Goal: Task Accomplishment & Management: Manage account settings

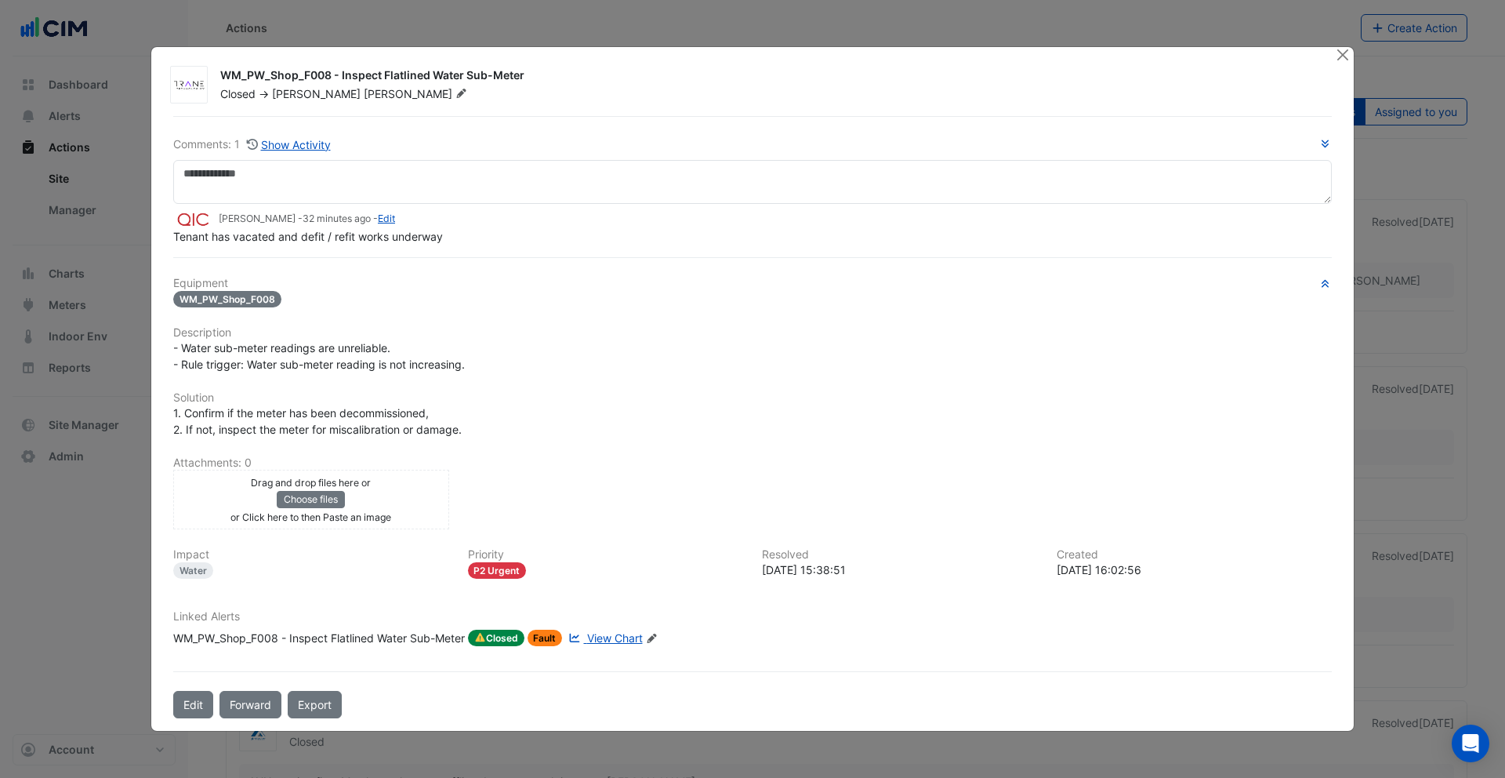
click at [351, 636] on div "WM_PW_Shop_F008 - Inspect Flatlined Water Sub-Meter" at bounding box center [319, 638] width 292 height 17
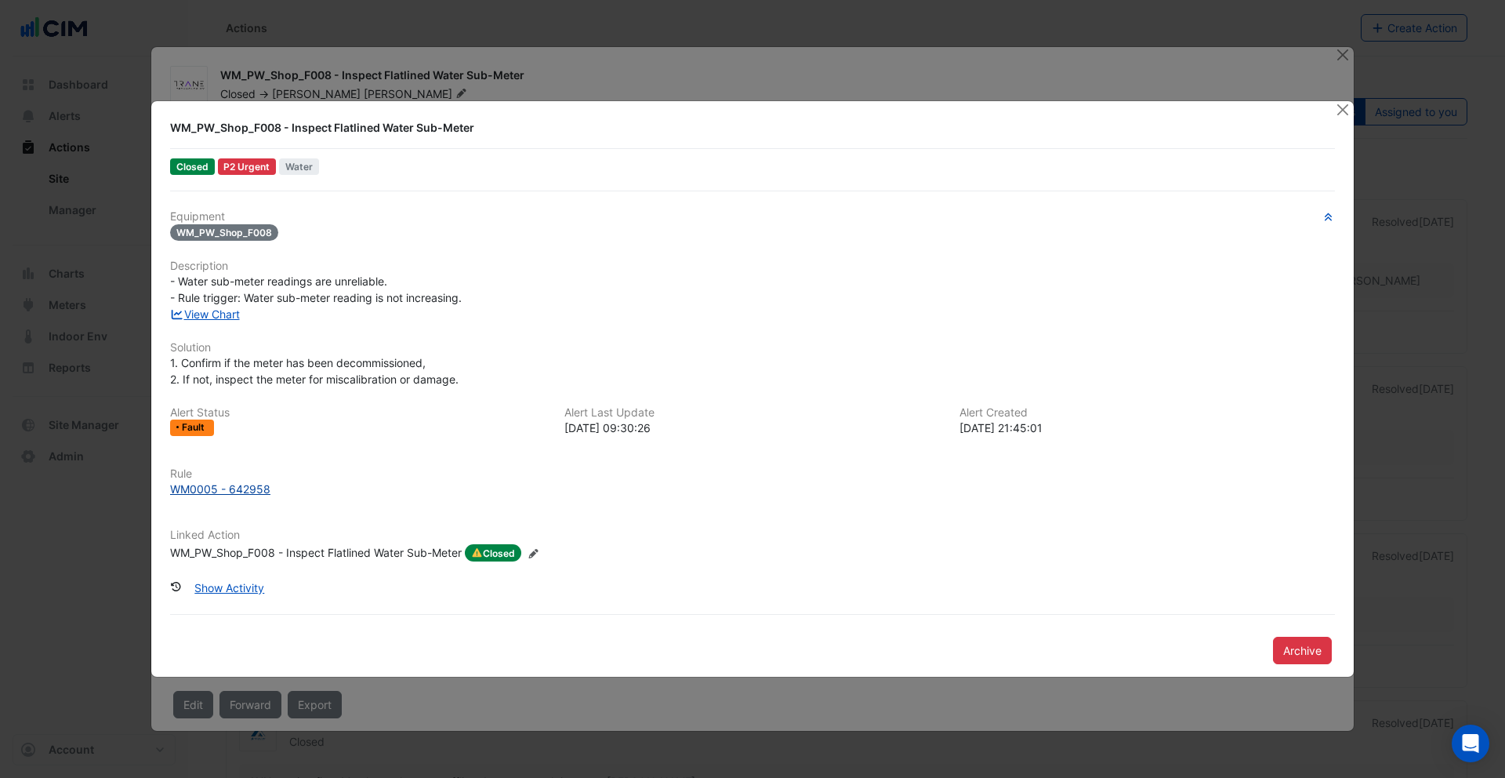
click at [234, 486] on div "WM0005 - 642958" at bounding box center [220, 489] width 100 height 16
click at [1348, 112] on button "Close" at bounding box center [1342, 109] width 16 height 16
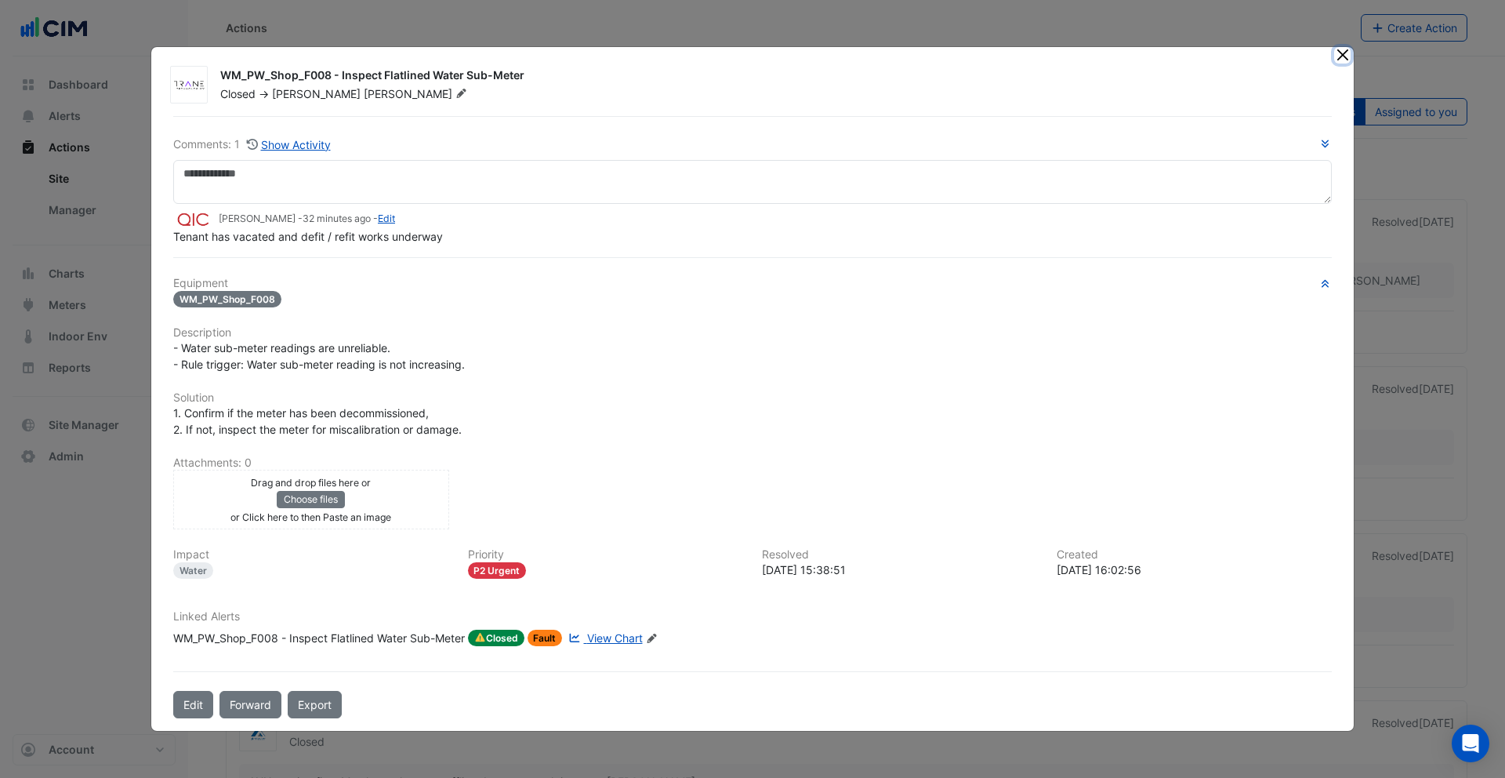
click at [1341, 56] on button "Close" at bounding box center [1342, 55] width 16 height 16
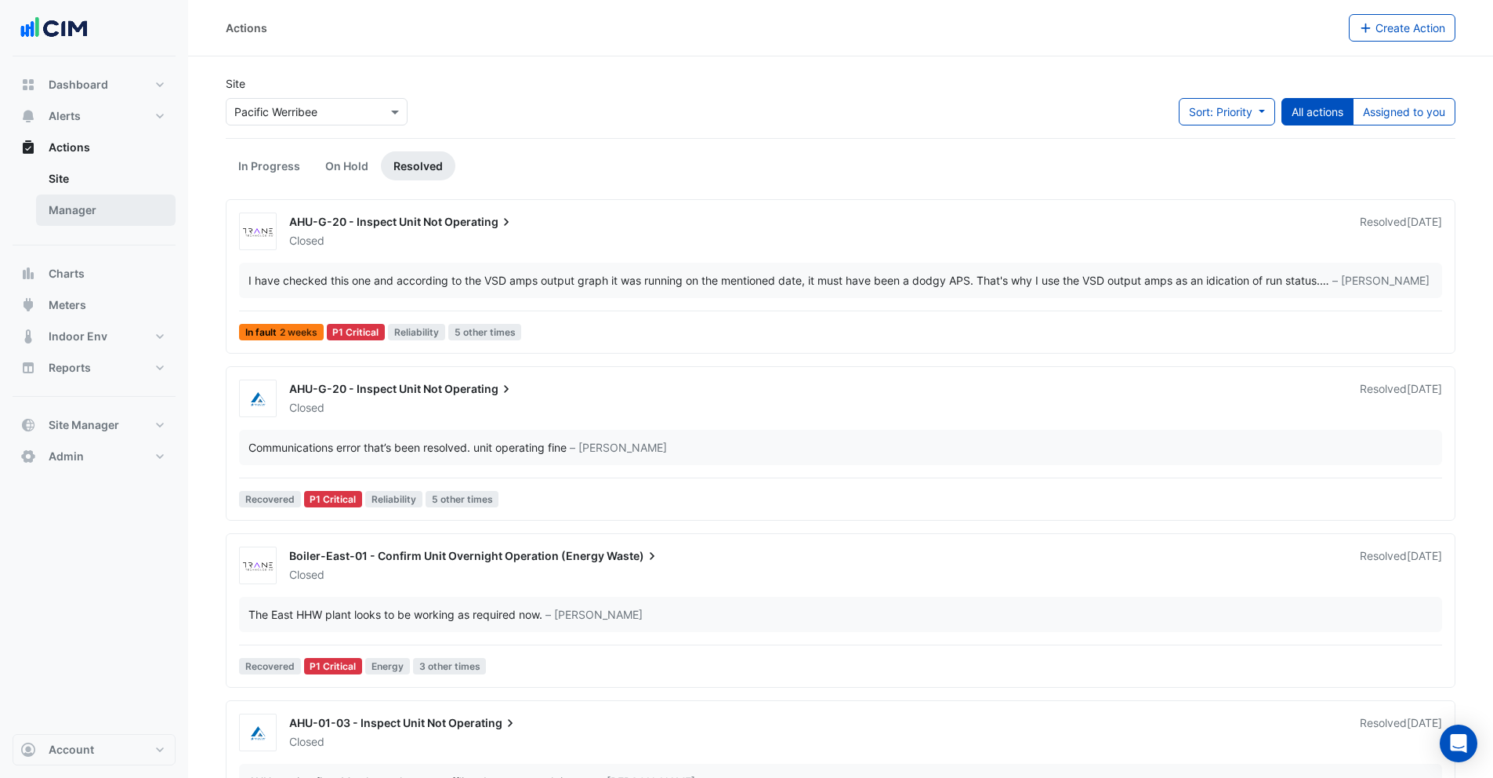
click at [83, 223] on link "Manager" at bounding box center [106, 209] width 140 height 31
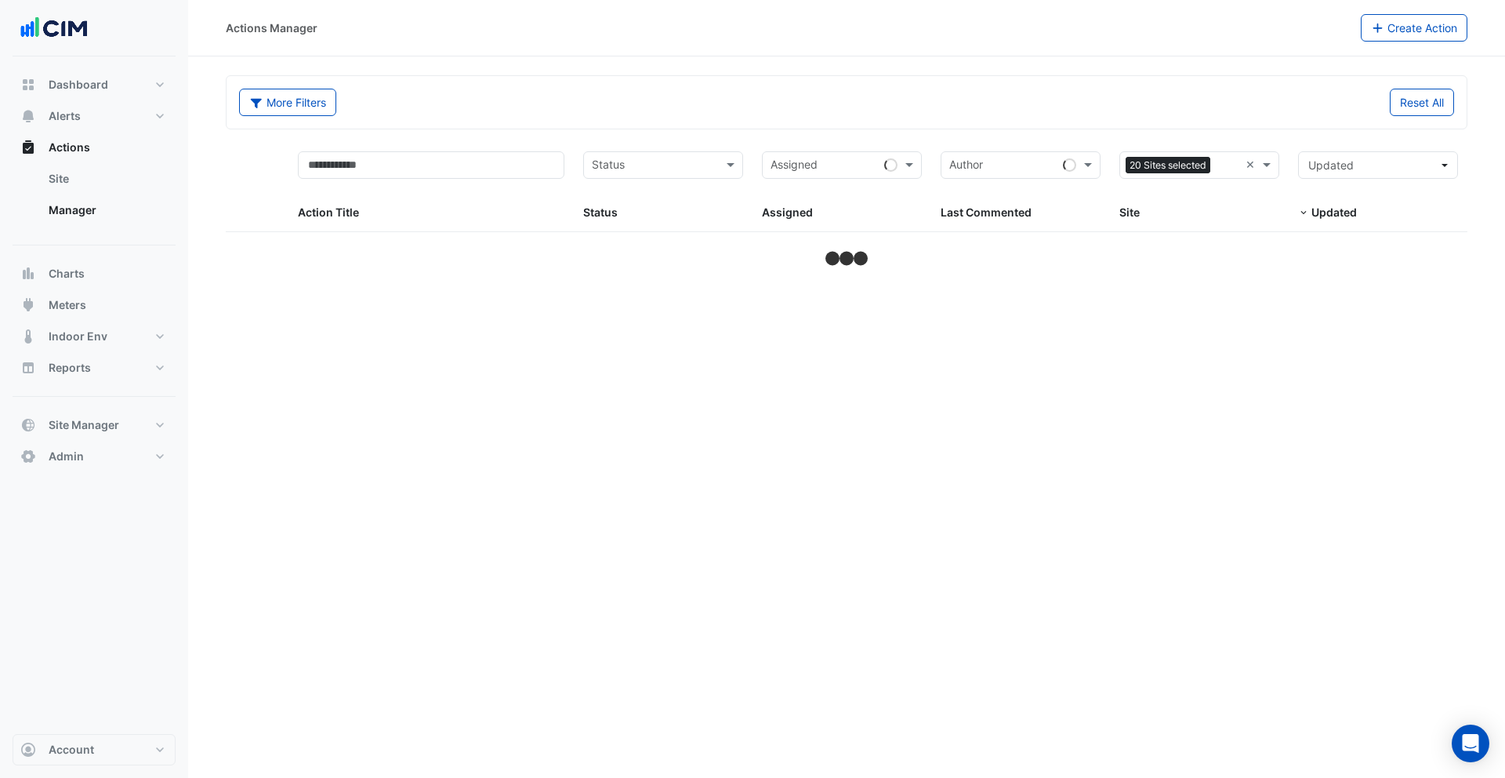
select select "***"
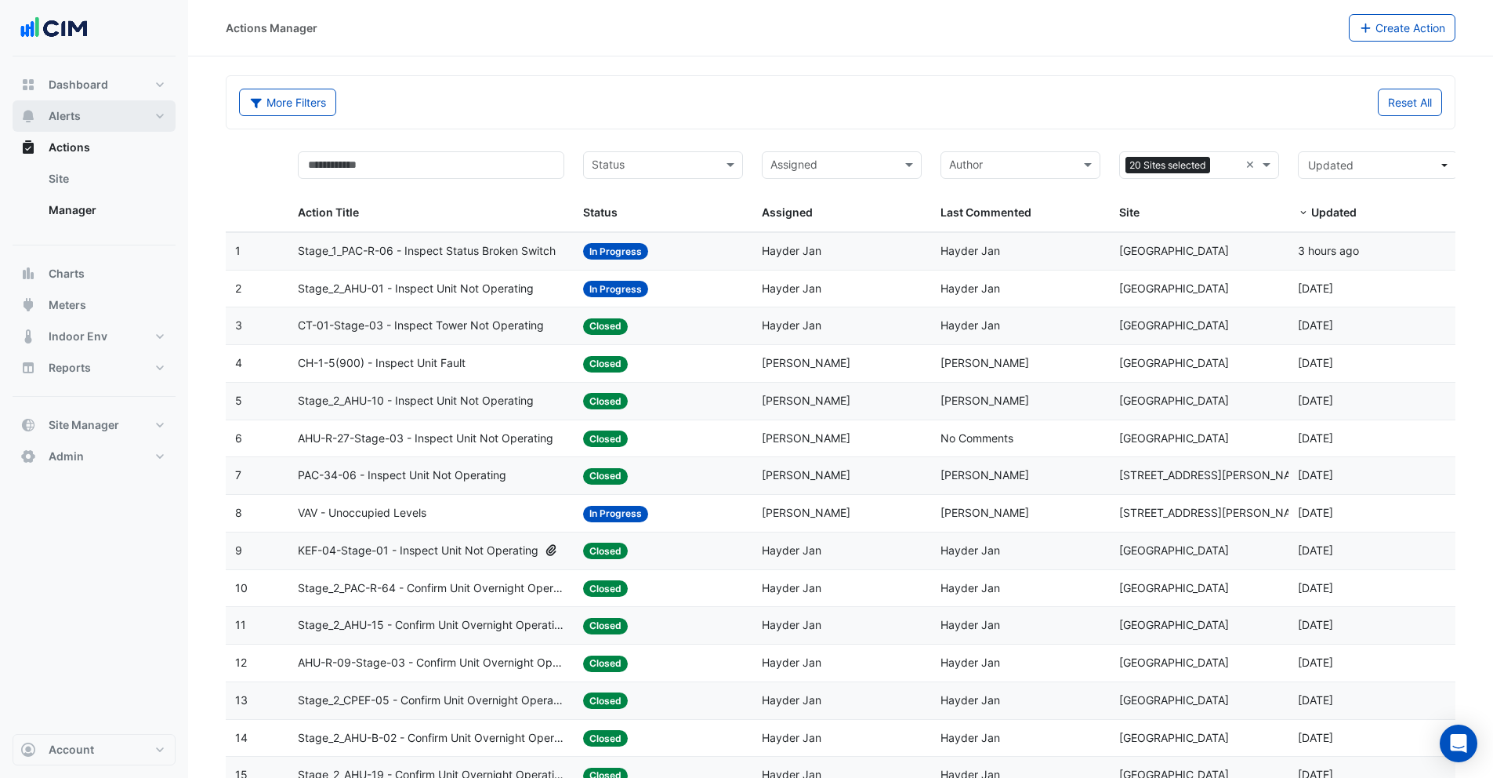
click at [93, 113] on button "Alerts" at bounding box center [94, 115] width 163 height 31
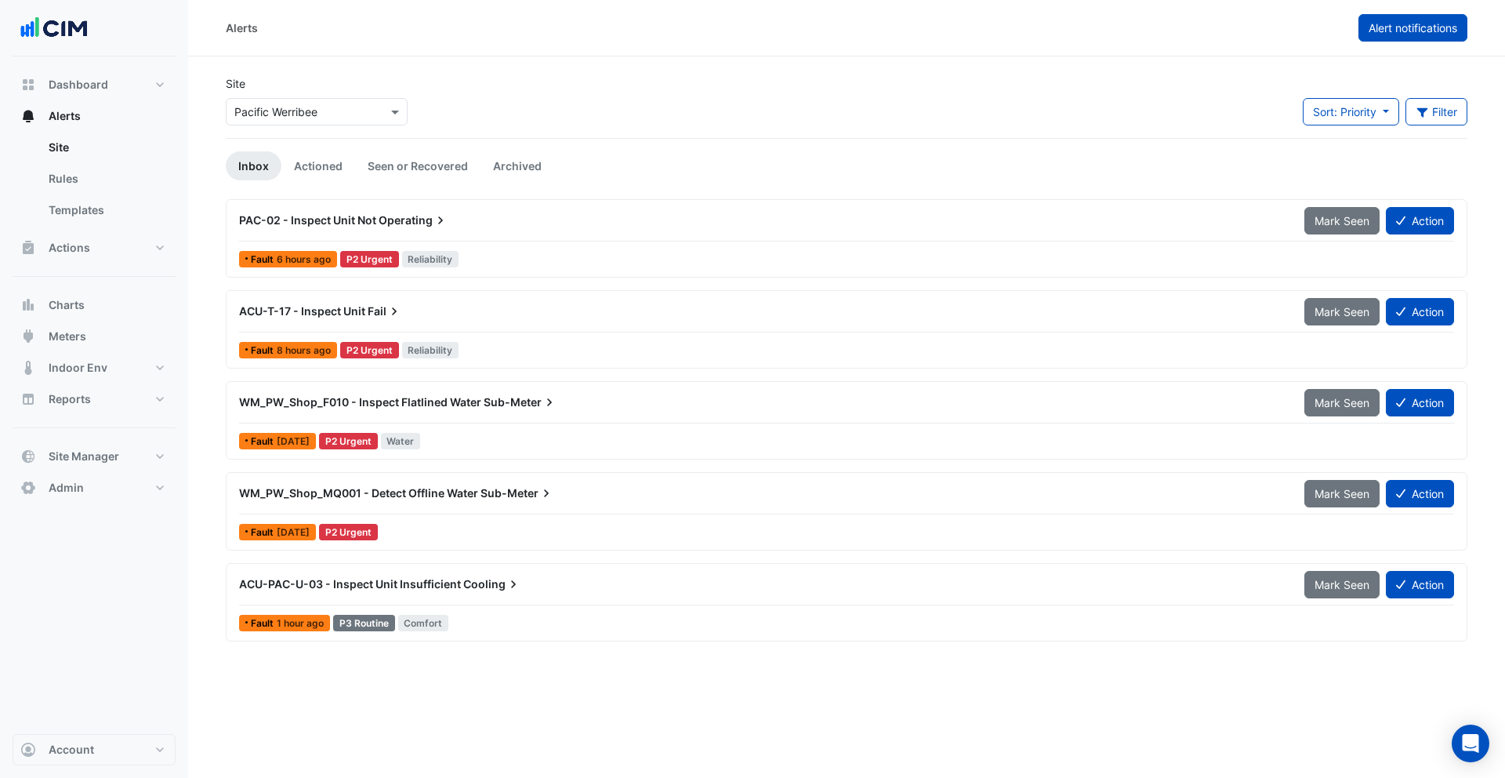
click at [1391, 27] on span "Alert notifications" at bounding box center [1413, 27] width 89 height 13
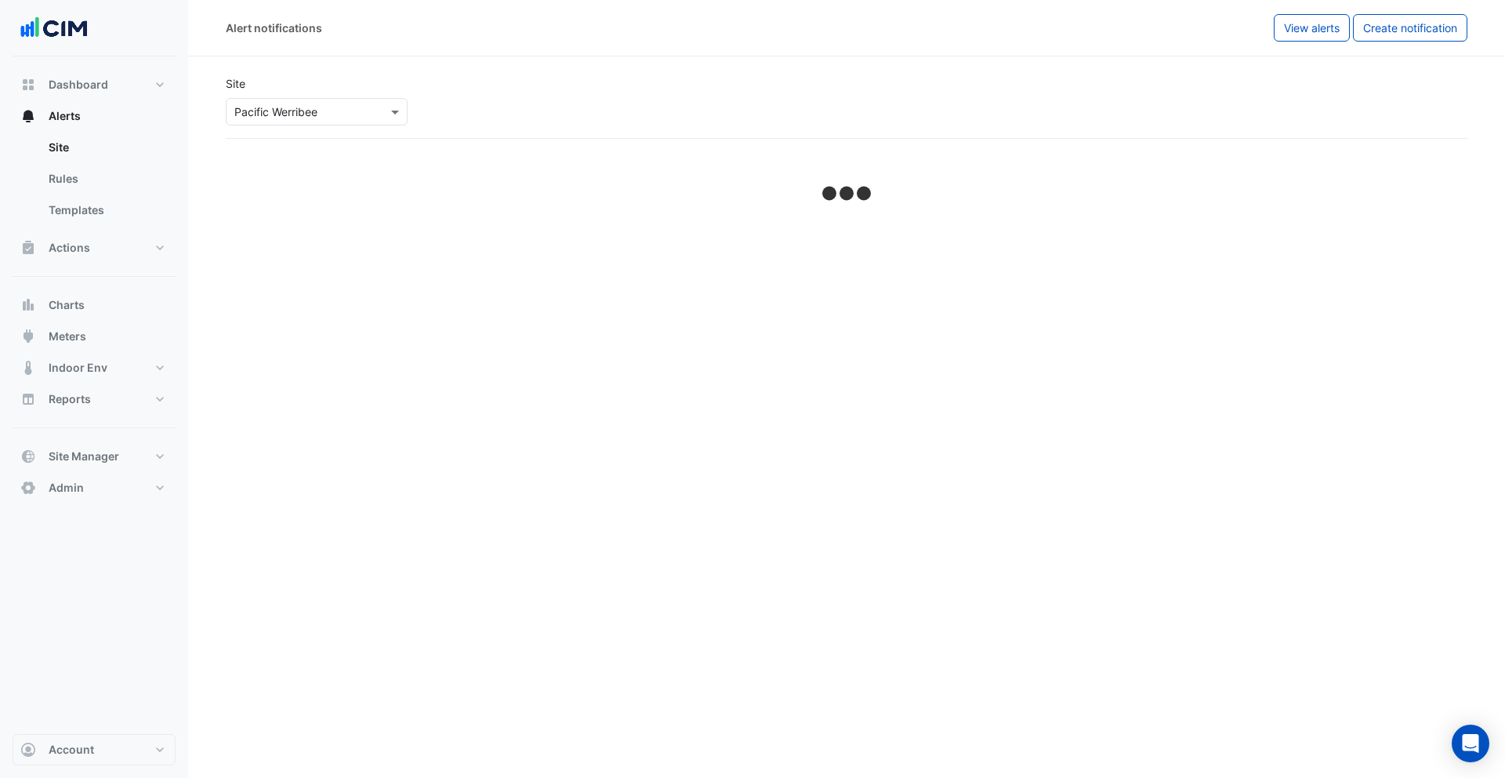
select select "******"
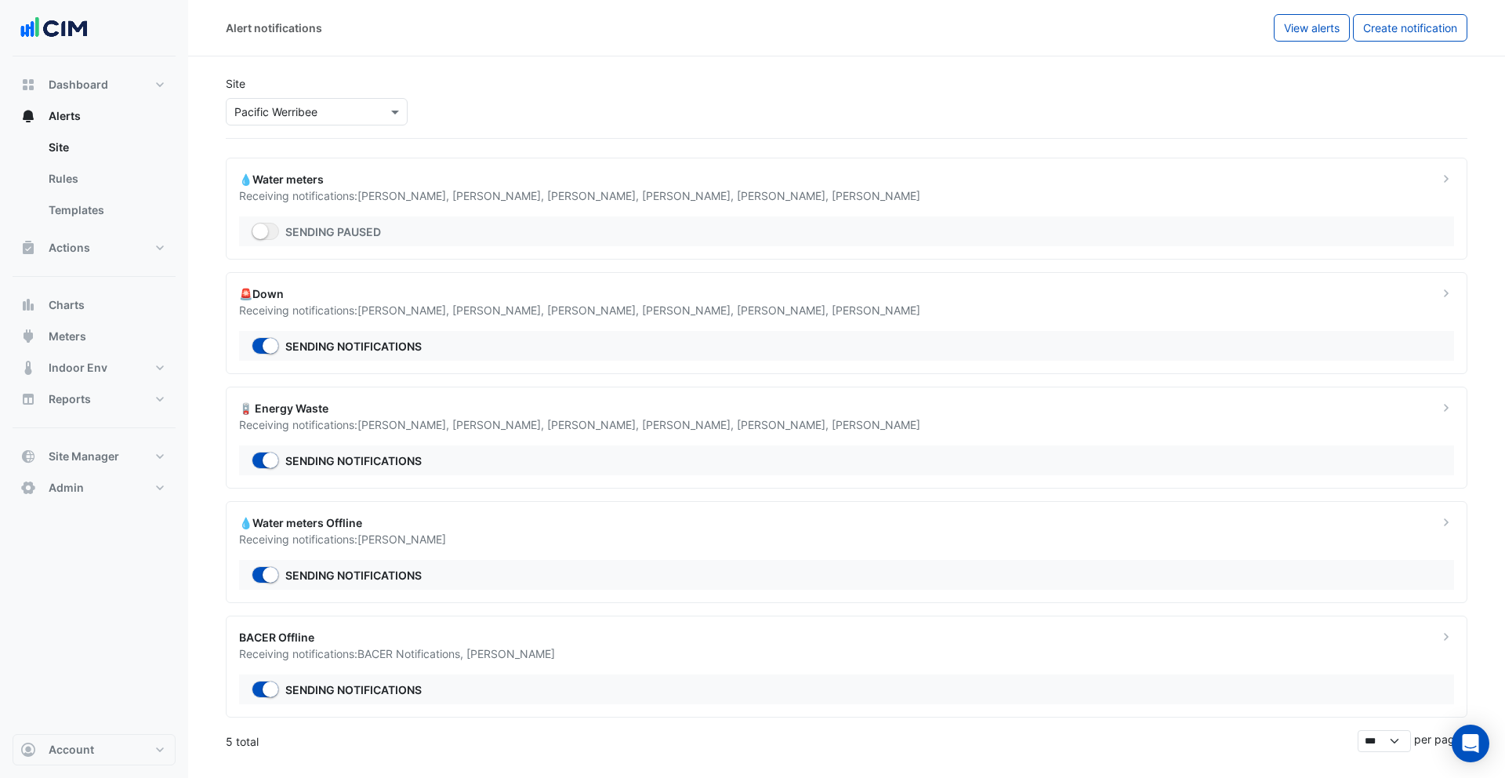
click at [346, 205] on div "💧Water meters Receiving notifications: Ben Dragovic , Darren Crook , Nicholas G…" at bounding box center [847, 209] width 1242 height 102
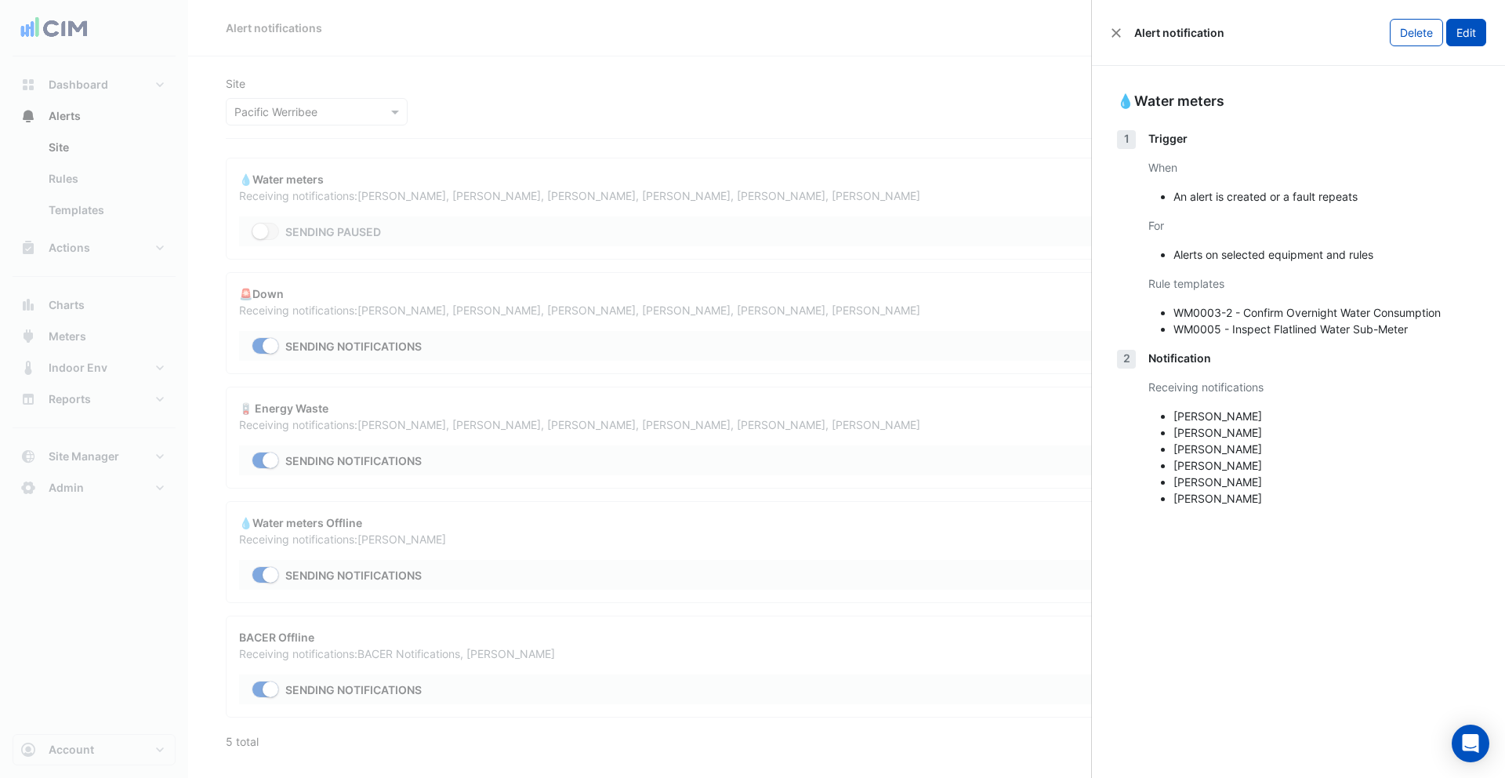
click at [1479, 24] on button "Edit" at bounding box center [1466, 32] width 40 height 27
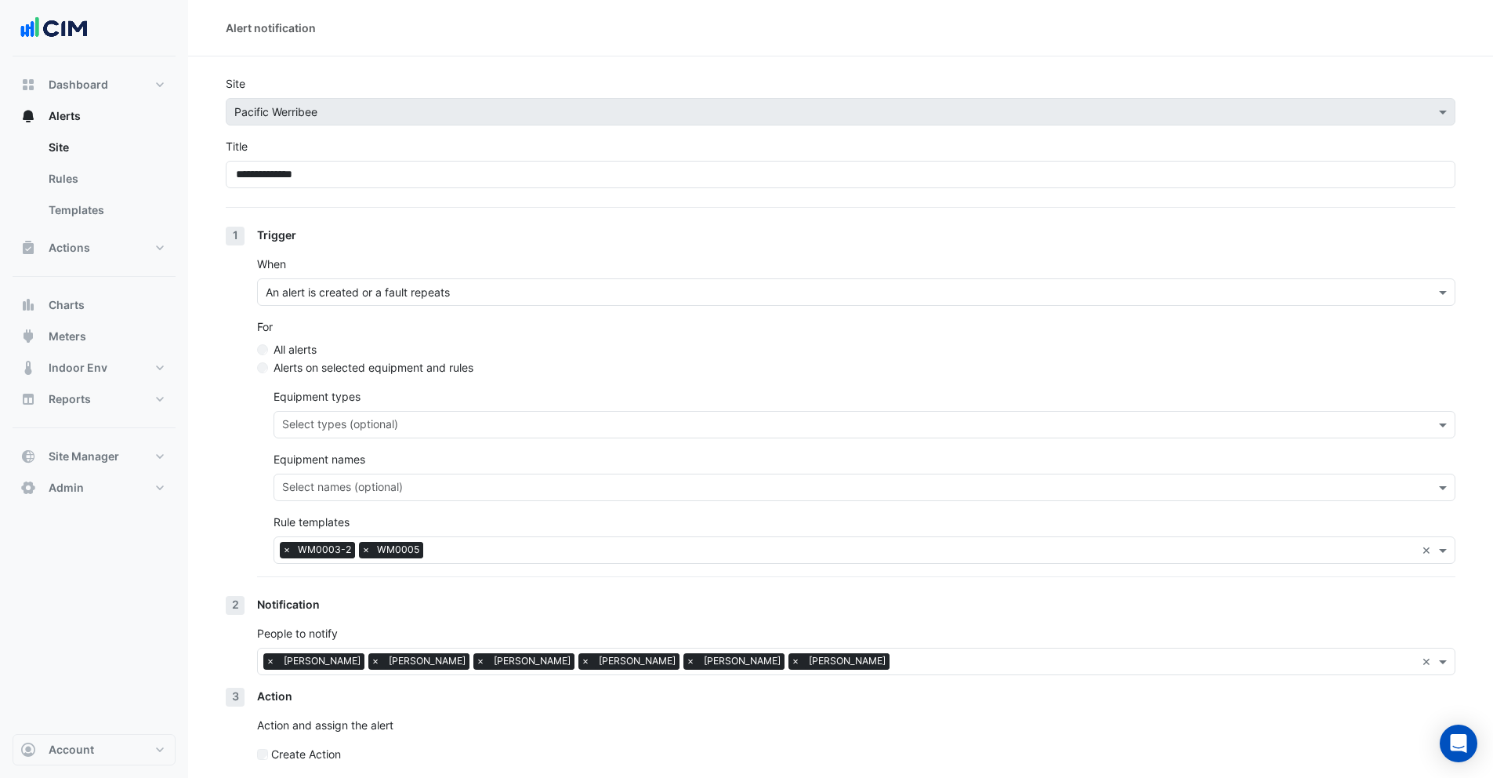
click at [430, 549] on input "text" at bounding box center [923, 551] width 986 height 16
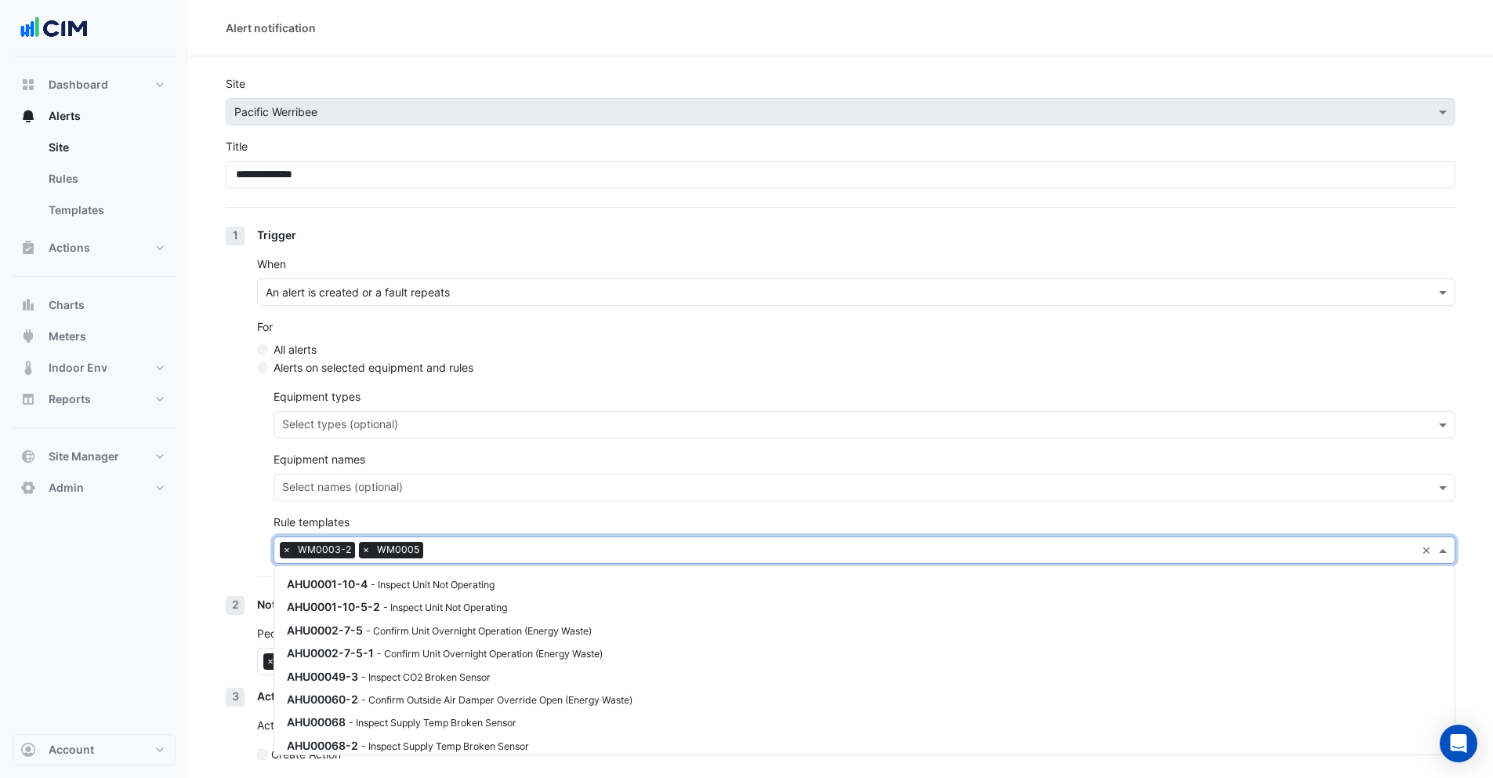
scroll to position [1391, 0]
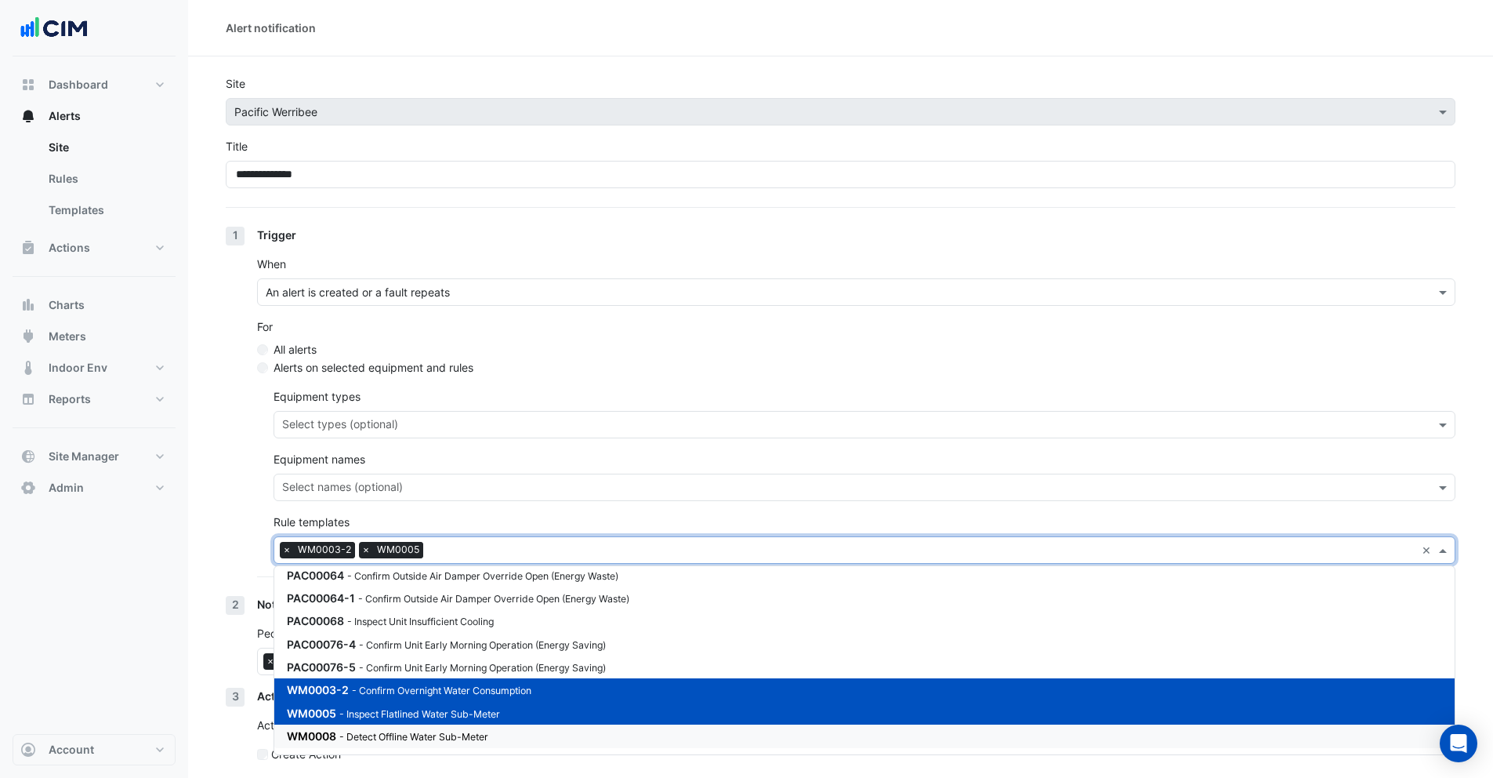
click at [362, 739] on small "- Detect Offline Water Sub-Meter" at bounding box center [413, 737] width 149 height 12
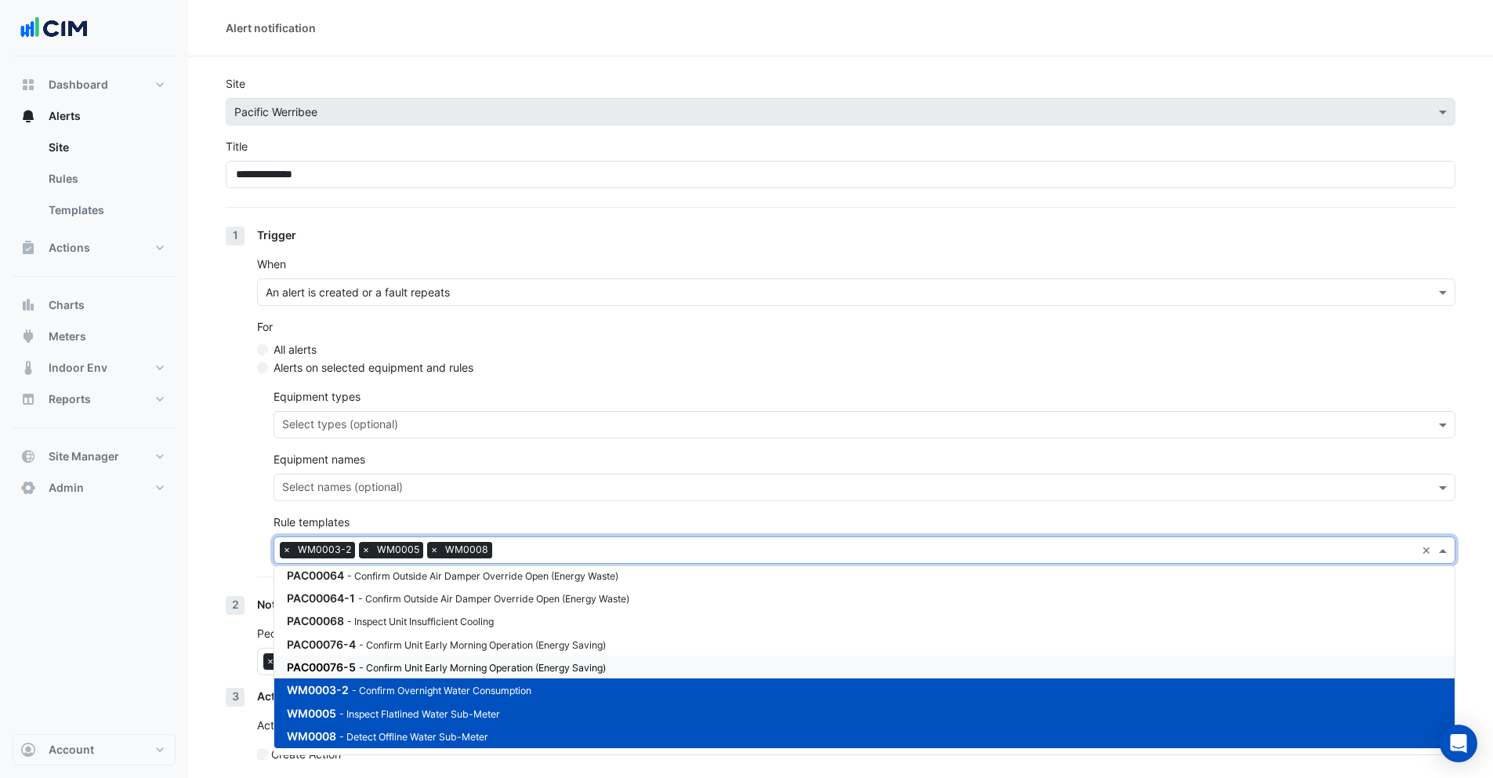
click at [227, 516] on div "1 Trigger When An alert is created or a fault repeats For All alerts Alerts on …" at bounding box center [841, 411] width 1230 height 369
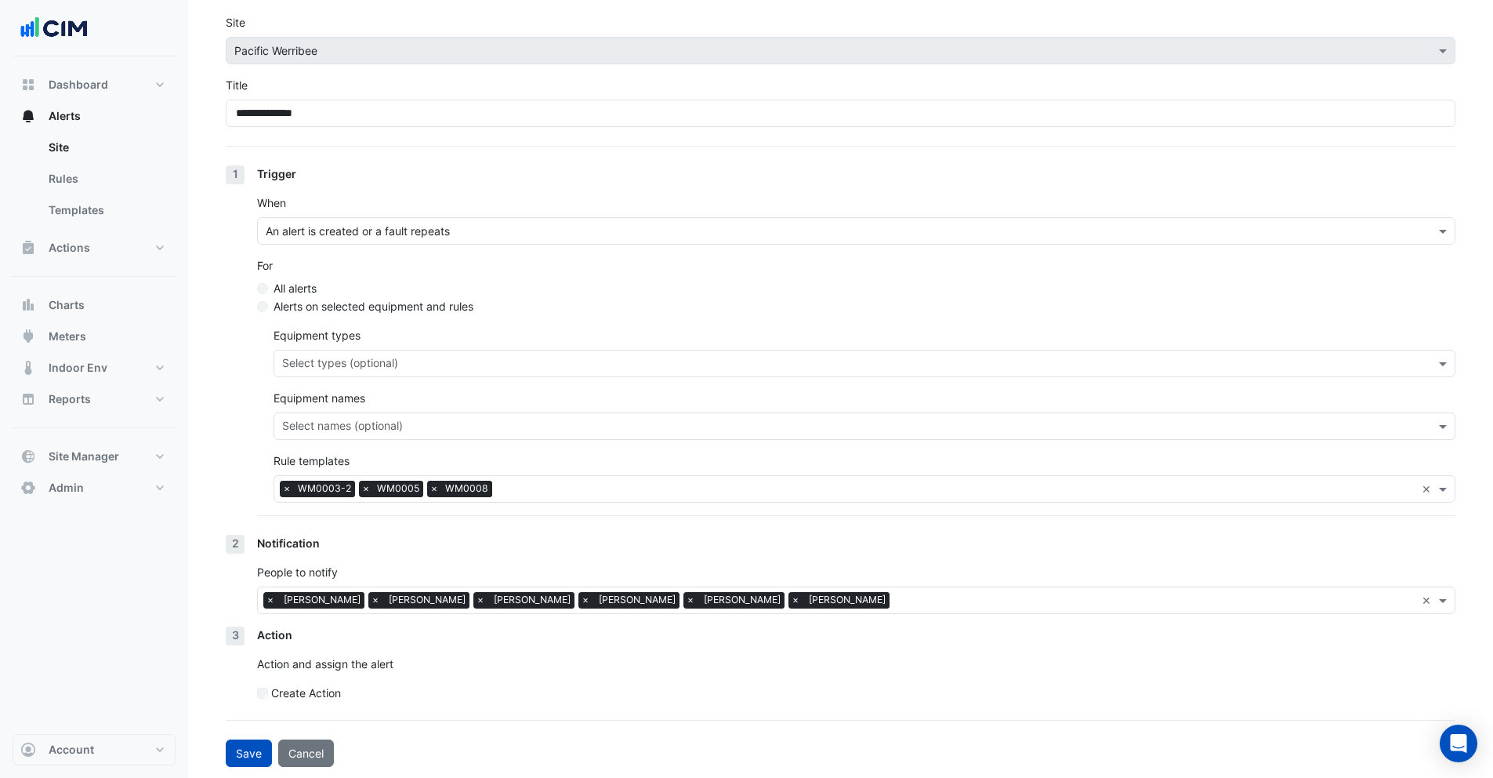
scroll to position [63, 0]
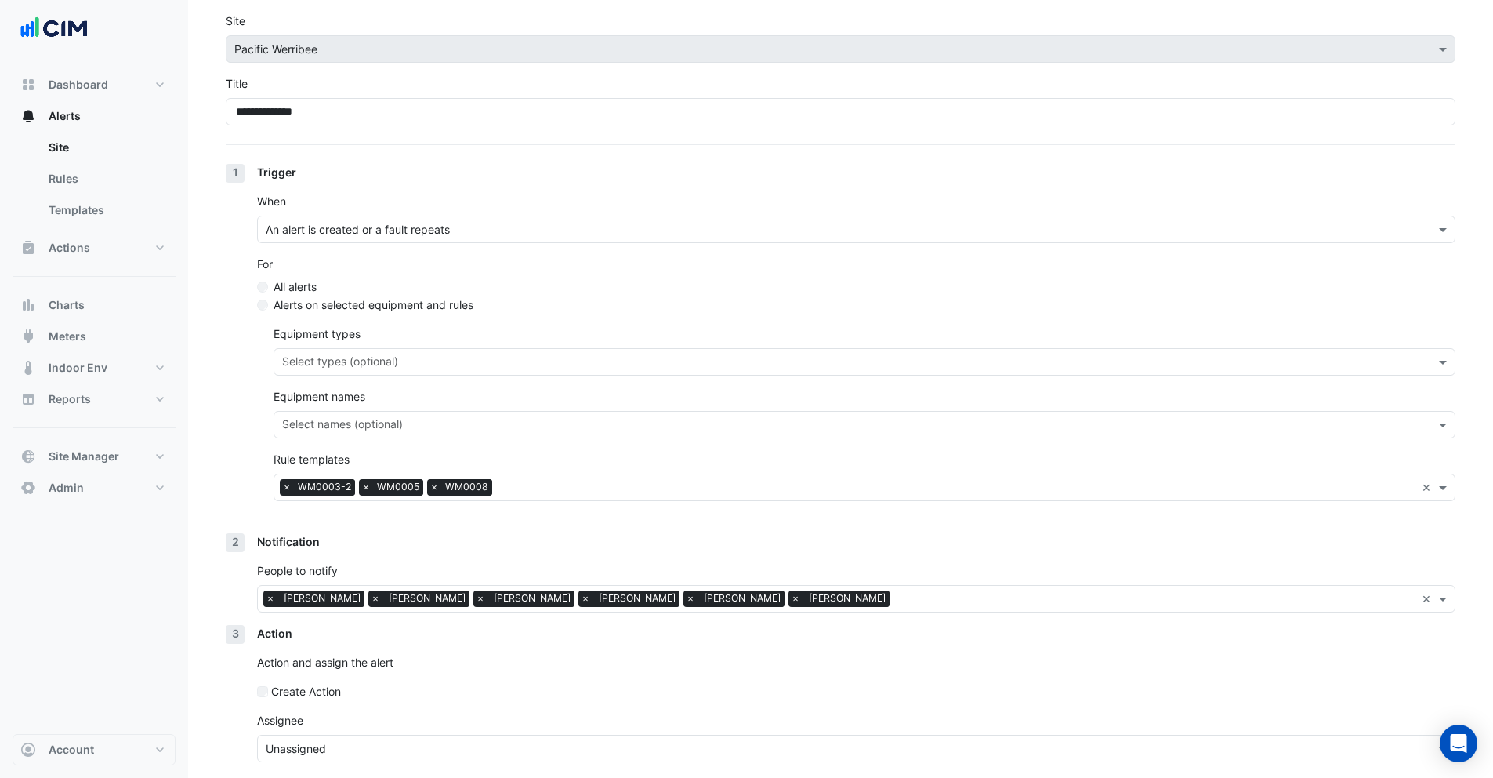
click at [318, 737] on div "Unassigned" at bounding box center [856, 748] width 1199 height 27
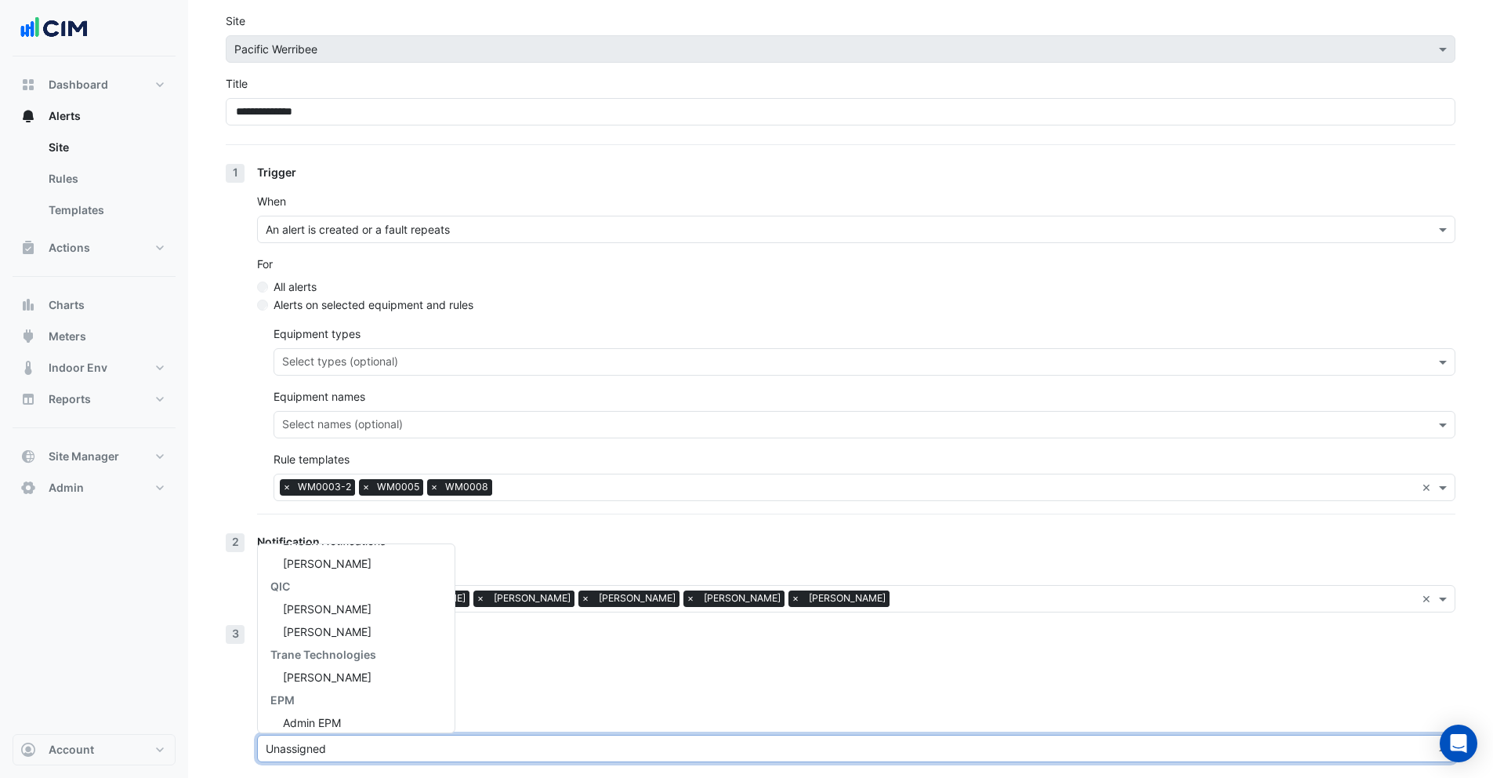
scroll to position [211, 0]
click at [348, 625] on span "Paula Willcock" at bounding box center [327, 623] width 89 height 13
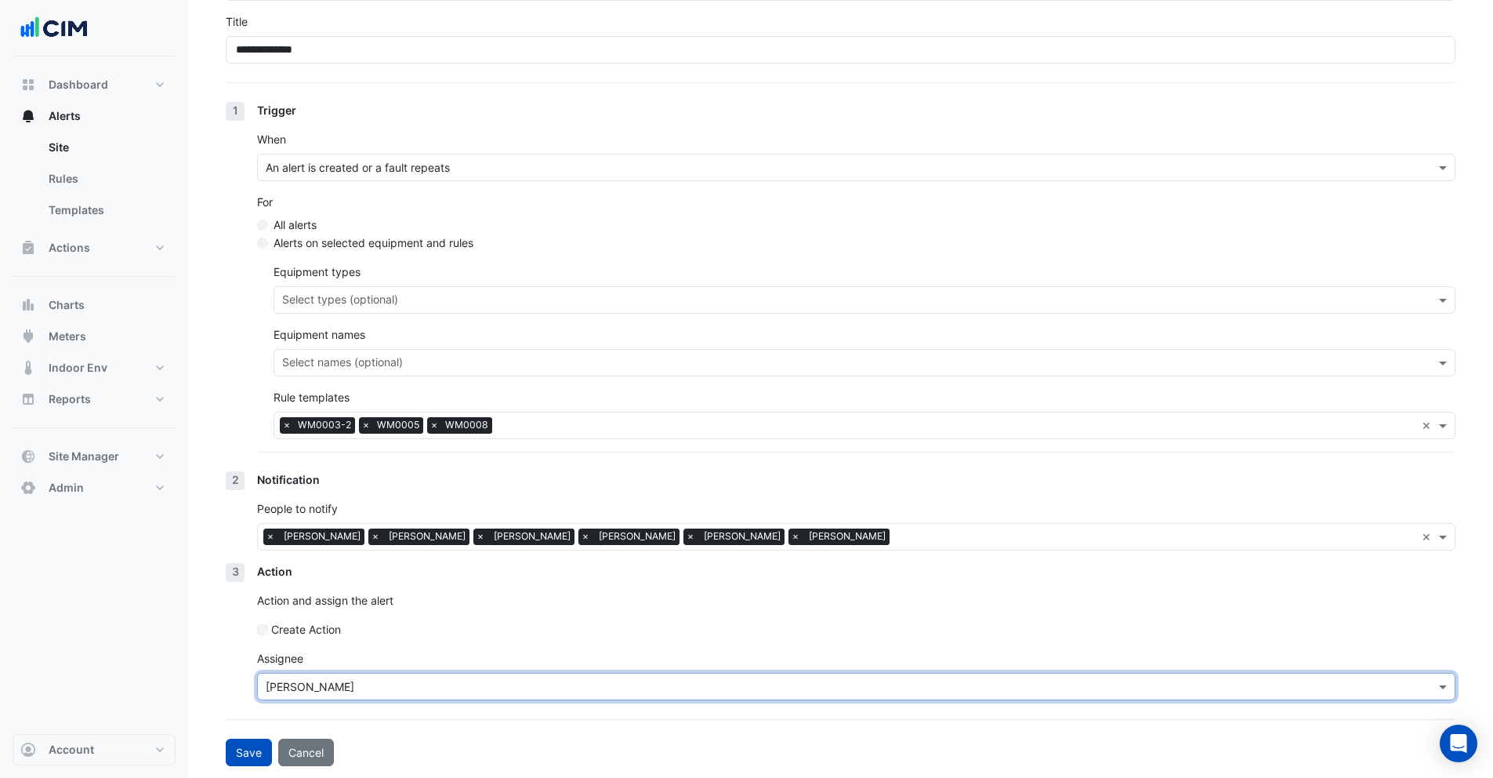
scroll to position [125, 0]
click at [245, 751] on button "Save" at bounding box center [249, 751] width 46 height 27
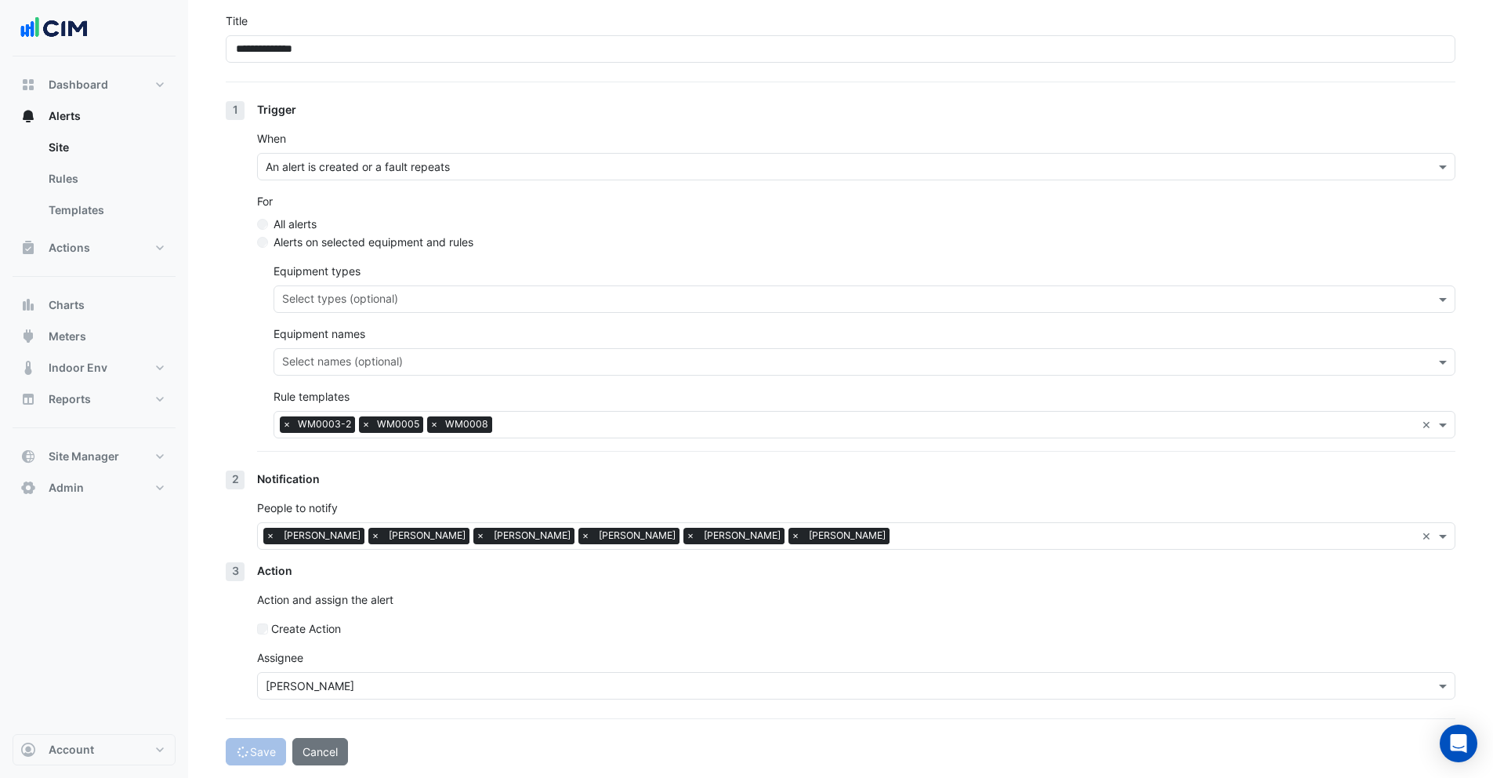
select select "******"
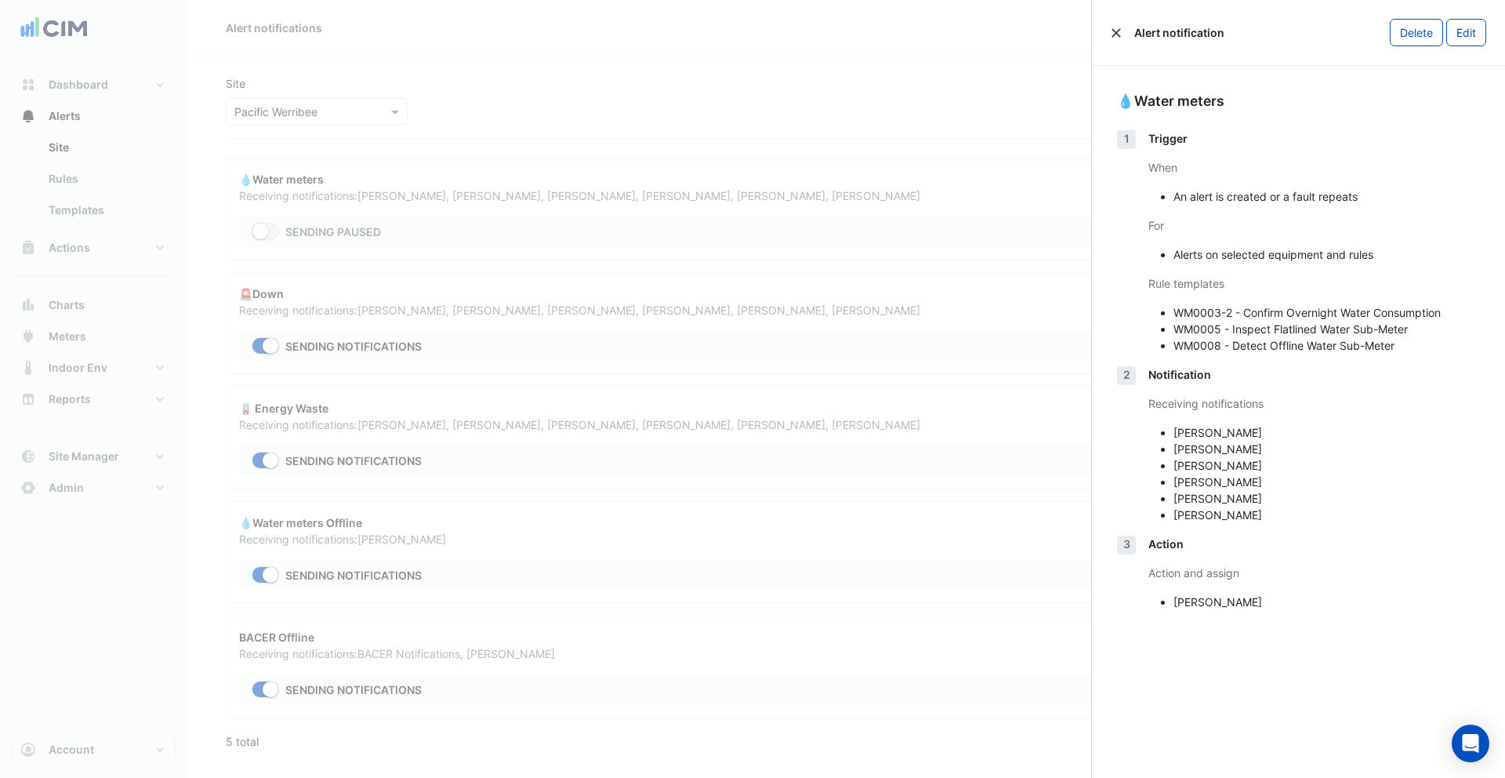
click at [1112, 28] on button "Close" at bounding box center [1116, 32] width 11 height 11
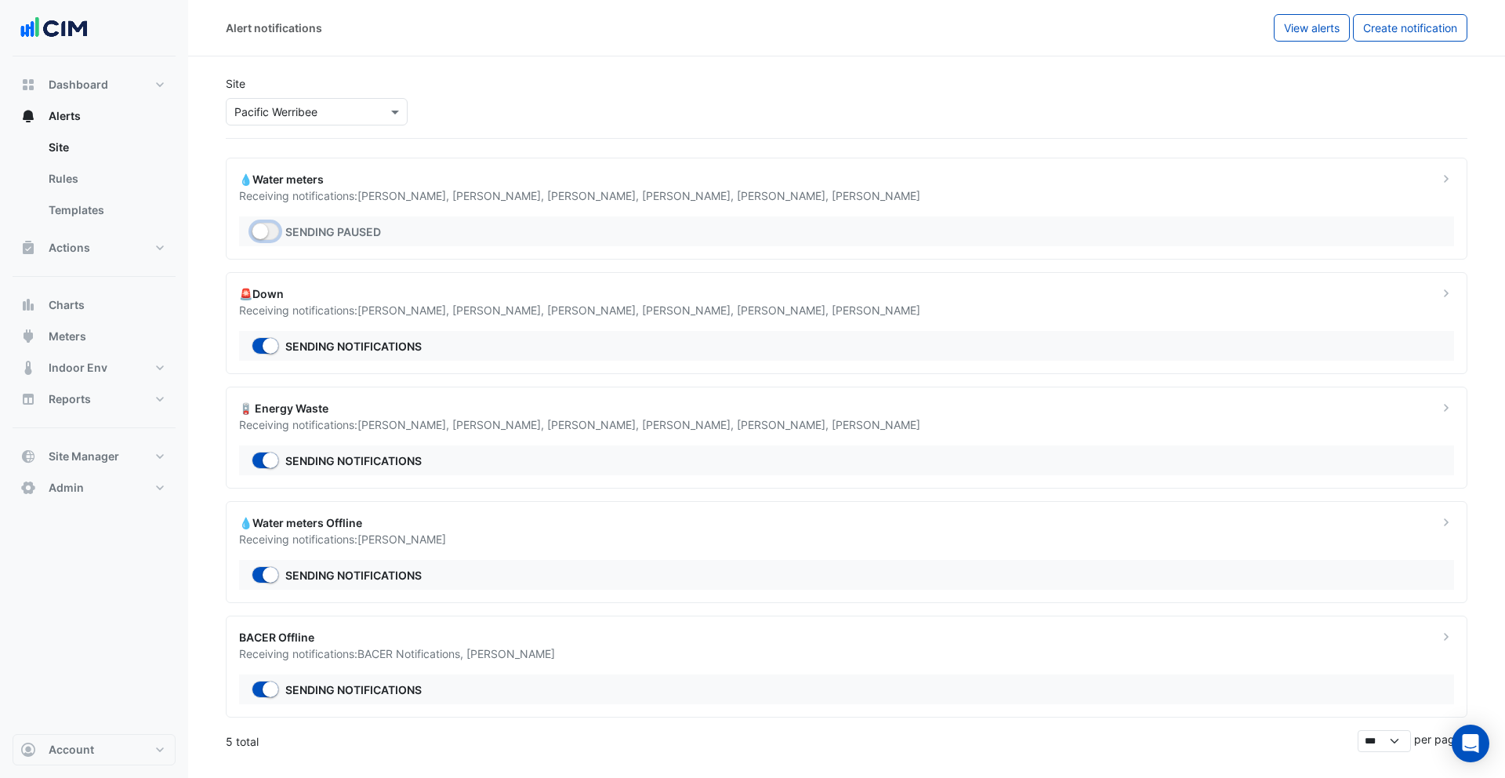
click at [260, 232] on small "button" at bounding box center [260, 231] width 16 height 16
click at [737, 199] on span "Barry Norton ," at bounding box center [784, 195] width 95 height 13
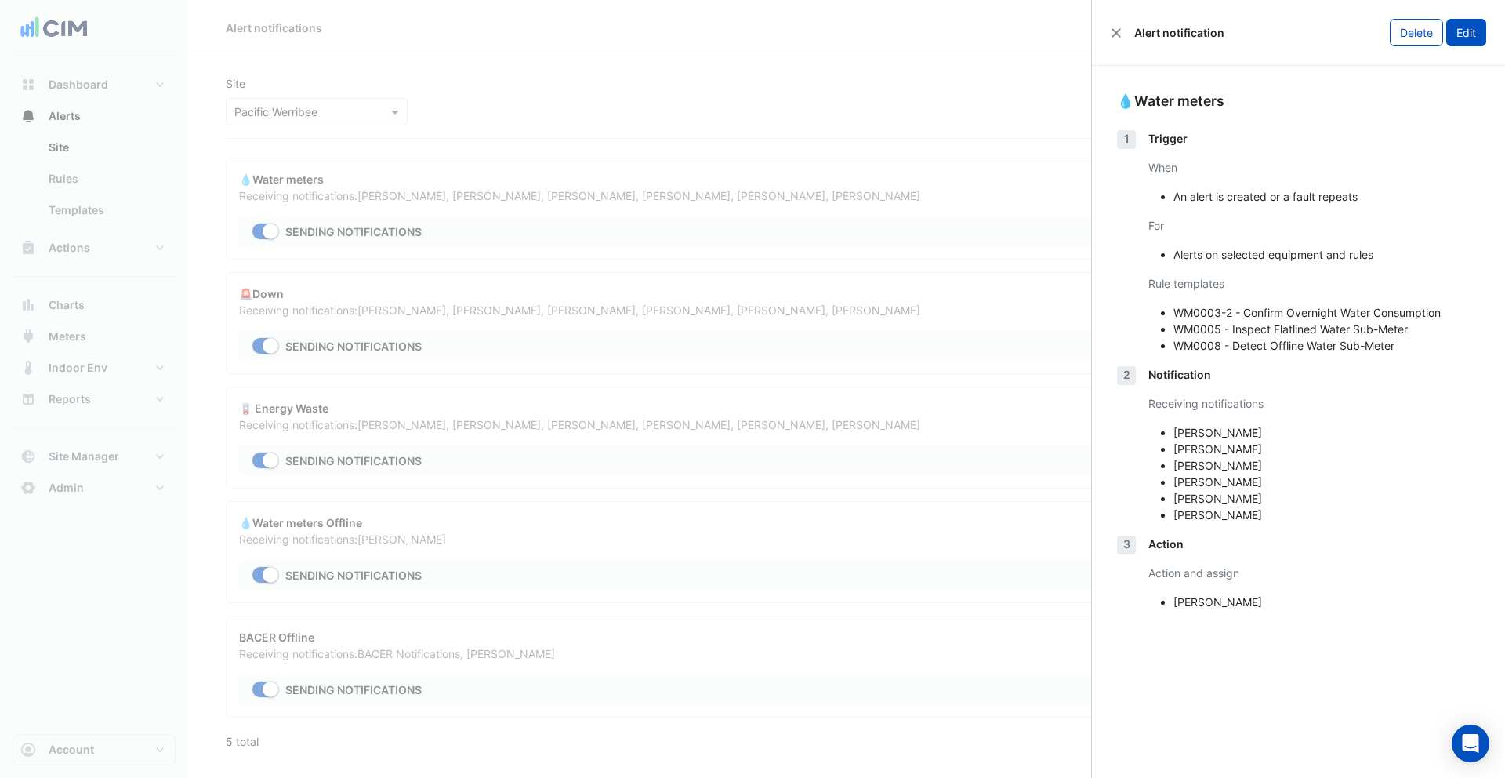
click at [1468, 30] on button "Edit" at bounding box center [1466, 32] width 40 height 27
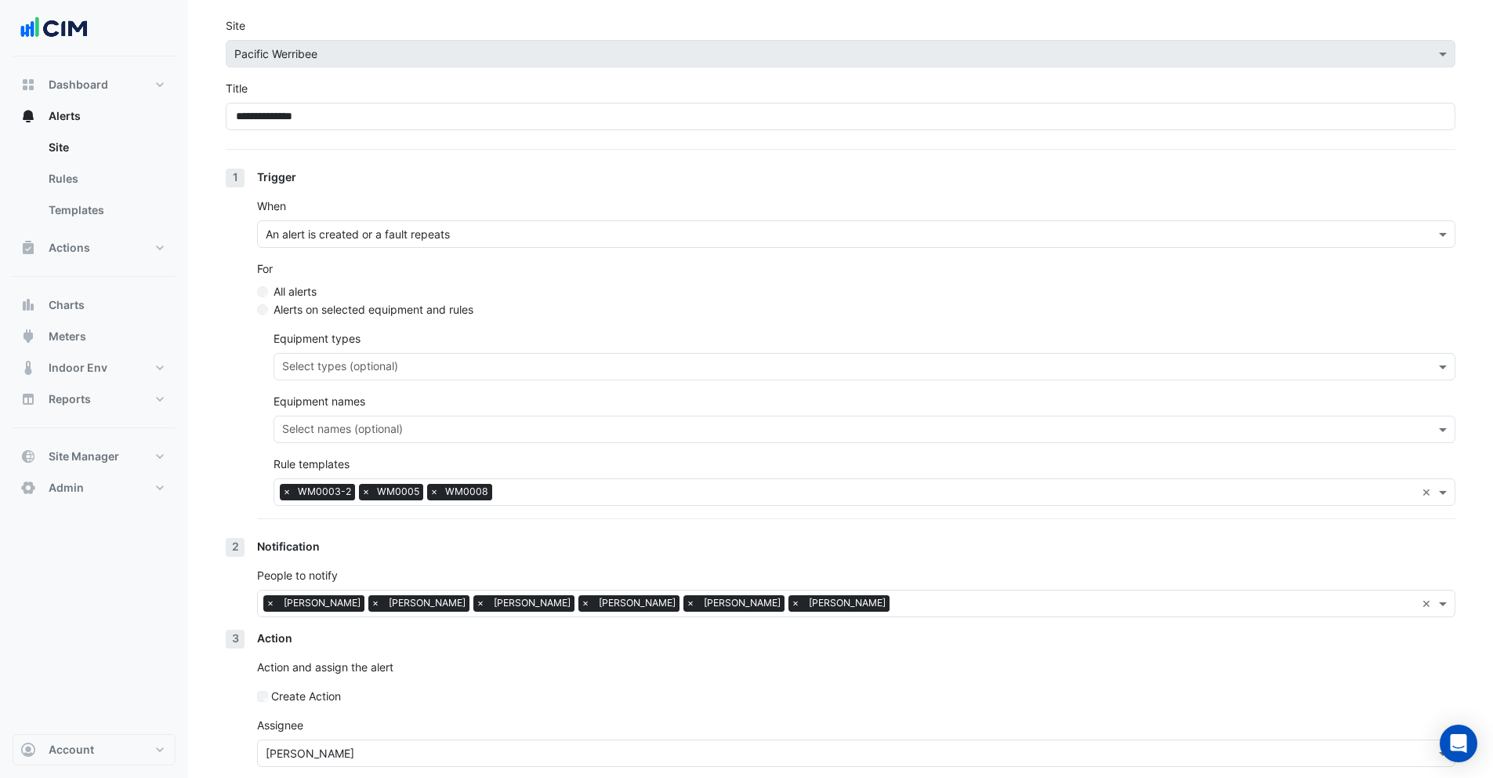
scroll to position [125, 0]
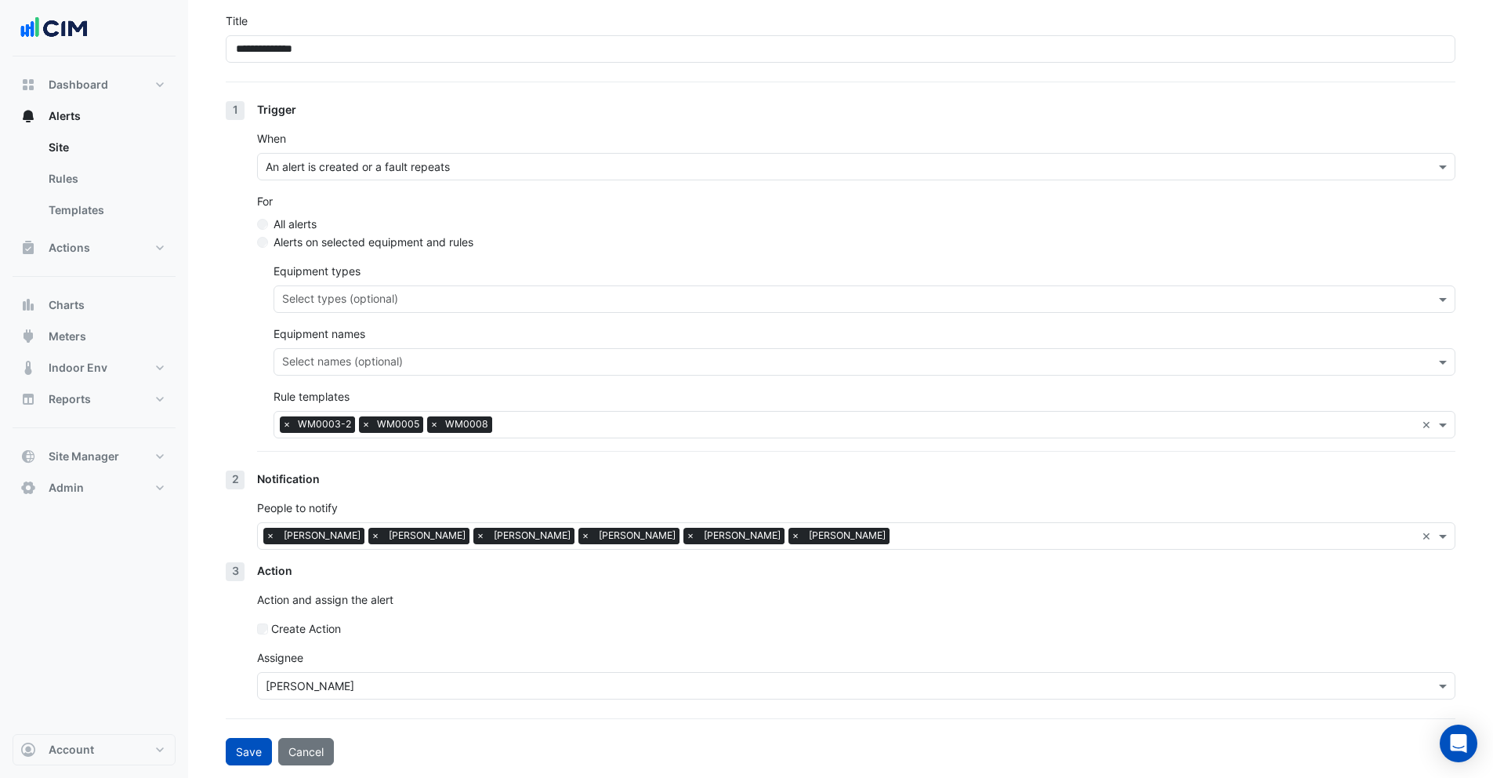
click at [537, 423] on input "text" at bounding box center [957, 426] width 917 height 16
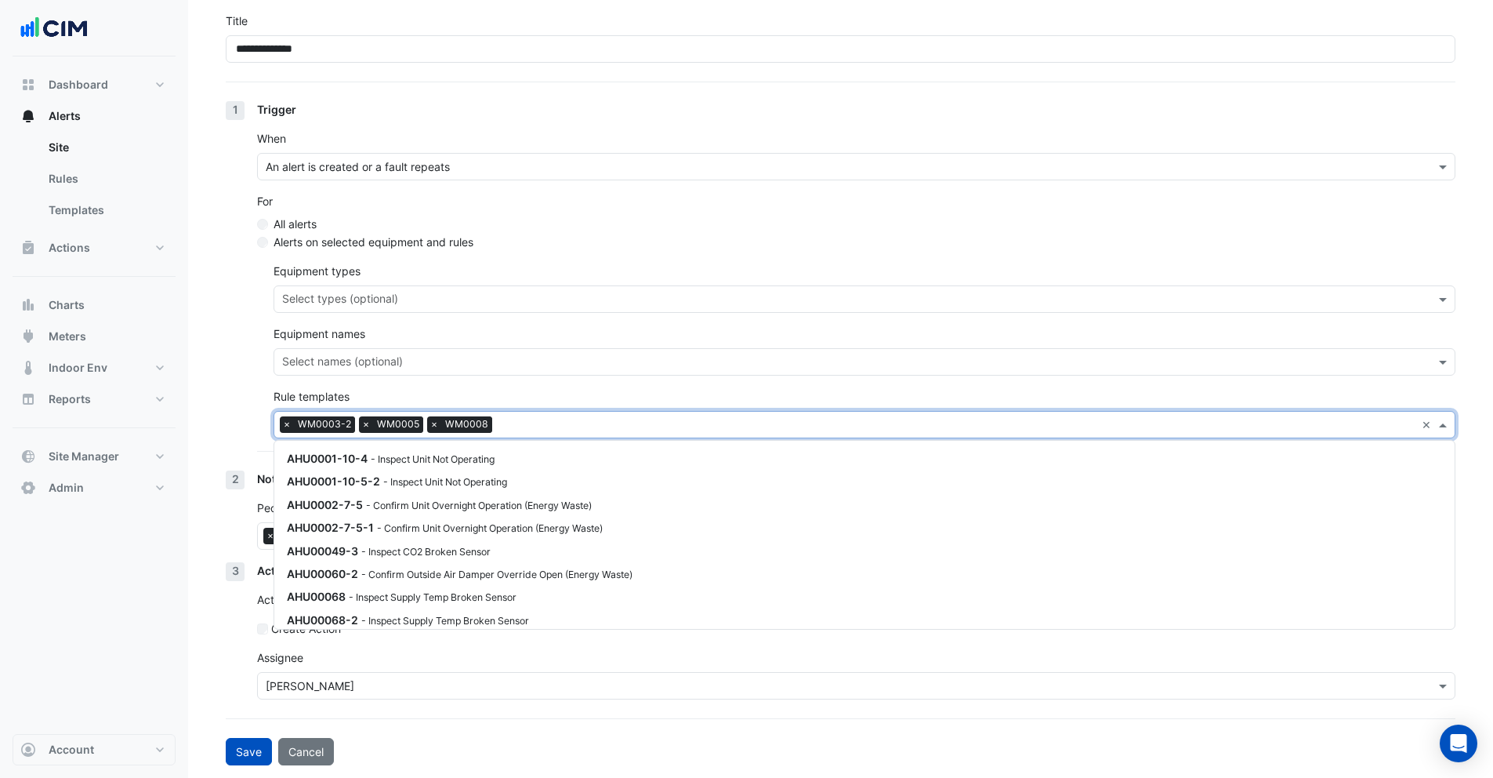
scroll to position [1391, 0]
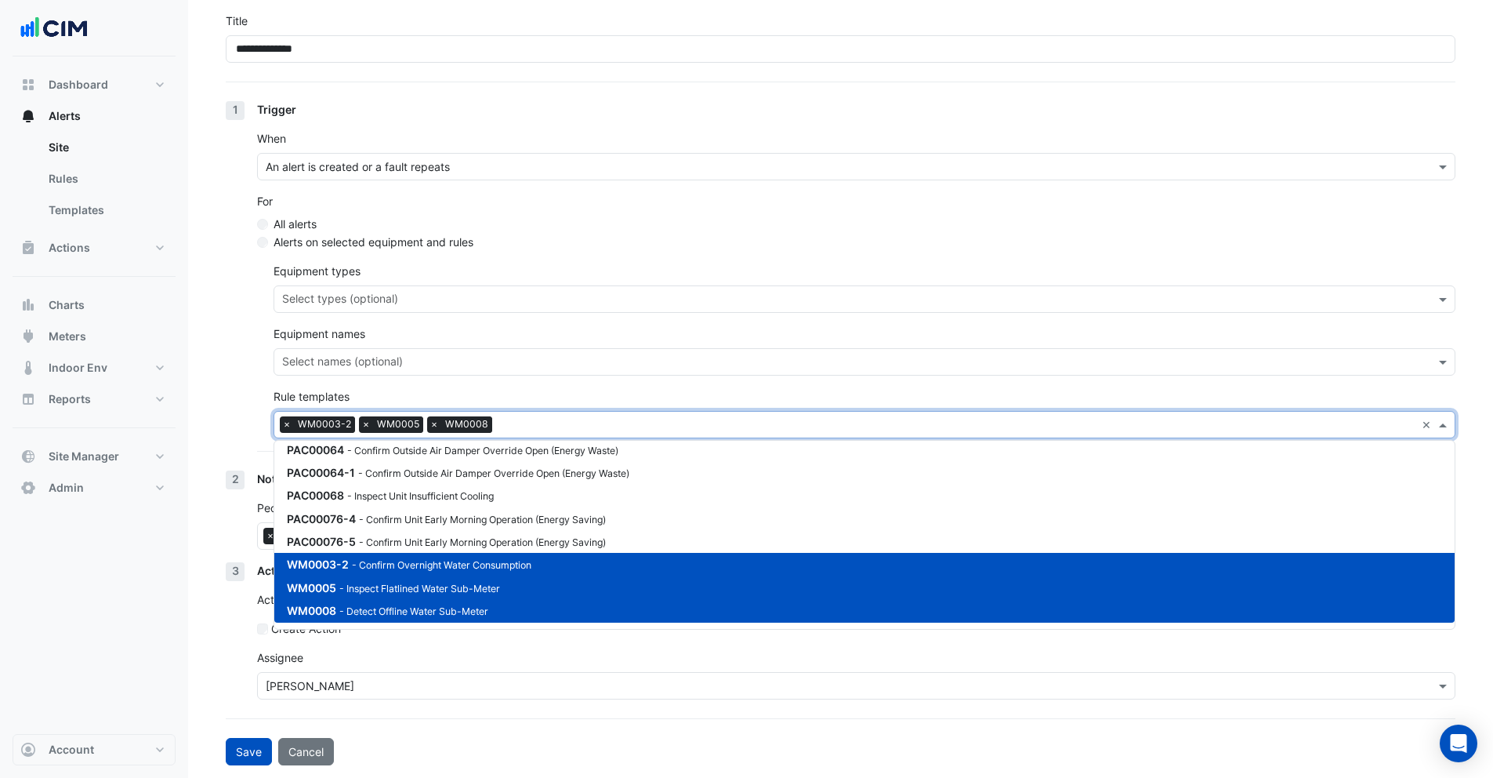
click at [421, 567] on small "- Confirm Overnight Water Consumption" at bounding box center [442, 565] width 180 height 12
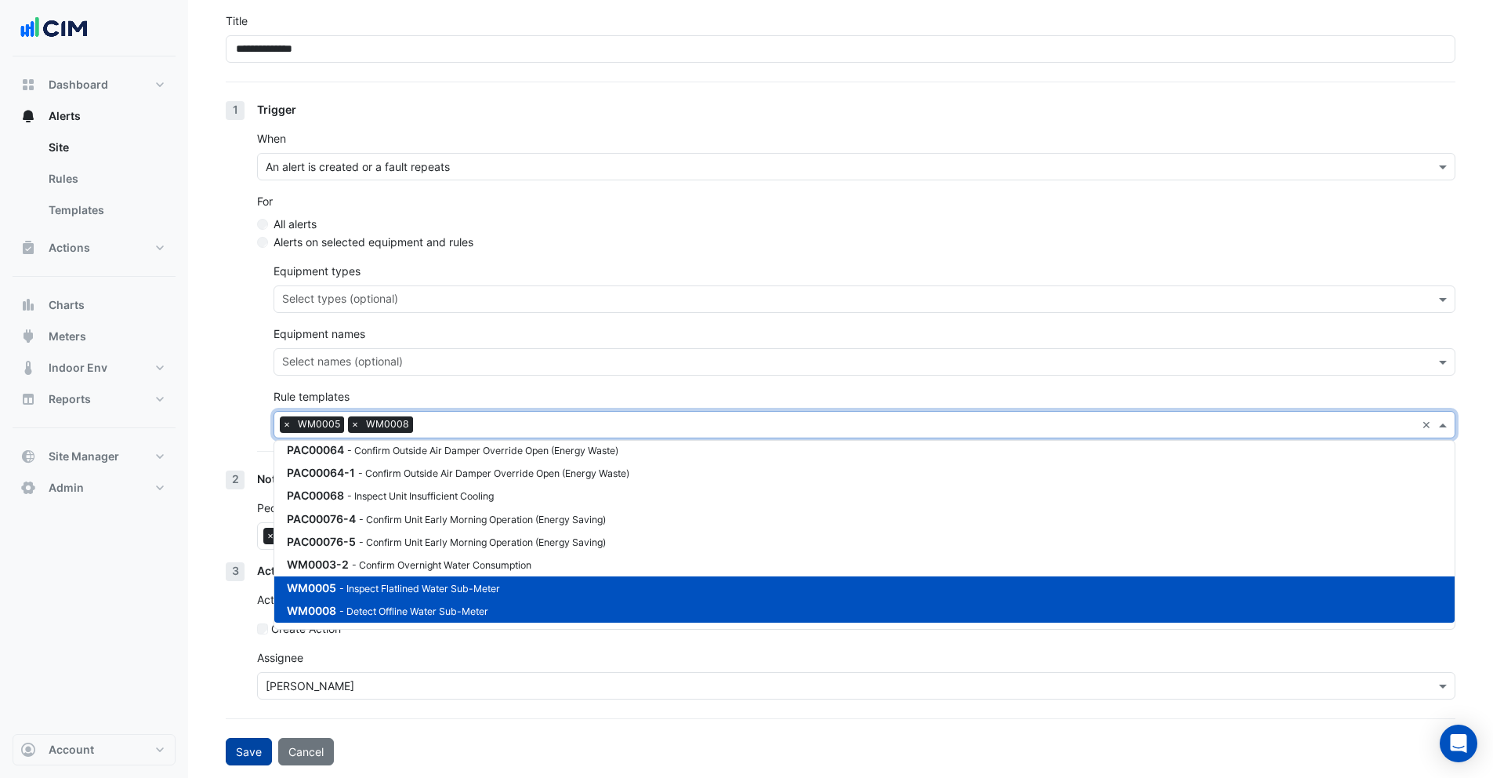
click at [247, 754] on button "Save" at bounding box center [249, 751] width 46 height 27
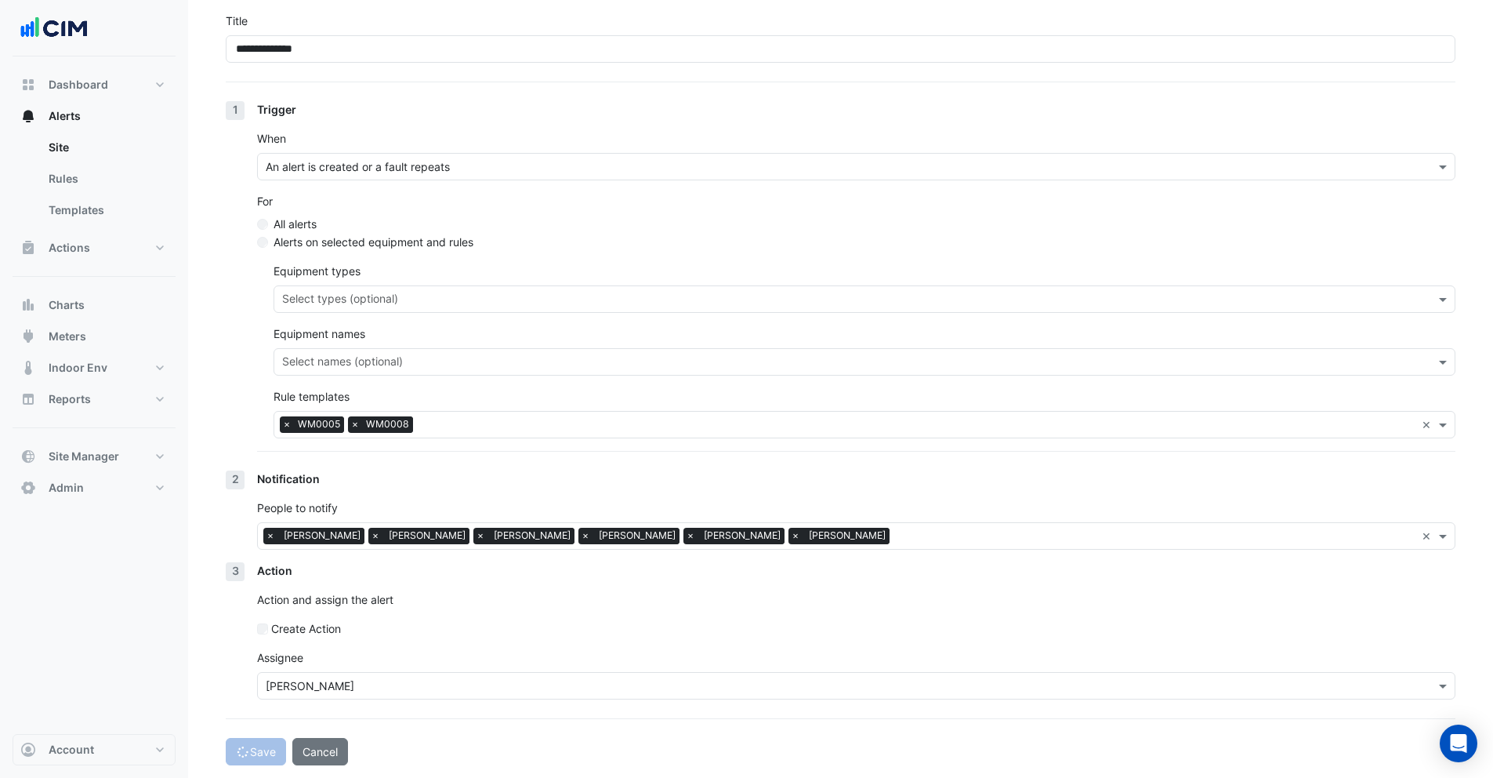
select select "******"
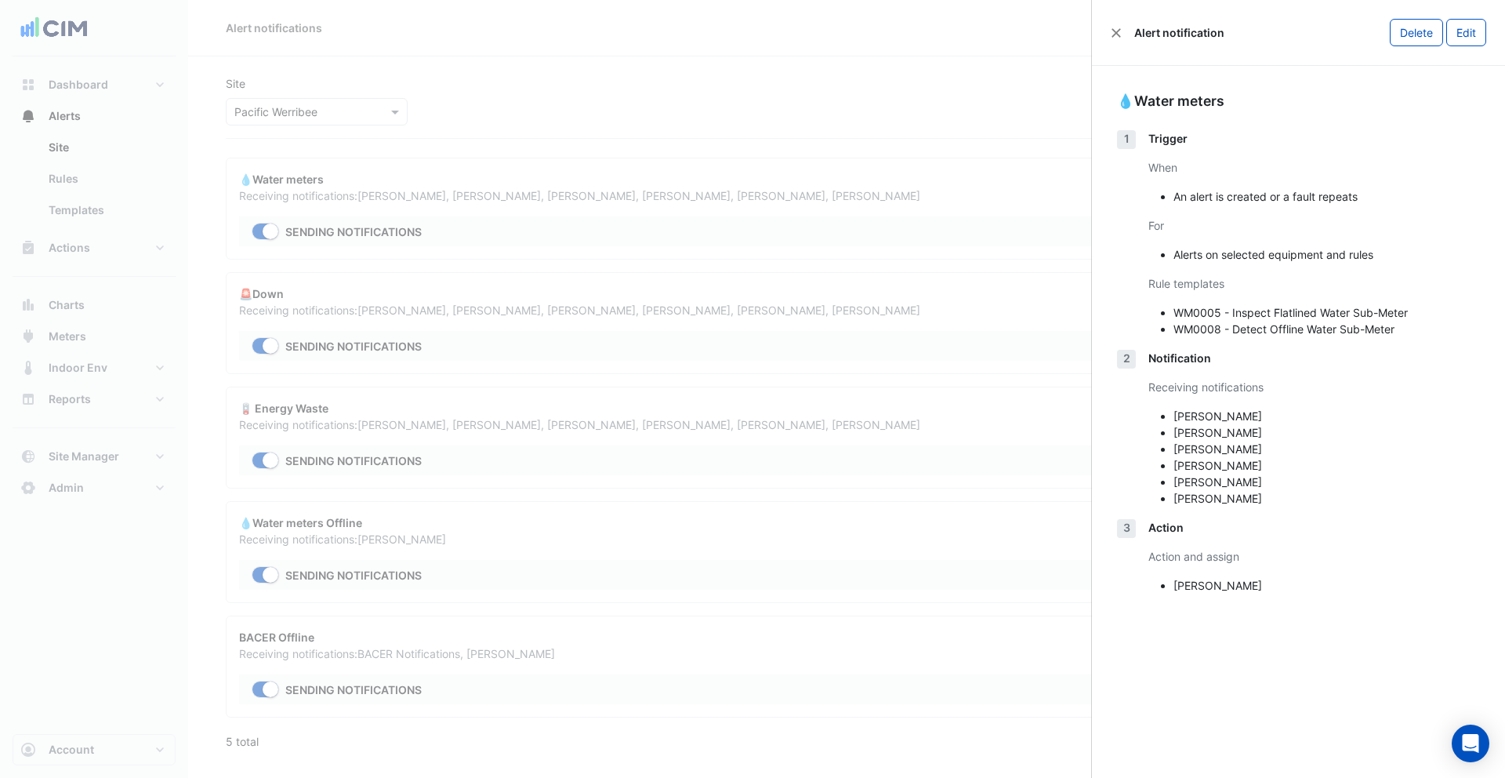
click at [969, 49] on ngb-offcanvas-backdrop at bounding box center [752, 389] width 1505 height 778
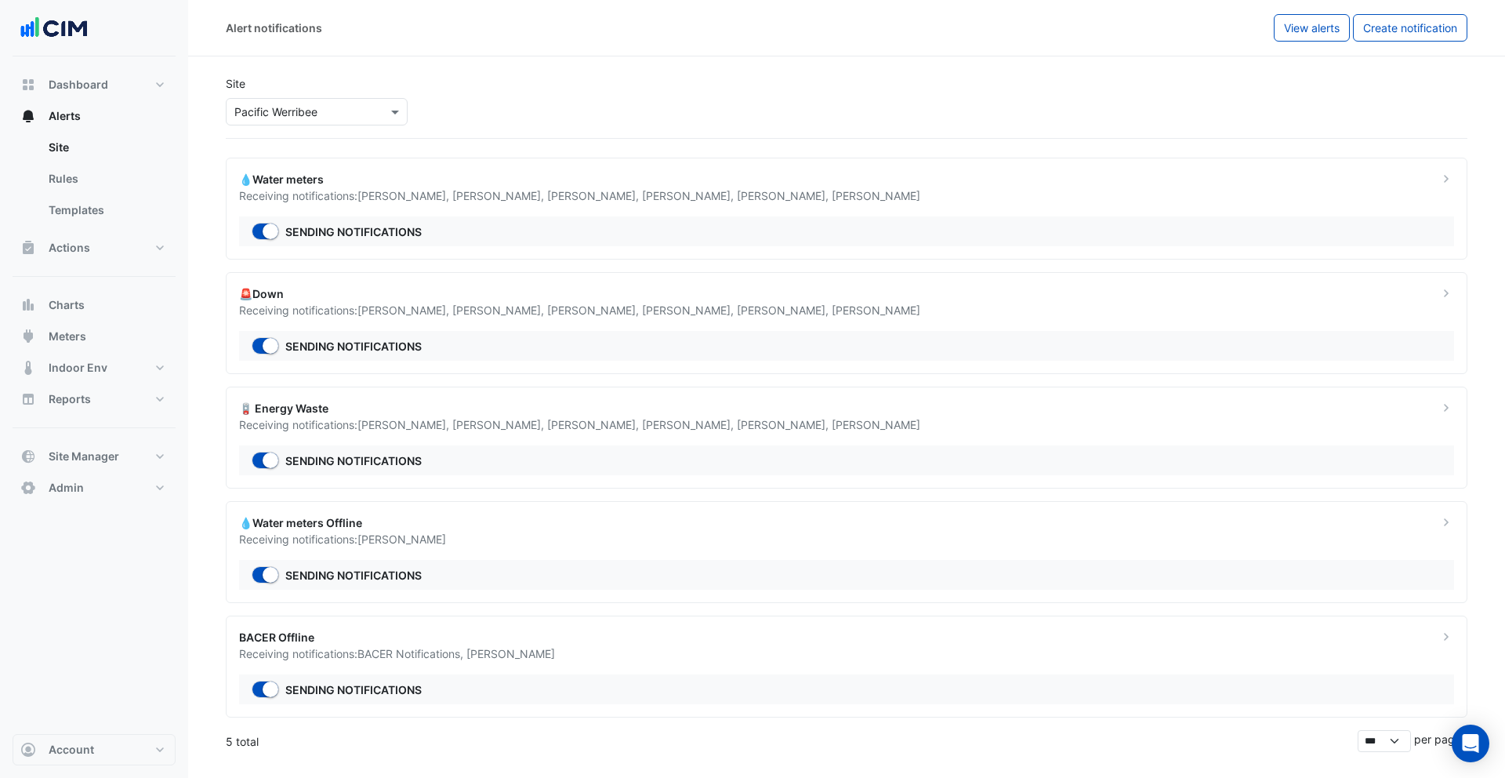
click at [291, 117] on input "text" at bounding box center [300, 112] width 133 height 16
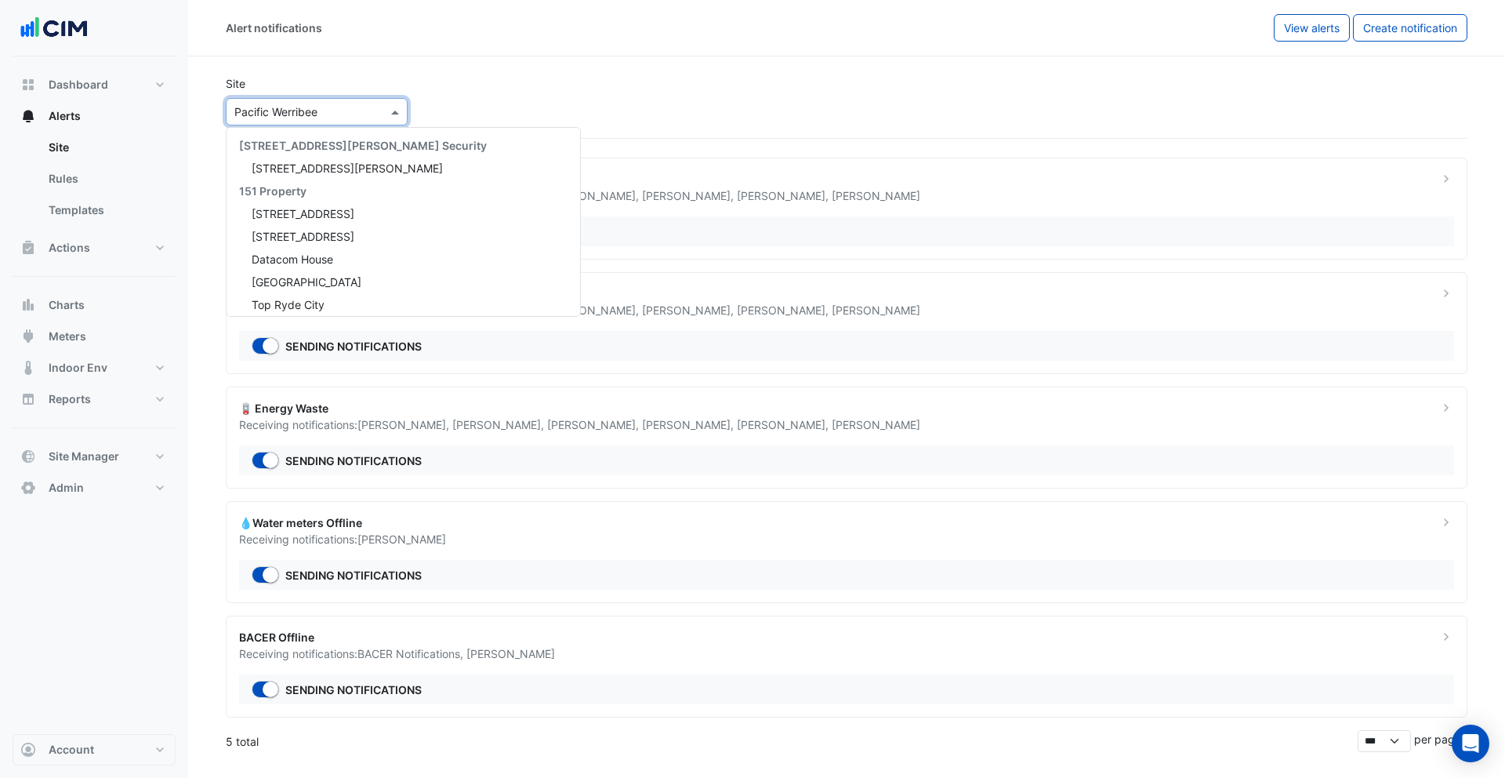
scroll to position [21582, 0]
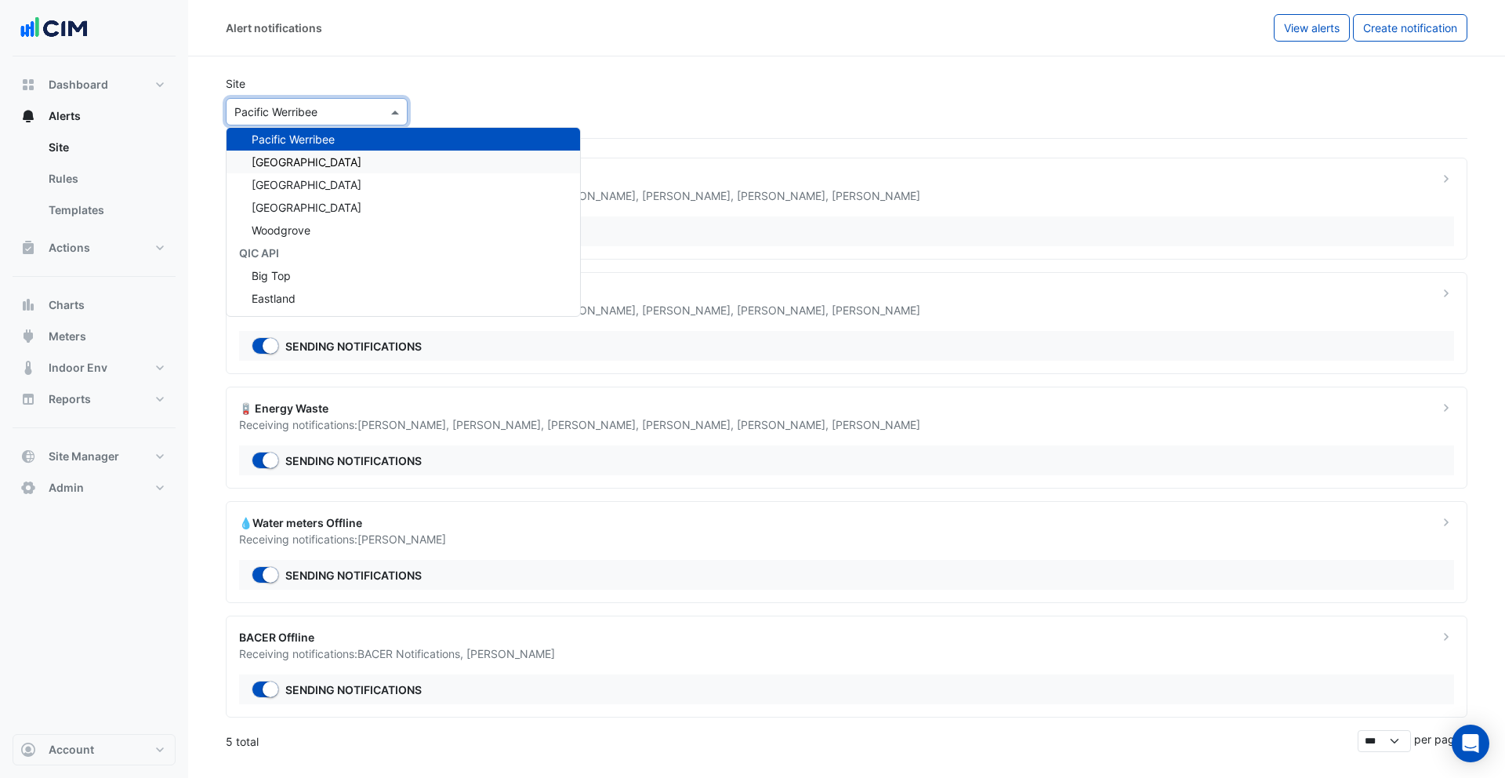
click at [292, 158] on span "Pittwater Place" at bounding box center [307, 161] width 110 height 13
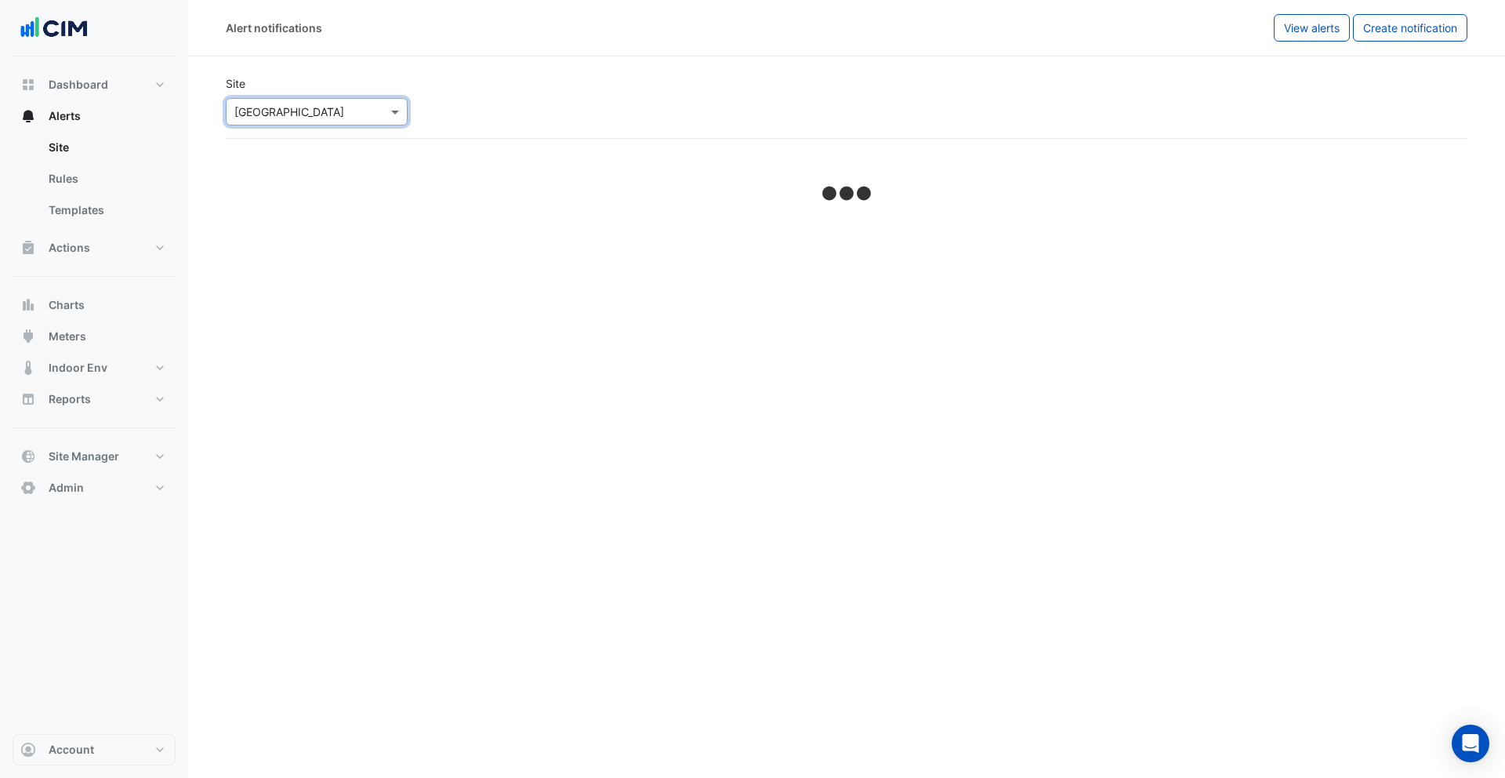
click at [285, 107] on input "text" at bounding box center [300, 112] width 133 height 16
select select "******"
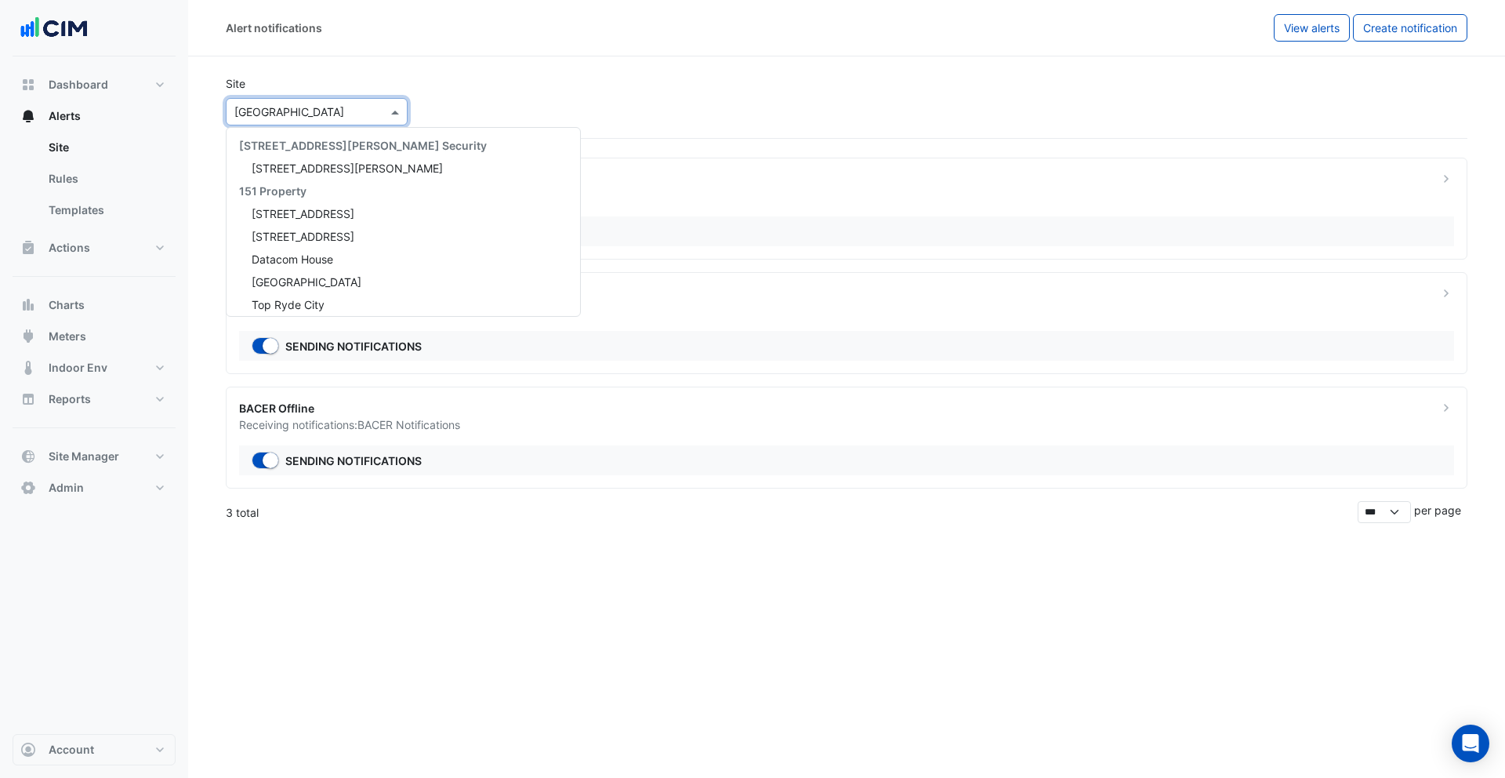
scroll to position [21605, 0]
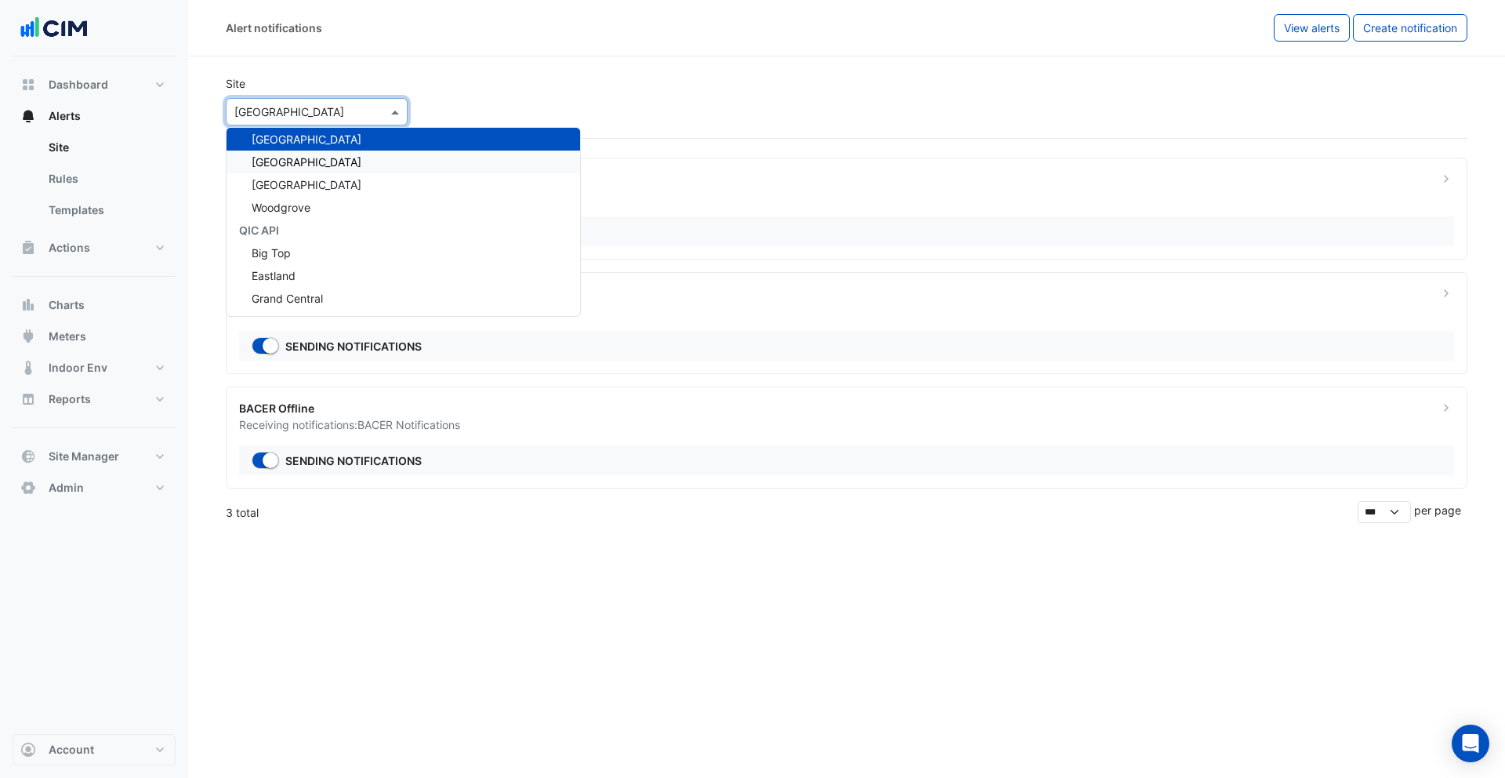
click at [290, 159] on span "Robina Town Centre" at bounding box center [307, 161] width 110 height 13
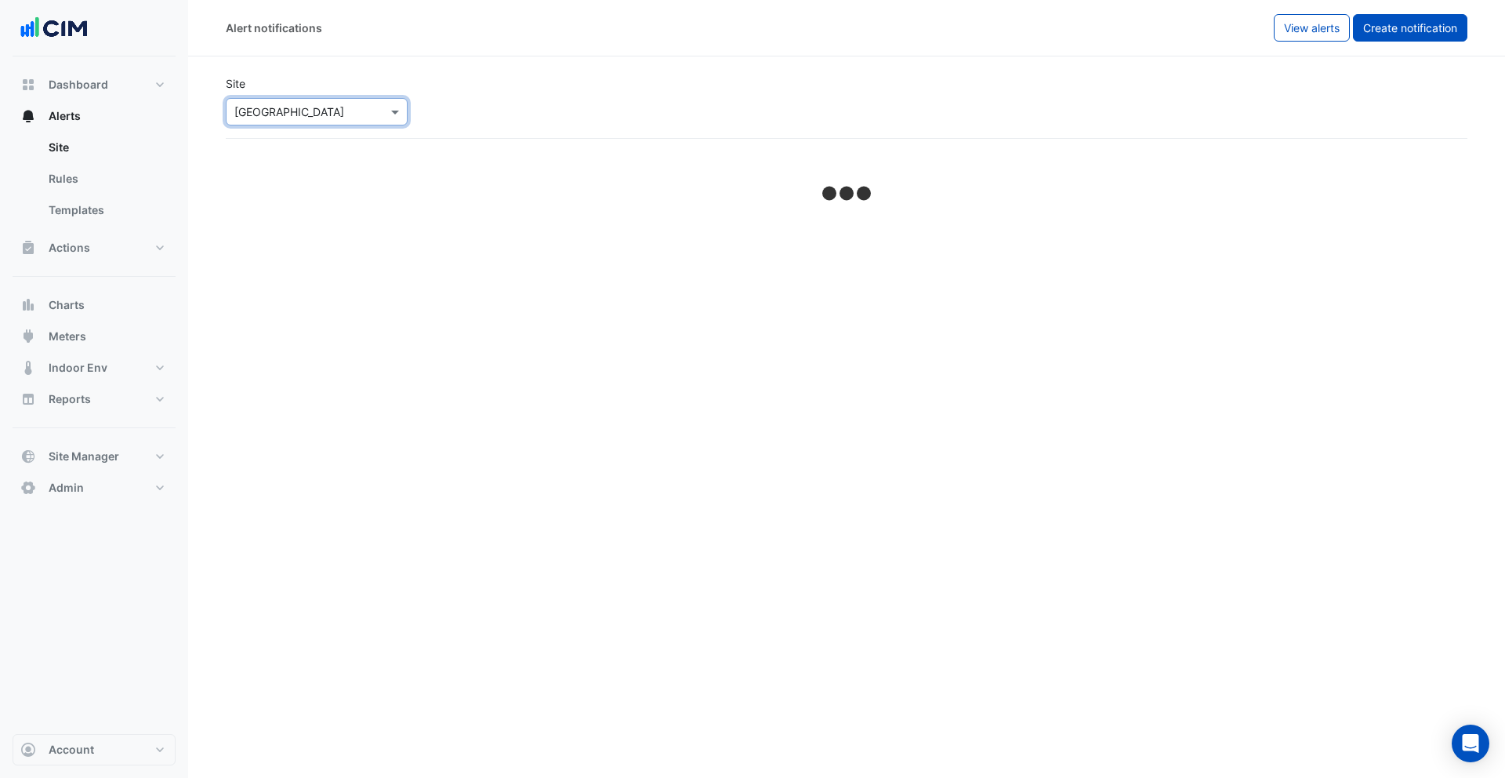
select select "******"
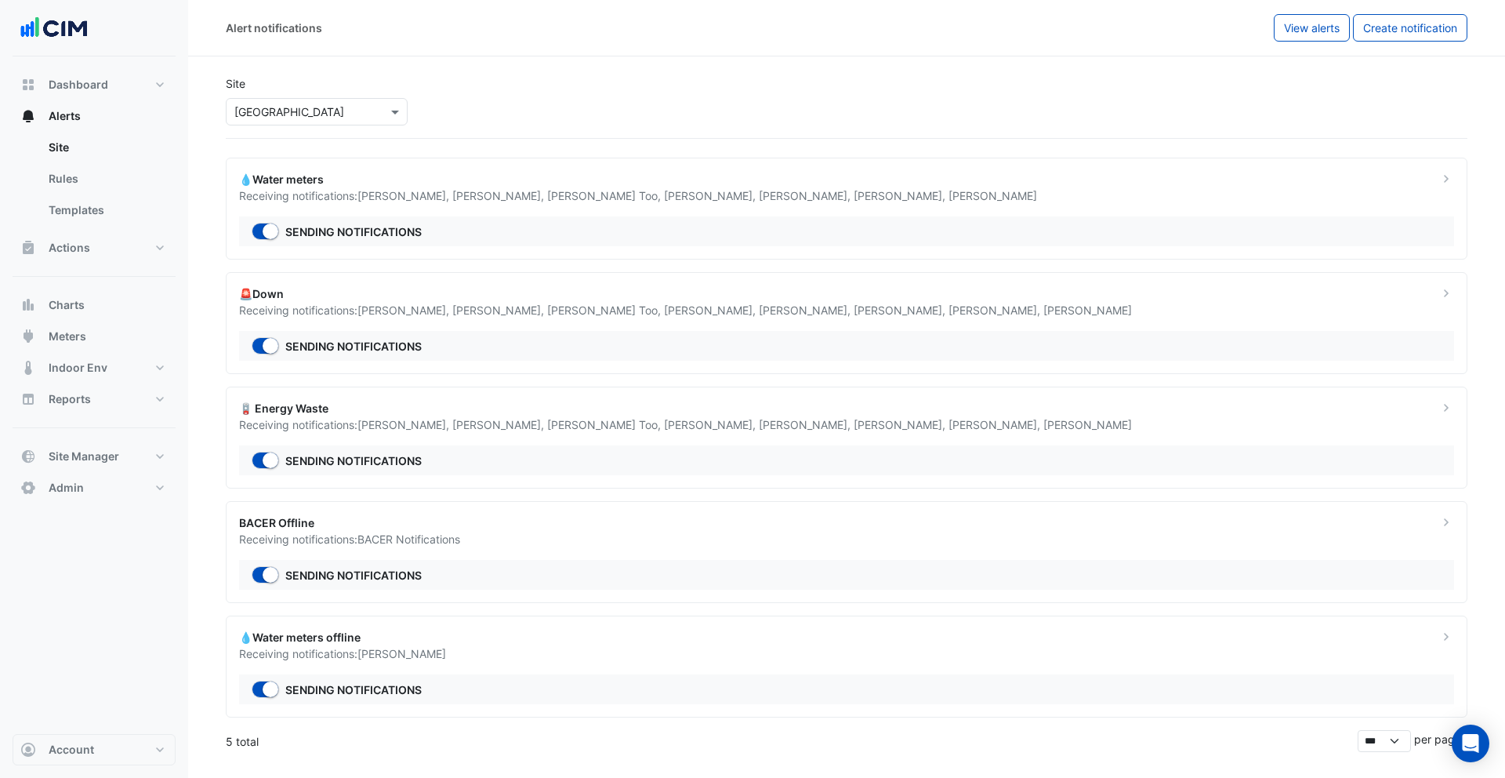
click at [759, 197] on span "Jake Rohweder ," at bounding box center [806, 195] width 95 height 13
click at [557, 78] on ngb-offcanvas-backdrop at bounding box center [752, 389] width 1505 height 778
click at [311, 112] on input "text" at bounding box center [300, 112] width 133 height 16
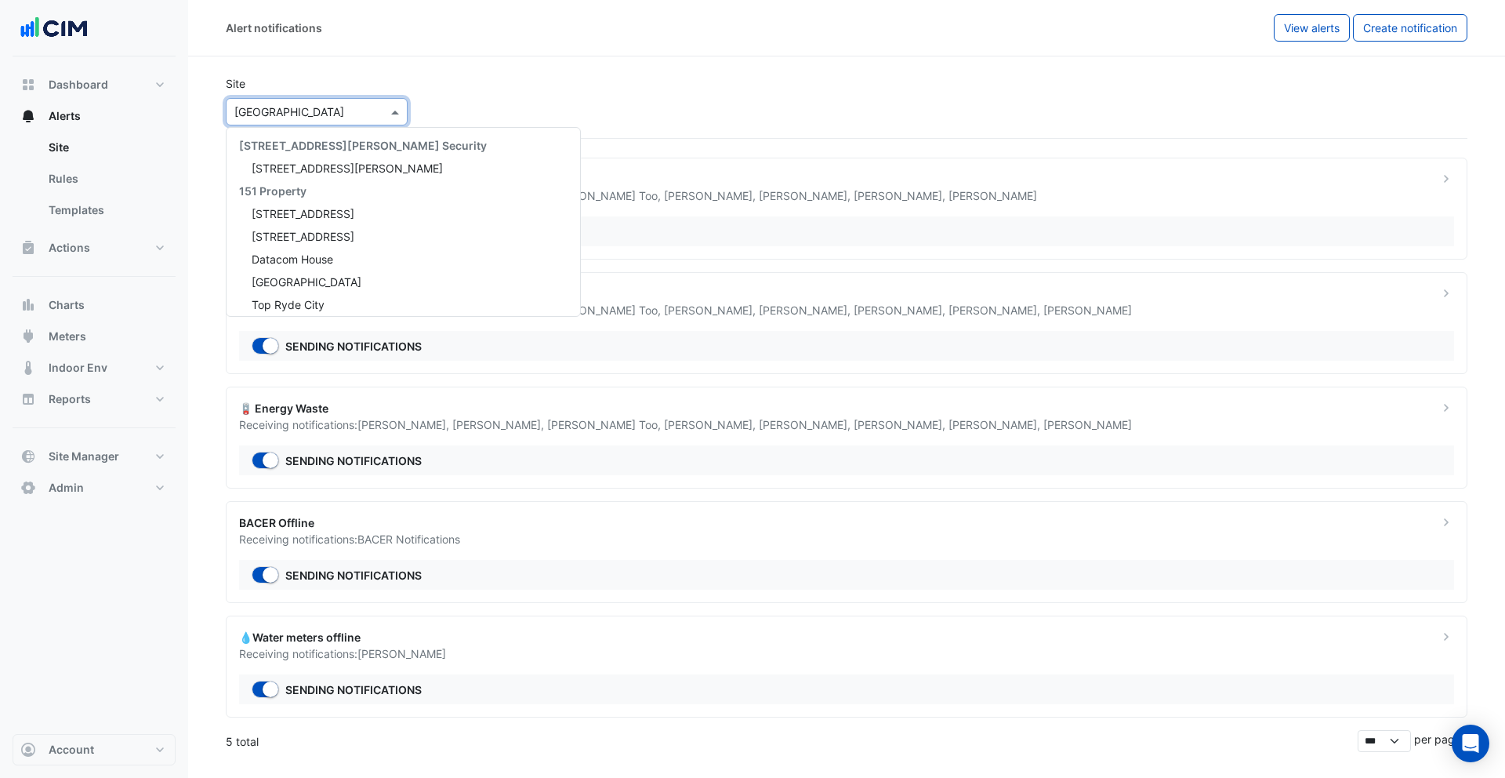
scroll to position [21628, 0]
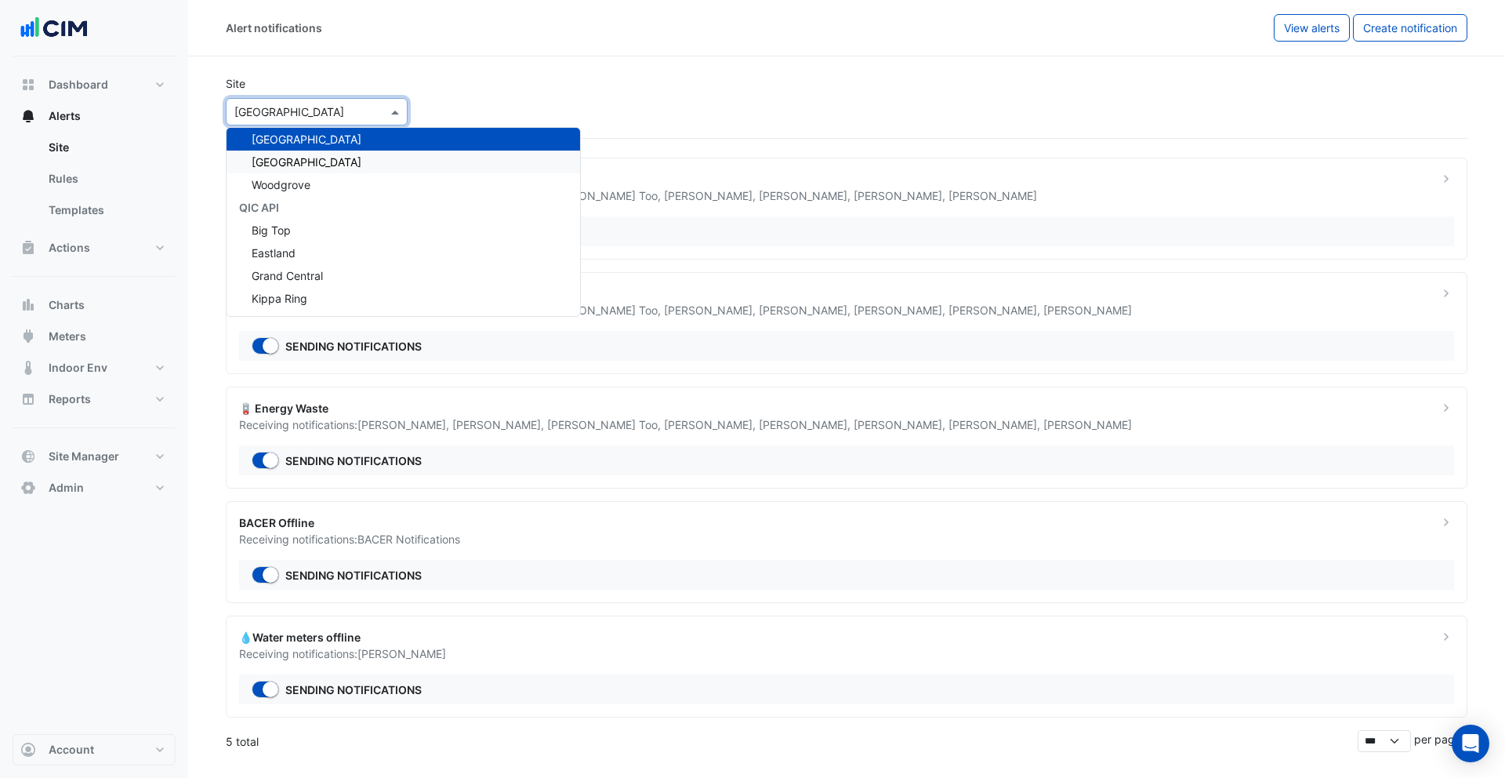
click at [307, 161] on span "Watergardens Town Centre" at bounding box center [307, 161] width 110 height 13
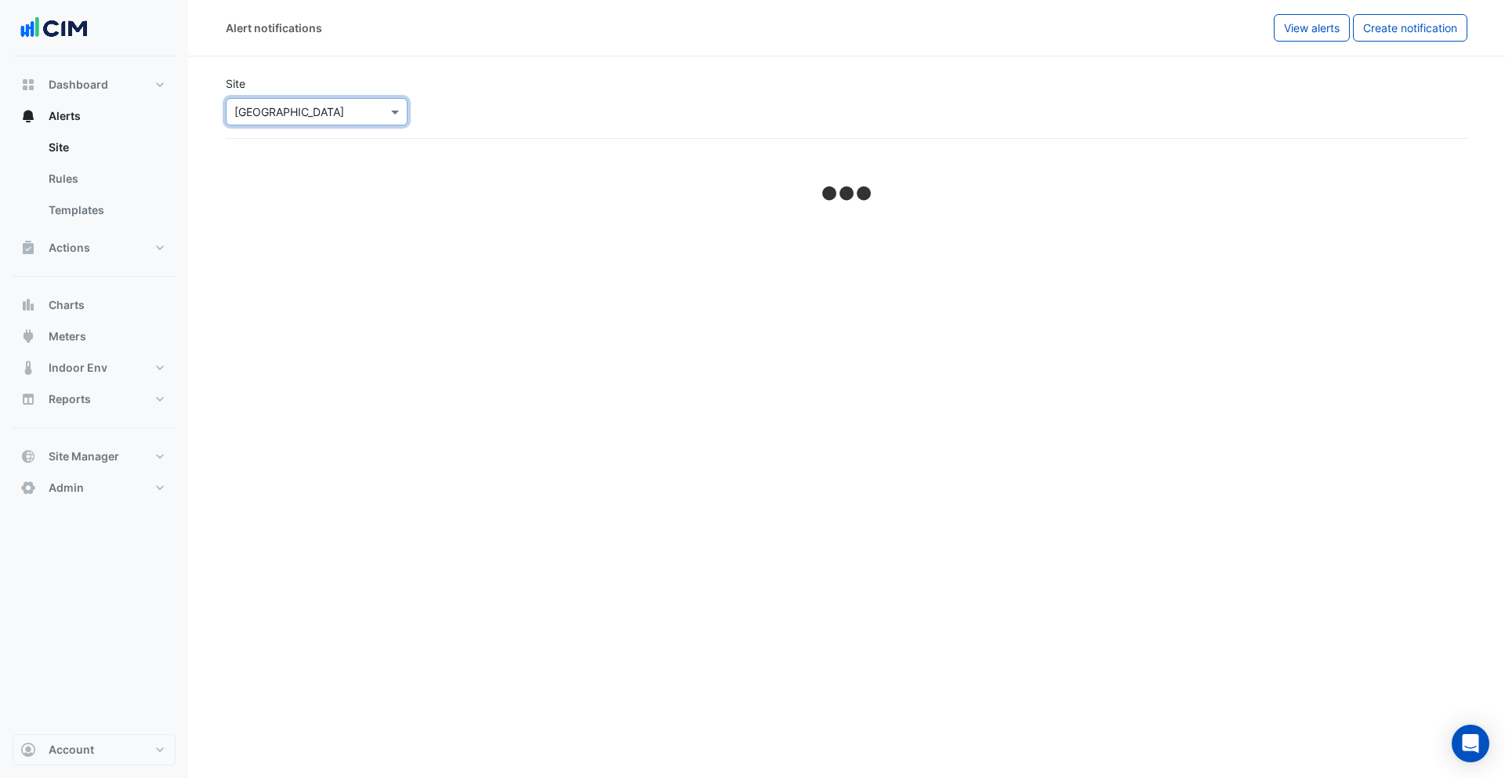
select select "******"
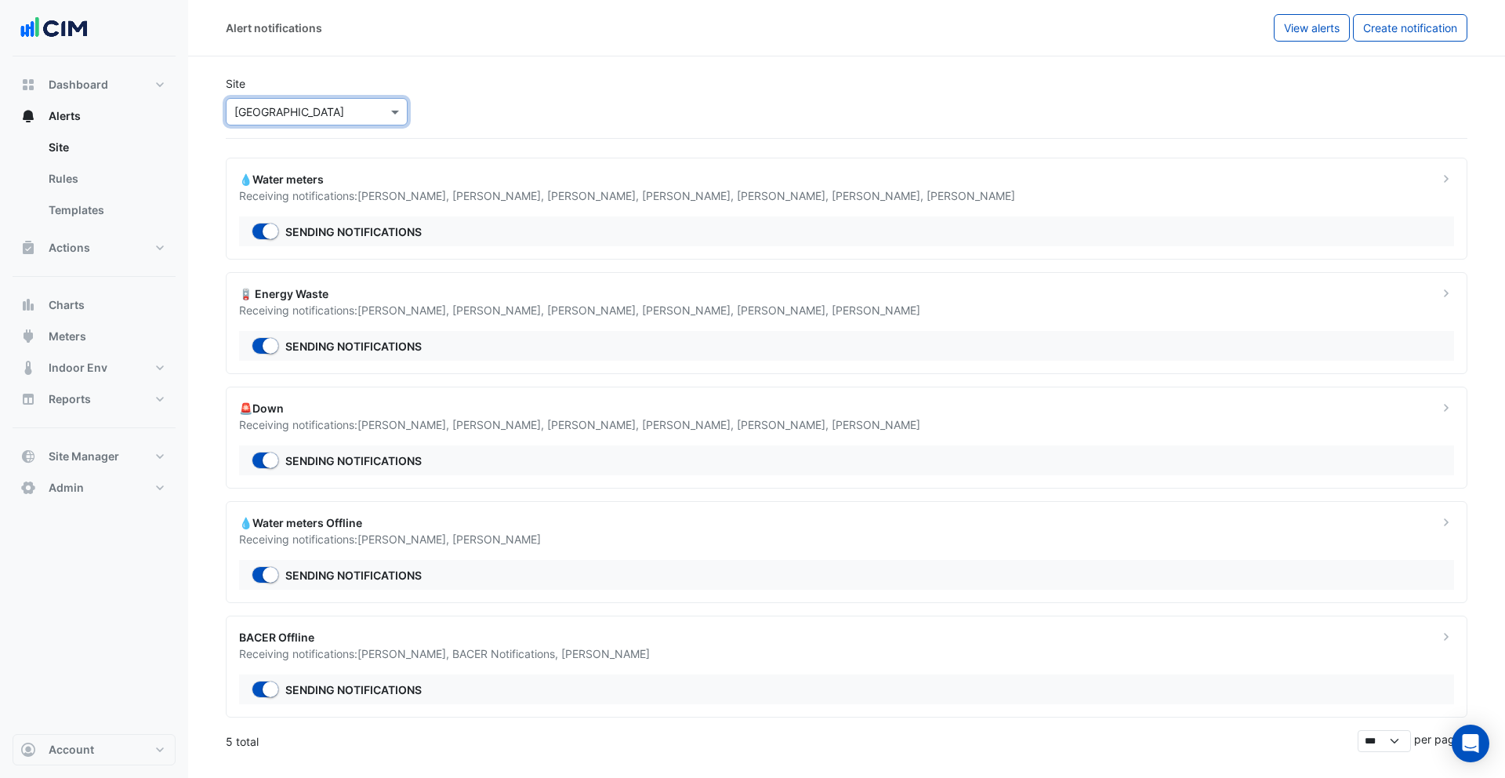
click at [292, 113] on input "text" at bounding box center [300, 112] width 133 height 16
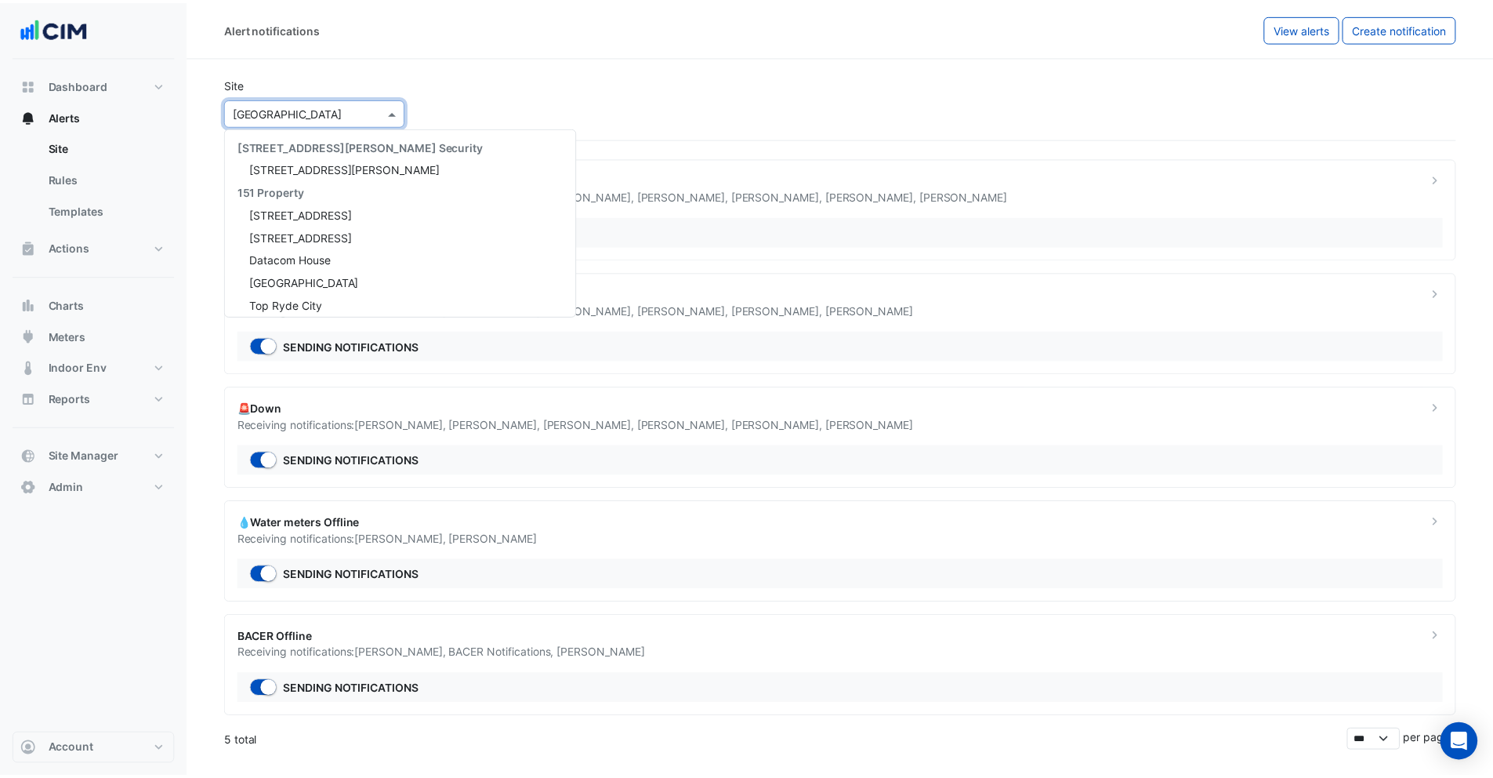
scroll to position [21650, 0]
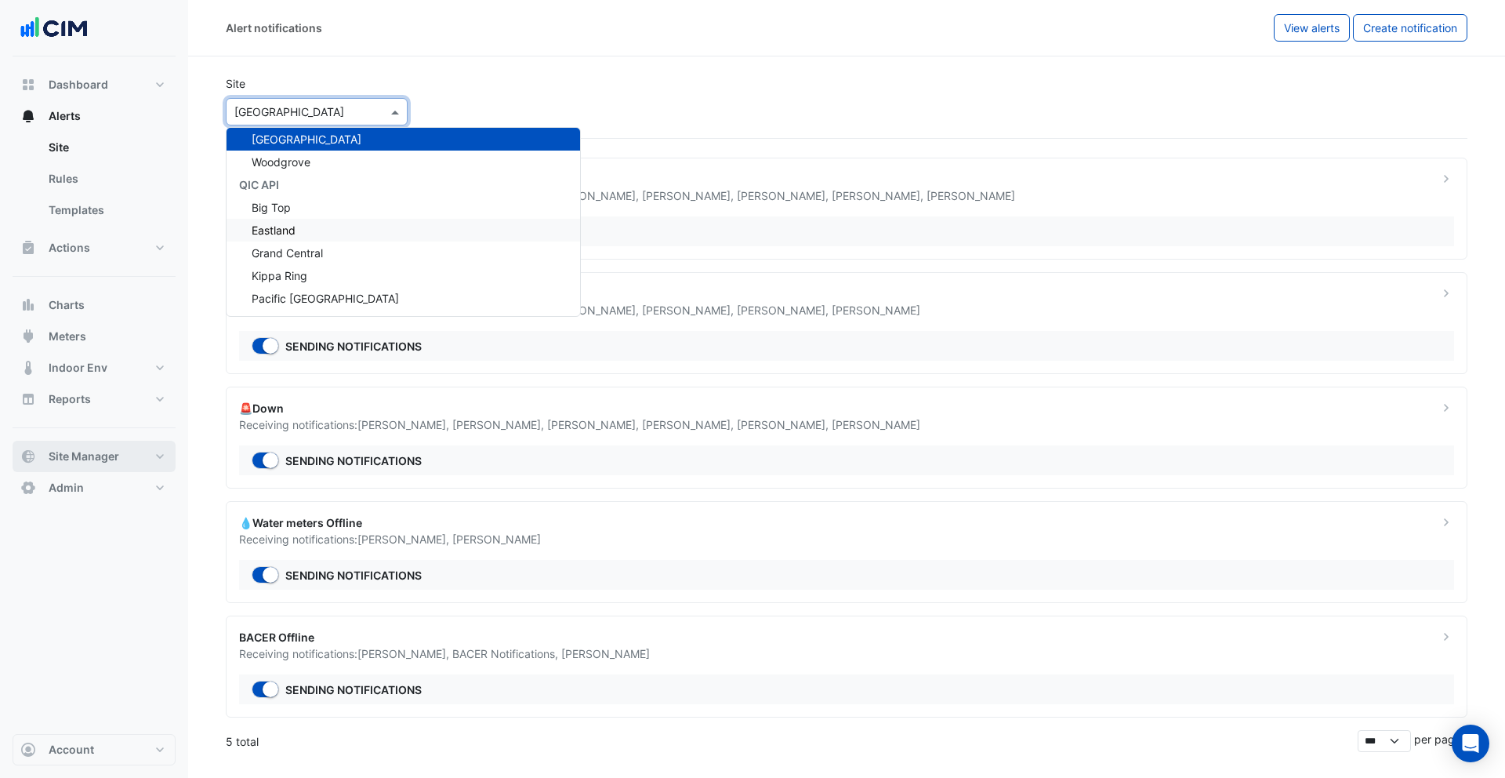
click at [80, 450] on span "Site Manager" at bounding box center [84, 456] width 71 height 16
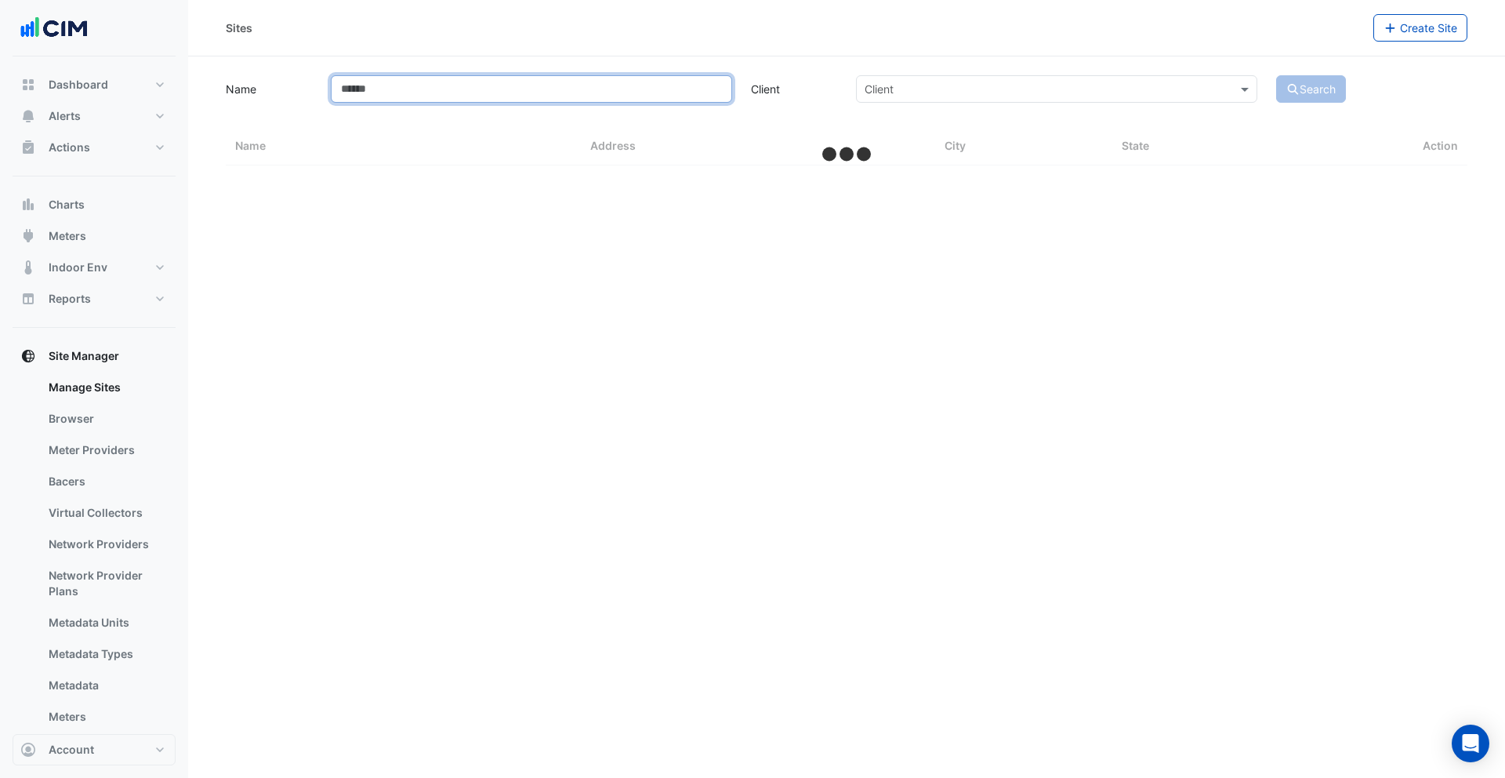
click at [401, 89] on input "Name" at bounding box center [531, 88] width 401 height 27
type input "***"
select select "***"
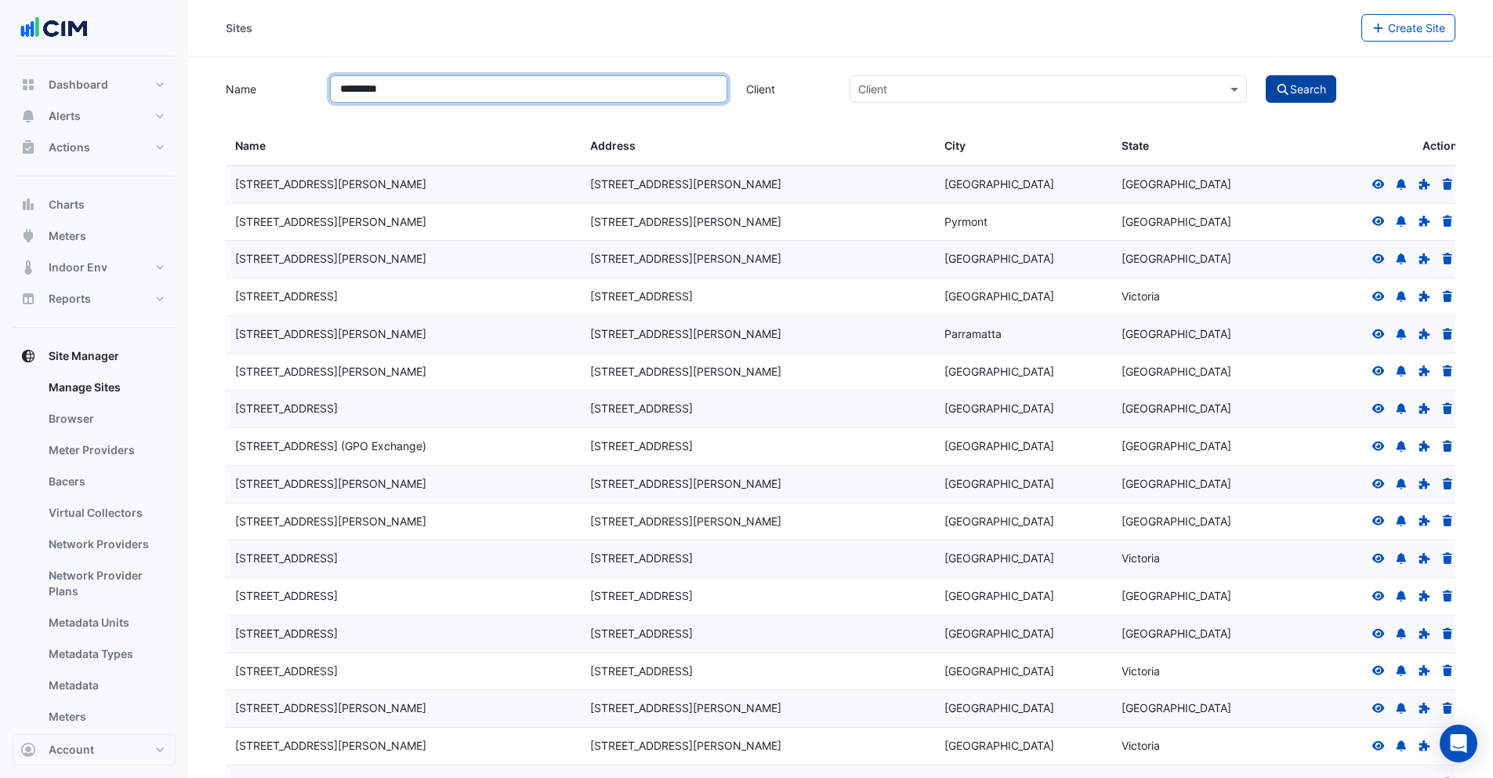
type input "*********"
click at [1320, 88] on button "Search" at bounding box center [1301, 88] width 71 height 27
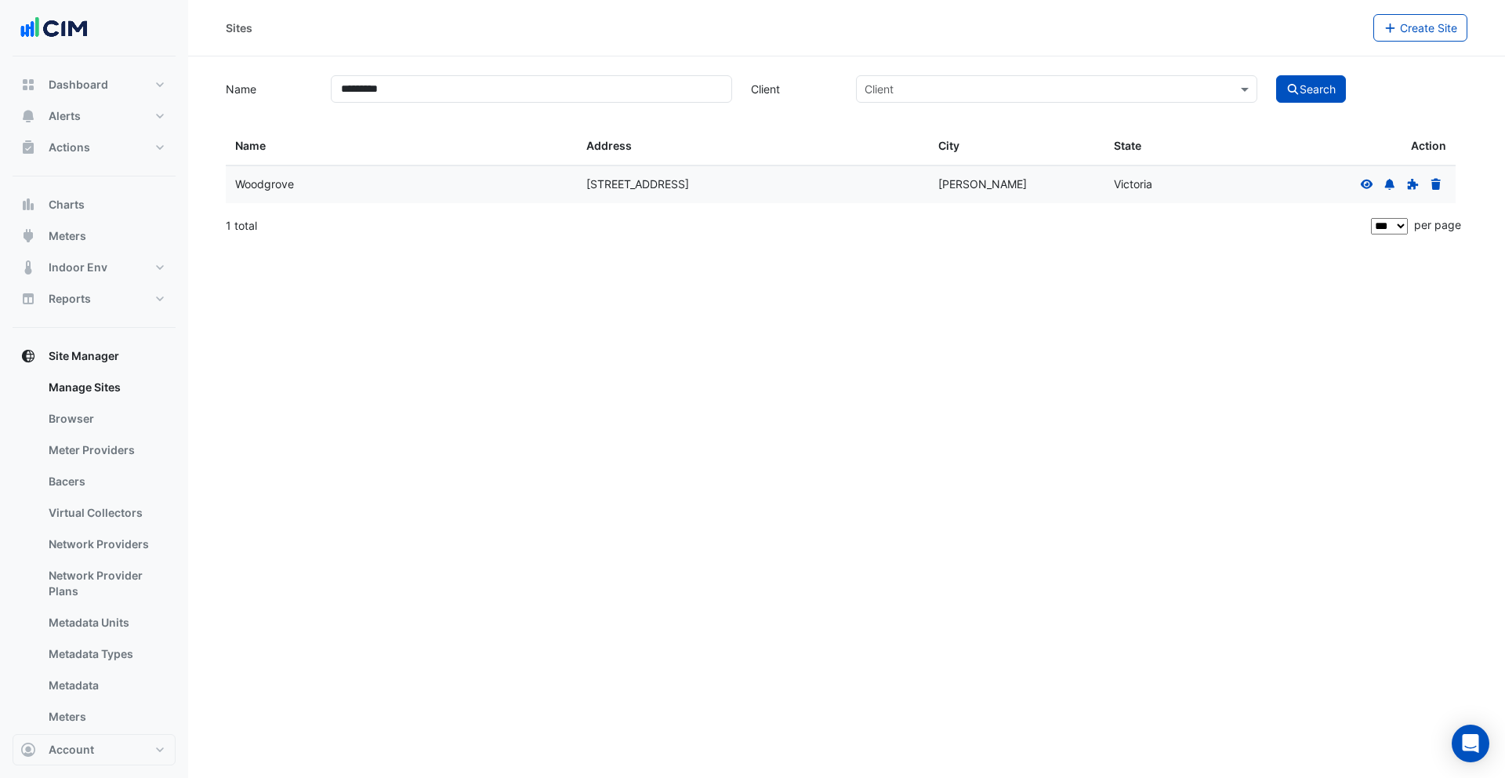
click at [1365, 181] on icon at bounding box center [1367, 184] width 14 height 11
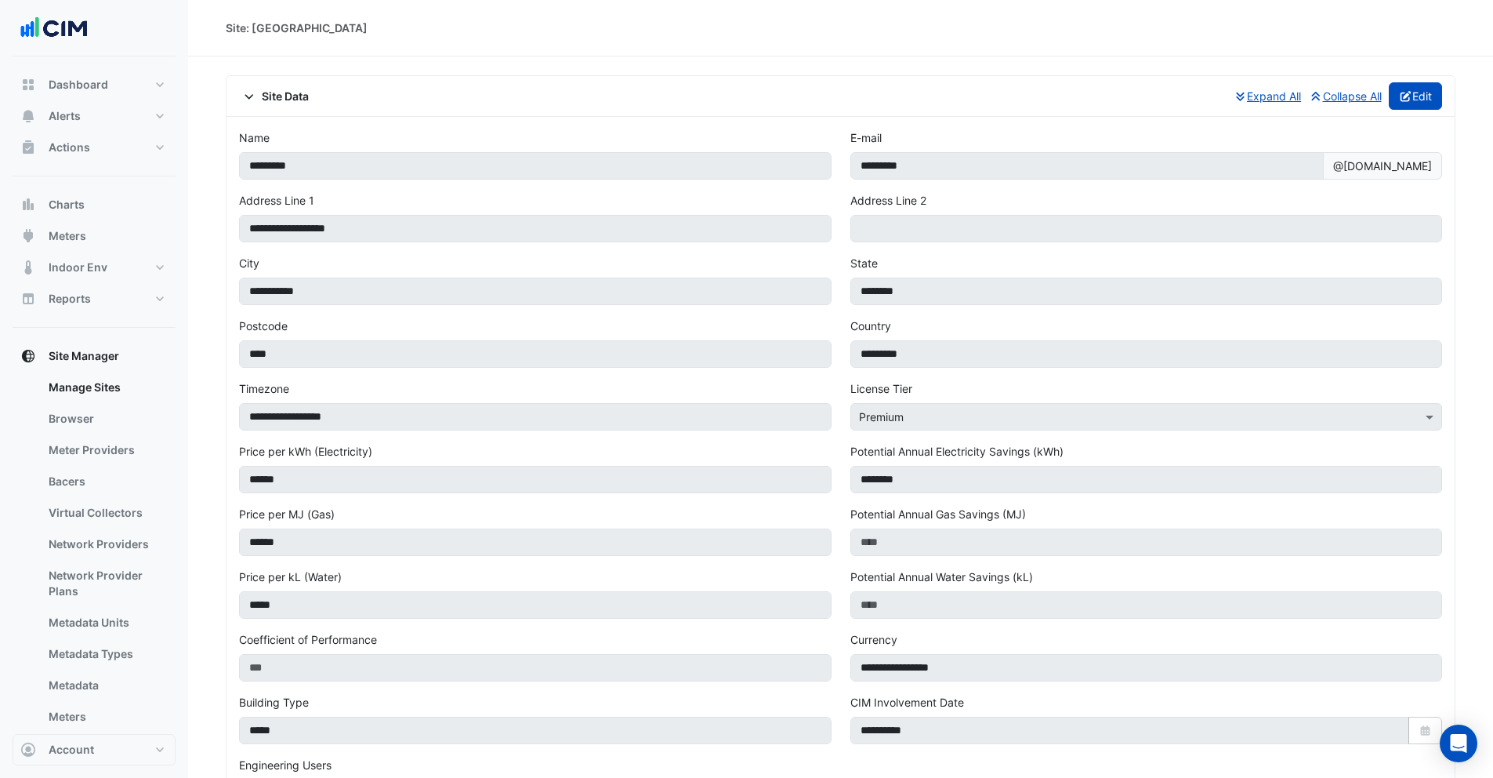
click at [1428, 103] on button "Edit" at bounding box center [1416, 95] width 54 height 27
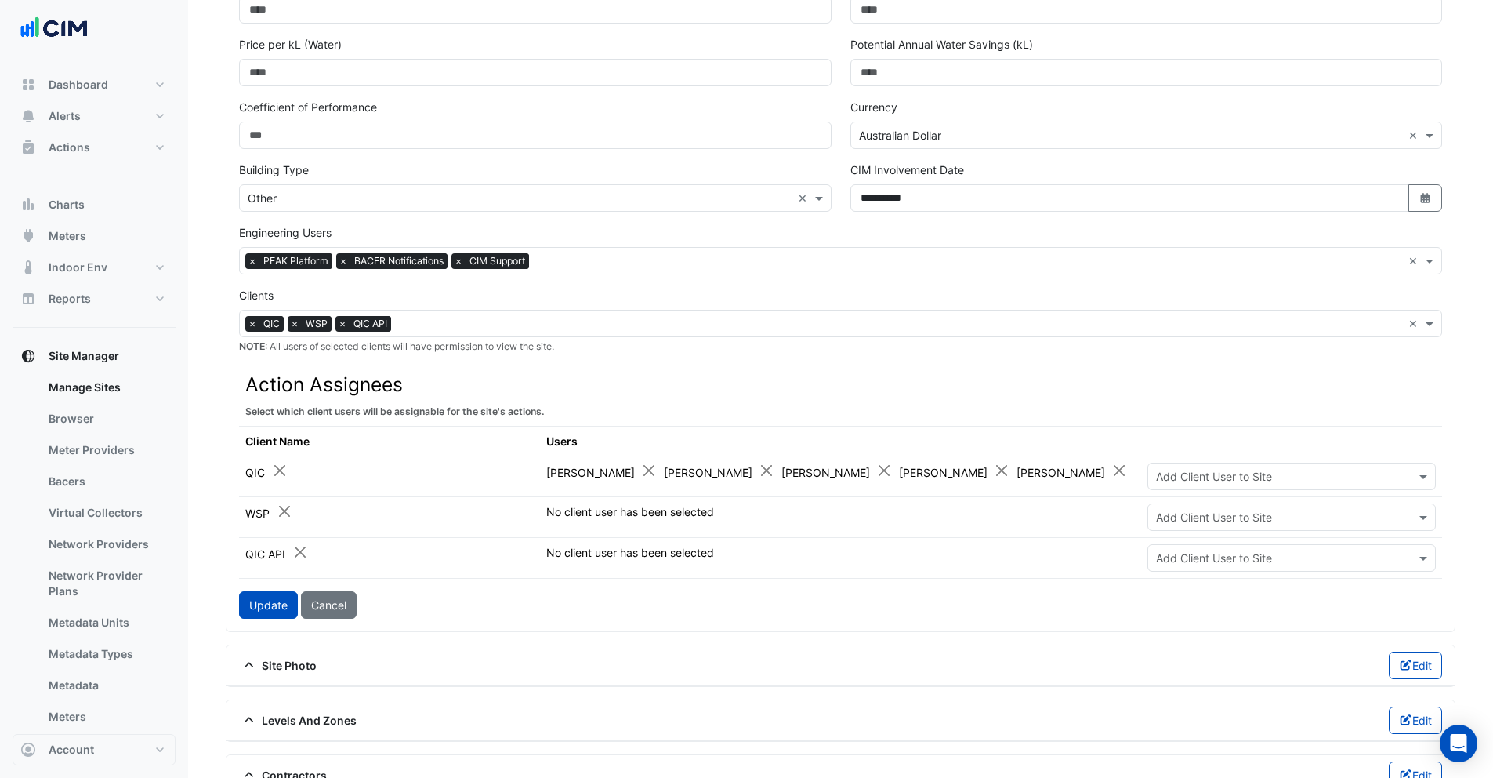
scroll to position [768, 0]
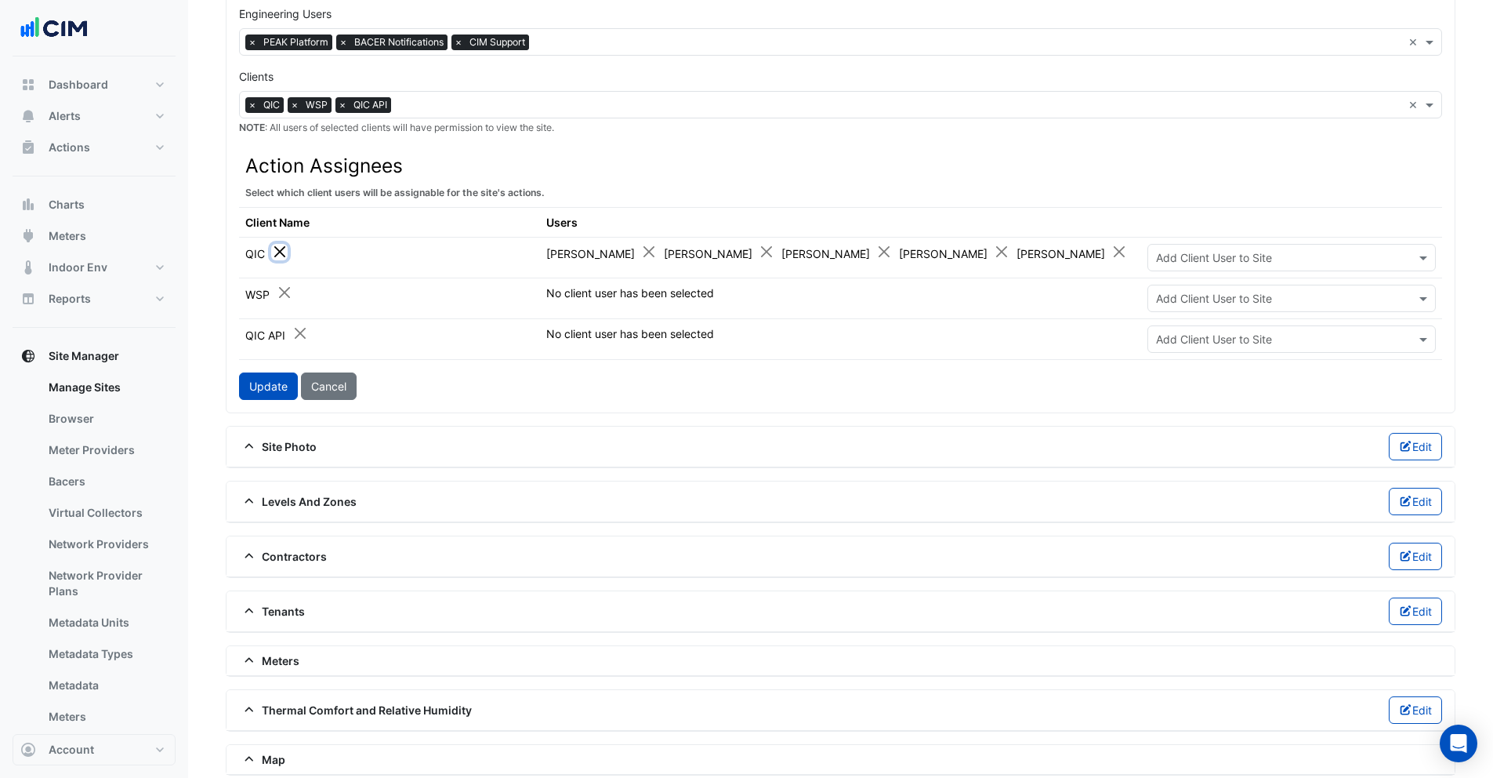
click at [280, 245] on button "Close" at bounding box center [279, 252] width 16 height 16
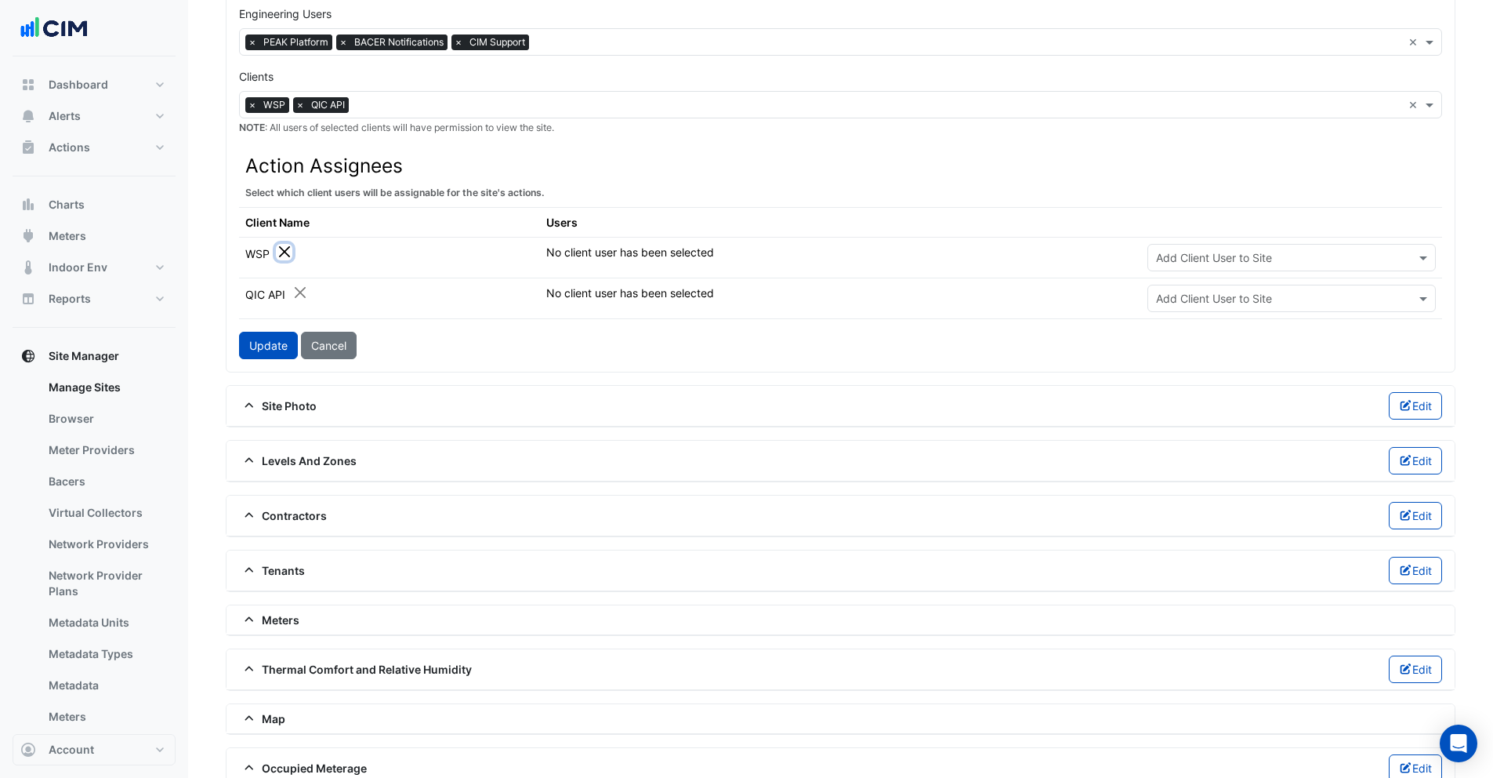
click at [281, 250] on button "Close" at bounding box center [284, 252] width 16 height 16
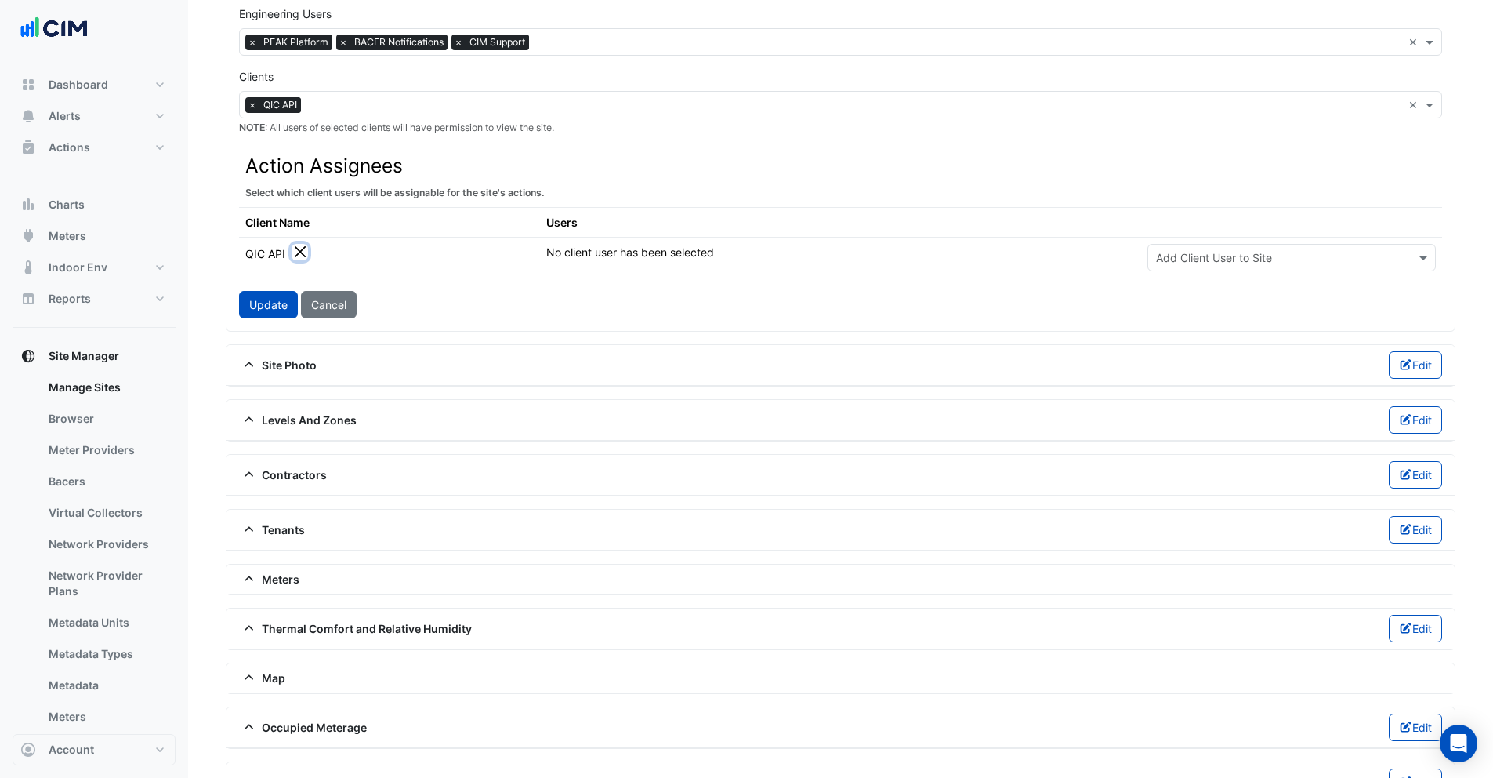
click at [300, 246] on button "Close" at bounding box center [300, 252] width 16 height 16
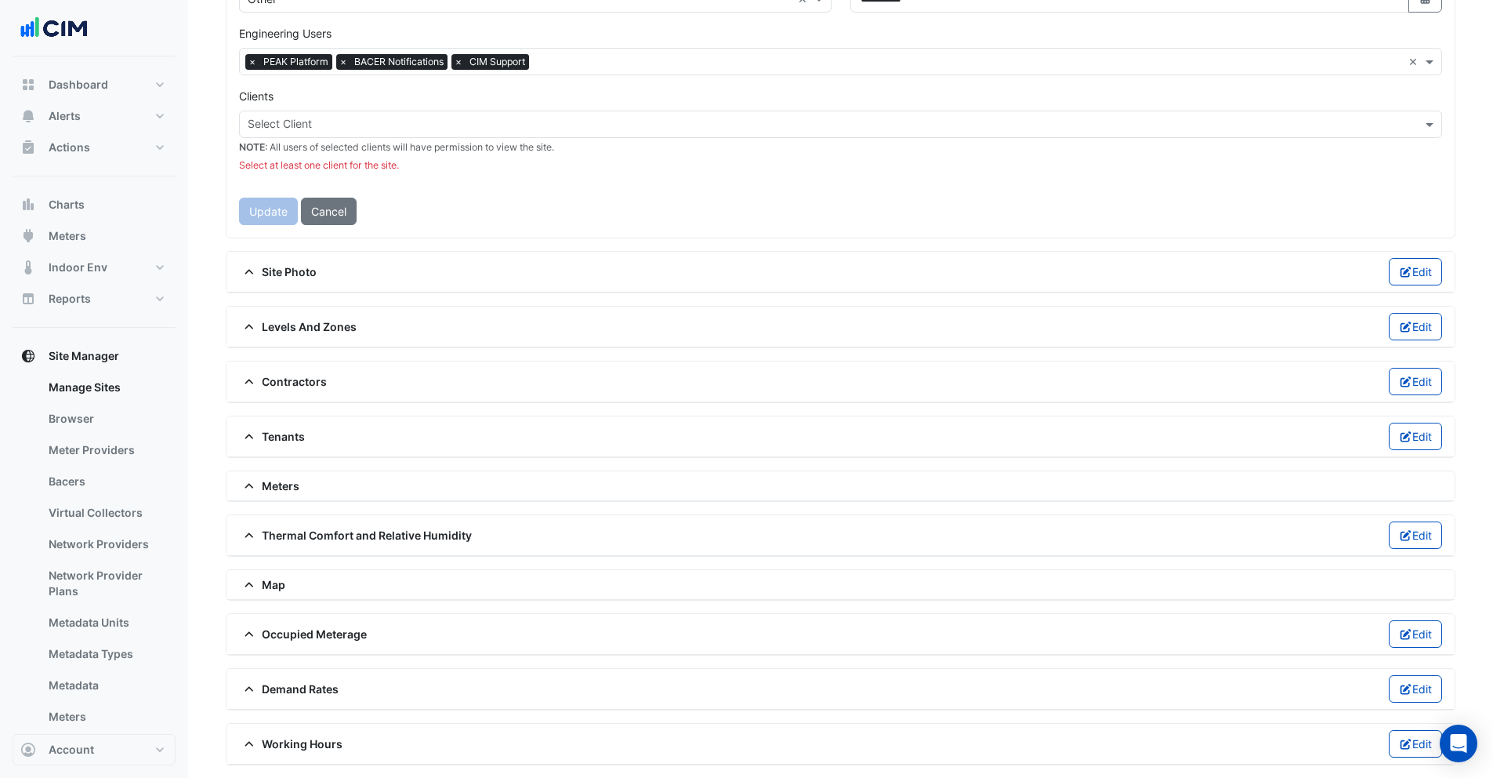
scroll to position [748, 0]
click at [343, 122] on input "text" at bounding box center [832, 126] width 1168 height 16
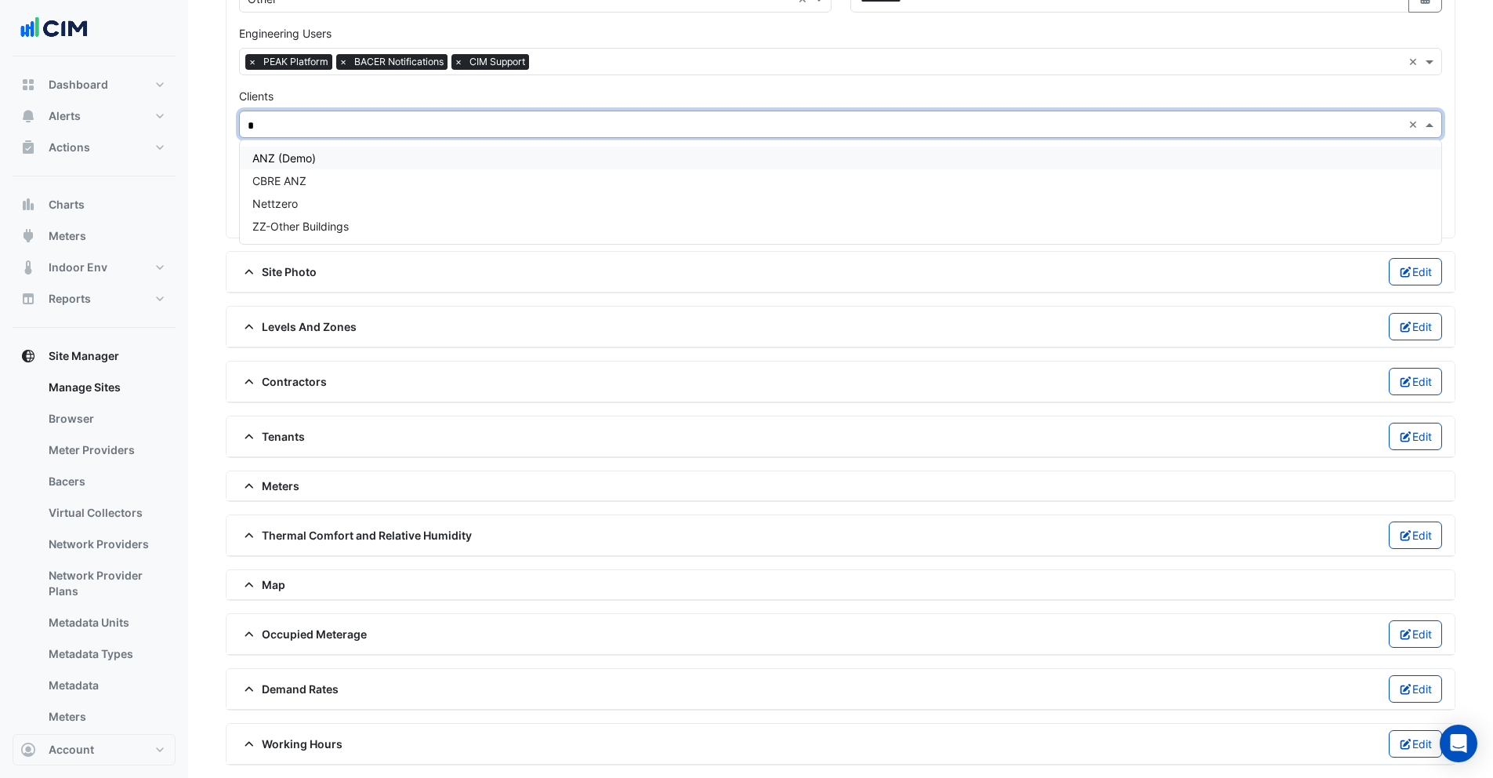
type input "**"
click at [340, 165] on span "ZZ-Other Buildings" at bounding box center [300, 157] width 96 height 13
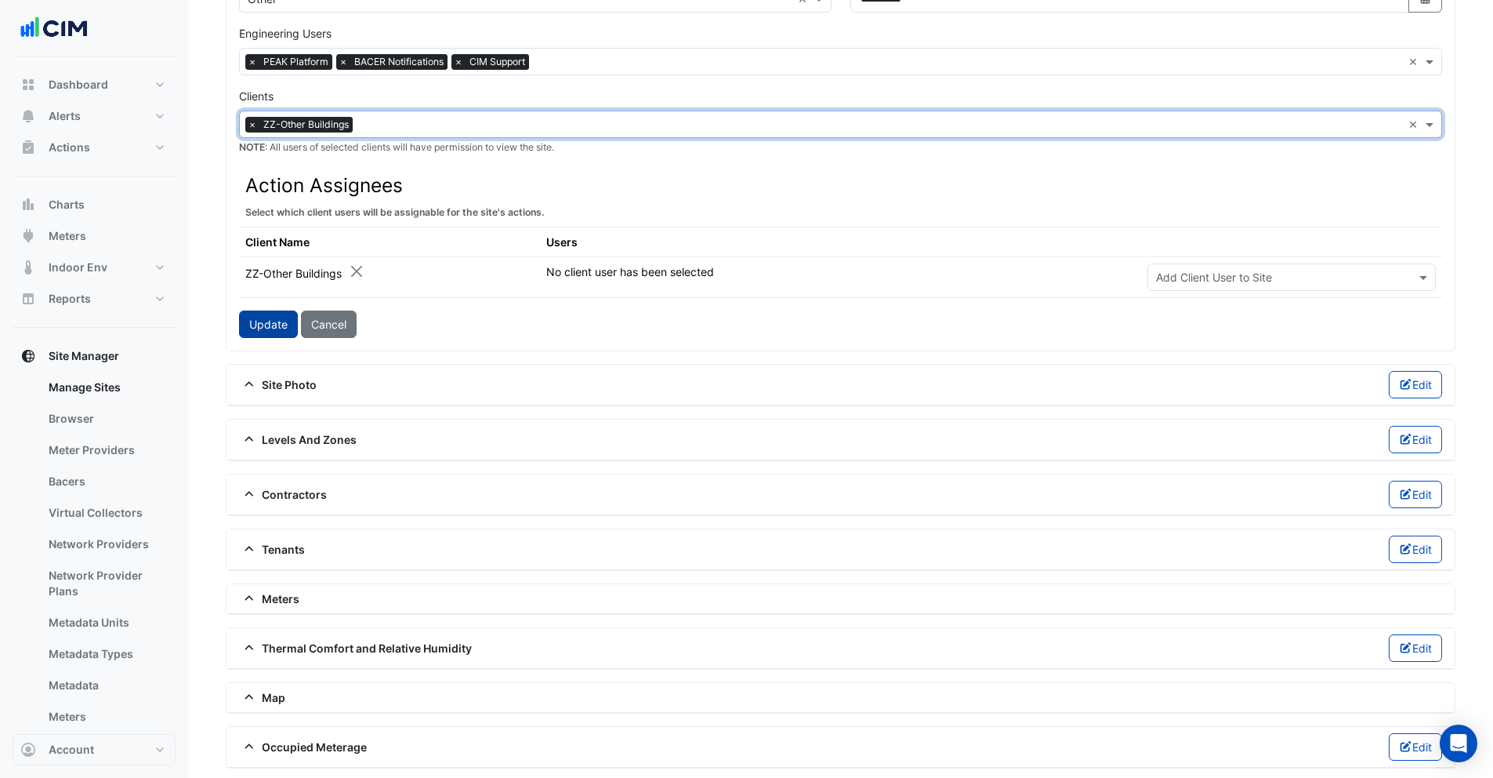
click at [268, 326] on button "Update" at bounding box center [268, 323] width 59 height 27
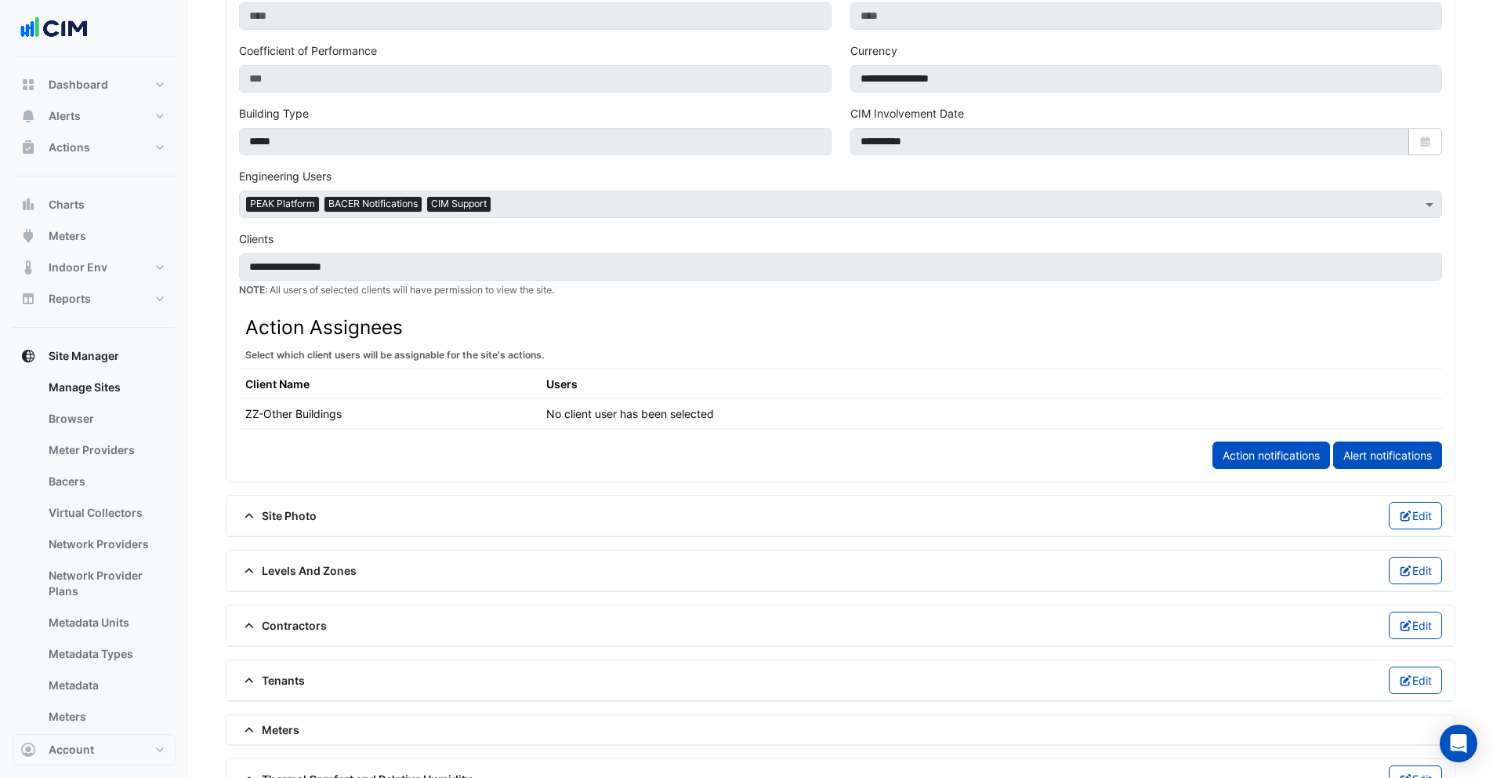
scroll to position [590, 0]
click at [286, 619] on span "Contractors" at bounding box center [283, 624] width 88 height 16
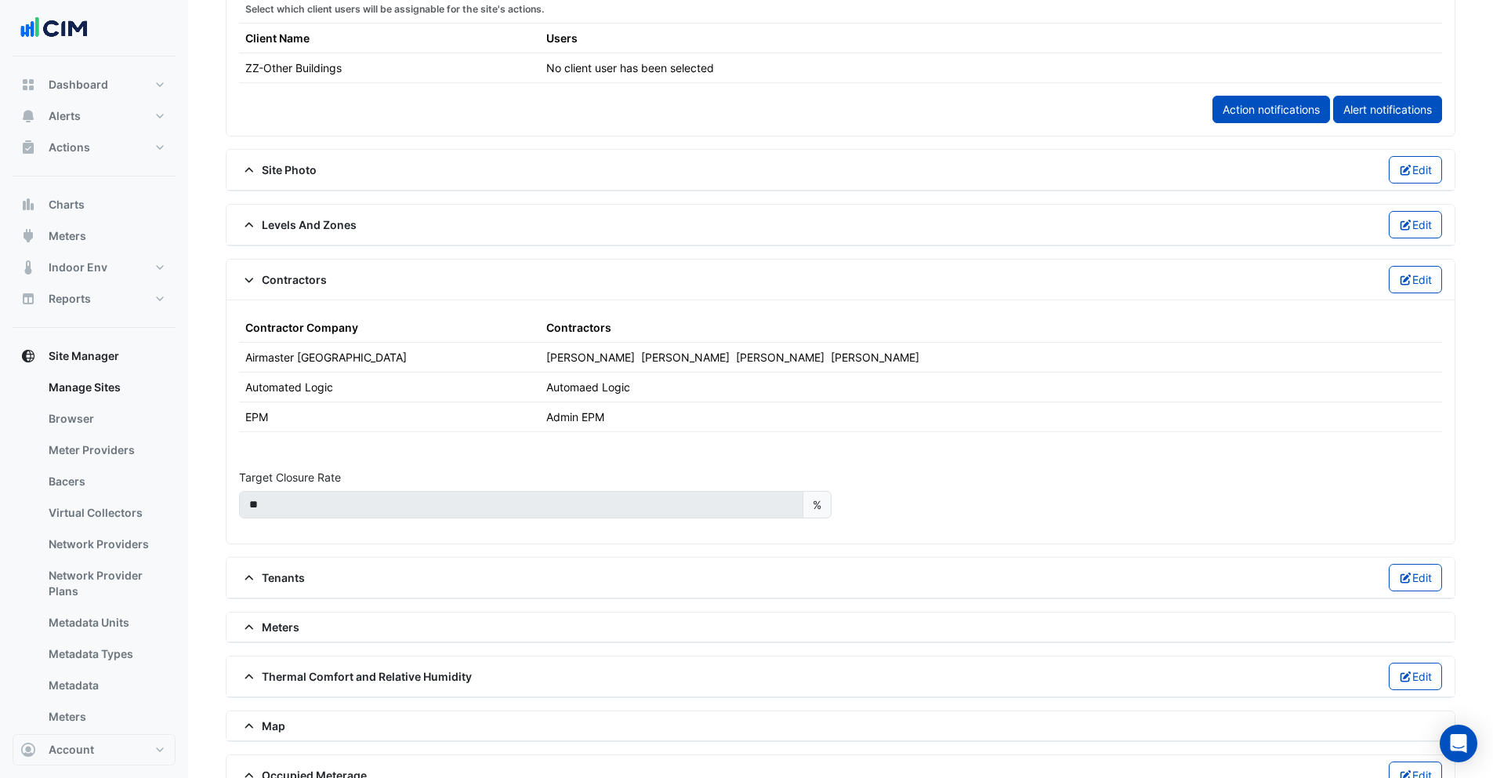
scroll to position [1000, 0]
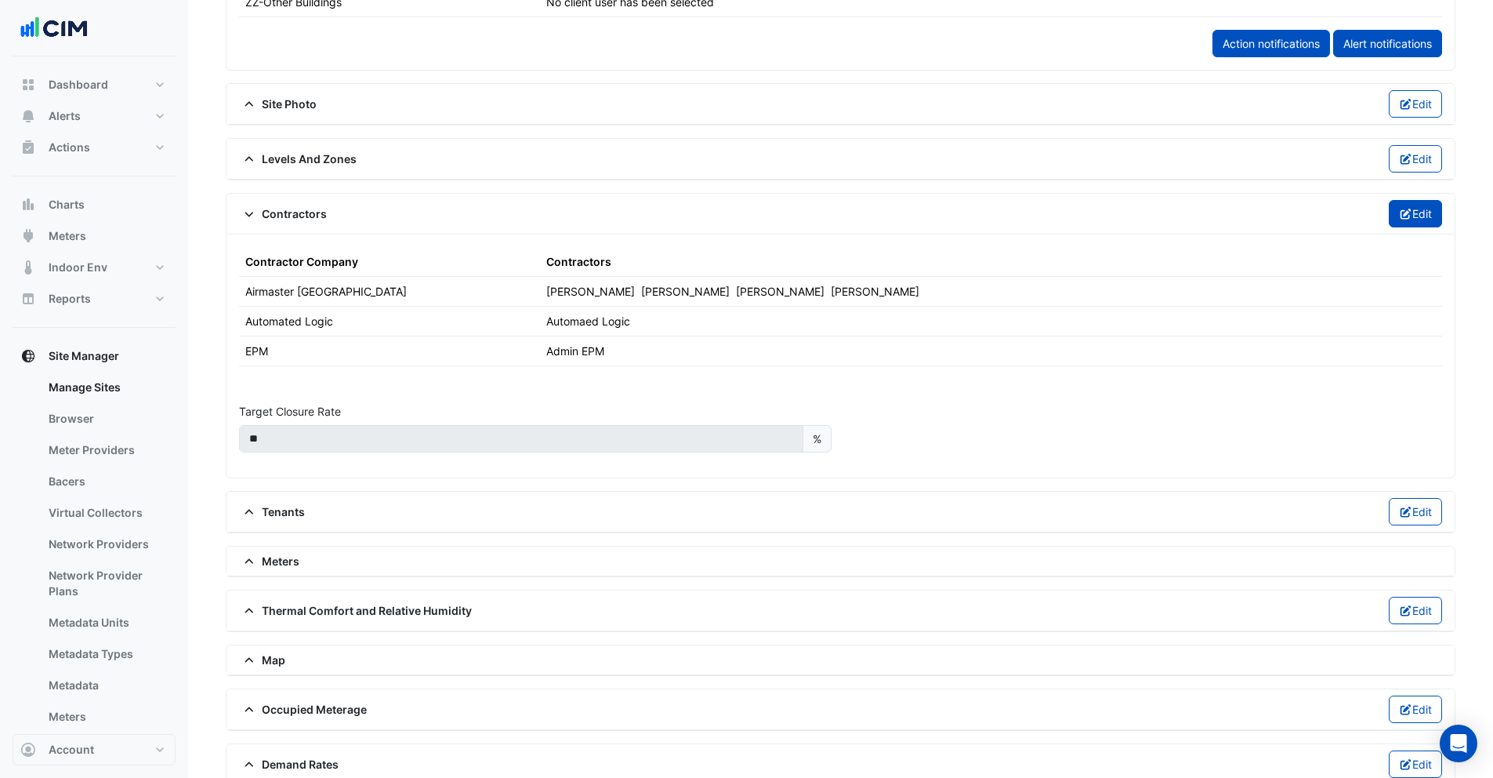
click at [1424, 219] on button "Edit" at bounding box center [1416, 213] width 54 height 27
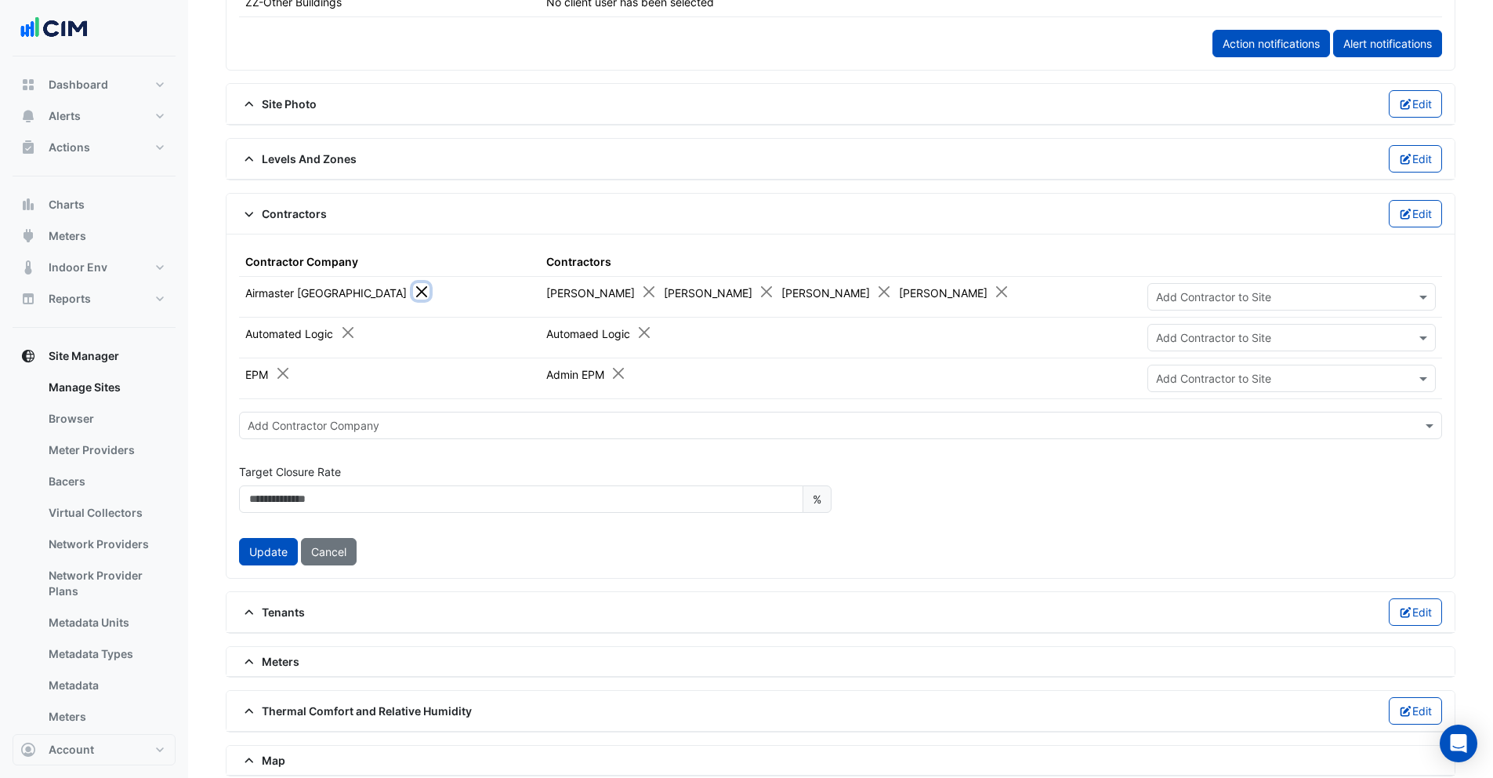
click at [413, 295] on button "Close" at bounding box center [421, 291] width 16 height 16
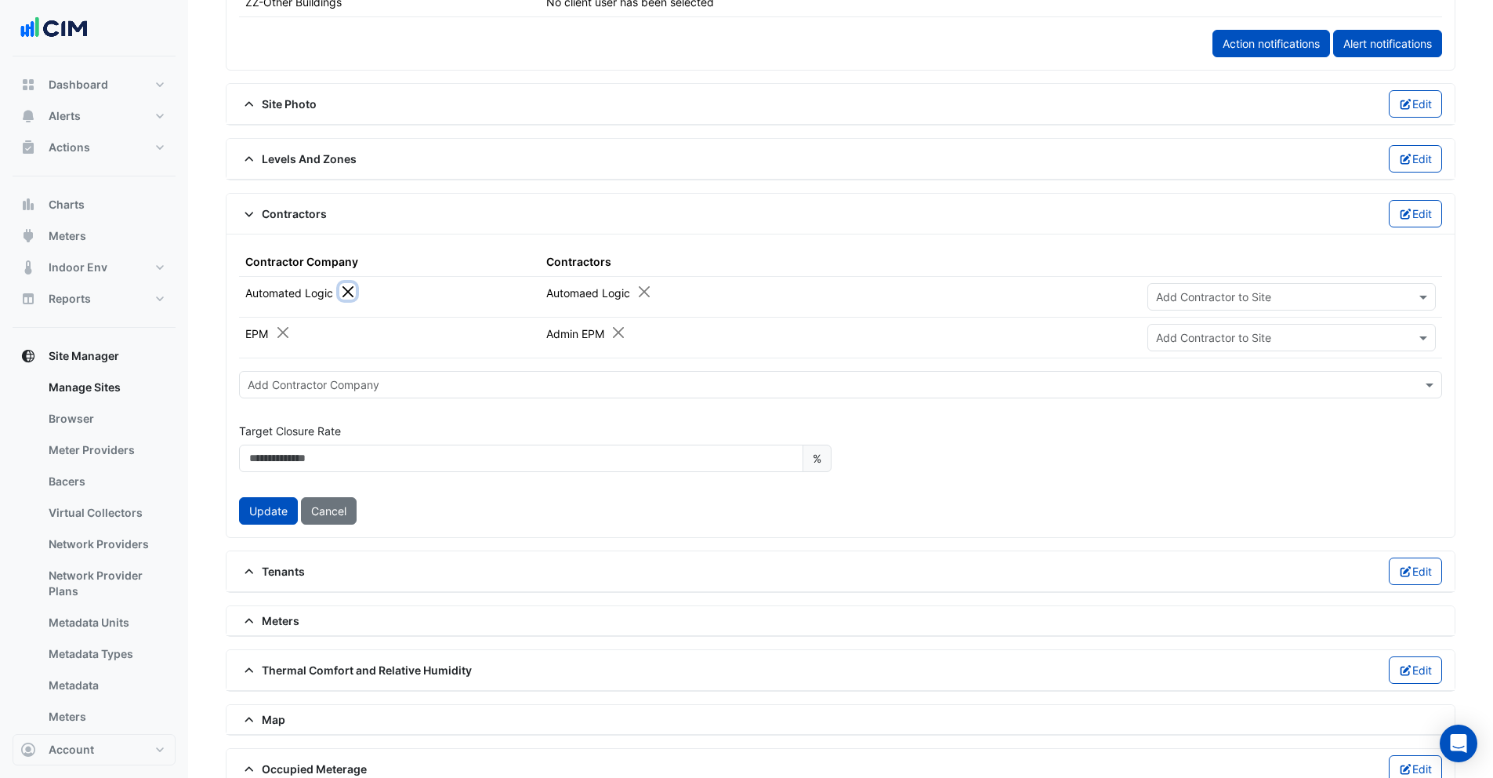
click at [347, 290] on button "Close" at bounding box center [347, 291] width 16 height 16
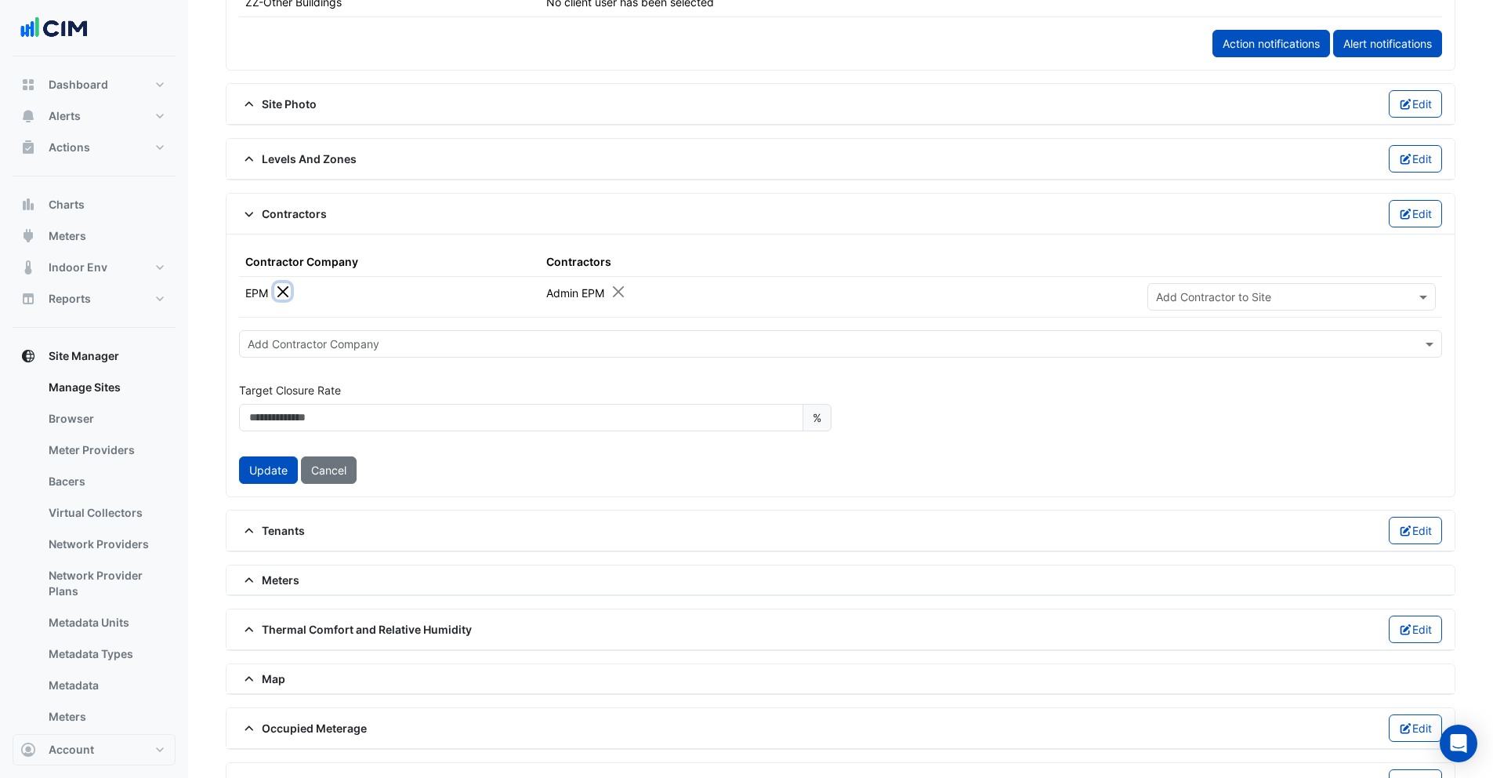
click at [278, 289] on button "Close" at bounding box center [282, 291] width 16 height 16
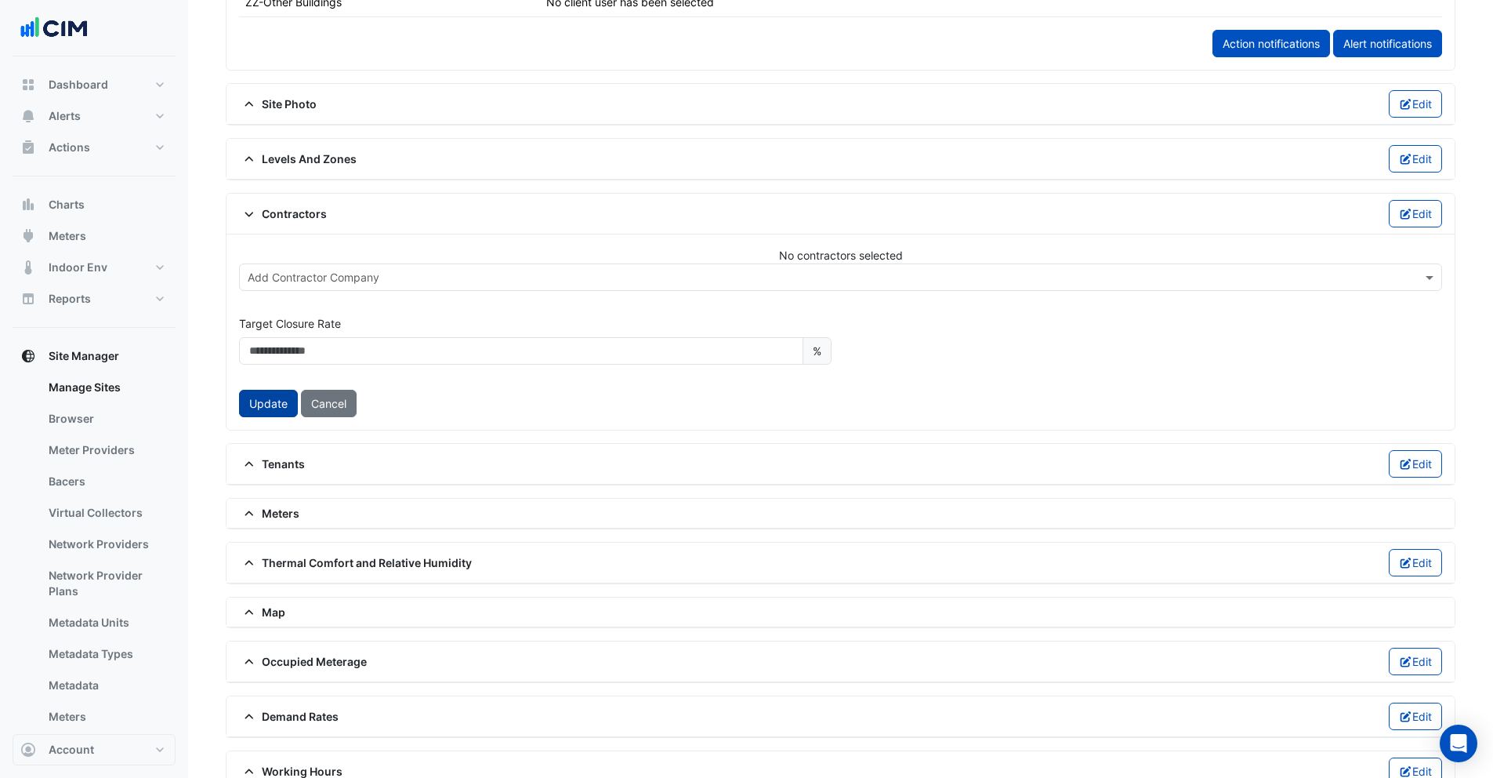
click at [263, 399] on button "Update" at bounding box center [268, 403] width 59 height 27
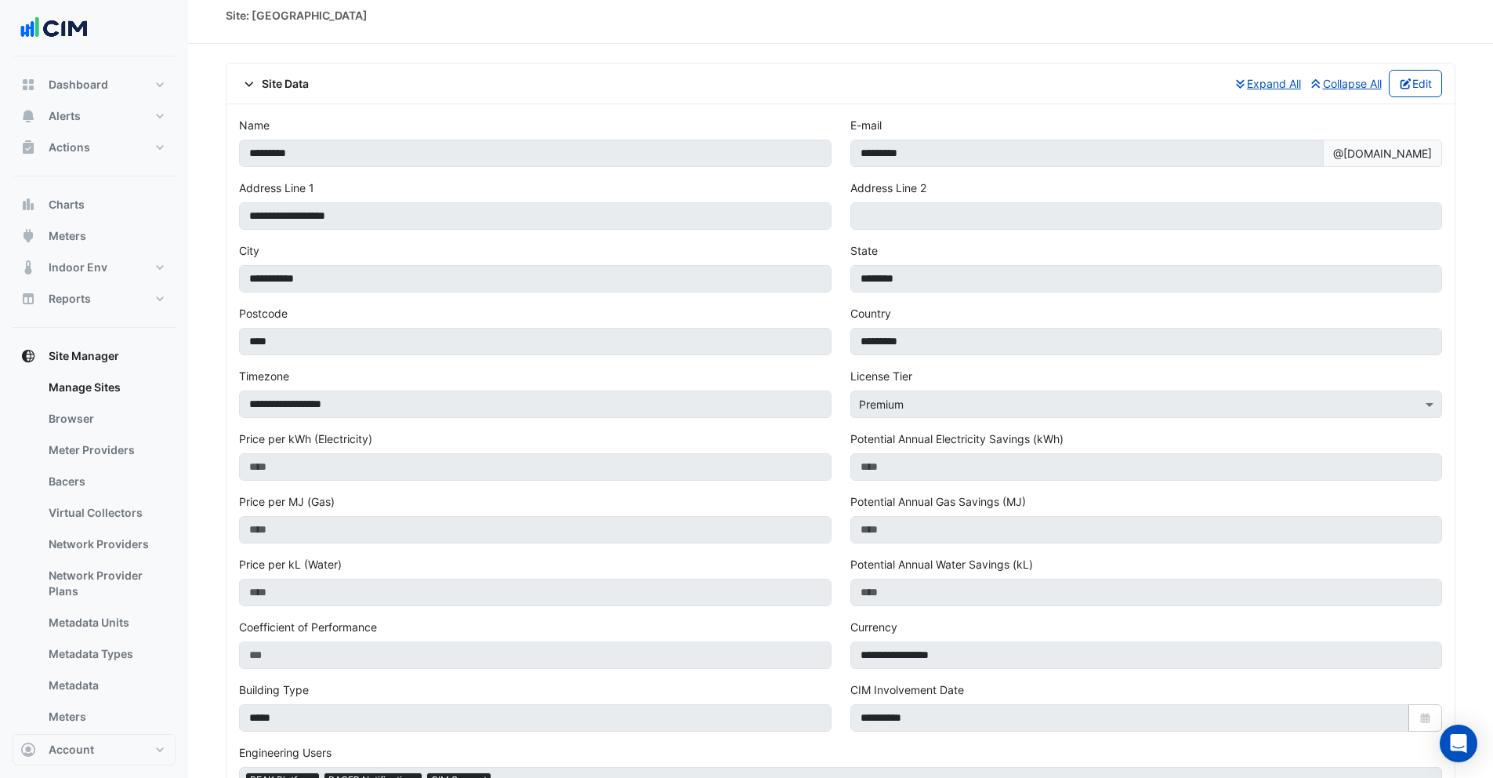
scroll to position [0, 0]
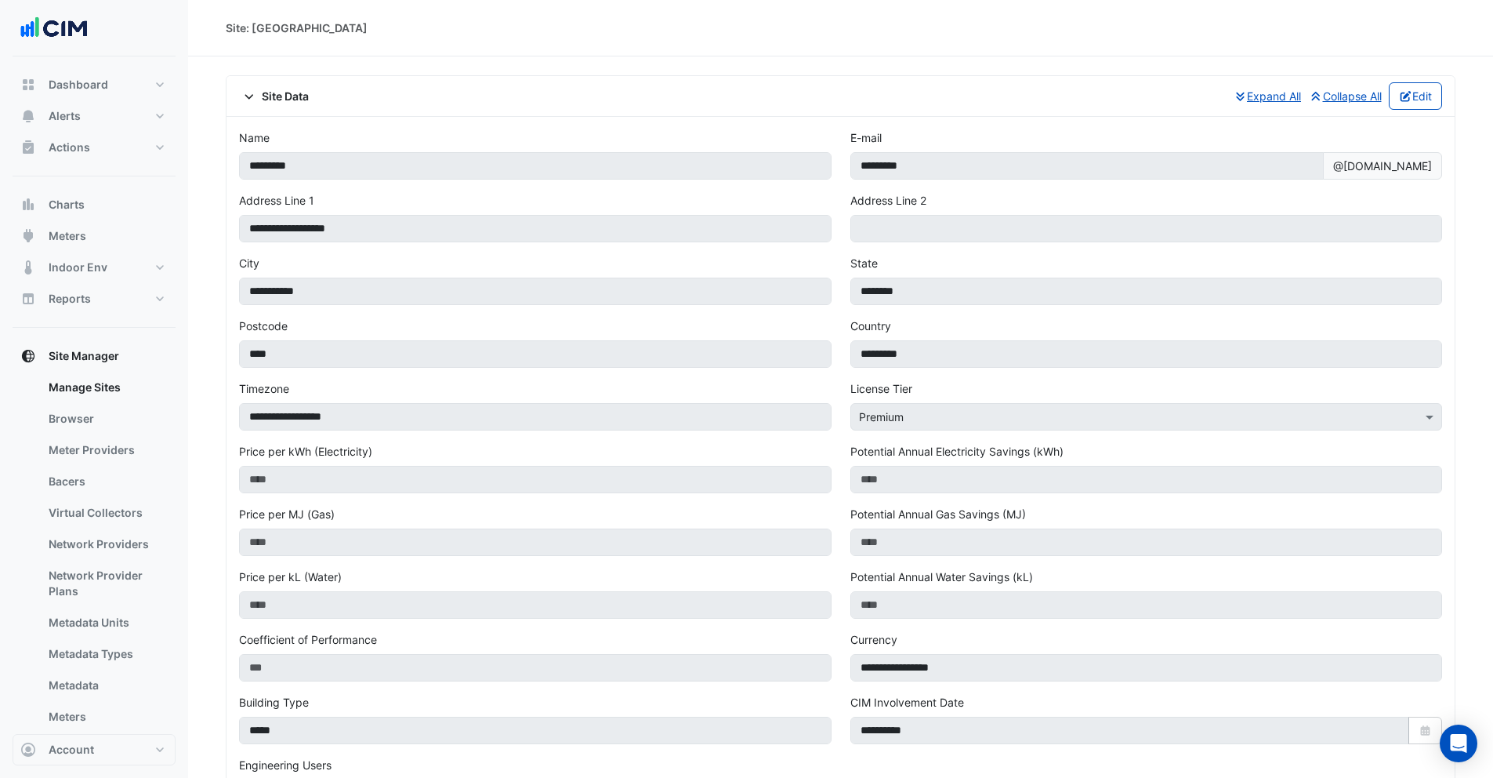
click at [253, 88] on span "Site Data" at bounding box center [274, 96] width 70 height 16
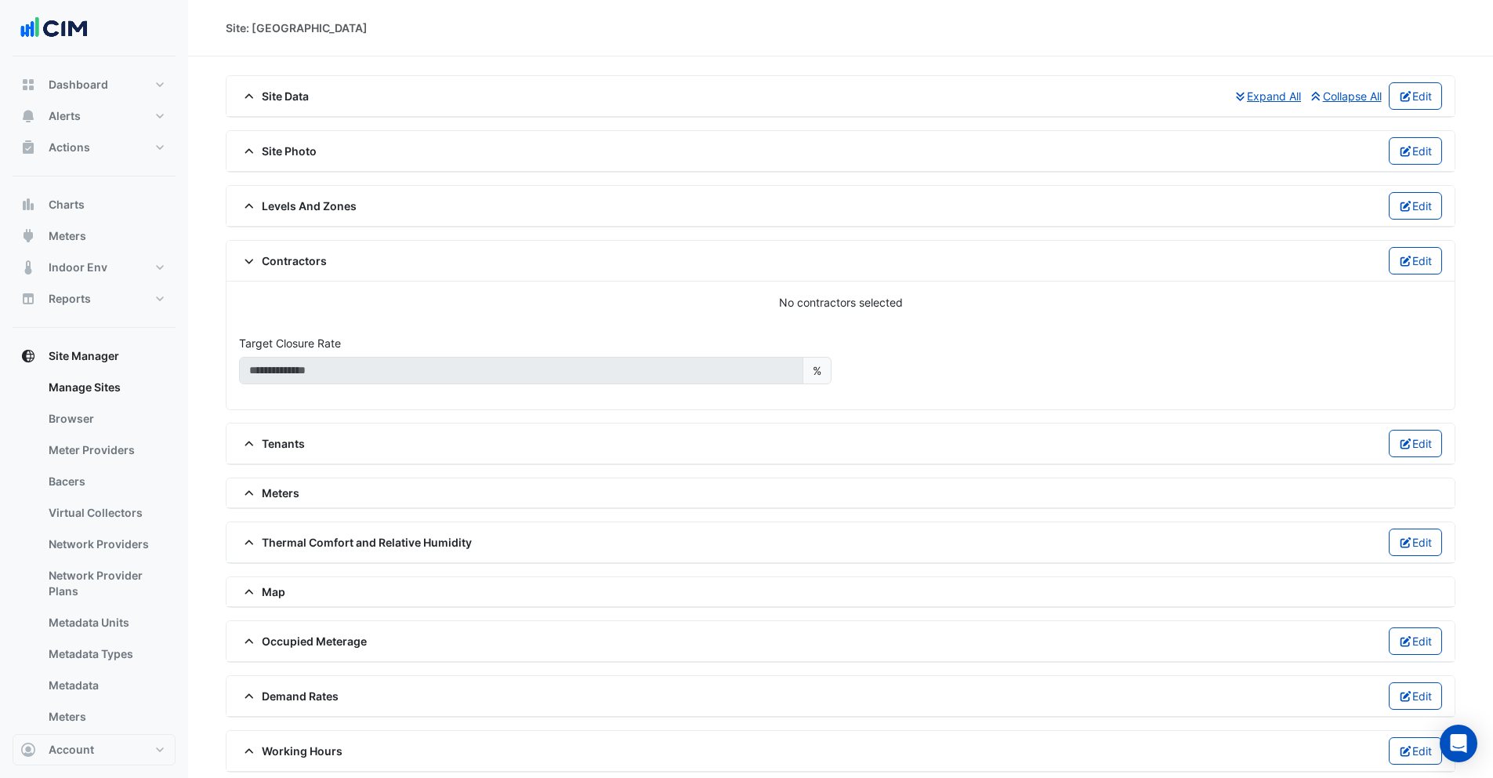
click at [252, 95] on icon at bounding box center [249, 96] width 14 height 11
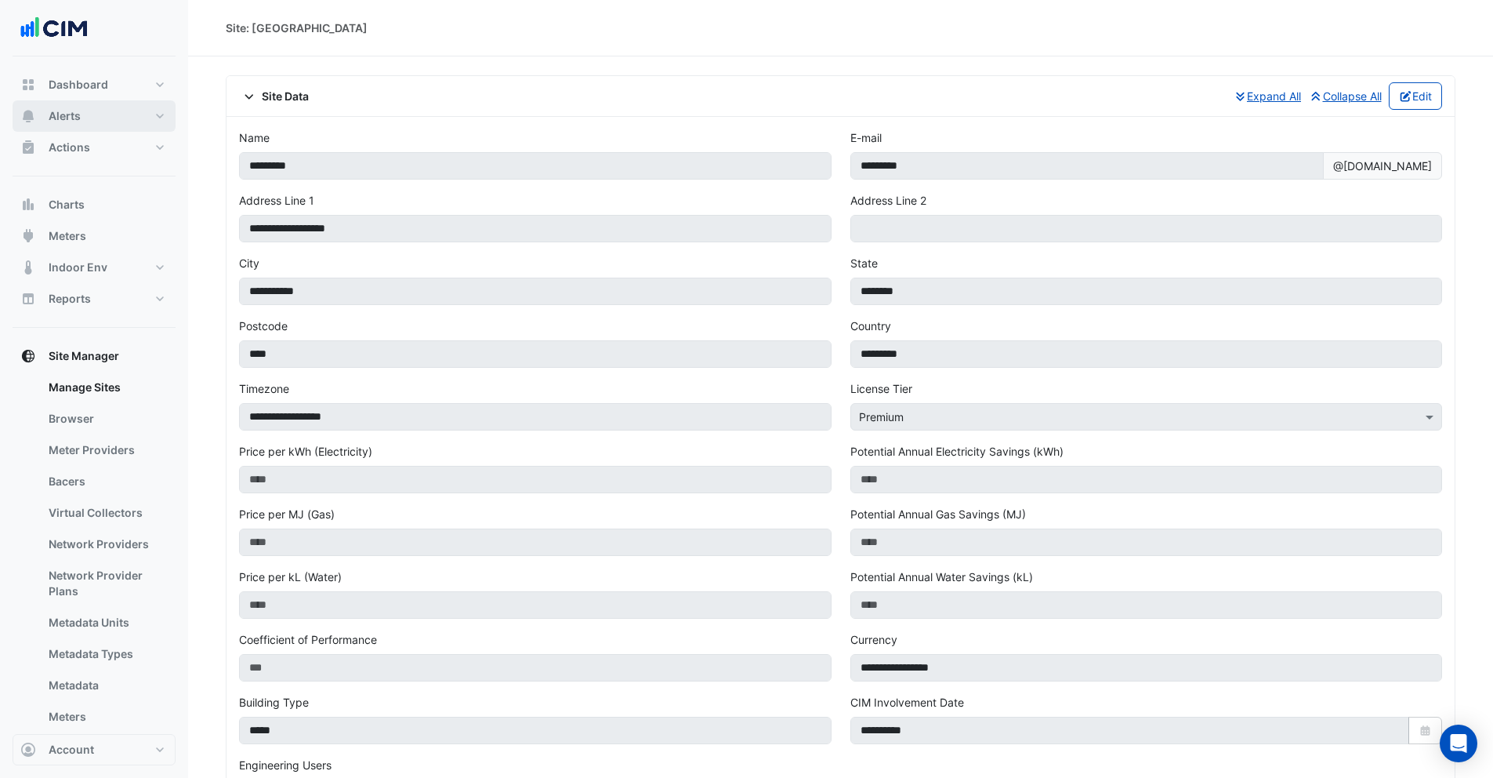
click at [50, 119] on span "Alerts" at bounding box center [65, 116] width 32 height 16
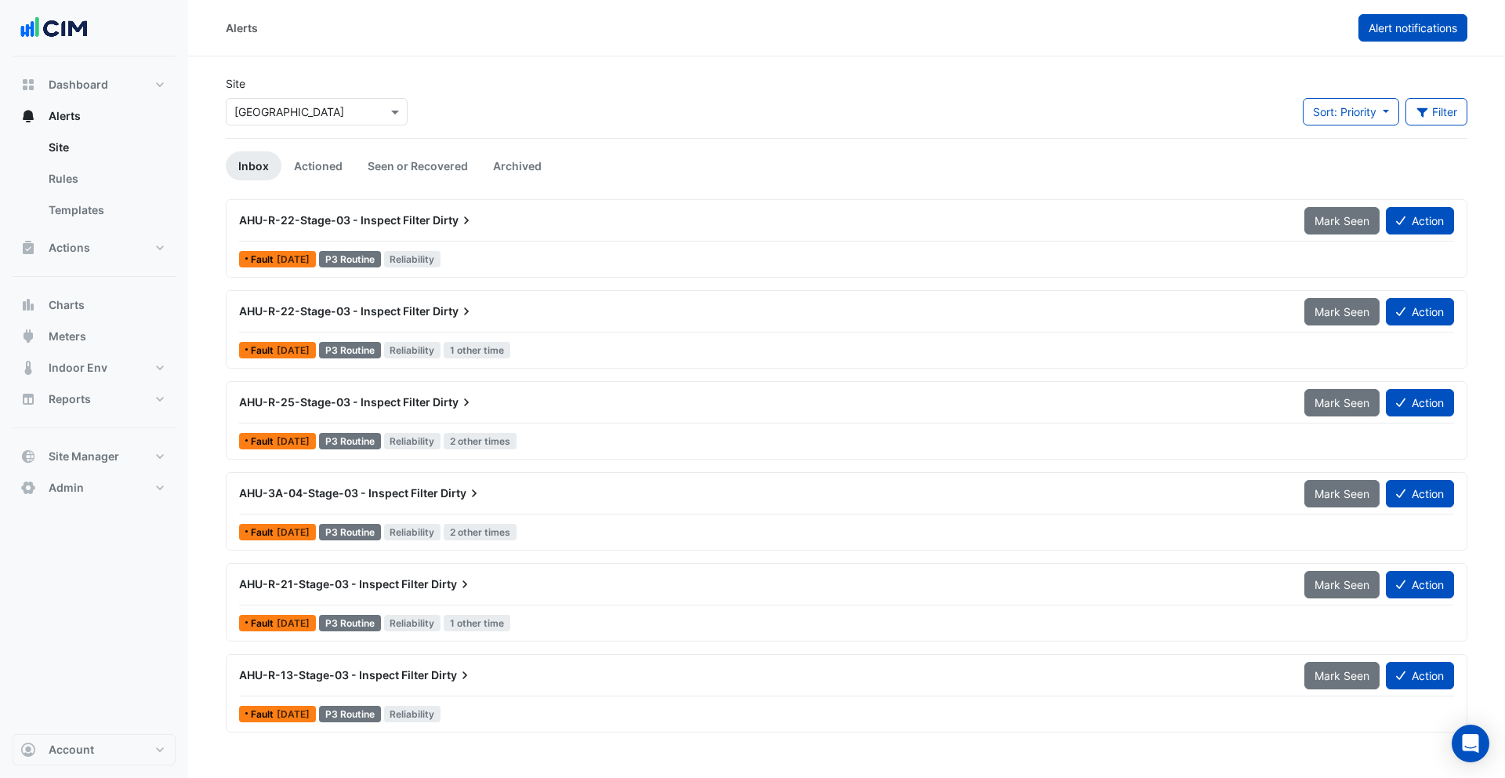
click at [1400, 36] on button "Alert notifications" at bounding box center [1413, 27] width 109 height 27
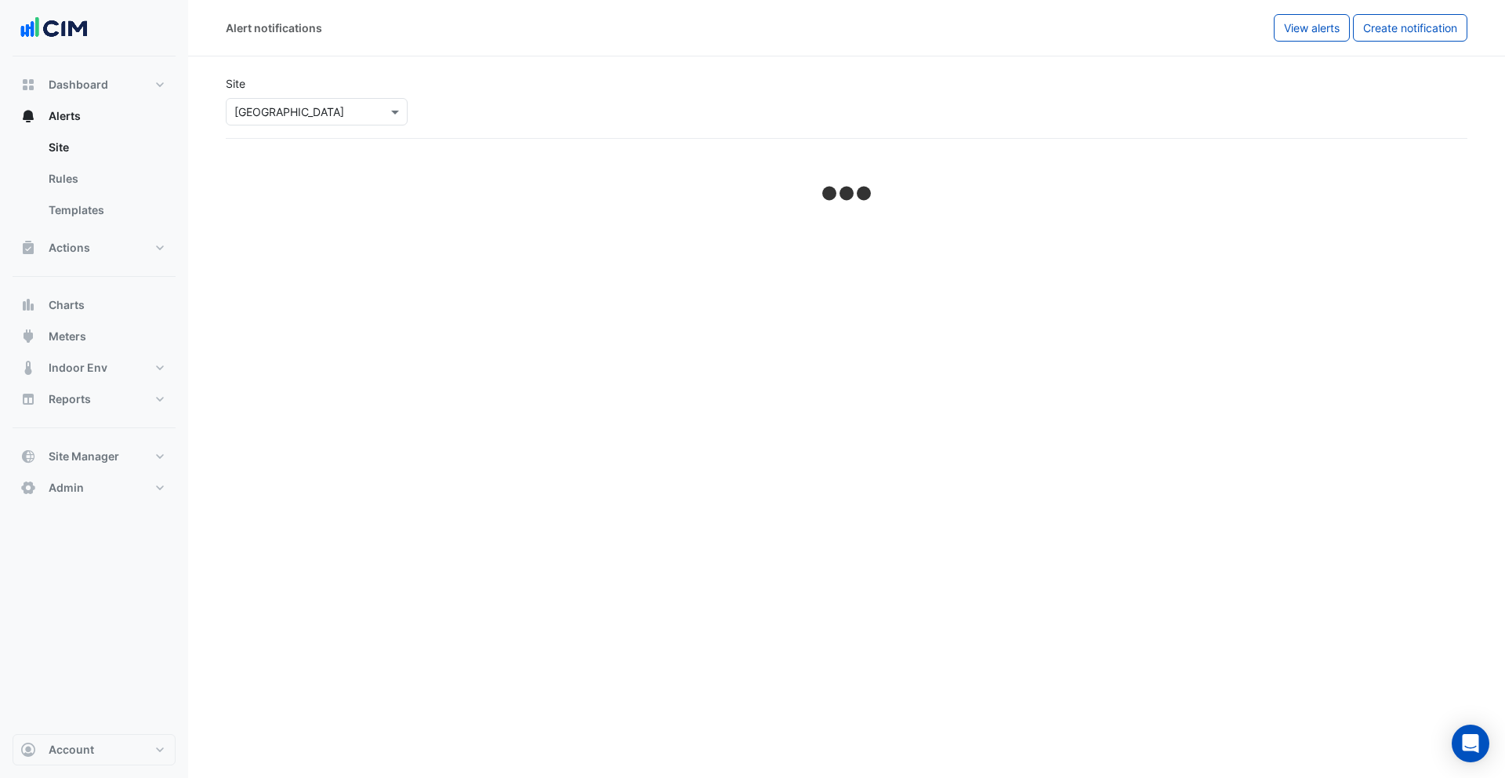
select select "******"
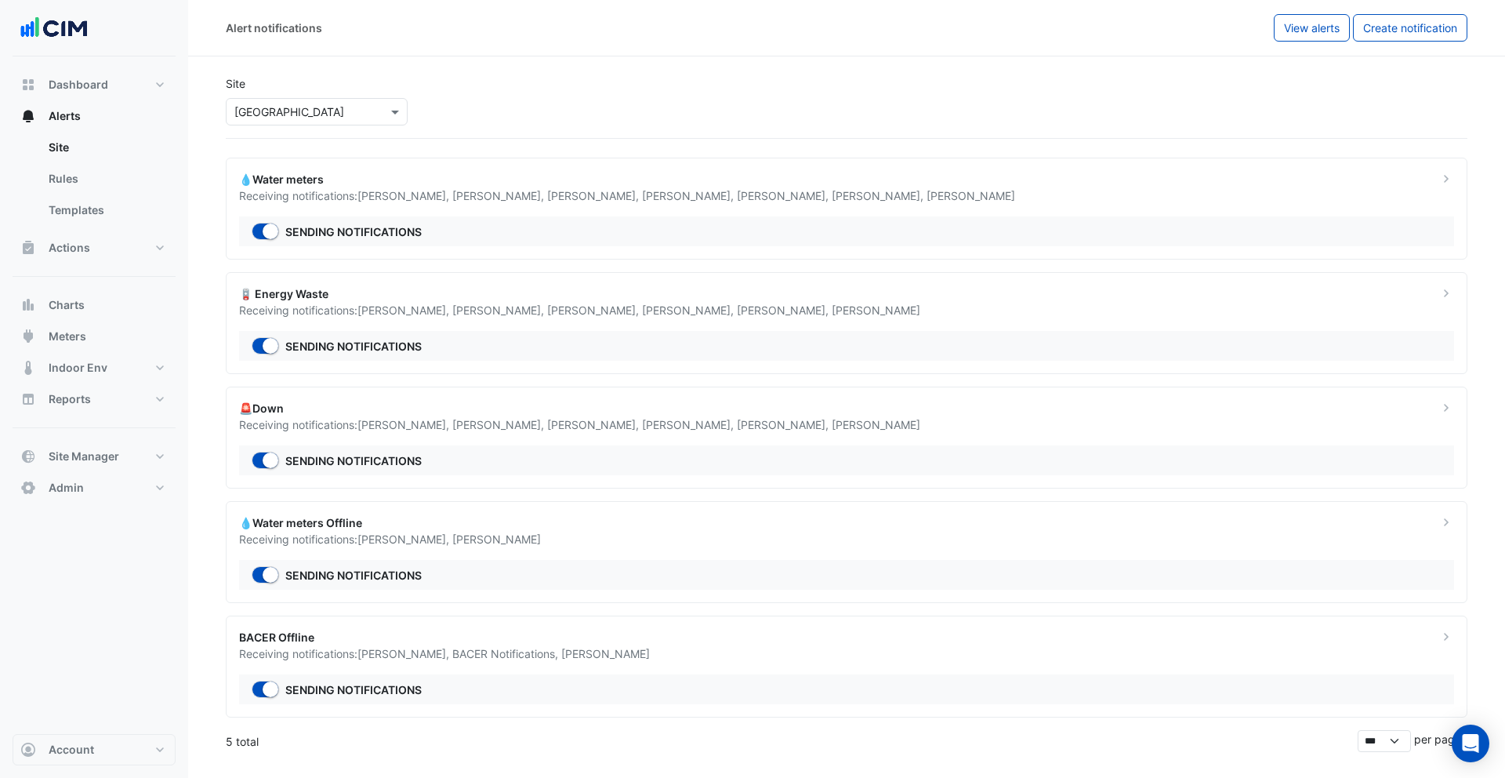
click at [423, 192] on span "Justin Gaujenieks ," at bounding box center [404, 195] width 95 height 13
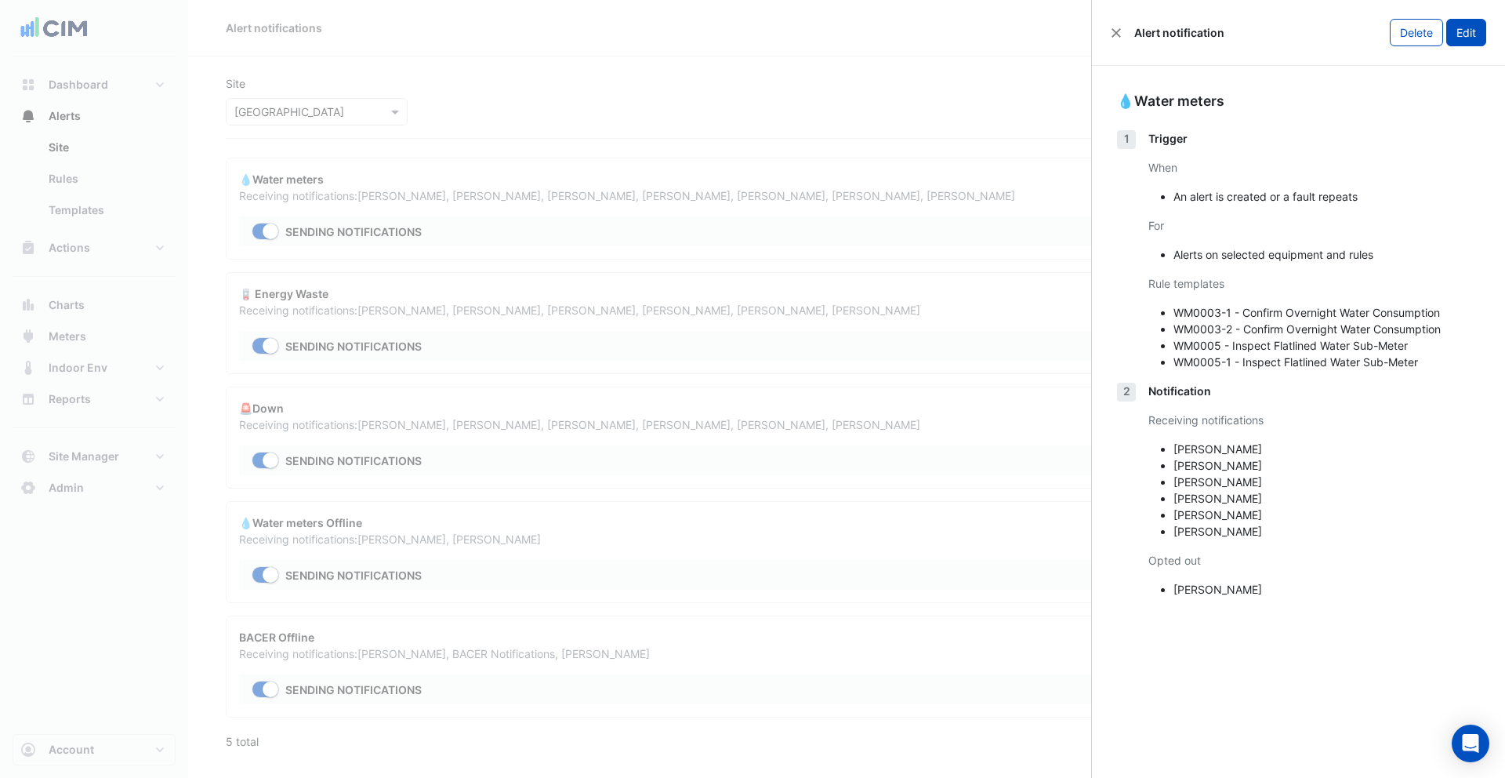
click at [1469, 35] on button "Edit" at bounding box center [1466, 32] width 40 height 27
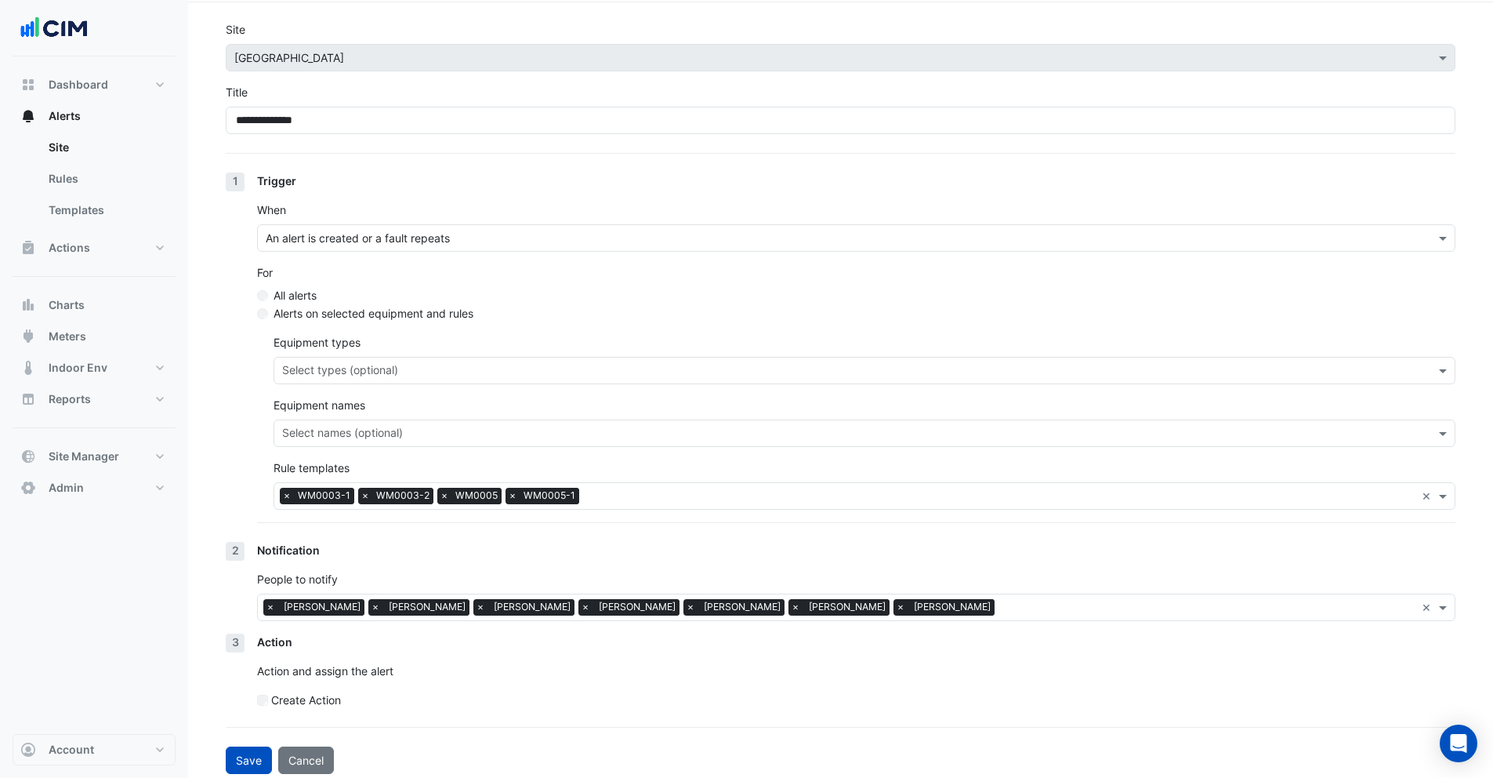
scroll to position [63, 0]
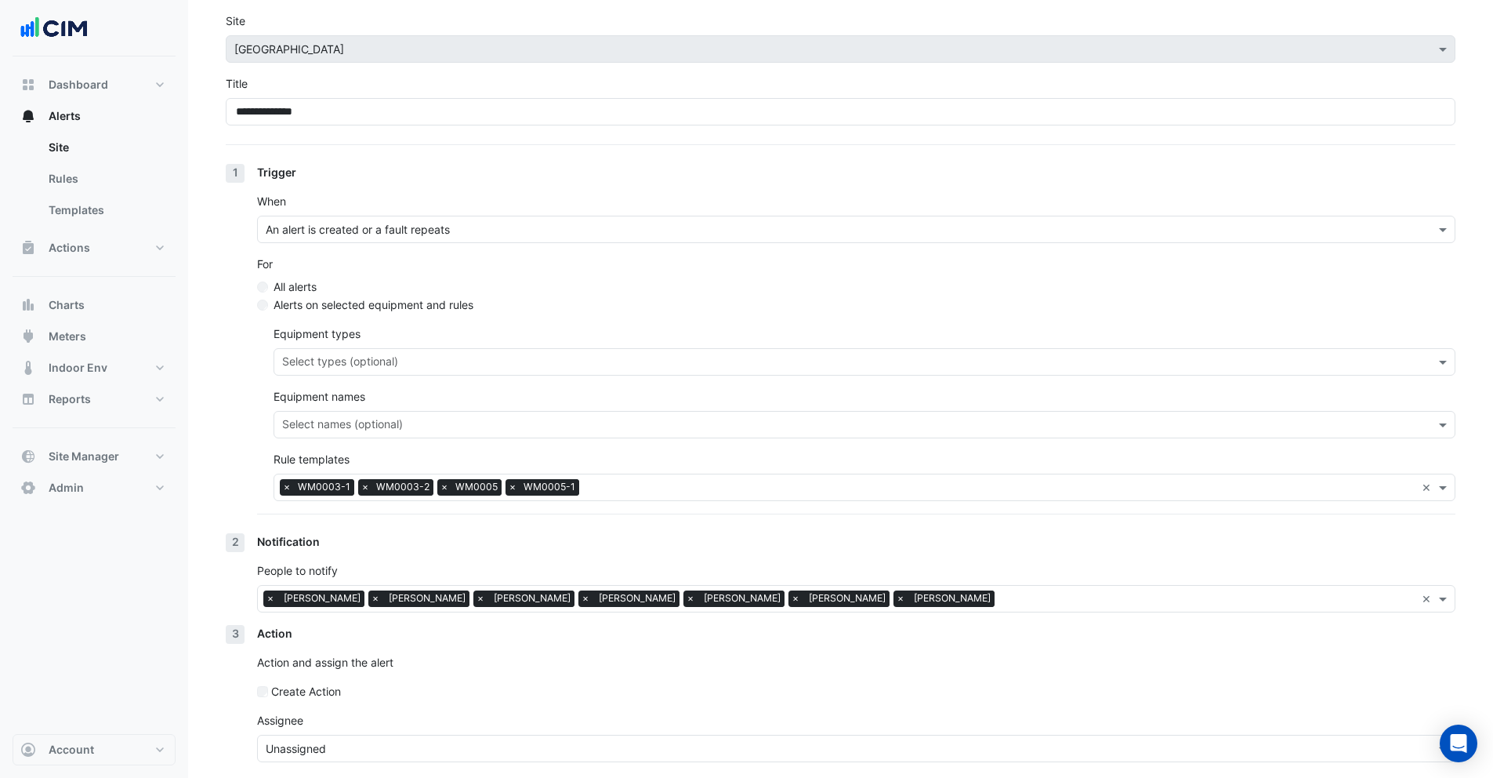
click at [353, 746] on input "text" at bounding box center [841, 749] width 1150 height 16
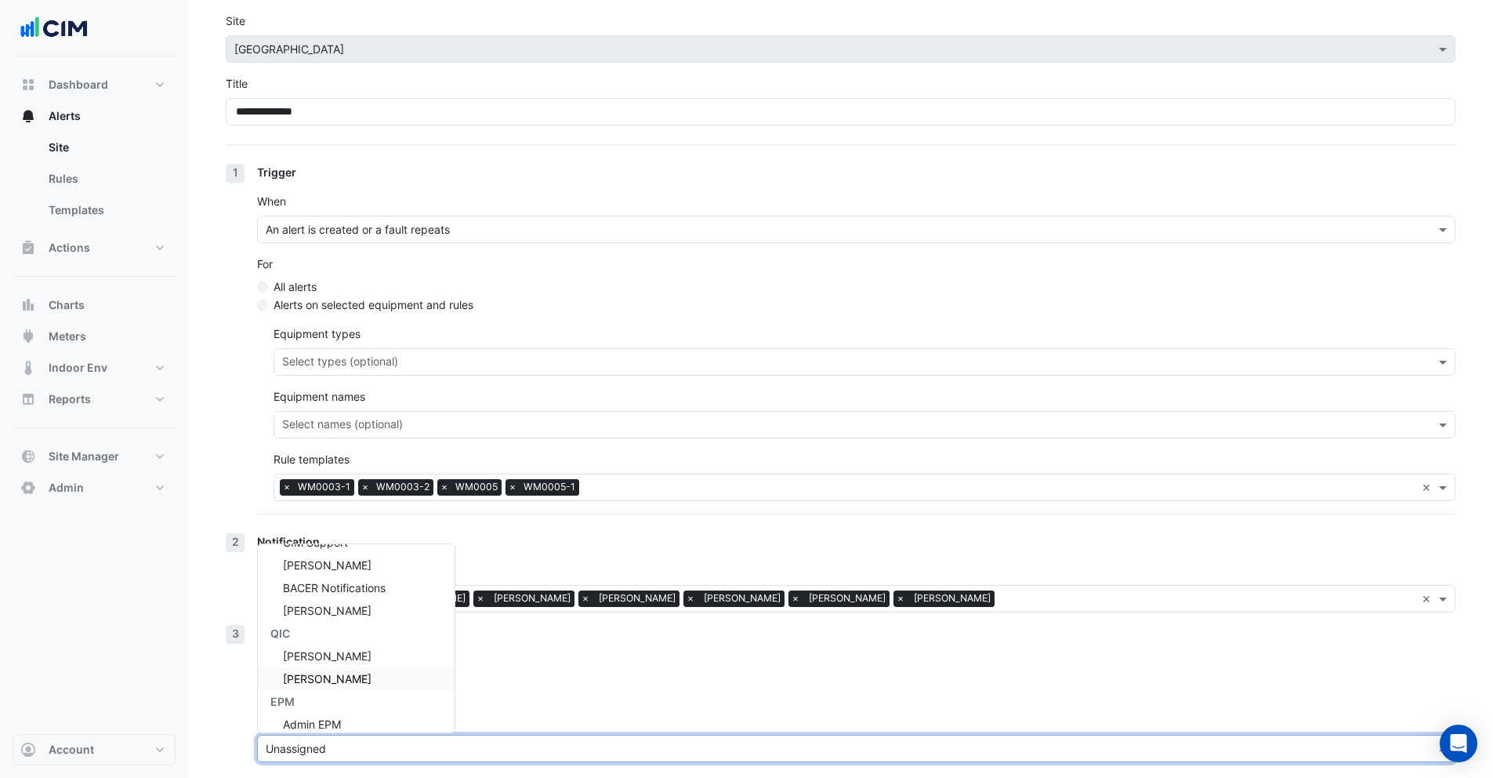
scroll to position [234, 0]
click at [332, 677] on div "Nam Bui" at bounding box center [356, 669] width 197 height 23
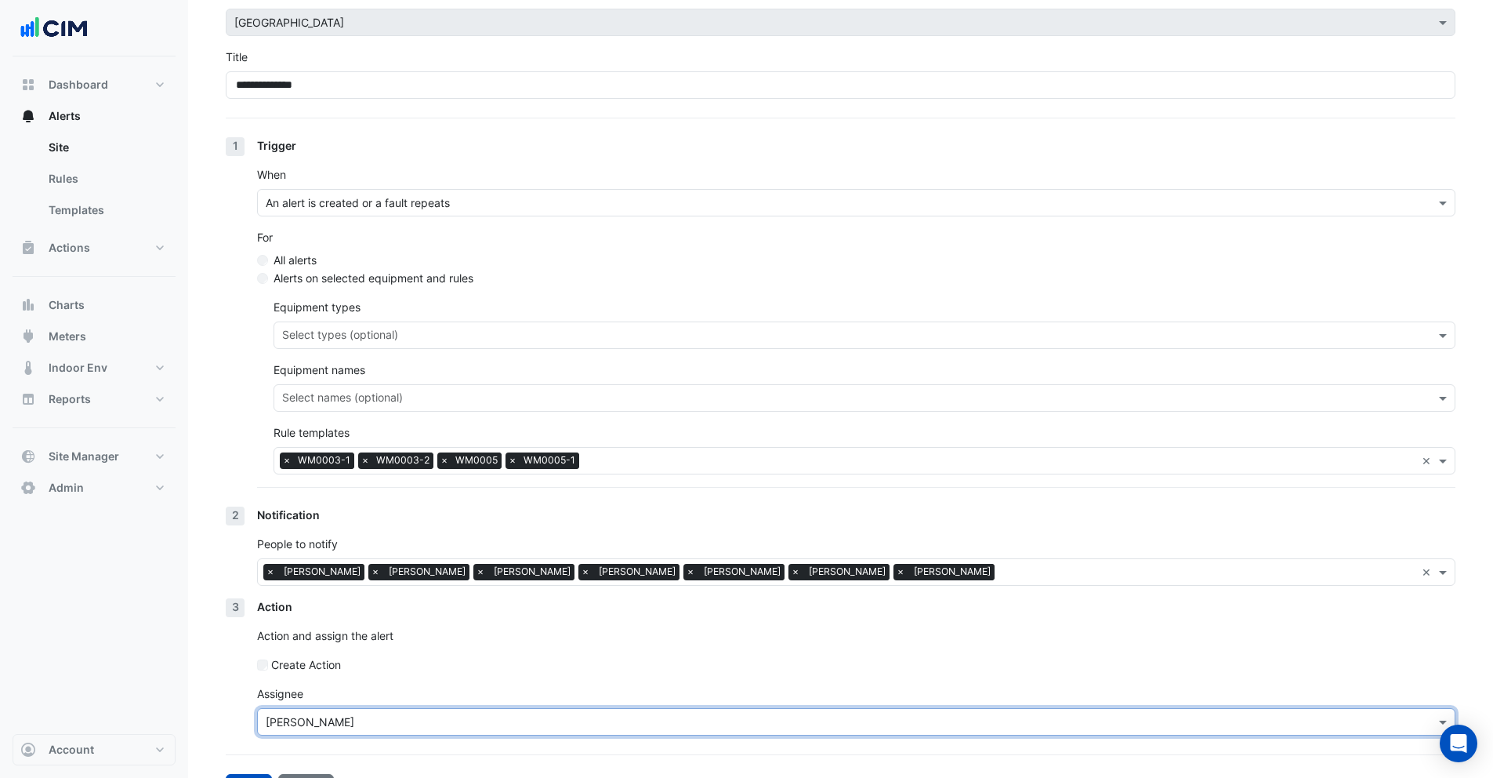
scroll to position [125, 0]
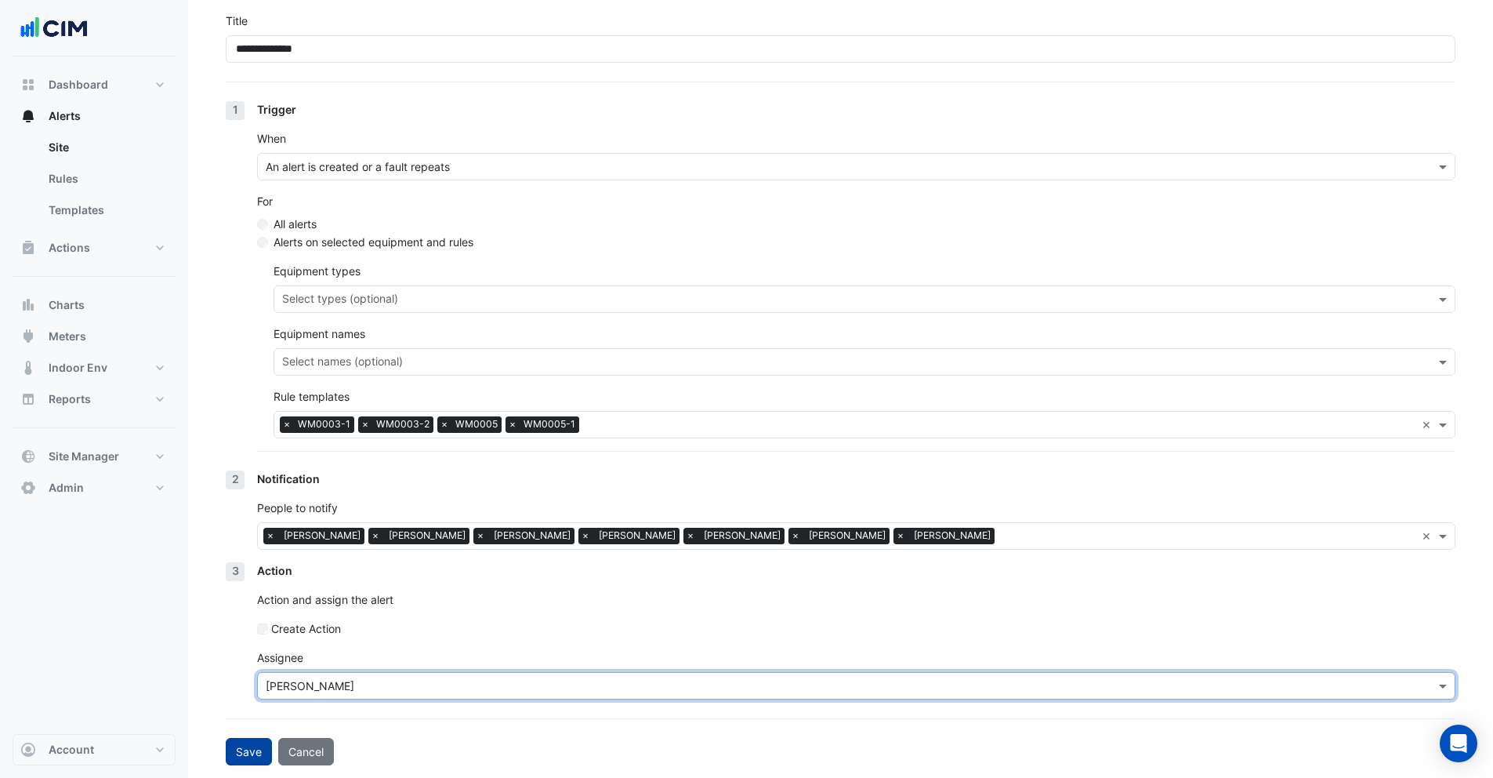
click at [261, 757] on button "Save" at bounding box center [249, 751] width 46 height 27
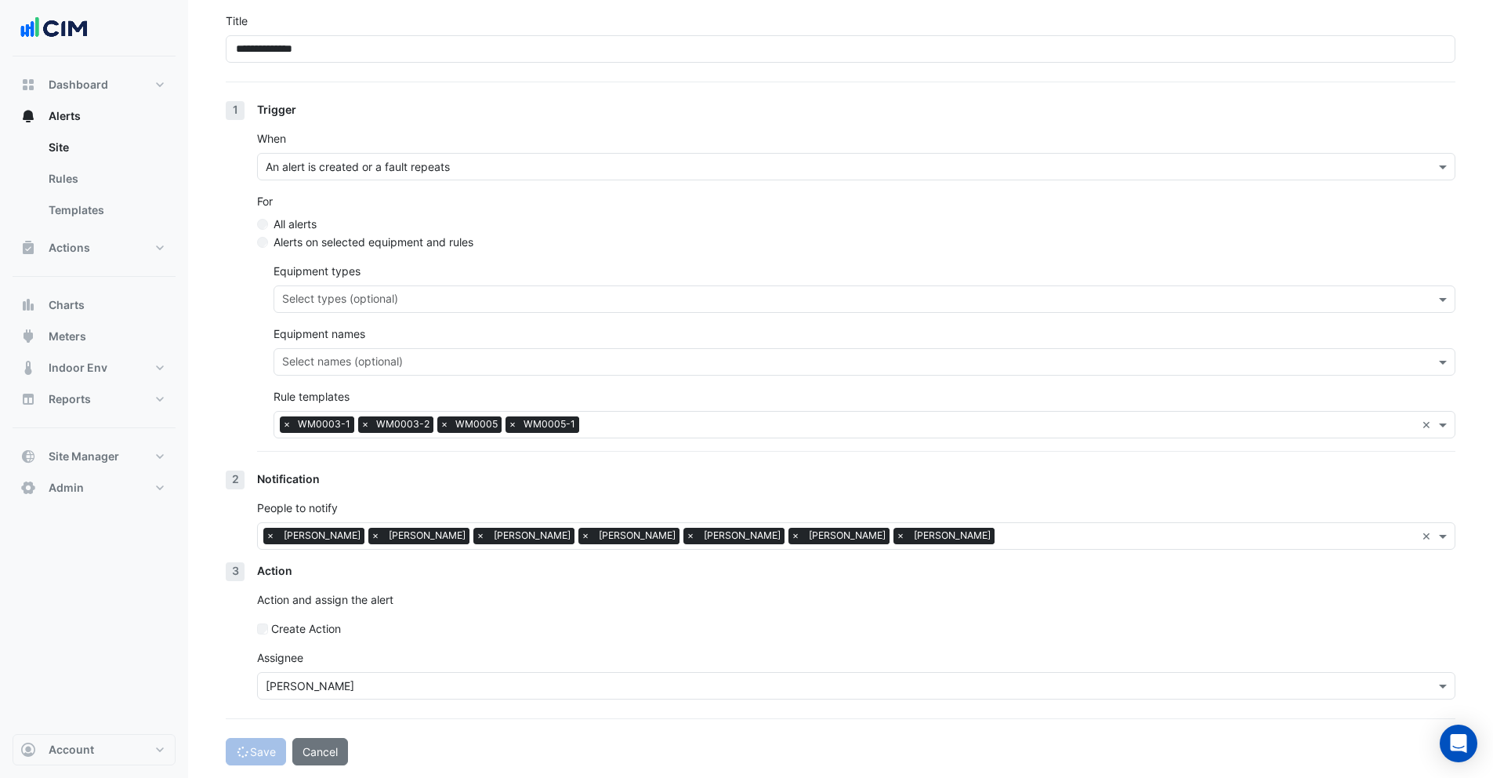
select select "******"
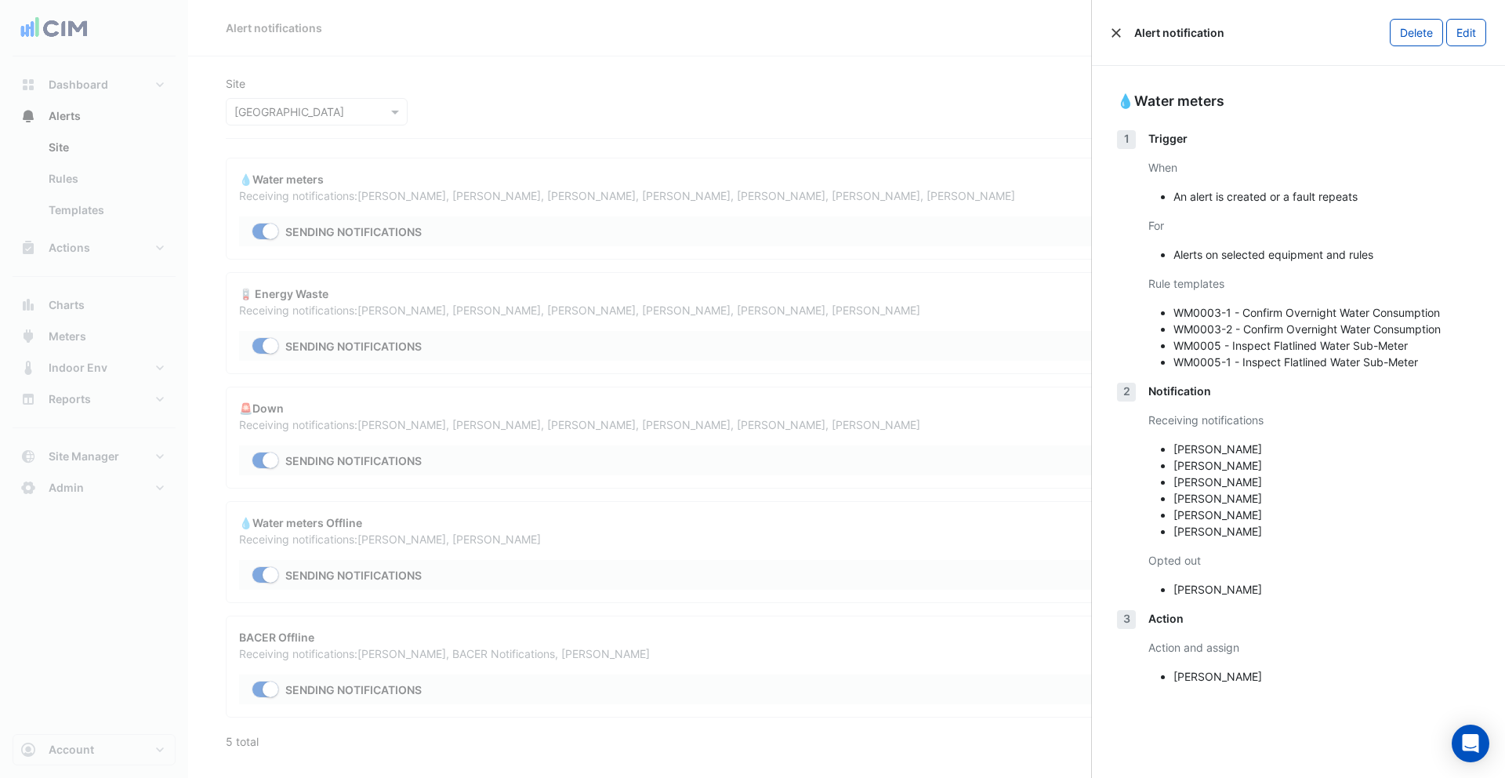
click at [1118, 34] on button "Close" at bounding box center [1116, 32] width 11 height 11
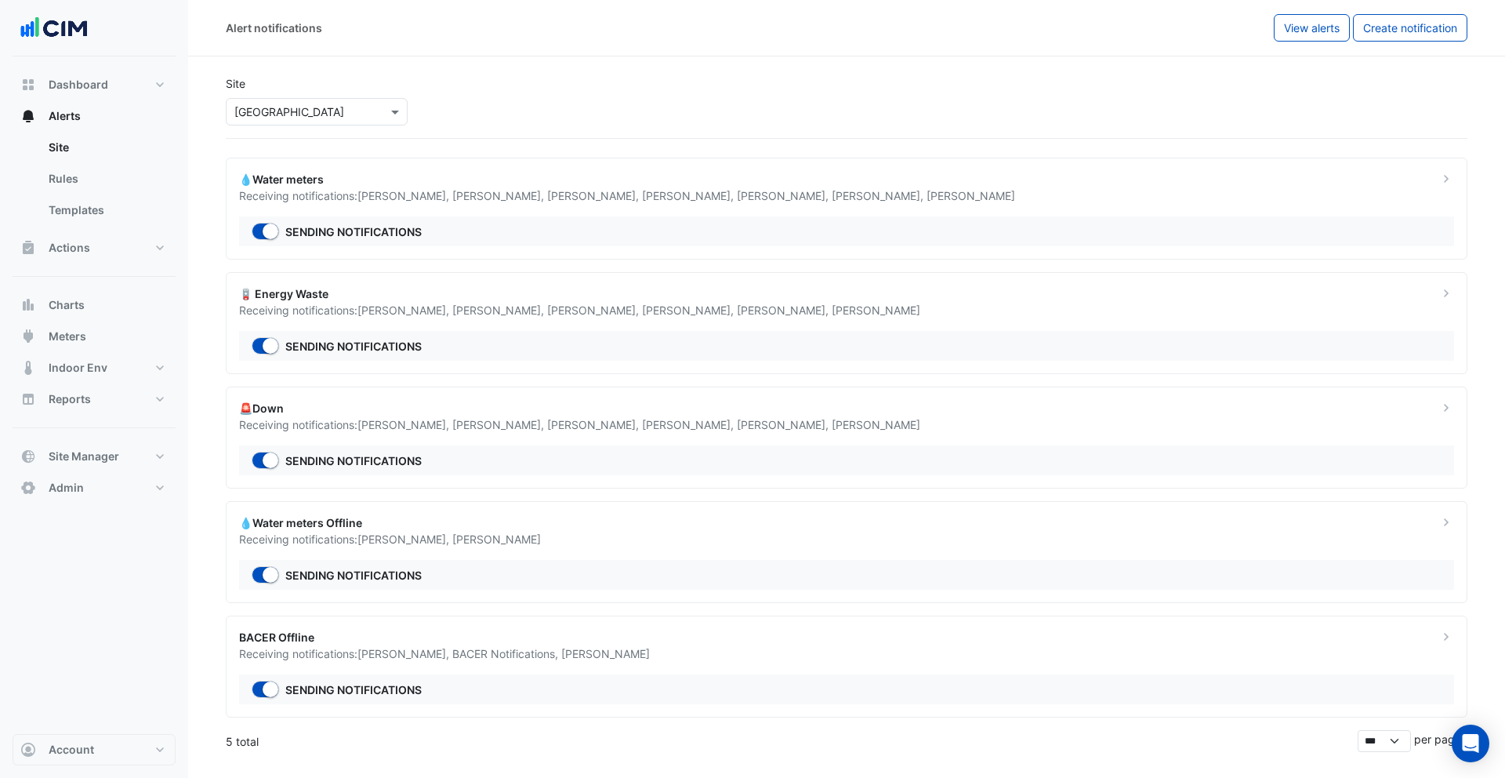
click at [394, 423] on span "Justin Gaujenieks ," at bounding box center [404, 424] width 95 height 13
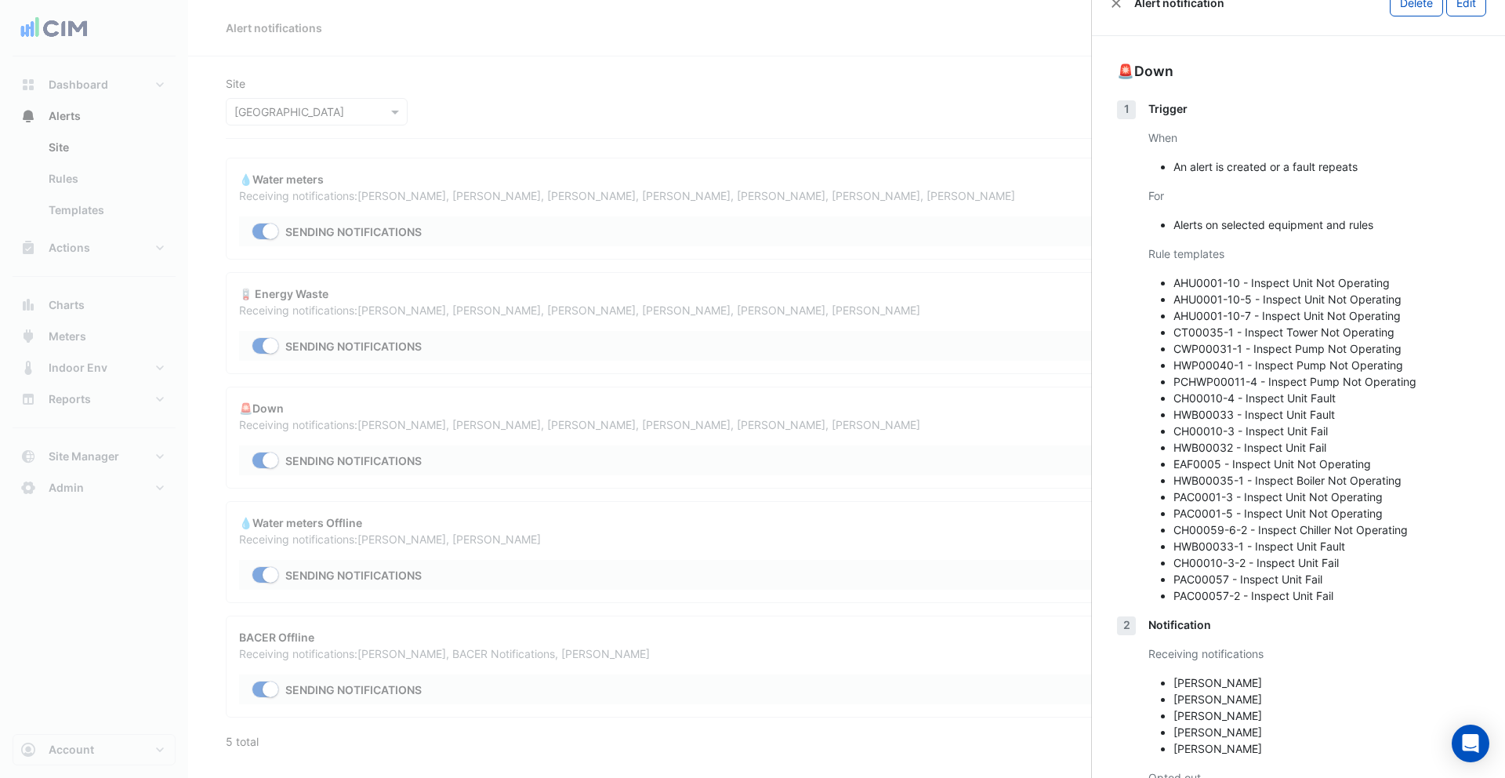
scroll to position [9, 0]
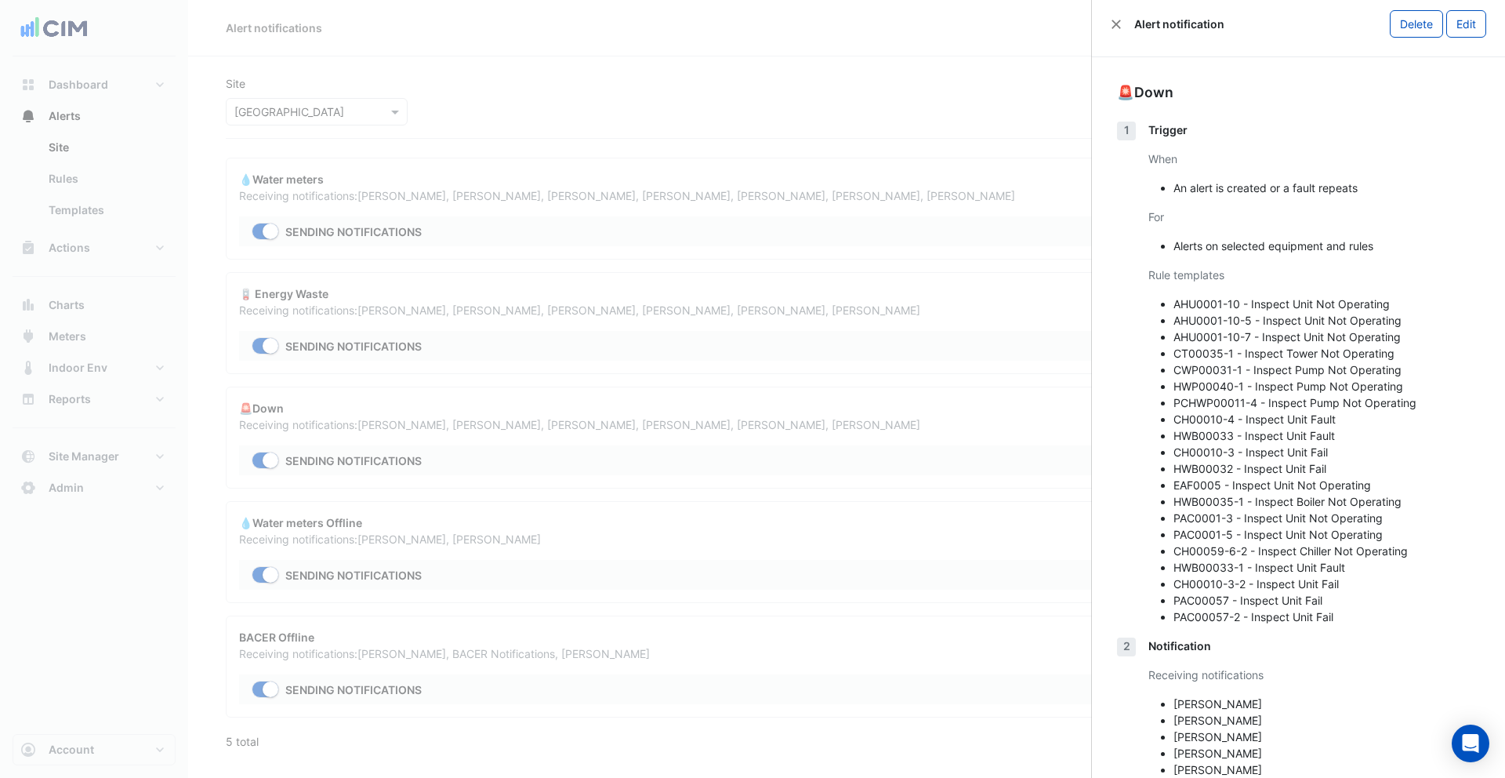
click at [795, 196] on ngb-offcanvas-backdrop at bounding box center [752, 389] width 1505 height 778
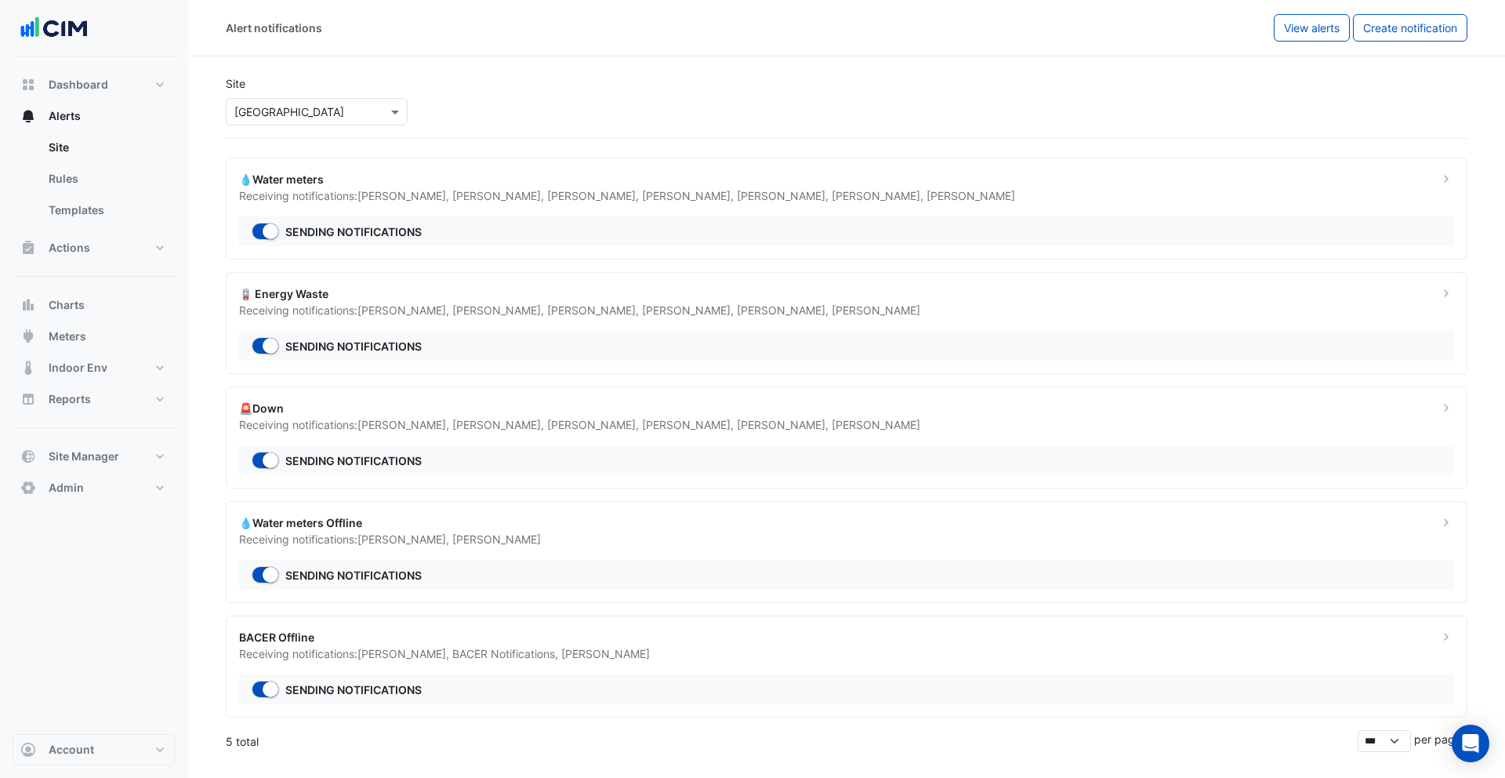
click at [318, 117] on input "text" at bounding box center [300, 112] width 133 height 16
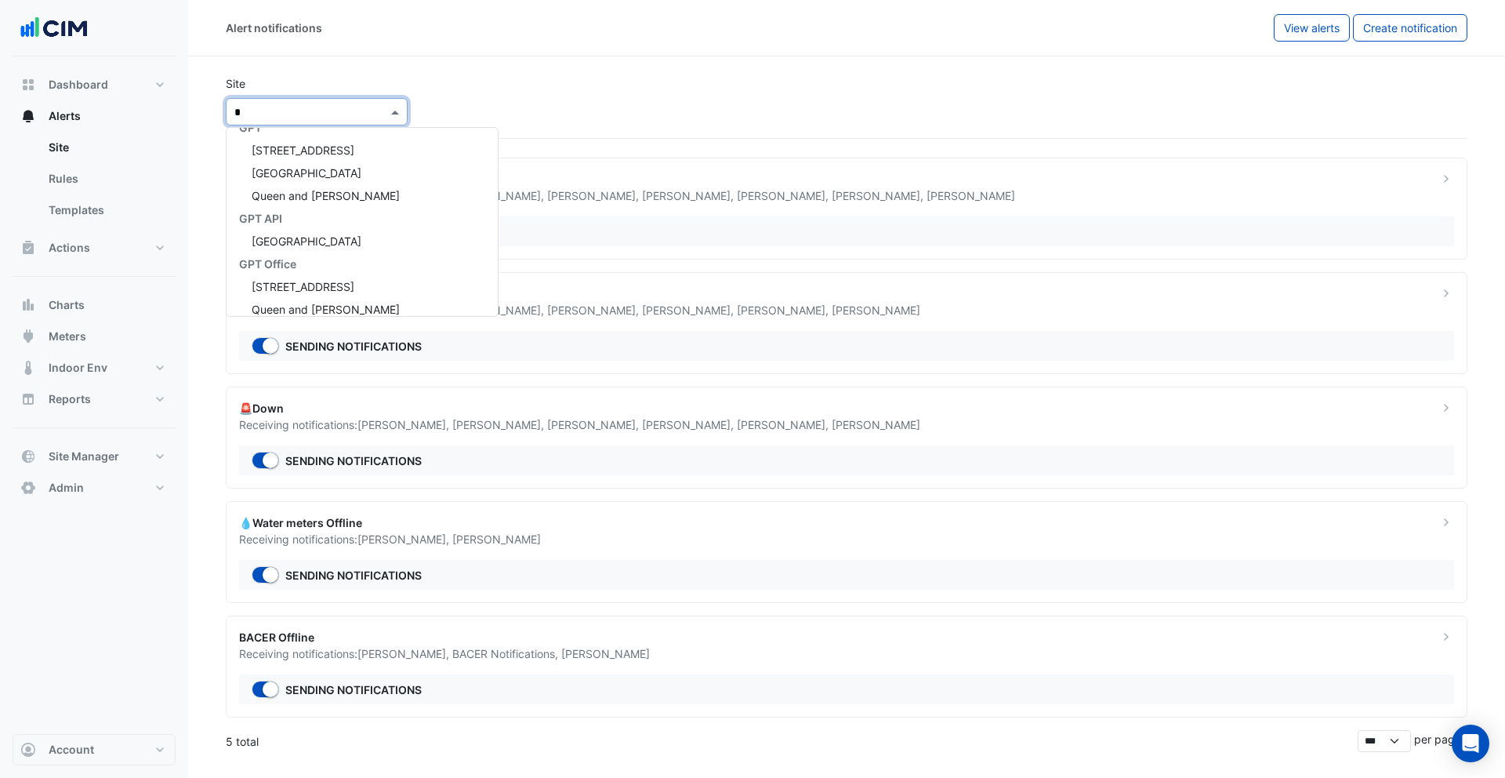
scroll to position [200, 0]
type input "***"
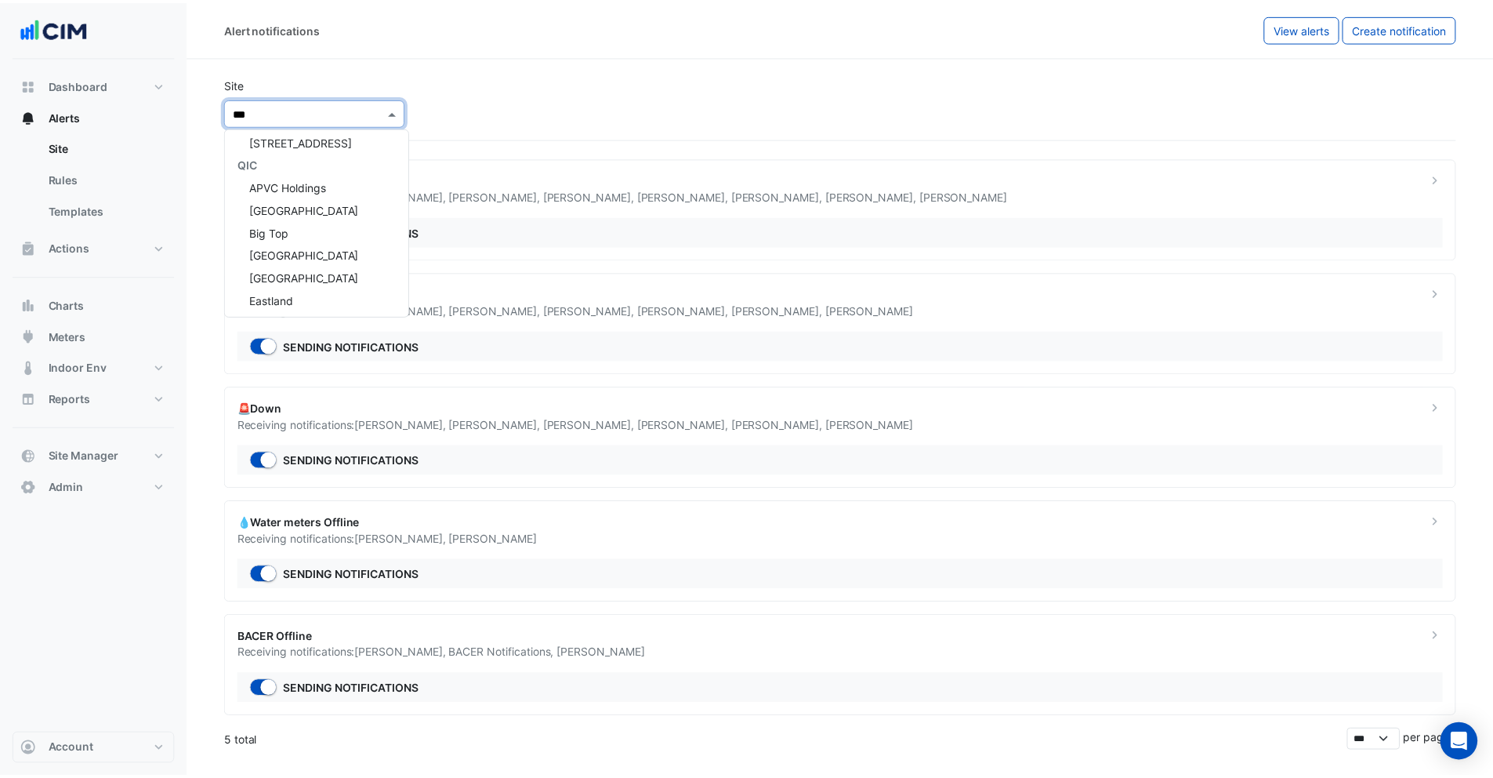
scroll to position [40, 0]
click at [318, 245] on div "Big Top" at bounding box center [319, 241] width 185 height 23
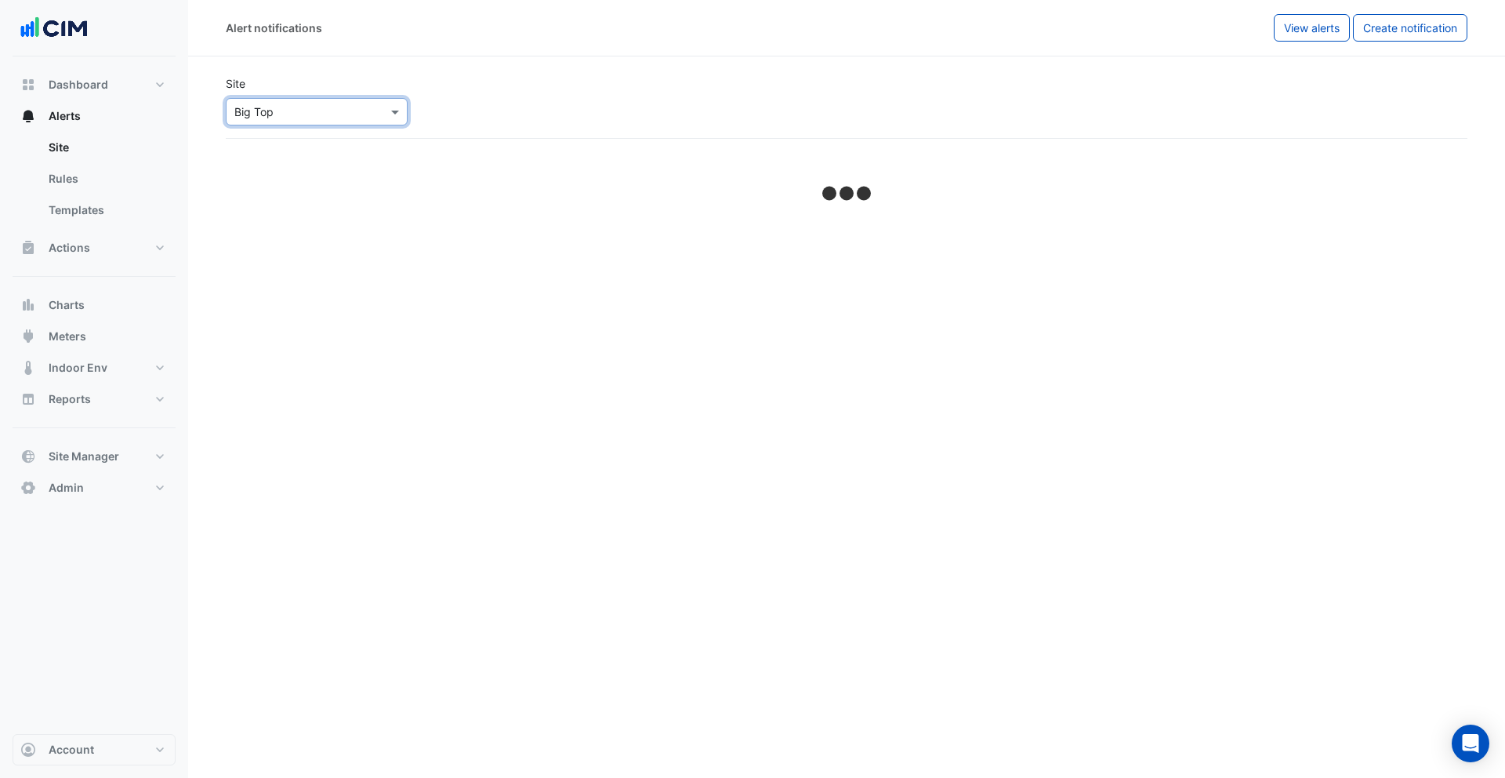
select select "******"
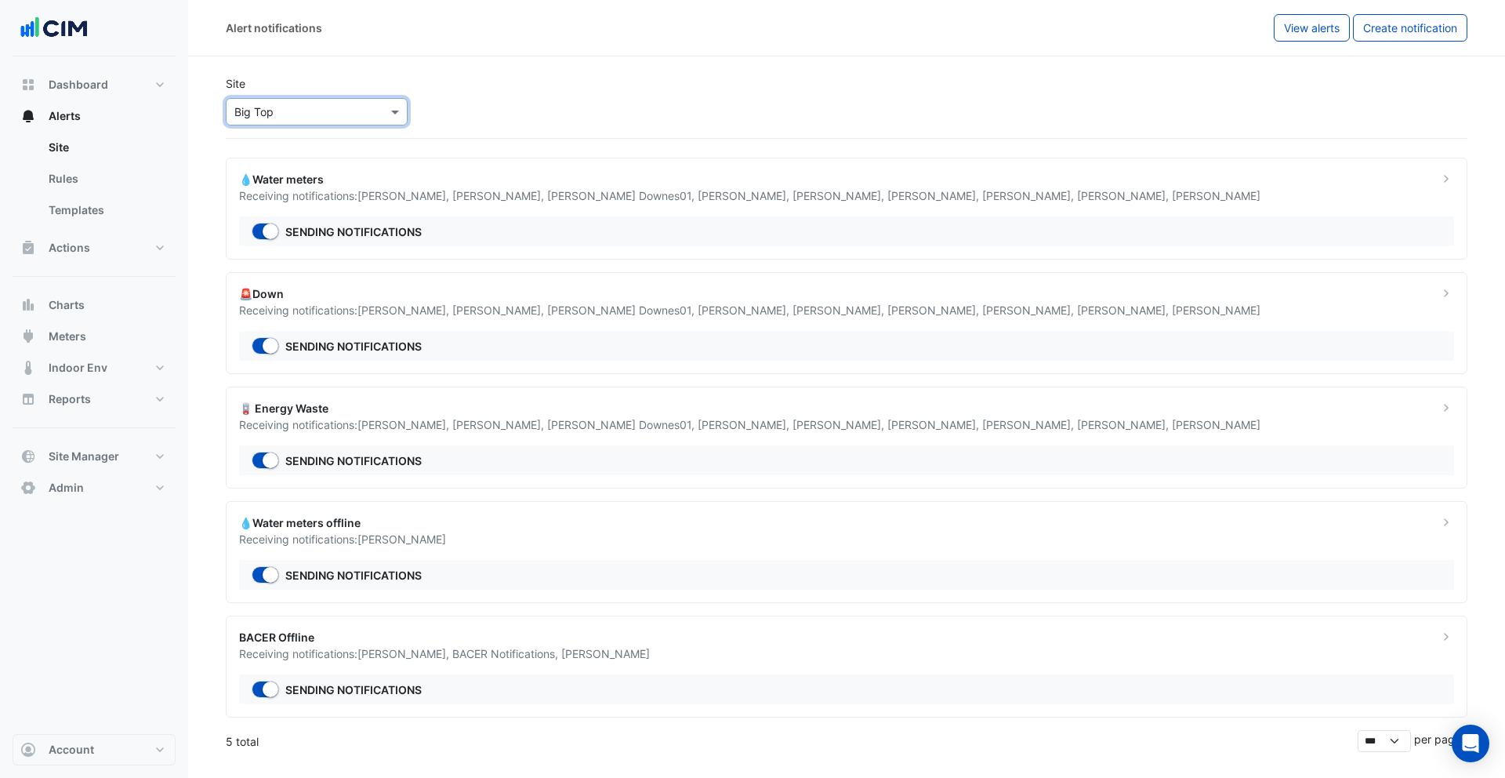
click at [918, 181] on div "💧Water meters" at bounding box center [829, 179] width 1181 height 16
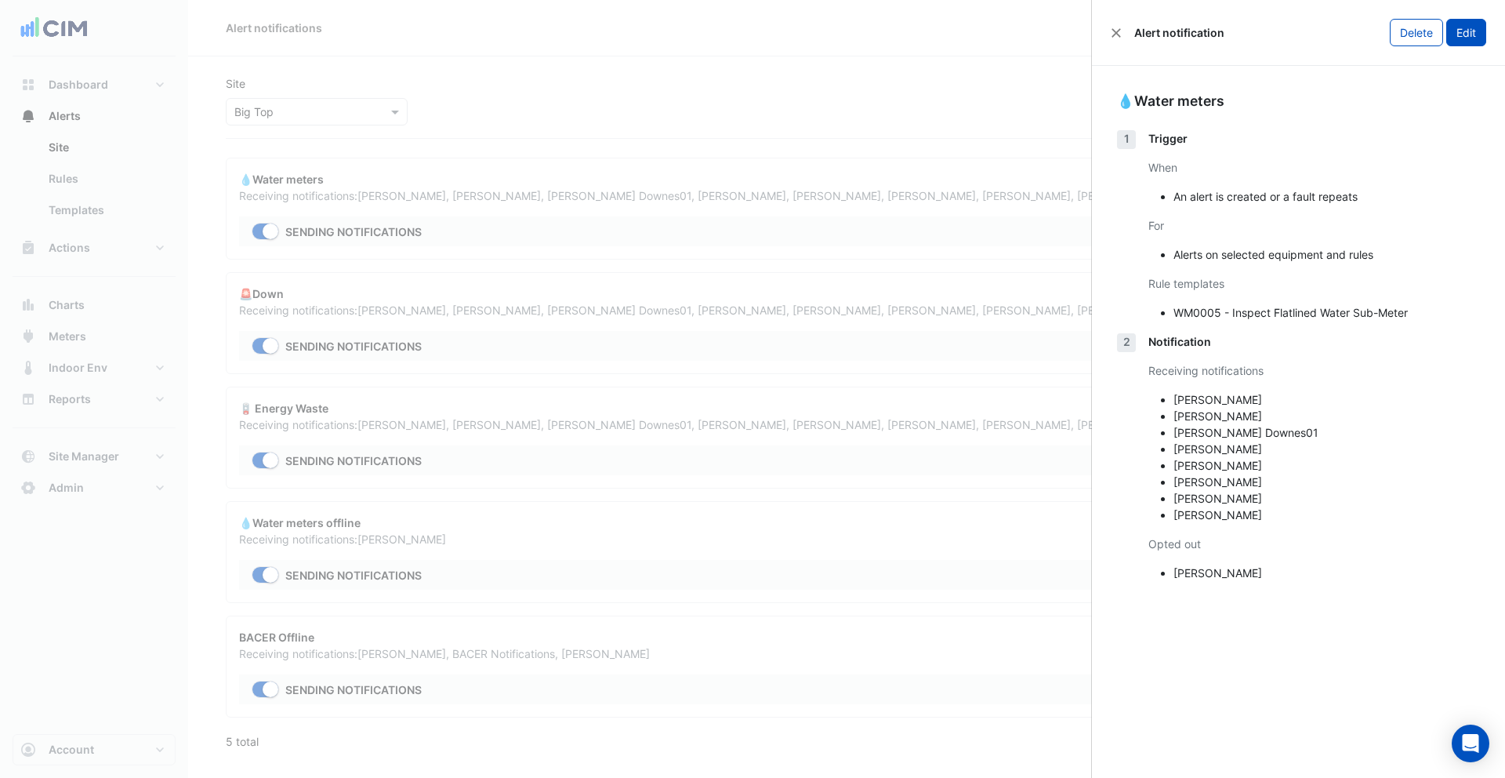
click at [1468, 35] on button "Edit" at bounding box center [1466, 32] width 40 height 27
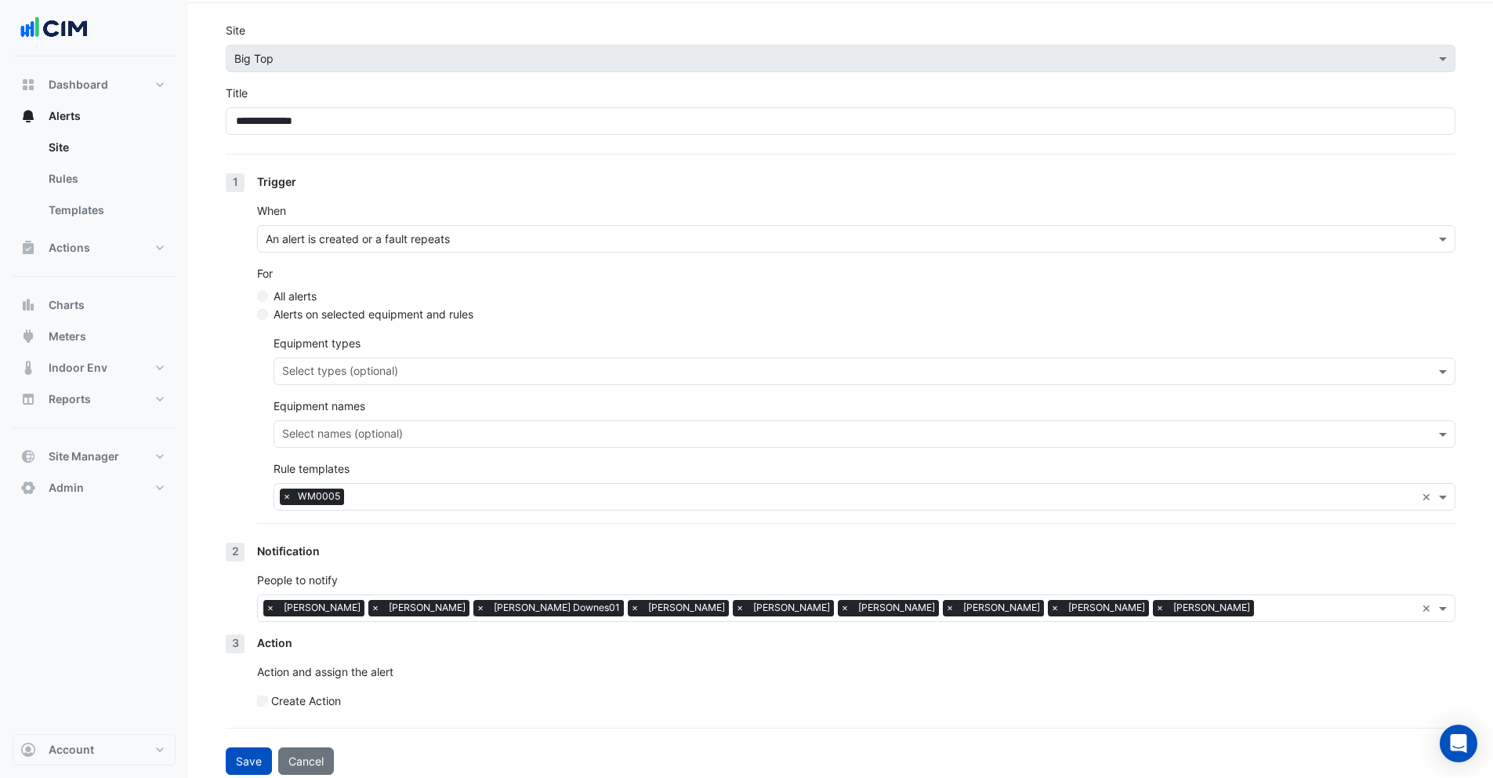
scroll to position [63, 0]
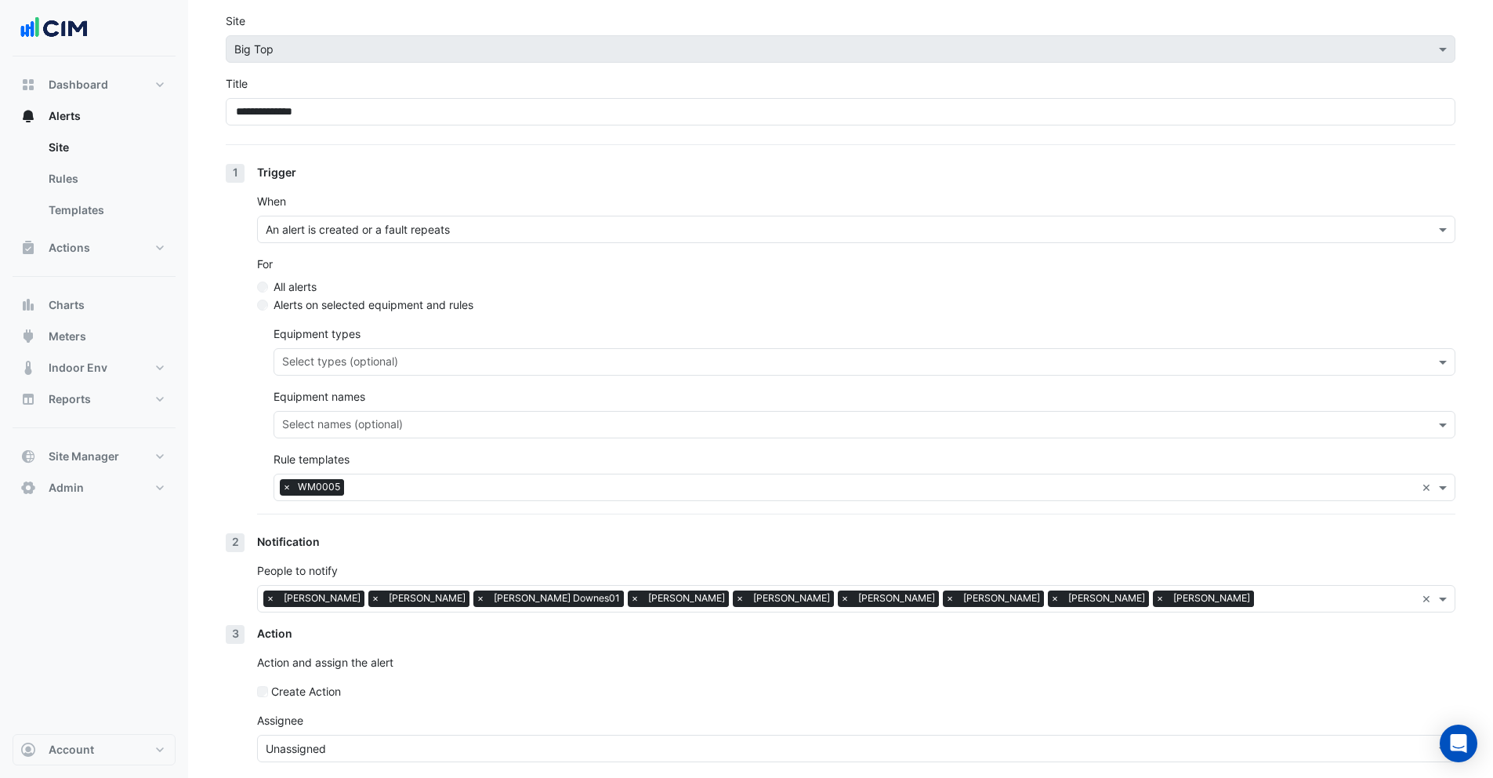
click at [364, 749] on input "text" at bounding box center [841, 749] width 1150 height 16
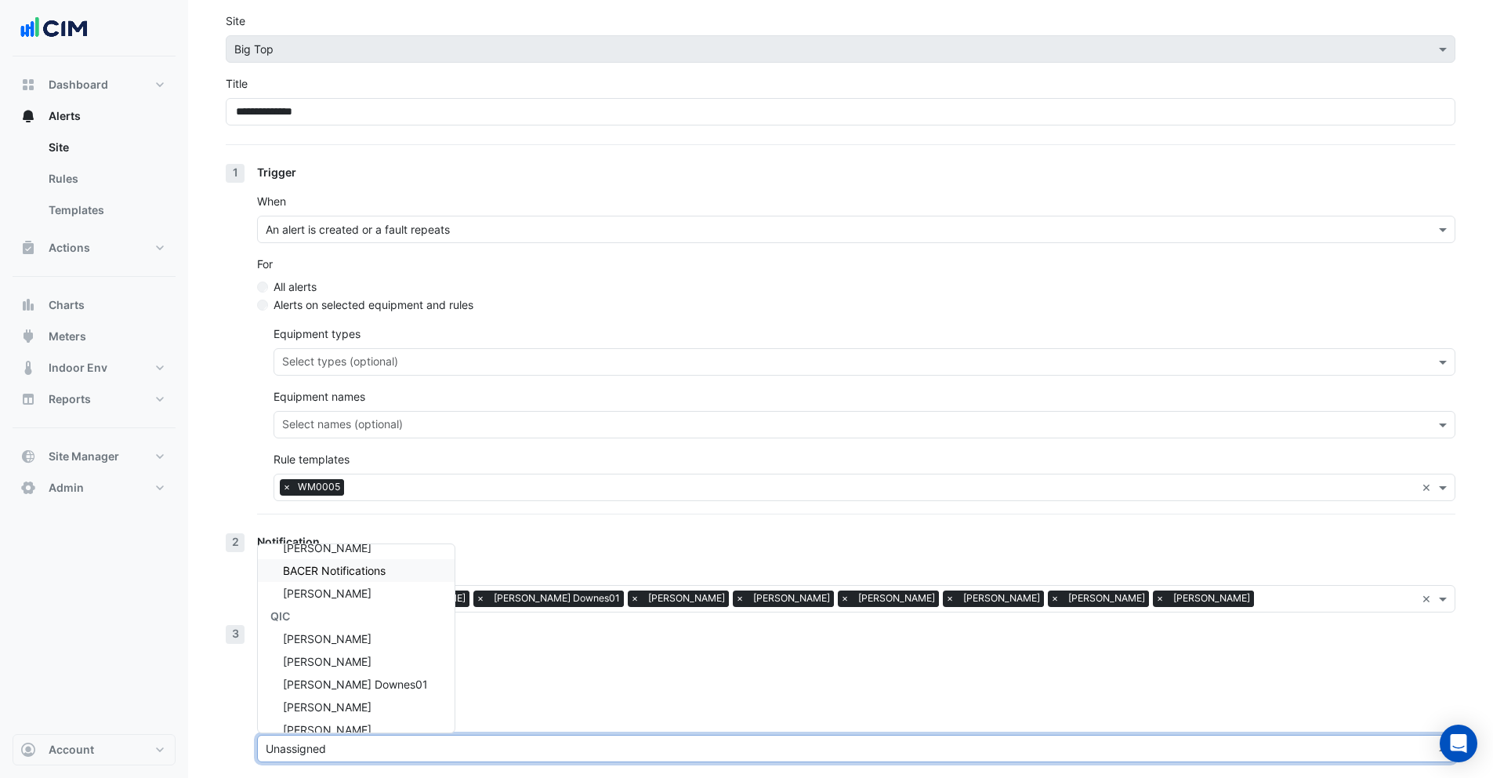
scroll to position [106, 0]
click at [339, 677] on span "Bruce Downes01" at bounding box center [355, 683] width 145 height 13
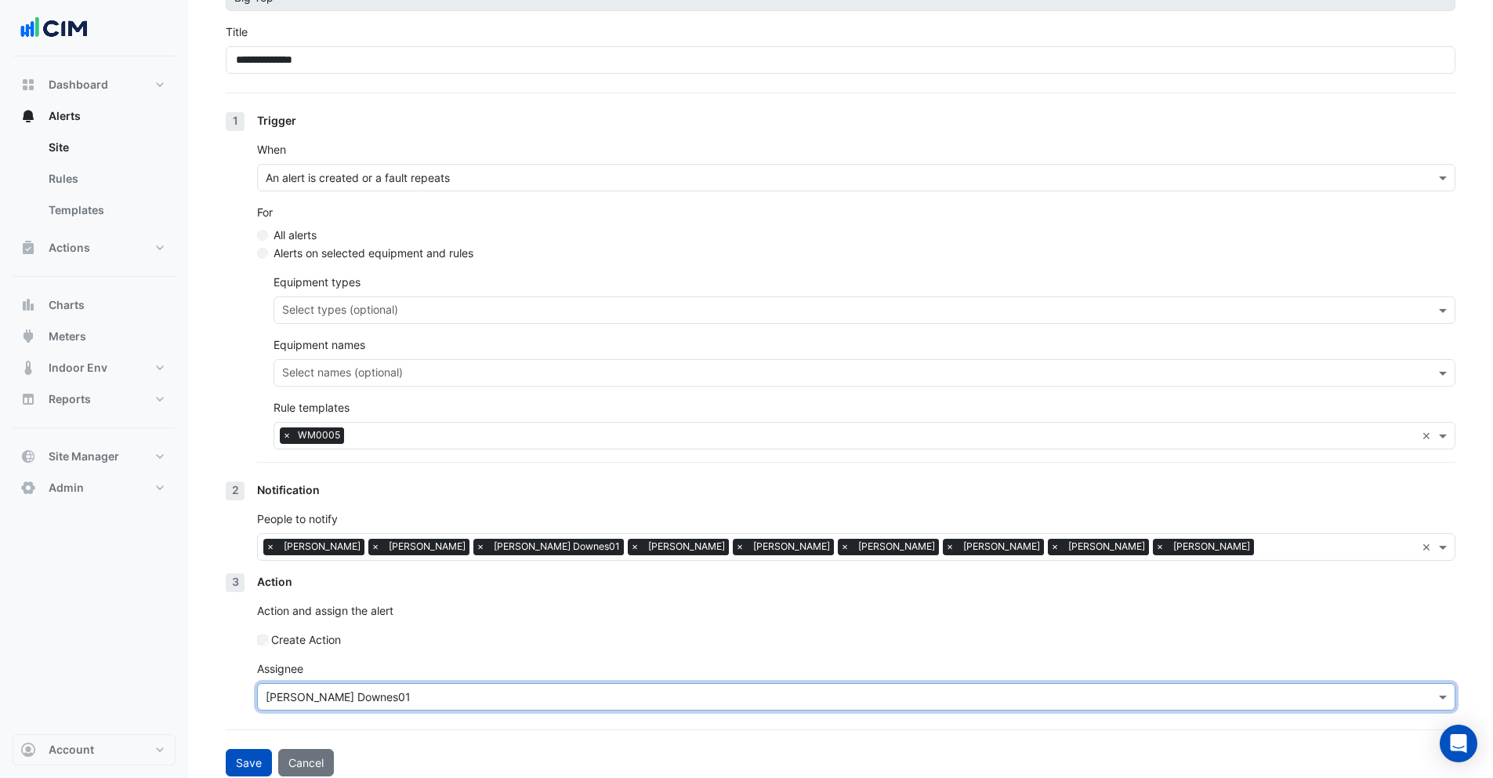
scroll to position [125, 0]
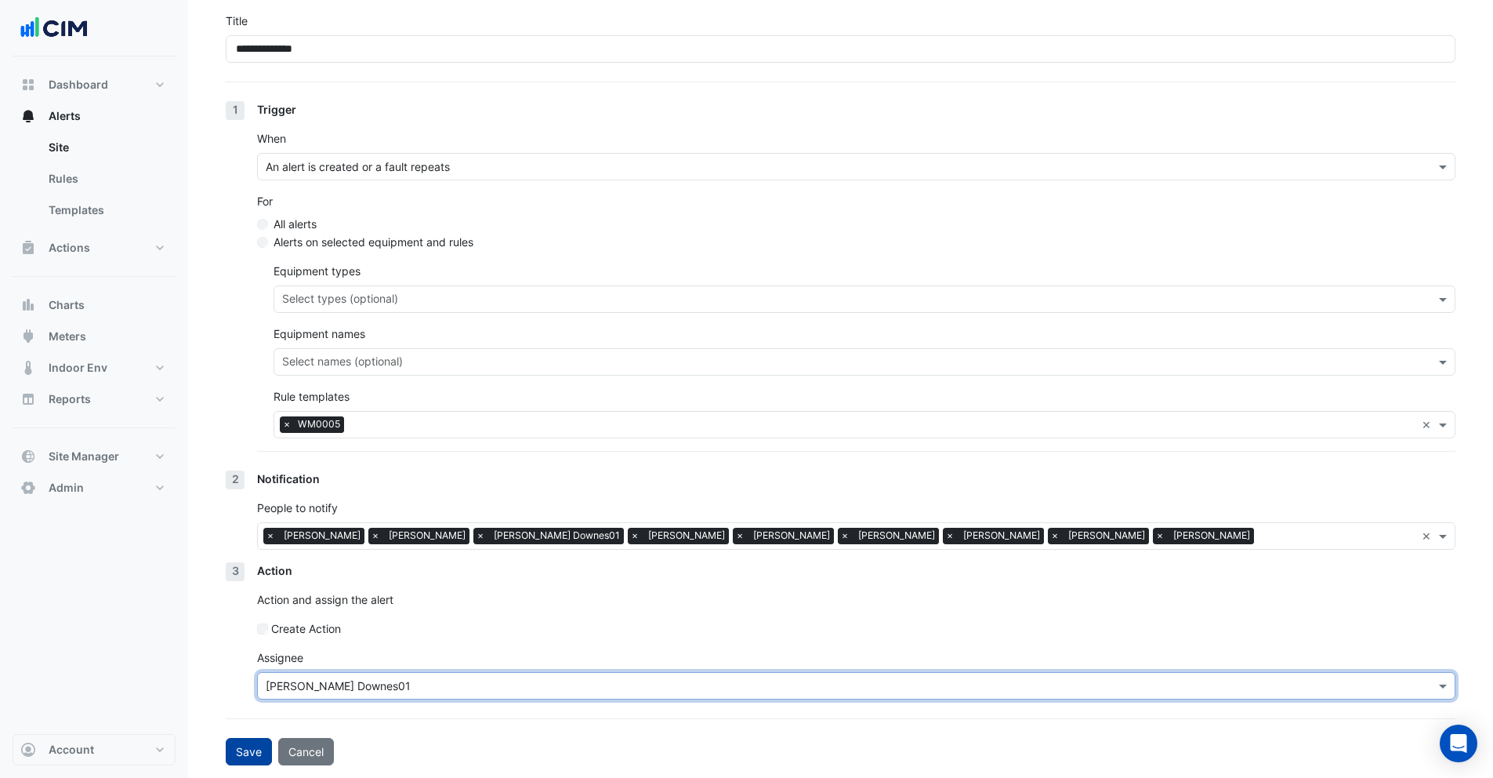
click at [248, 746] on button "Save" at bounding box center [249, 751] width 46 height 27
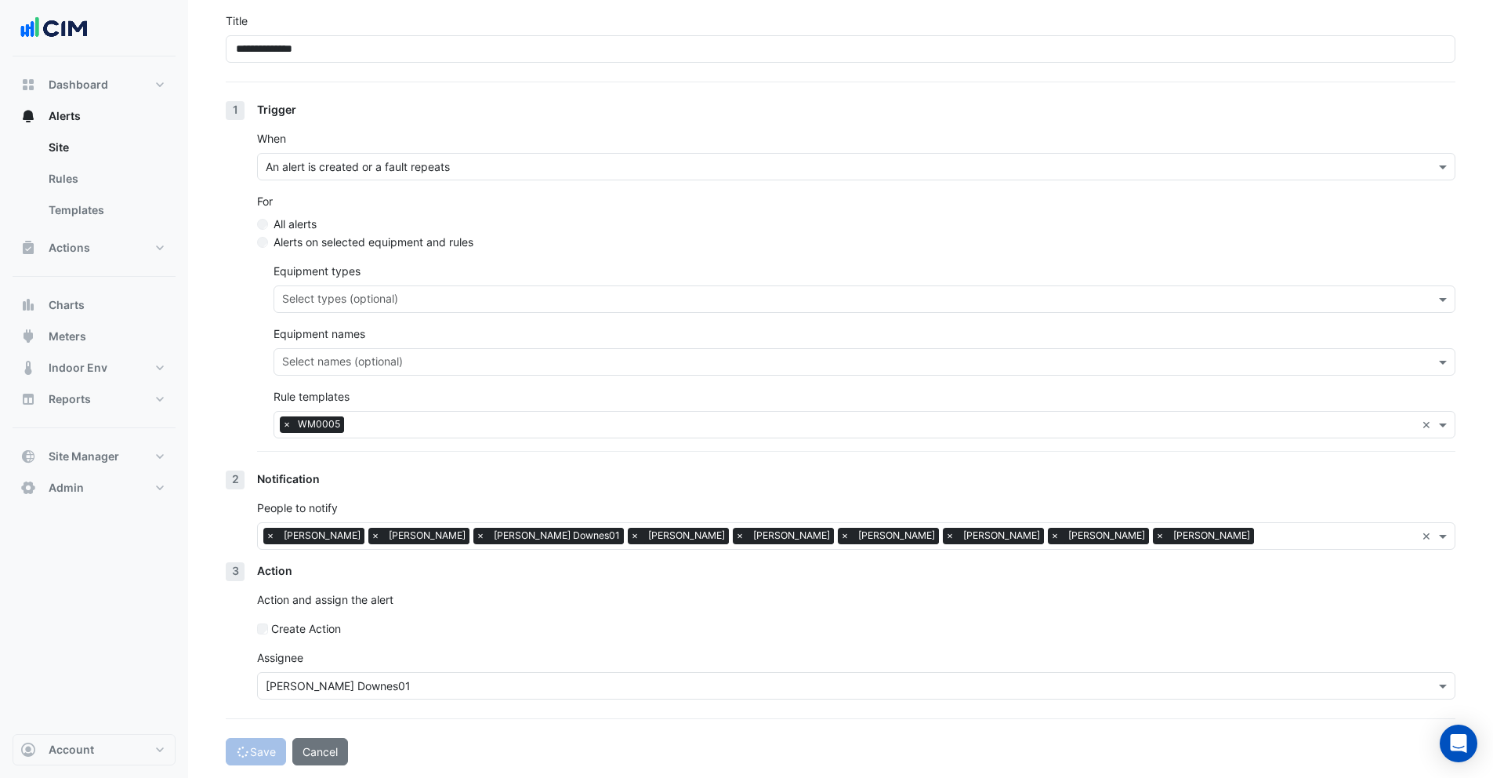
select select "******"
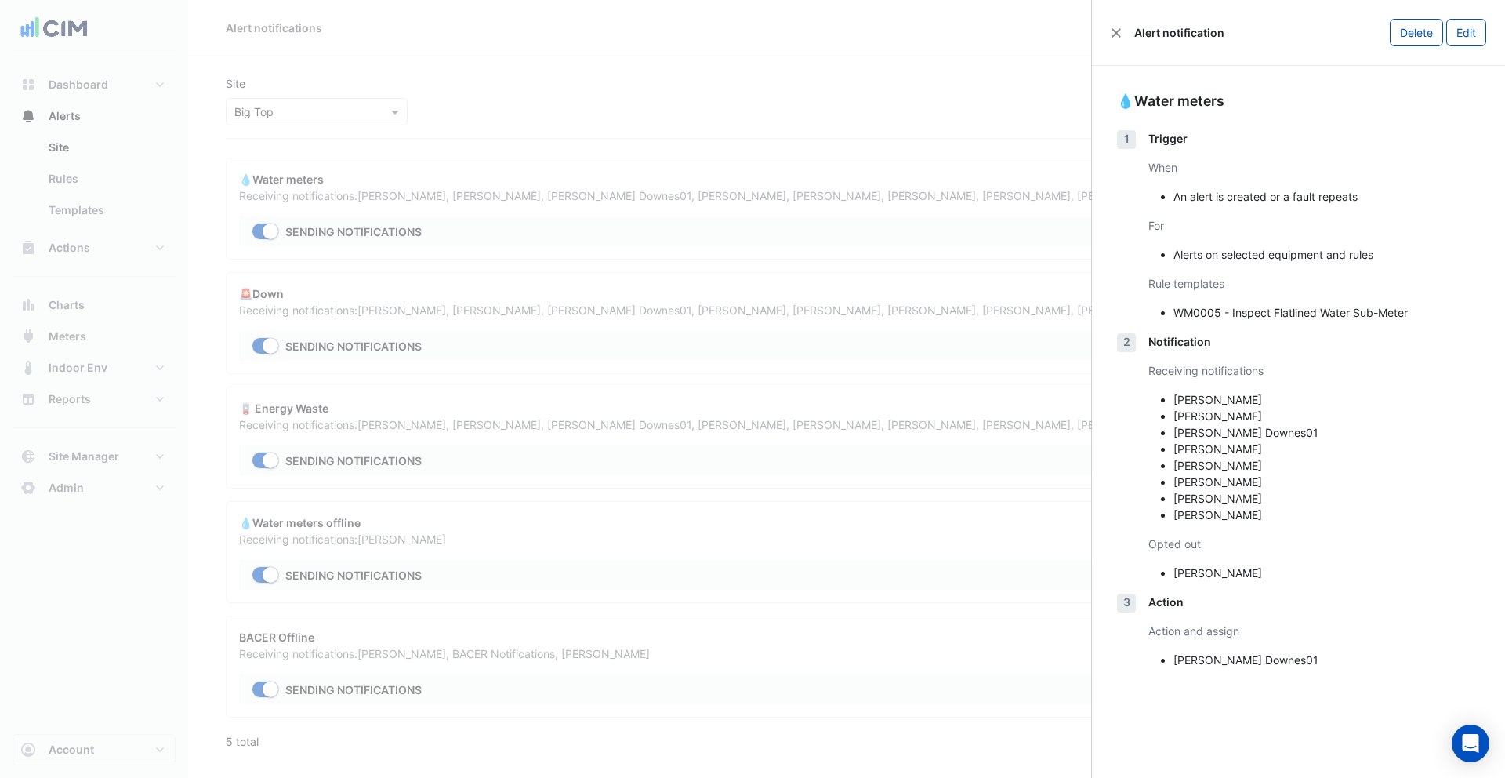
click at [615, 82] on ngb-offcanvas-backdrop at bounding box center [752, 389] width 1505 height 778
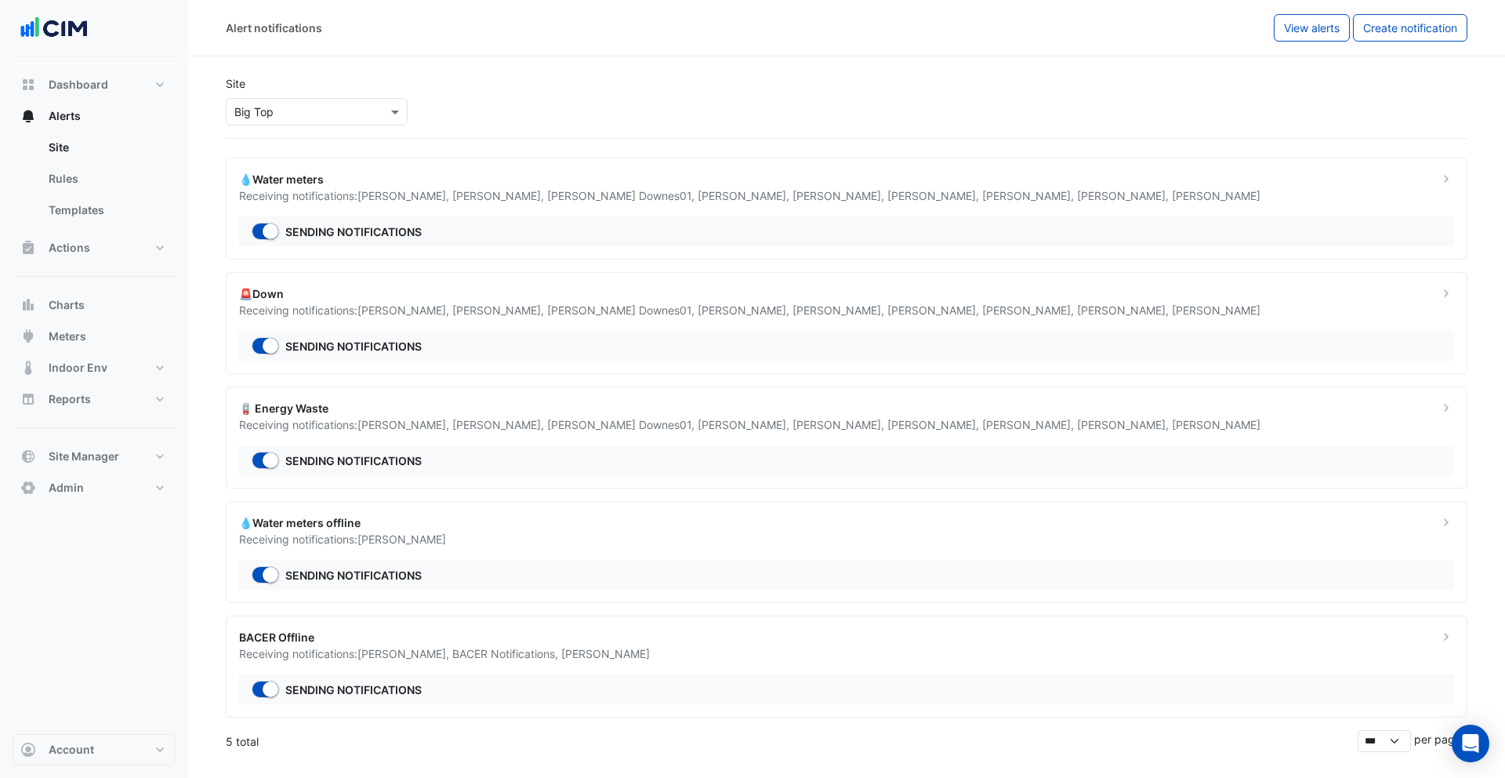
click at [357, 119] on div "× Big Top" at bounding box center [307, 111] width 161 height 16
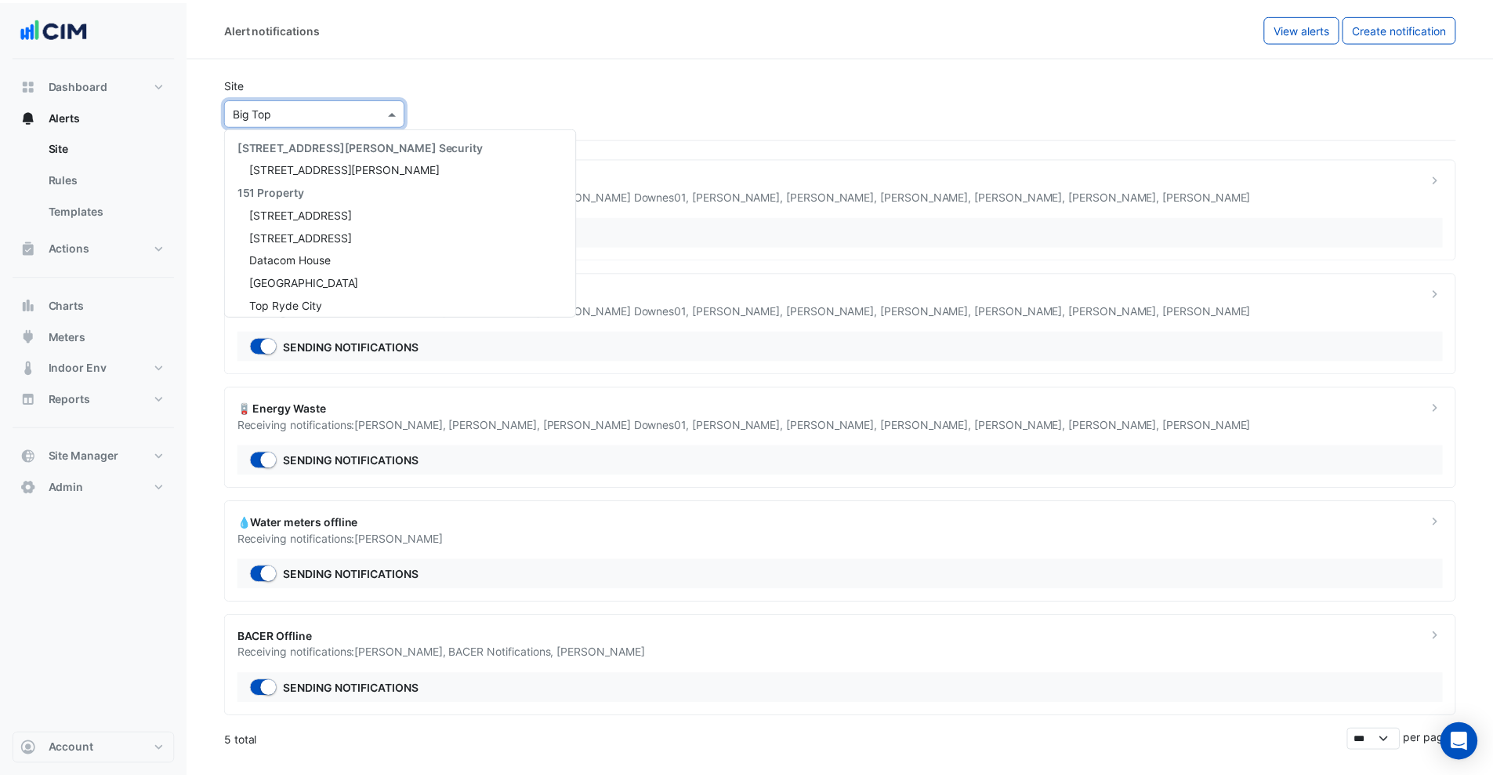
scroll to position [21355, 0]
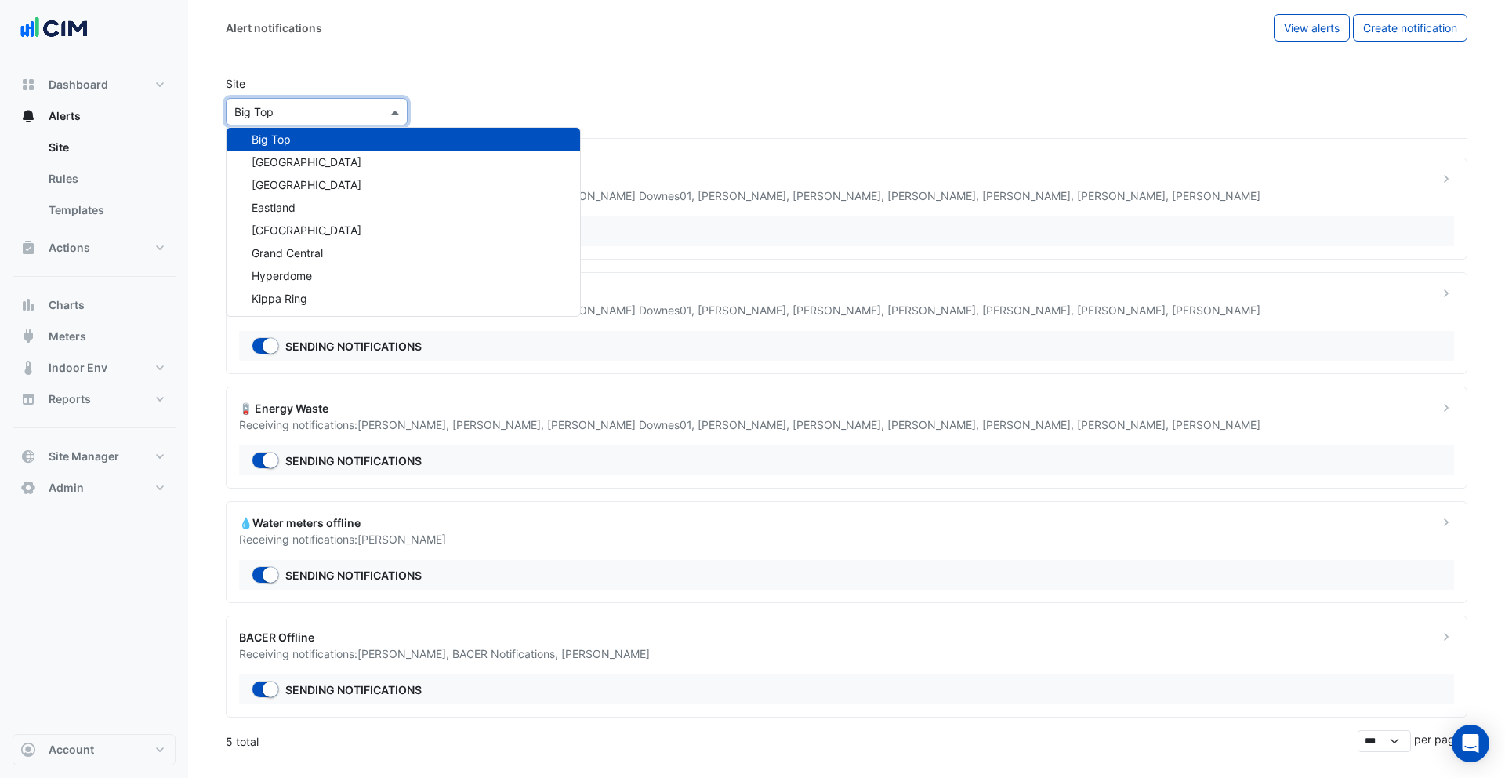
click at [357, 117] on input "text" at bounding box center [300, 112] width 133 height 16
click at [321, 158] on span "Canberra Centre" at bounding box center [307, 161] width 110 height 13
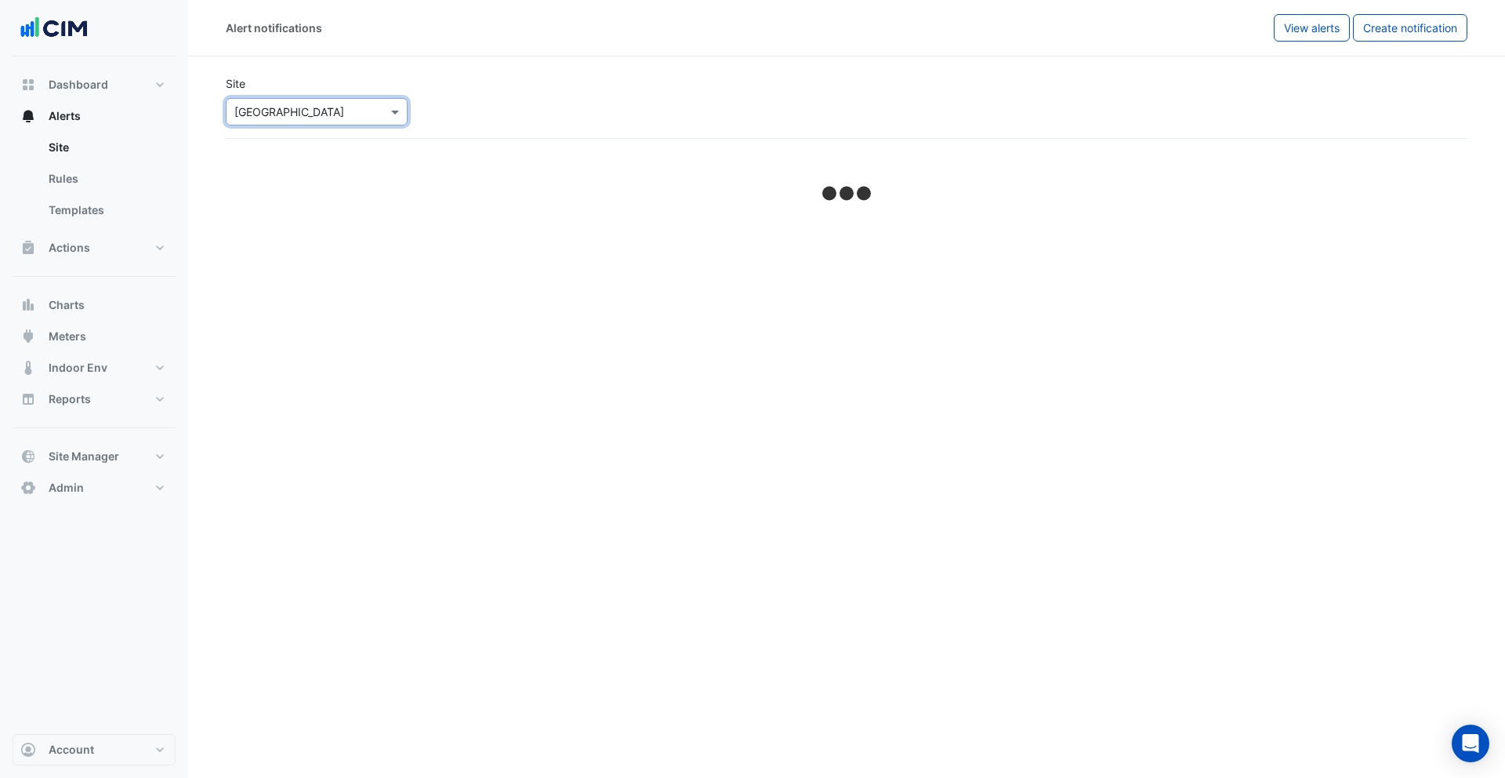
select select "******"
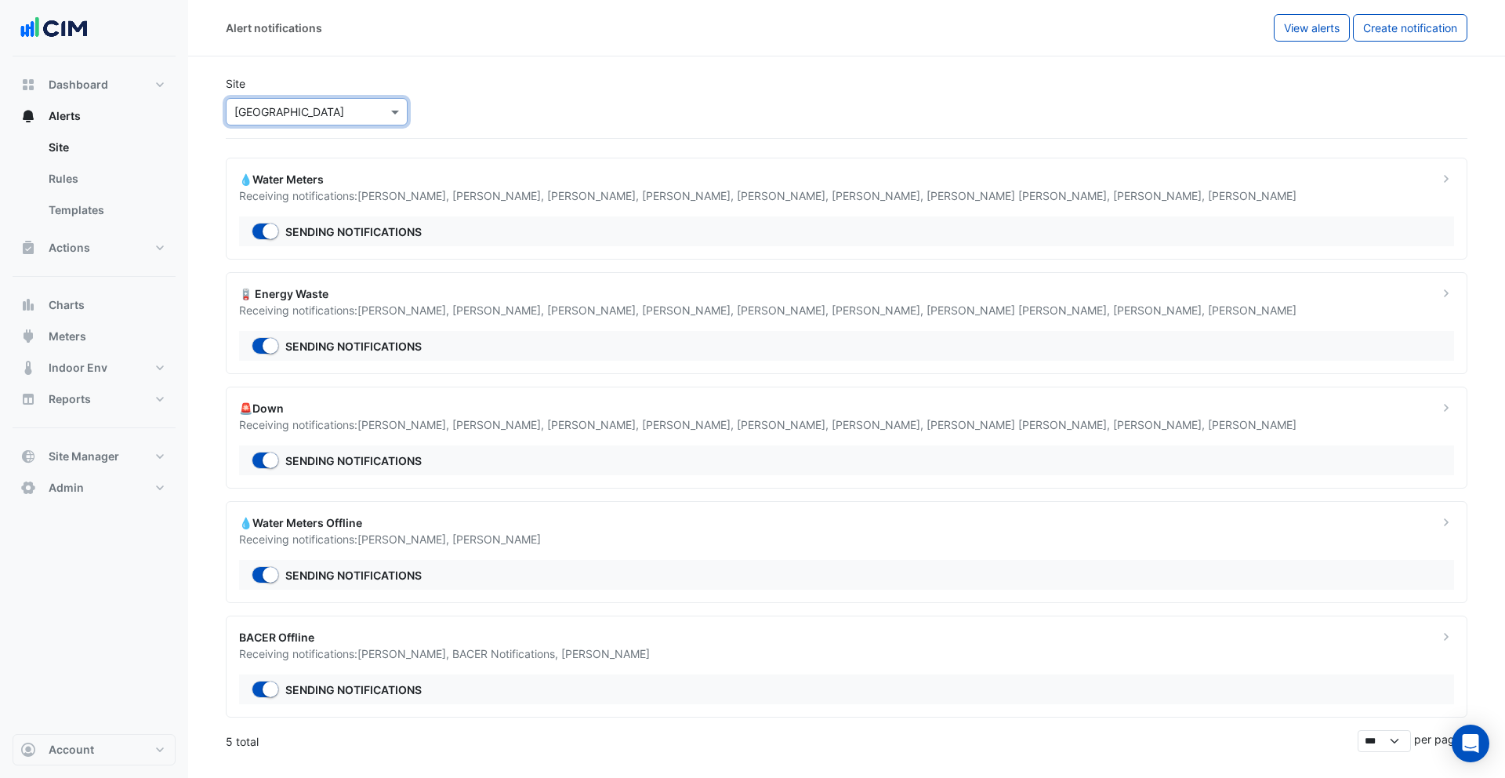
click at [597, 207] on div "💧Water Meters Receiving notifications: Luke Gostelow , Glen Russell , Paul Fran…" at bounding box center [847, 209] width 1242 height 102
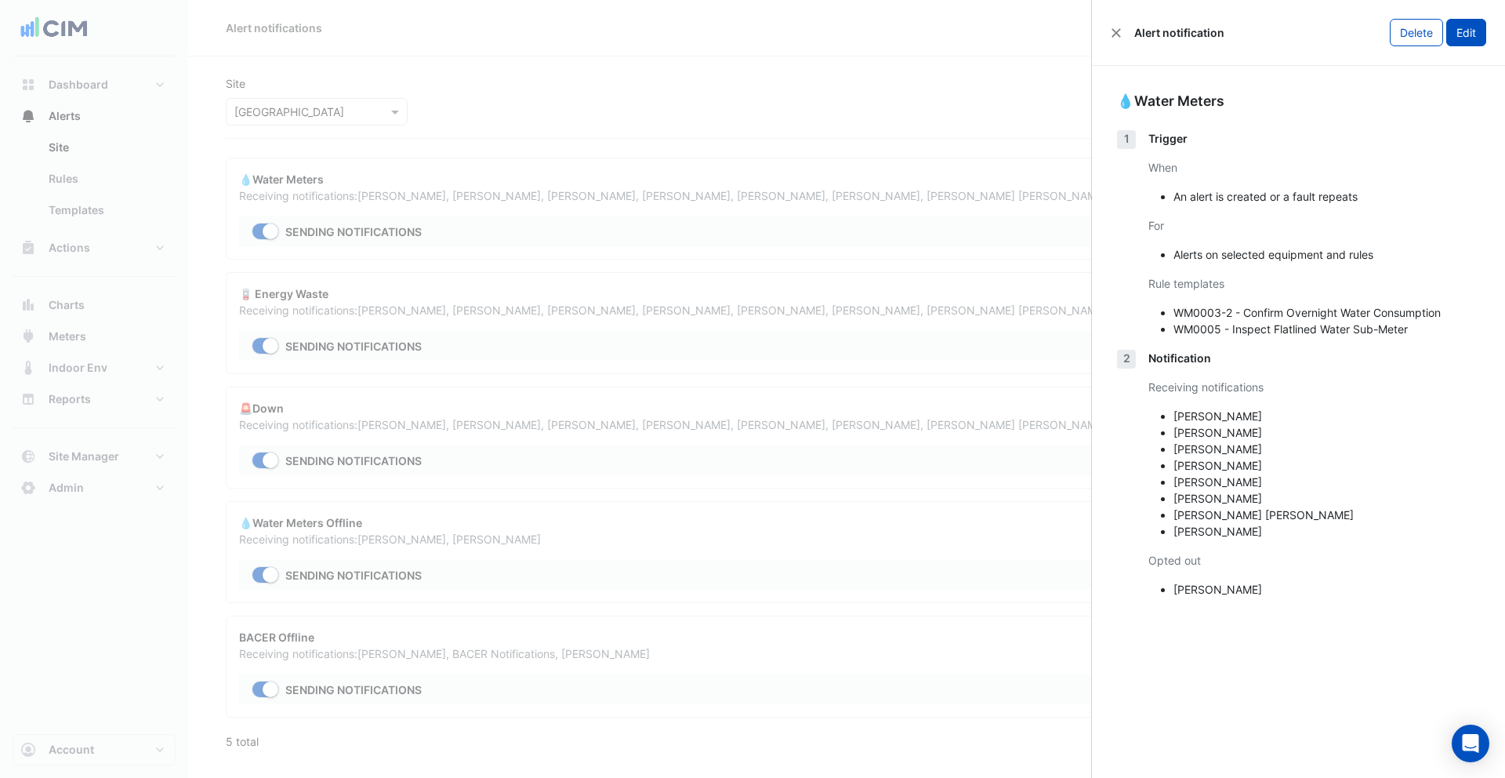
click at [1482, 27] on button "Edit" at bounding box center [1466, 32] width 40 height 27
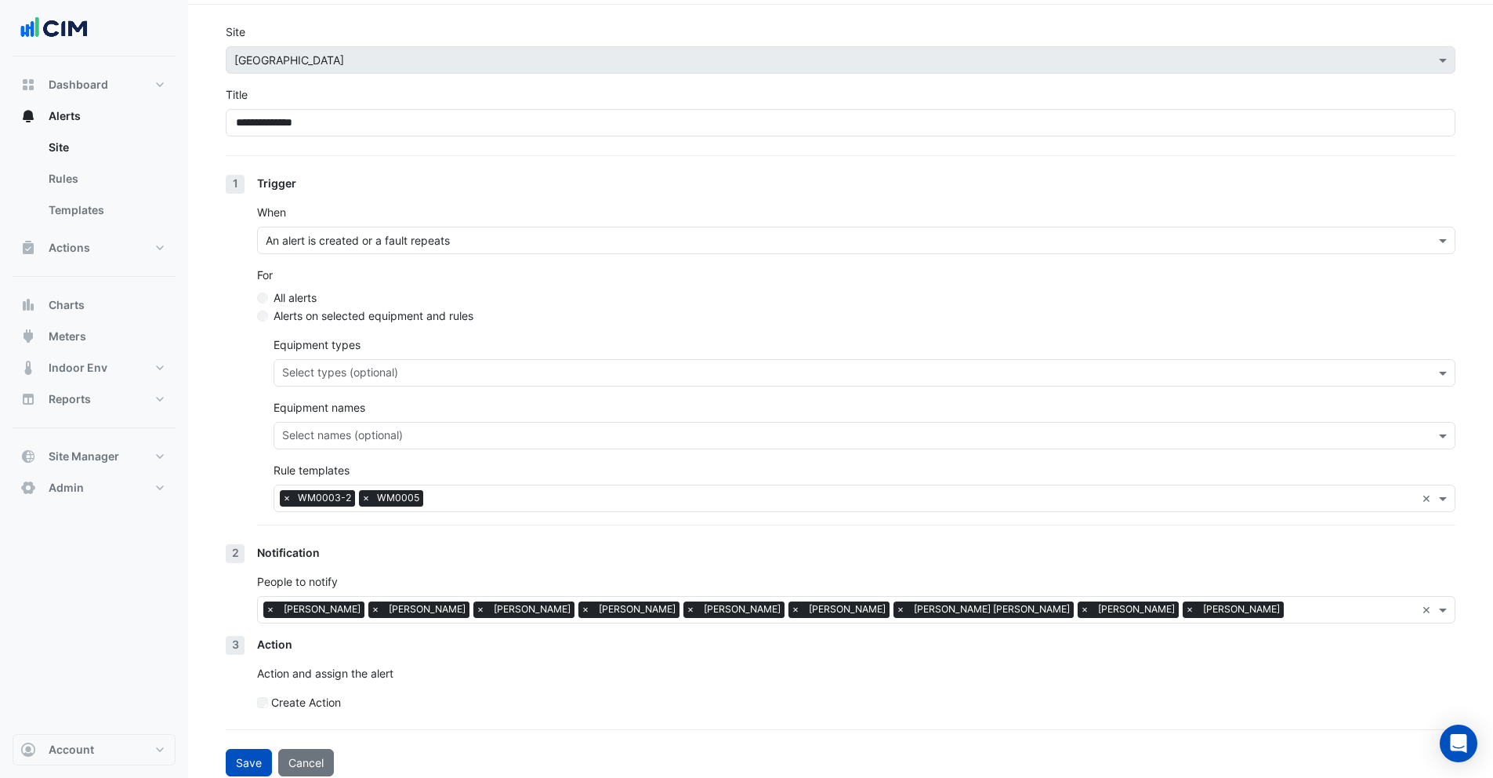
scroll to position [63, 0]
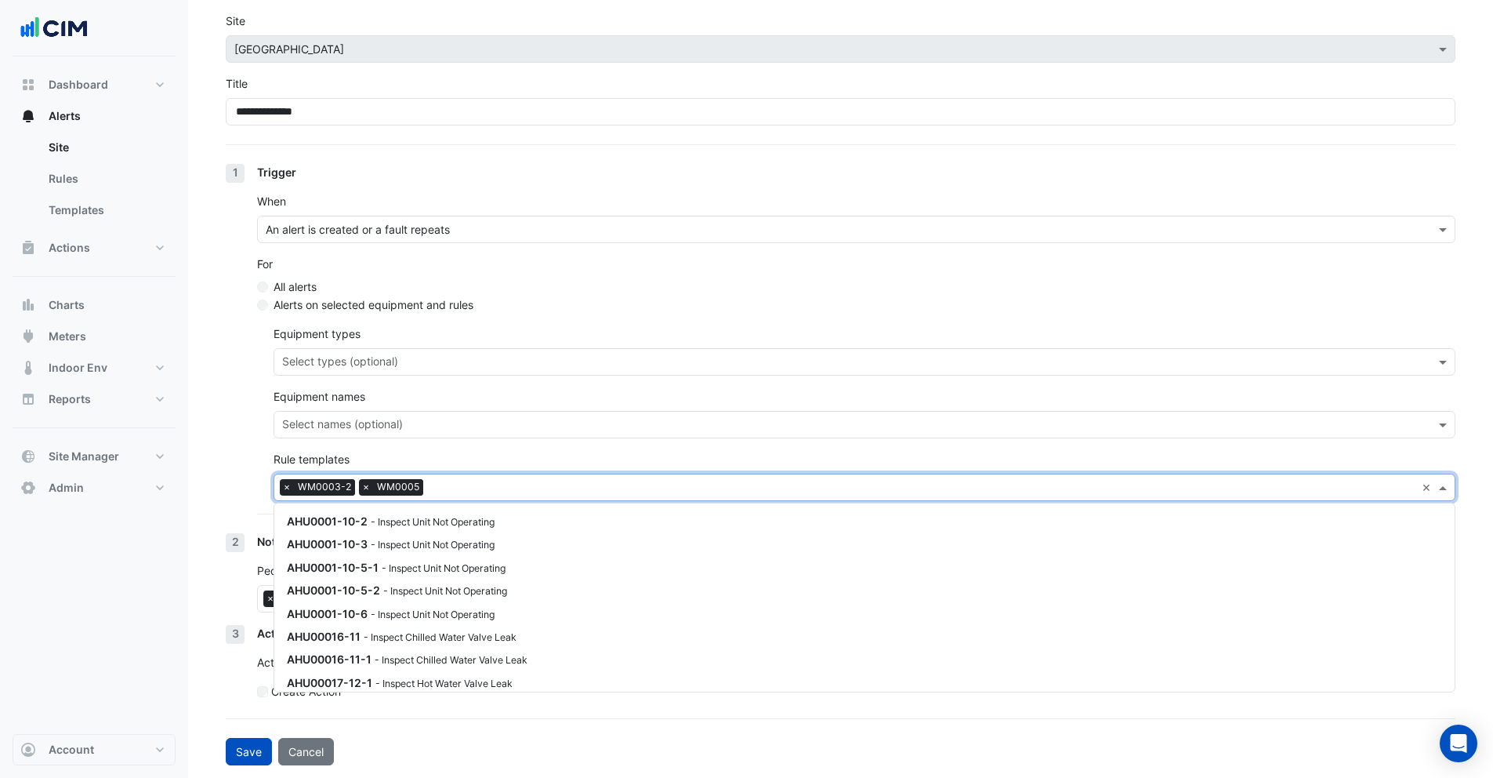
click at [463, 484] on input "text" at bounding box center [923, 489] width 986 height 16
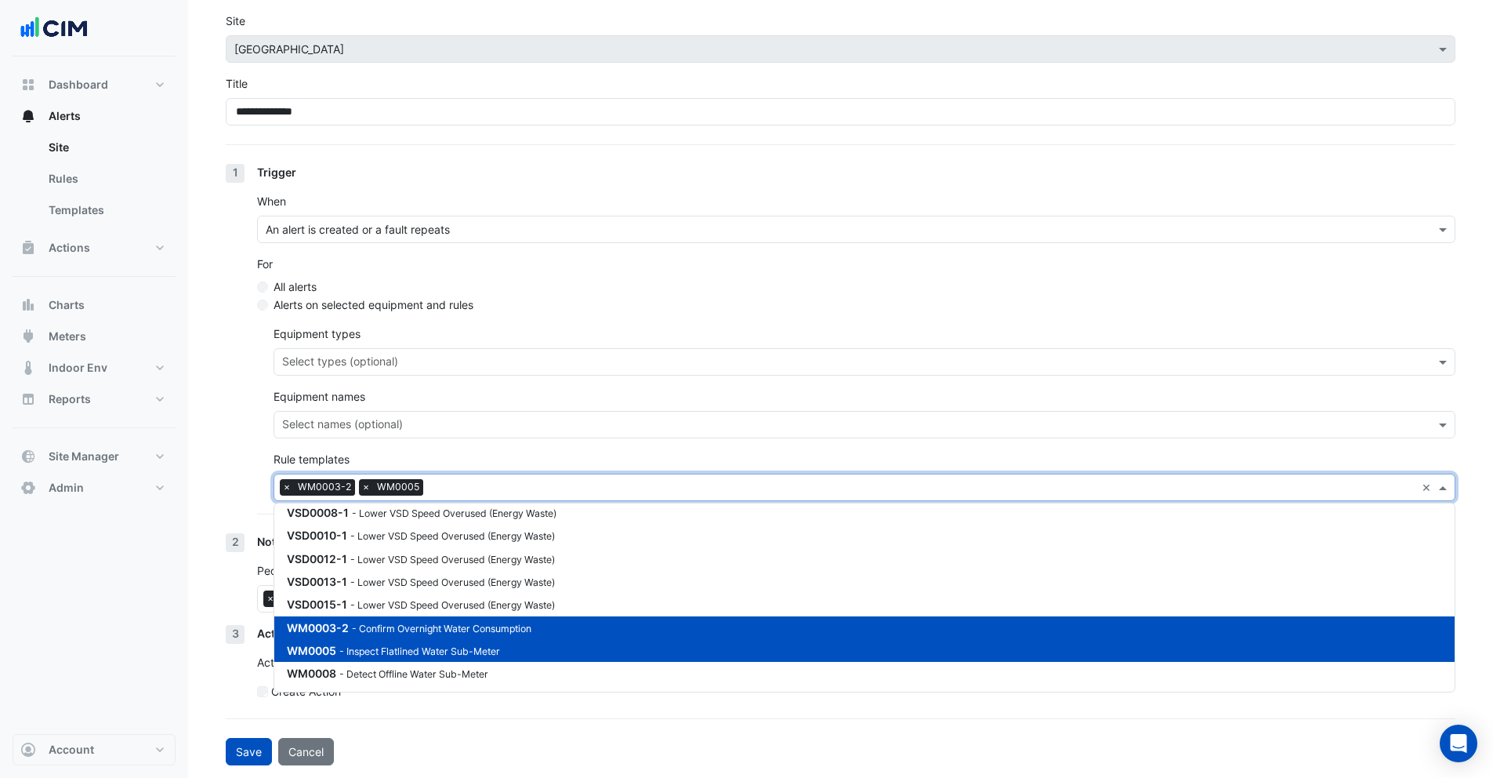
click at [426, 626] on small "- Confirm Overnight Water Consumption" at bounding box center [442, 628] width 180 height 12
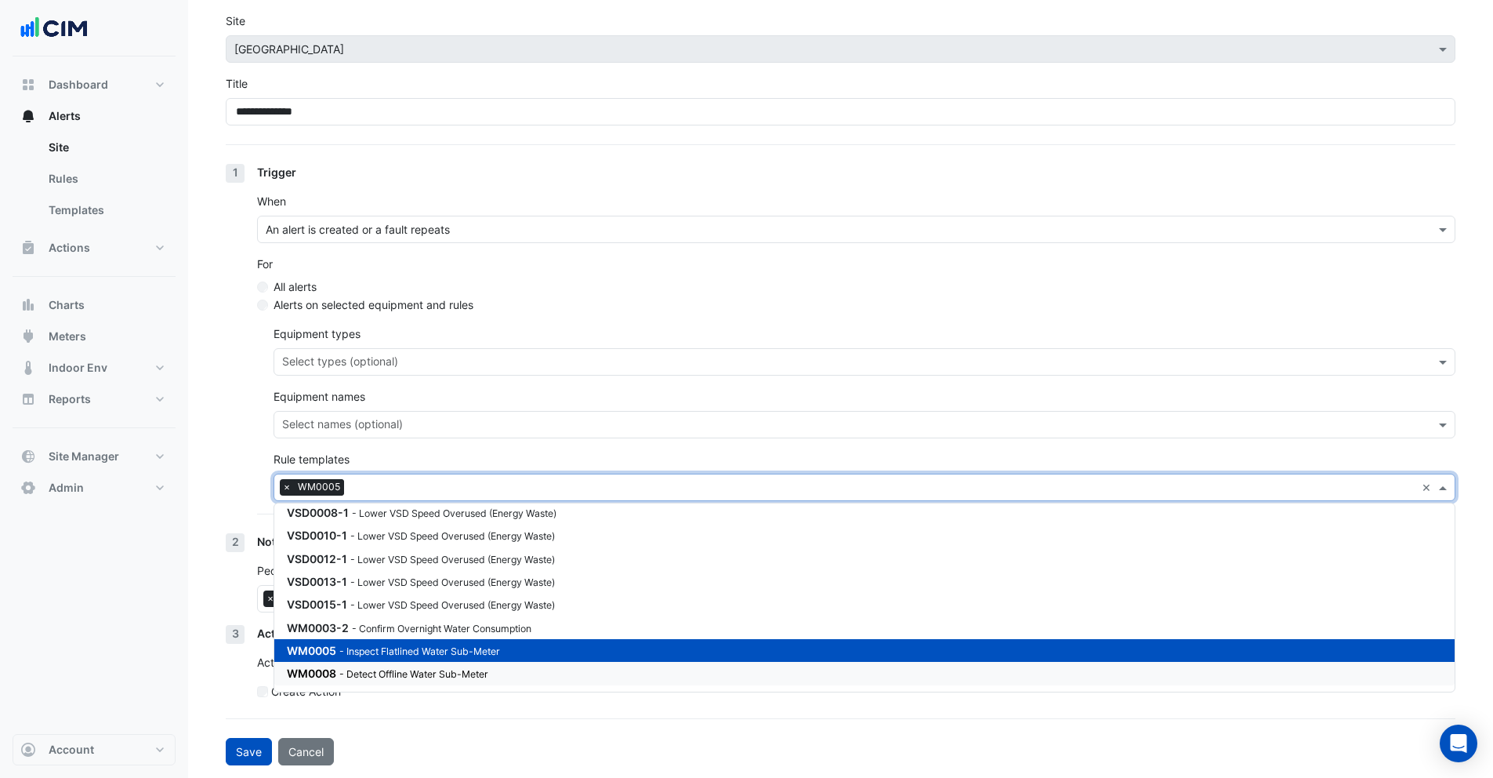
click at [413, 672] on small "- Detect Offline Water Sub-Meter" at bounding box center [413, 674] width 149 height 12
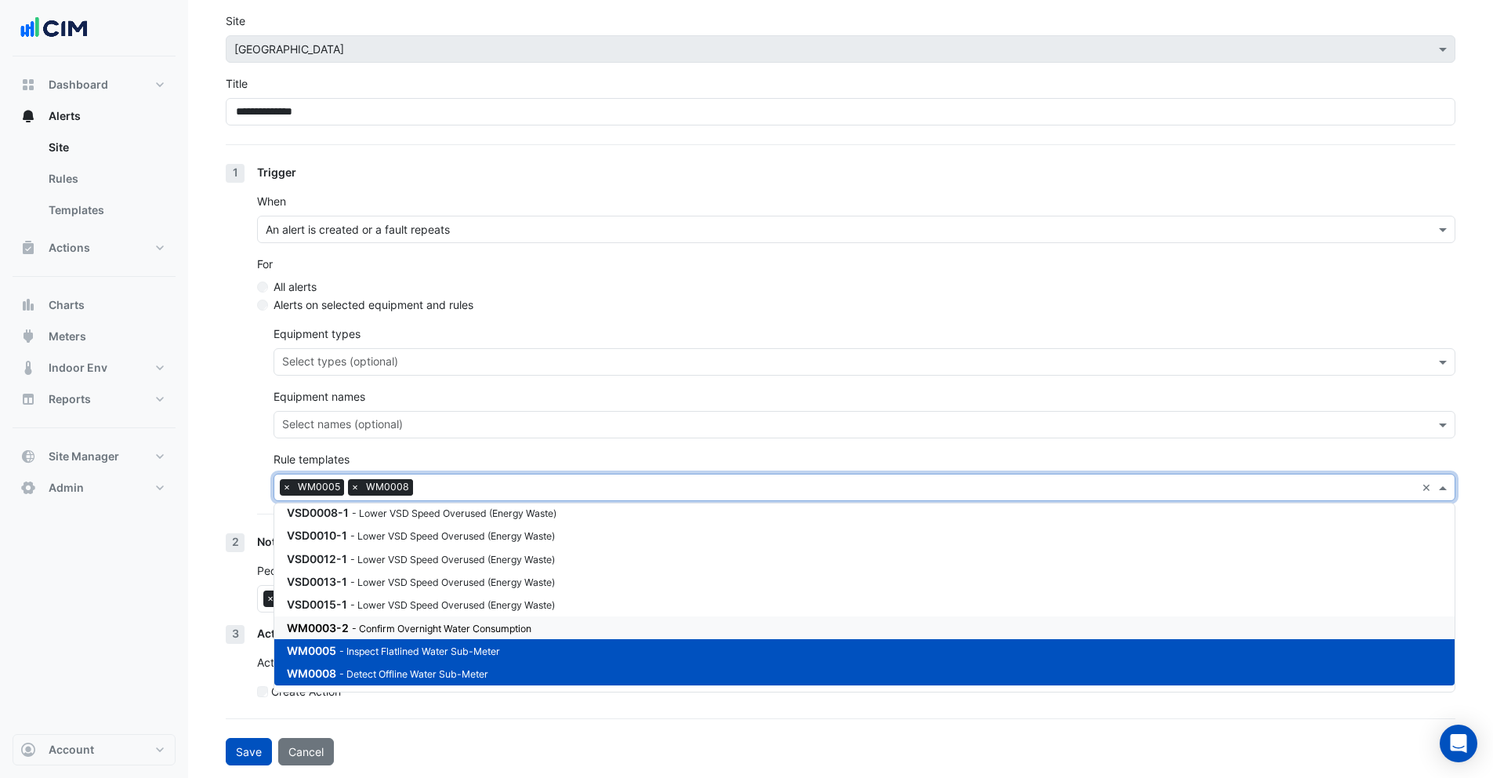
click at [412, 630] on small "- Confirm Overnight Water Consumption" at bounding box center [442, 628] width 180 height 12
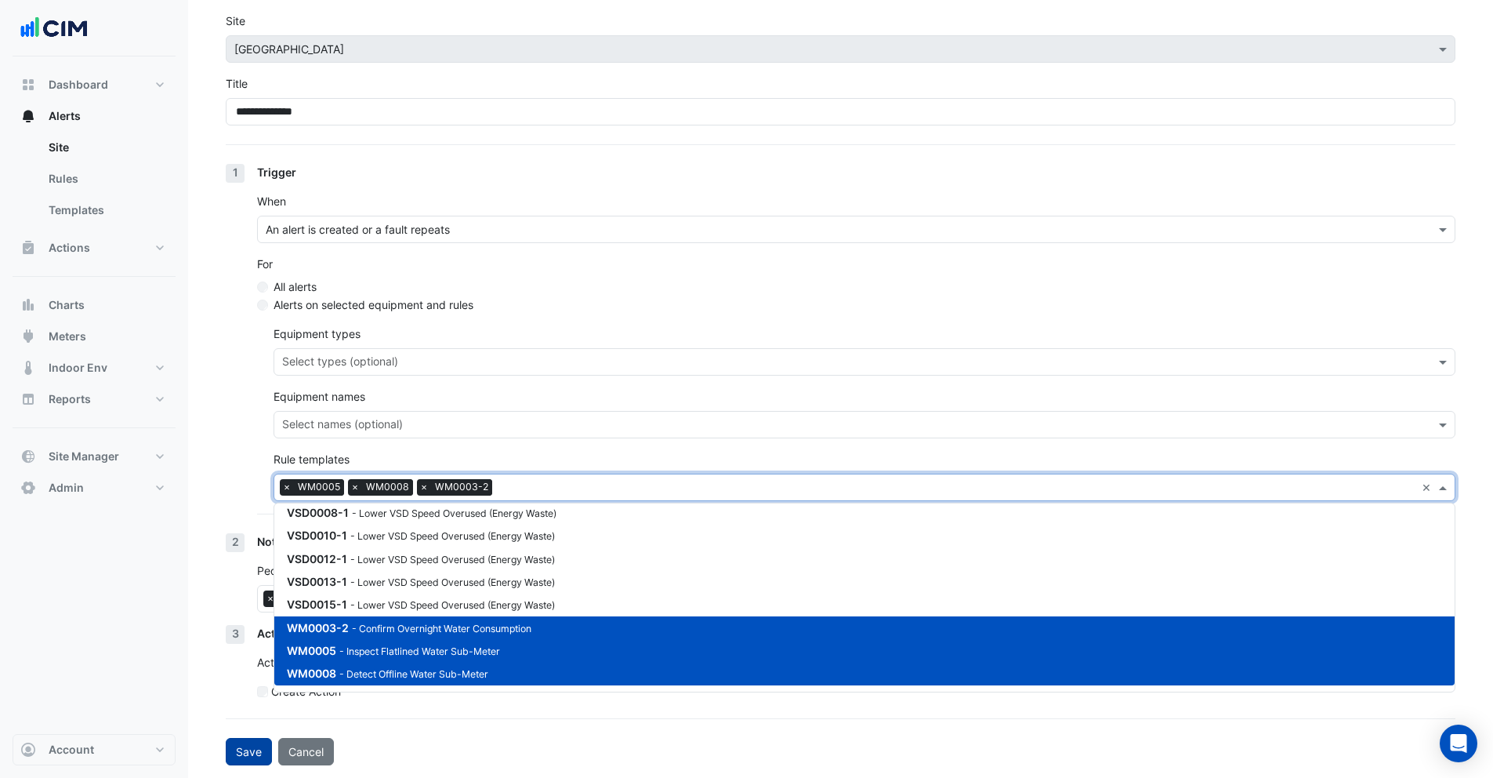
click at [252, 747] on button "Save" at bounding box center [249, 751] width 46 height 27
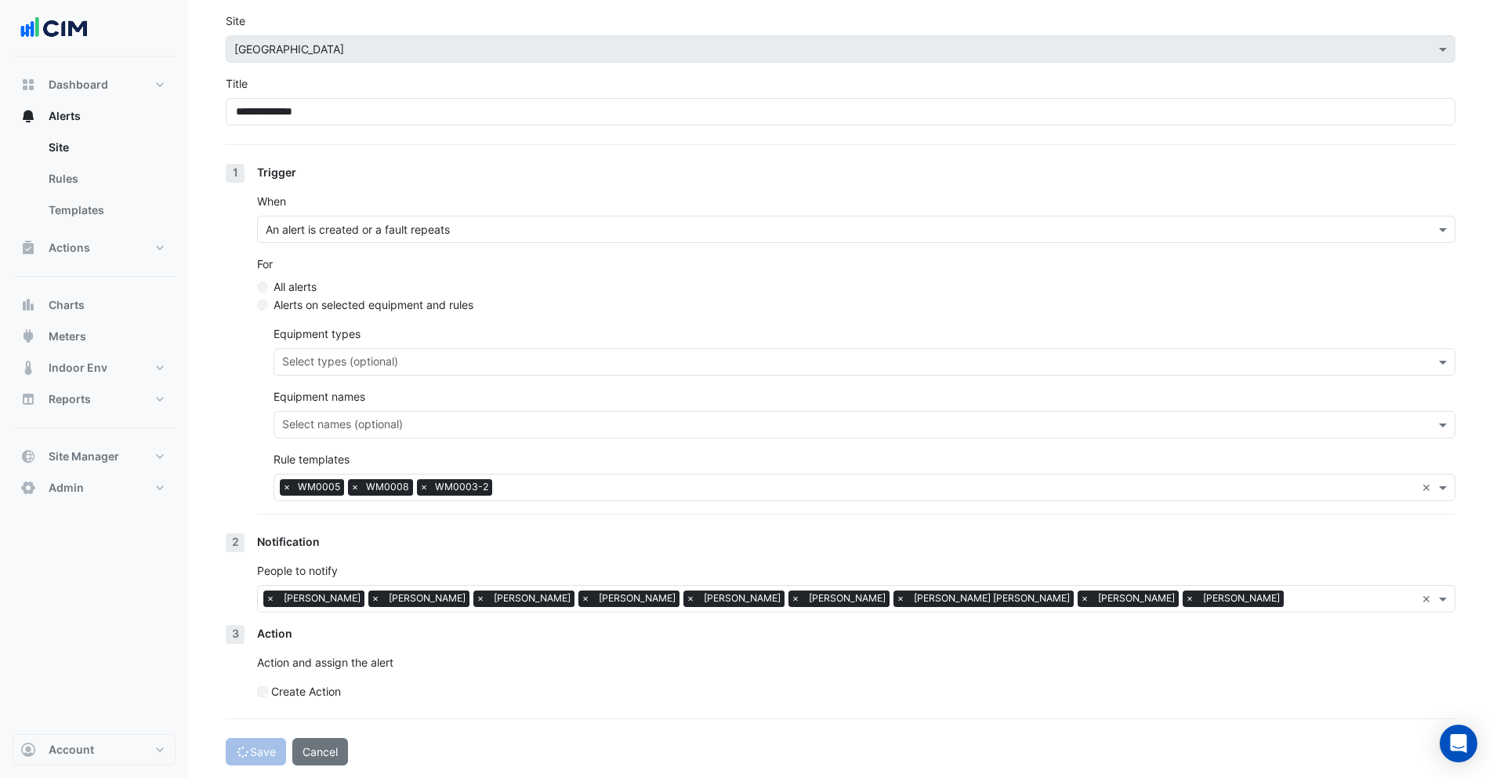
select select "******"
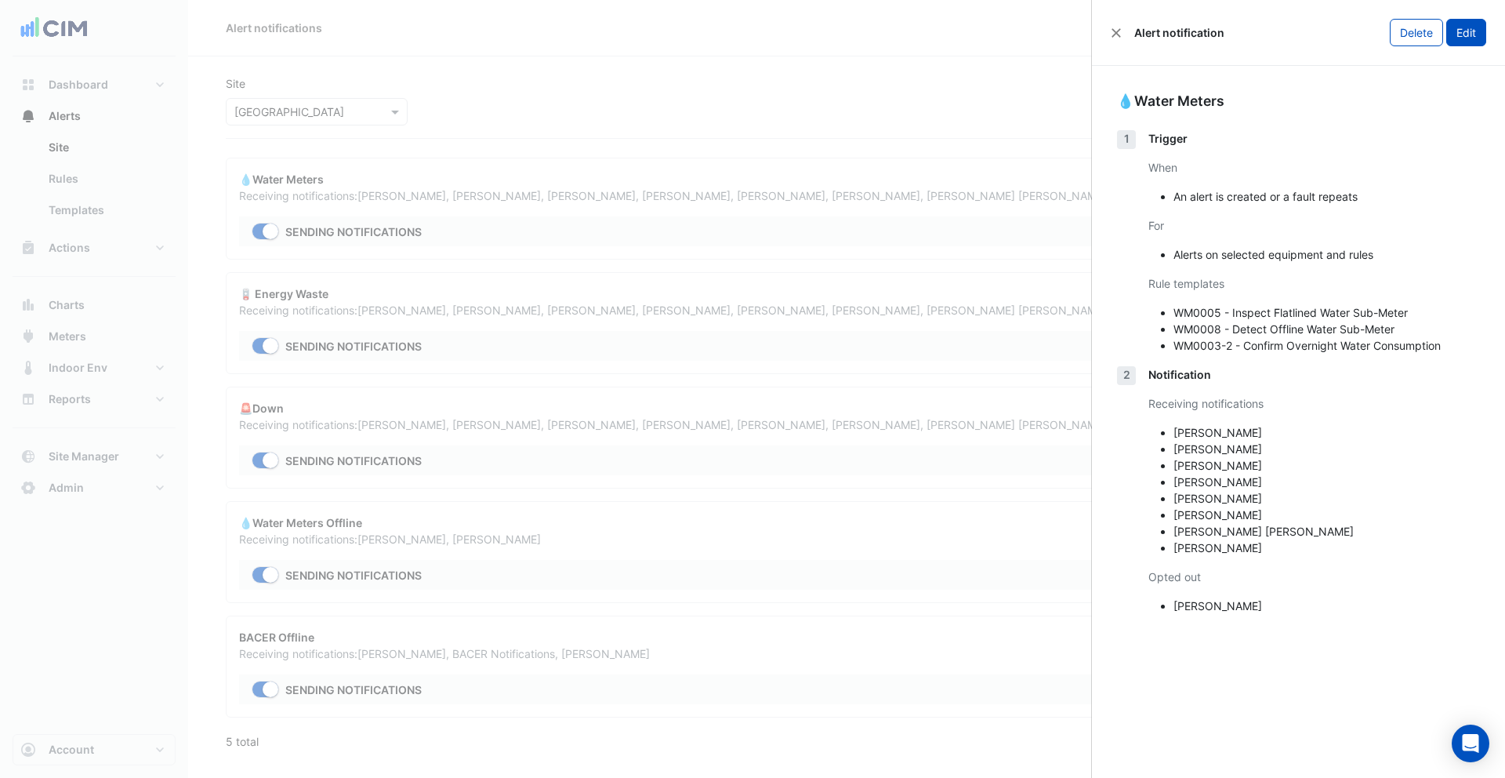
click at [1460, 29] on button "Edit" at bounding box center [1466, 32] width 40 height 27
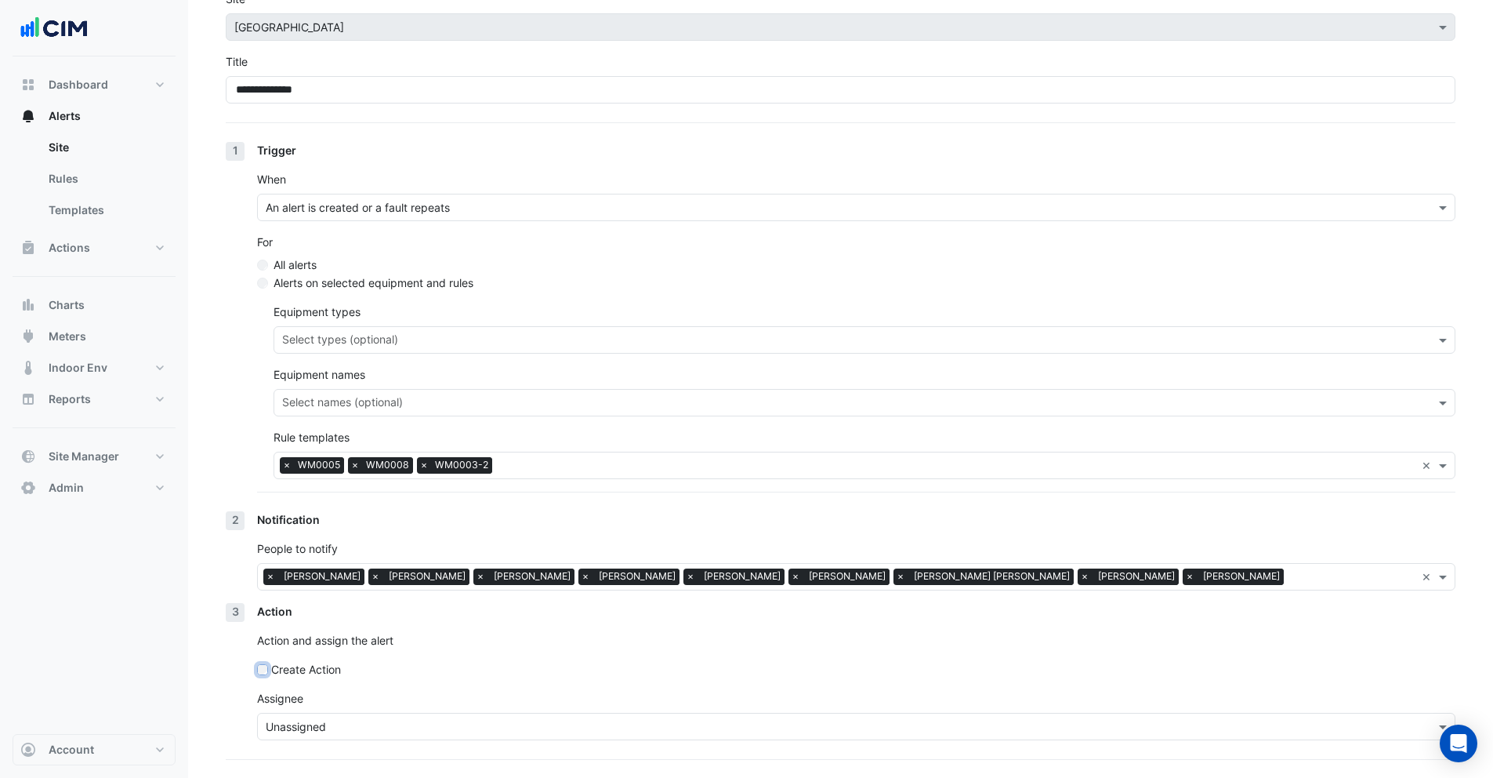
scroll to position [125, 0]
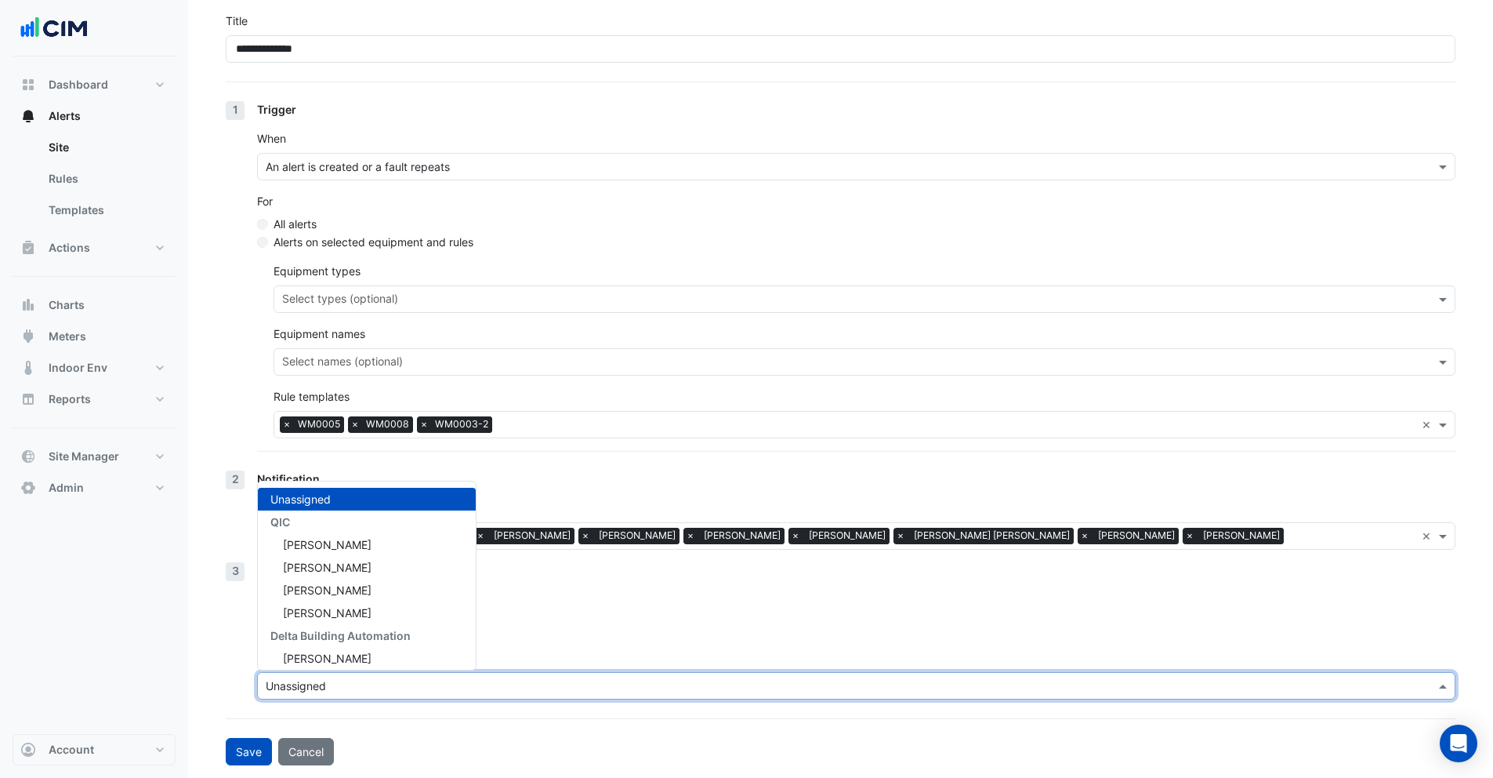
click at [364, 686] on input "text" at bounding box center [841, 686] width 1150 height 16
click at [353, 608] on span "Clare Glassford" at bounding box center [327, 612] width 89 height 13
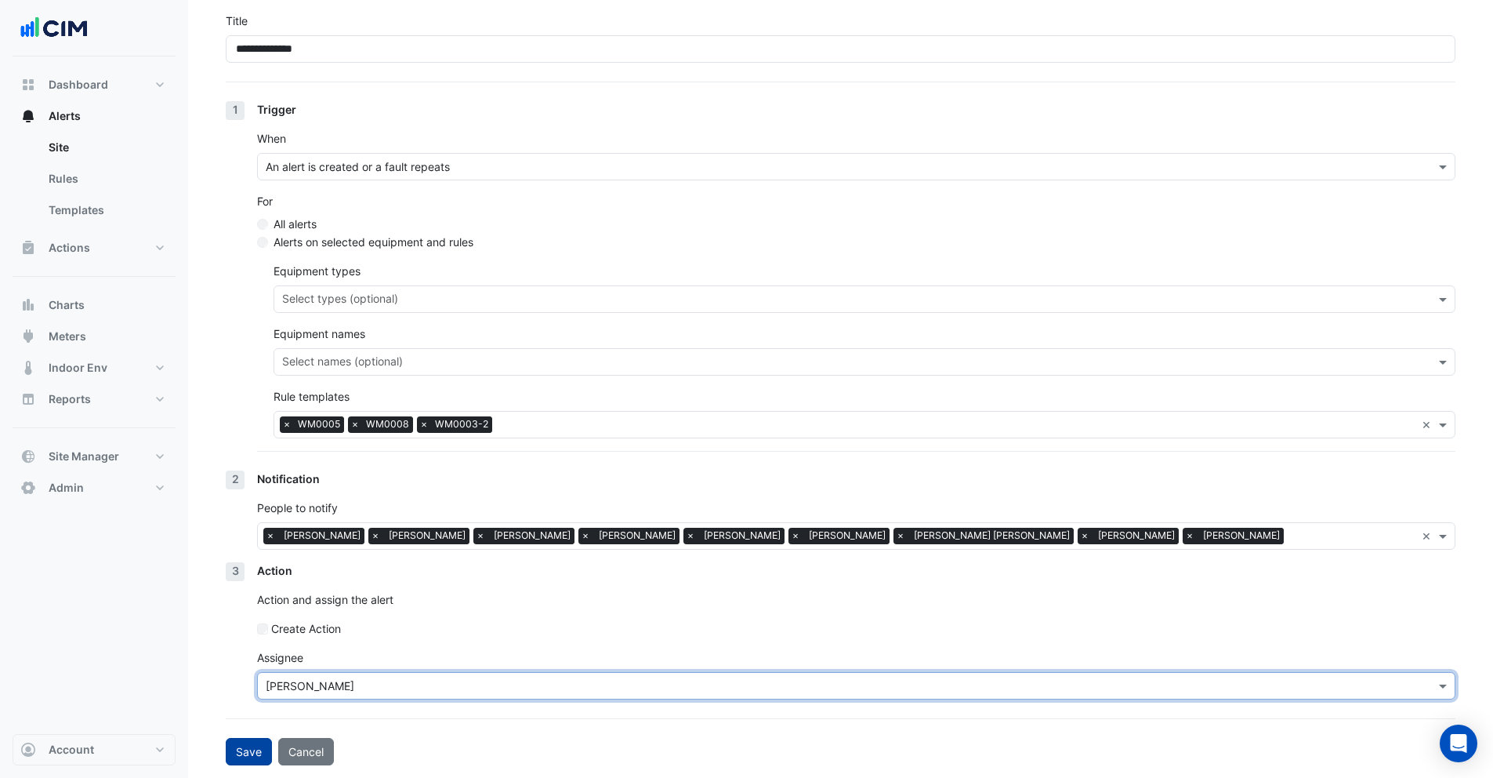
click at [246, 742] on button "Save" at bounding box center [249, 751] width 46 height 27
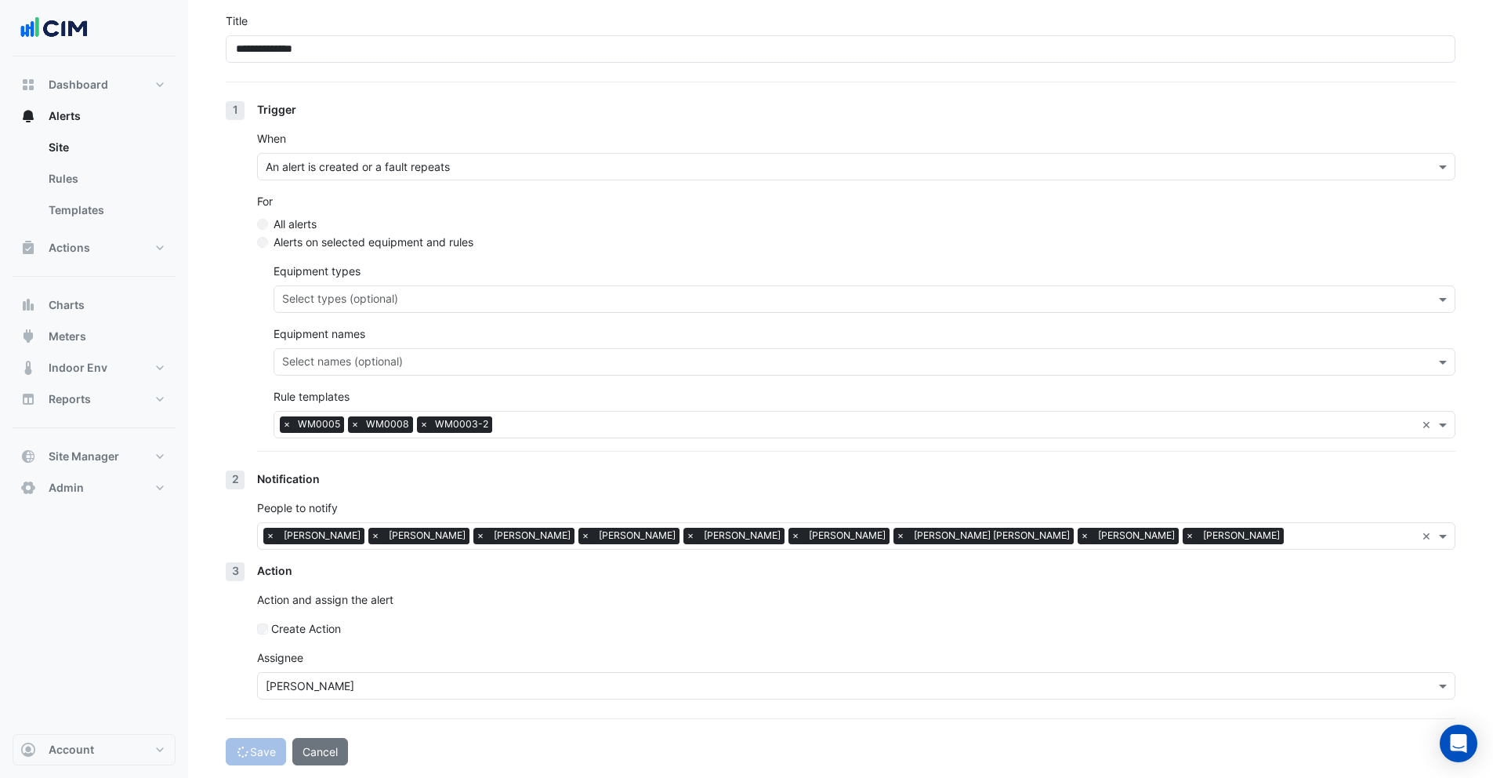
select select "******"
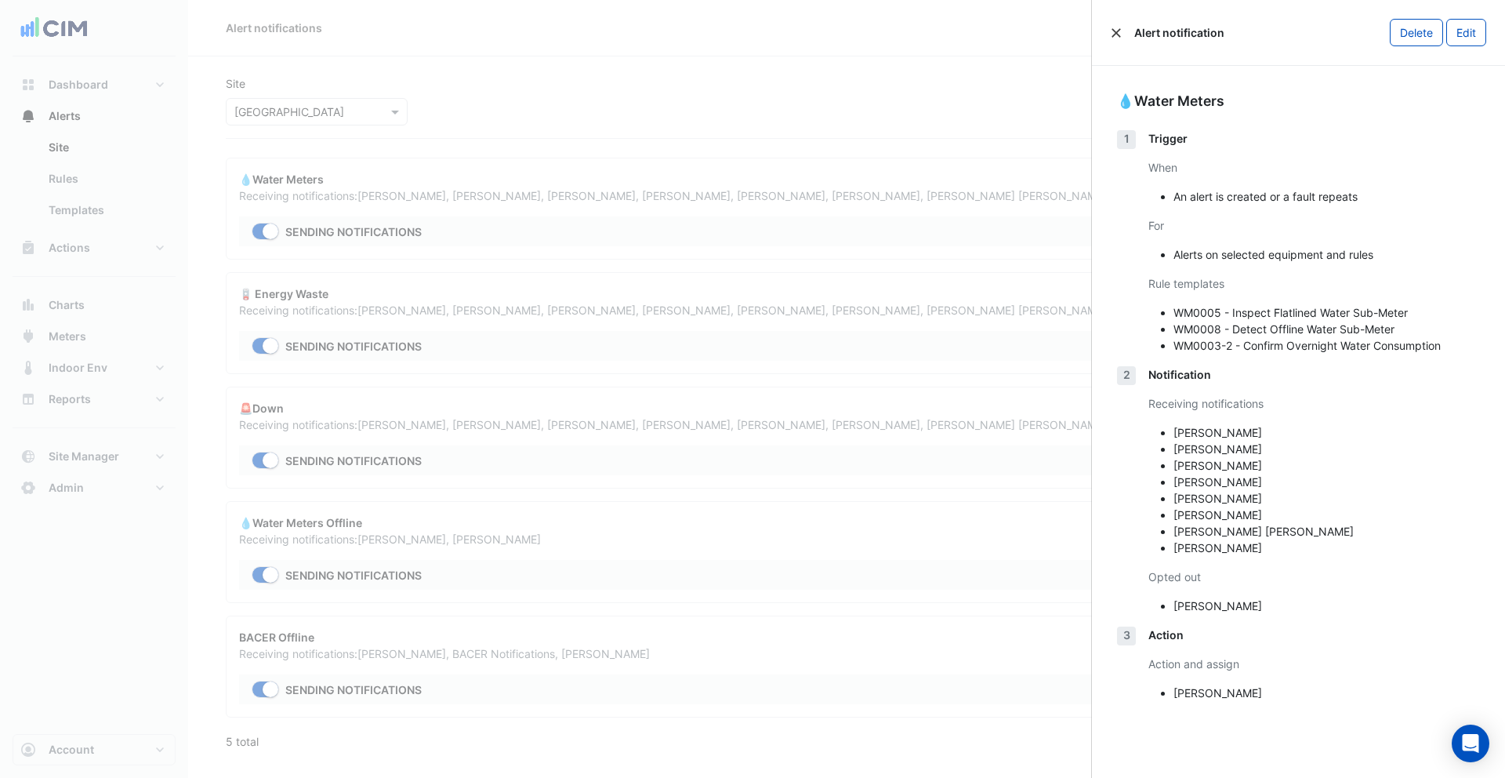
click at [1116, 29] on button "Close" at bounding box center [1116, 32] width 11 height 11
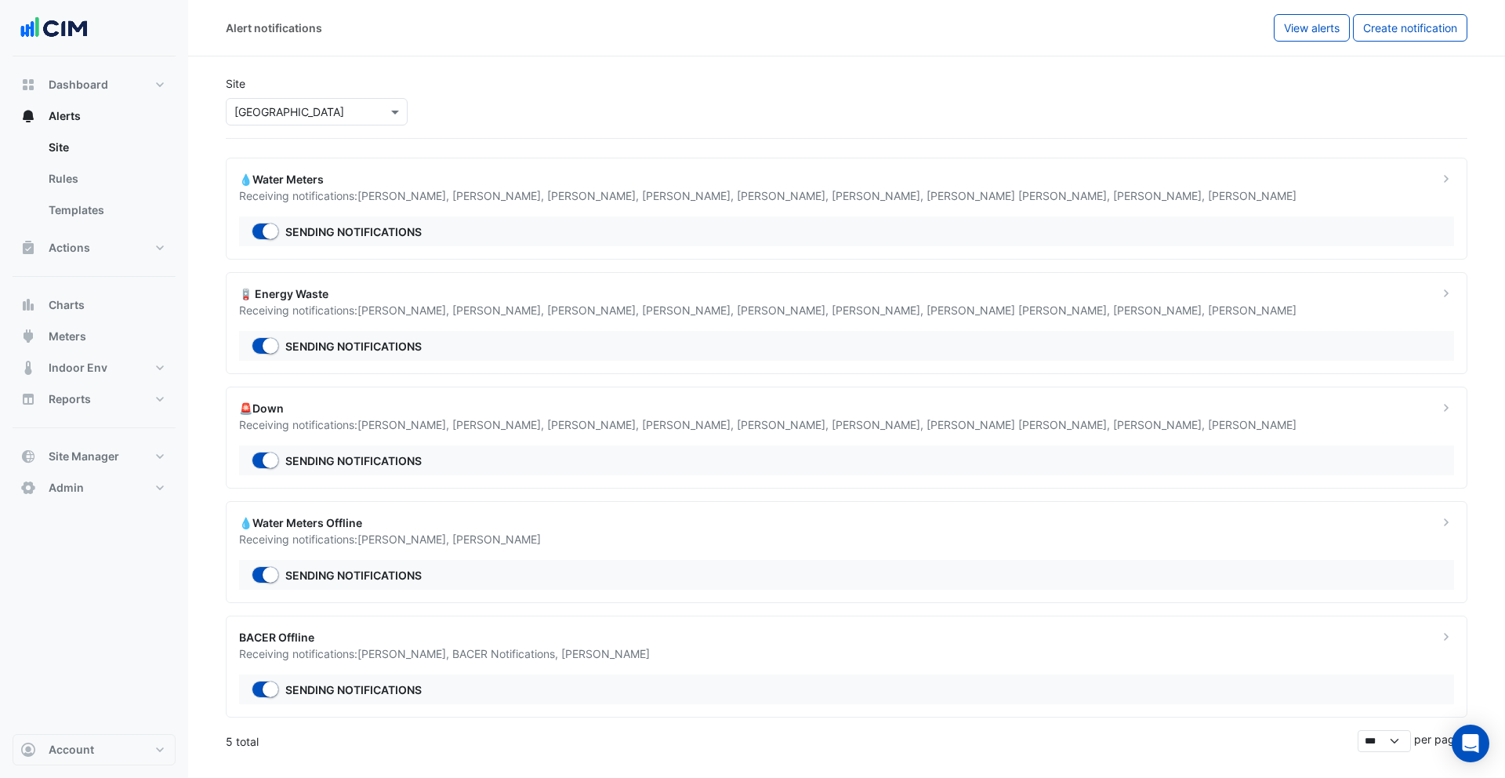
drag, startPoint x: 337, startPoint y: 111, endPoint x: 339, endPoint y: 120, distance: 9.7
click at [337, 111] on input "text" at bounding box center [300, 112] width 133 height 16
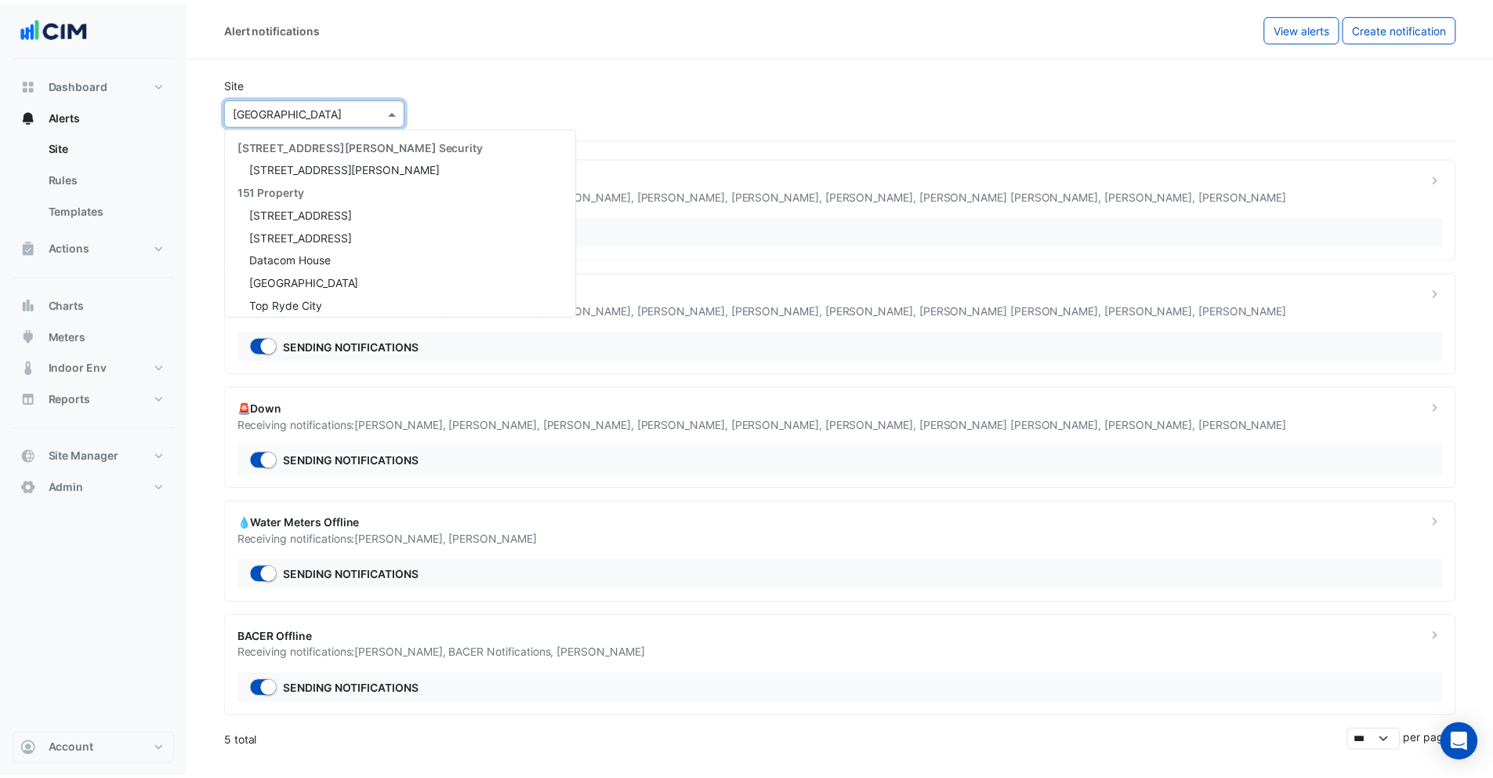
scroll to position [825, 0]
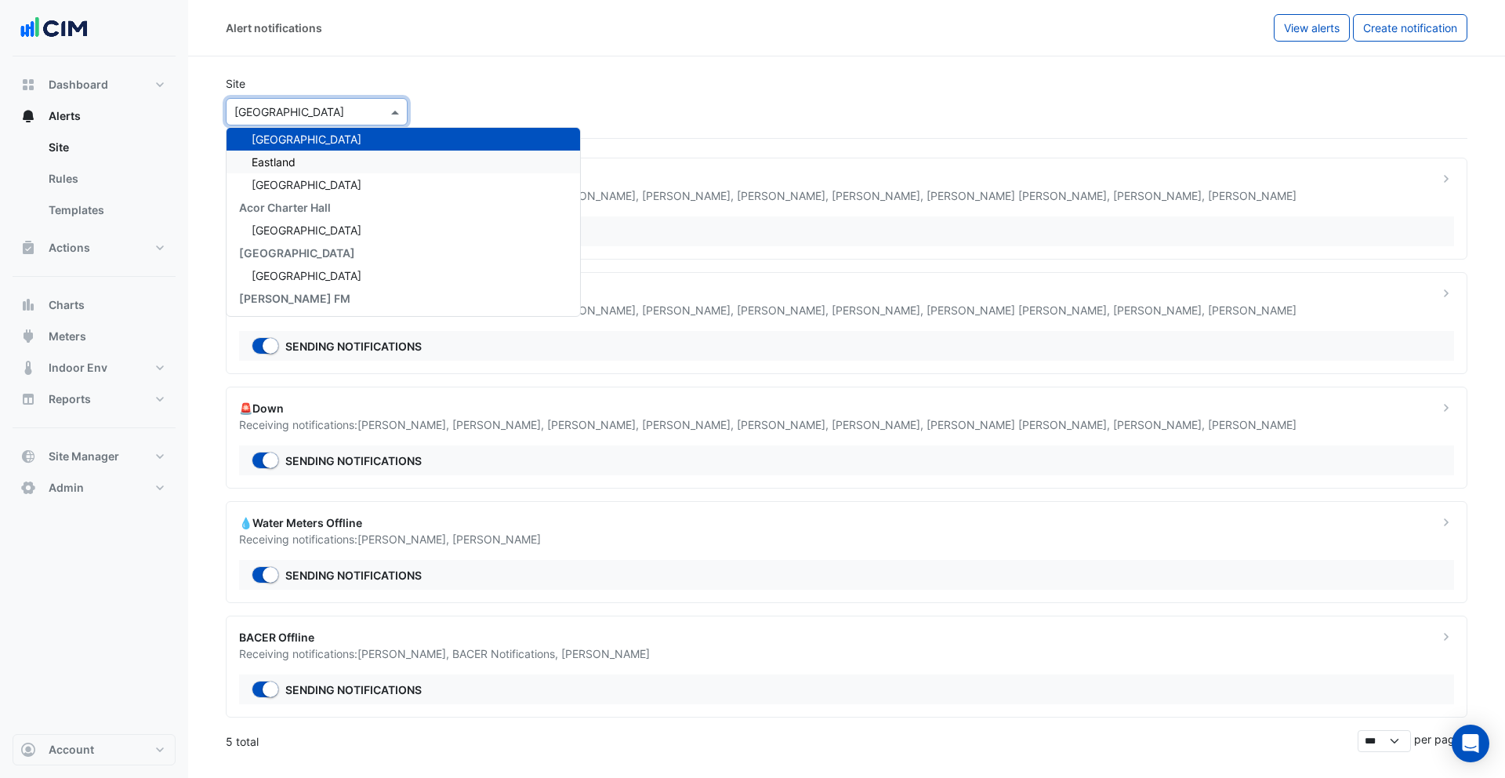
click at [338, 161] on div "Eastland" at bounding box center [404, 162] width 354 height 23
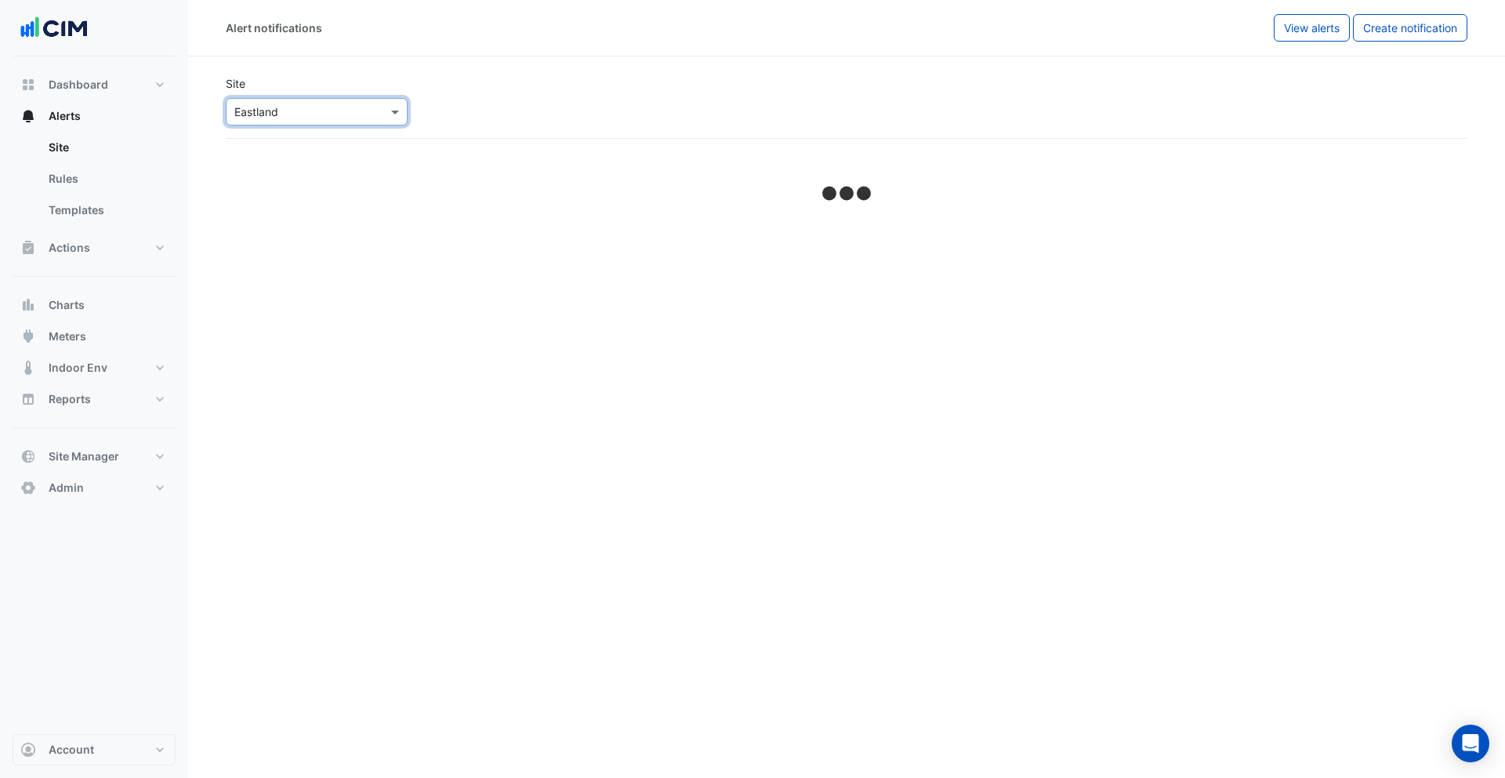
select select "******"
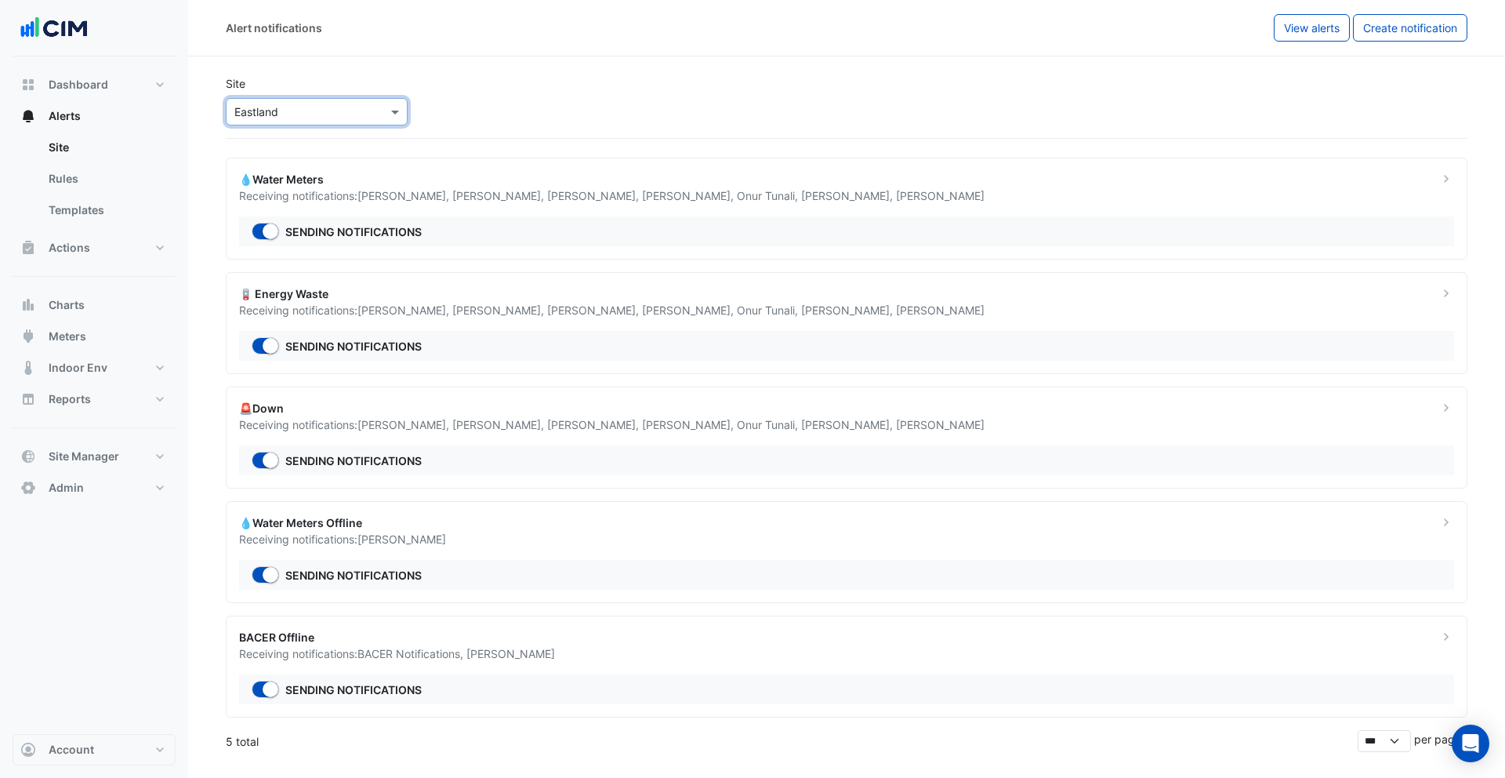
click at [642, 194] on span "Deviah Kalianda ," at bounding box center [689, 195] width 95 height 13
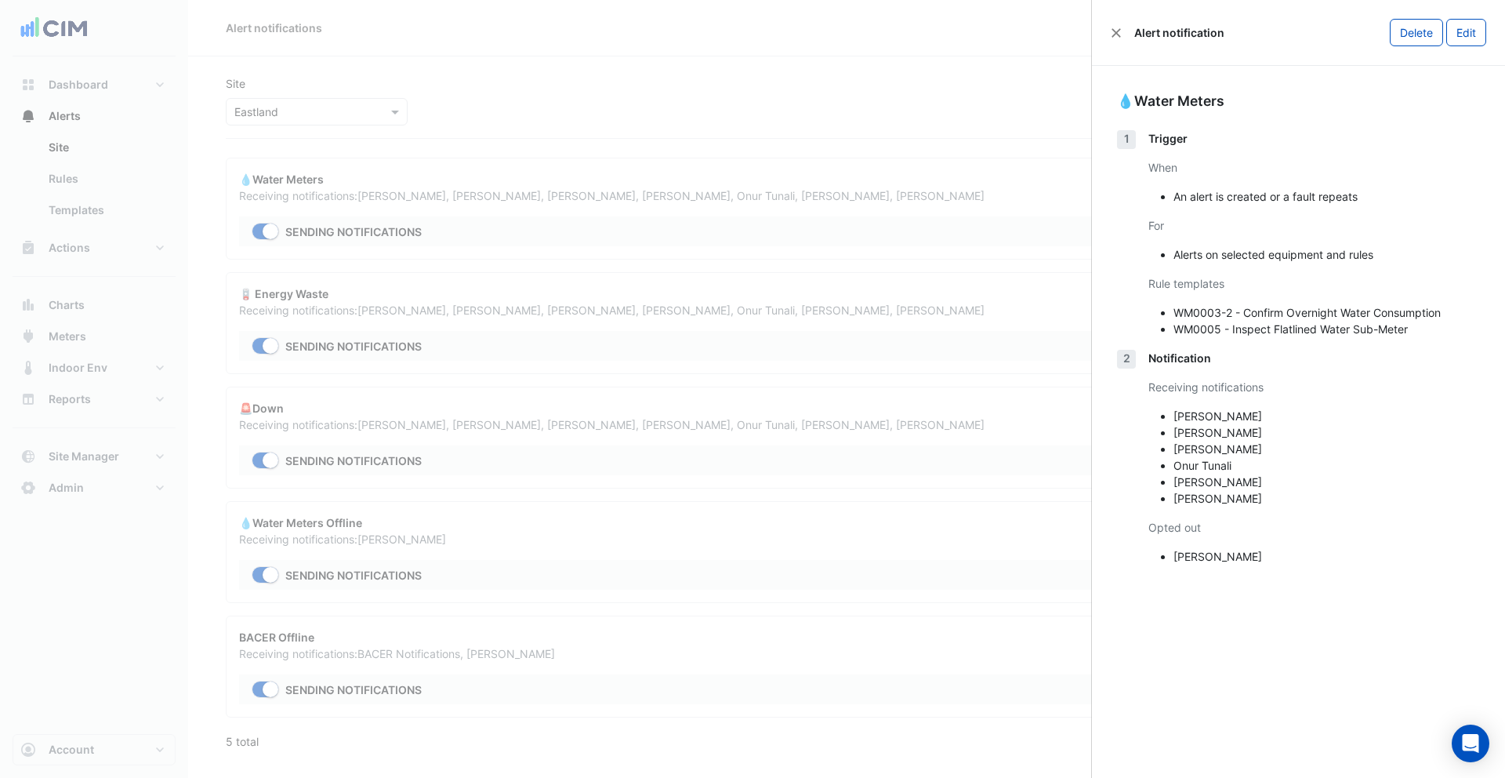
click at [1466, 50] on div "Alert notification Delete Edit" at bounding box center [1298, 33] width 413 height 66
click at [1468, 38] on button "Edit" at bounding box center [1466, 32] width 40 height 27
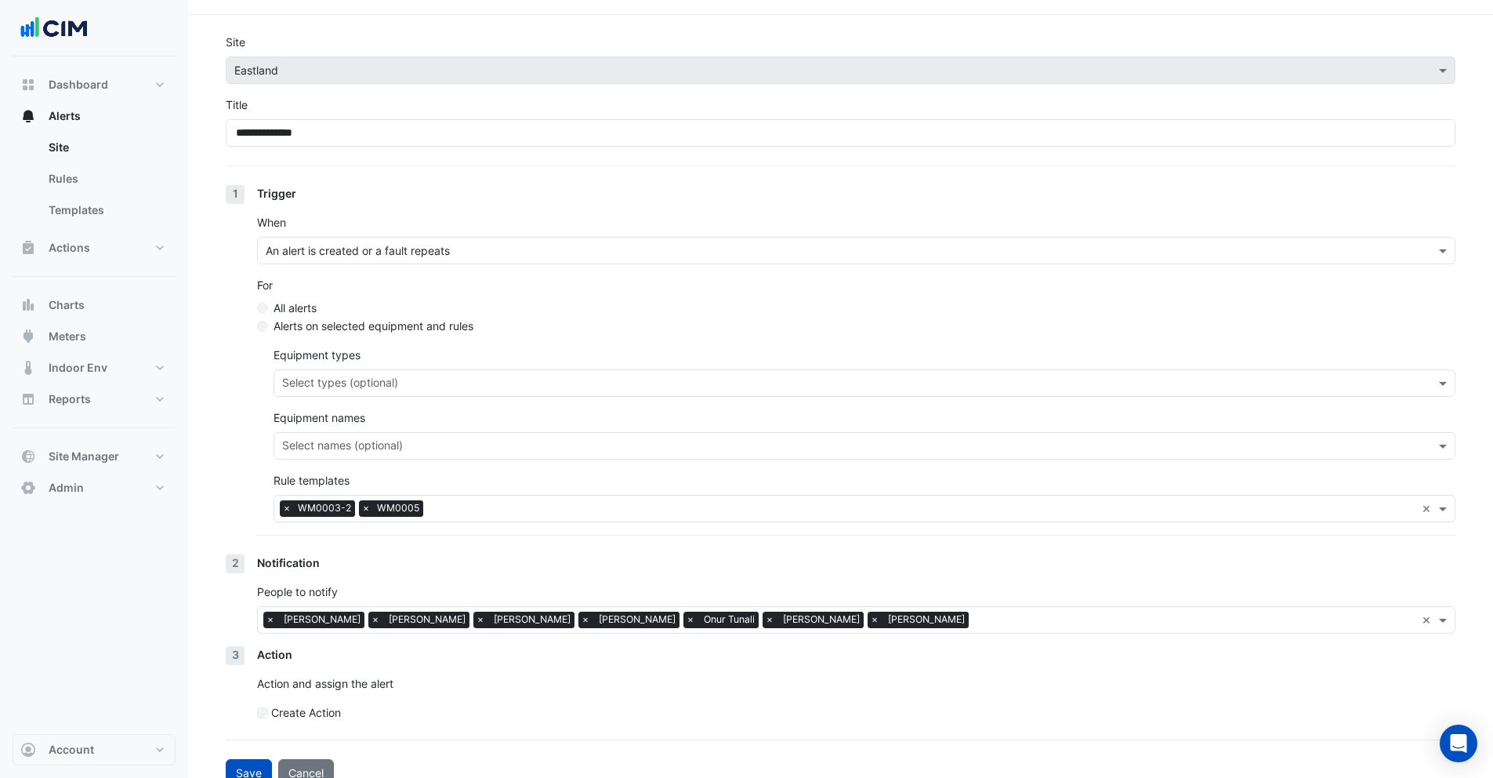
scroll to position [63, 0]
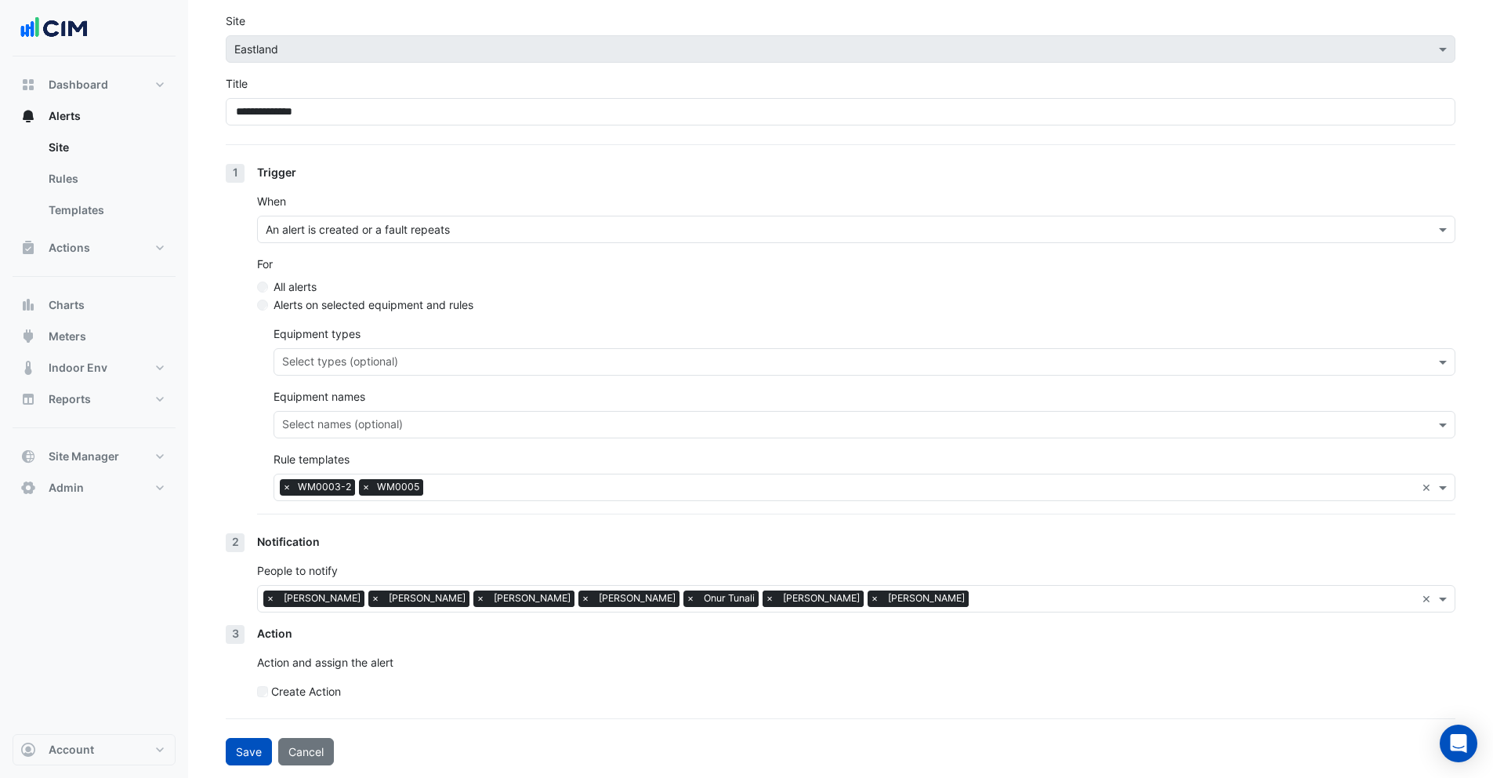
click at [763, 601] on span "×" at bounding box center [770, 598] width 14 height 16
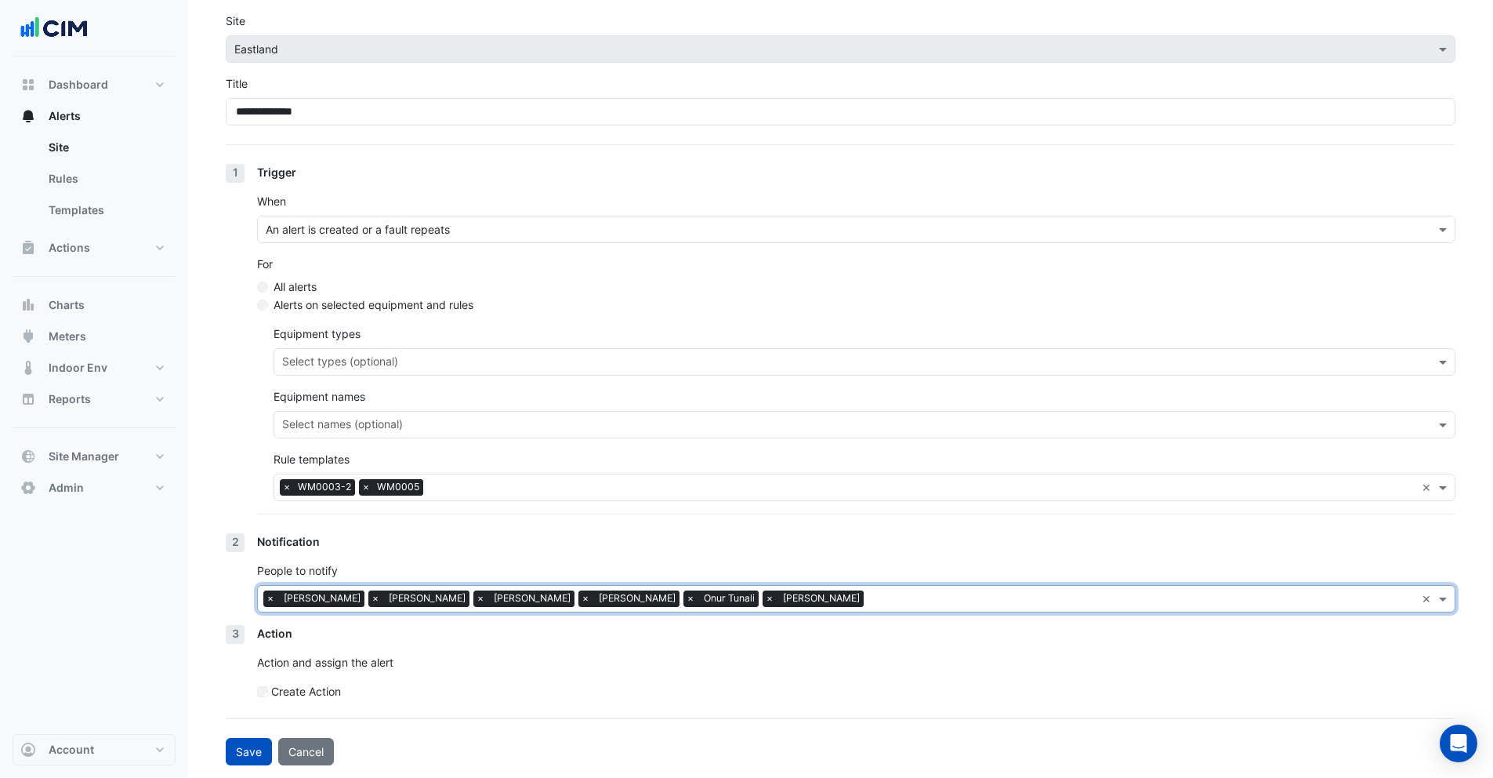
click at [870, 594] on input "text" at bounding box center [1143, 600] width 546 height 16
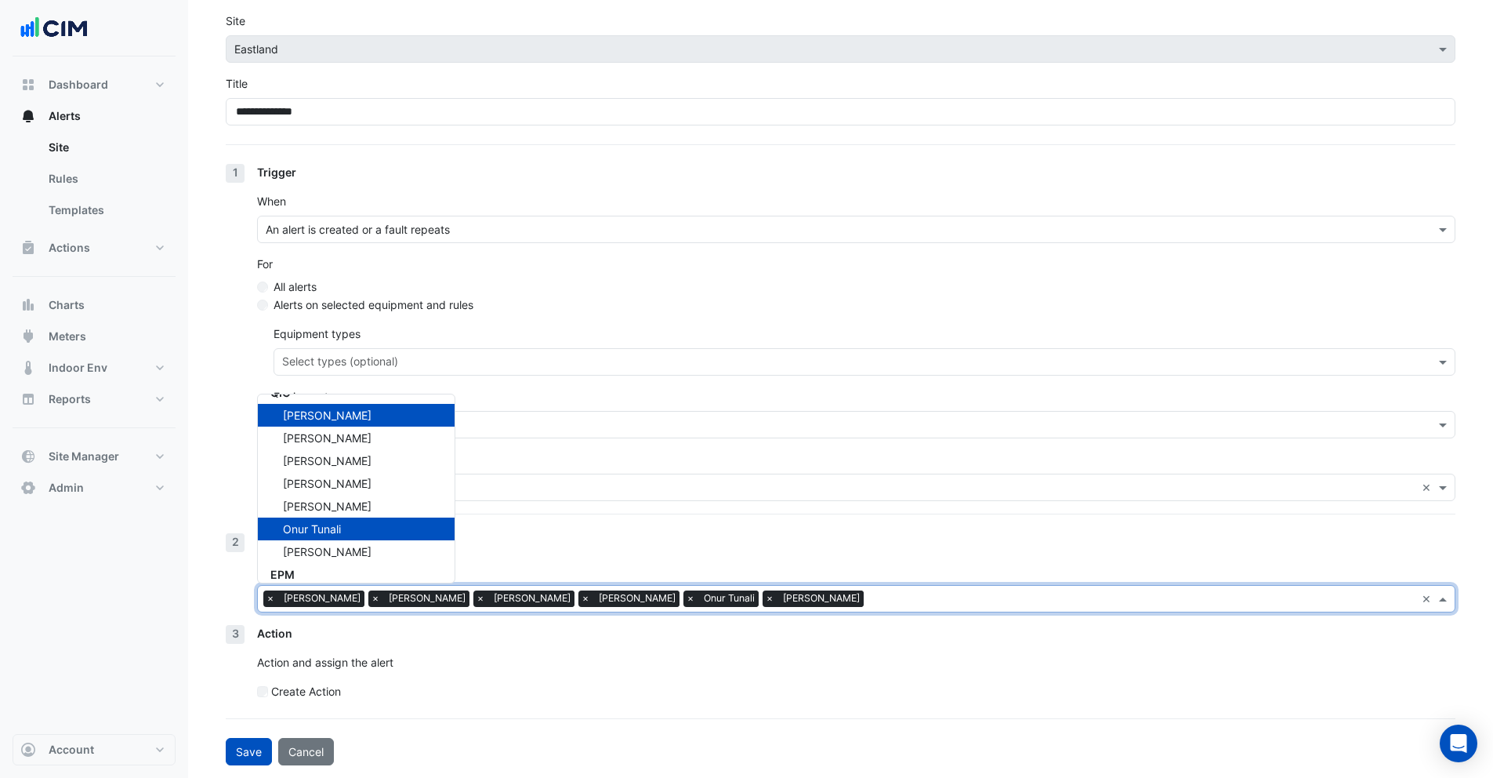
scroll to position [295, 0]
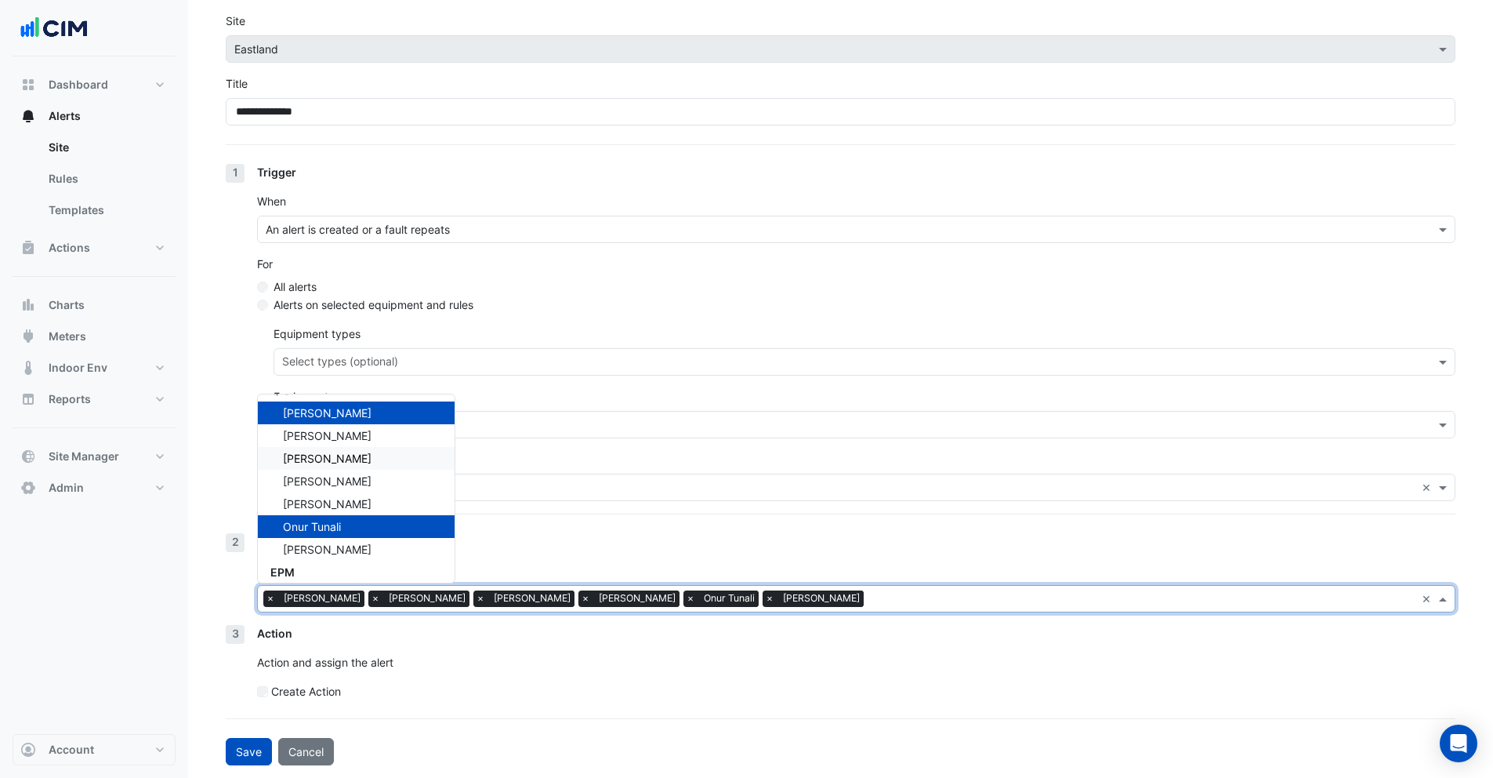
click at [359, 459] on div "Gordon Allan" at bounding box center [356, 458] width 197 height 23
click at [695, 675] on div "Action Action and assign the alert Create Action" at bounding box center [856, 668] width 1199 height 87
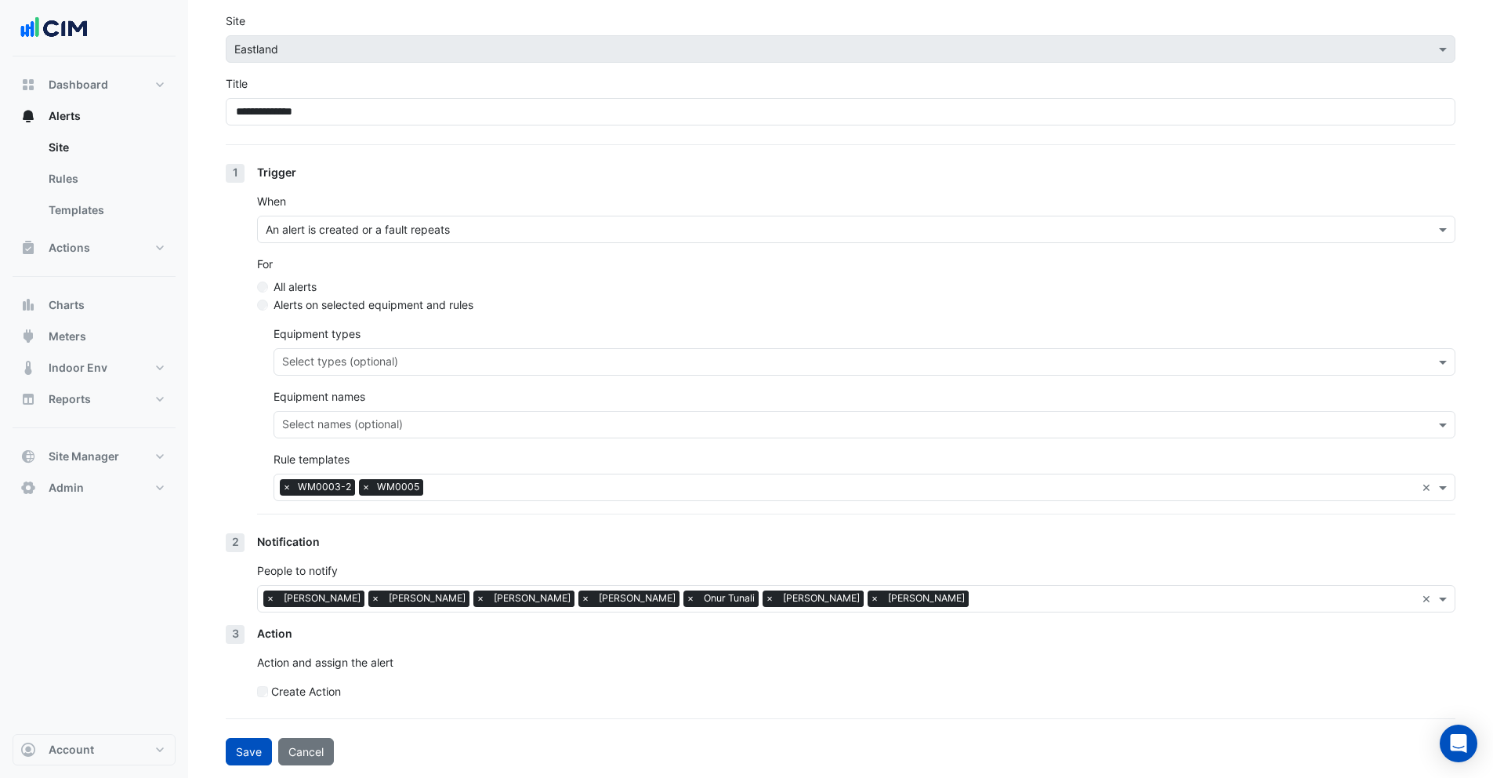
click at [285, 691] on label "Create Action" at bounding box center [306, 691] width 70 height 16
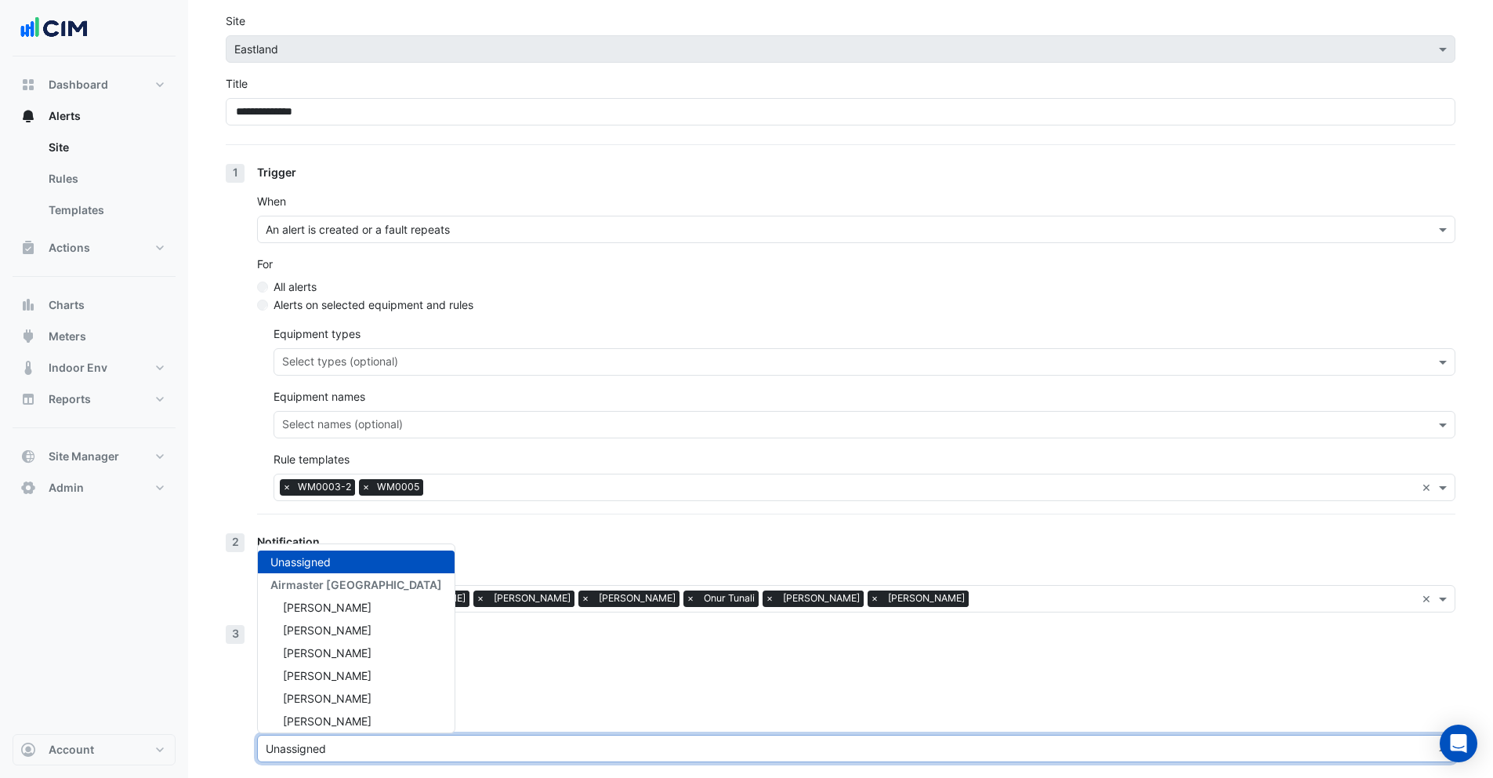
click at [350, 738] on div "Unassigned" at bounding box center [856, 748] width 1199 height 27
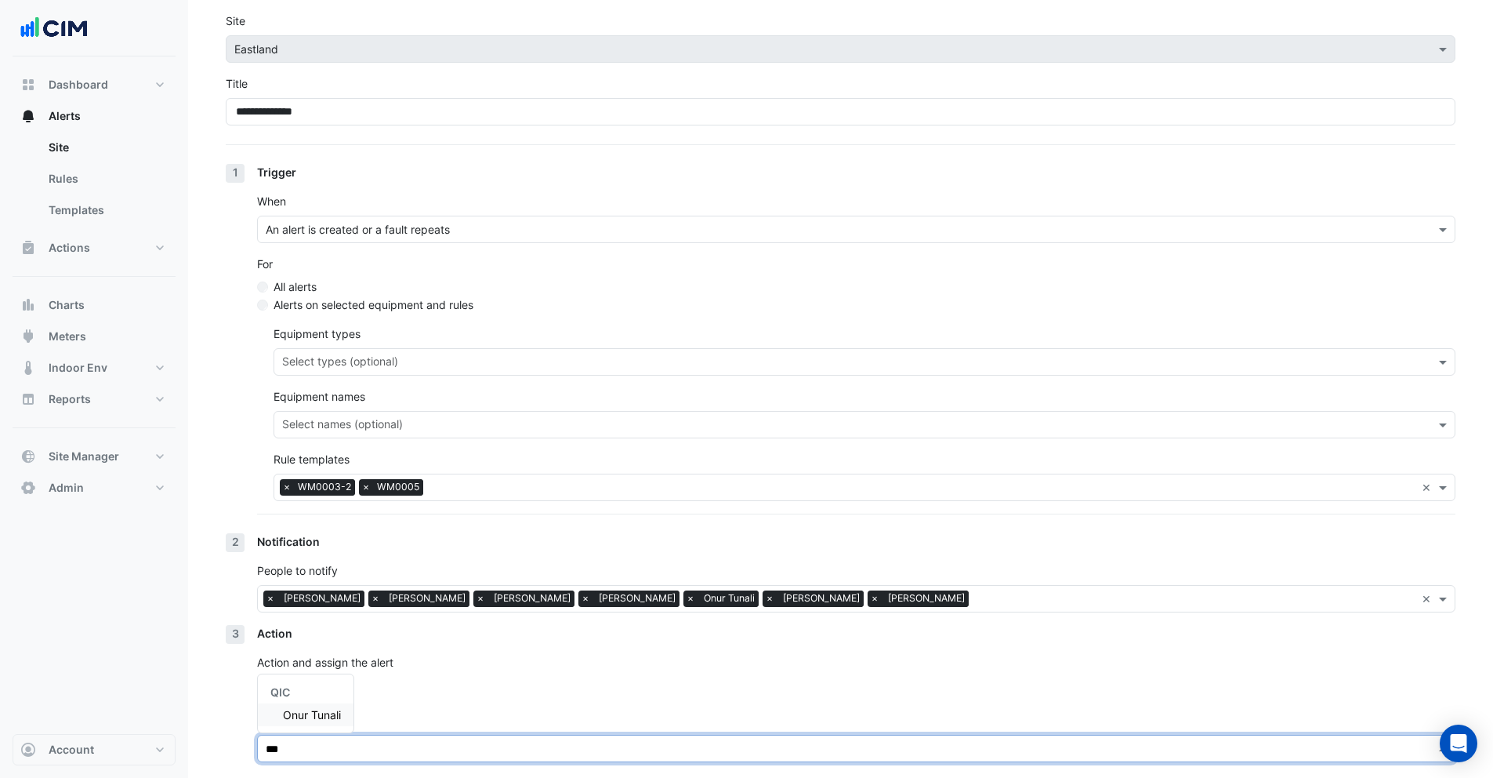
type input "****"
click at [328, 710] on span "Onur Tunali" at bounding box center [312, 714] width 58 height 13
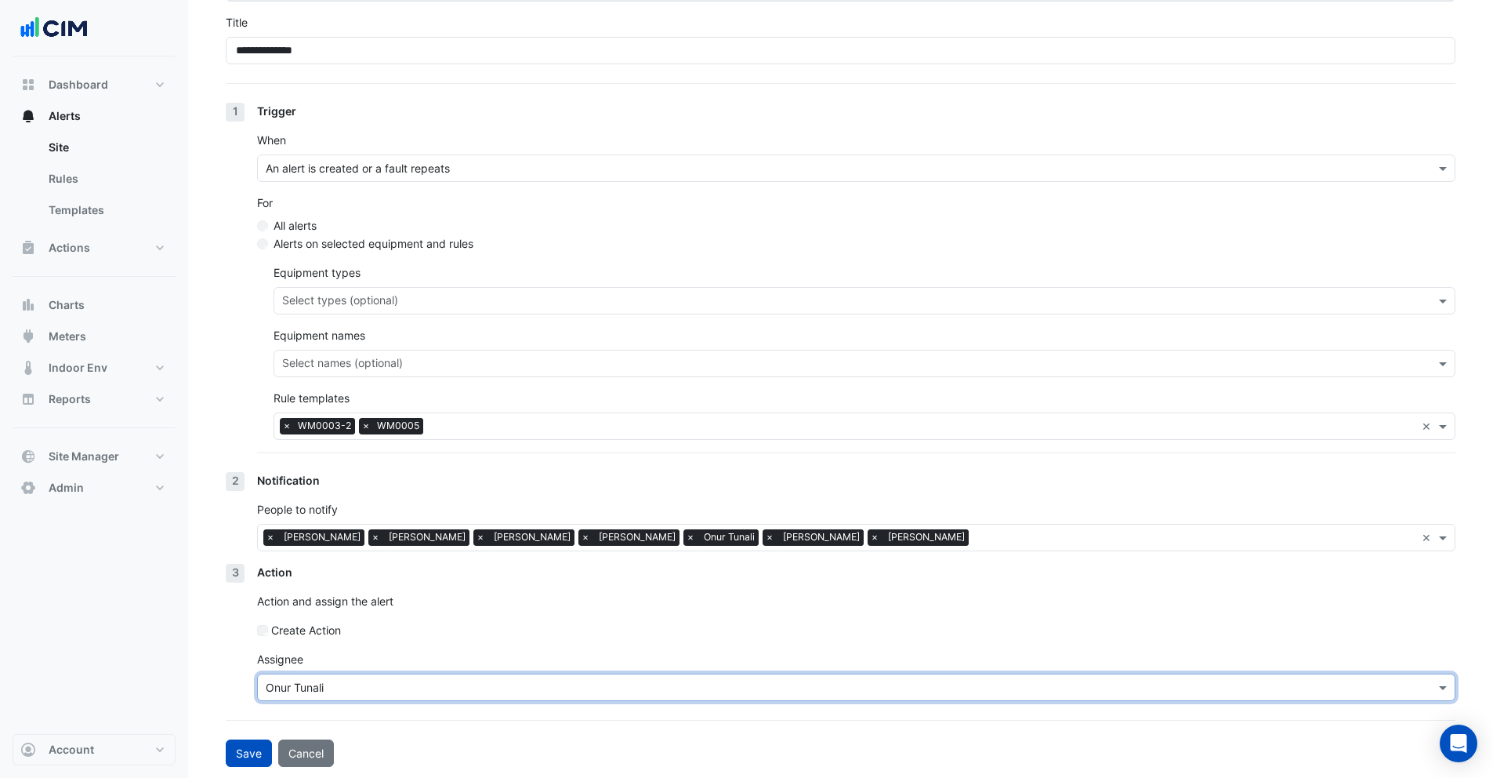
scroll to position [125, 0]
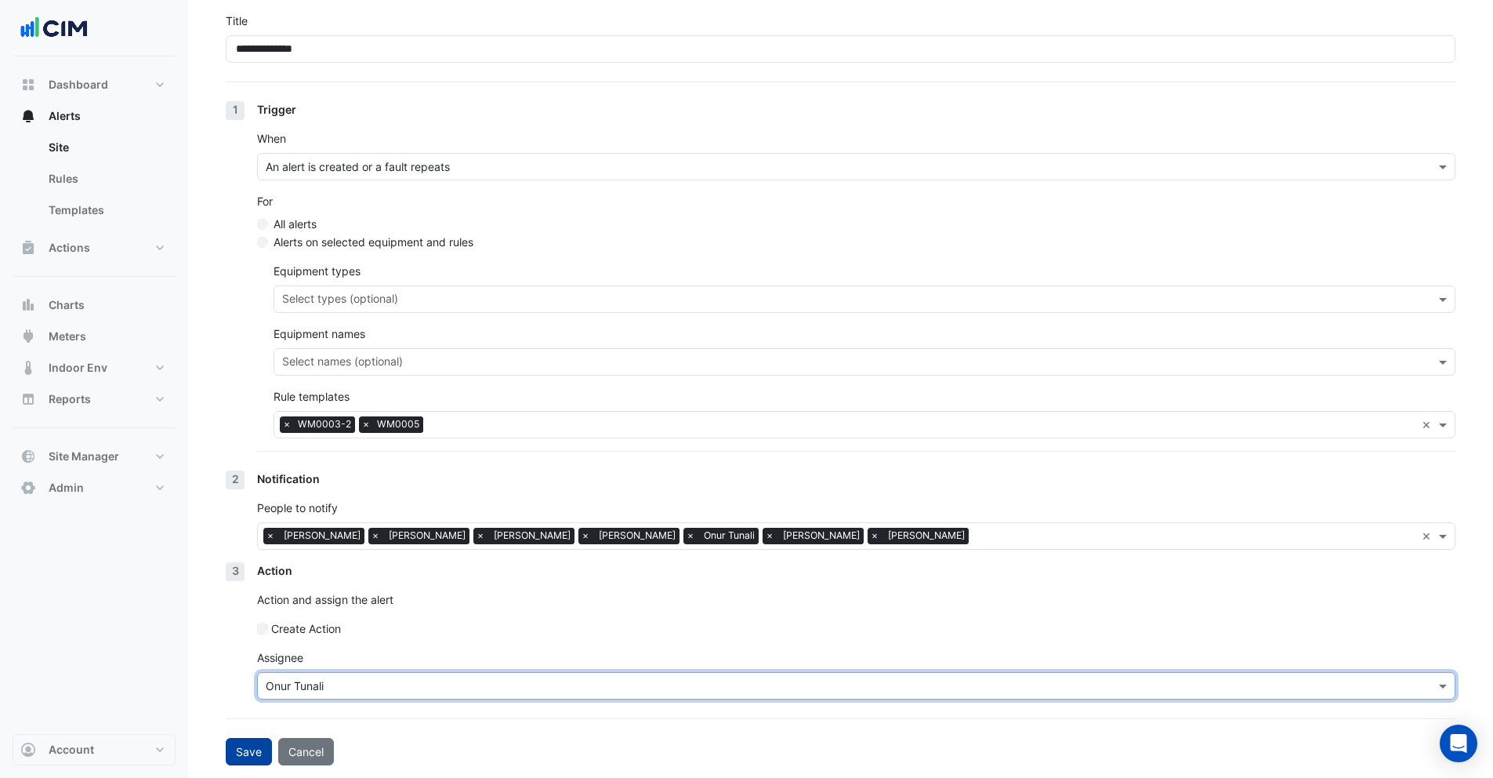
click at [245, 753] on button "Save" at bounding box center [249, 751] width 46 height 27
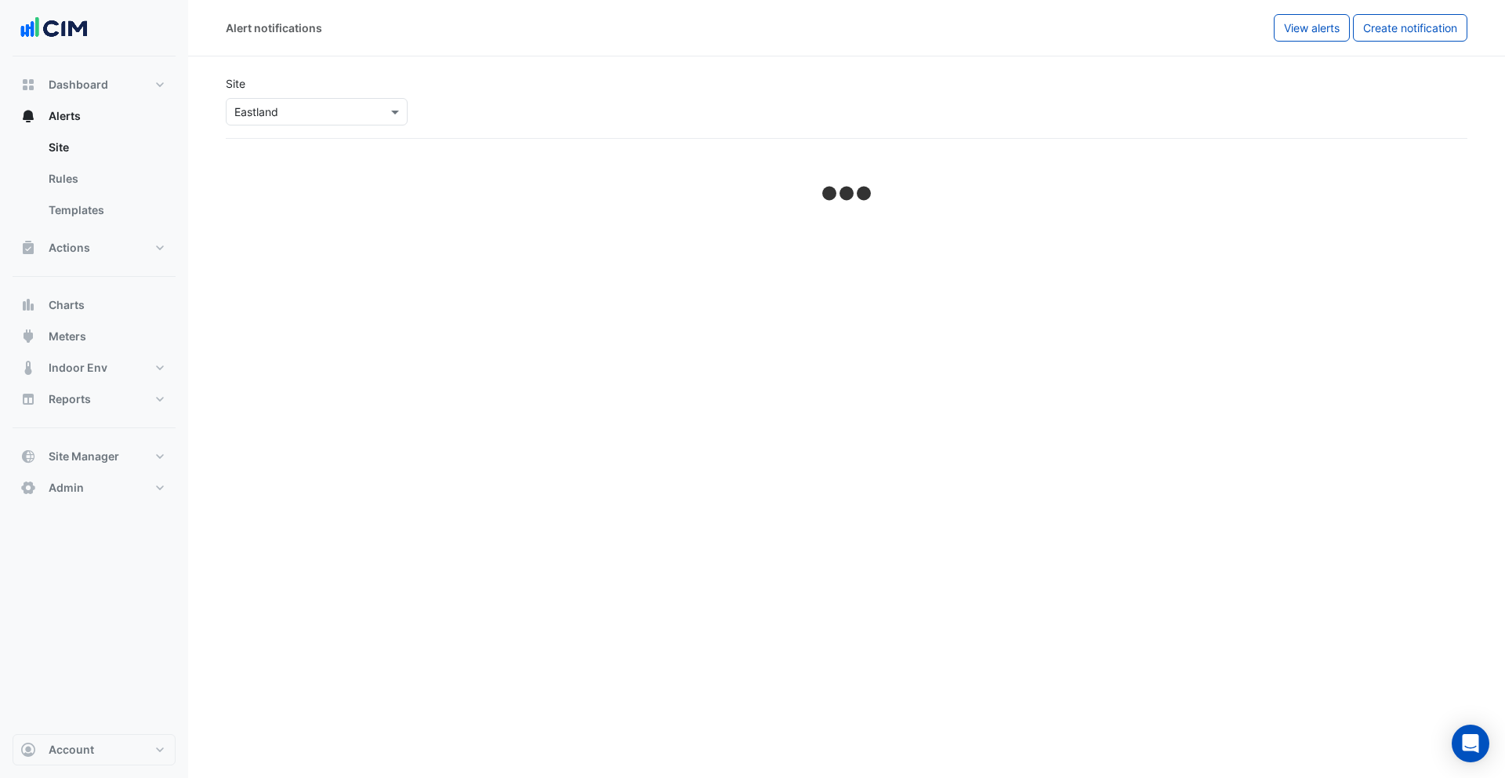
select select "******"
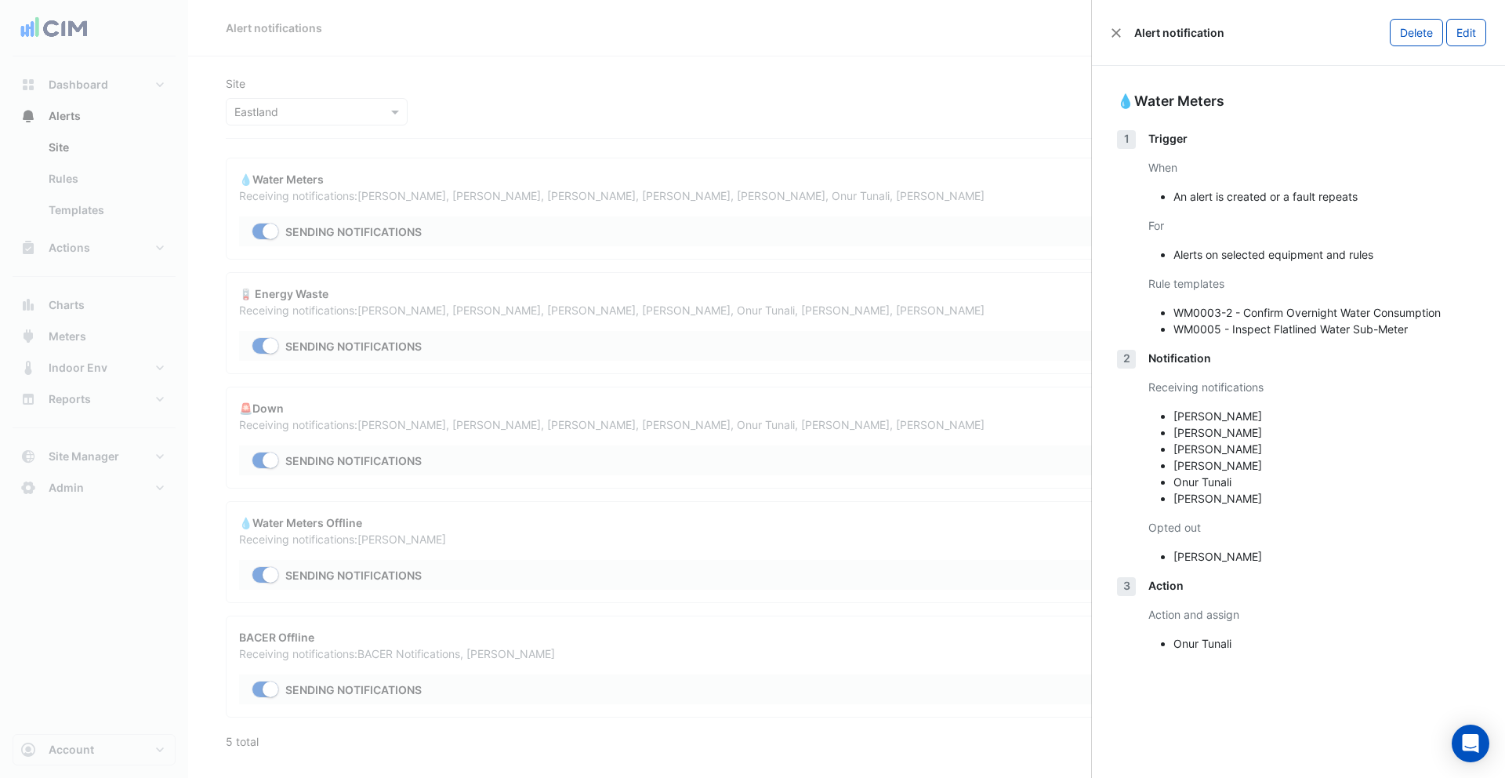
click at [1123, 31] on div "Alert notification" at bounding box center [1168, 32] width 114 height 16
click at [1120, 32] on button "Close" at bounding box center [1116, 32] width 11 height 11
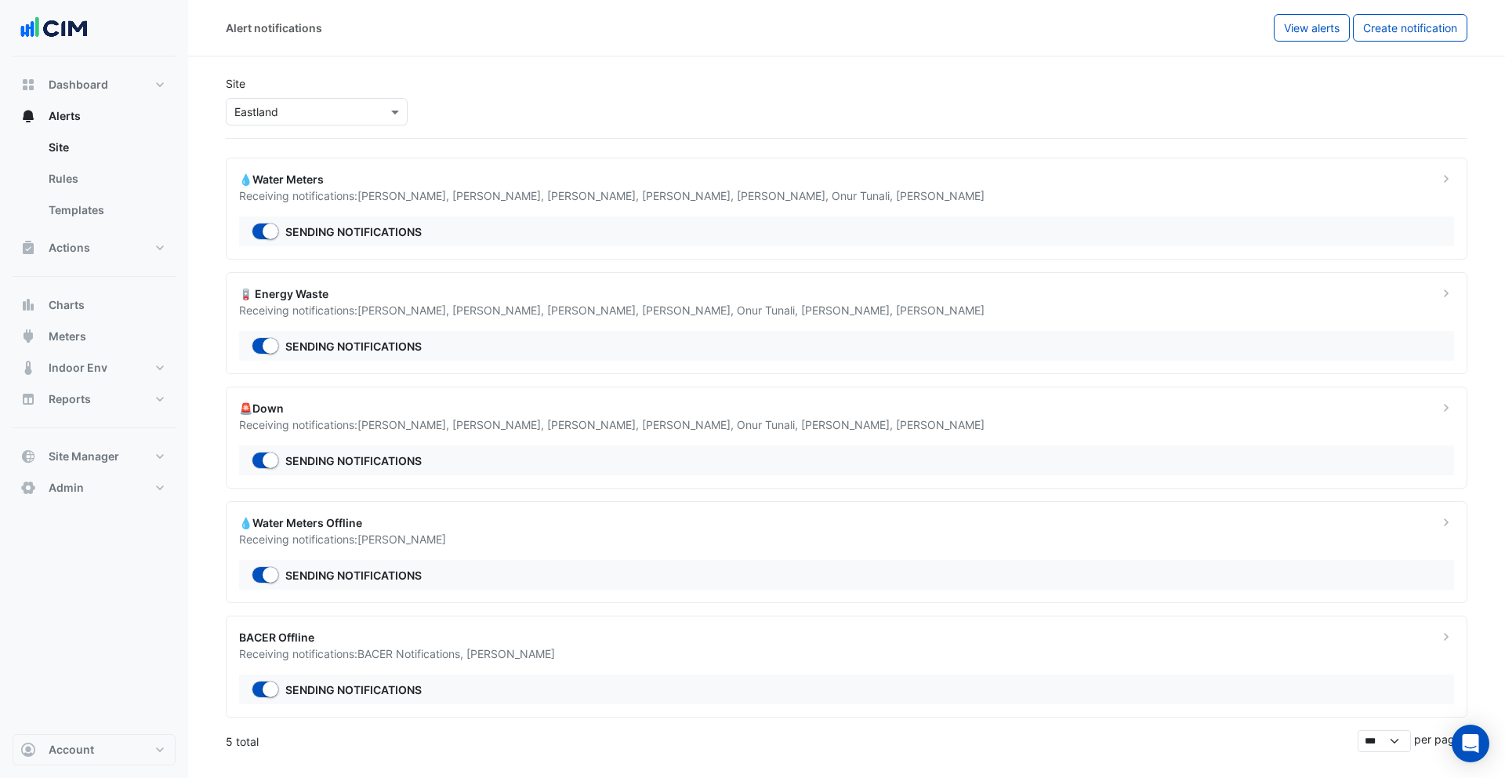
click at [352, 114] on input "text" at bounding box center [300, 112] width 133 height 16
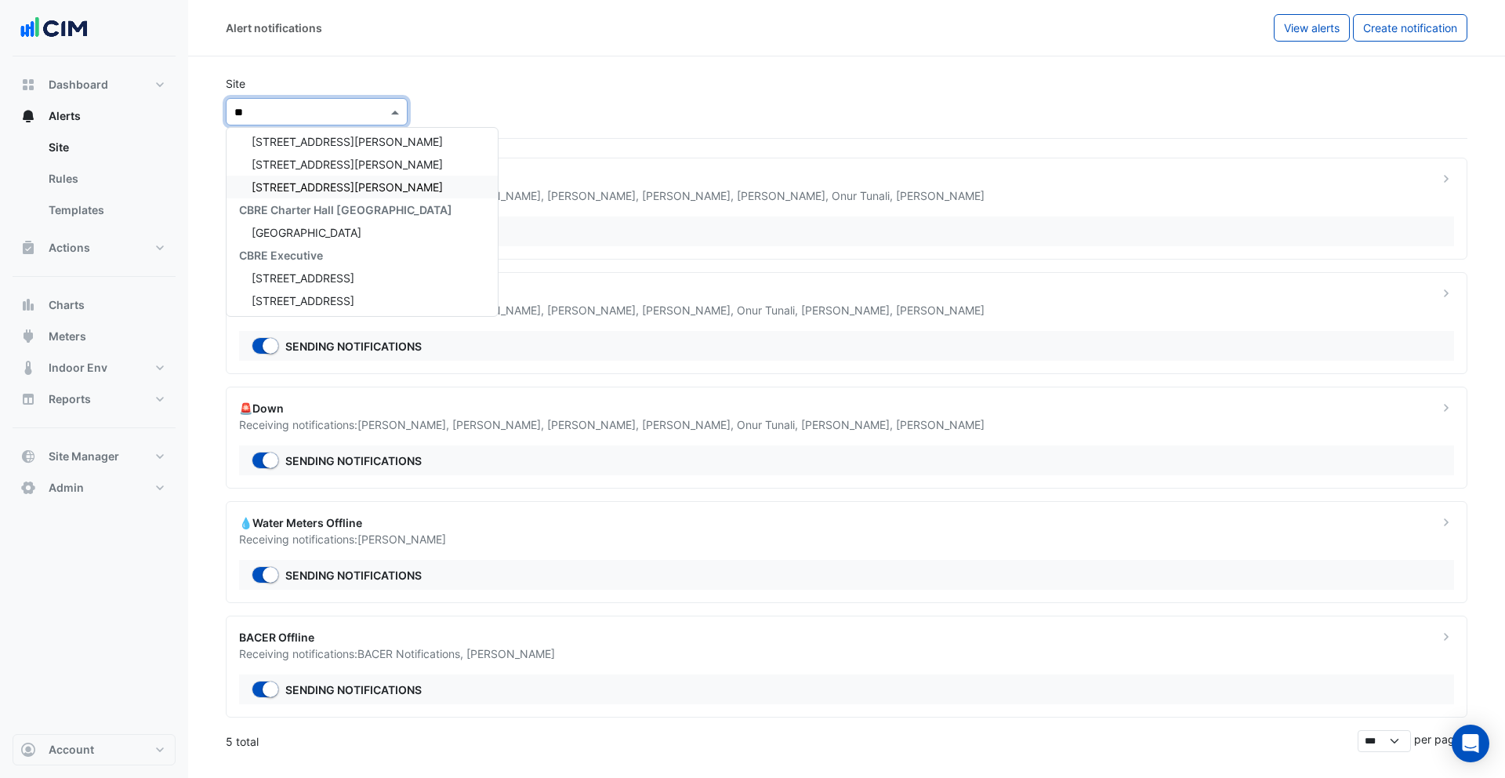
scroll to position [620, 0]
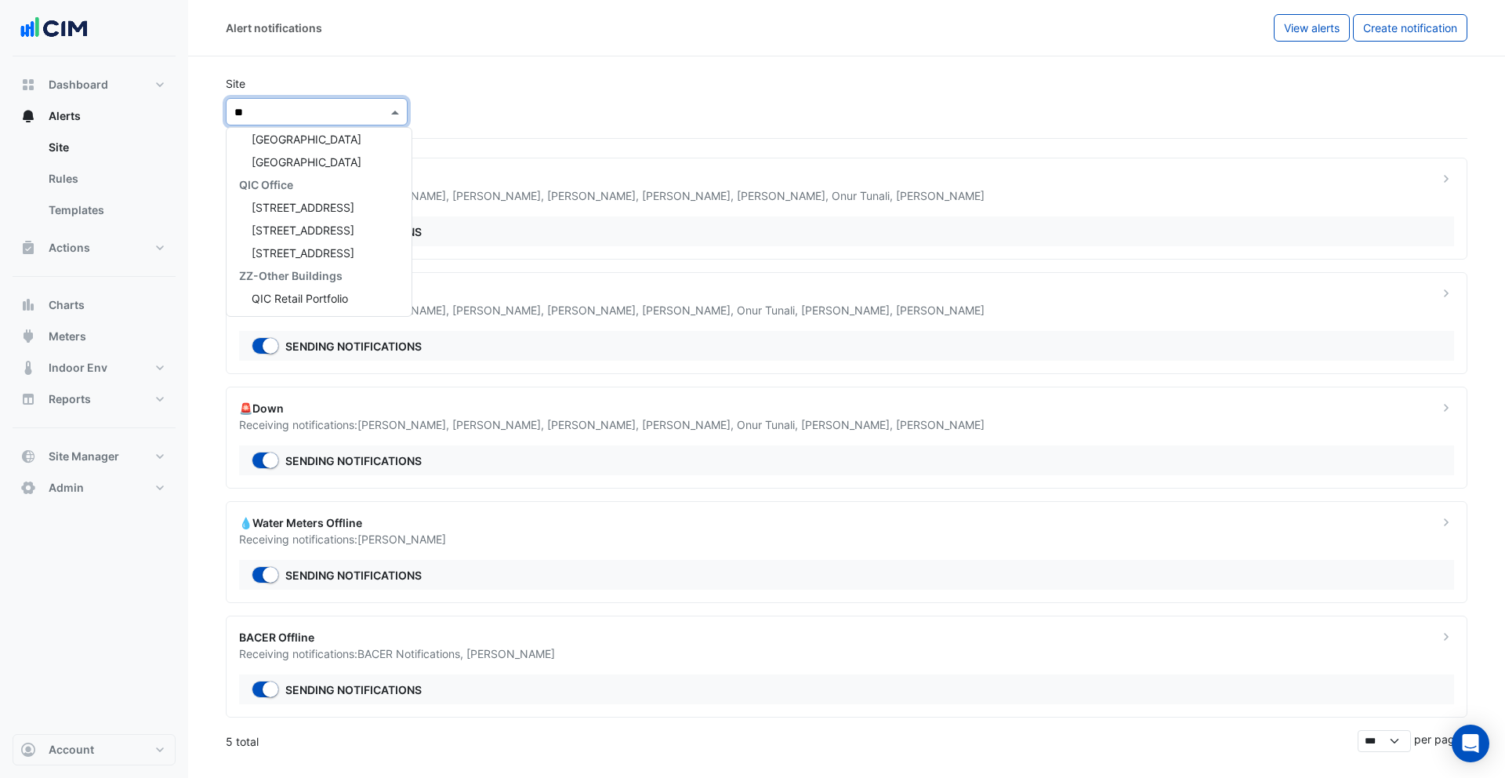
type input "***"
click at [325, 229] on div "Grand Central" at bounding box center [319, 234] width 185 height 23
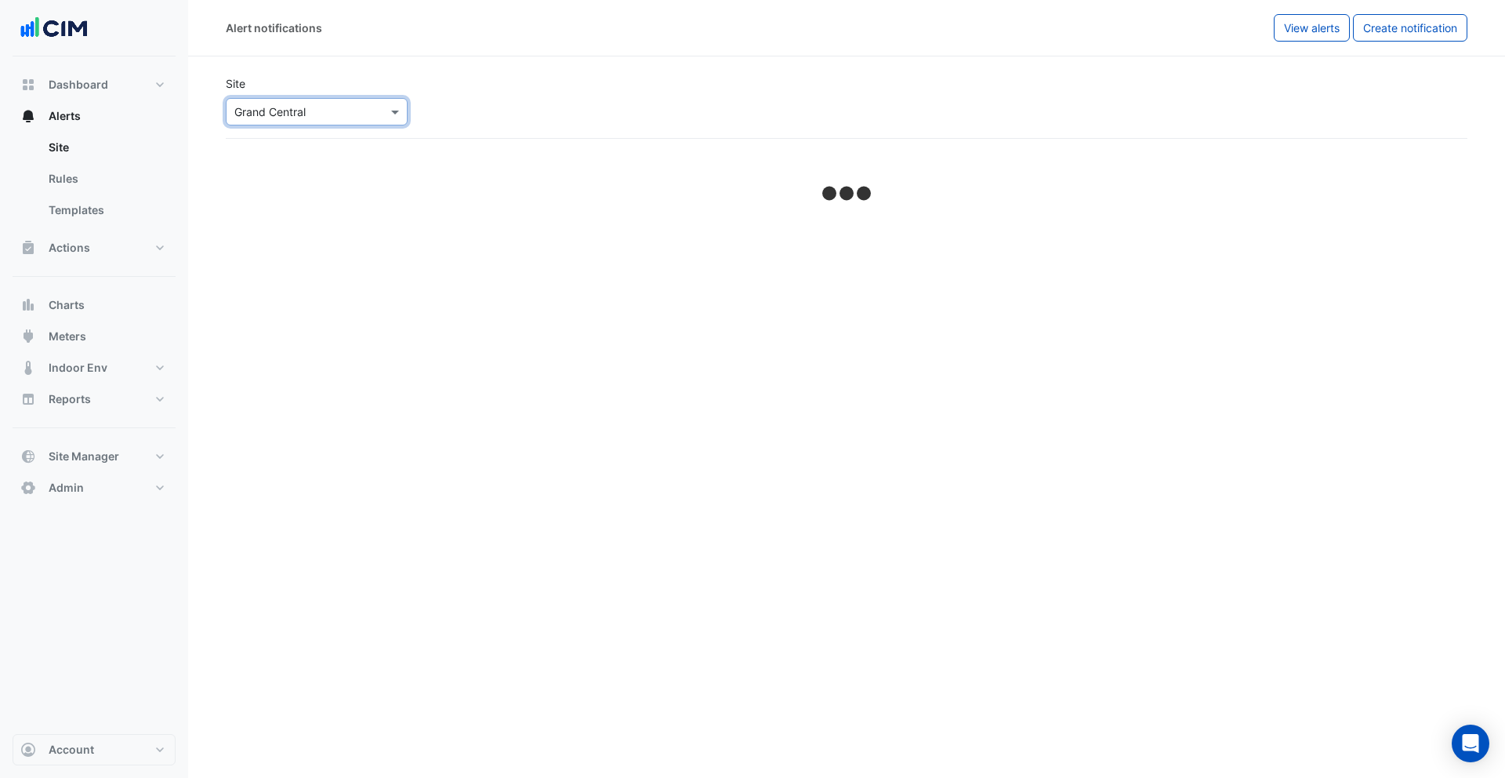
select select "******"
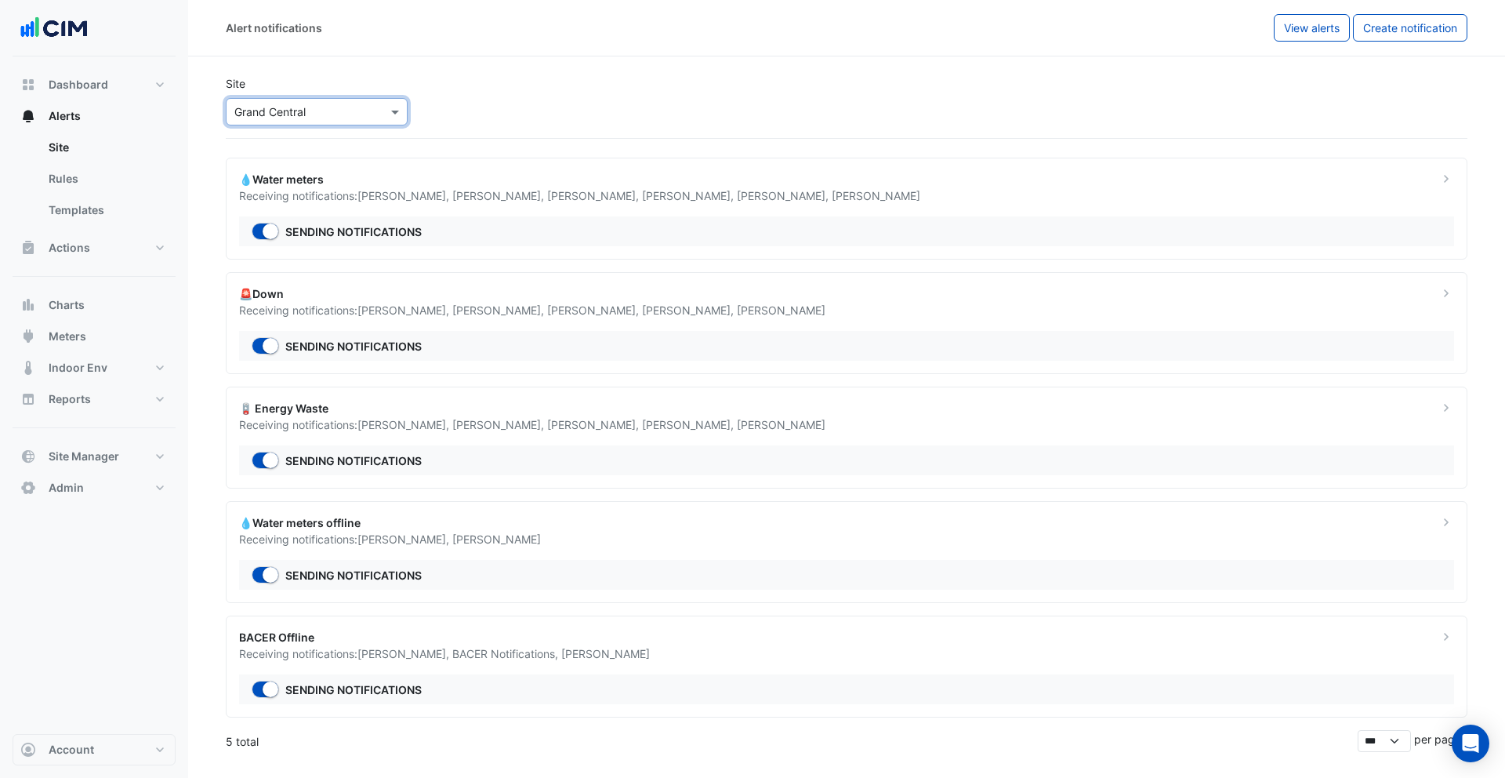
click at [493, 202] on div "Receiving notifications: Andrae Lillingstone , Angus McDonald , Arghya Sen , Ca…" at bounding box center [829, 195] width 1181 height 16
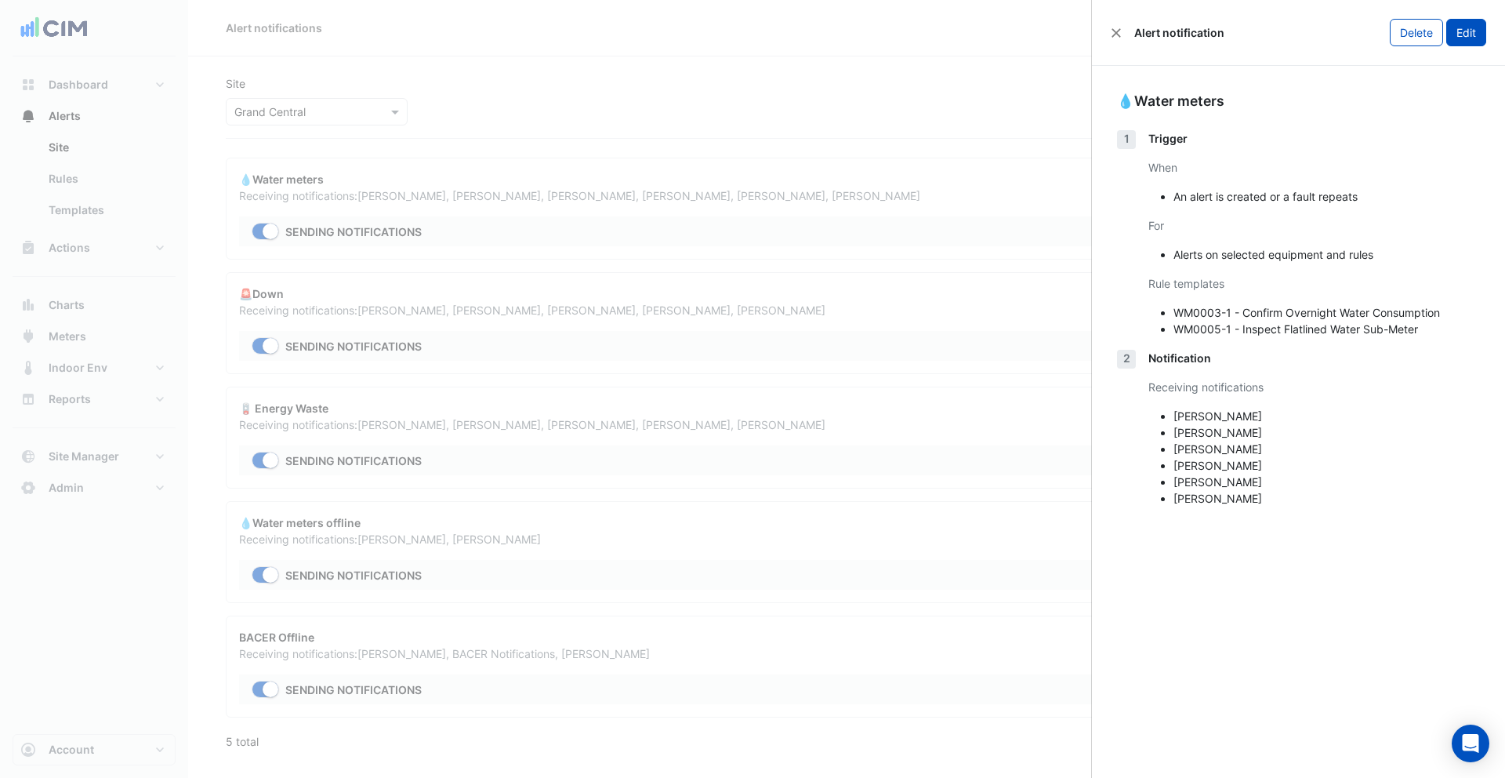
click at [1463, 32] on button "Edit" at bounding box center [1466, 32] width 40 height 27
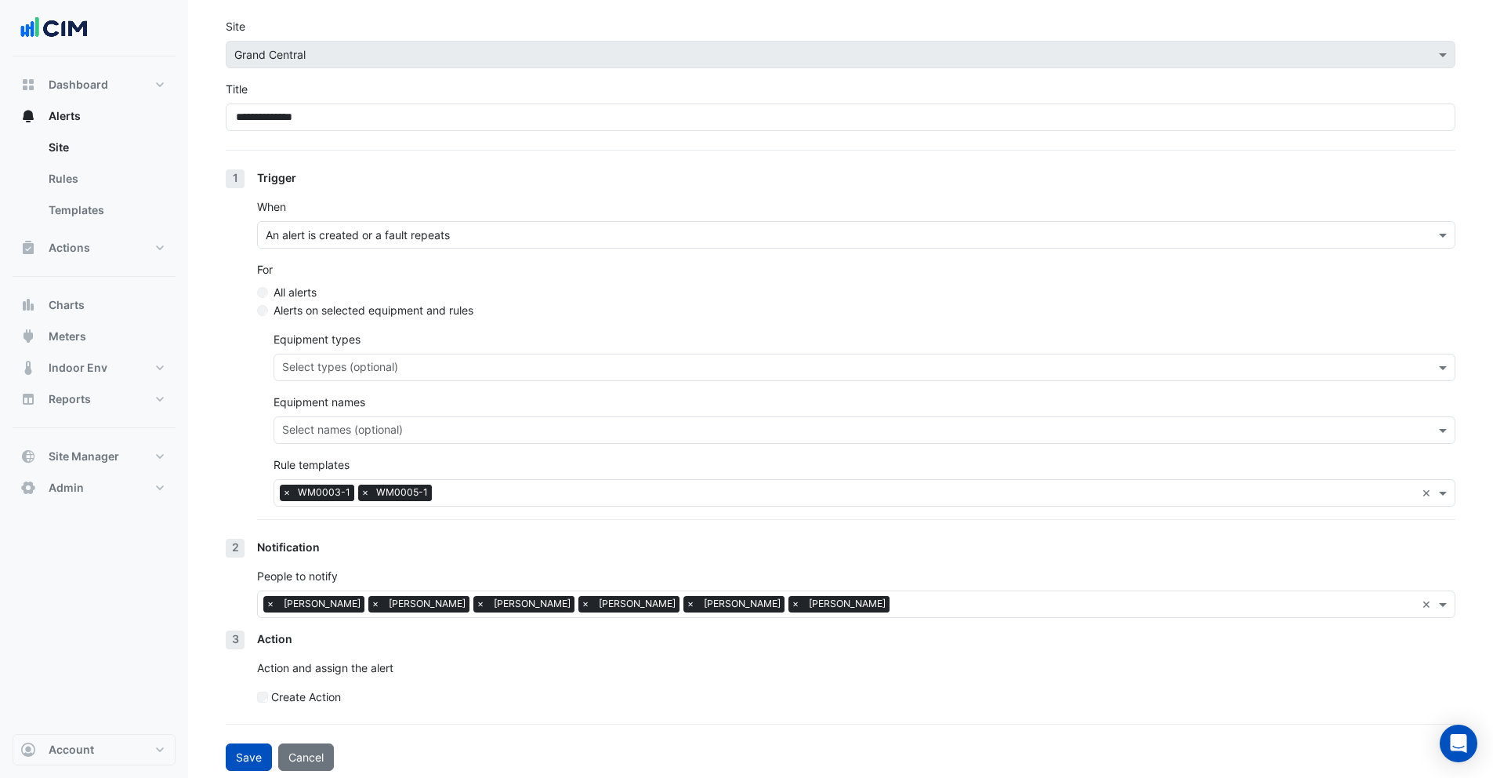
scroll to position [63, 0]
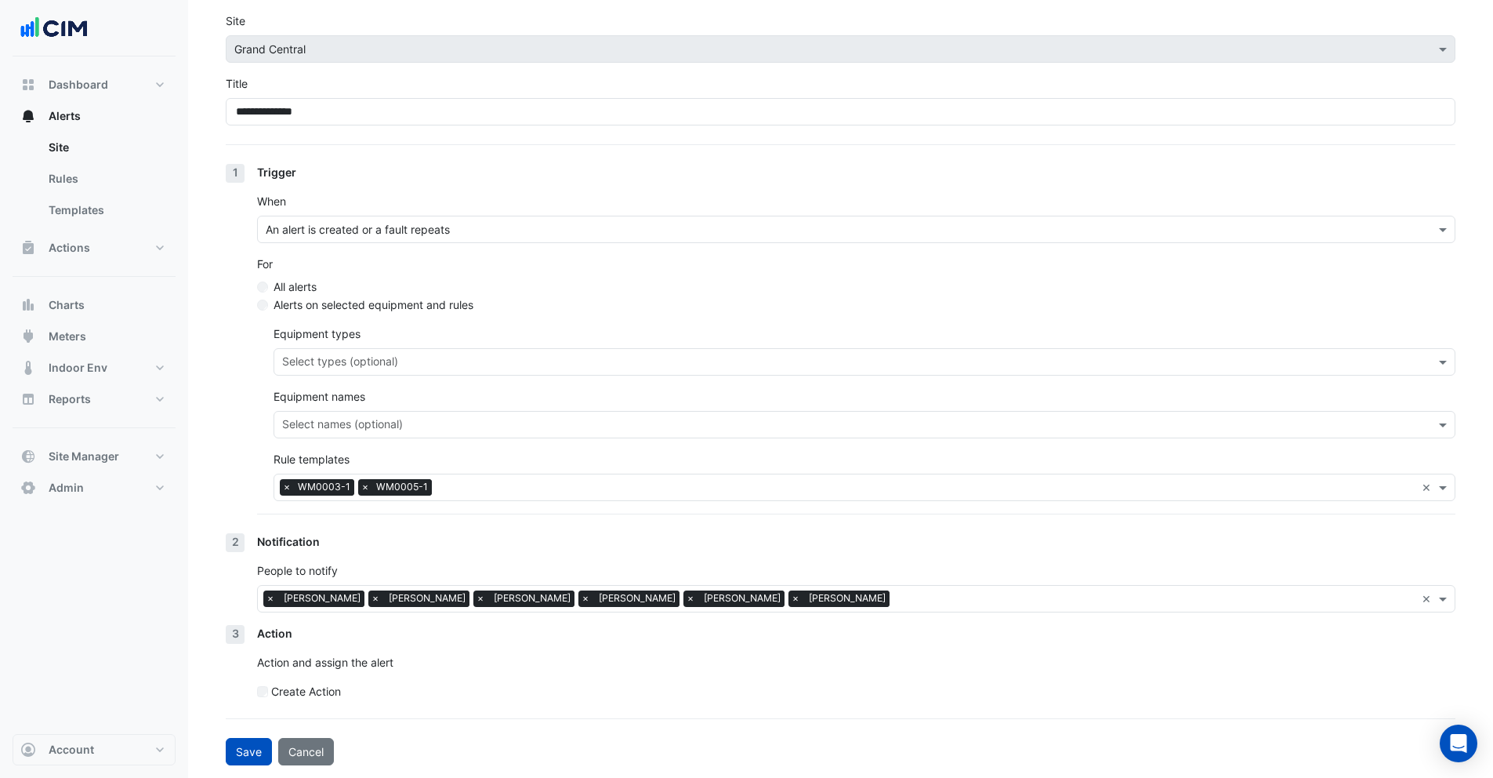
click at [283, 695] on label "Create Action" at bounding box center [306, 691] width 70 height 16
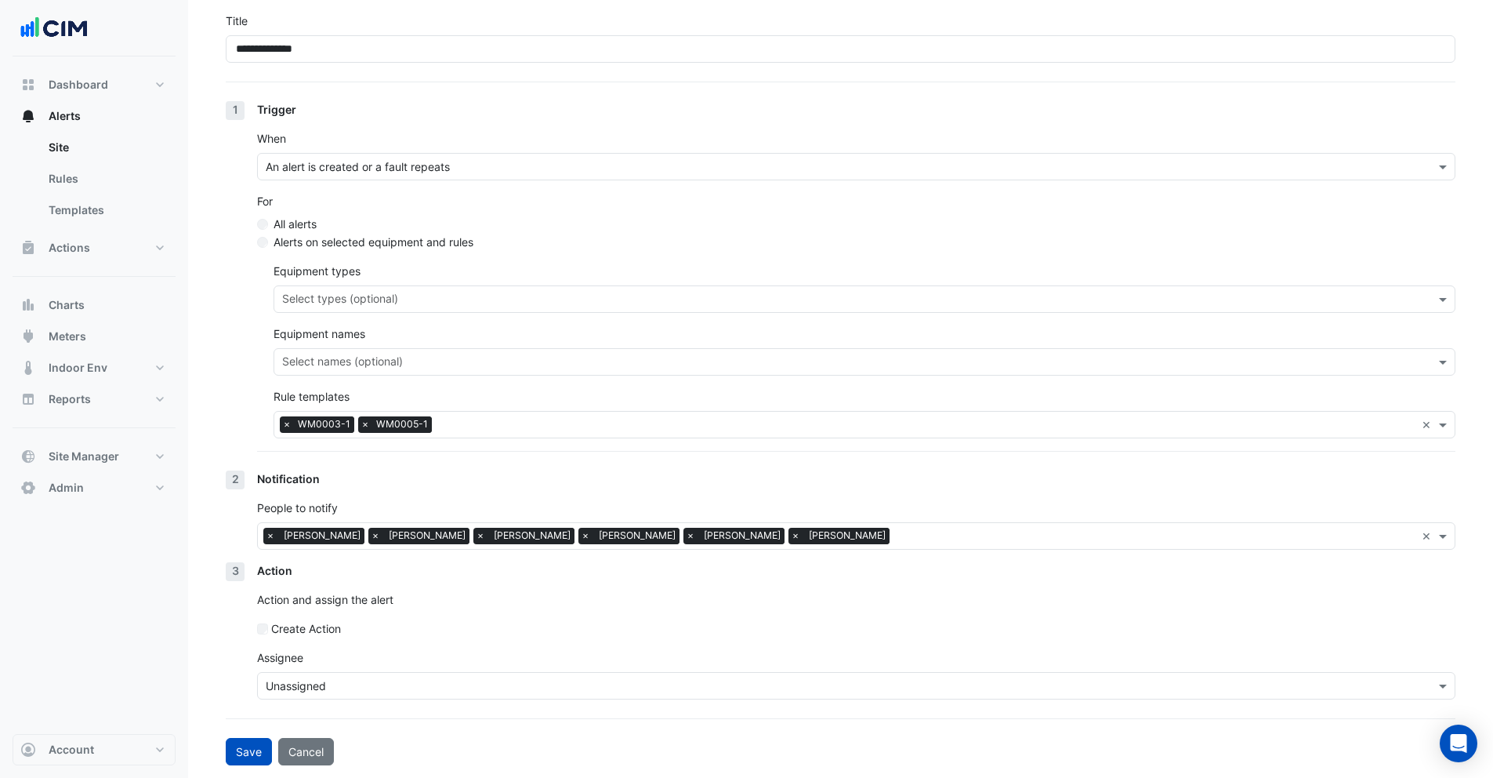
click at [347, 684] on input "text" at bounding box center [841, 686] width 1150 height 16
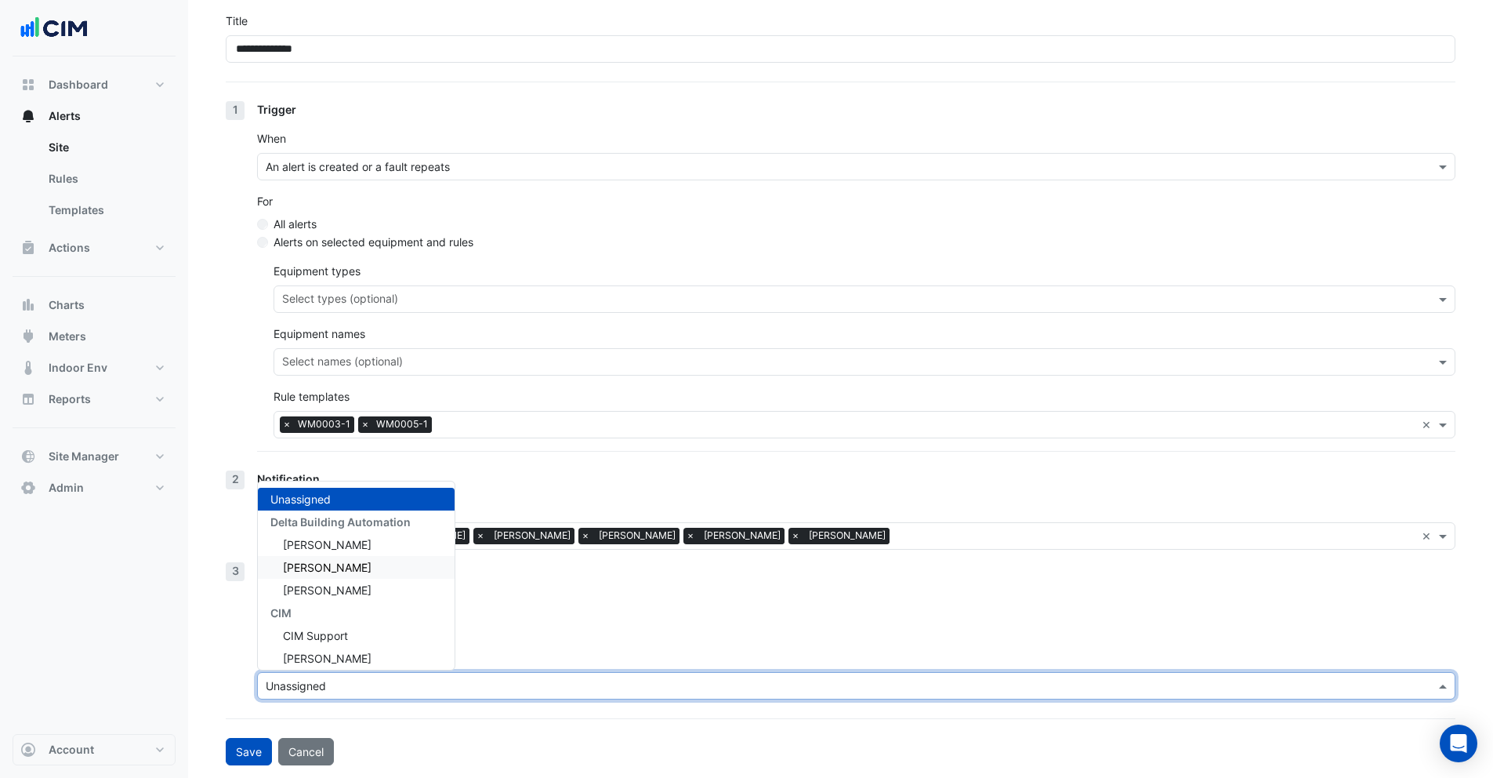
click at [351, 575] on div "Andrae Lillingstone" at bounding box center [356, 567] width 197 height 23
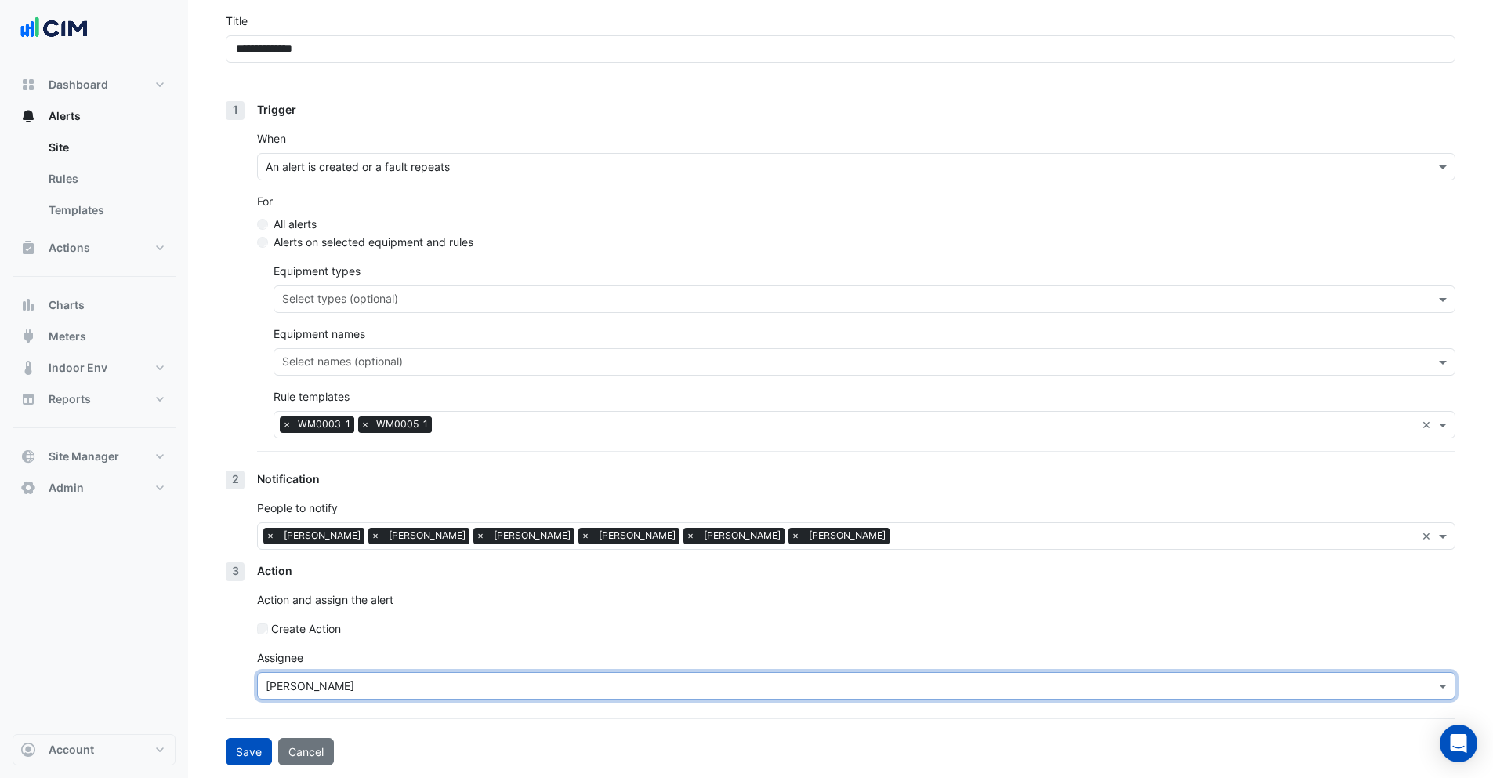
click at [307, 687] on input "text" at bounding box center [841, 686] width 1150 height 16
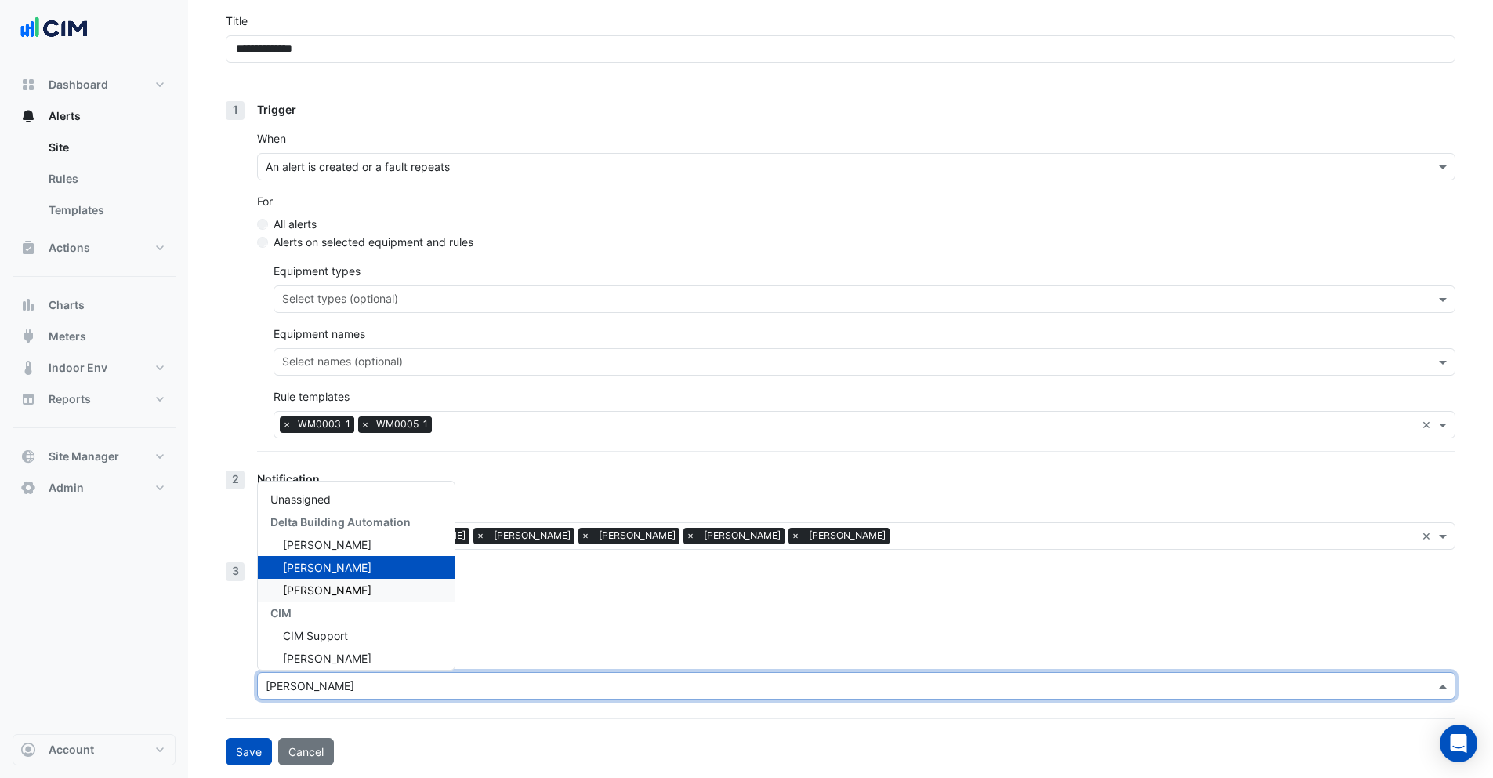
click at [560, 610] on div "Action Action and assign the alert Create Action Assignee Andrae Lillingstone U…" at bounding box center [856, 637] width 1199 height 150
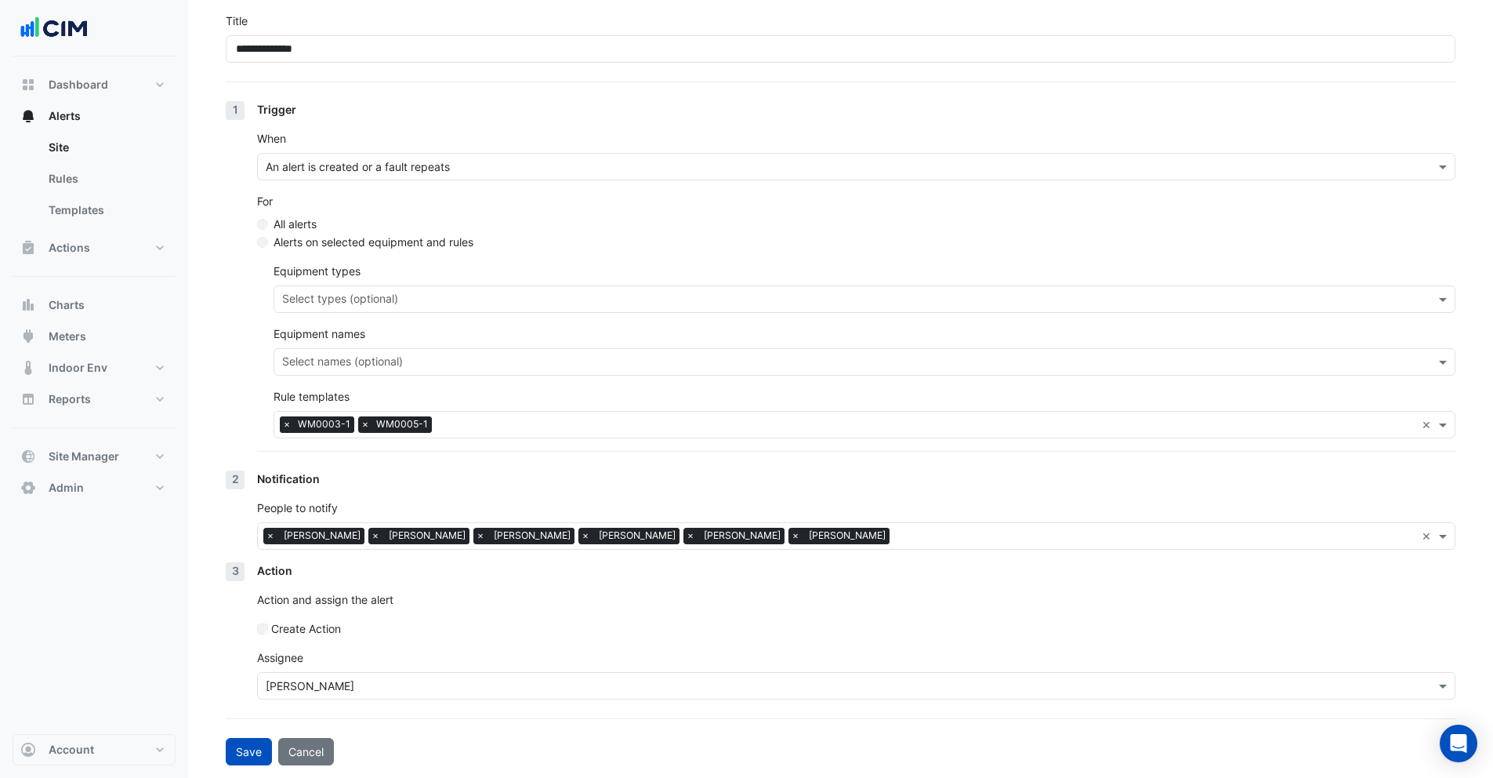
click at [292, 425] on span "×" at bounding box center [287, 424] width 14 height 16
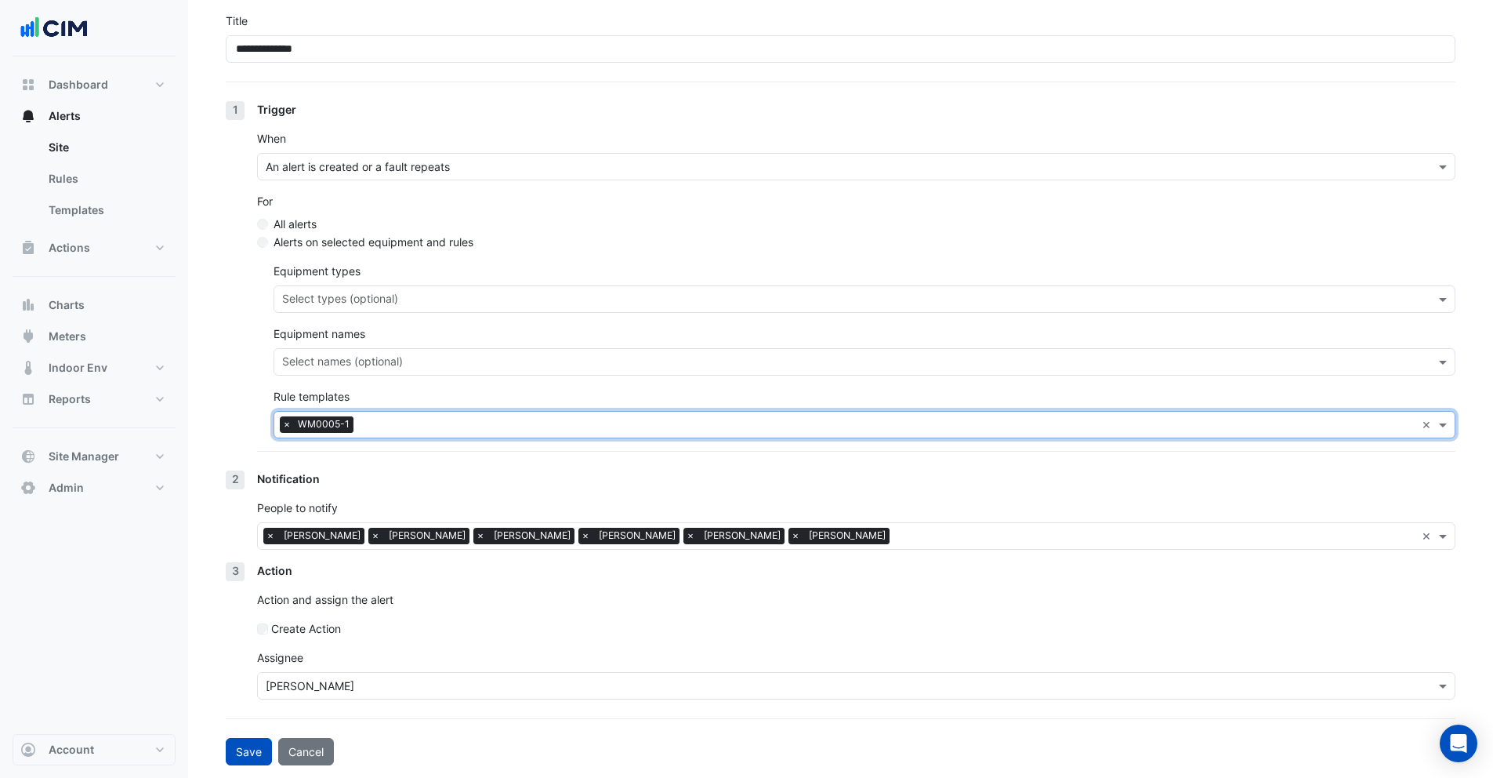
click at [374, 425] on input "text" at bounding box center [888, 426] width 1056 height 16
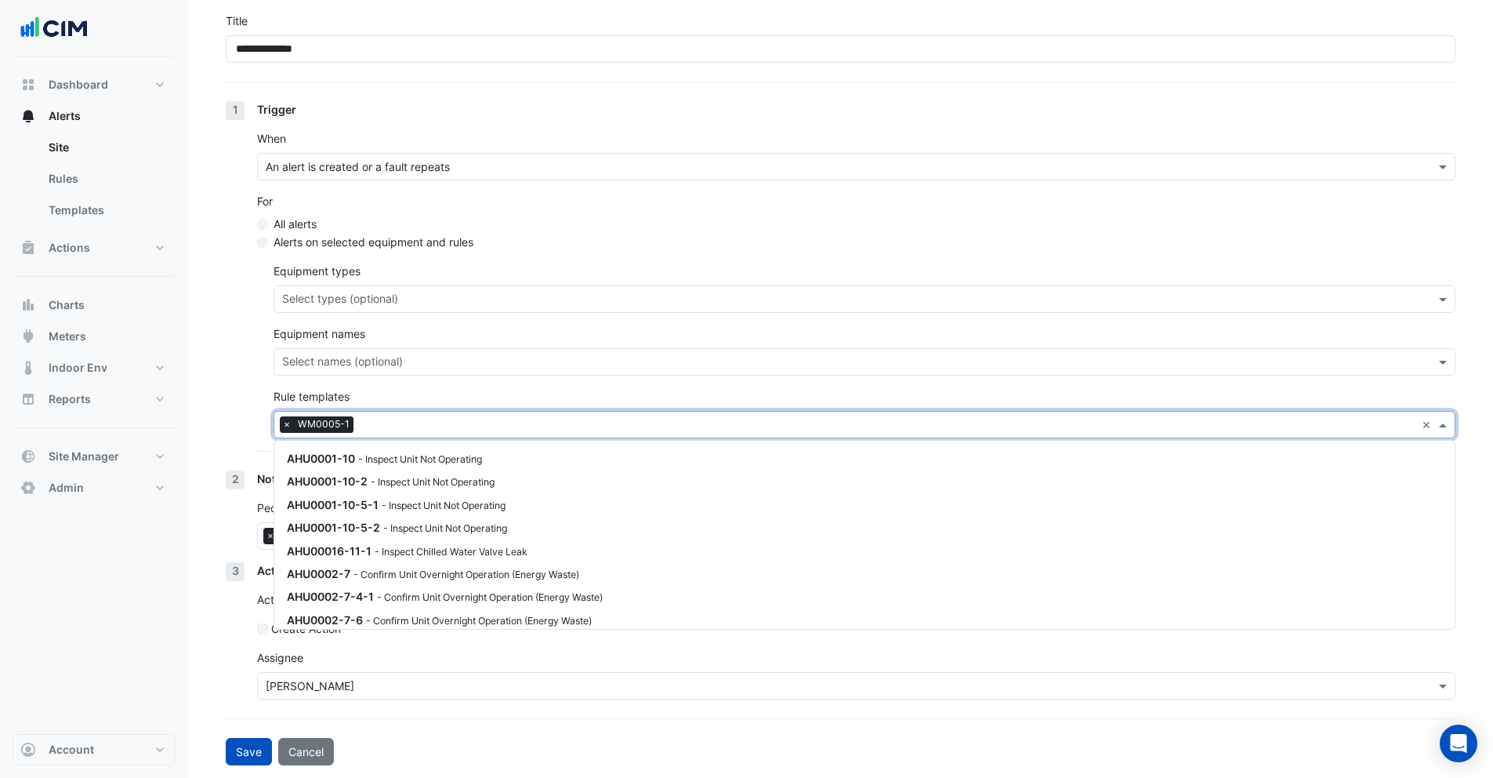
scroll to position [2657, 0]
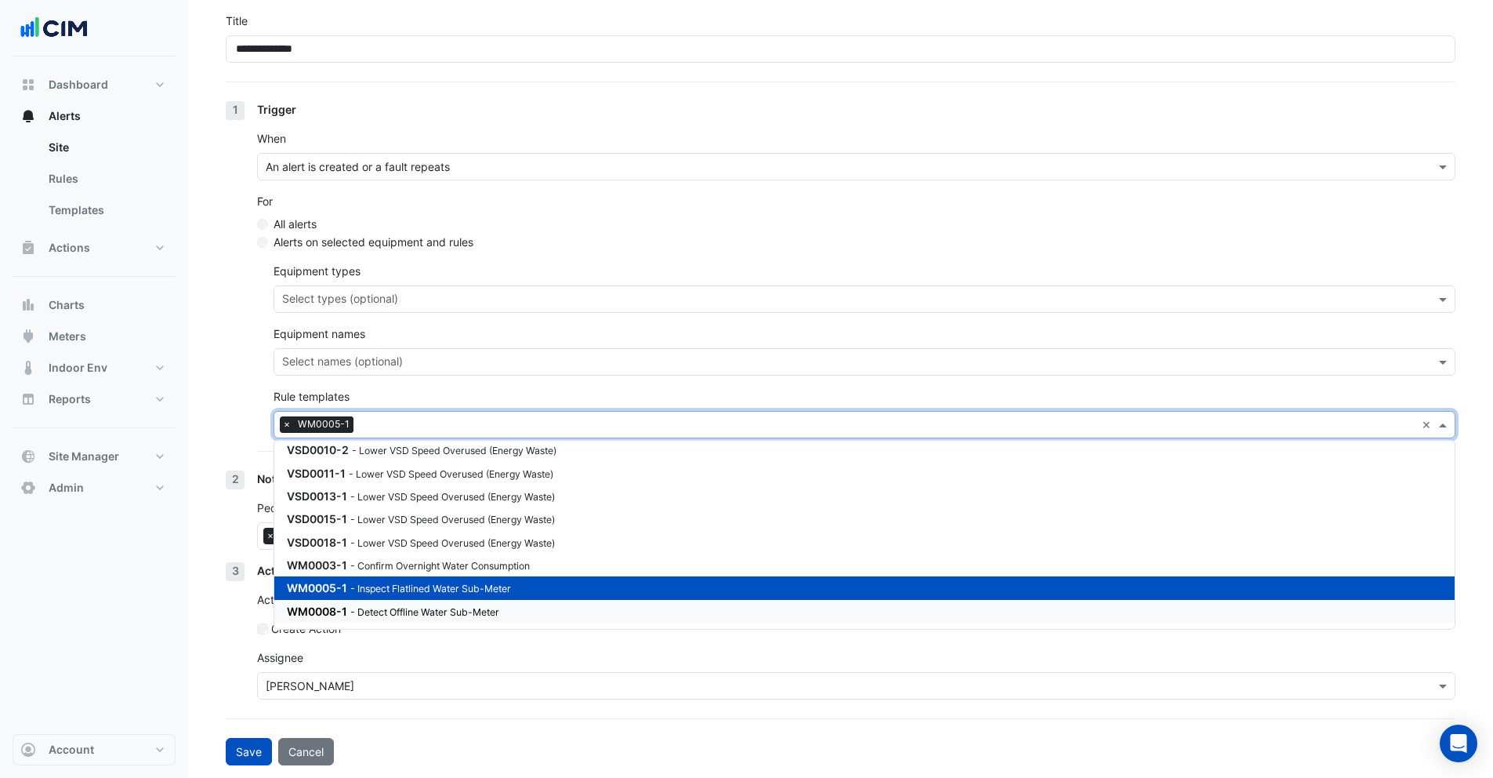
click at [371, 604] on div "WM0008-1 - Detect Offline Water Sub-Meter" at bounding box center [475, 611] width 376 height 16
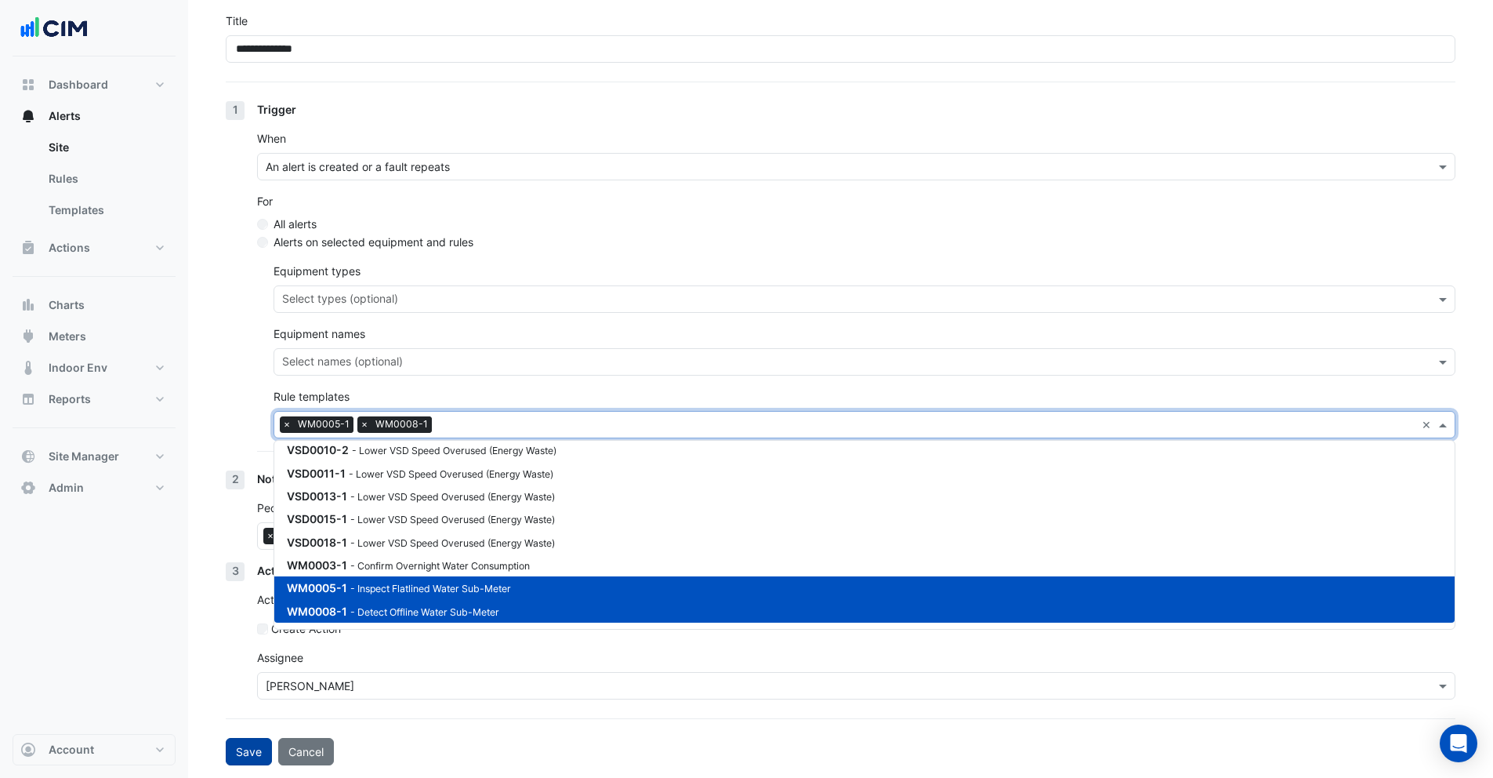
click at [245, 746] on button "Save" at bounding box center [249, 751] width 46 height 27
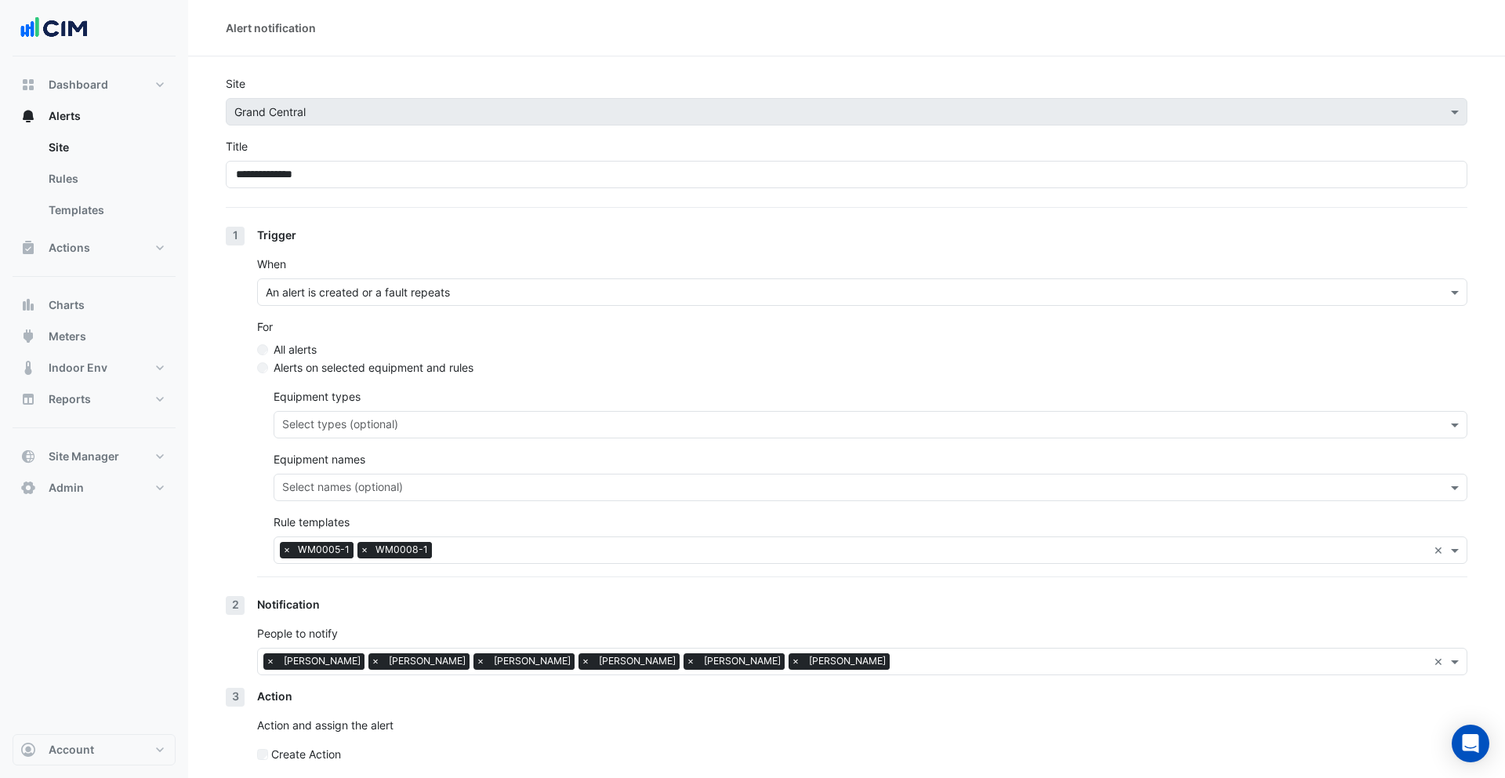
select select "******"
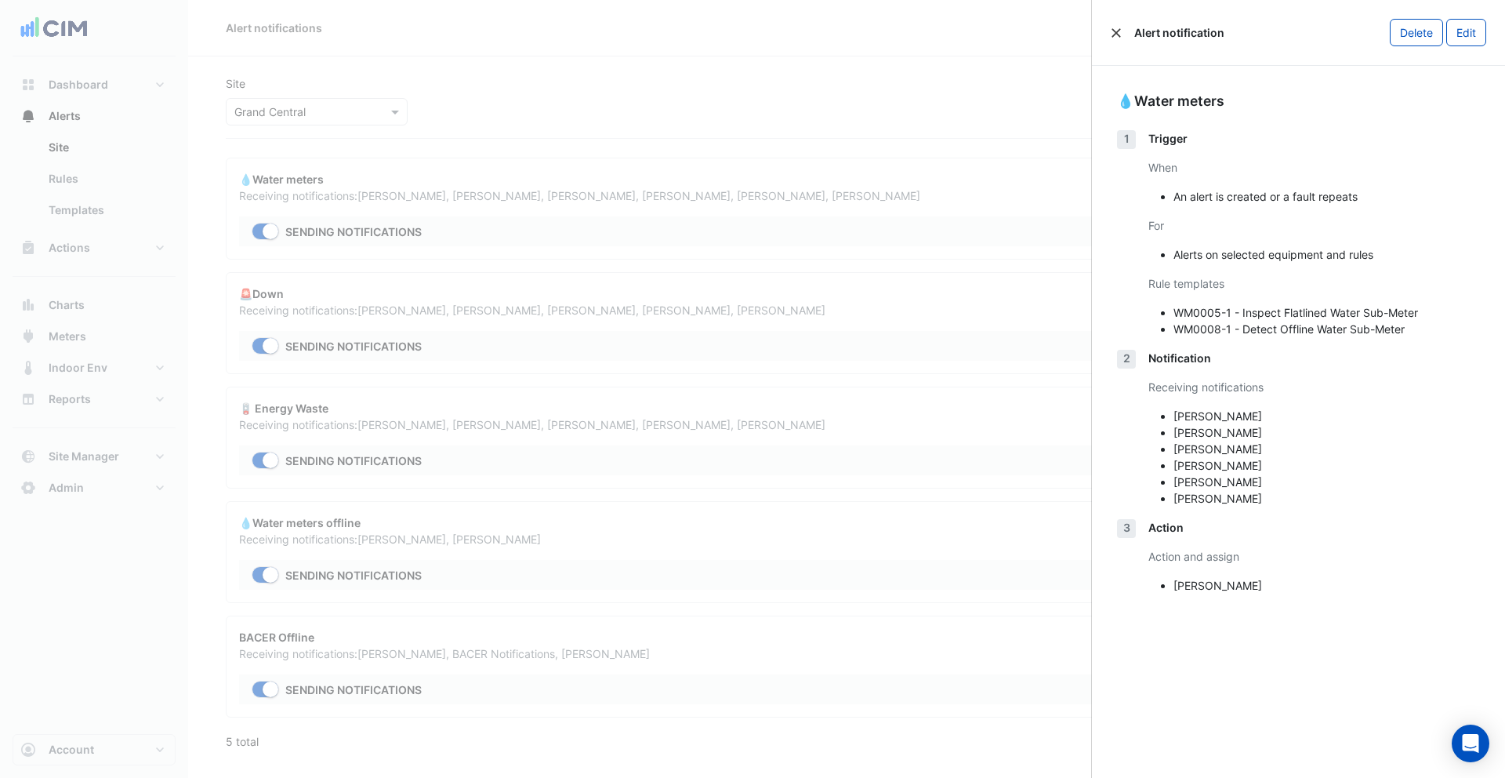
click at [1119, 32] on button "Close" at bounding box center [1116, 32] width 11 height 11
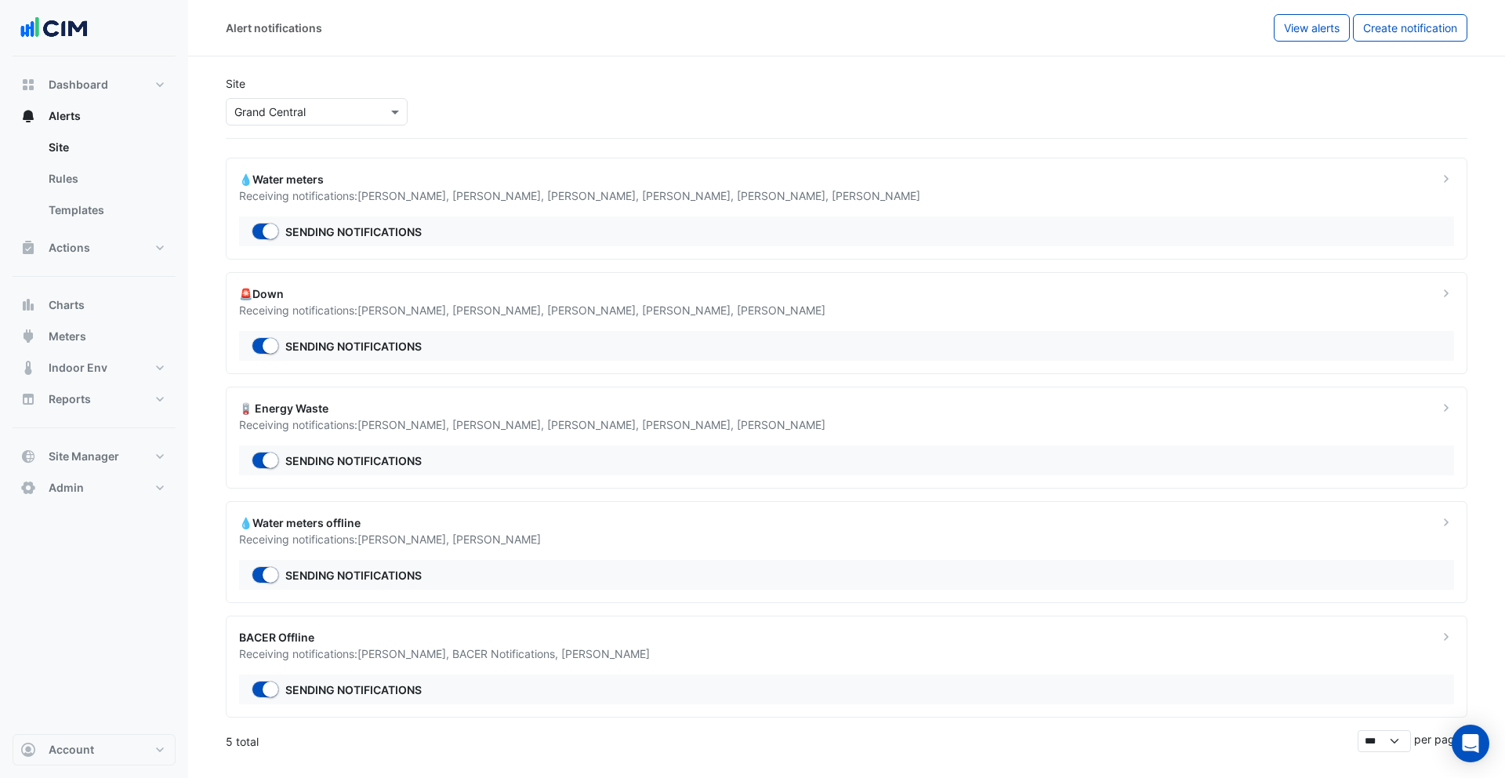
click at [283, 109] on input "text" at bounding box center [300, 112] width 133 height 16
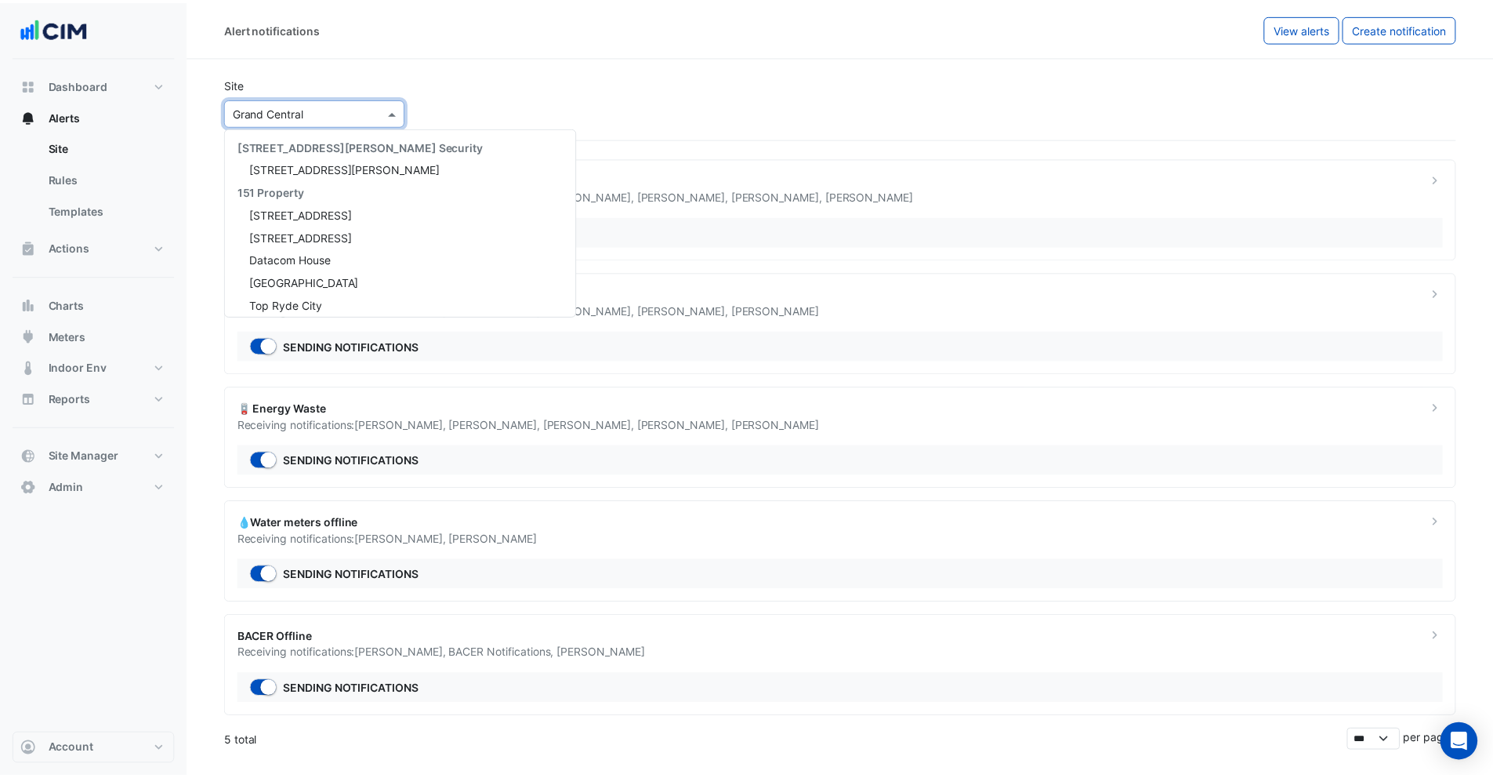
scroll to position [21468, 0]
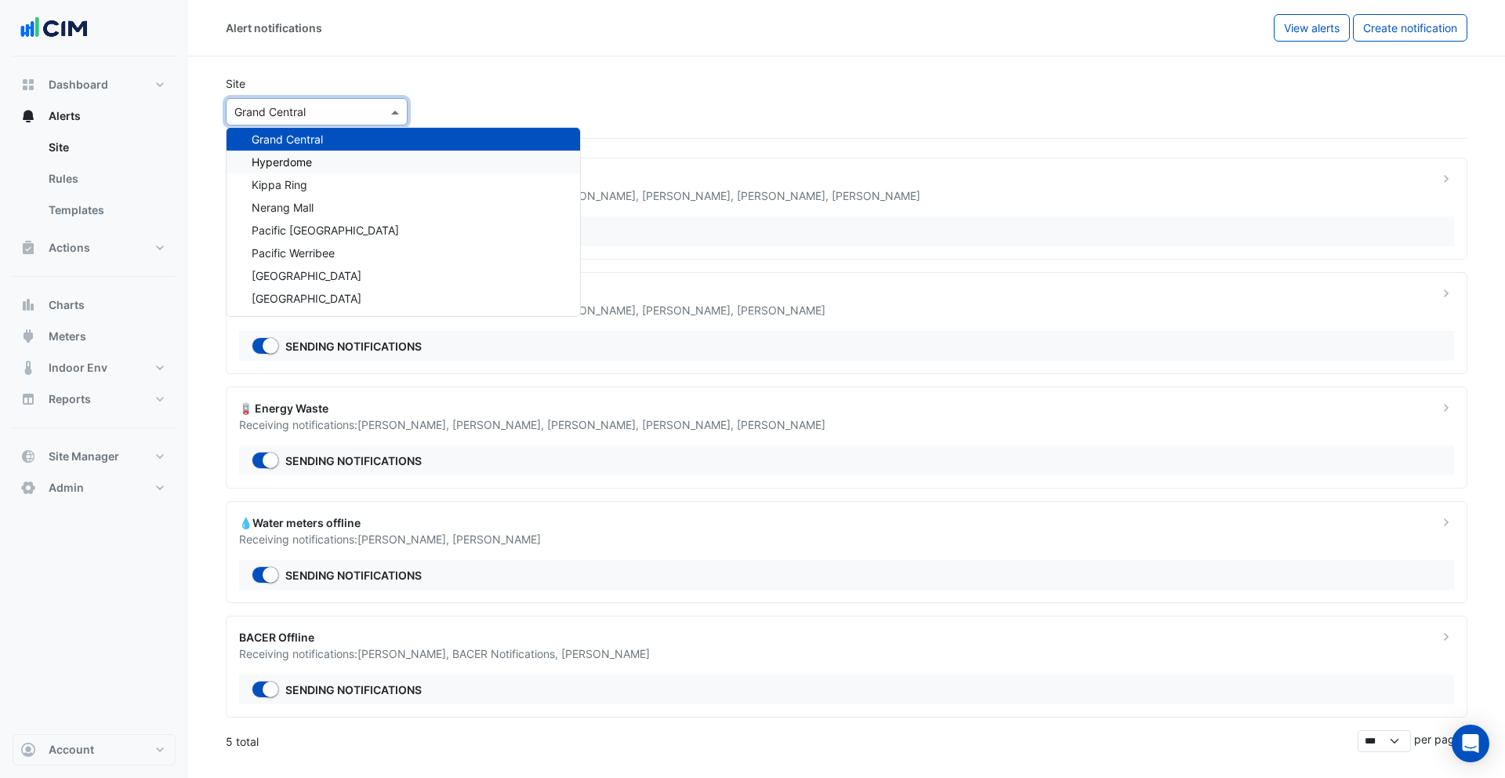
click at [294, 165] on span "Hyperdome" at bounding box center [282, 161] width 60 height 13
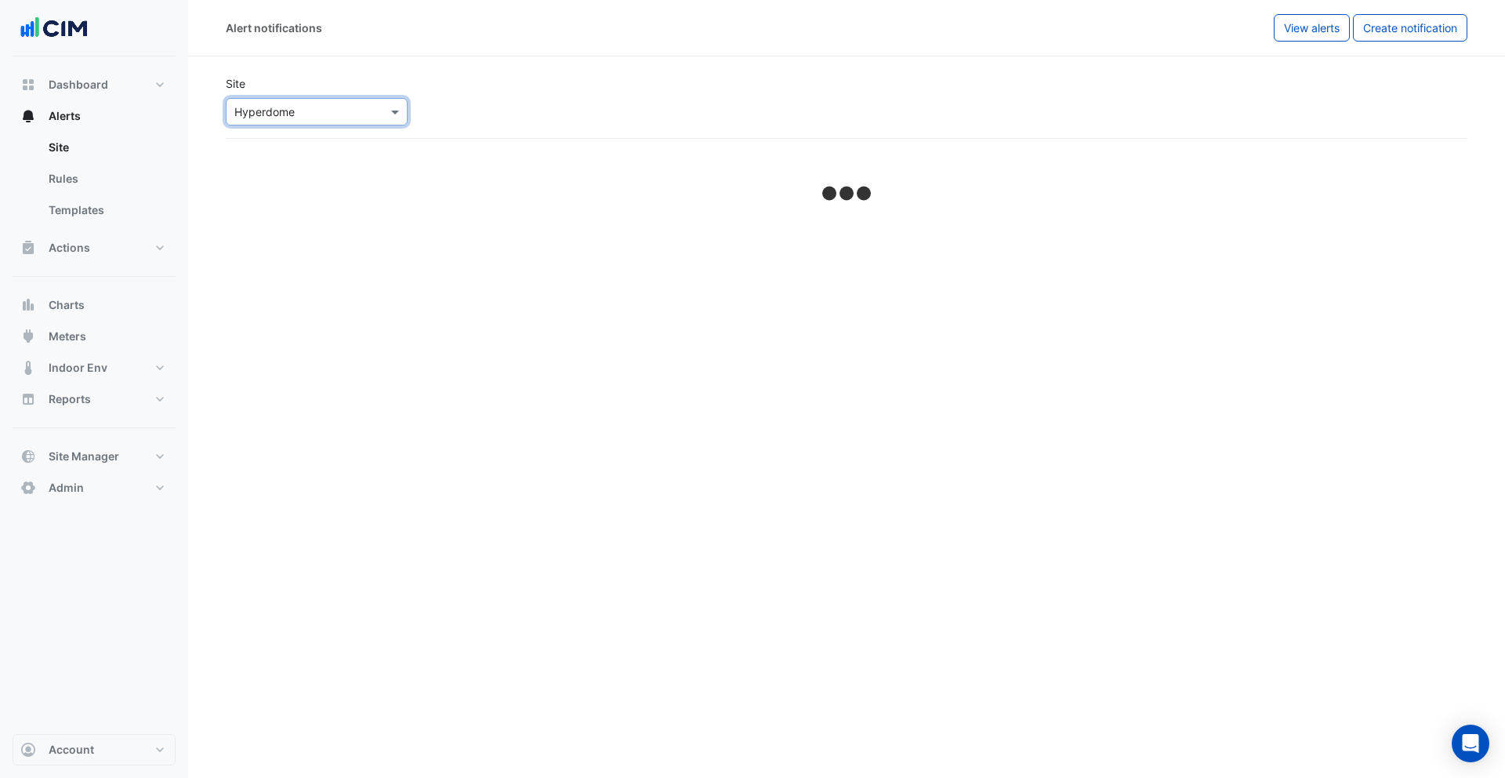
select select "******"
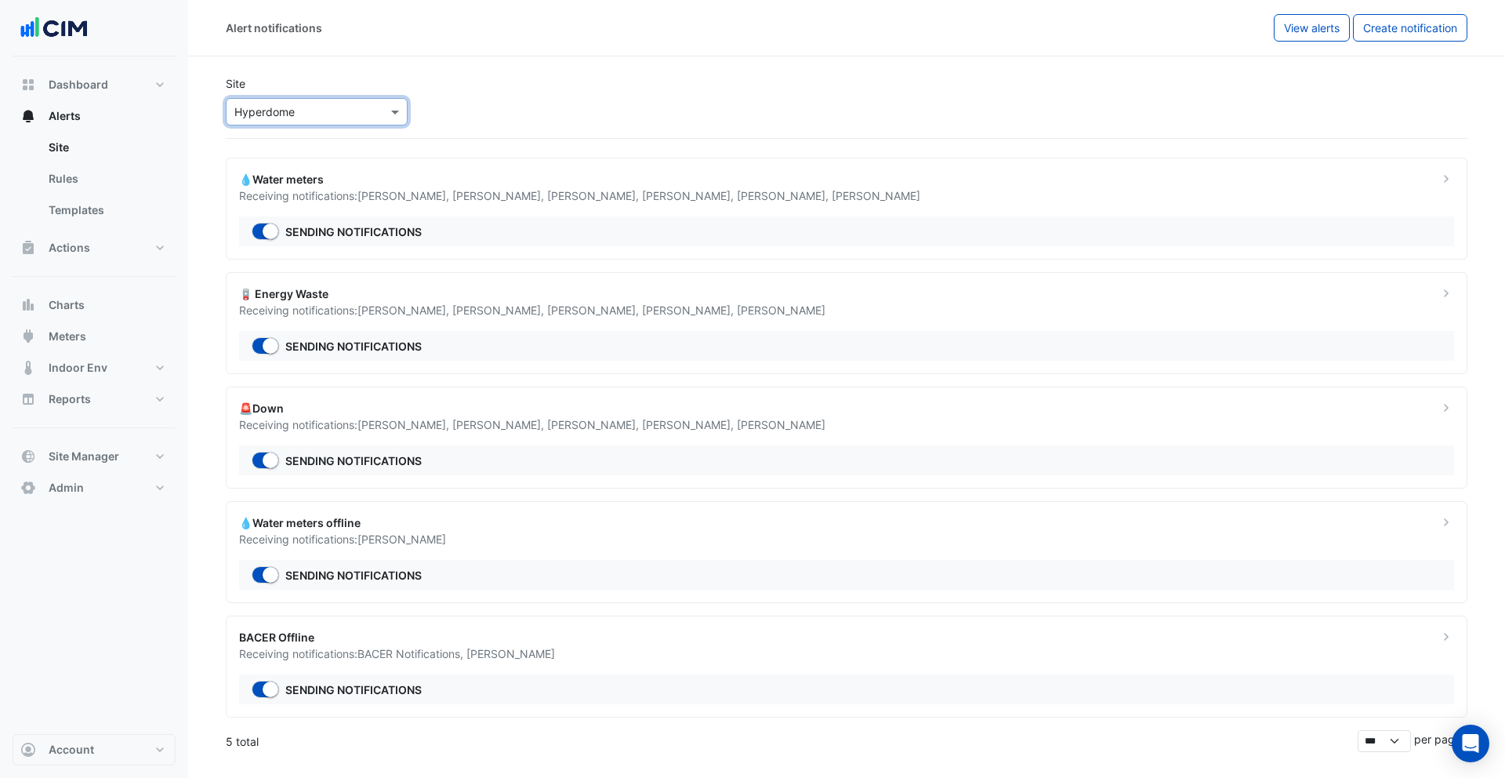
click at [474, 196] on span "Helen Inglis ," at bounding box center [499, 195] width 95 height 13
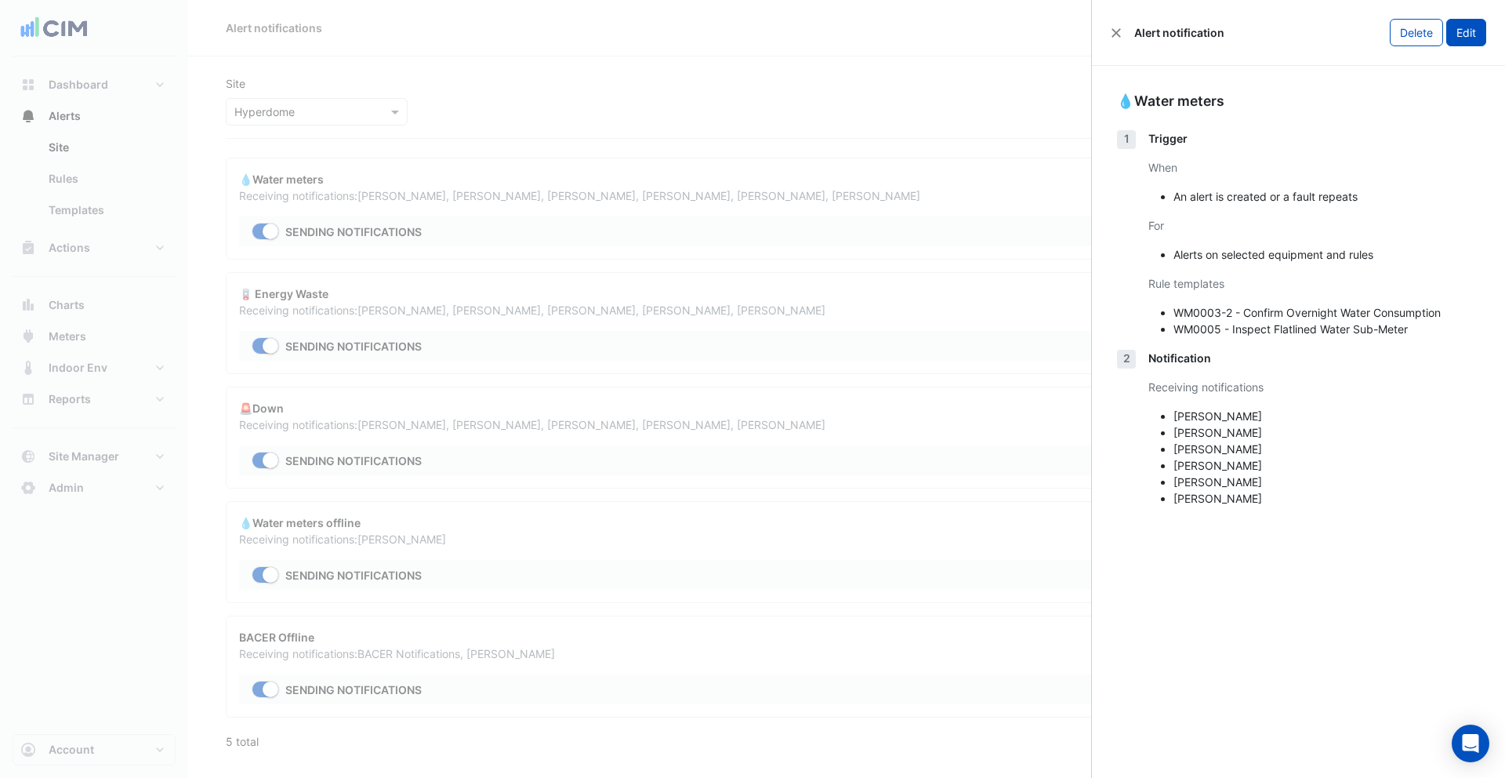
click at [1462, 39] on button "Edit" at bounding box center [1466, 32] width 40 height 27
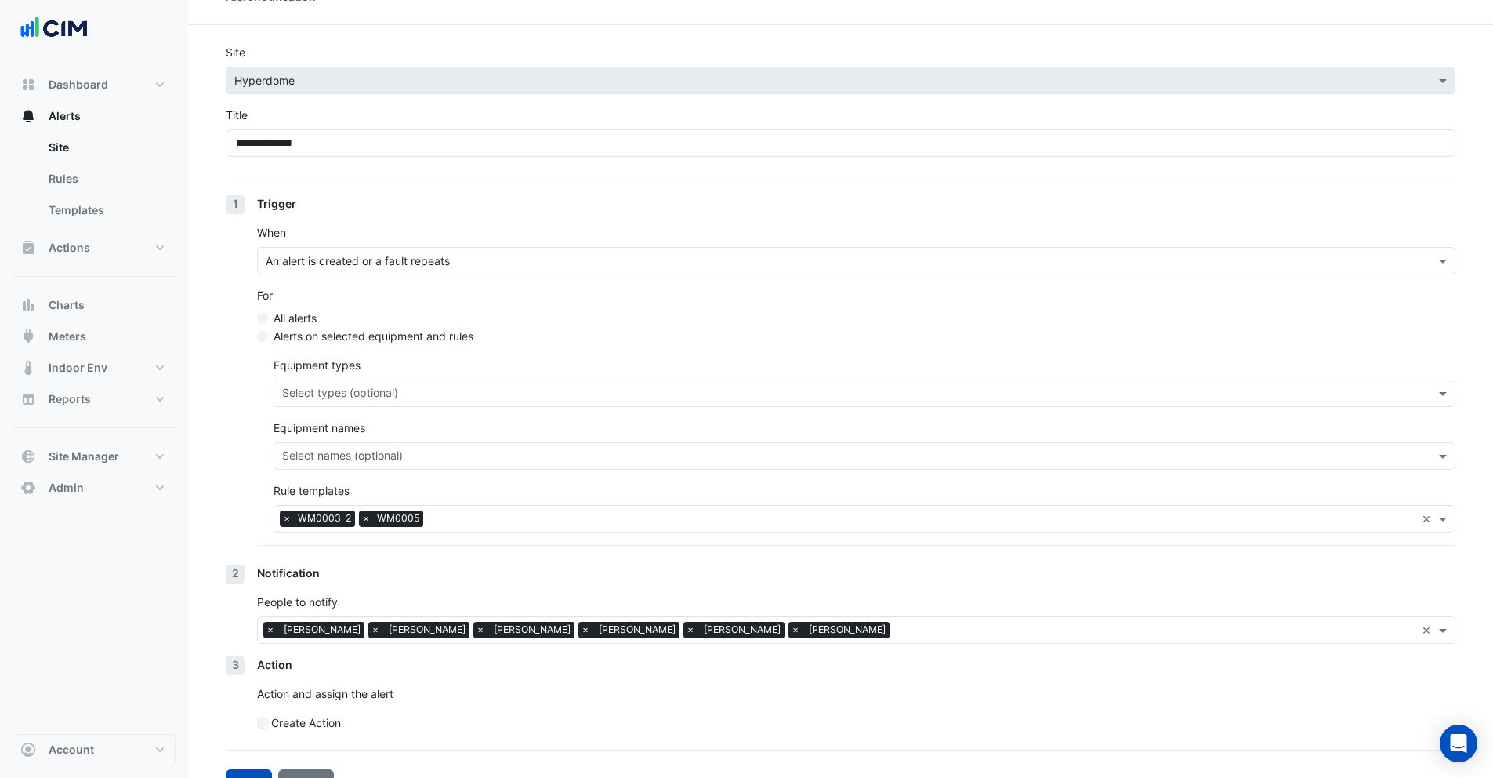
scroll to position [63, 0]
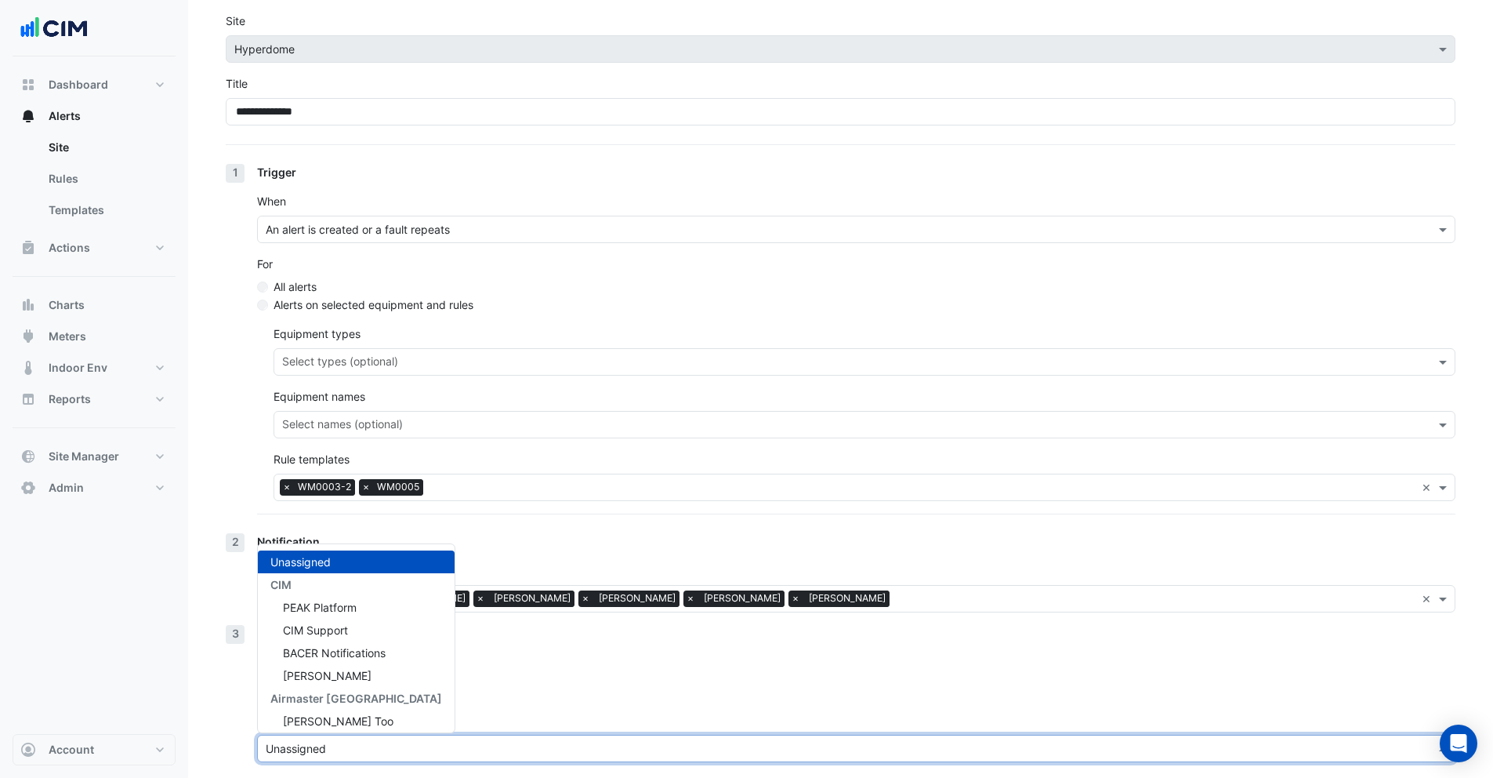
click at [340, 735] on div "Unassigned" at bounding box center [856, 748] width 1199 height 27
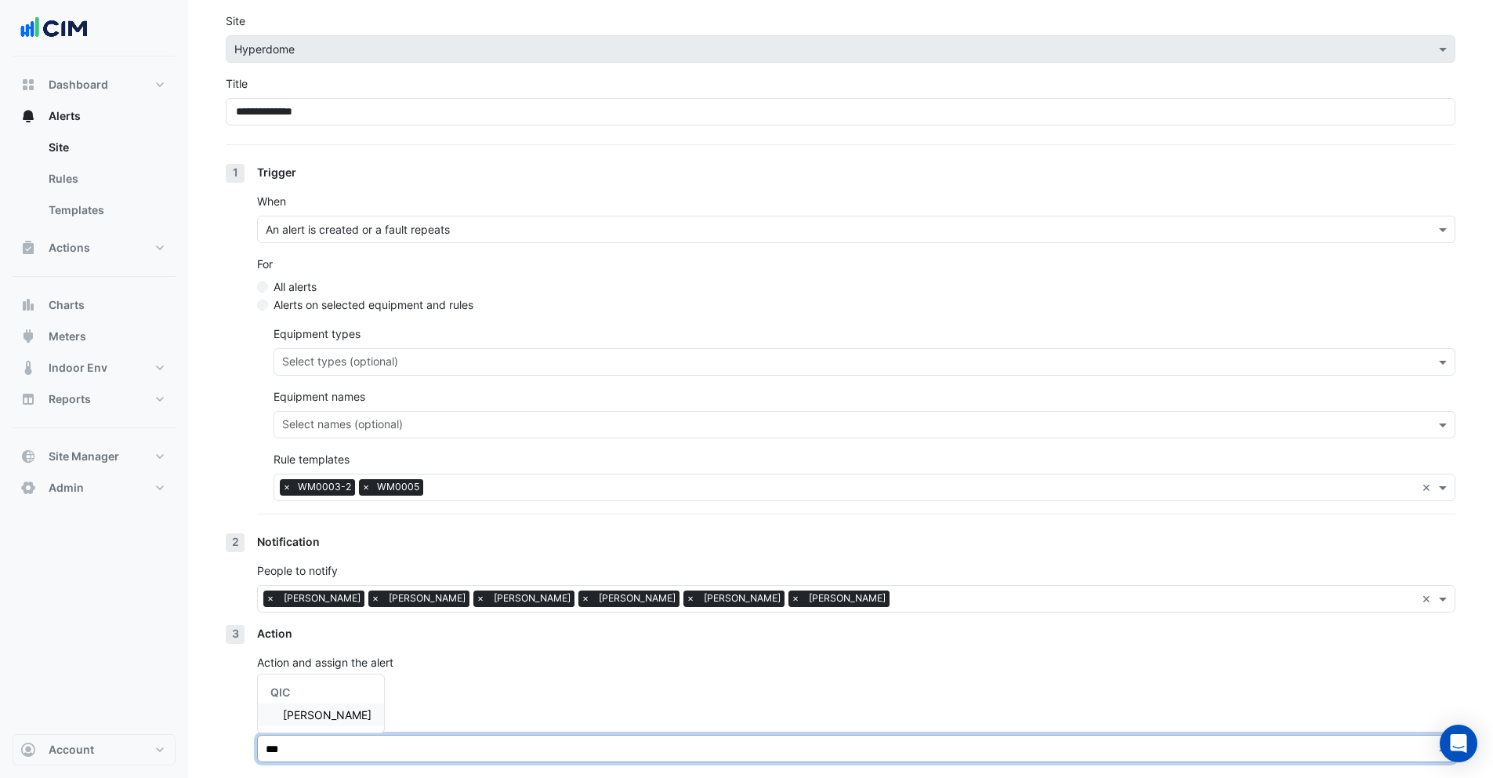
type input "****"
click at [319, 721] on div "Helen Inglis" at bounding box center [321, 714] width 126 height 23
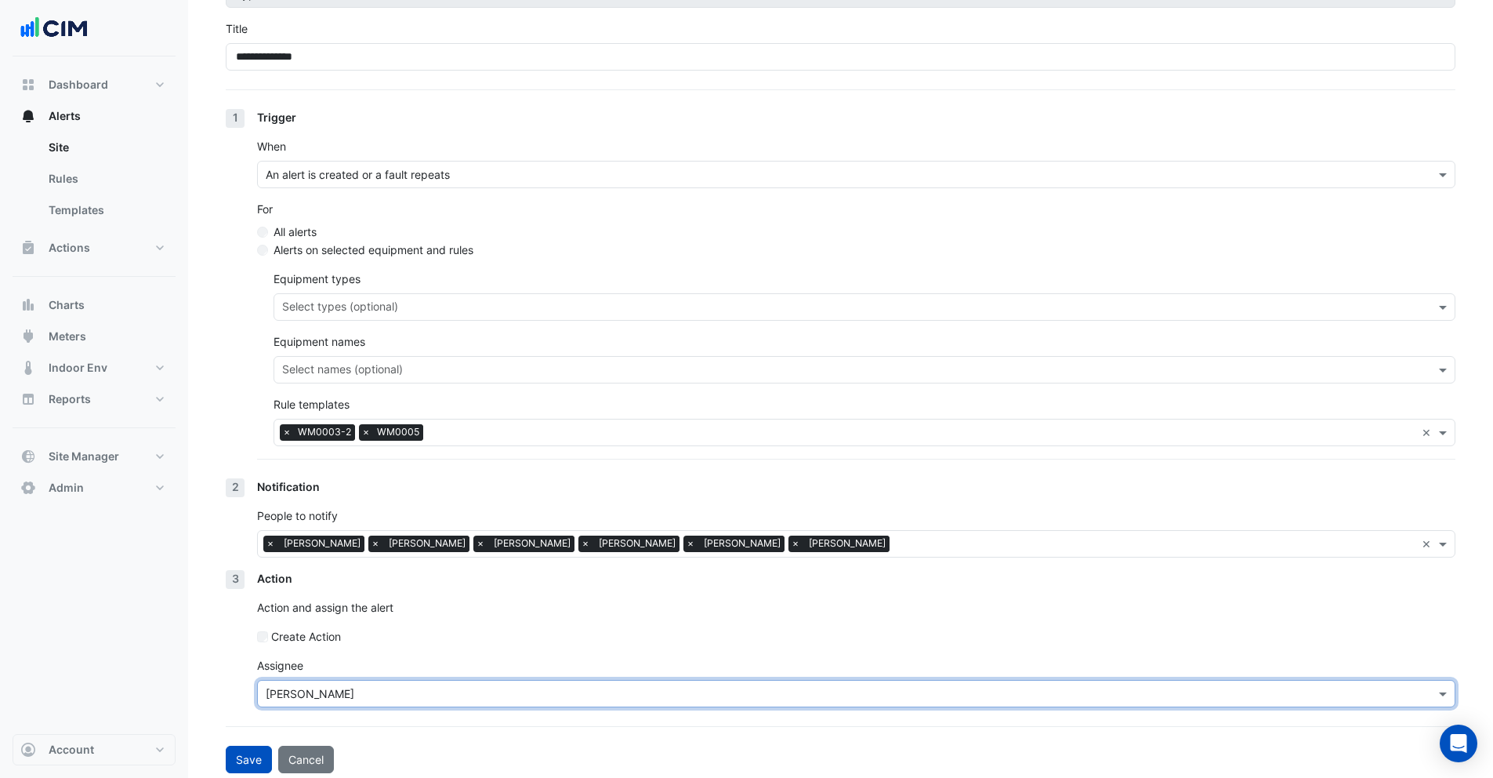
scroll to position [125, 0]
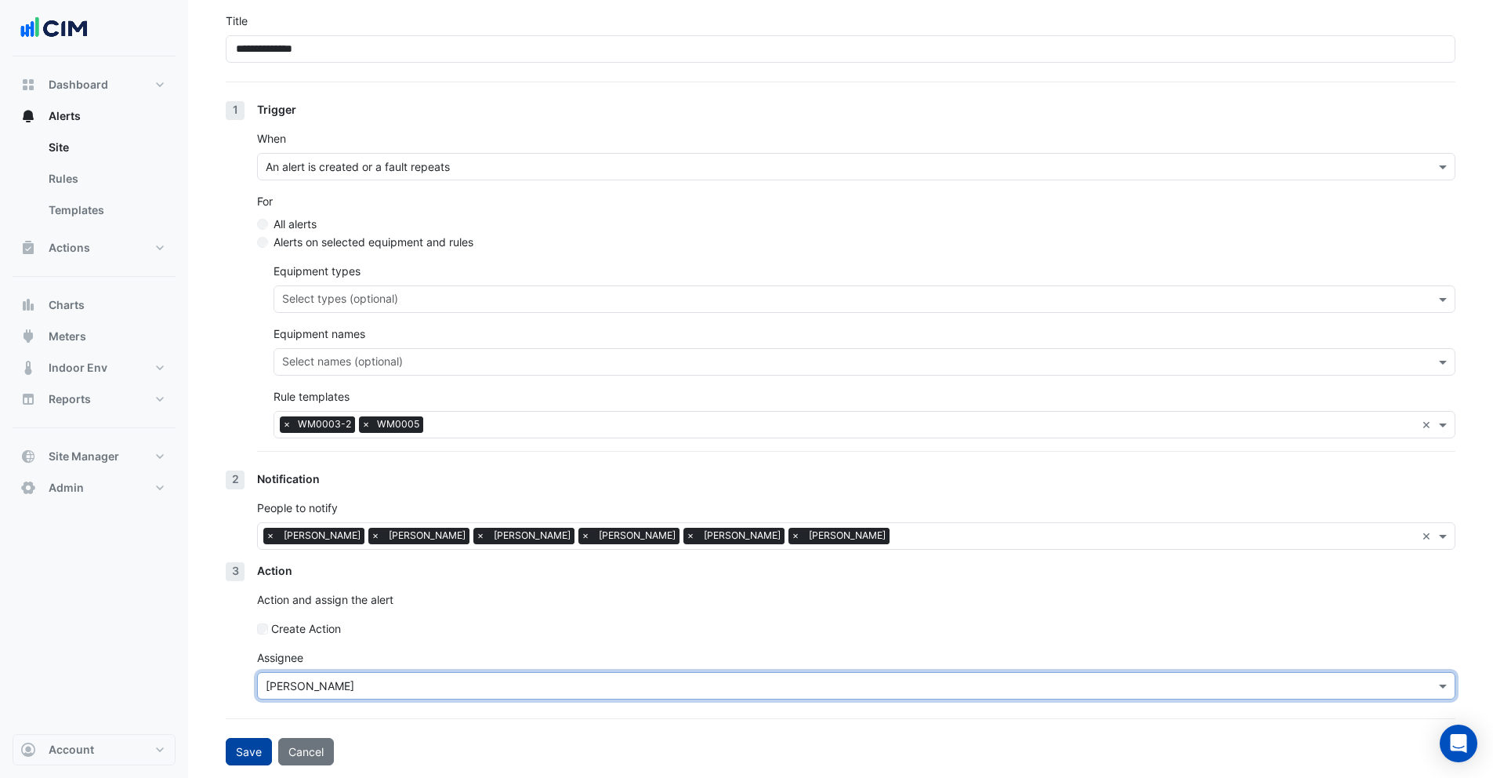
click at [256, 747] on button "Save" at bounding box center [249, 751] width 46 height 27
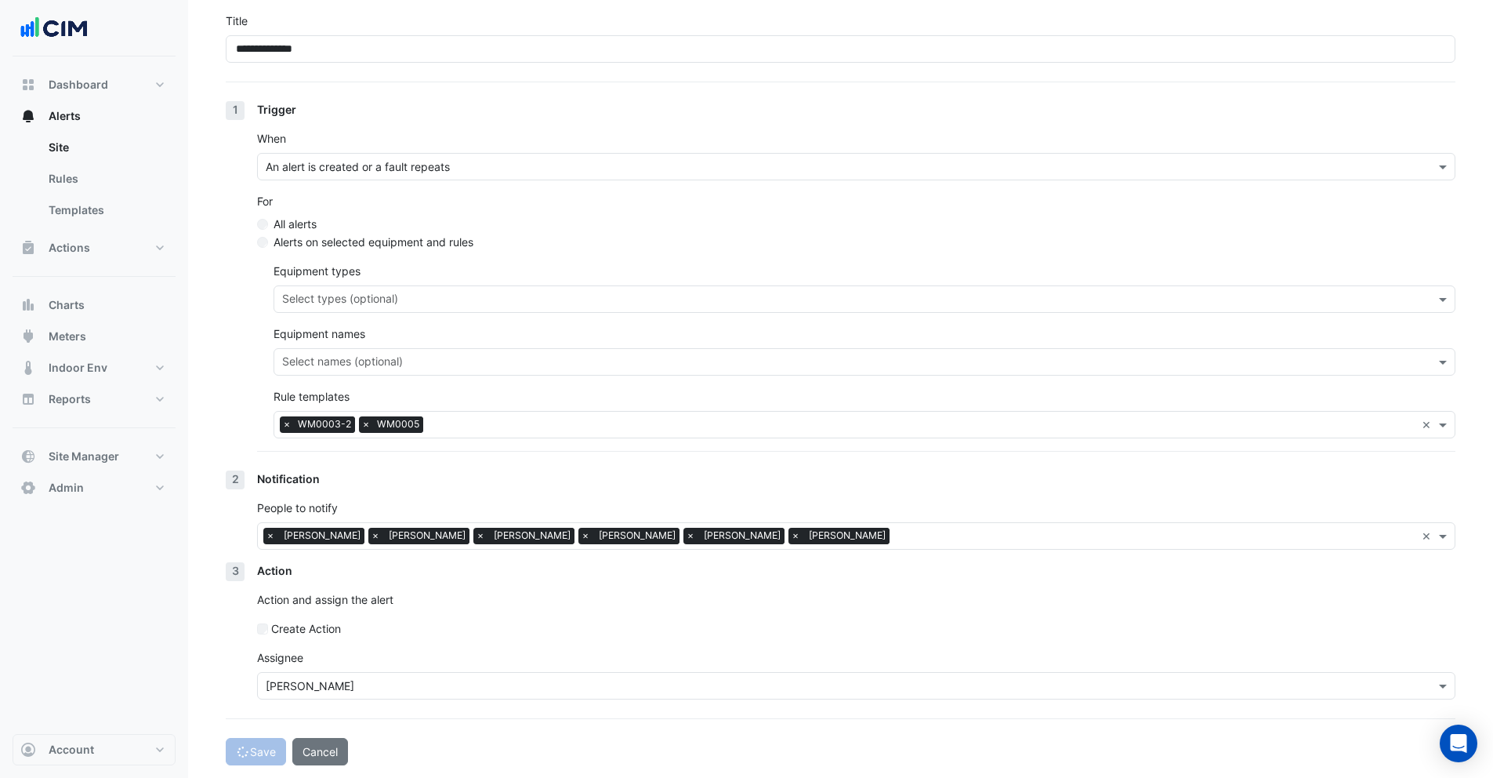
select select "******"
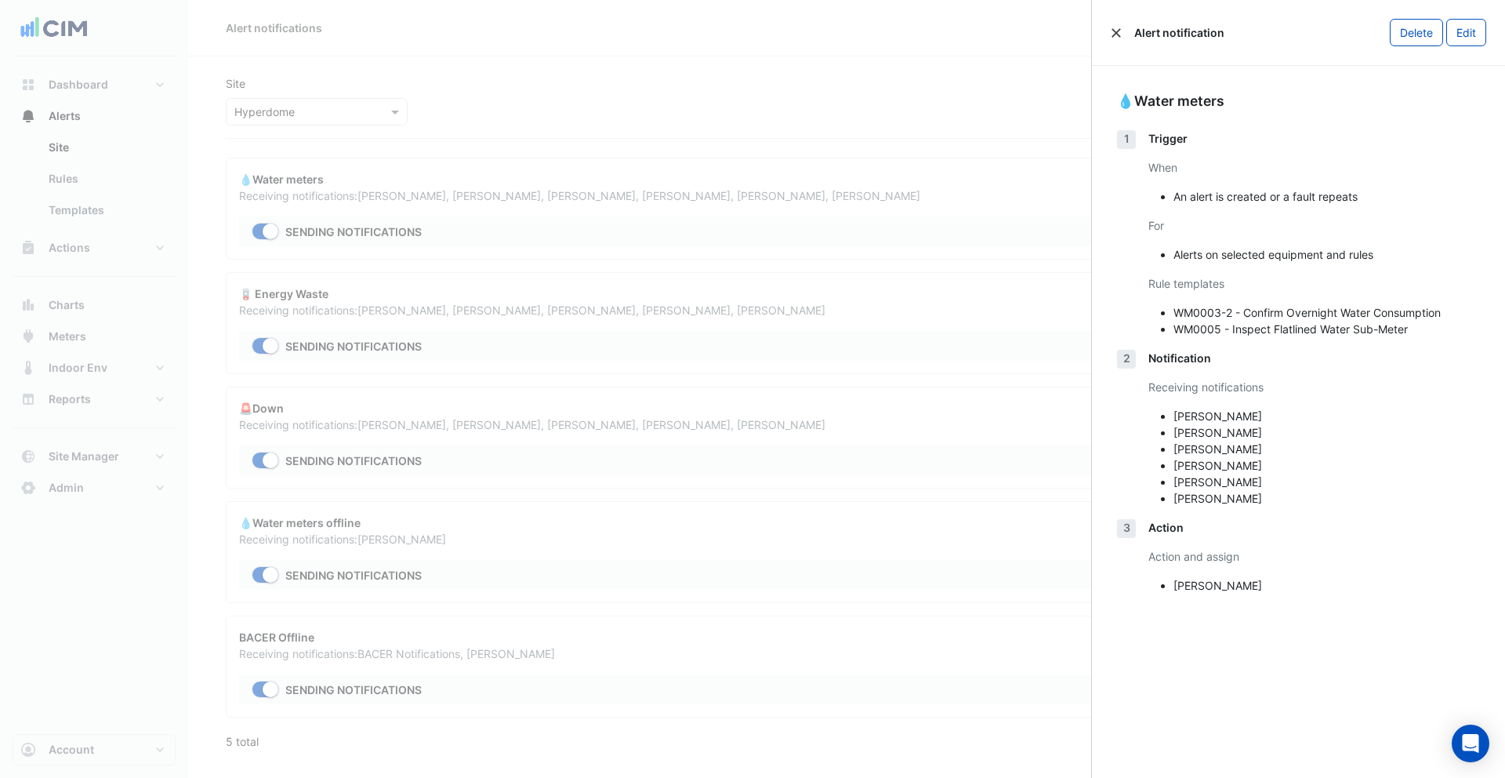
click at [1113, 31] on button "Close" at bounding box center [1116, 32] width 11 height 11
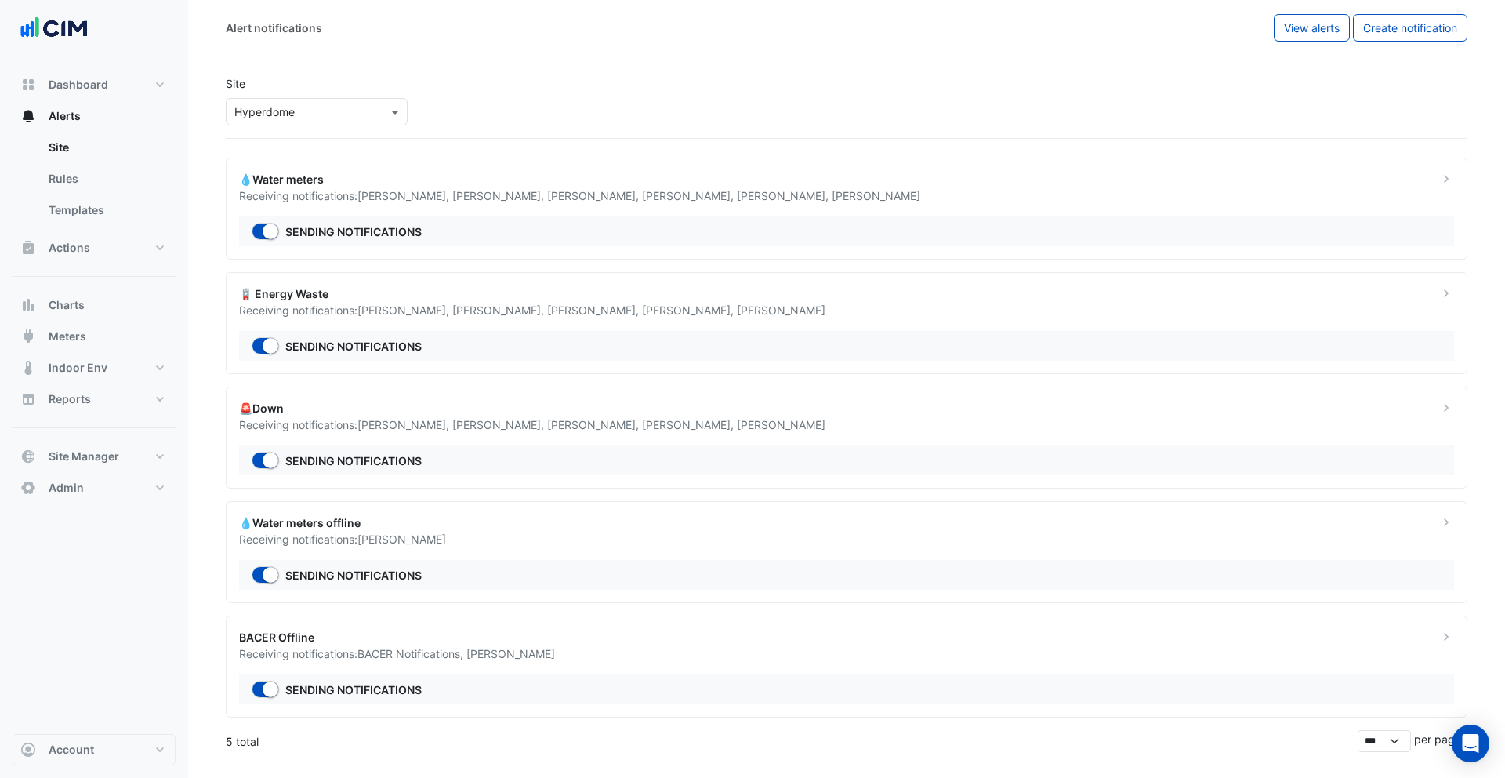
click at [376, 183] on div "💧Water meters" at bounding box center [829, 179] width 1181 height 16
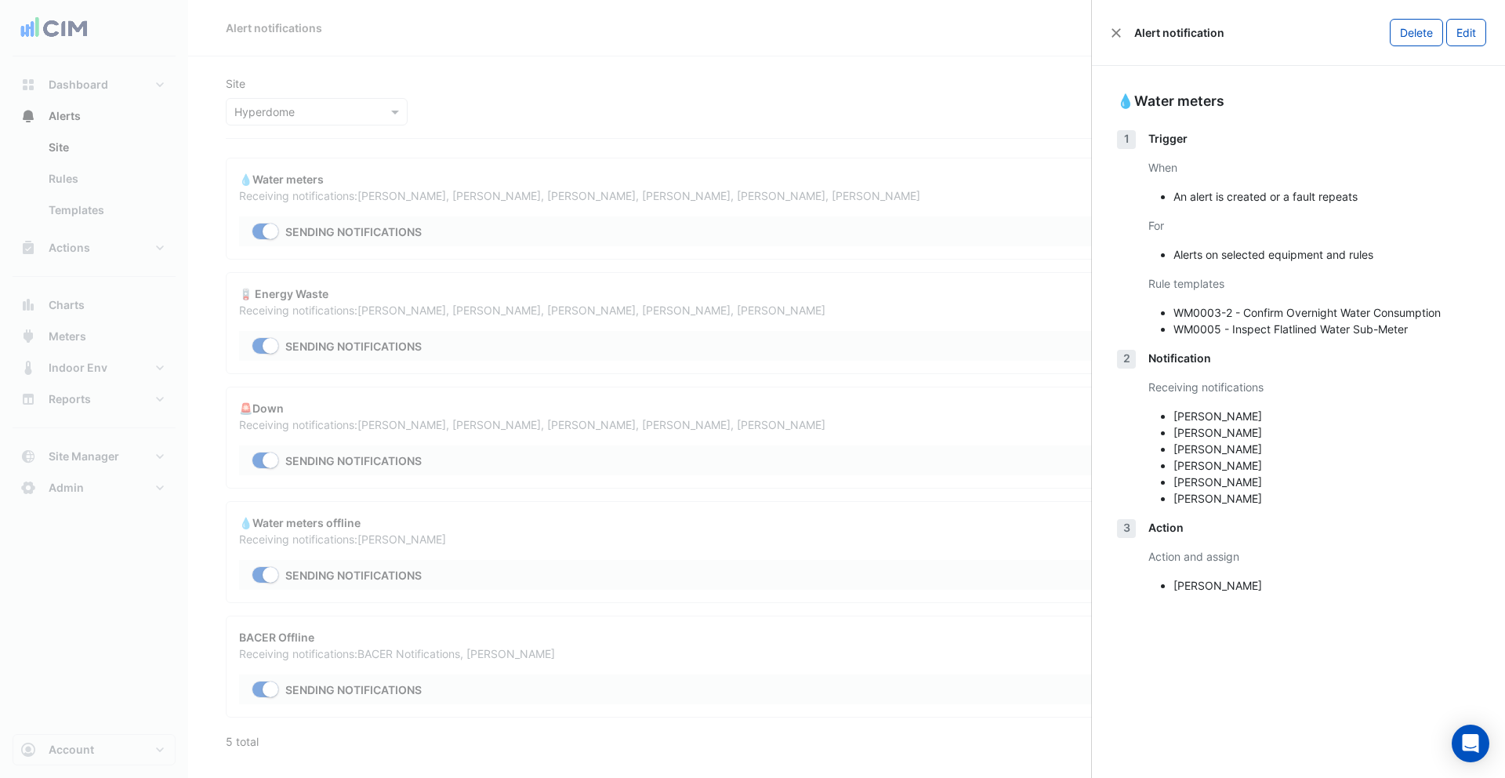
click at [312, 176] on ngb-offcanvas-backdrop at bounding box center [752, 389] width 1505 height 778
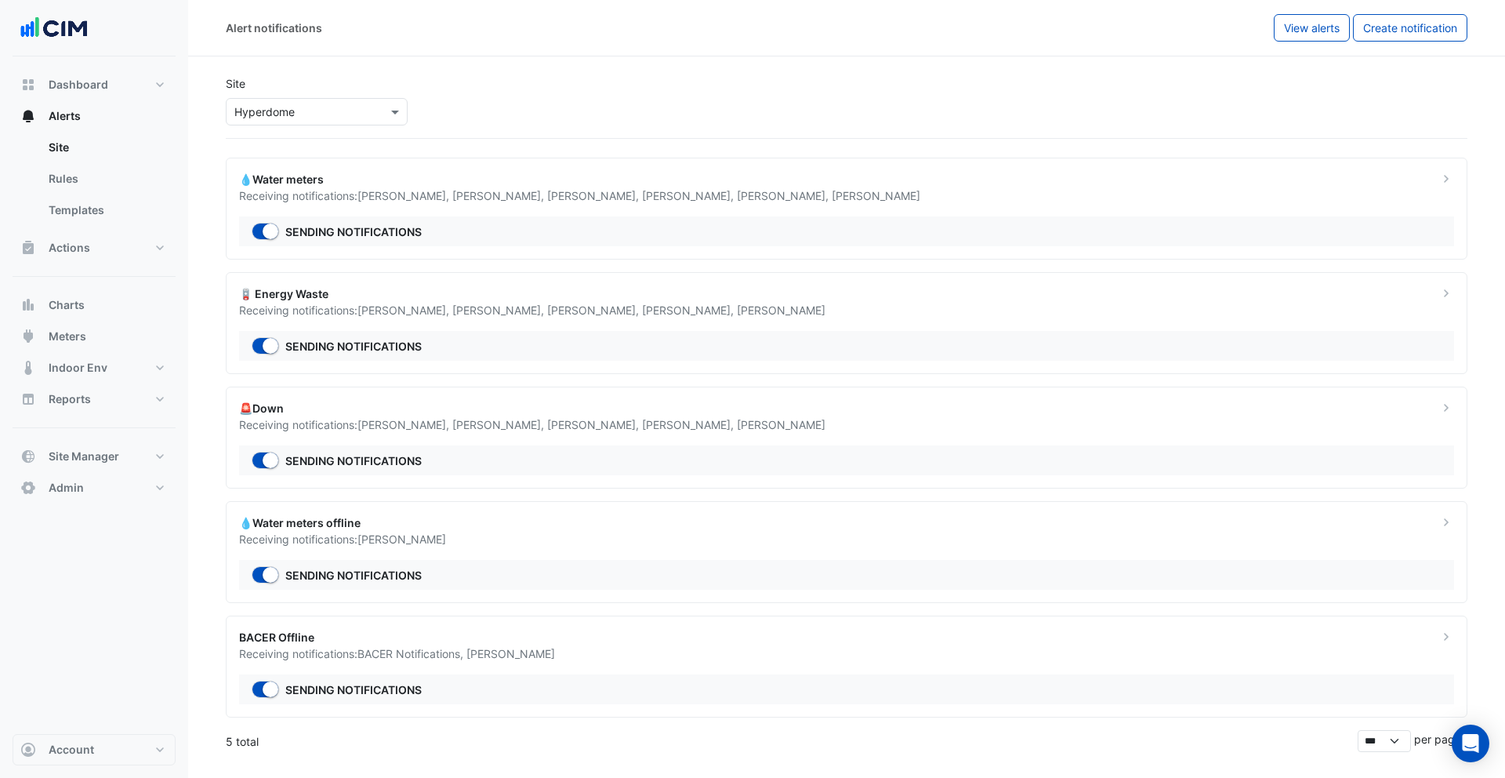
click at [259, 107] on input "text" at bounding box center [300, 112] width 133 height 16
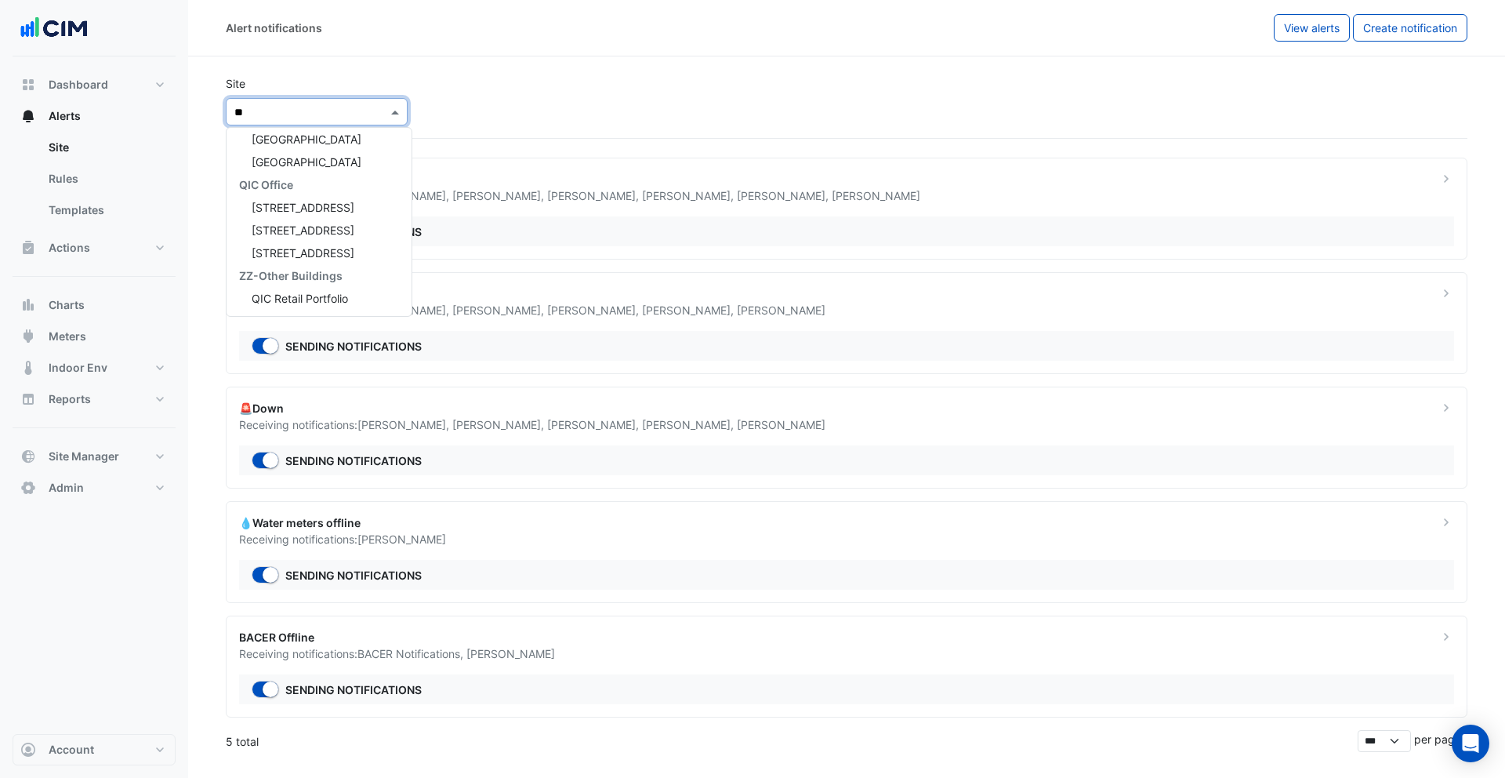
scroll to position [620, 0]
type input "***"
click at [308, 266] on span "Pacific Epping Plaza" at bounding box center [325, 268] width 147 height 13
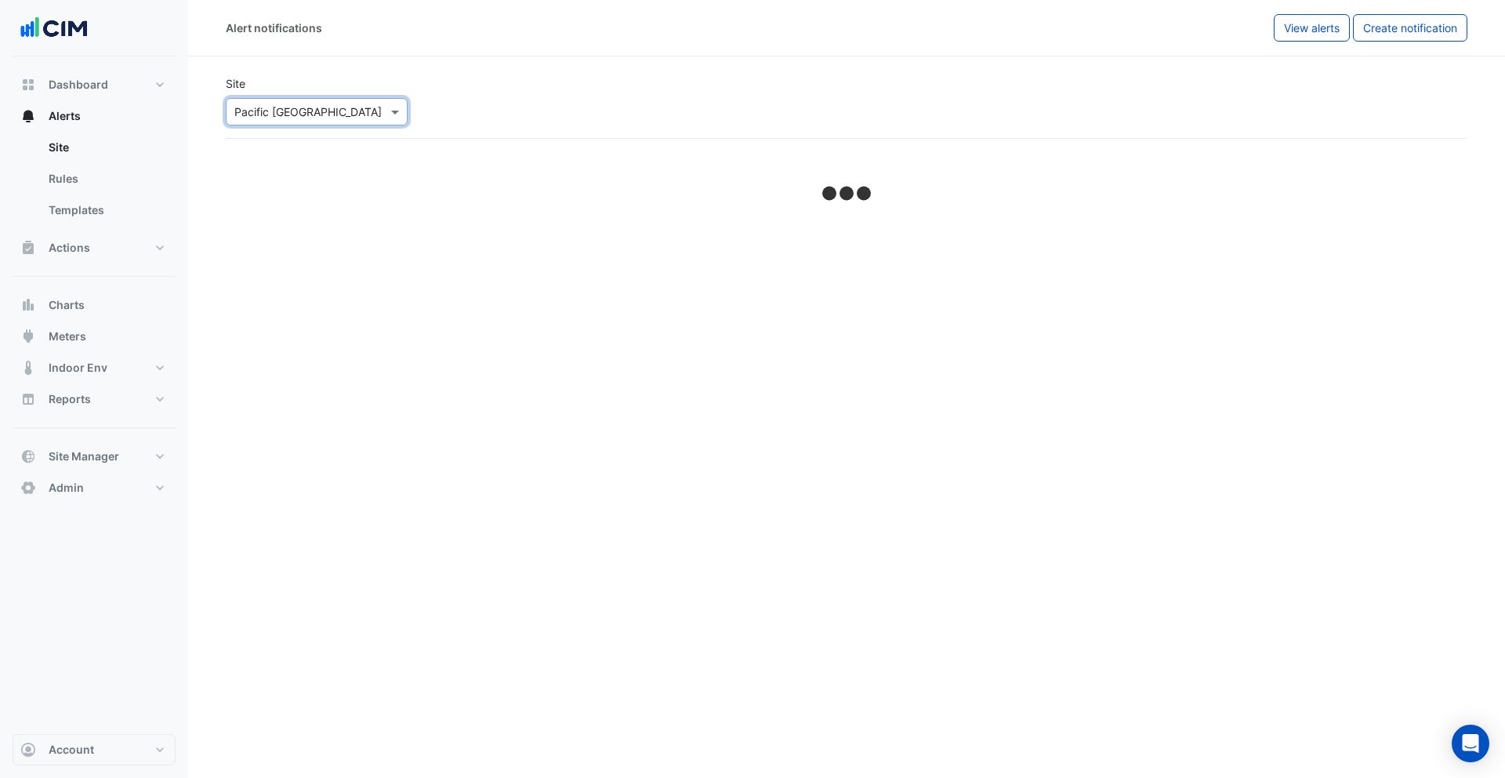
select select "******"
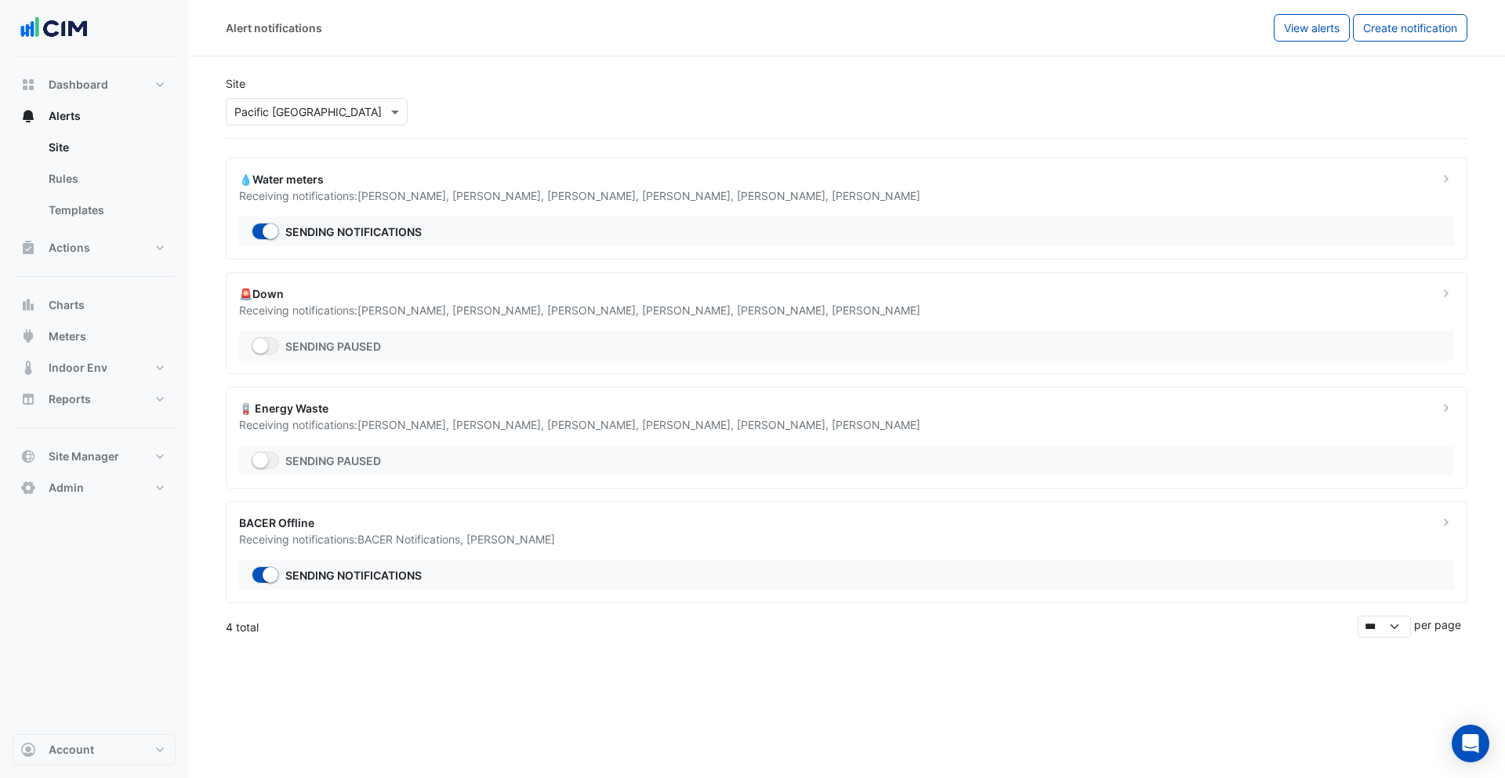
click at [680, 216] on div "Sending notifications" at bounding box center [846, 231] width 1215 height 30
click at [452, 654] on ngb-offcanvas-backdrop at bounding box center [752, 389] width 1505 height 778
click at [308, 117] on input "text" at bounding box center [300, 112] width 133 height 16
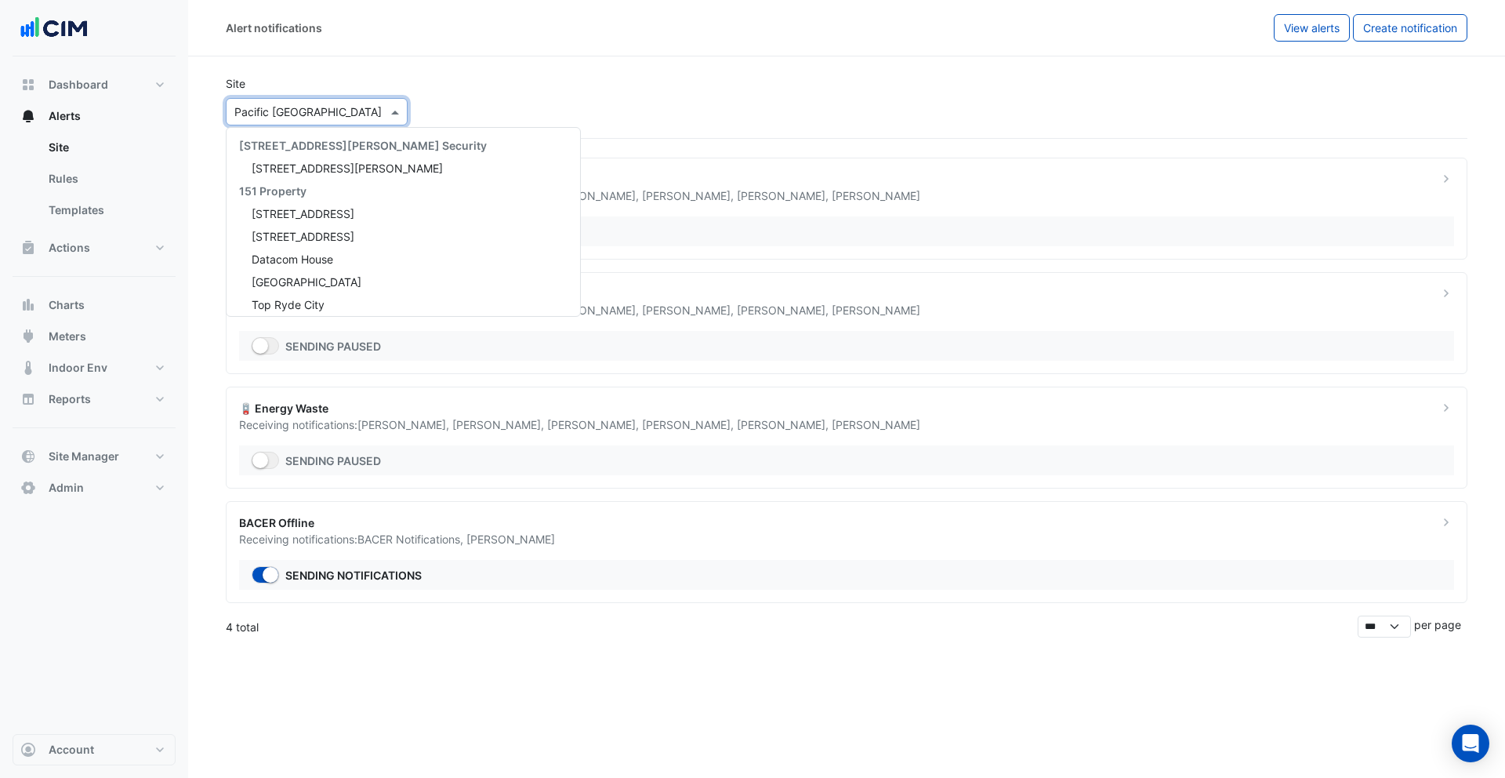
scroll to position [21559, 0]
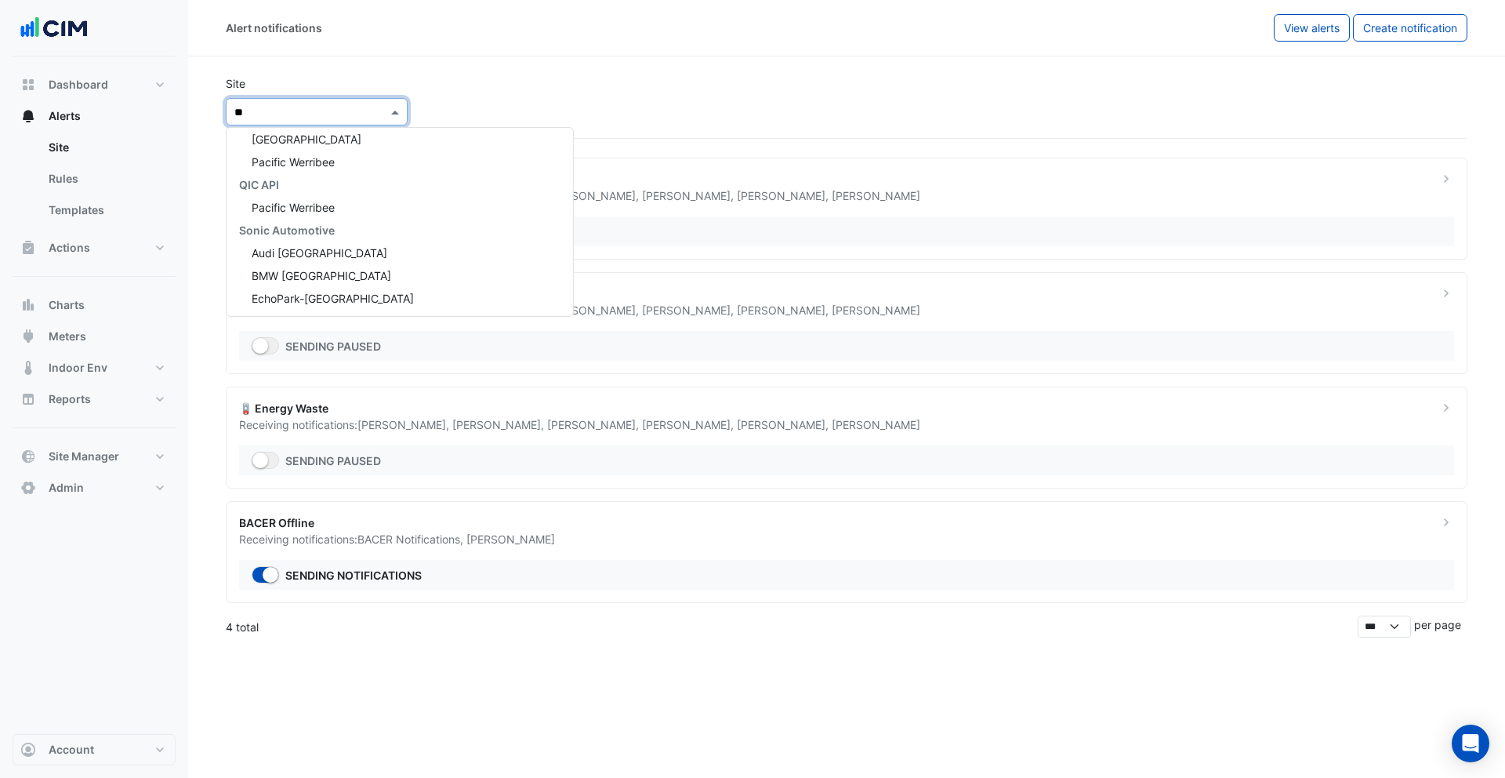
type input "***"
click at [343, 172] on div "Pacific Werribee" at bounding box center [400, 162] width 347 height 23
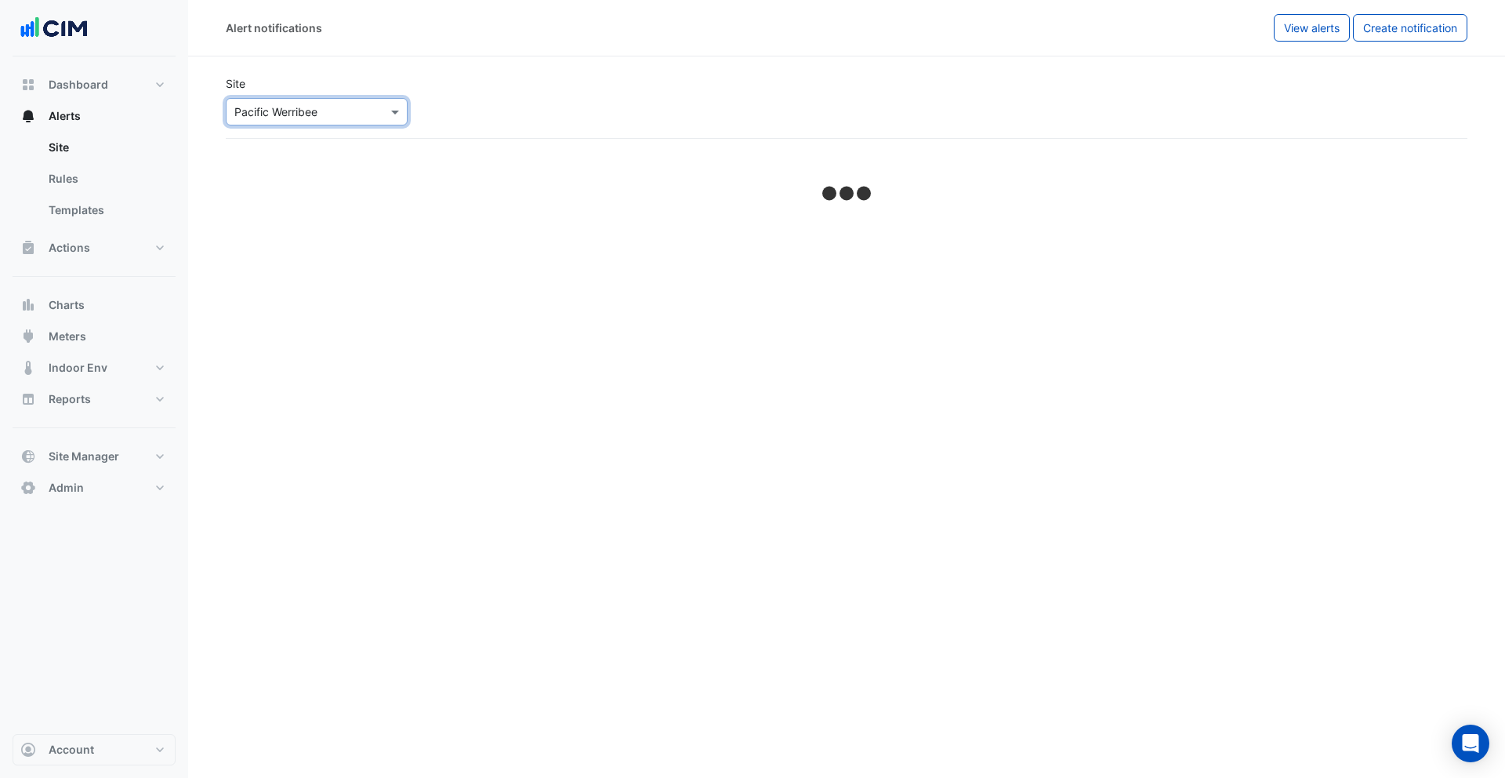
select select "******"
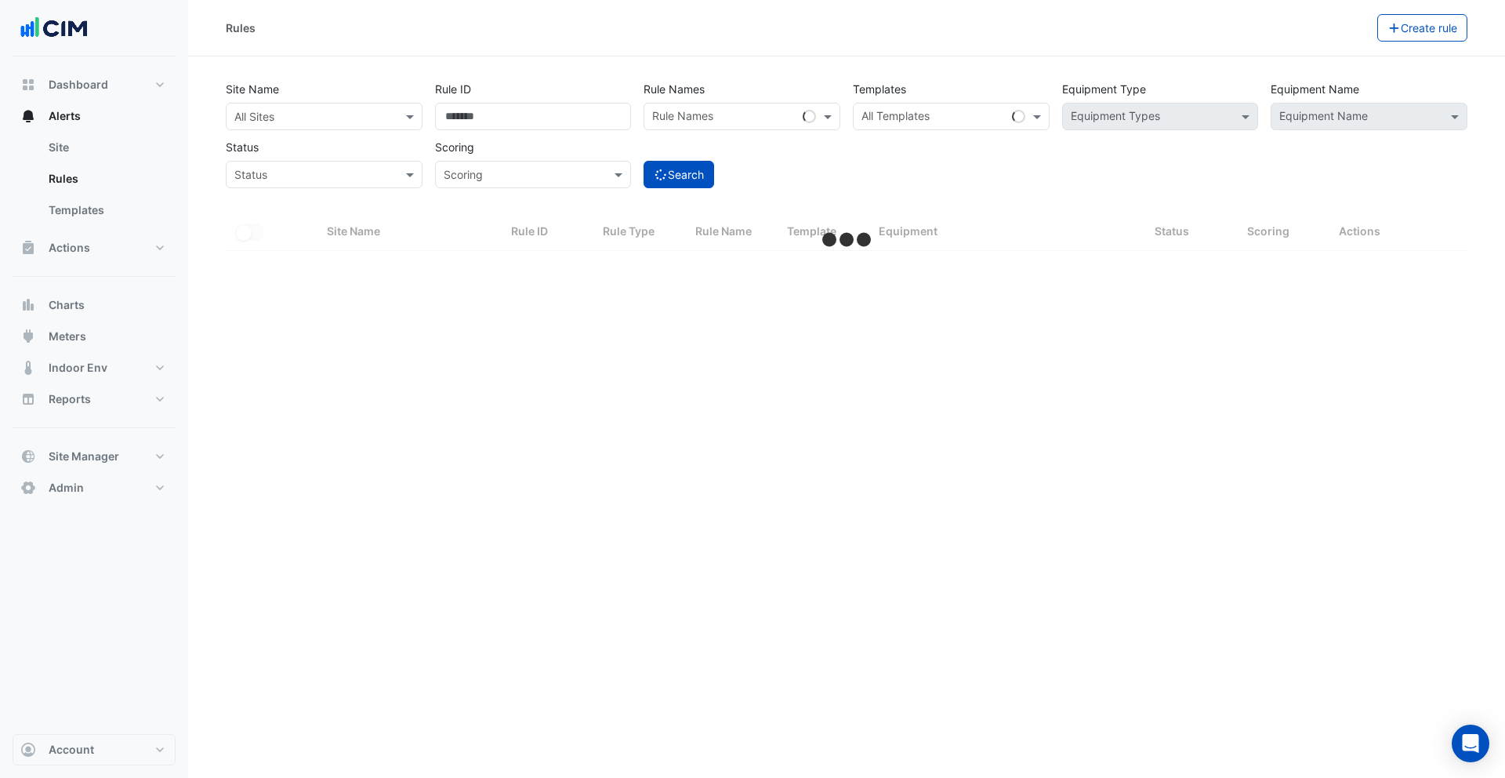
select select "***"
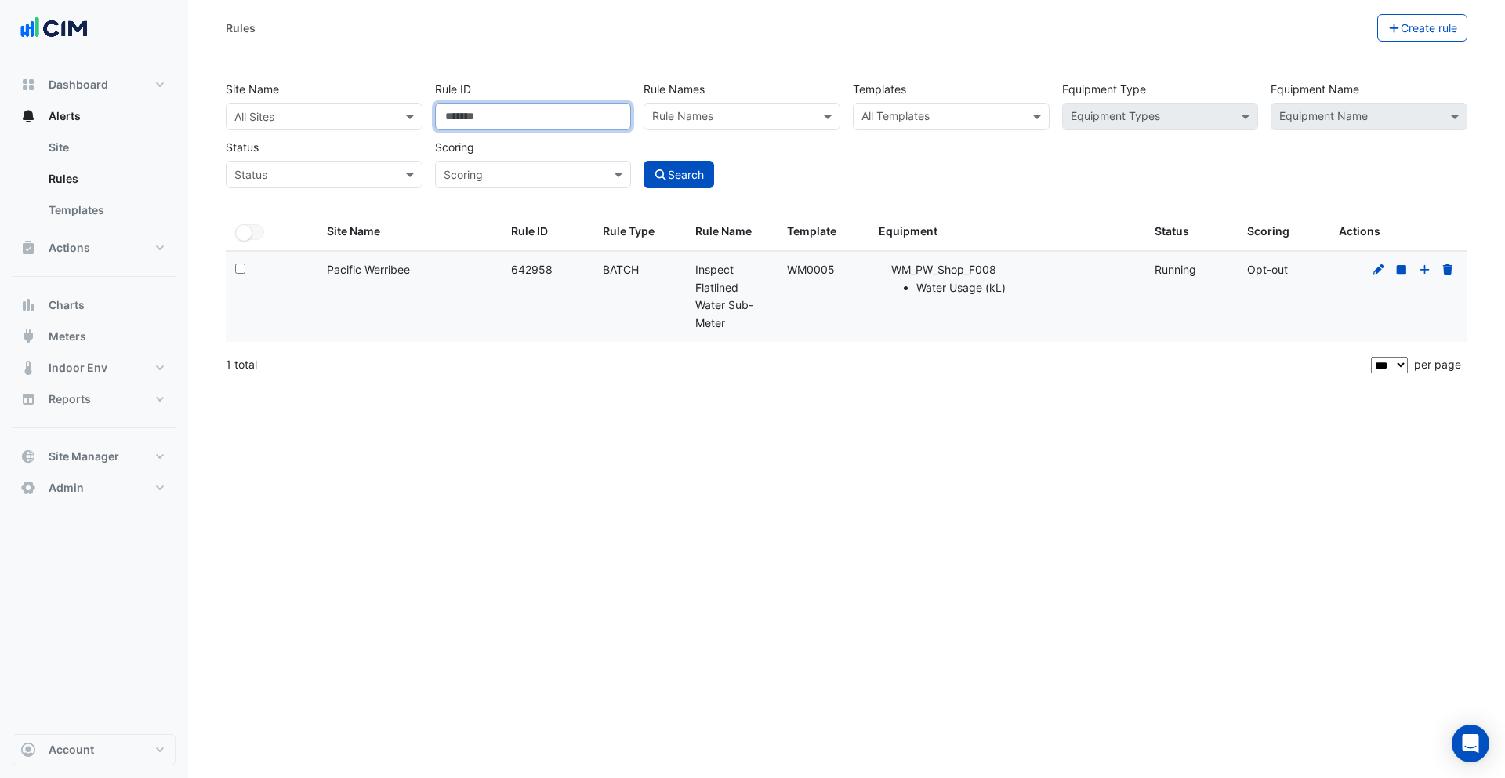
drag, startPoint x: 492, startPoint y: 116, endPoint x: 438, endPoint y: 114, distance: 53.4
click at [438, 114] on input "******" at bounding box center [533, 116] width 197 height 27
click at [545, 125] on input "******" at bounding box center [533, 116] width 197 height 27
drag, startPoint x: 524, startPoint y: 125, endPoint x: 425, endPoint y: 124, distance: 99.6
click at [425, 124] on div "Site Name All Sites Rule ID ****** Rule Names Rule Names Templates All Template…" at bounding box center [847, 130] width 1254 height 116
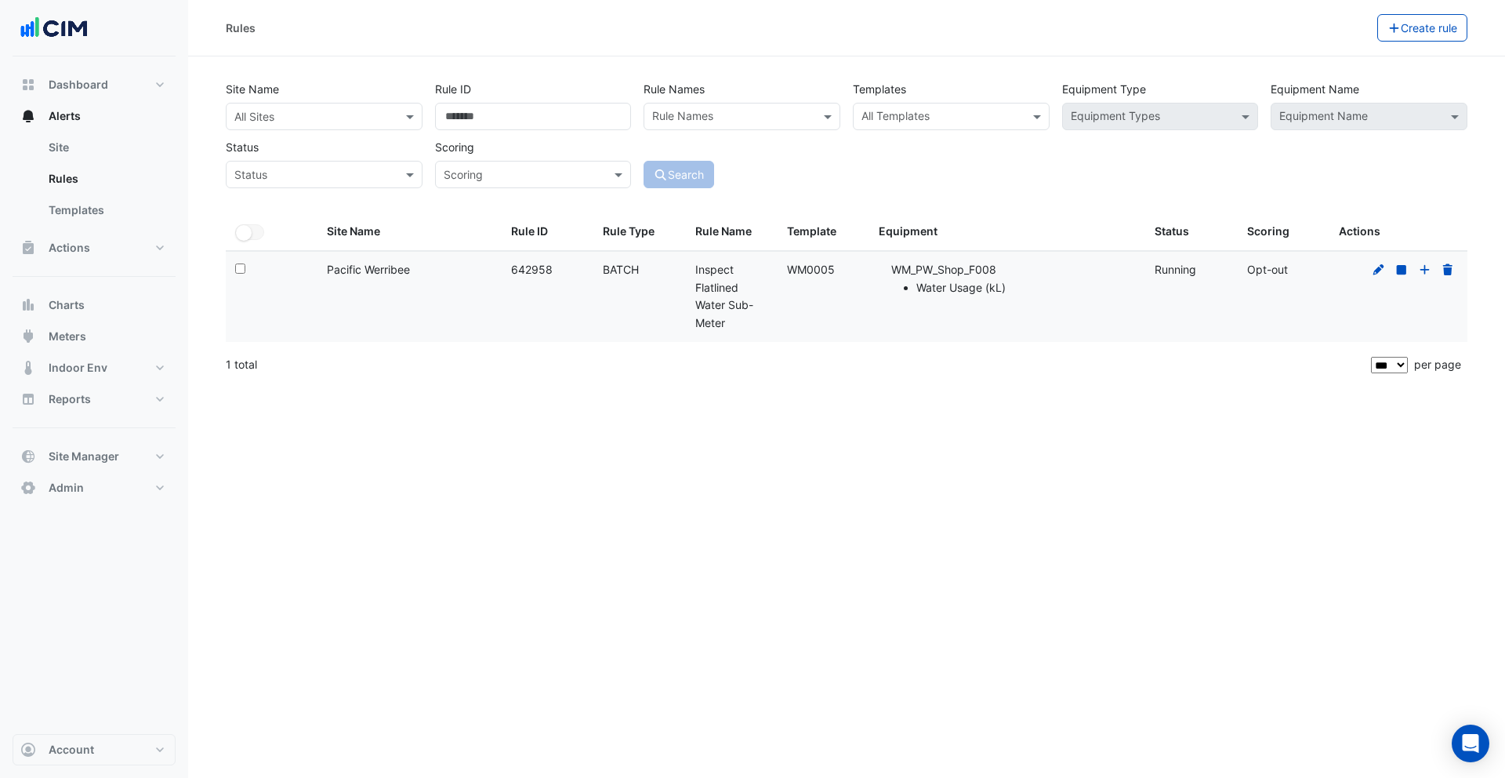
click at [257, 120] on input "text" at bounding box center [308, 117] width 148 height 16
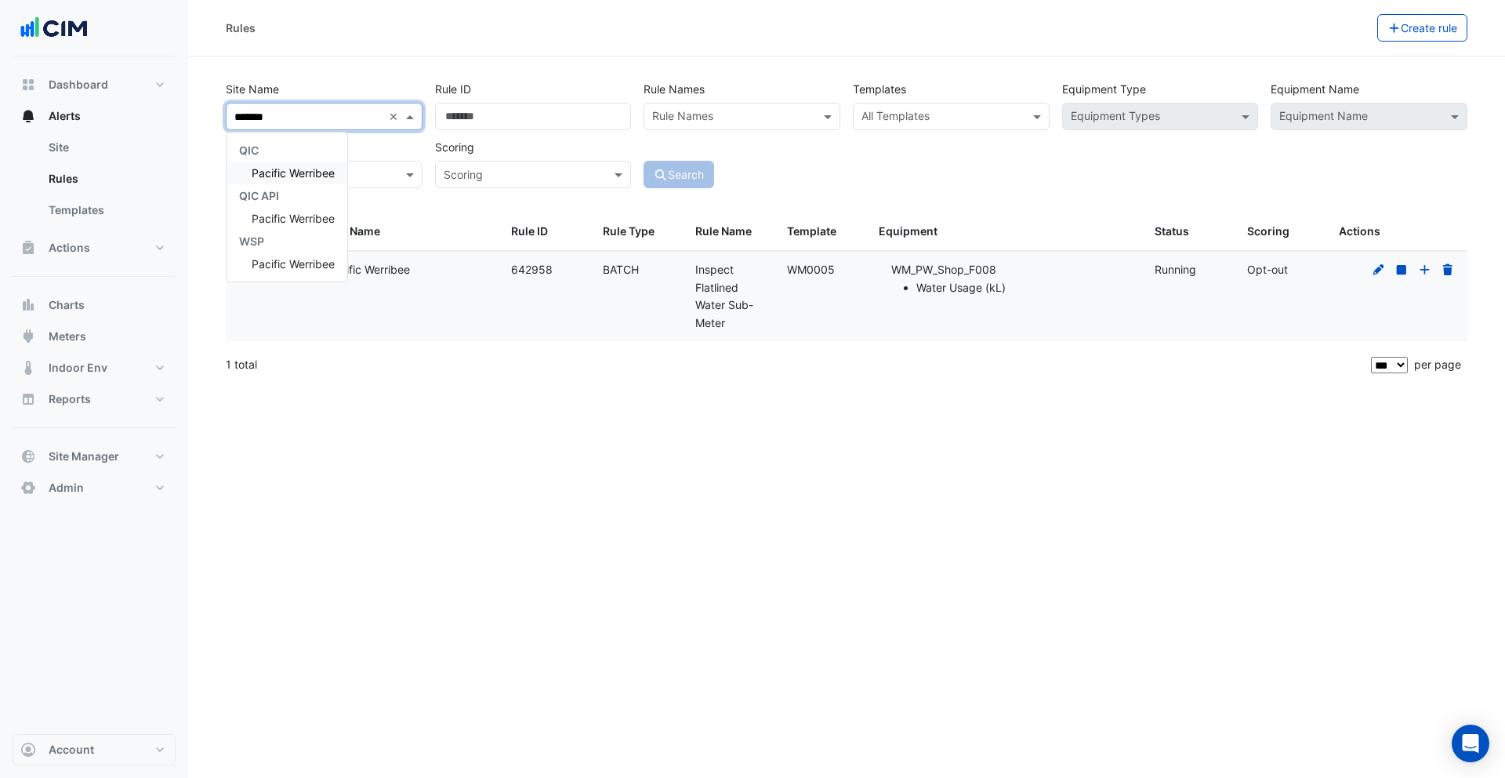
type input "********"
click at [281, 163] on div "Pacific Werribee" at bounding box center [287, 172] width 121 height 23
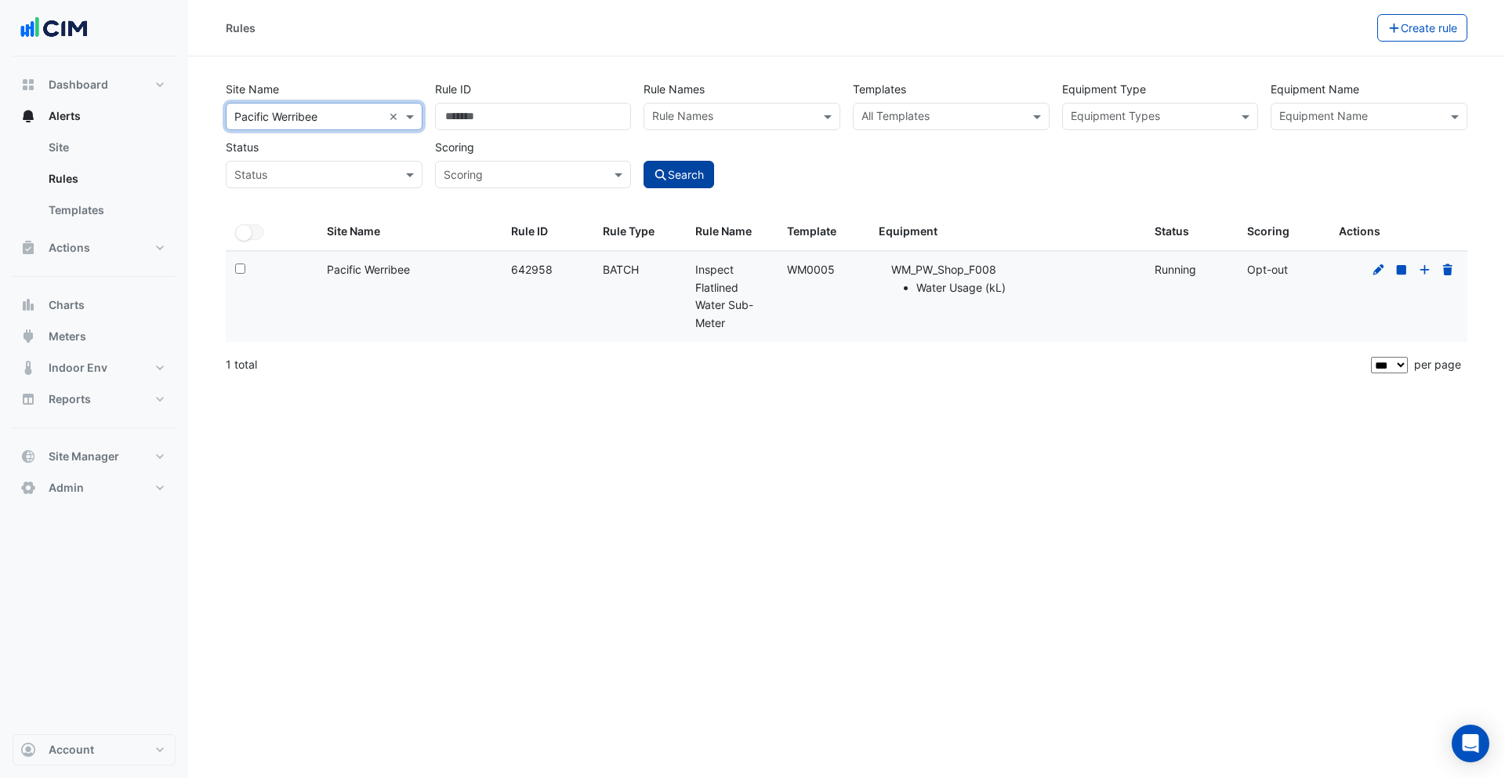
click at [683, 174] on button "Search" at bounding box center [679, 174] width 71 height 27
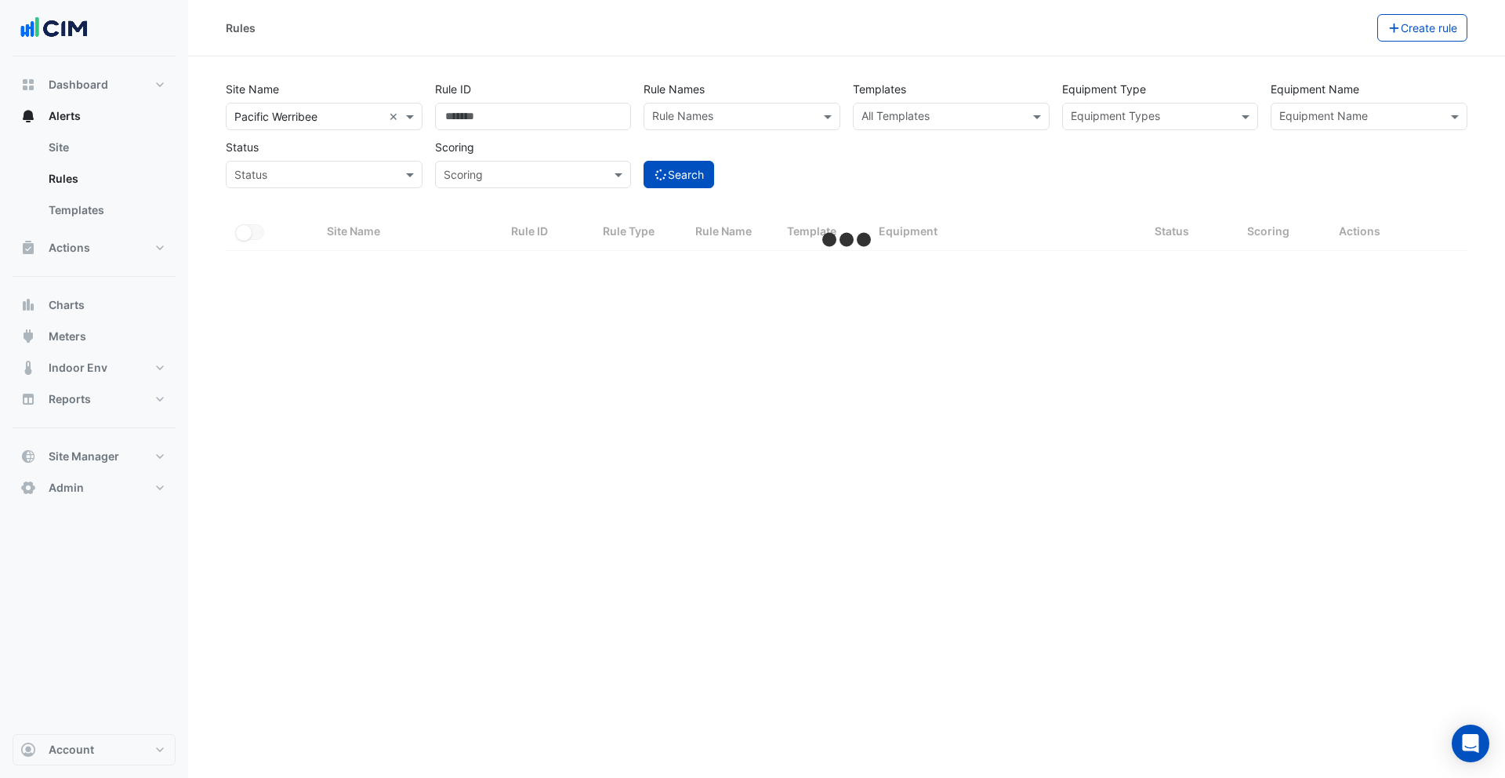
select select "***"
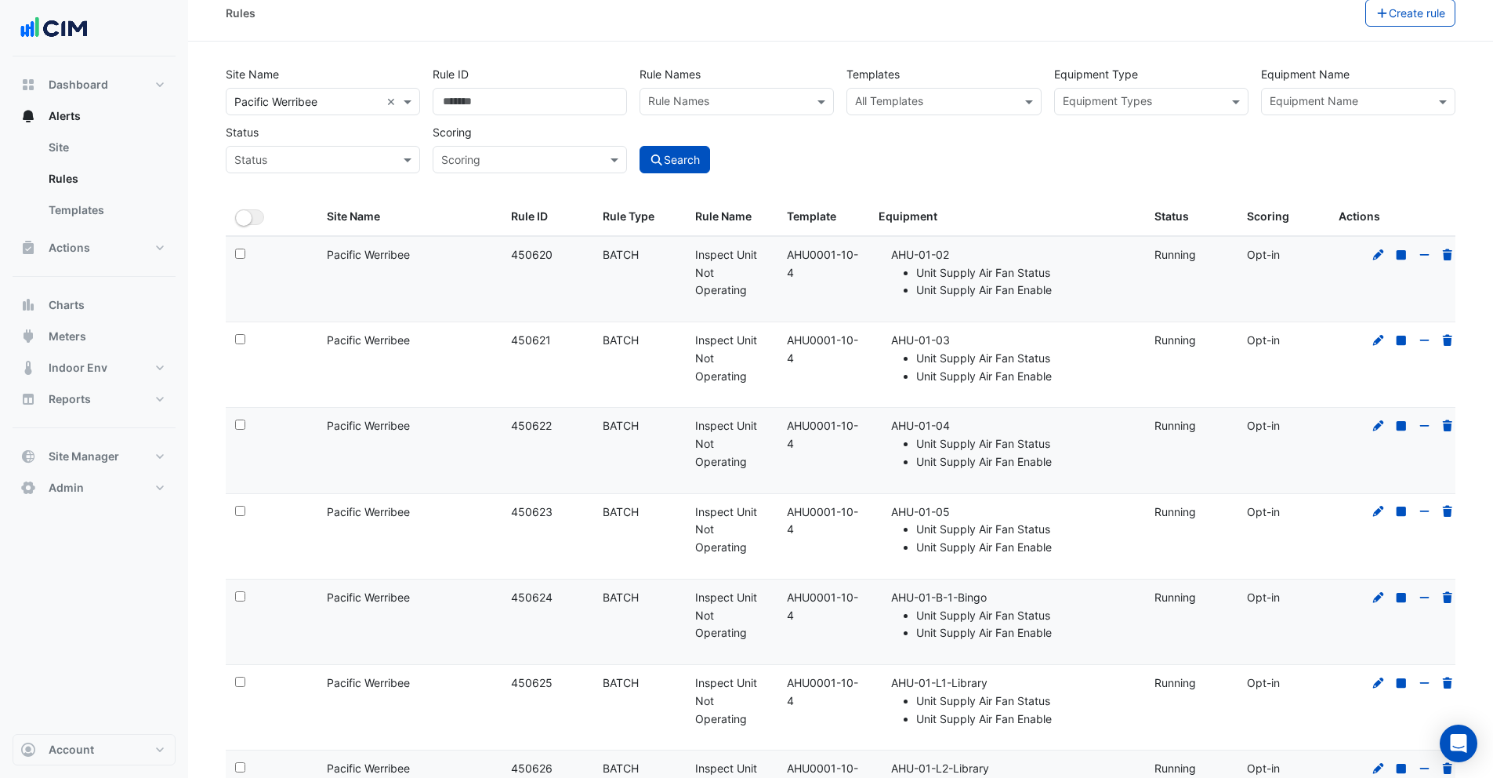
scroll to position [25, 0]
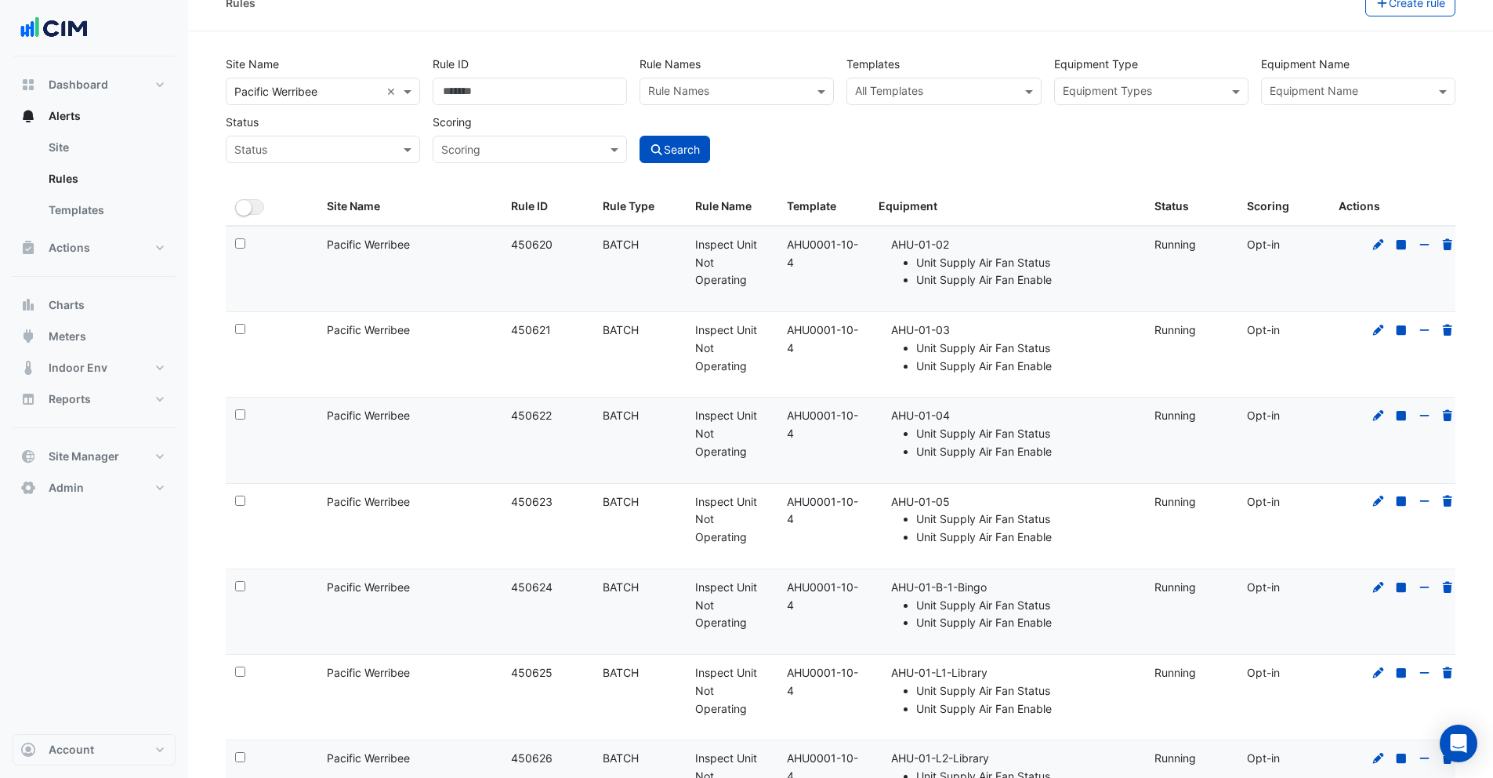
click at [1177, 100] on div at bounding box center [1141, 93] width 161 height 20
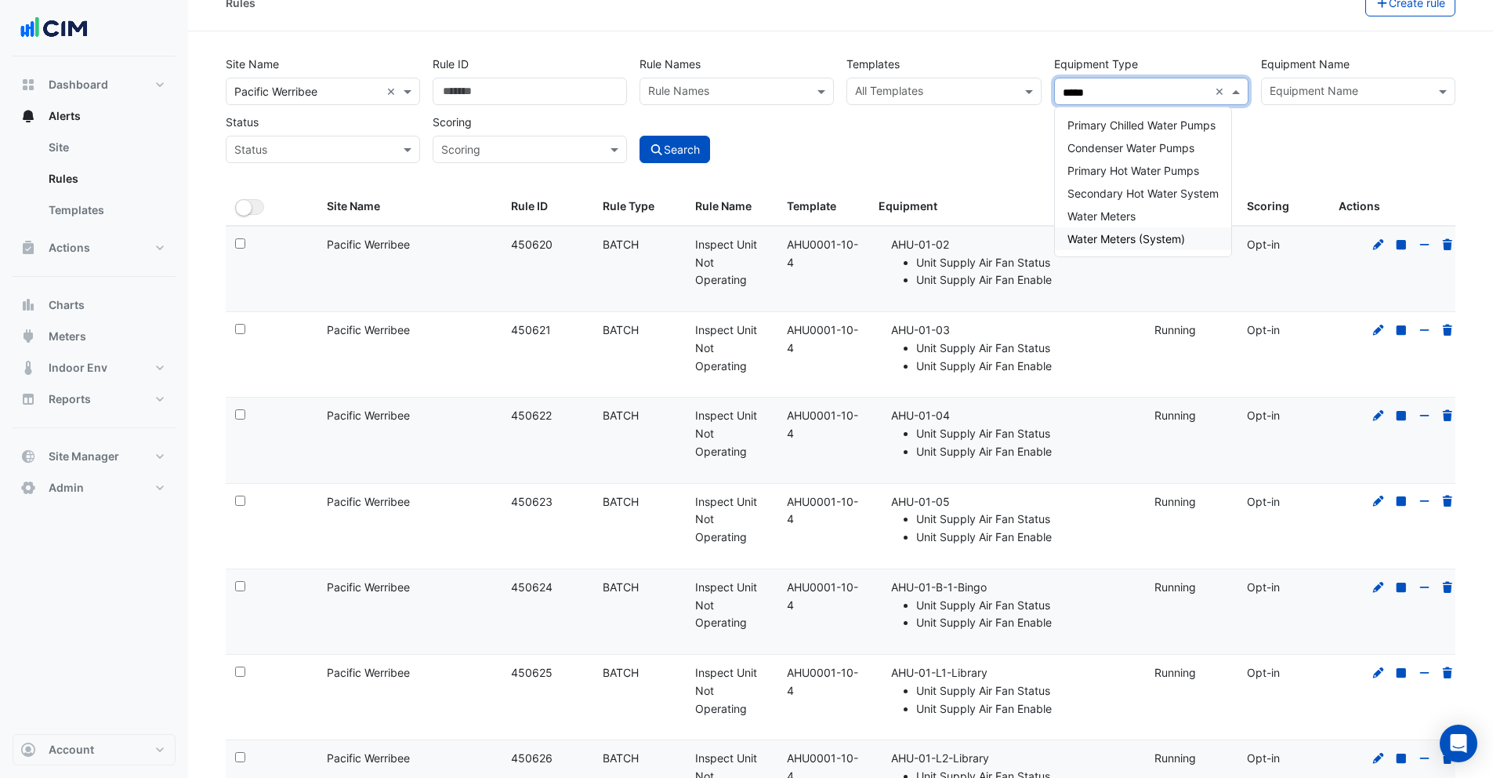
click at [1122, 240] on span "Water Meters (System)" at bounding box center [1127, 238] width 118 height 13
type input "*****"
click at [1355, 124] on div "Site Name × Pacific Werribee × Rule ID Rule Names Rule Names Templates All Temp…" at bounding box center [841, 105] width 1243 height 116
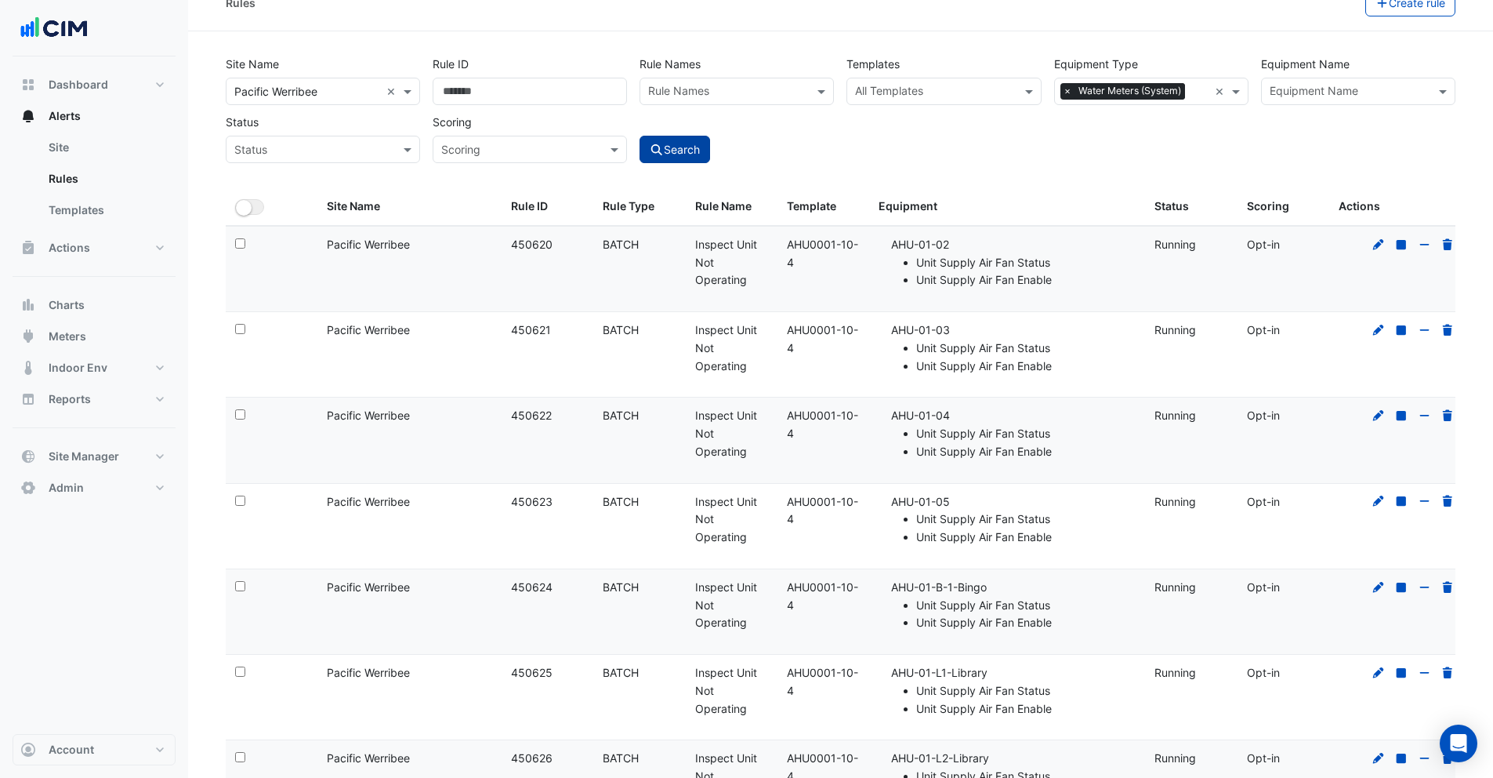
click at [668, 152] on button "Search" at bounding box center [675, 149] width 71 height 27
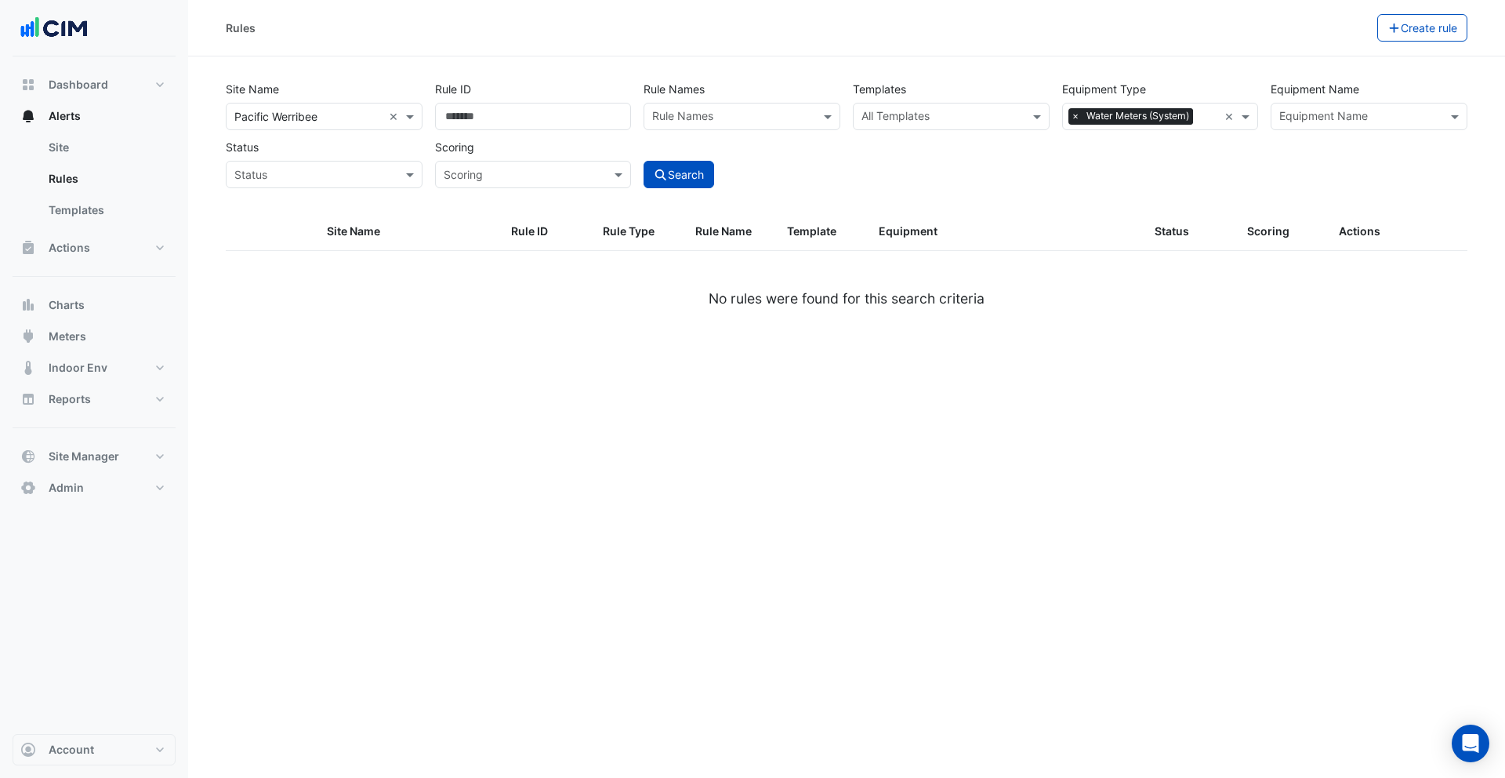
click at [1164, 107] on div "× Water Meters (System)" at bounding box center [1141, 116] width 156 height 24
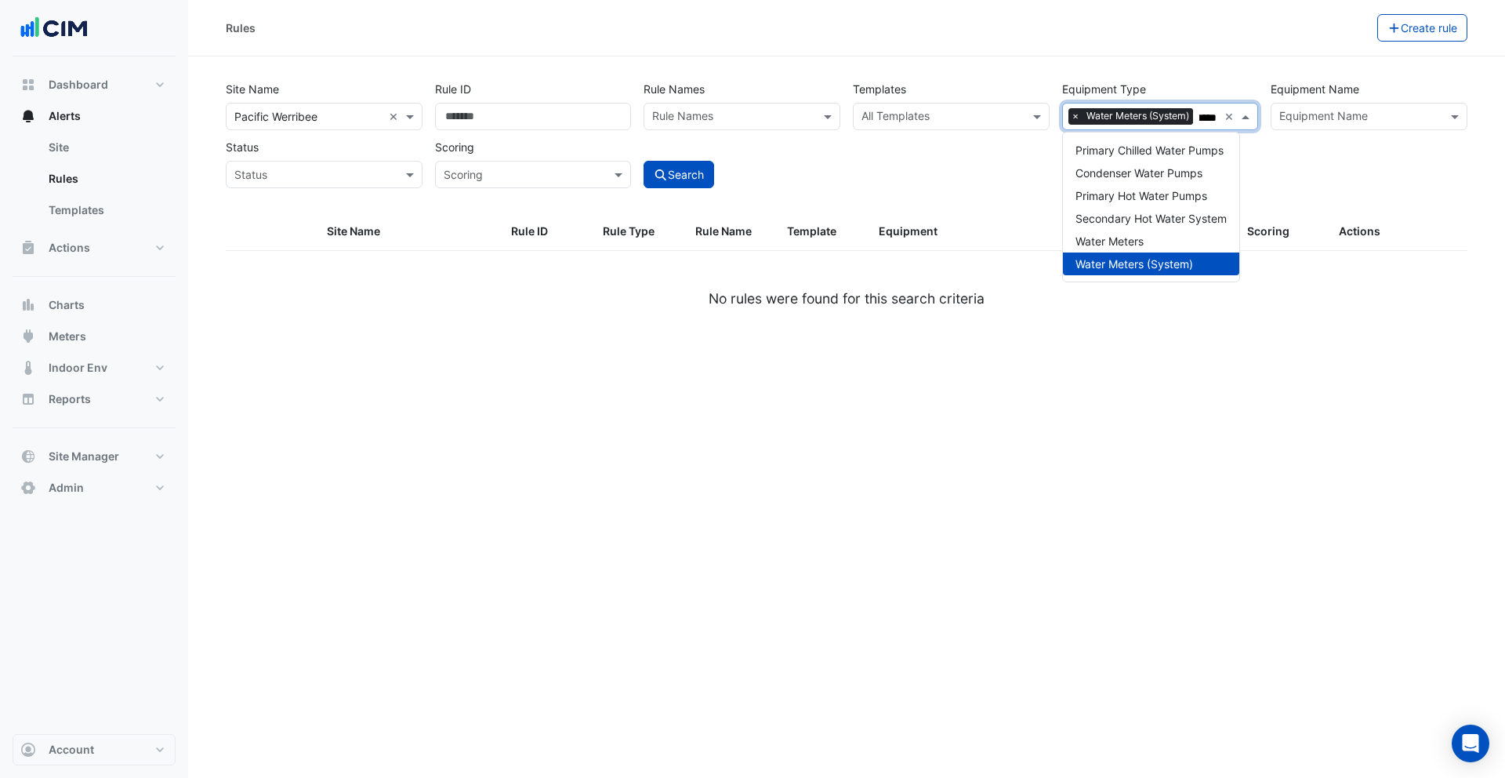
scroll to position [0, 13]
click at [1092, 244] on span "Water Meters" at bounding box center [1110, 240] width 68 height 13
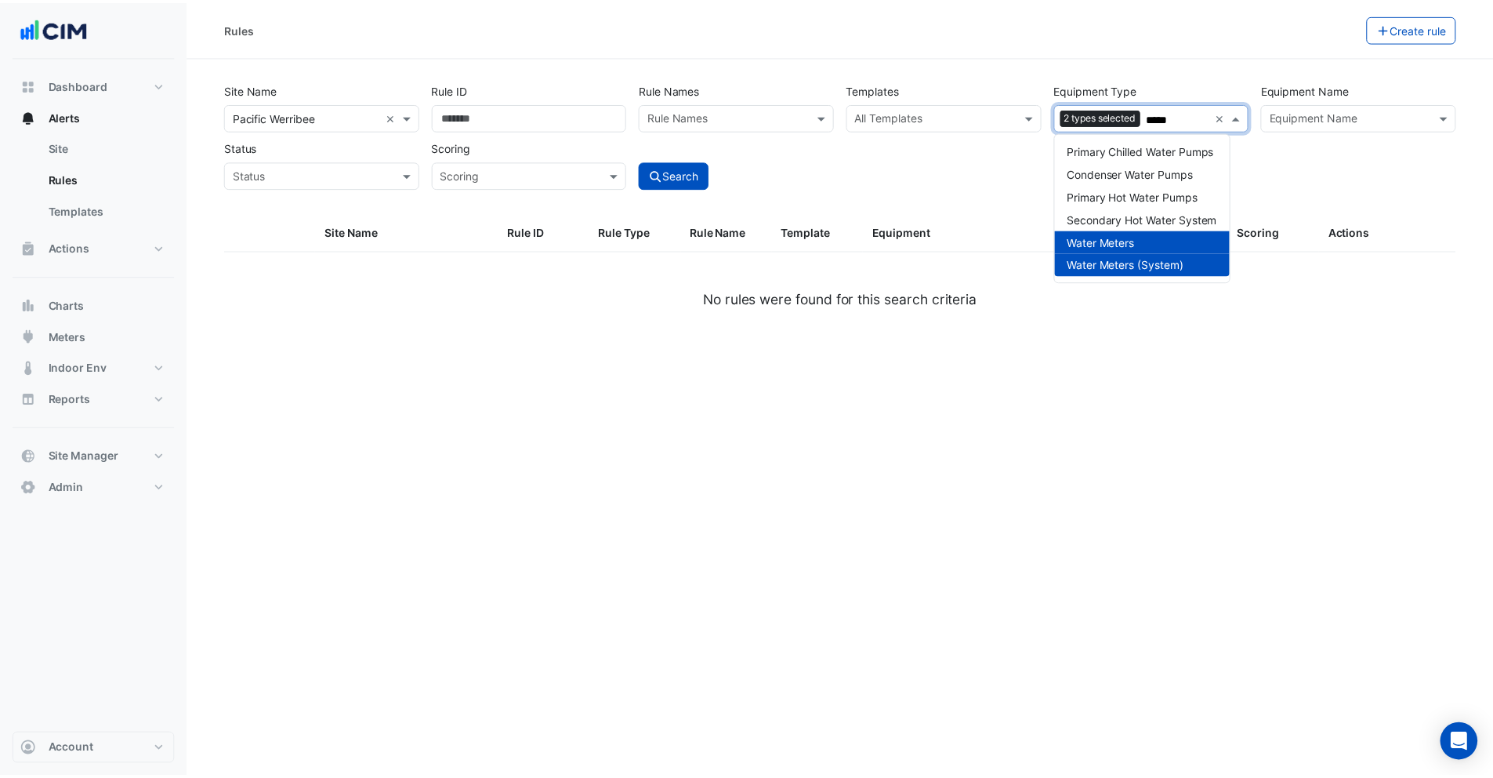
scroll to position [0, 0]
type input "*****"
click at [1047, 326] on ngx-datatable "Site Name Rule ID Rule Type Rule Name Template Equipment Status Scoring Actions…" at bounding box center [847, 279] width 1242 height 133
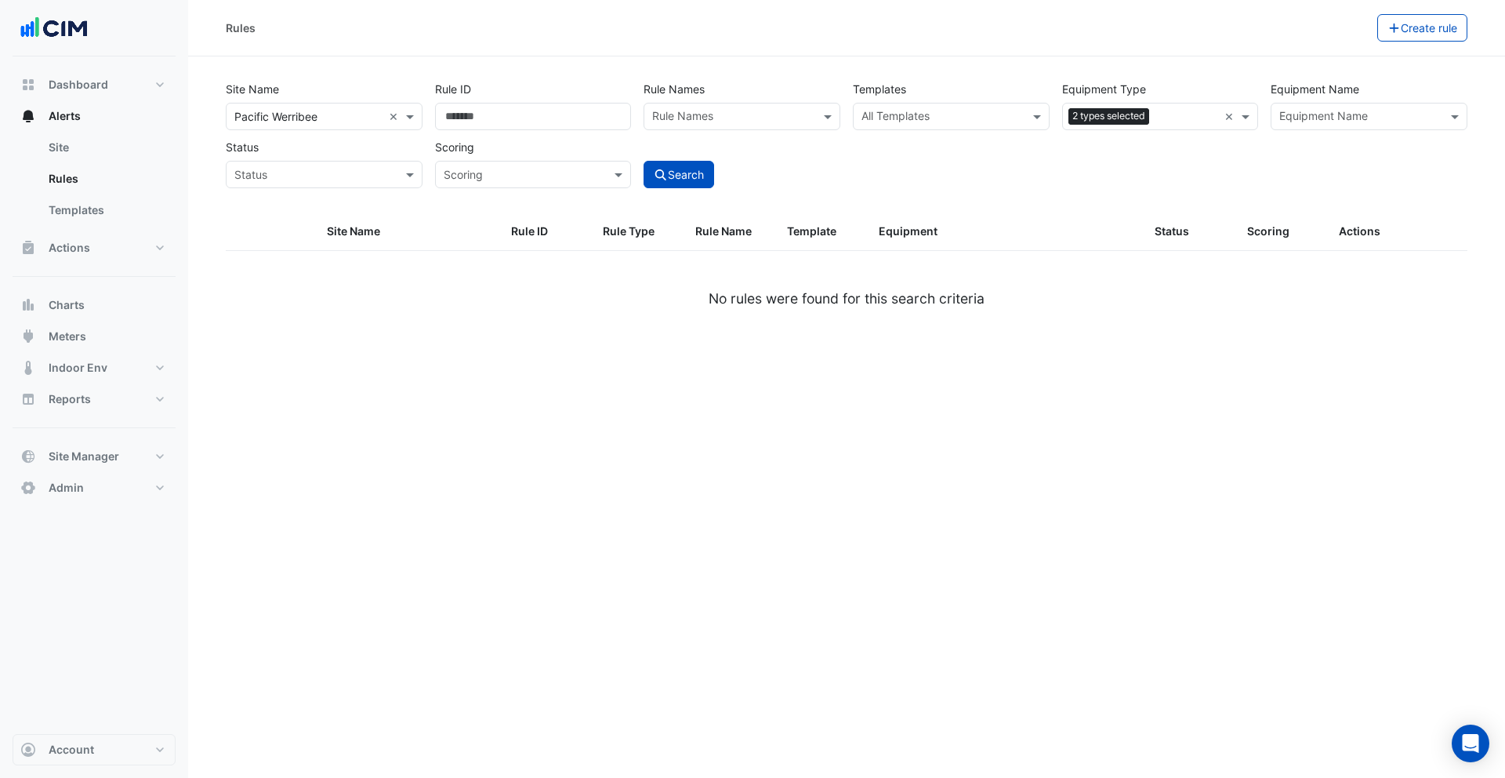
click at [679, 154] on div "Search" at bounding box center [741, 160] width 209 height 55
click at [683, 176] on button "Search" at bounding box center [679, 174] width 71 height 27
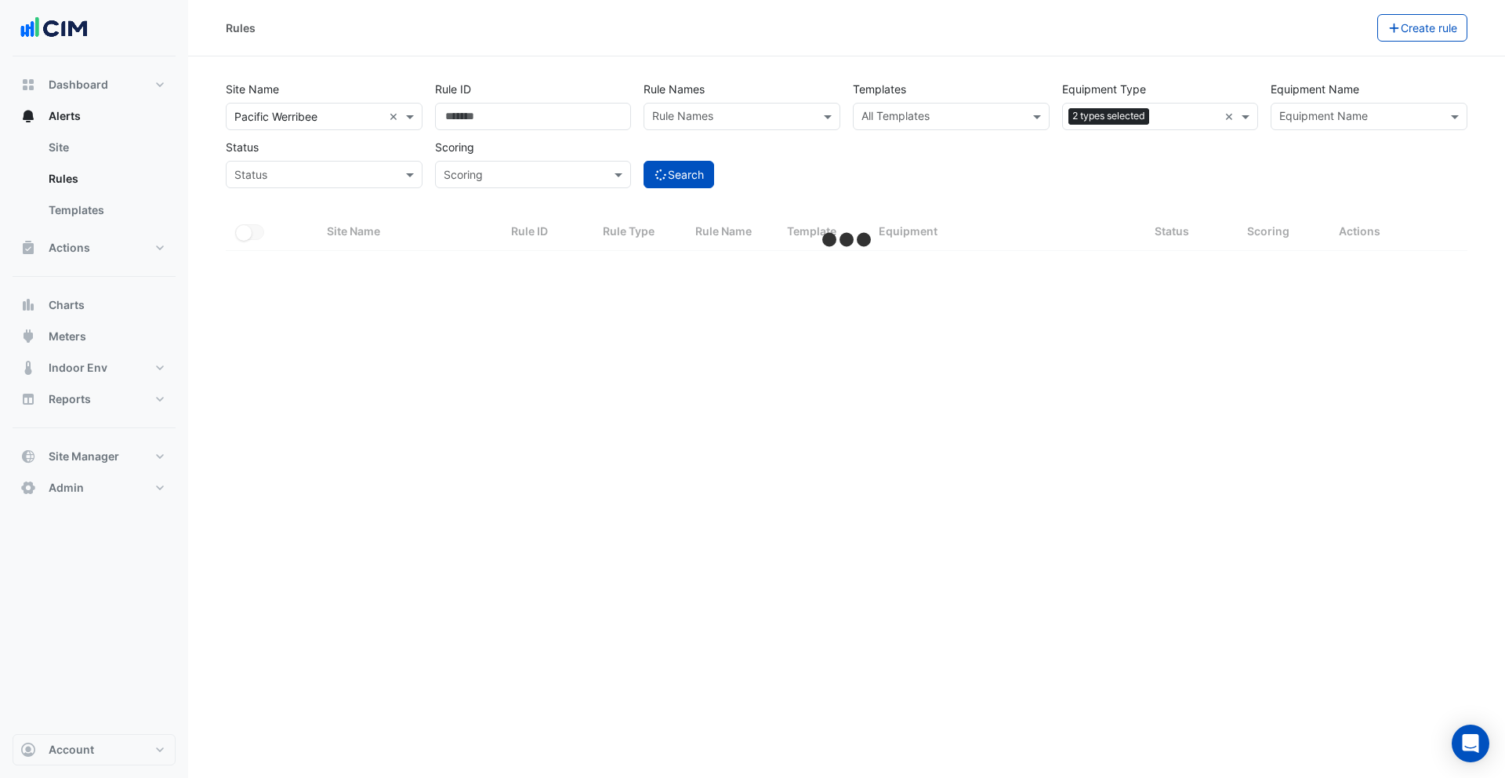
select select "***"
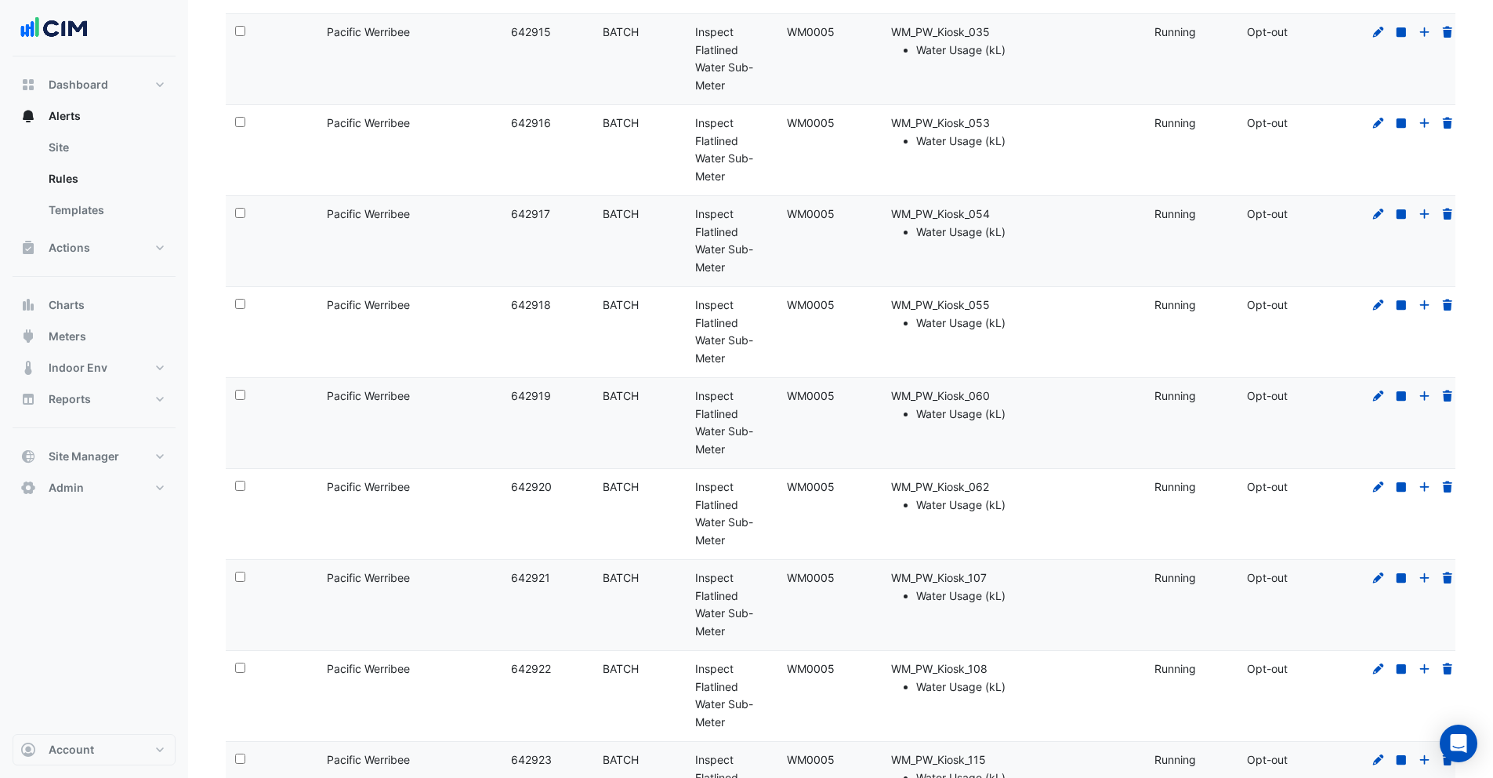
scroll to position [7188, 0]
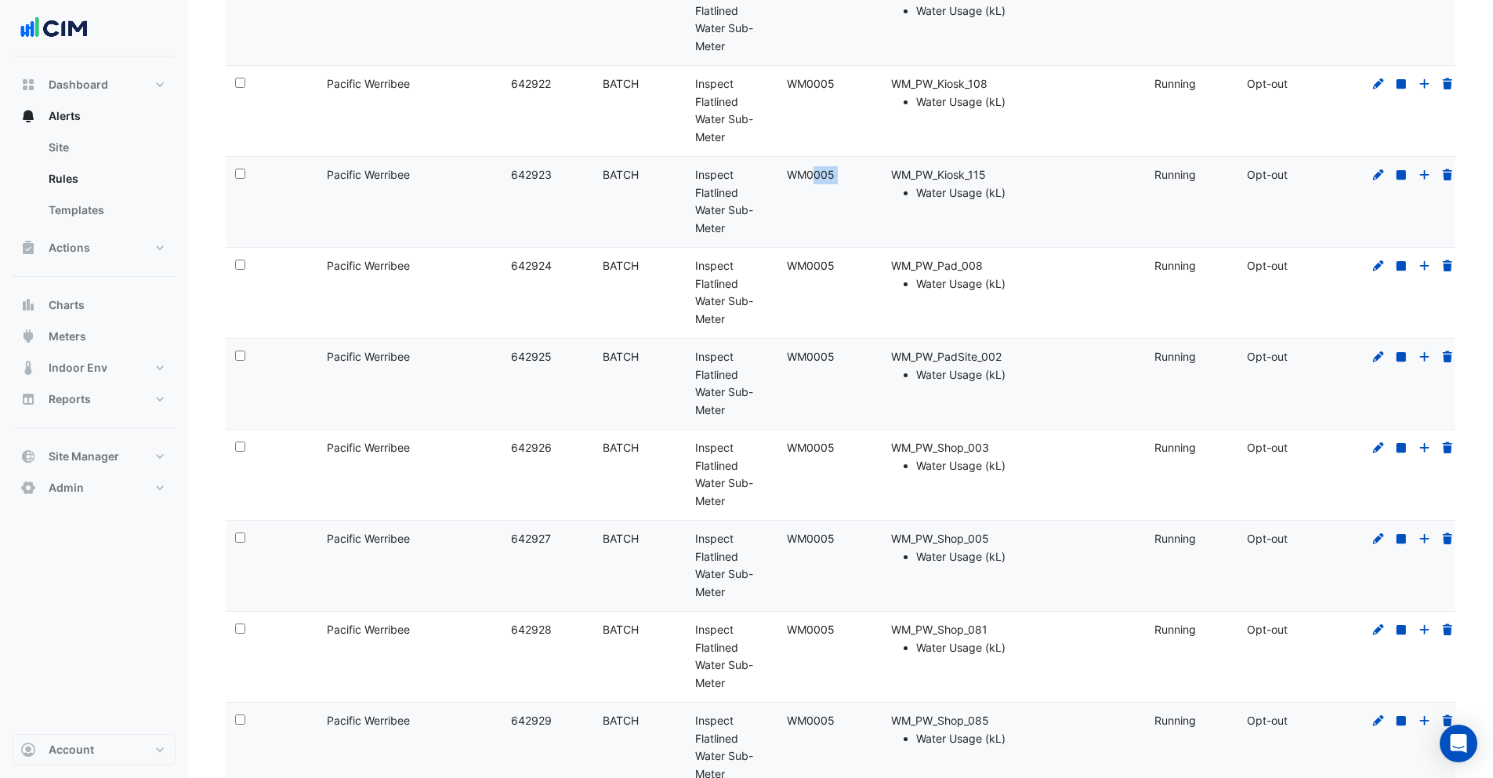
drag, startPoint x: 789, startPoint y: 174, endPoint x: 871, endPoint y: 174, distance: 81.5
click at [871, 174] on div "Select: Site Name: Pacific Werribee Rule ID: 642923 Rule Type: BATCH Rule Name:…" at bounding box center [847, 202] width 1242 height 90
copy div "WM0005 Equipment:"
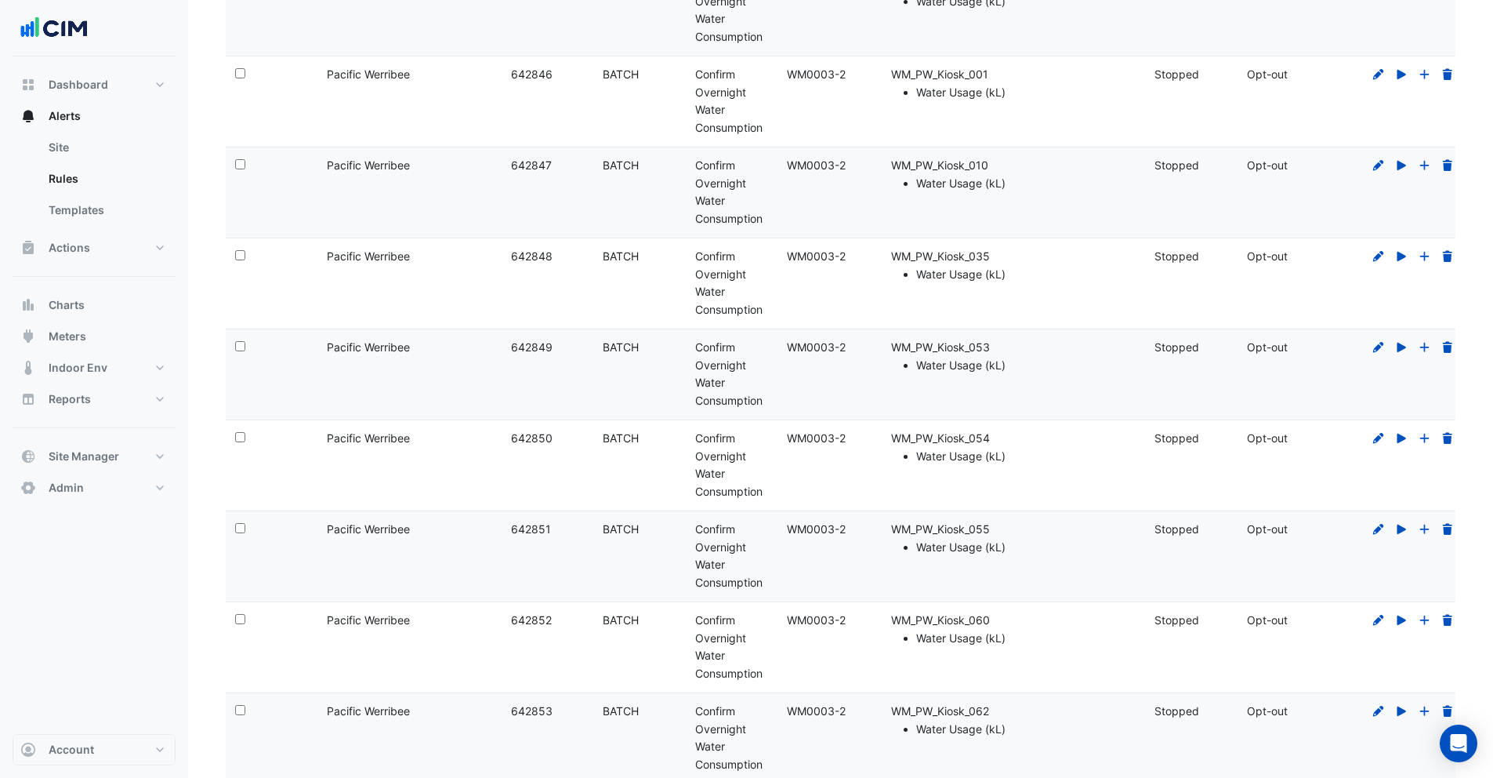
scroll to position [0, 0]
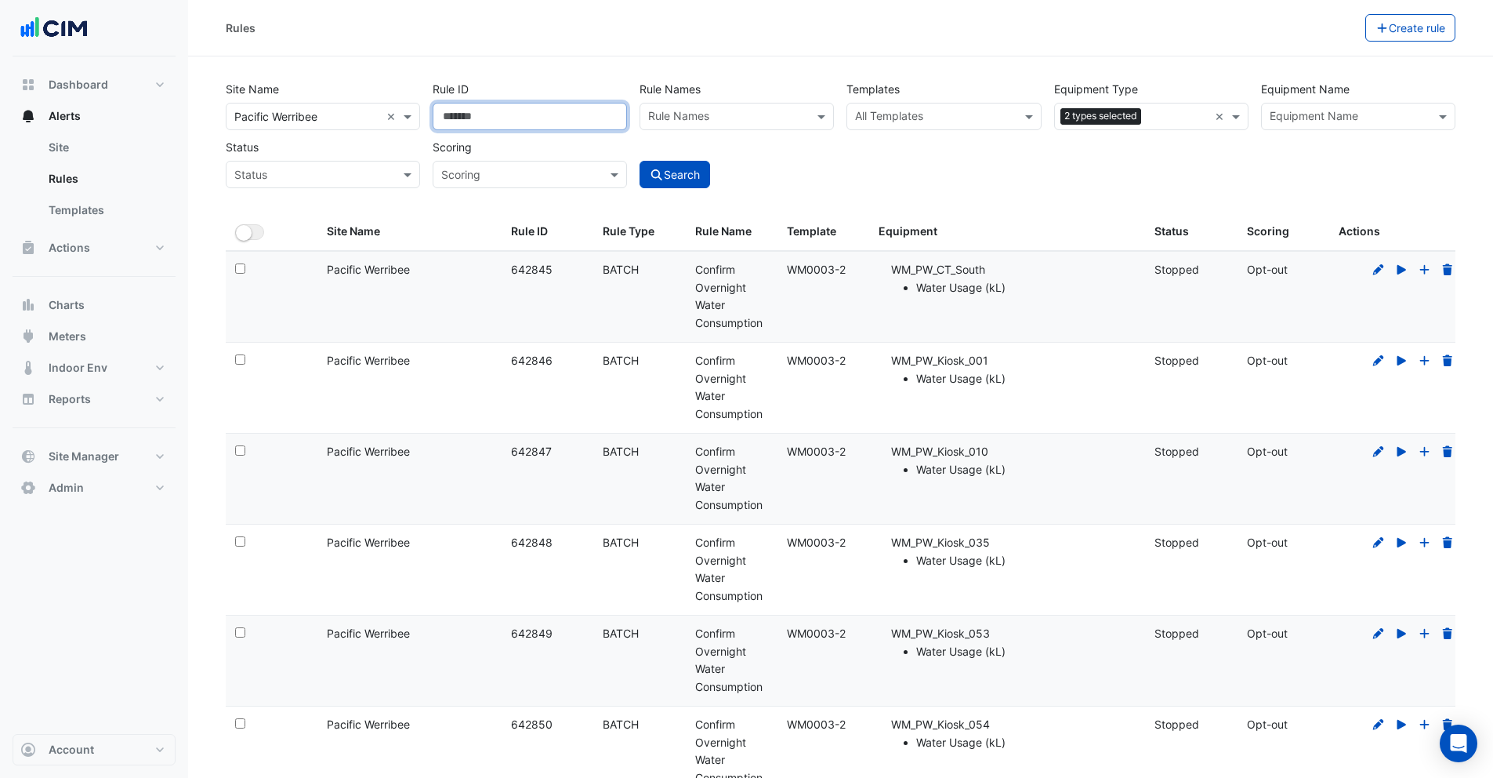
click at [524, 111] on input "Rule ID" at bounding box center [530, 116] width 194 height 27
paste input "****"
type input "****"
drag, startPoint x: 482, startPoint y: 112, endPoint x: 421, endPoint y: 111, distance: 61.2
click at [421, 111] on div "Site Name × Pacific Werribee × Rule ID **** Rule Names Rule Names Templates All…" at bounding box center [841, 130] width 1243 height 116
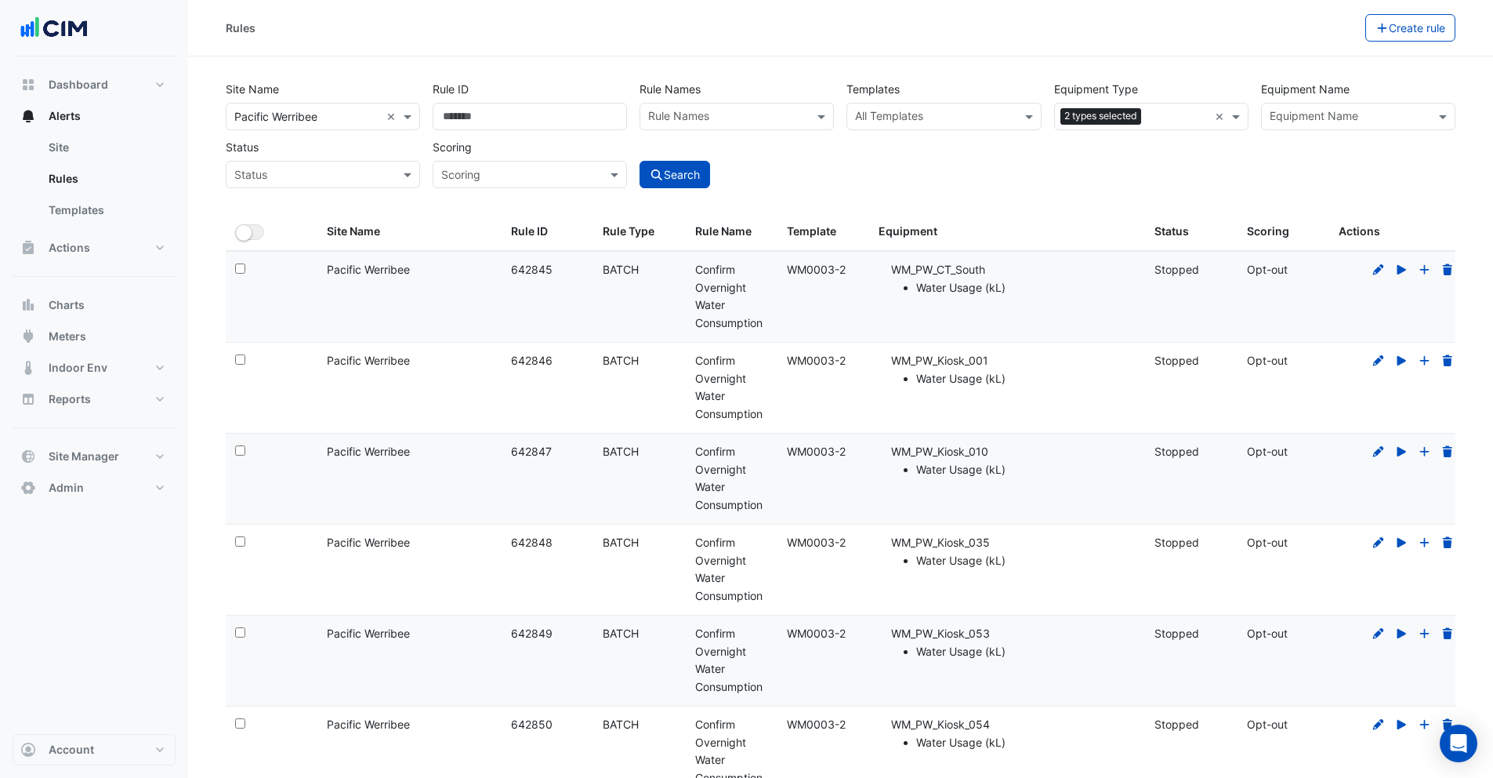
click at [890, 104] on div "All Templates" at bounding box center [930, 116] width 167 height 24
click at [891, 110] on input "text" at bounding box center [934, 118] width 159 height 16
click at [884, 115] on input "text" at bounding box center [934, 118] width 159 height 16
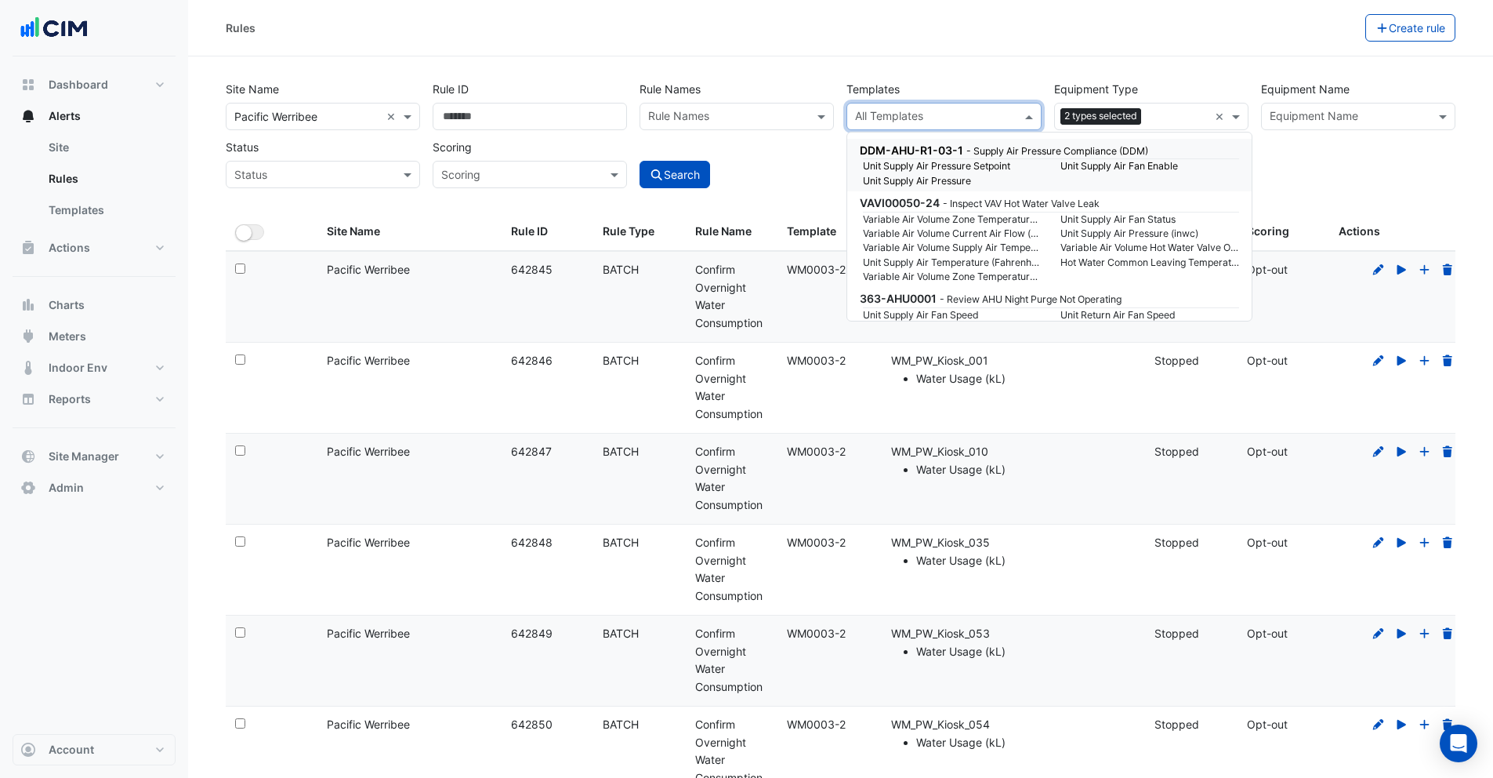
paste input "******"
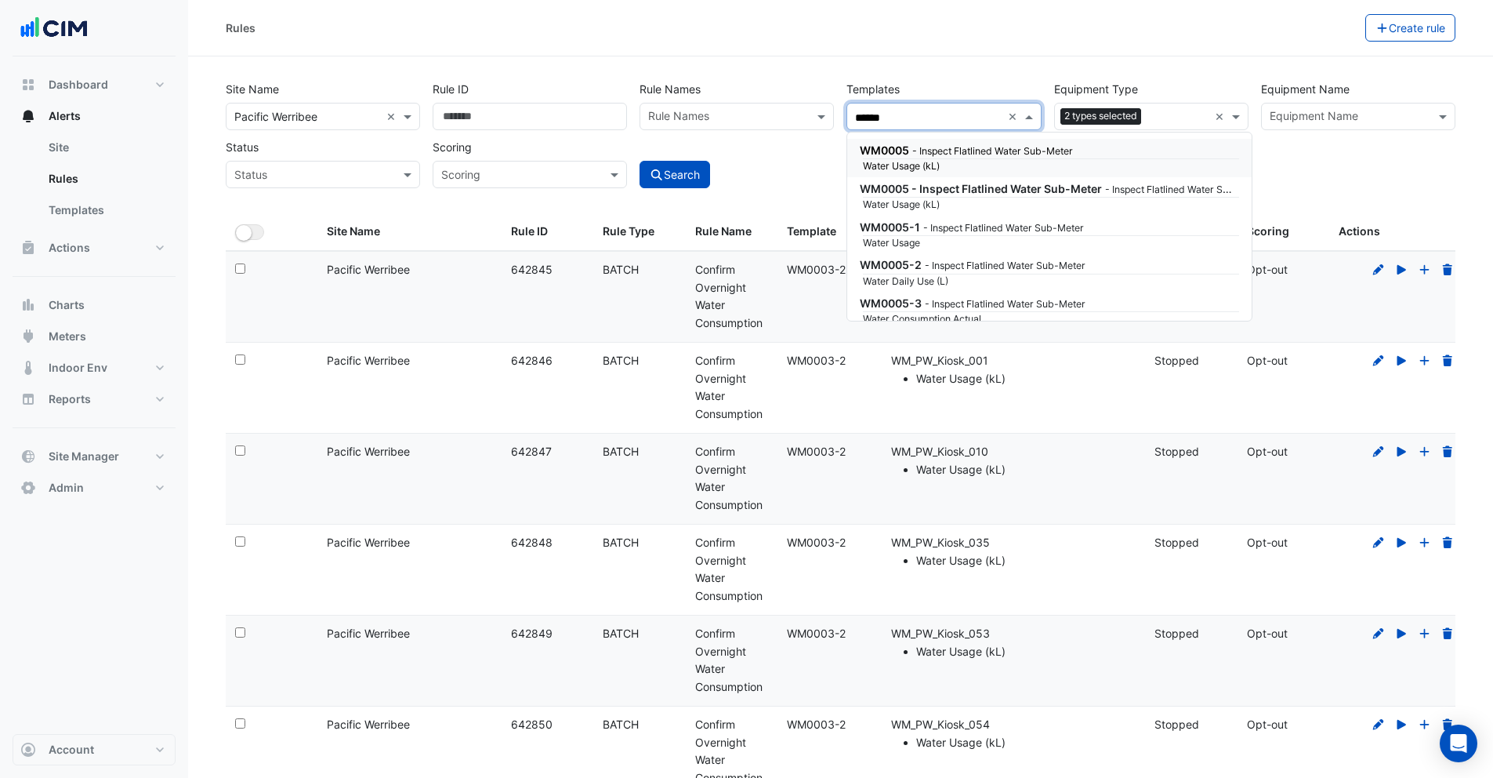
click at [1003, 158] on div "WM0005 - Inspect Flatlined Water Sub-Meter" at bounding box center [1048, 150] width 376 height 16
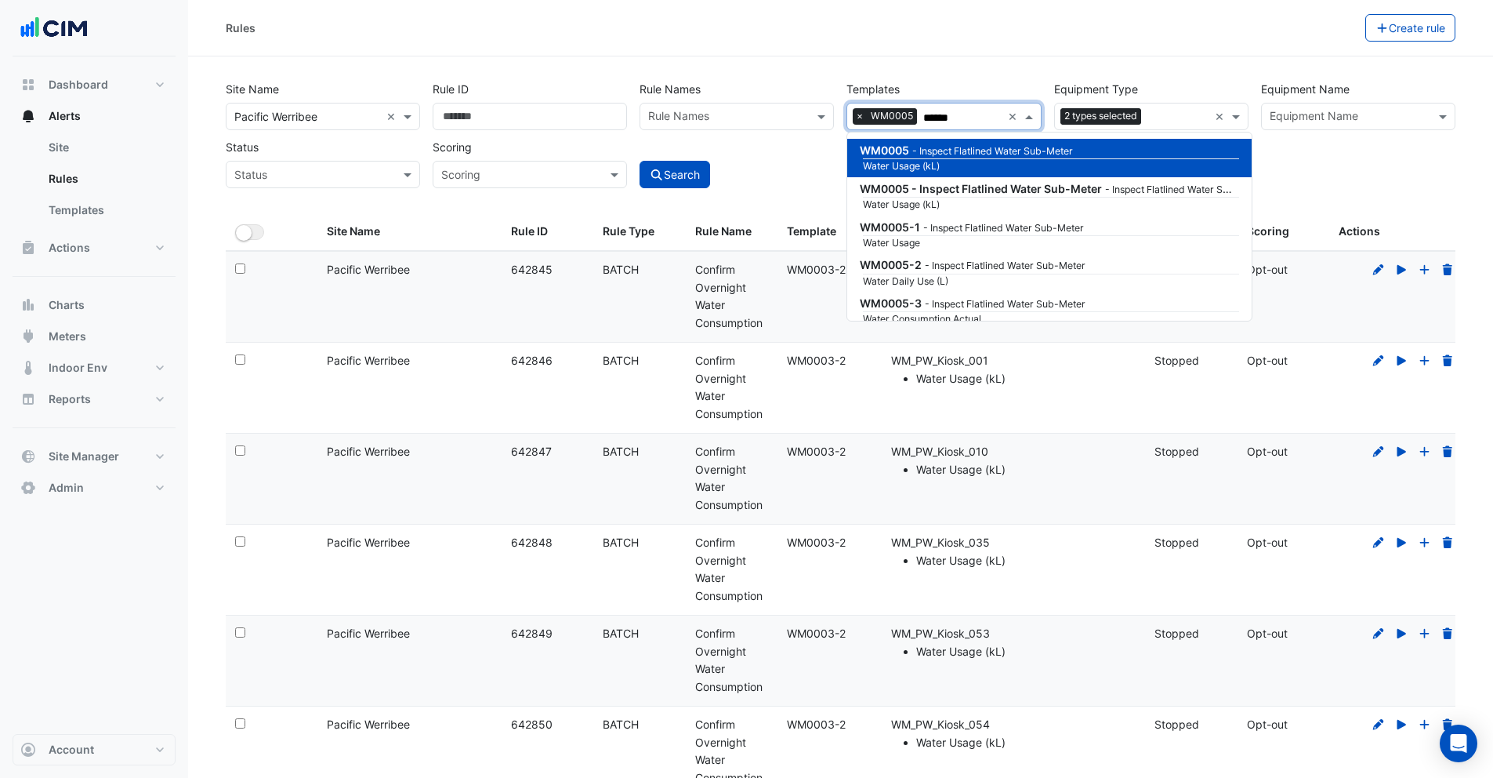
type input "******"
click at [908, 38] on div "Rules" at bounding box center [796, 27] width 1140 height 27
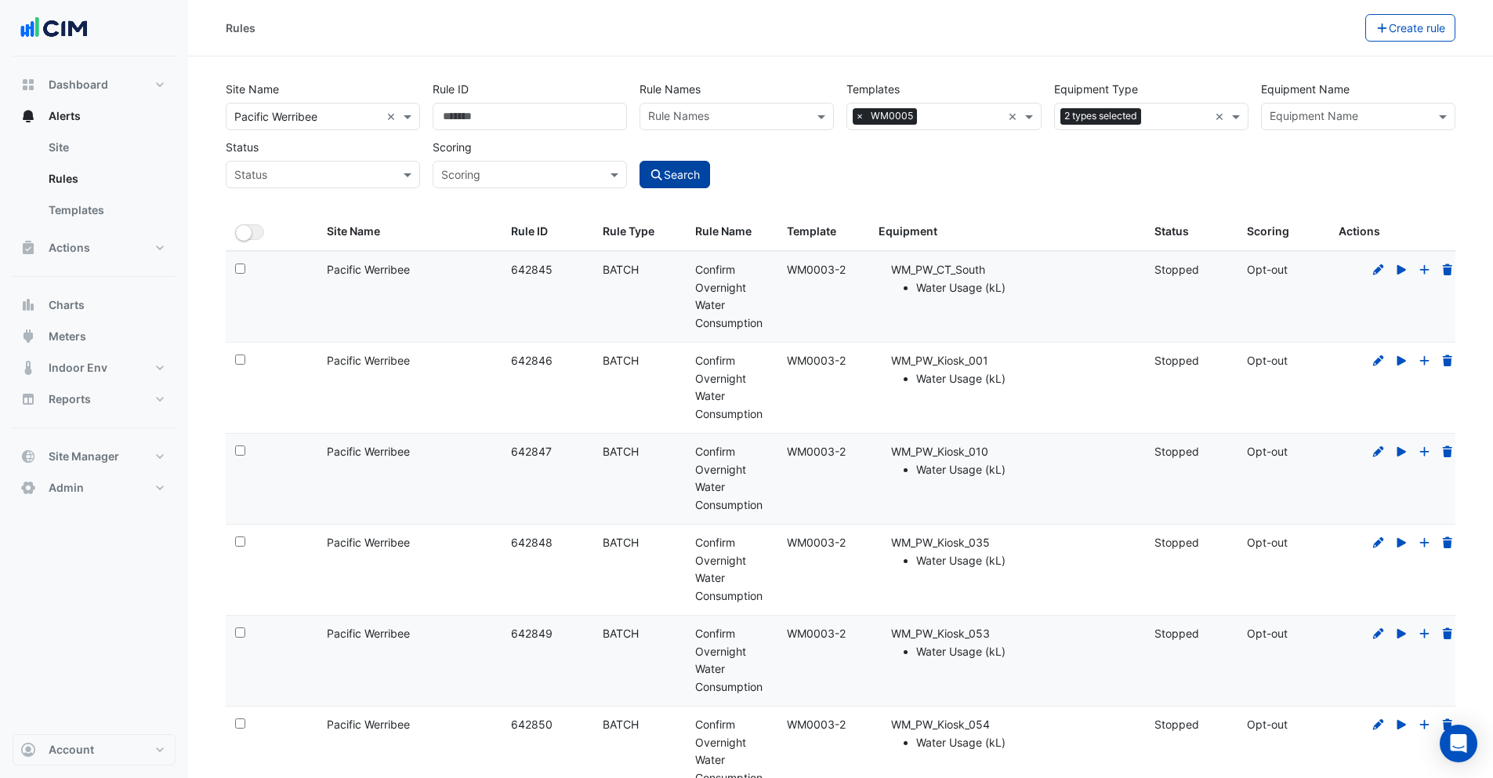
click at [675, 181] on button "Search" at bounding box center [675, 174] width 71 height 27
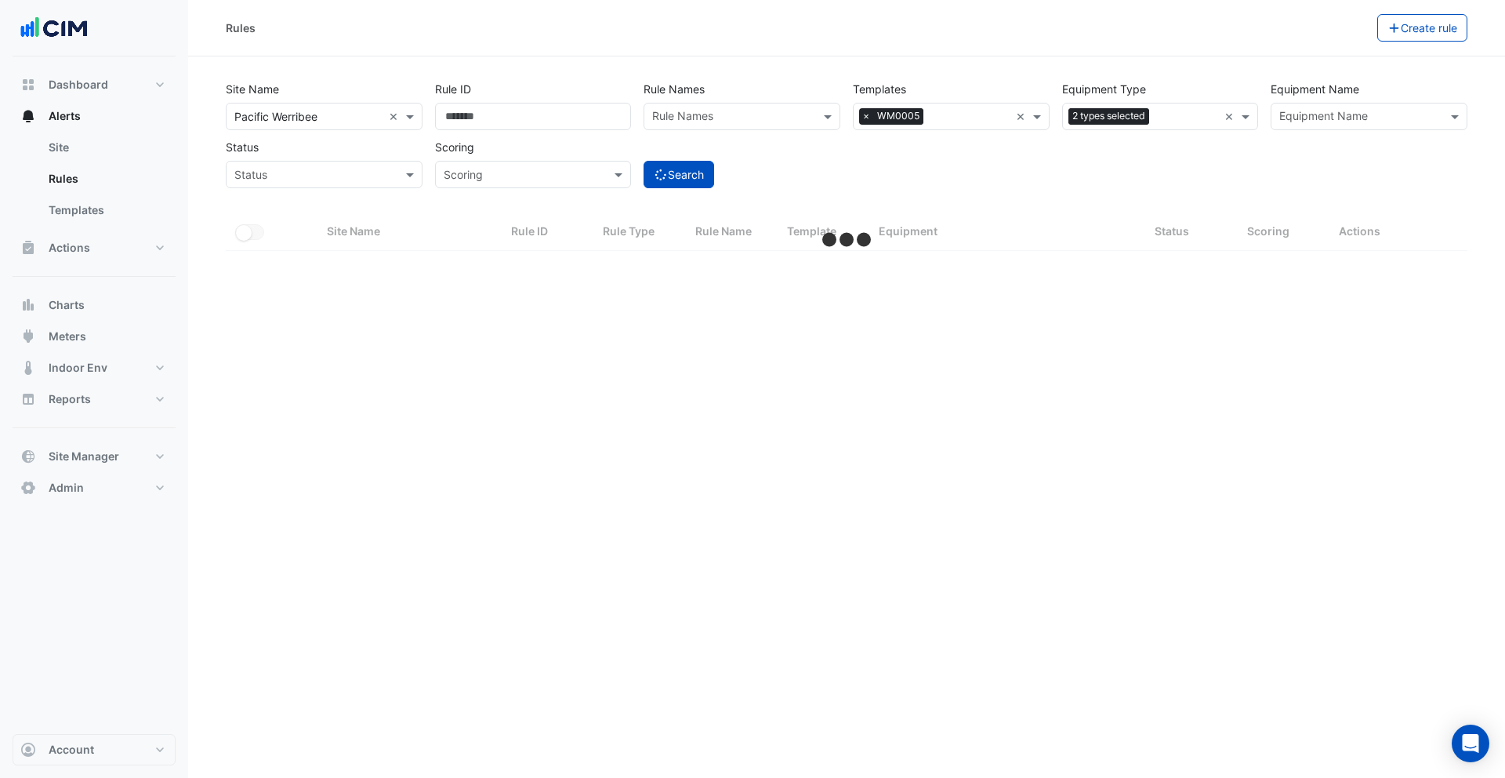
select select "***"
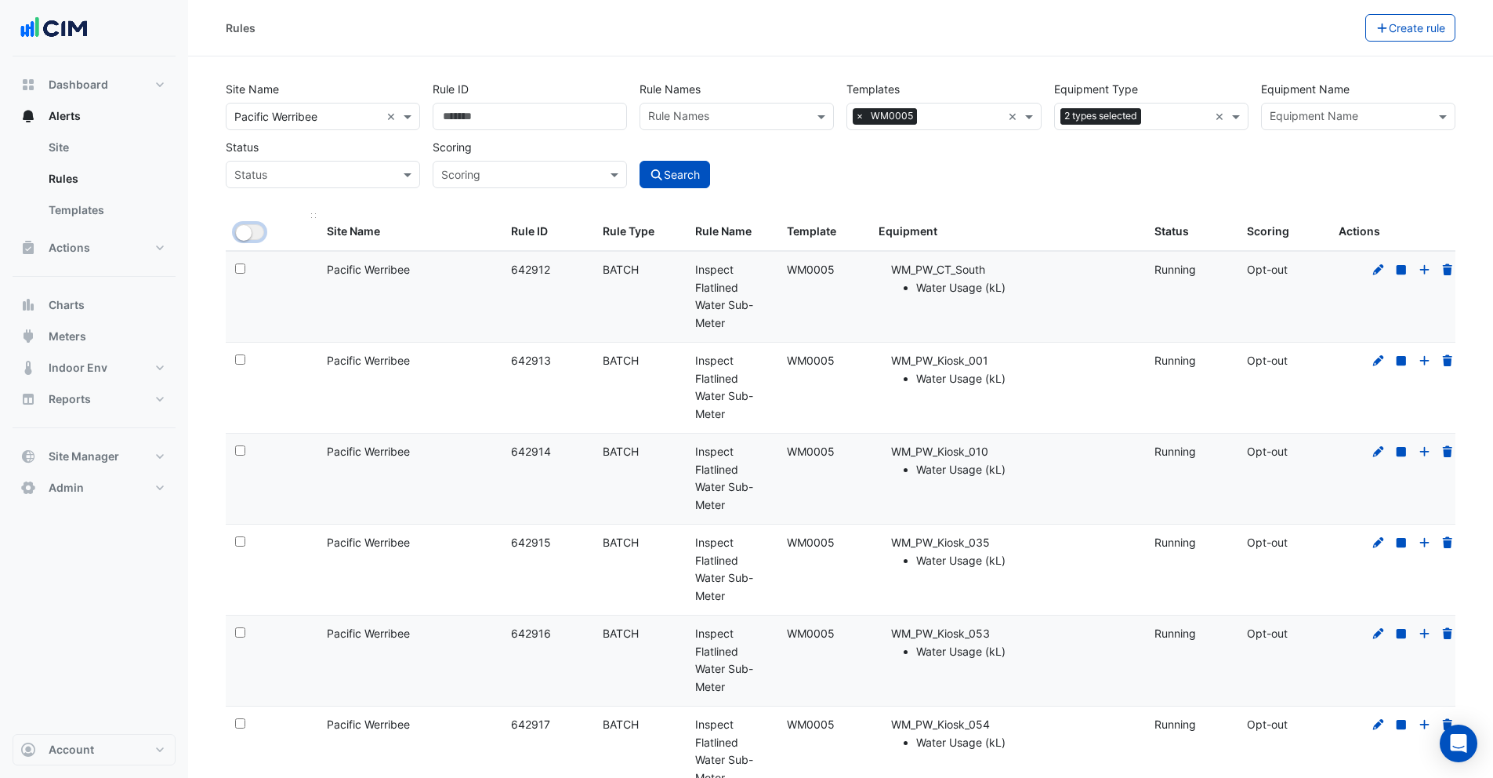
click at [249, 233] on small "button" at bounding box center [244, 233] width 16 height 16
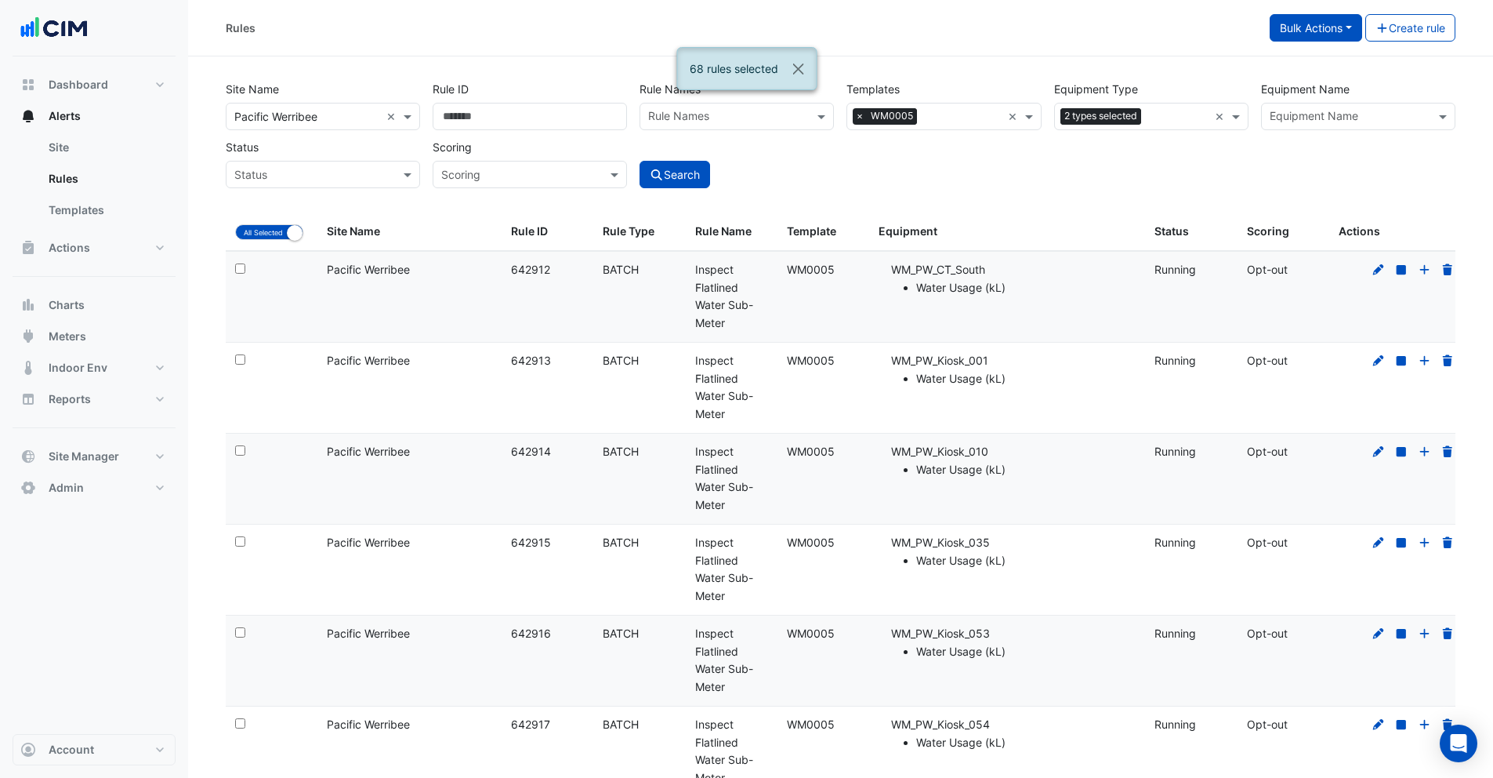
click at [1335, 28] on button "Bulk Actions" at bounding box center [1316, 27] width 93 height 27
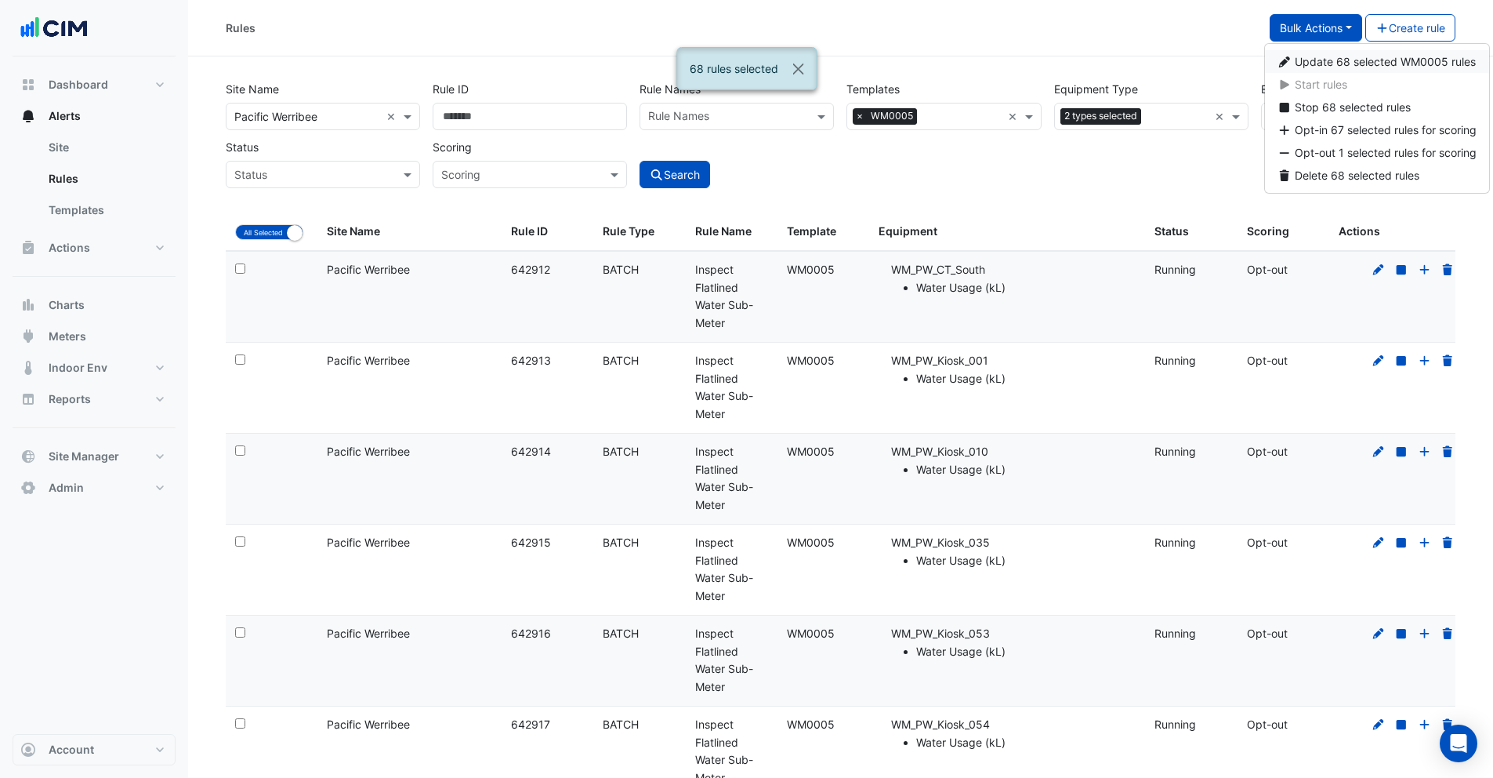
click at [1318, 60] on span "Update 68 selected WM0005 rules" at bounding box center [1385, 61] width 181 height 13
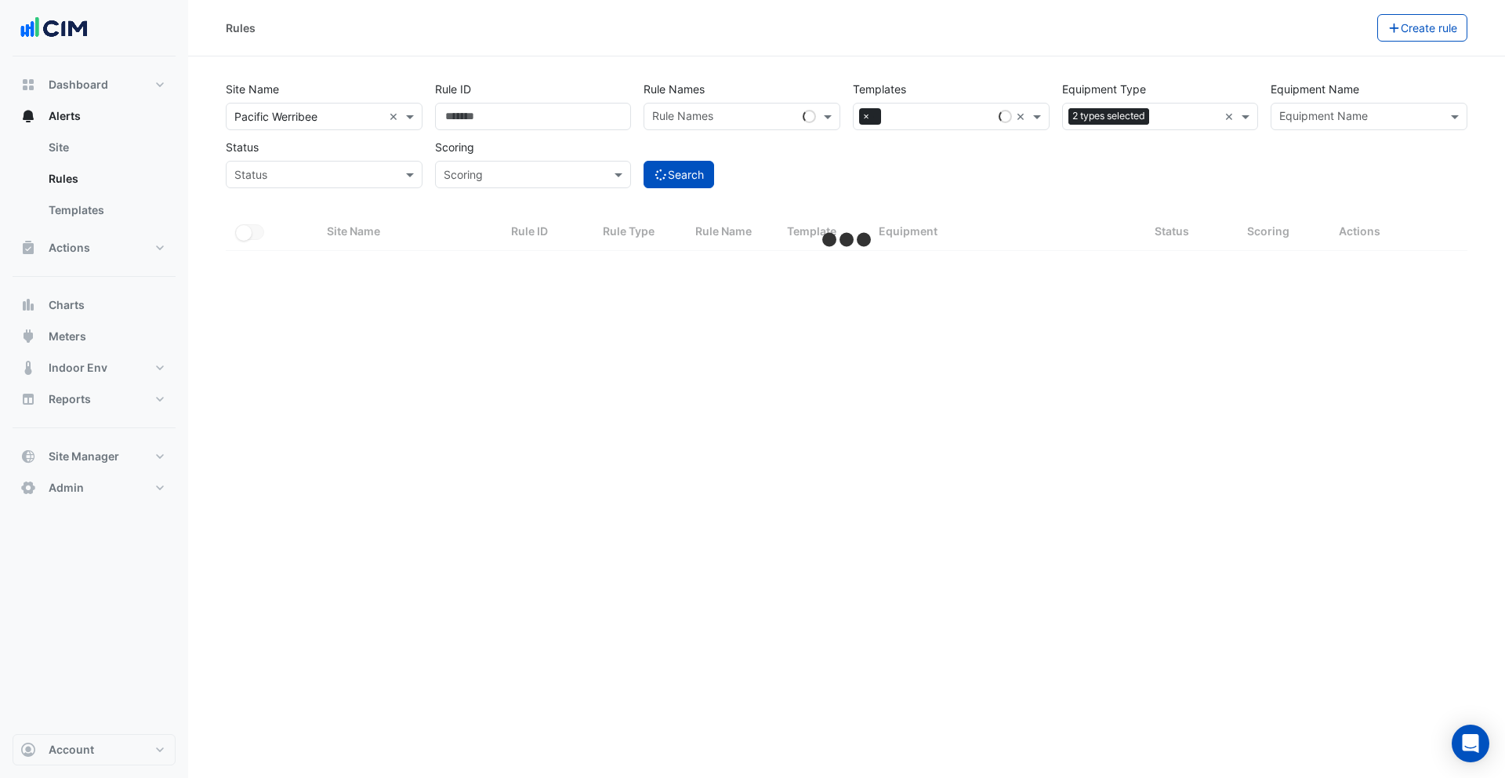
select select "***"
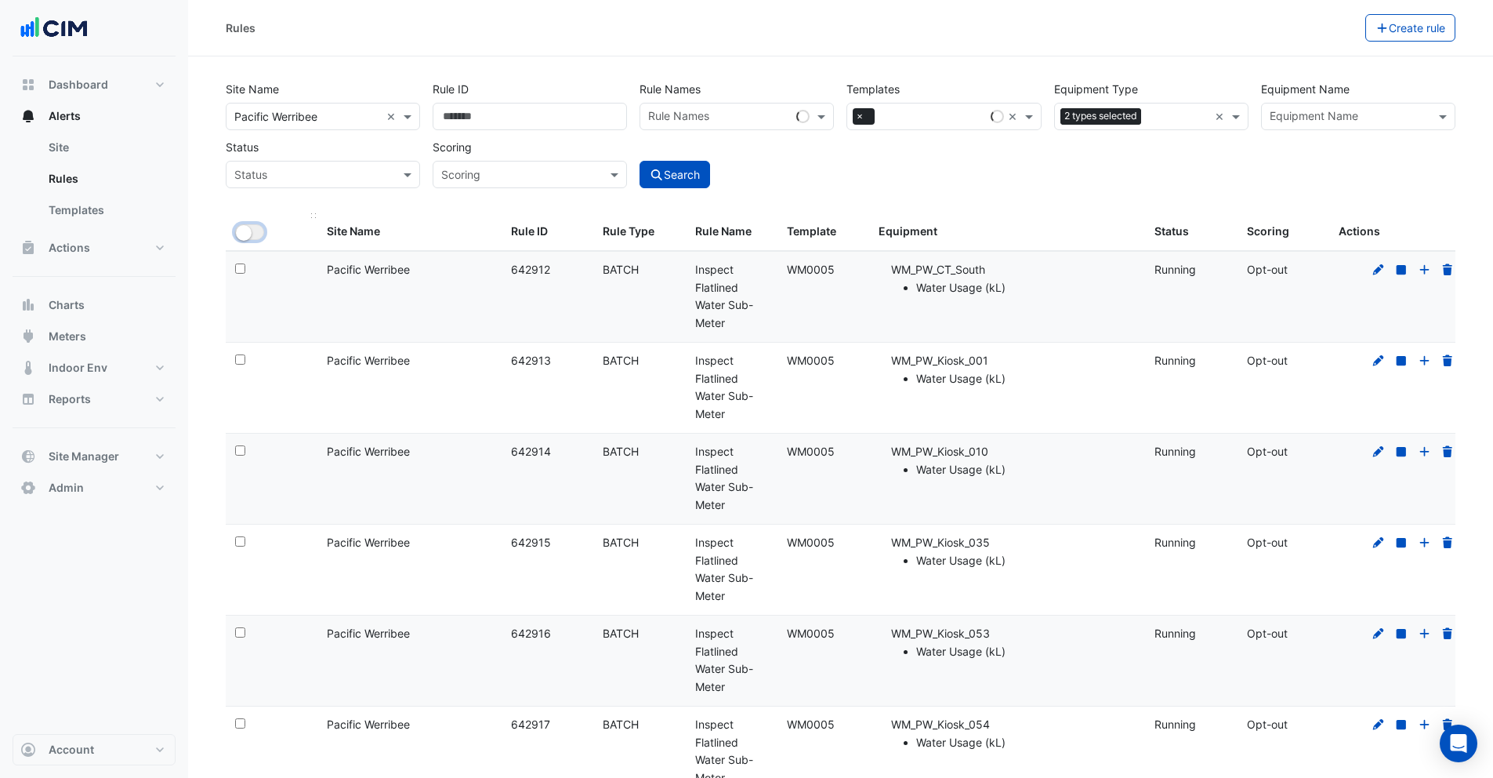
click at [248, 230] on small "button" at bounding box center [244, 233] width 16 height 16
click at [804, 68] on button "Close" at bounding box center [798, 69] width 36 height 42
click at [1340, 32] on button "Bulk Actions" at bounding box center [1316, 27] width 93 height 27
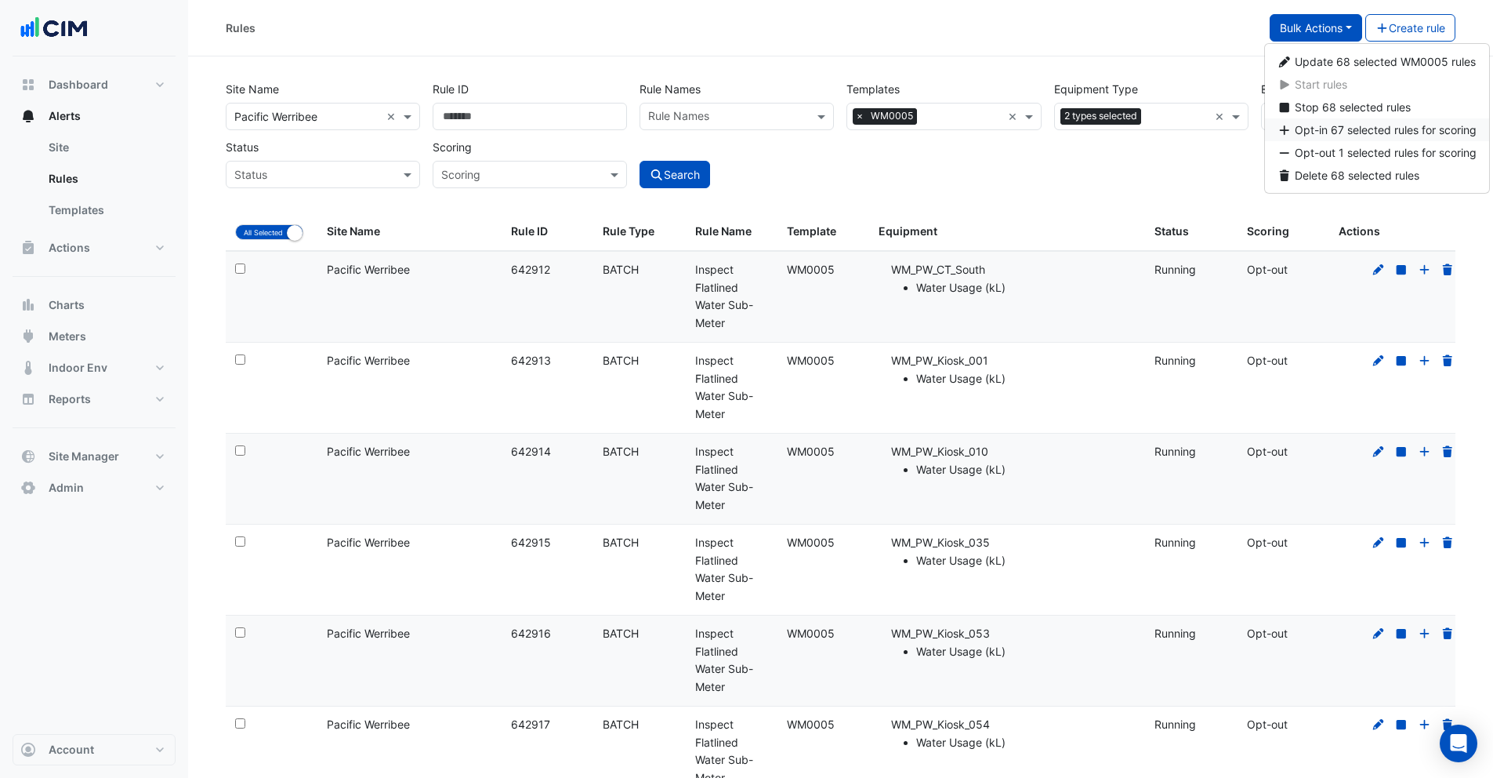
click at [1339, 128] on span "Opt-in 67 selected rules for scoring" at bounding box center [1386, 129] width 182 height 13
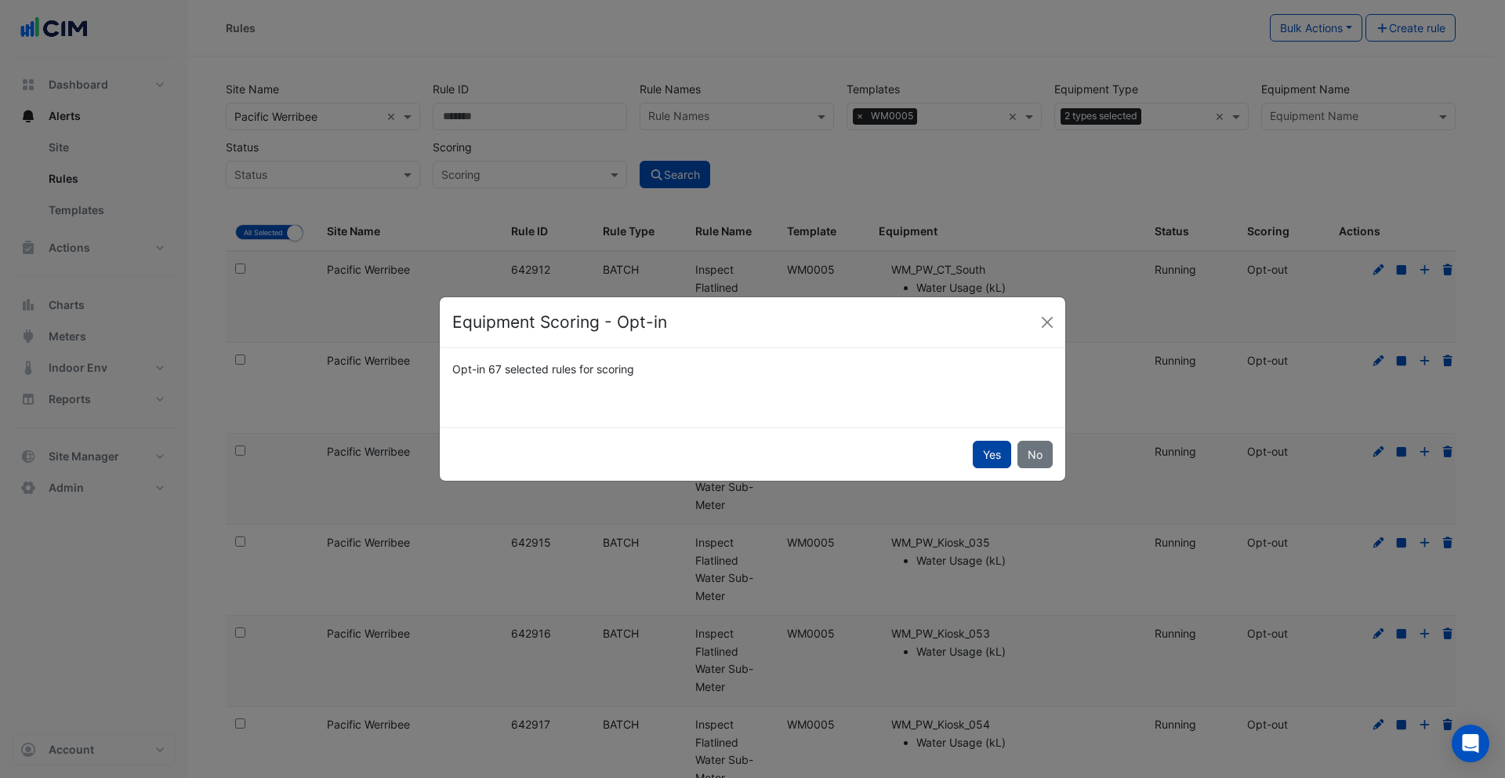
click at [993, 450] on button "Yes" at bounding box center [992, 454] width 38 height 27
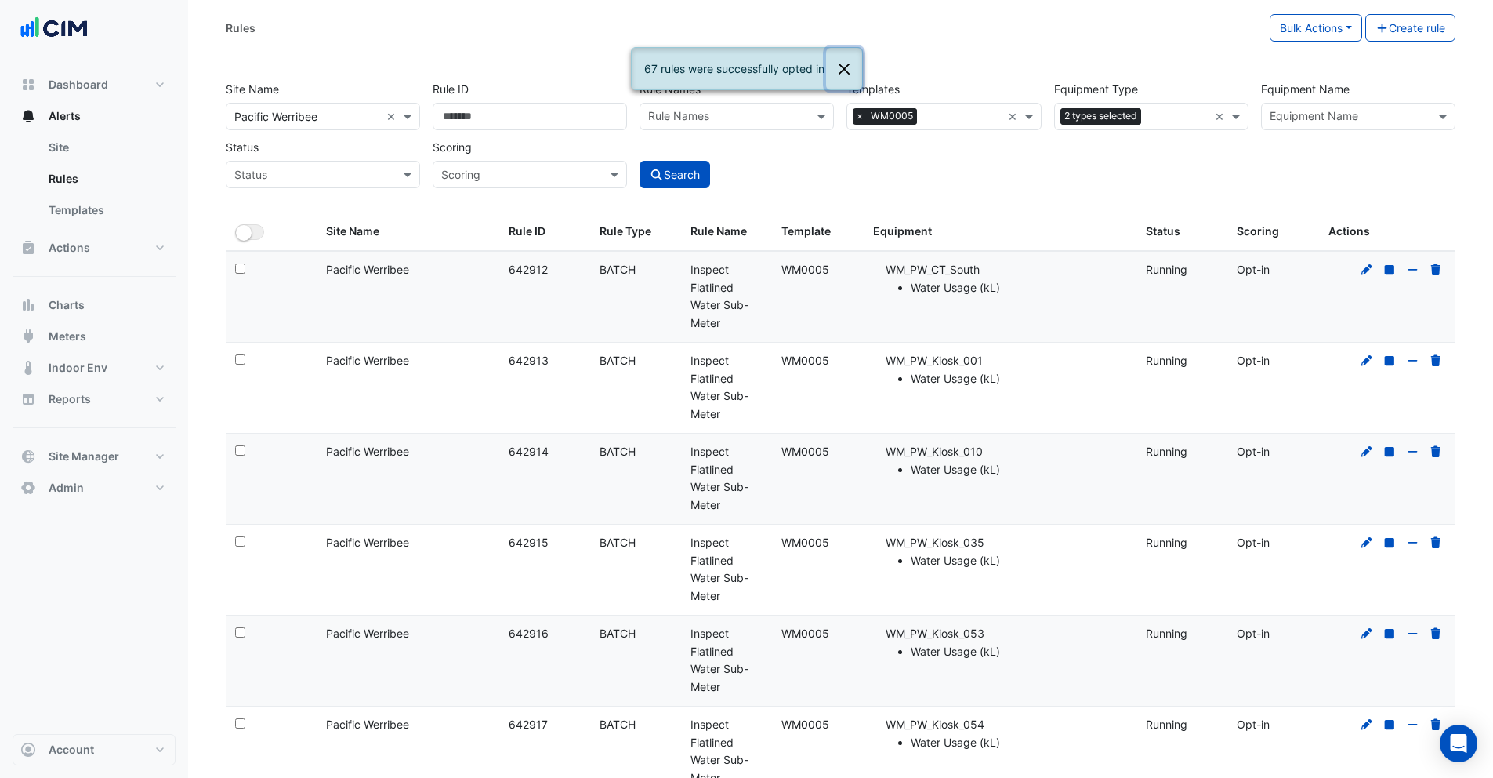
click at [847, 65] on button "Close" at bounding box center [844, 69] width 36 height 42
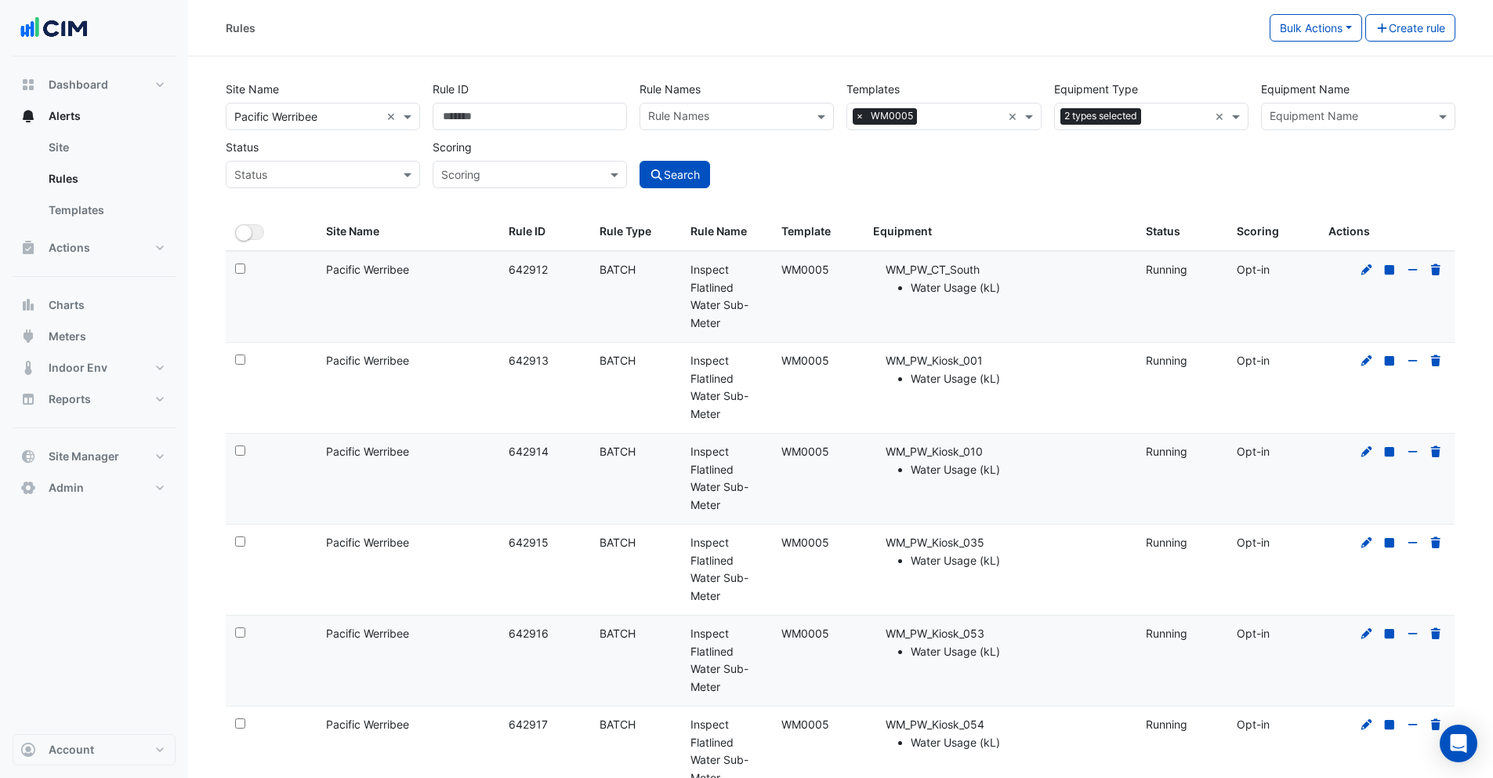
click at [1373, 121] on input "text" at bounding box center [1349, 118] width 159 height 16
click at [1357, 175] on span "WM_PW_Shop_F008" at bounding box center [1327, 172] width 105 height 13
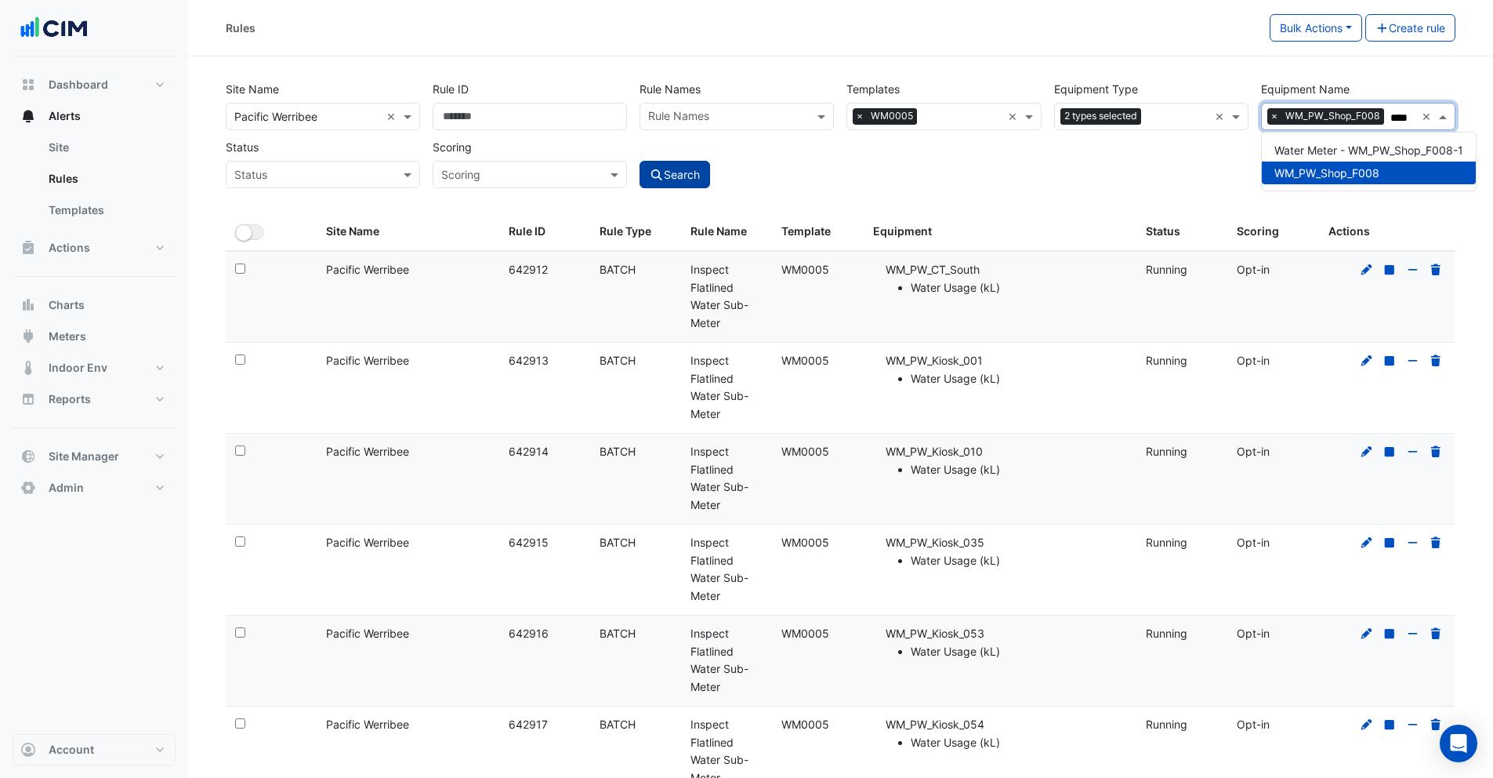
type input "****"
click at [669, 181] on button "Search" at bounding box center [675, 174] width 71 height 27
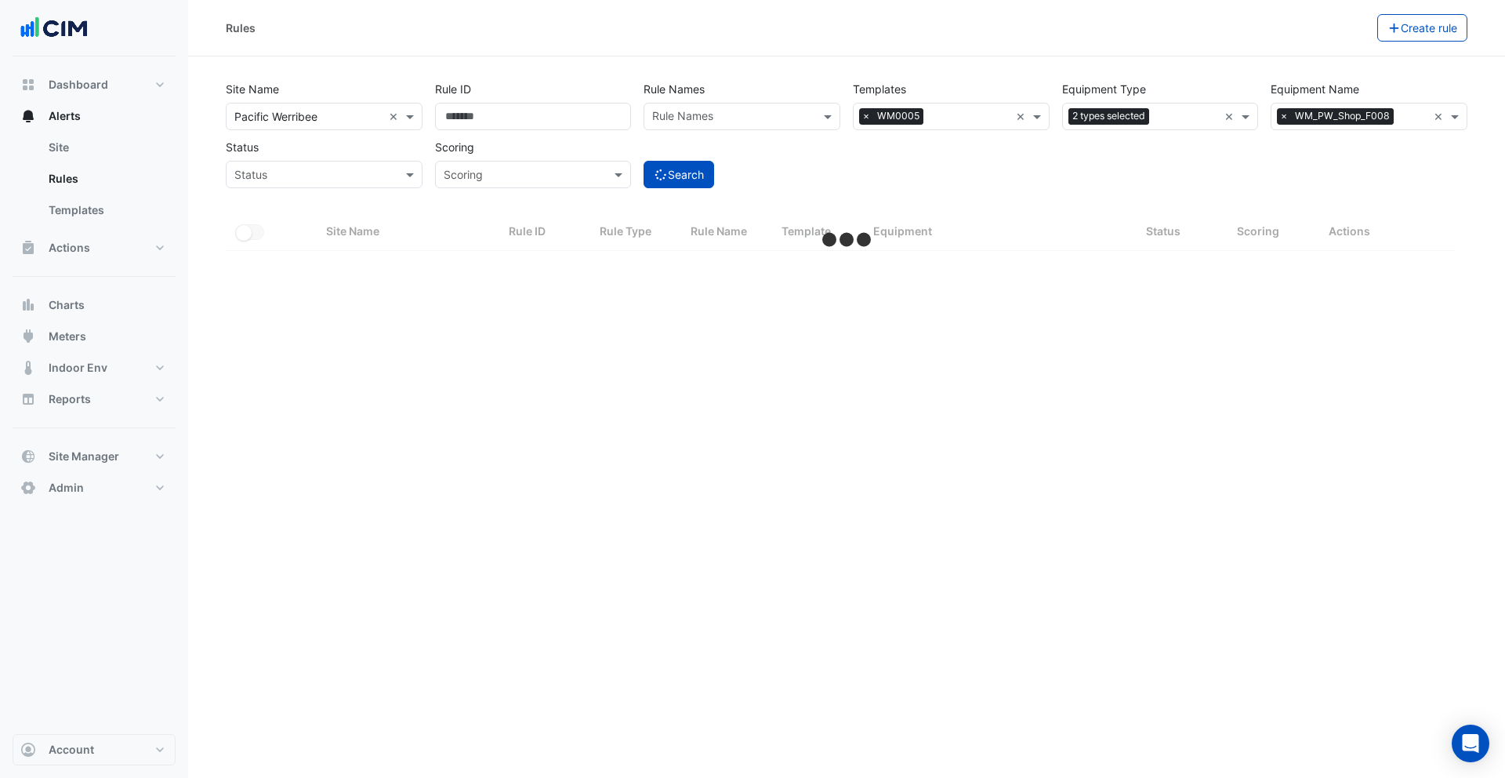
select select "***"
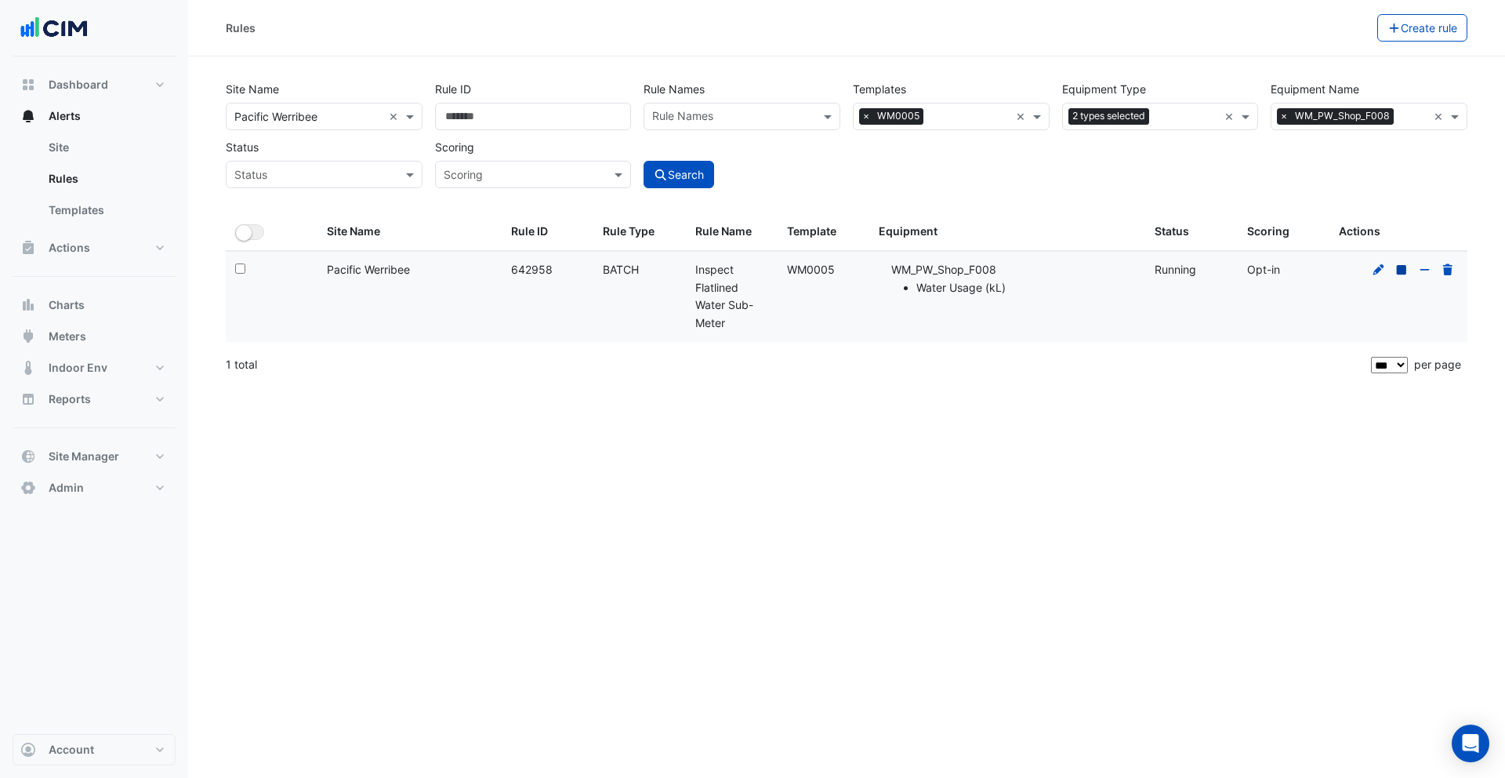
click at [1404, 269] on icon at bounding box center [1401, 268] width 9 height 9
click at [1262, 270] on div "Scoring: Opt-in" at bounding box center [1283, 270] width 73 height 18
click at [1427, 270] on icon at bounding box center [1425, 269] width 14 height 11
click at [1326, 394] on div "Rules Create rule Site Name × Pacific Werribee × Rule ID Rule Names Rule Names …" at bounding box center [846, 389] width 1317 height 778
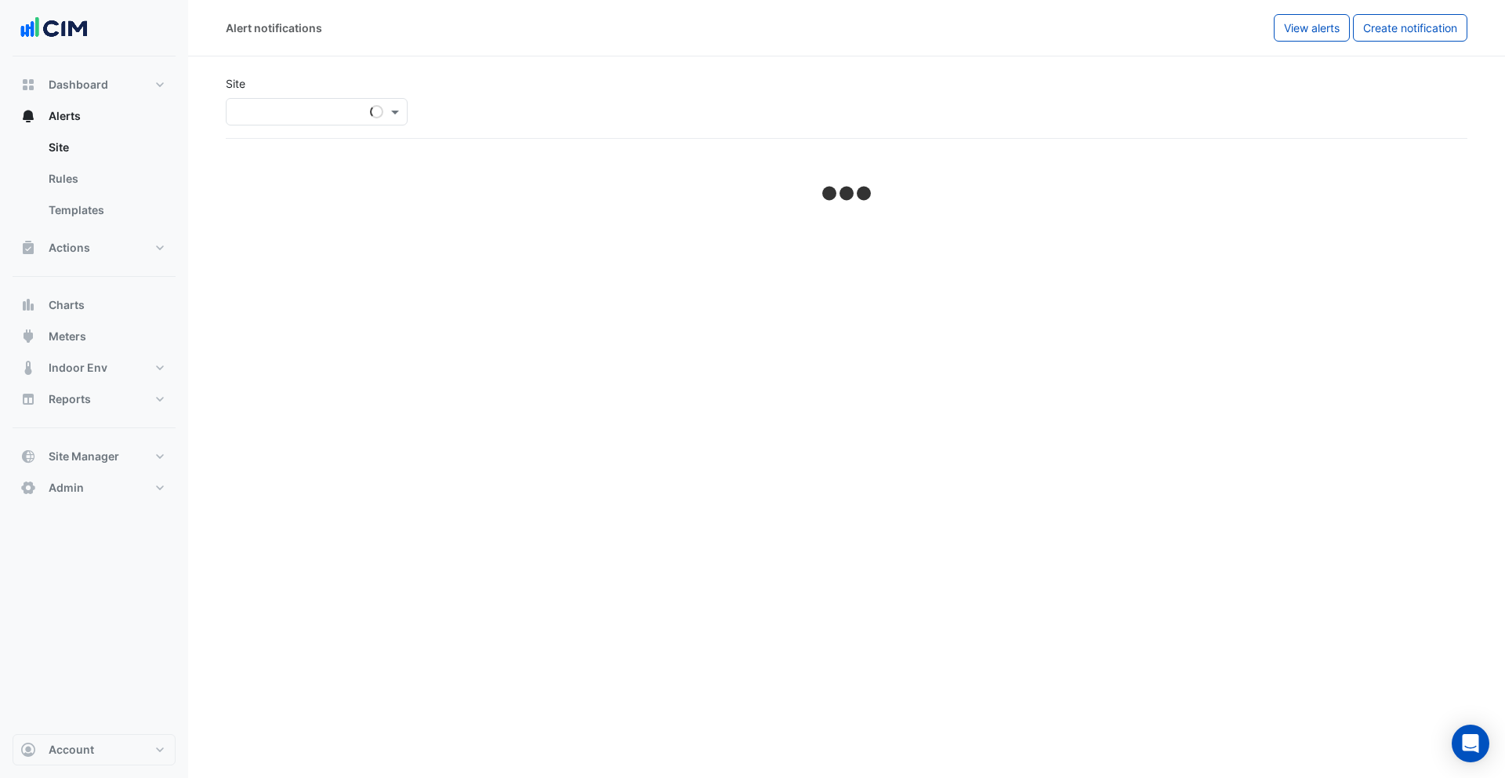
select select "******"
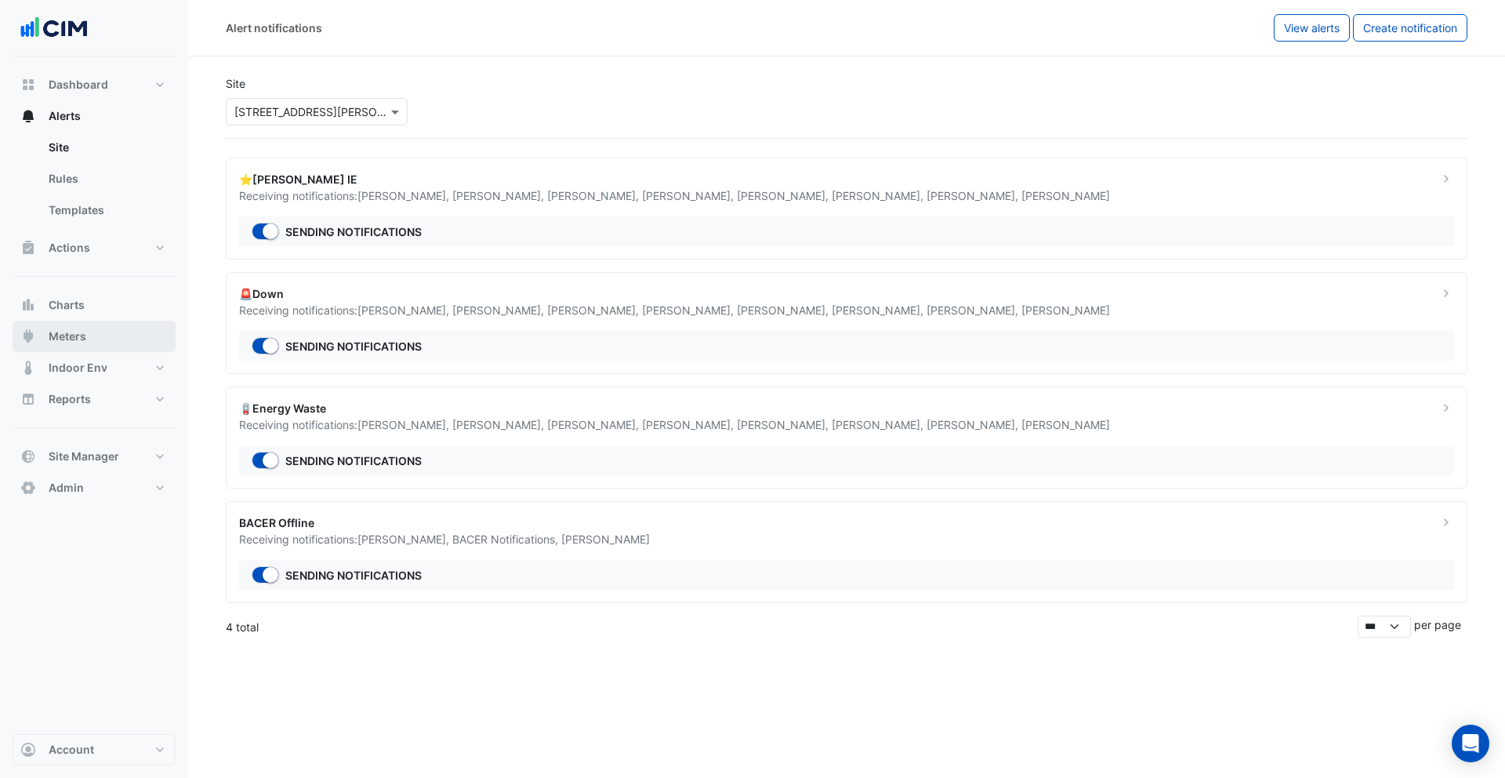
click at [100, 343] on button "Meters" at bounding box center [94, 336] width 163 height 31
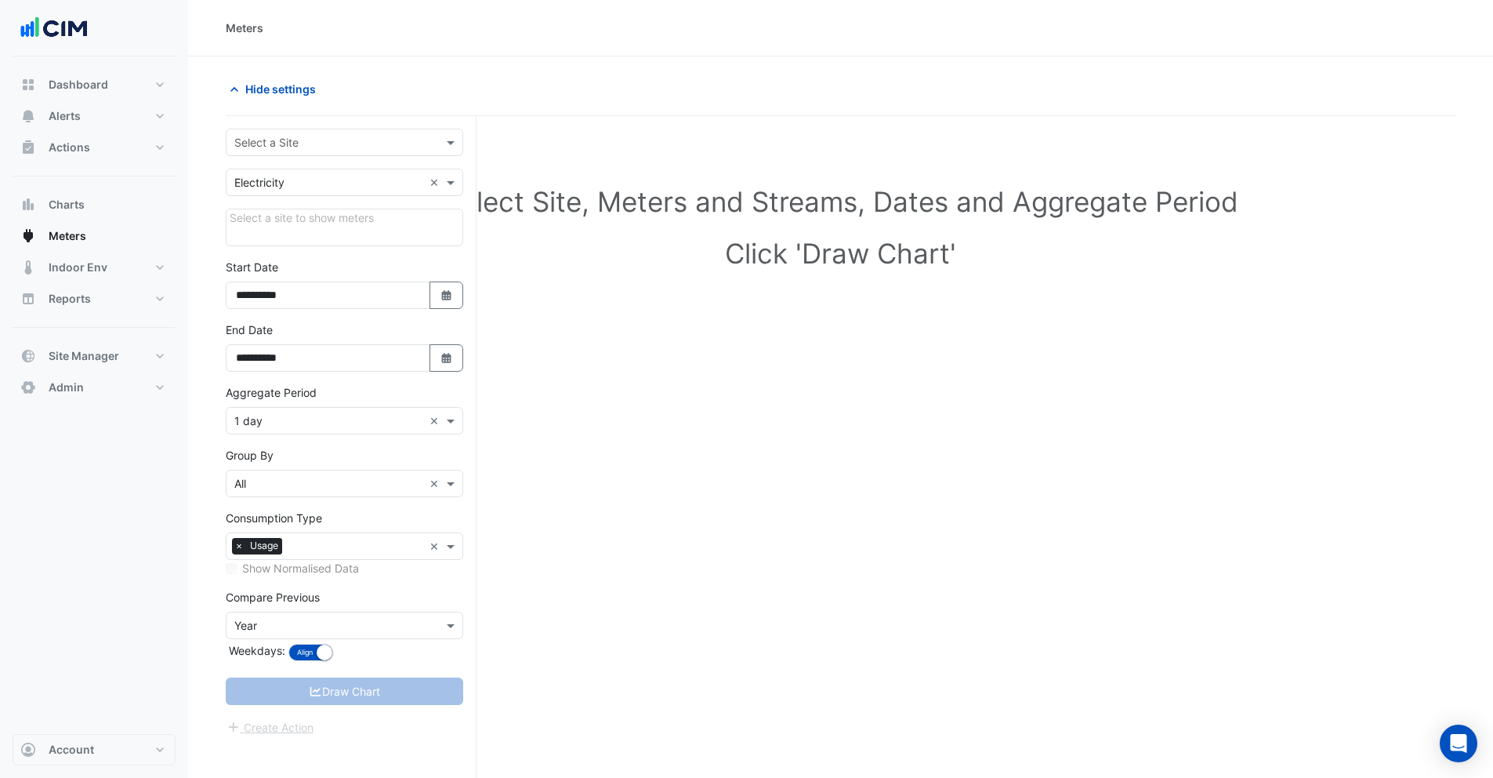
click at [279, 144] on input "text" at bounding box center [328, 143] width 189 height 16
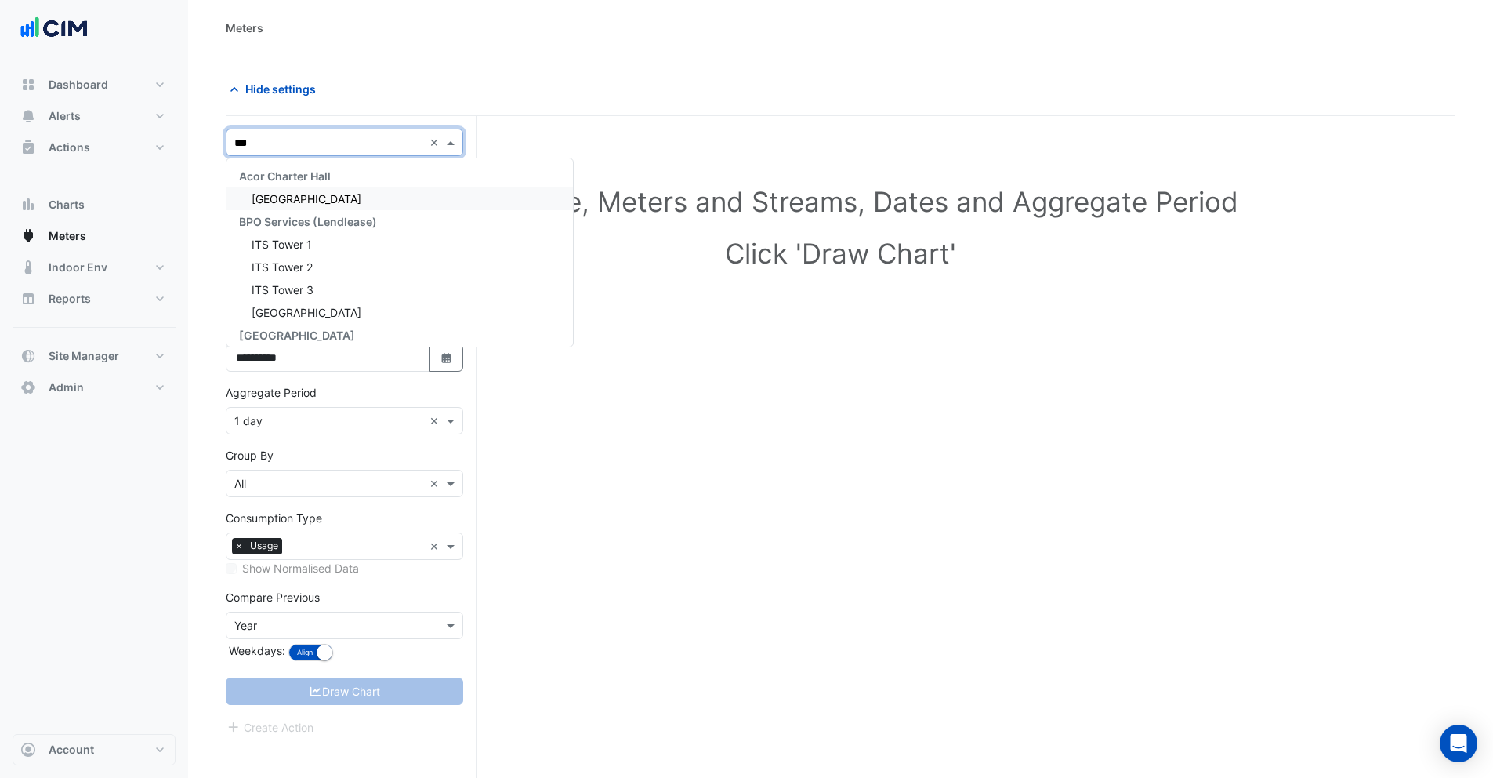
type input "****"
click at [274, 187] on div "Pacific Werribee" at bounding box center [345, 198] width 236 height 23
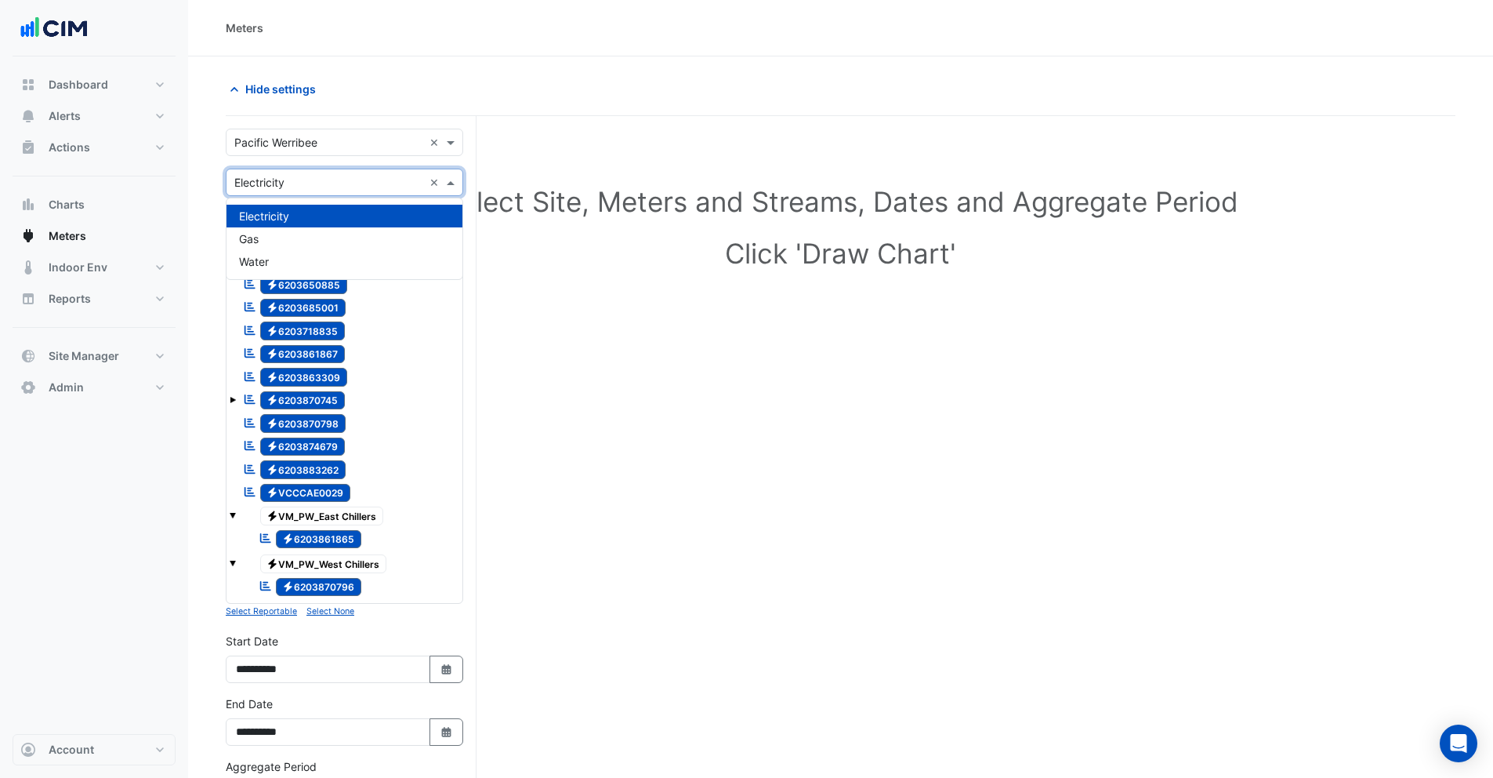
click at [274, 187] on input "text" at bounding box center [328, 183] width 189 height 16
click at [271, 267] on div "Water" at bounding box center [345, 261] width 236 height 23
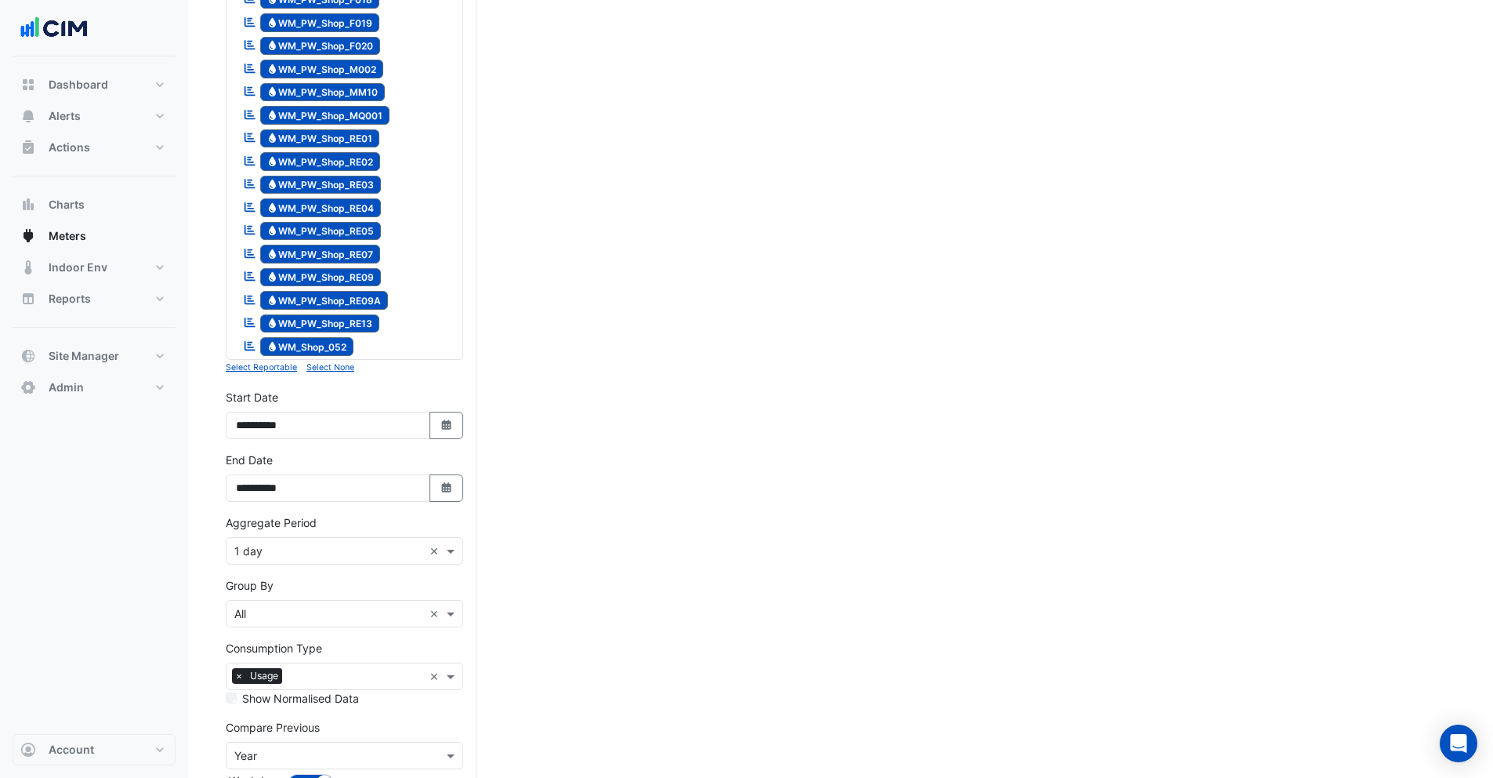
scroll to position [1565, 0]
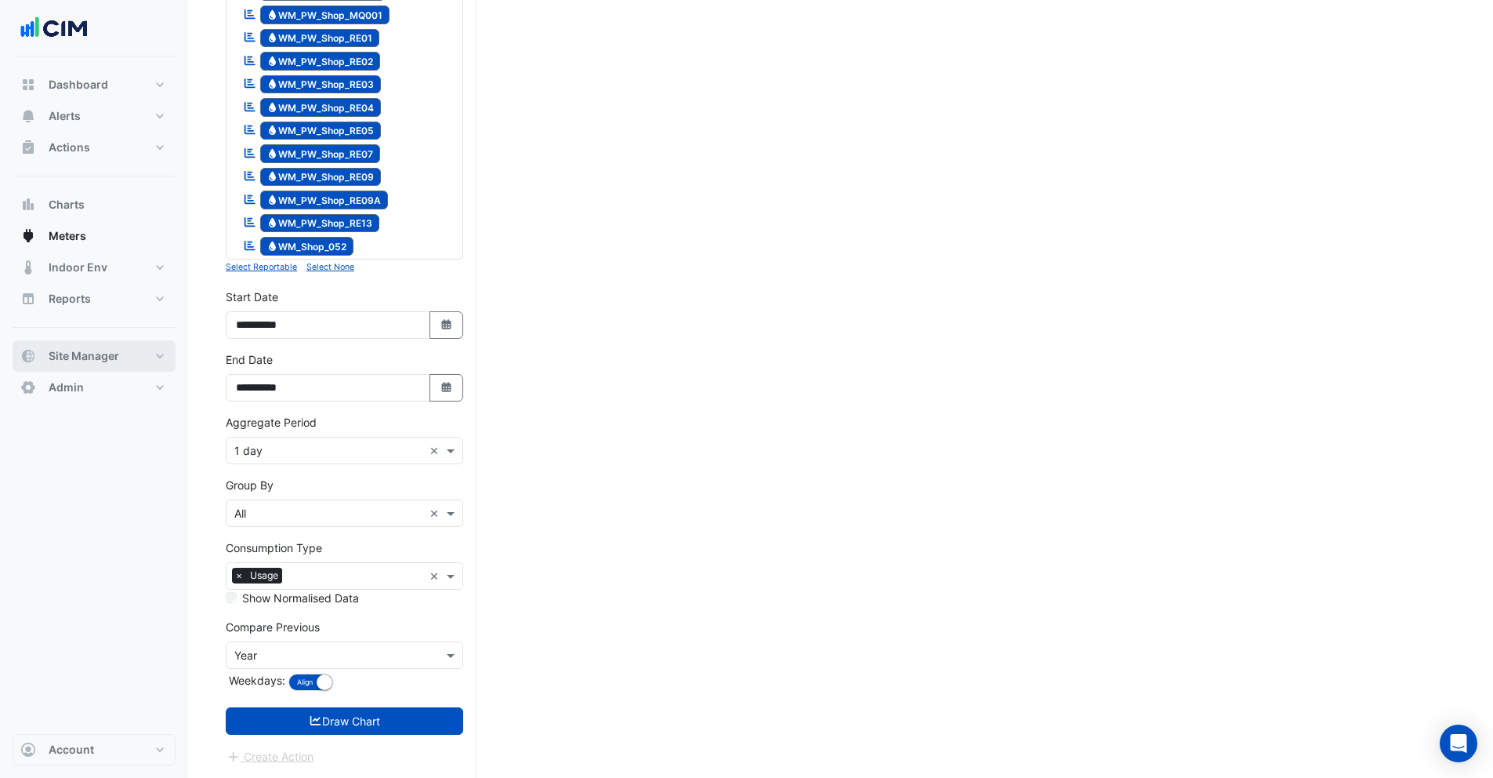
click at [70, 348] on span "Site Manager" at bounding box center [84, 356] width 71 height 16
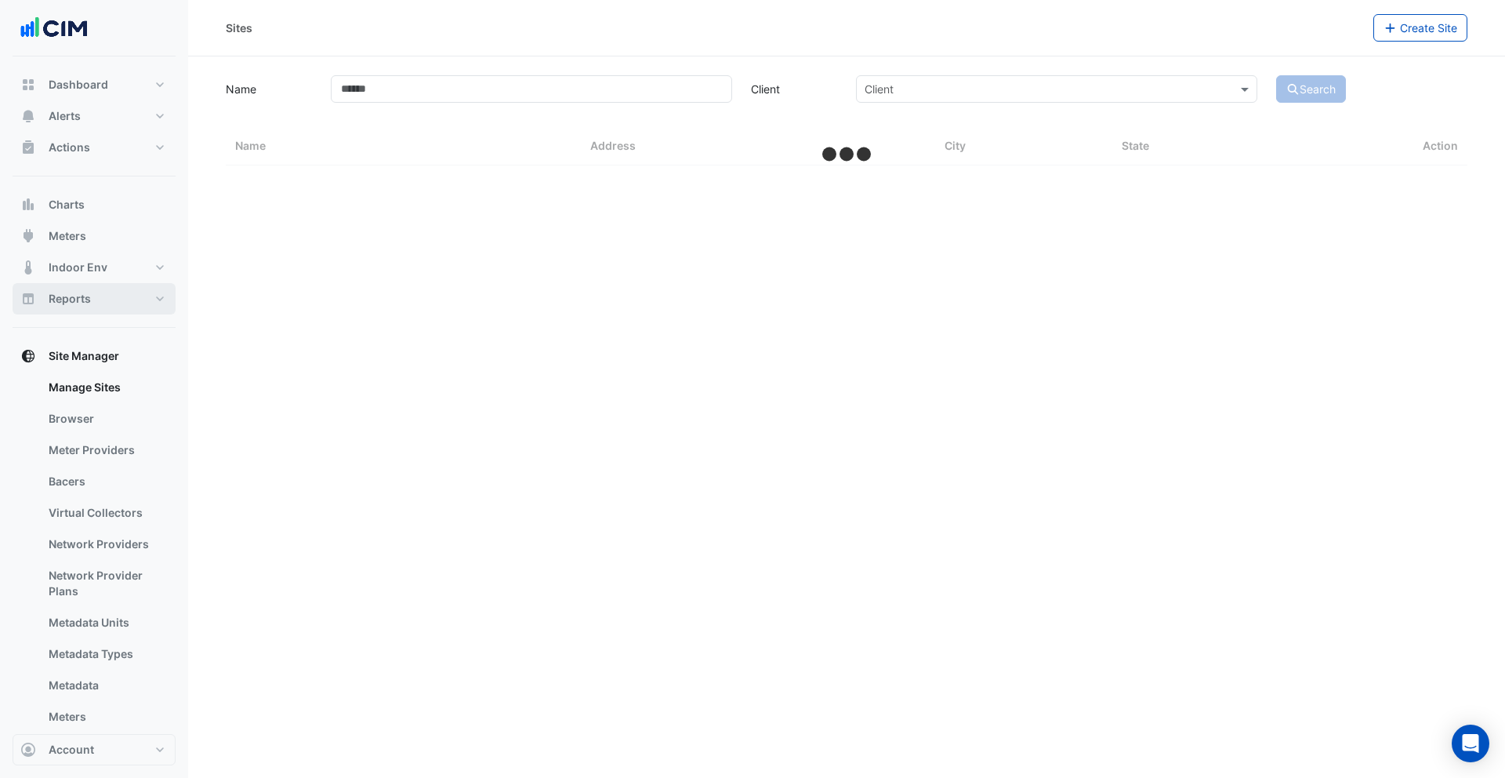
click at [74, 296] on span "Reports" at bounding box center [70, 299] width 42 height 16
select select "***"
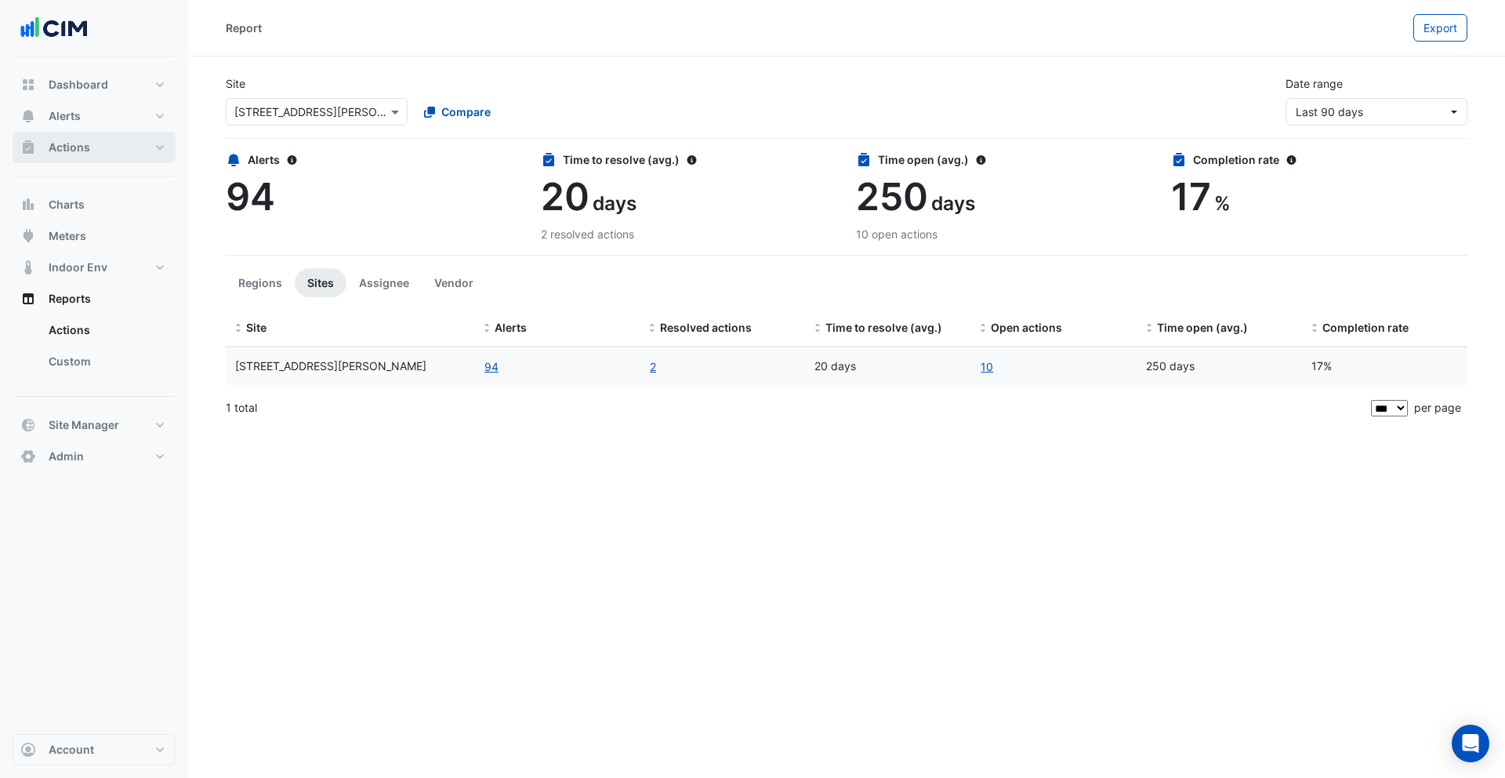
click at [68, 155] on button "Actions" at bounding box center [94, 147] width 163 height 31
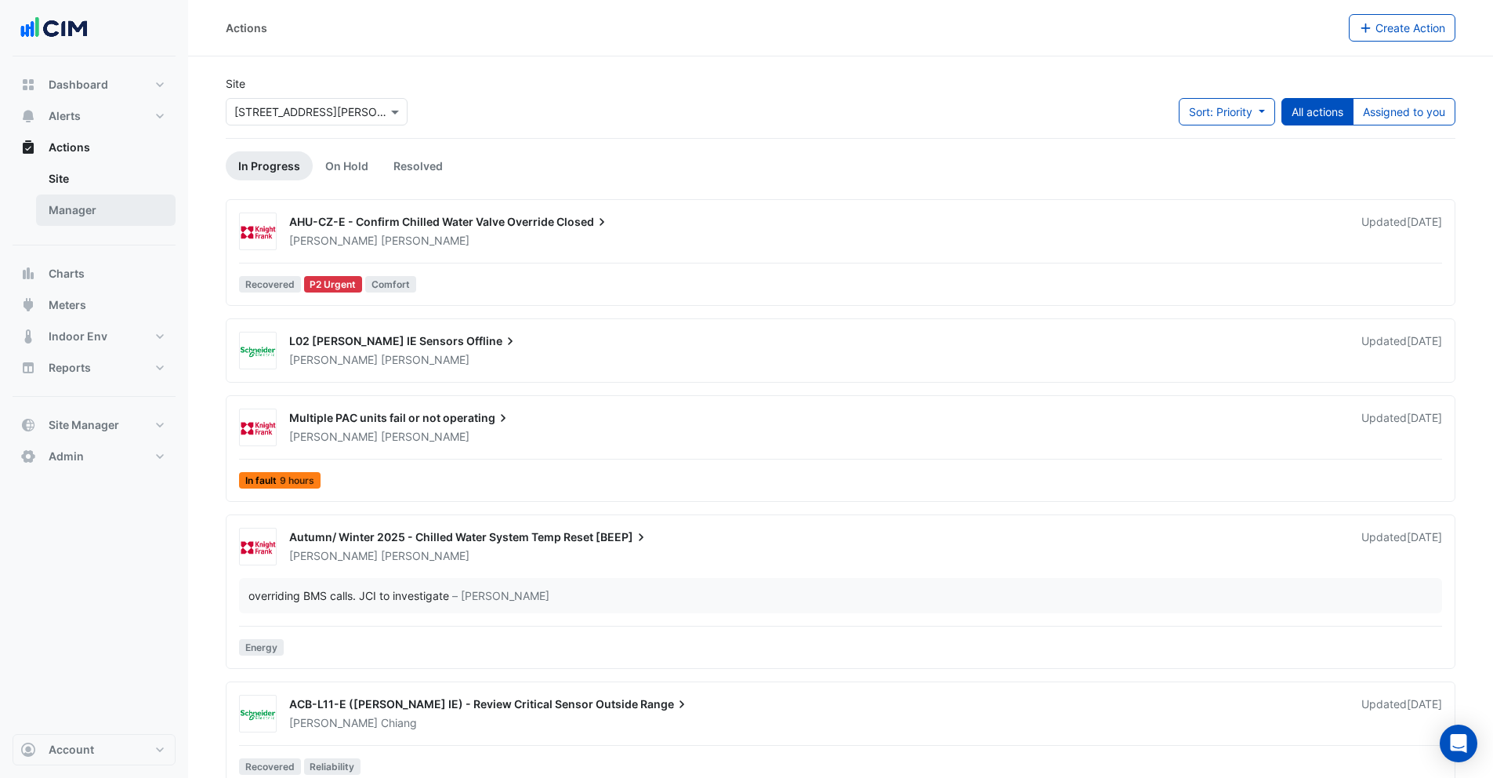
click at [83, 212] on link "Manager" at bounding box center [106, 209] width 140 height 31
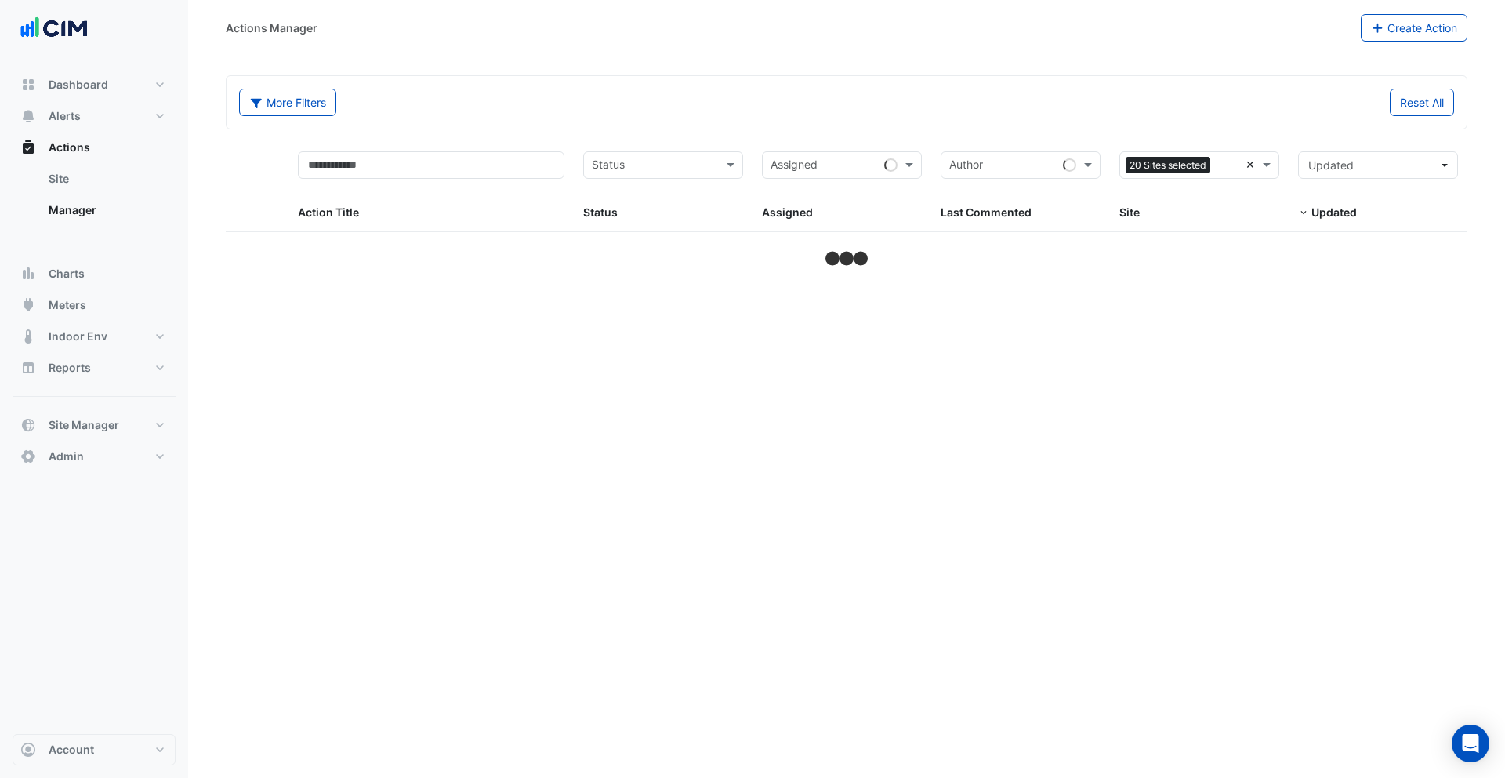
select select "***"
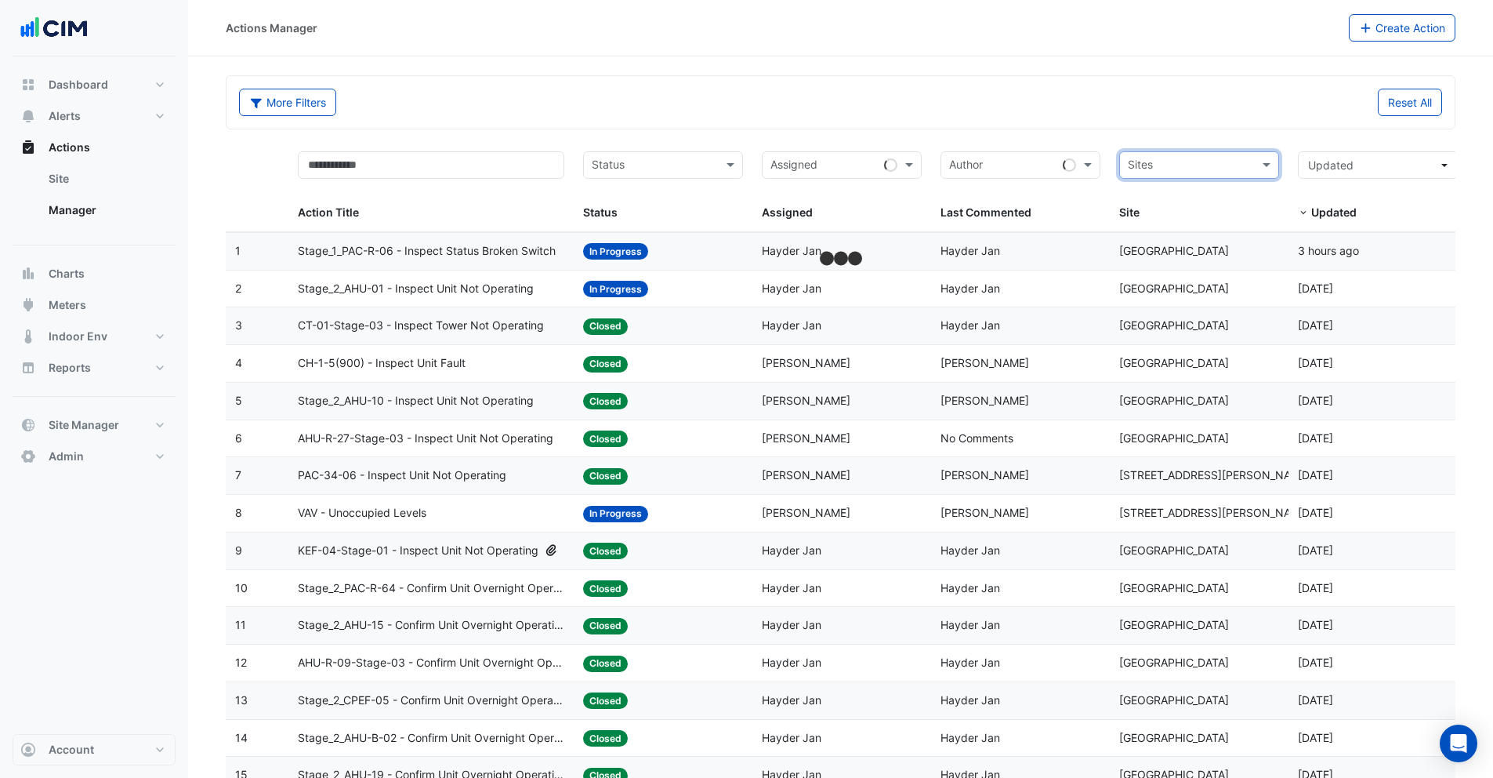
click at [1194, 165] on input "text" at bounding box center [1190, 167] width 125 height 18
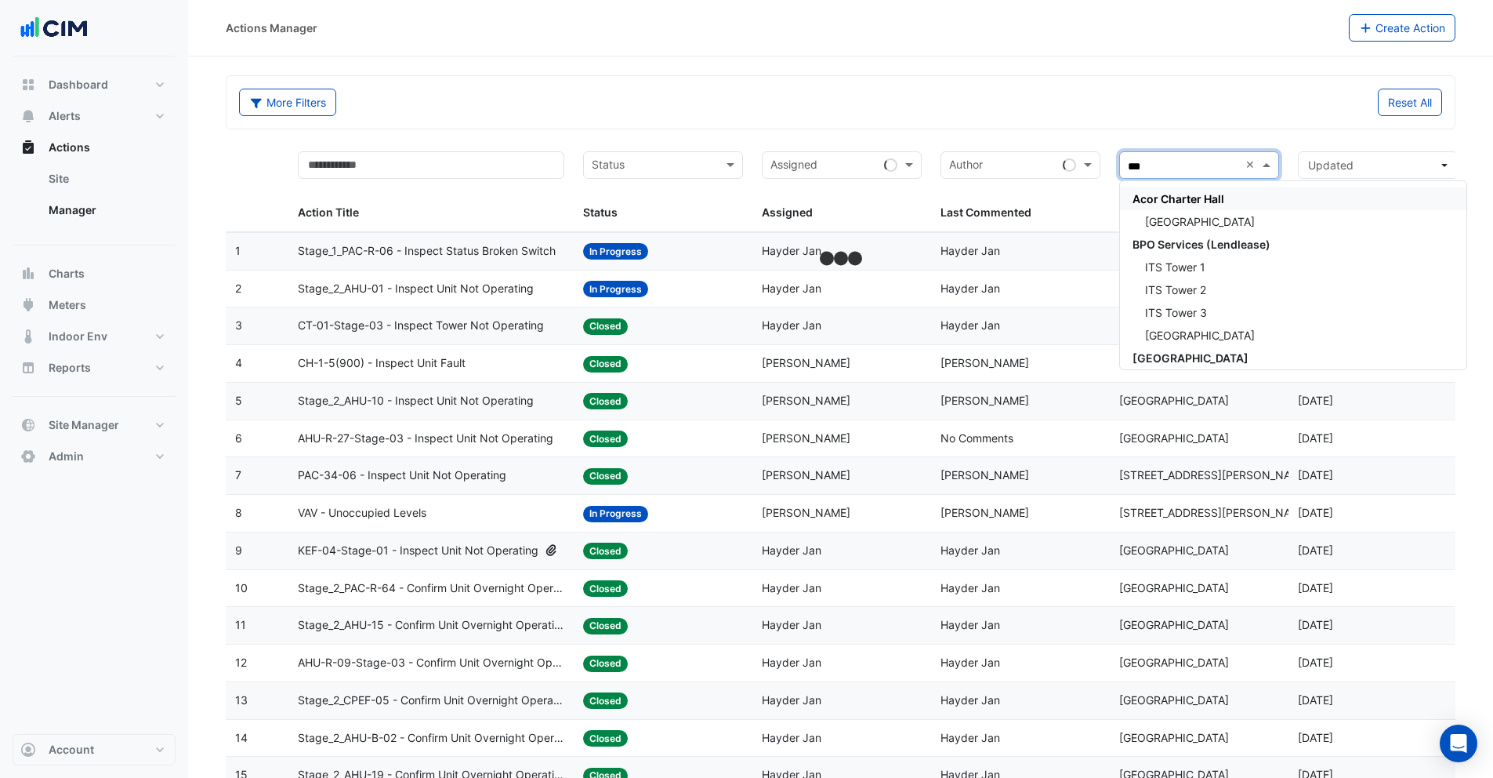
type input "****"
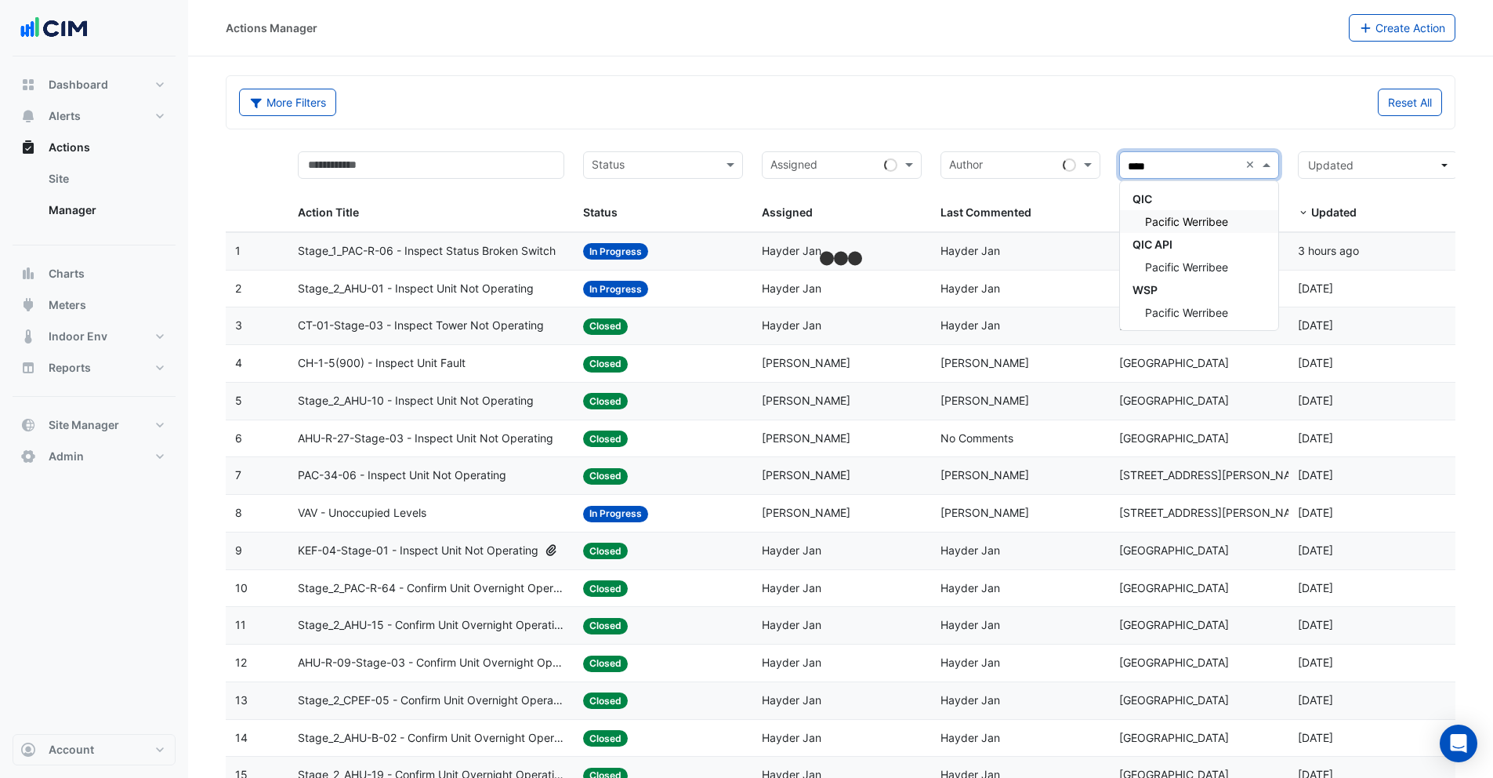
click at [1188, 225] on span "Pacific Werribee" at bounding box center [1186, 221] width 83 height 13
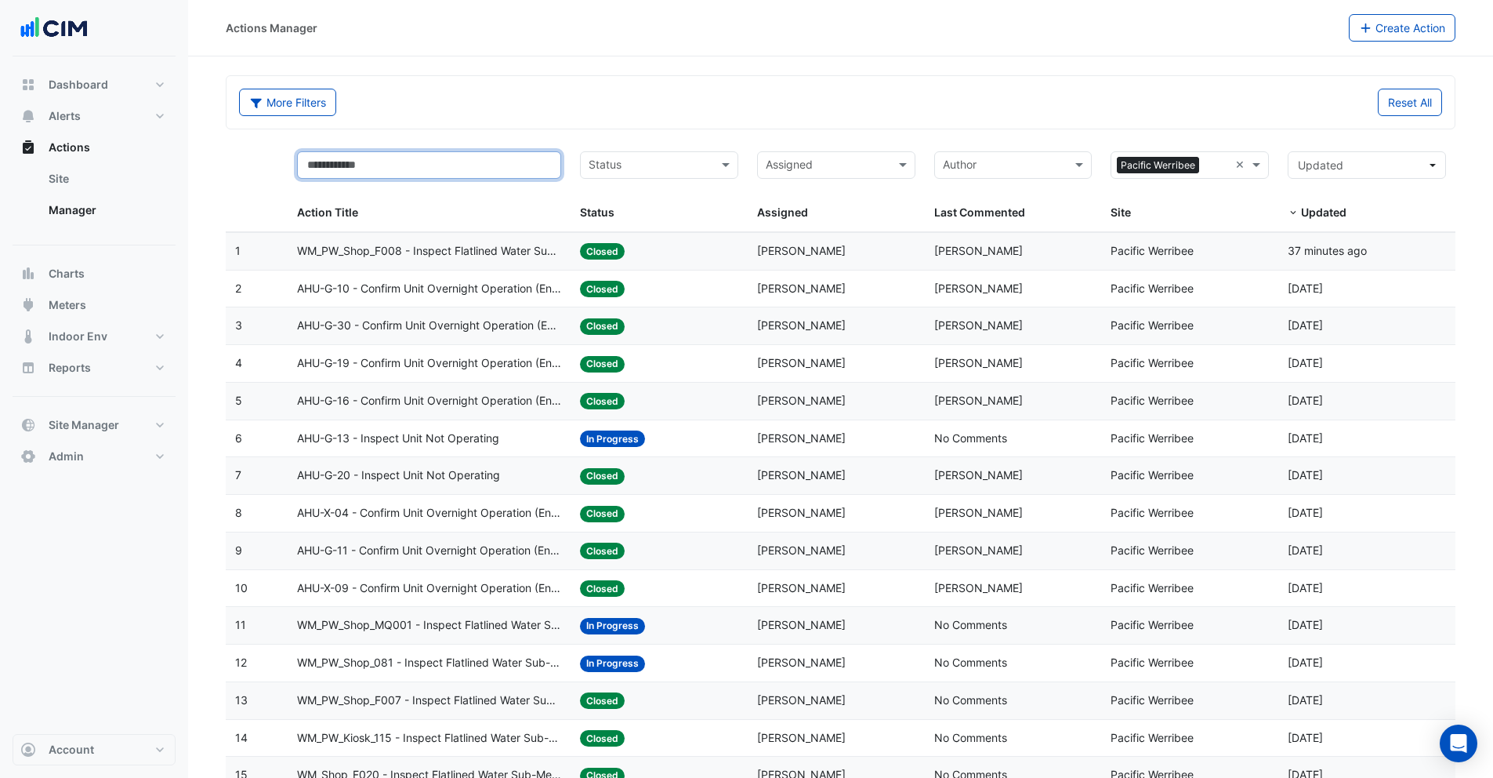
click at [362, 170] on input "text" at bounding box center [429, 164] width 264 height 27
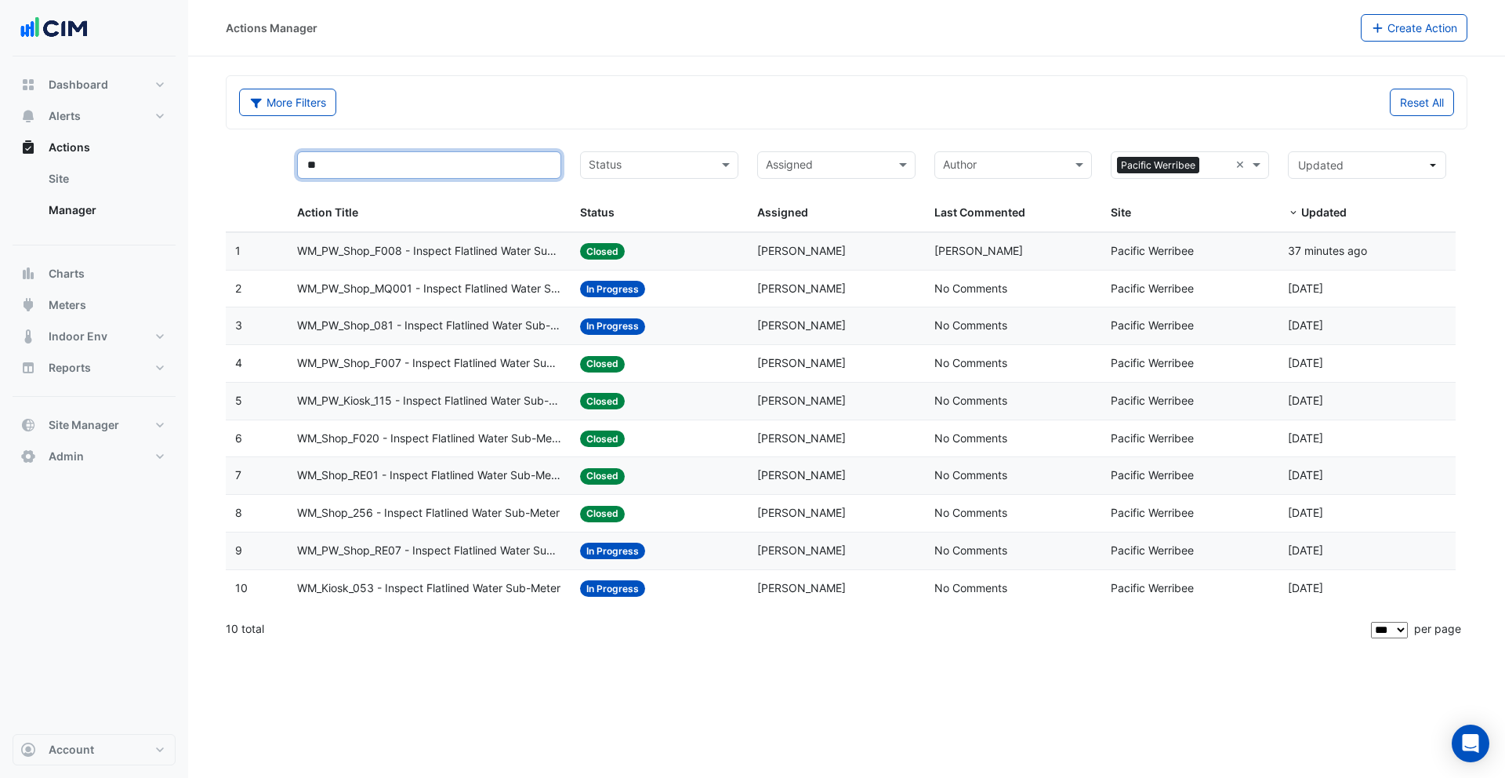
type input "**"
click at [416, 257] on span "WM_PW_Shop_F008 - Inspect Flatlined Water Sub-Meter" at bounding box center [429, 251] width 264 height 18
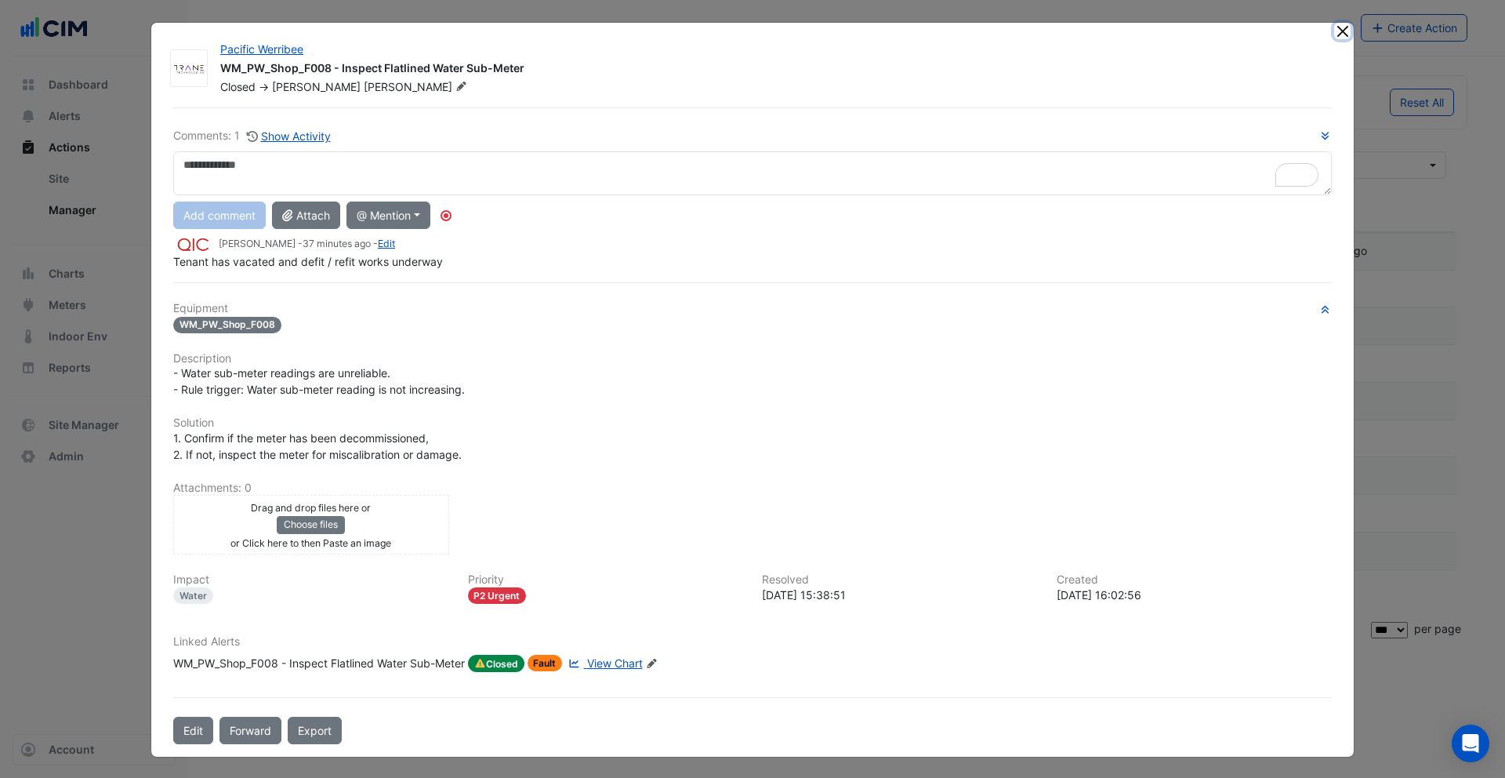
click at [1340, 29] on button "Close" at bounding box center [1342, 31] width 16 height 16
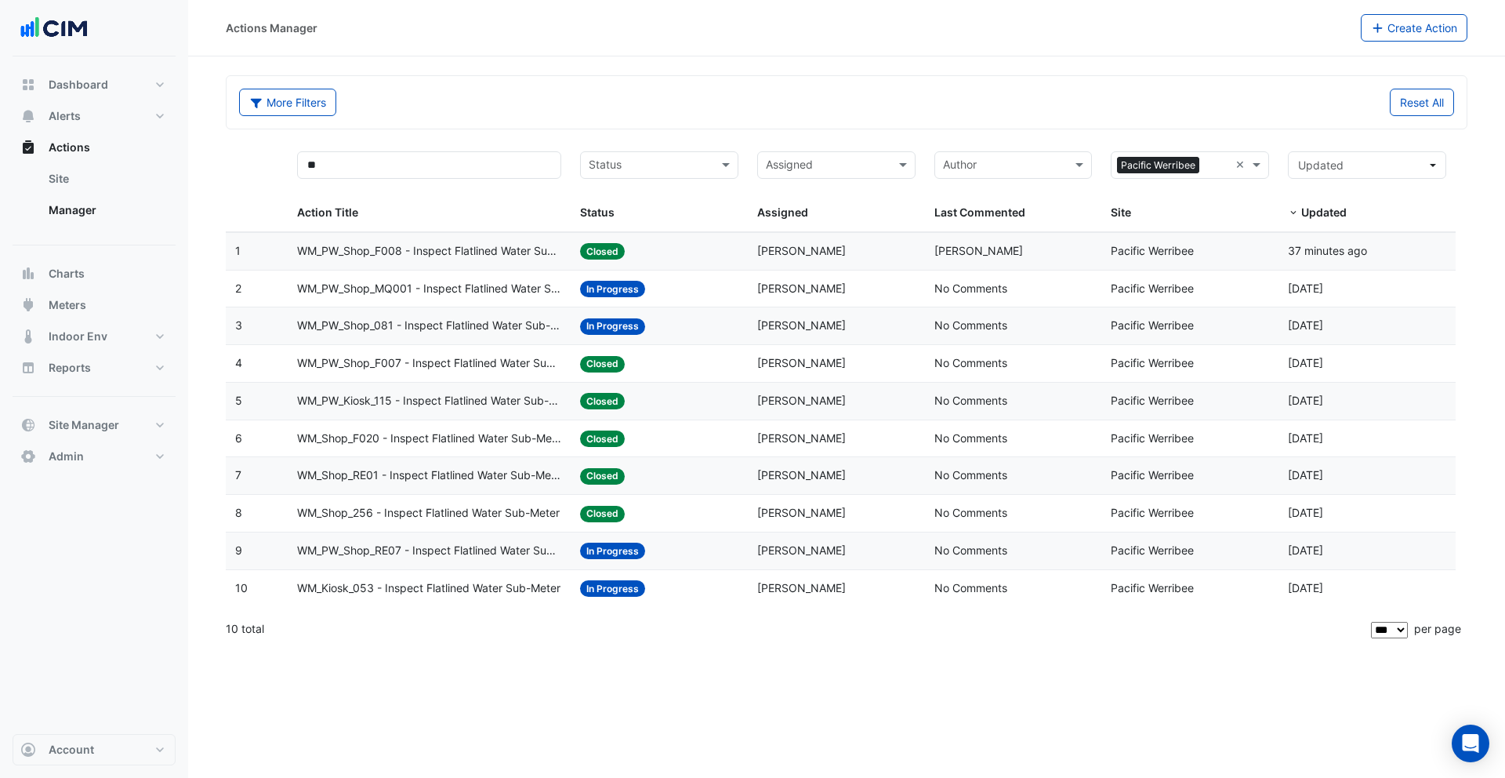
click at [357, 289] on span "WM_PW_Shop_MQ001 - Inspect Flatlined Water Sub-Meter" at bounding box center [429, 289] width 264 height 18
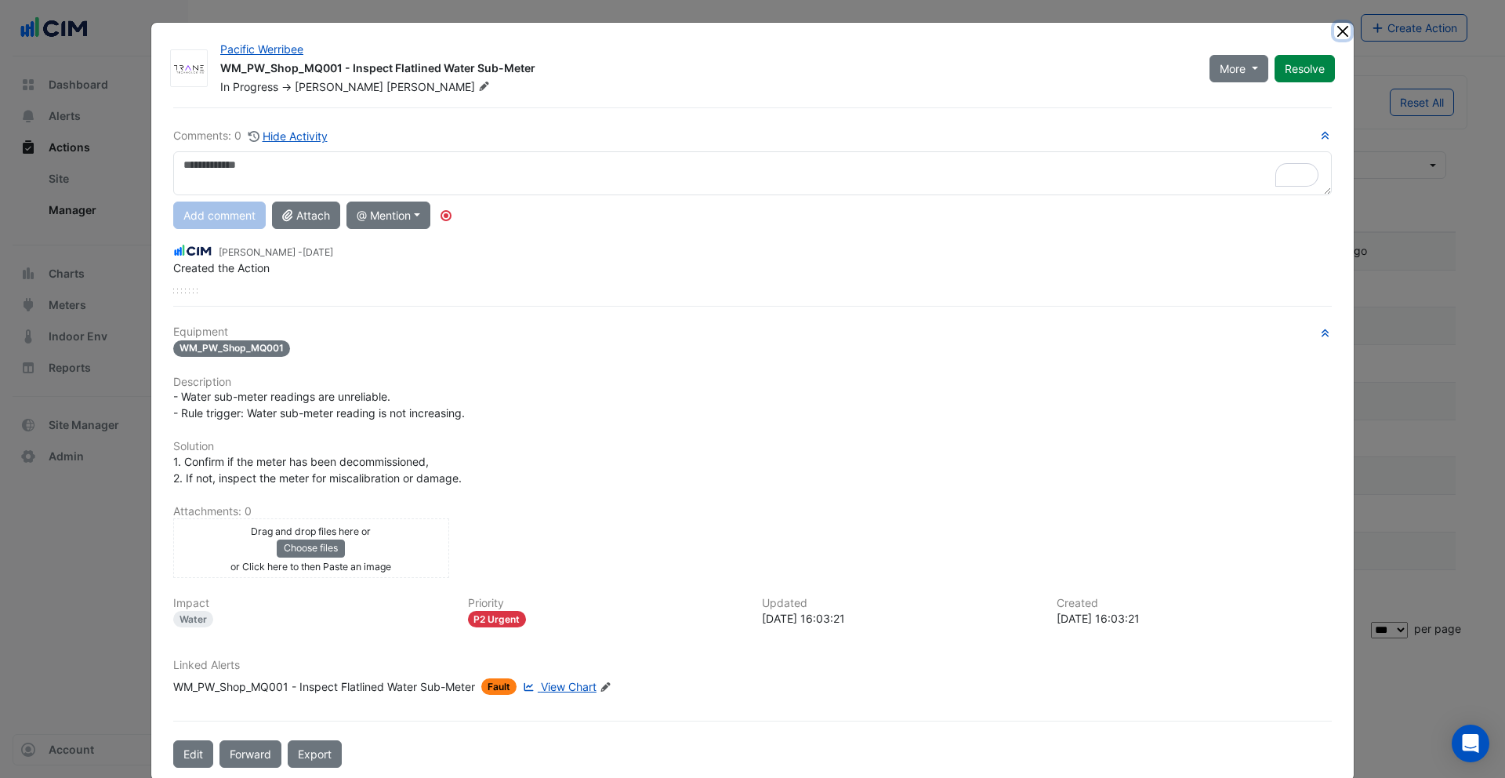
click at [1336, 25] on button "Close" at bounding box center [1342, 31] width 16 height 16
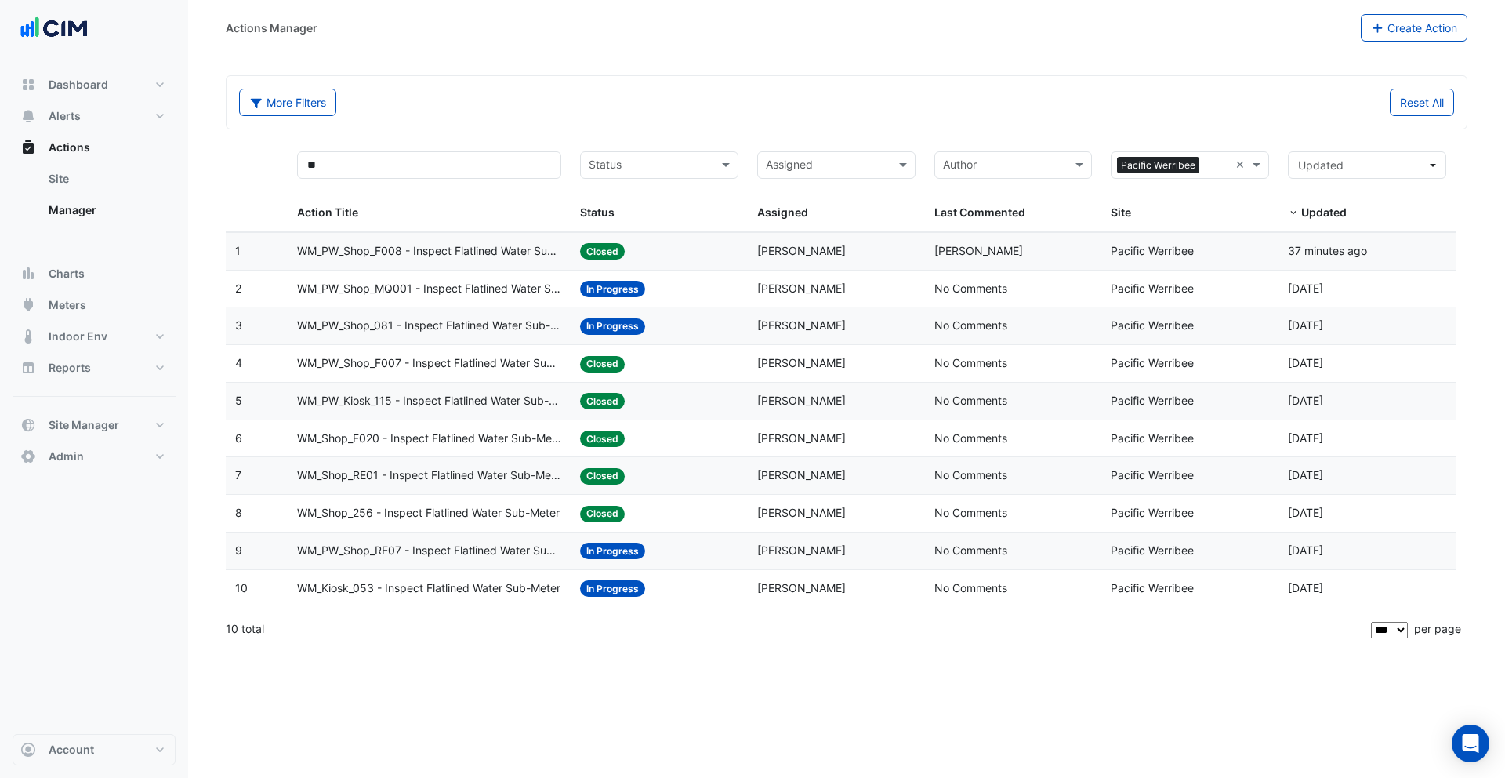
click at [436, 575] on datatable-body-cell "Action Title: WM_Kiosk_053 - Inspect Flatlined Water Sub-Meter" at bounding box center [429, 588] width 283 height 37
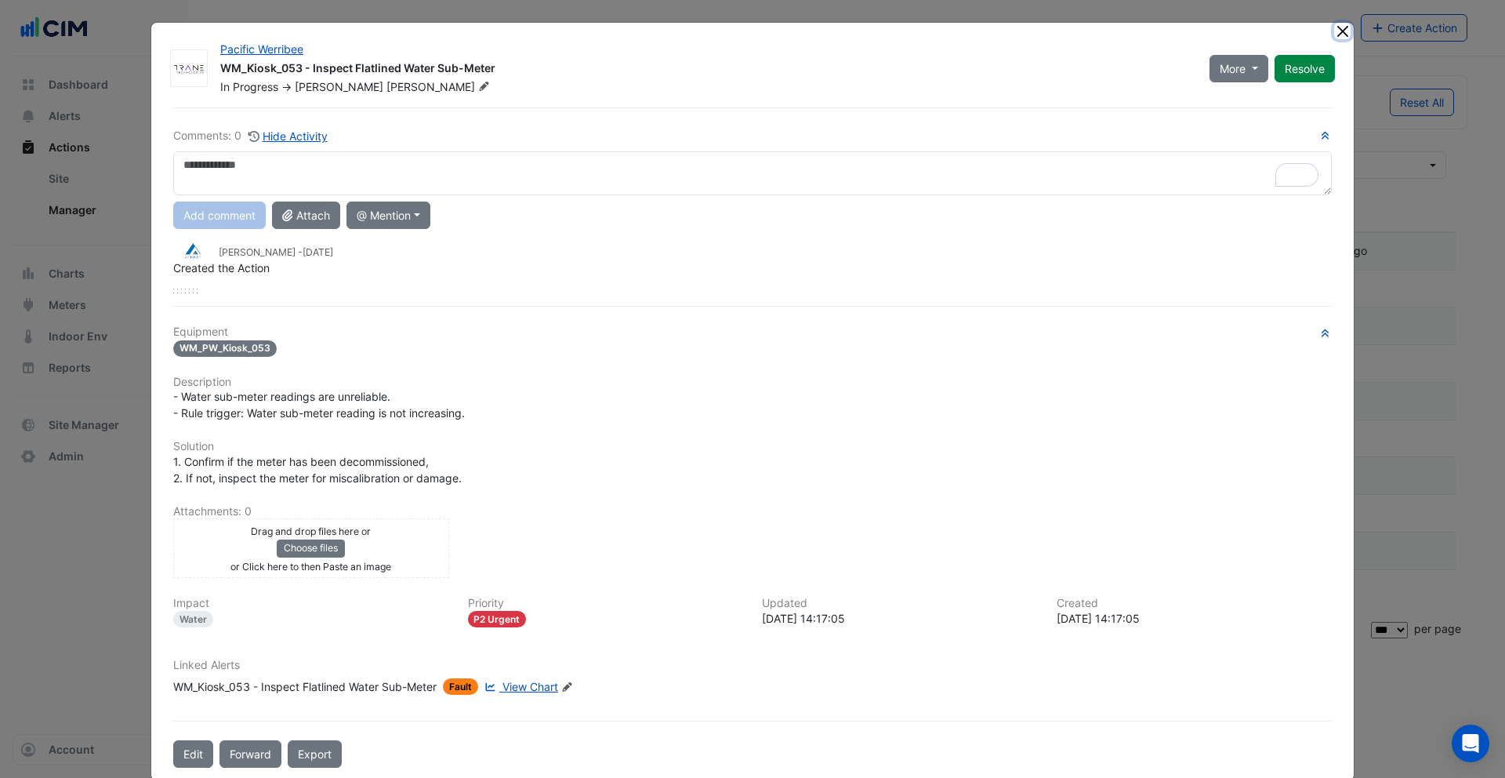
click at [1339, 28] on button "Close" at bounding box center [1342, 31] width 16 height 16
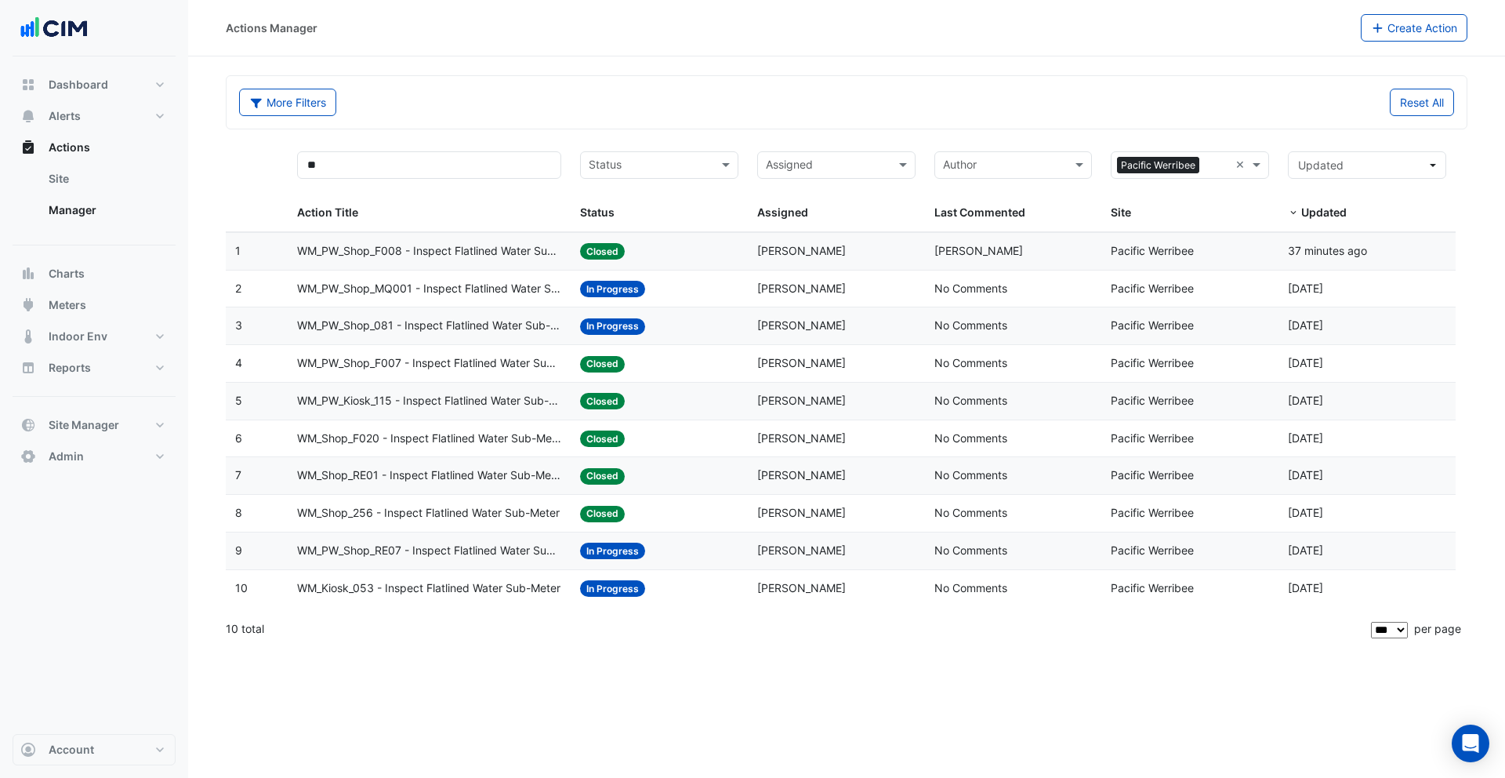
click at [470, 360] on span "WM_PW_Shop_F007 - Inspect Flatlined Water Sub-Meter" at bounding box center [429, 363] width 264 height 18
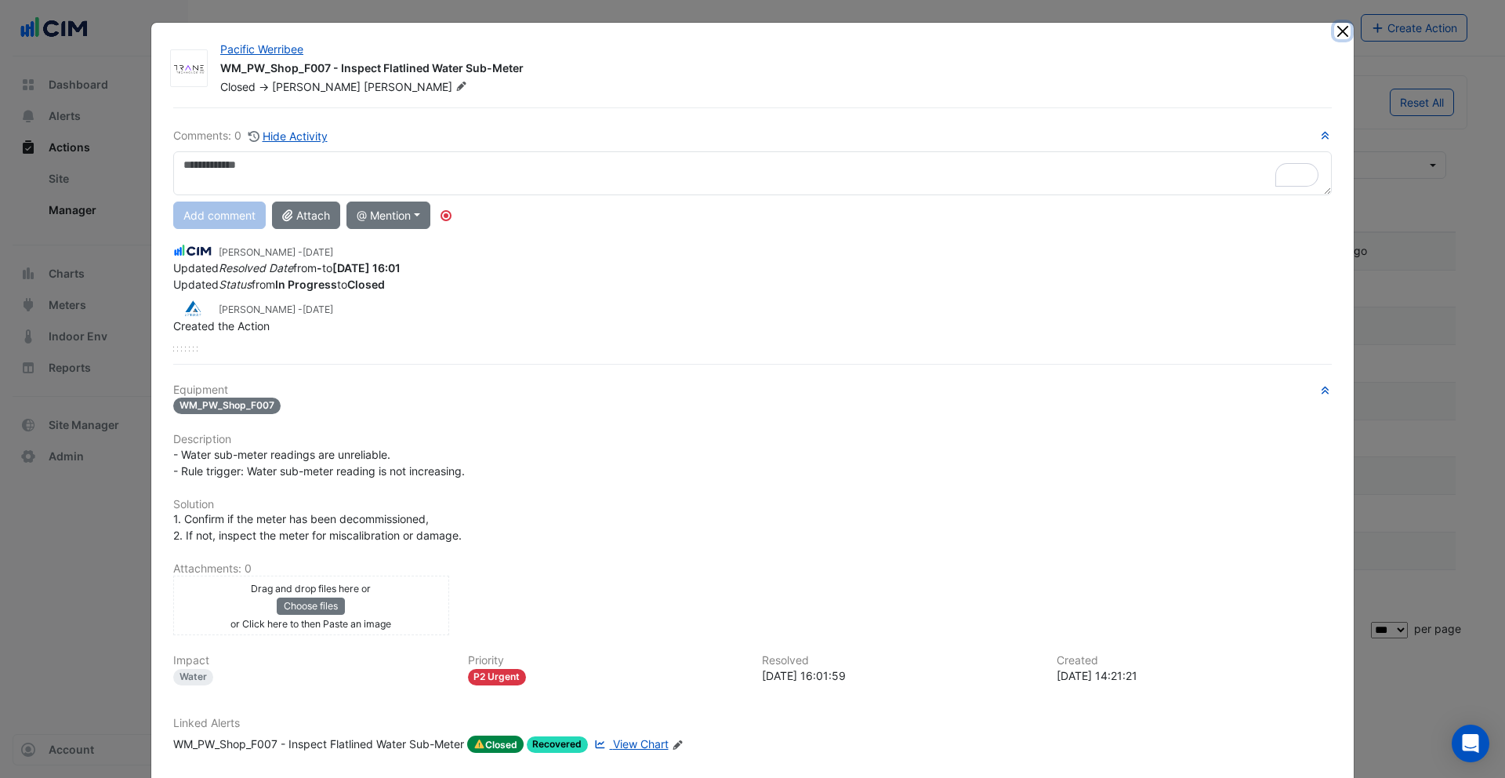
click at [1337, 30] on button "Close" at bounding box center [1342, 31] width 16 height 16
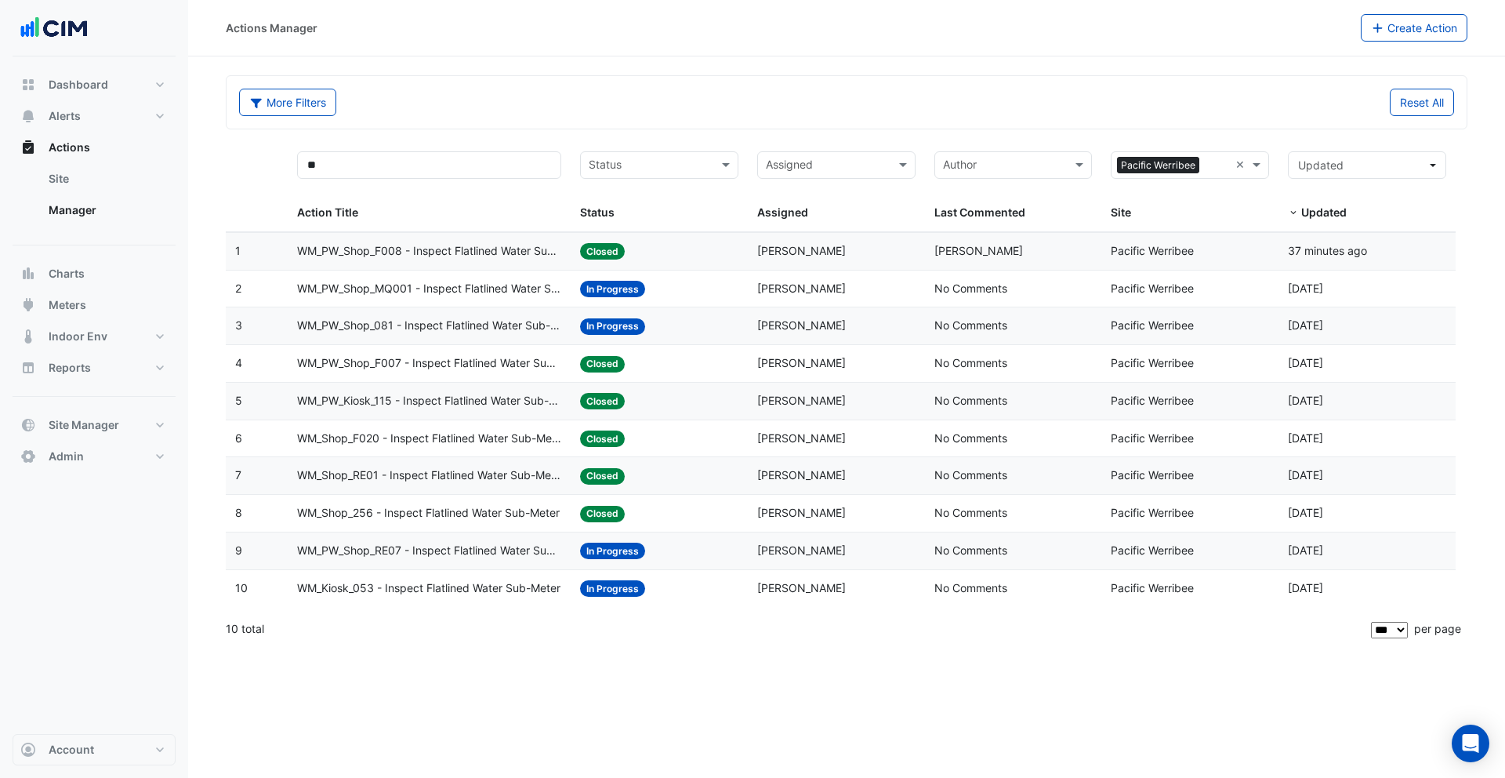
click at [506, 394] on span "WM_PW_Kiosk_115 - Inspect Flatlined Water Sub-Meter" at bounding box center [429, 401] width 264 height 18
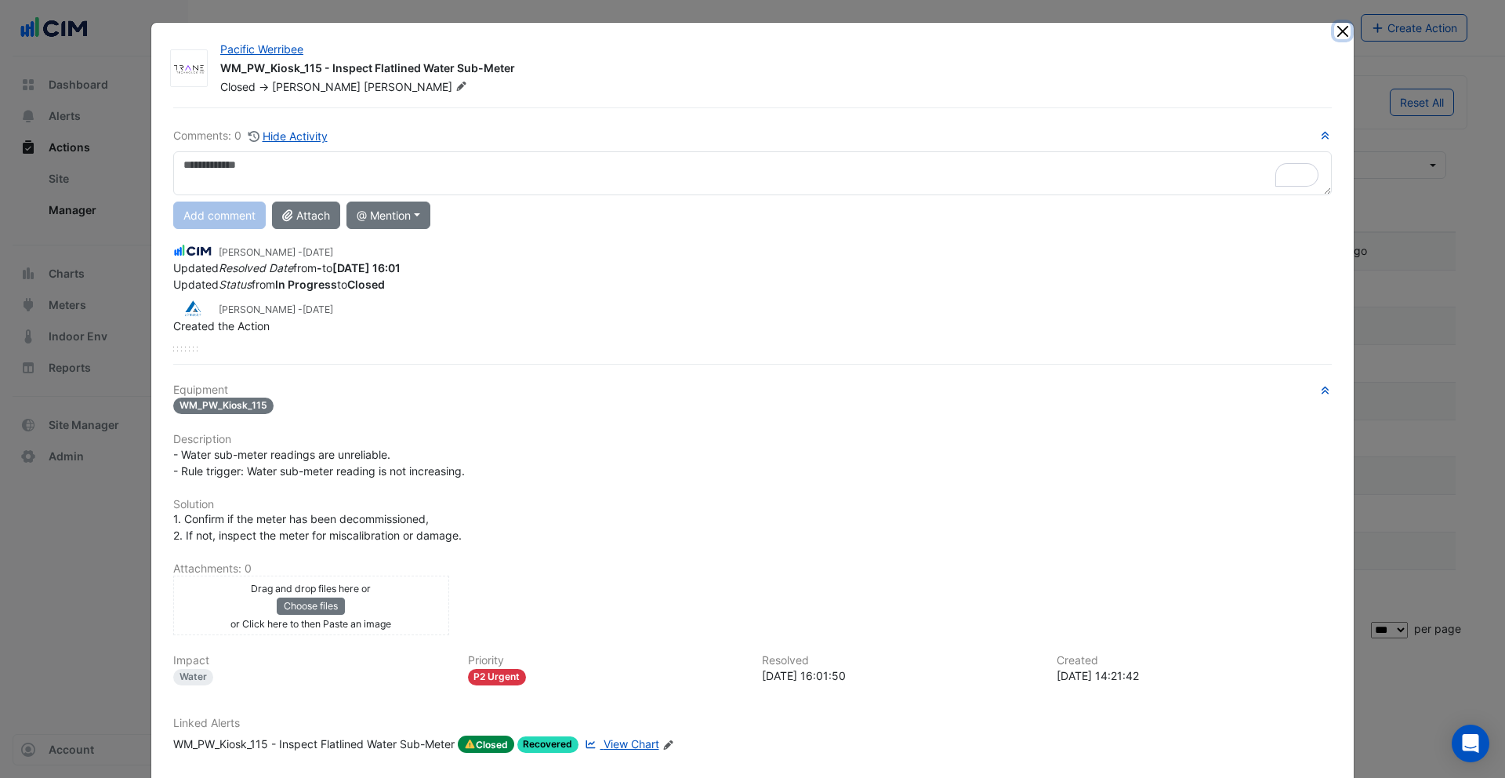
click at [1334, 29] on button "Close" at bounding box center [1342, 31] width 16 height 16
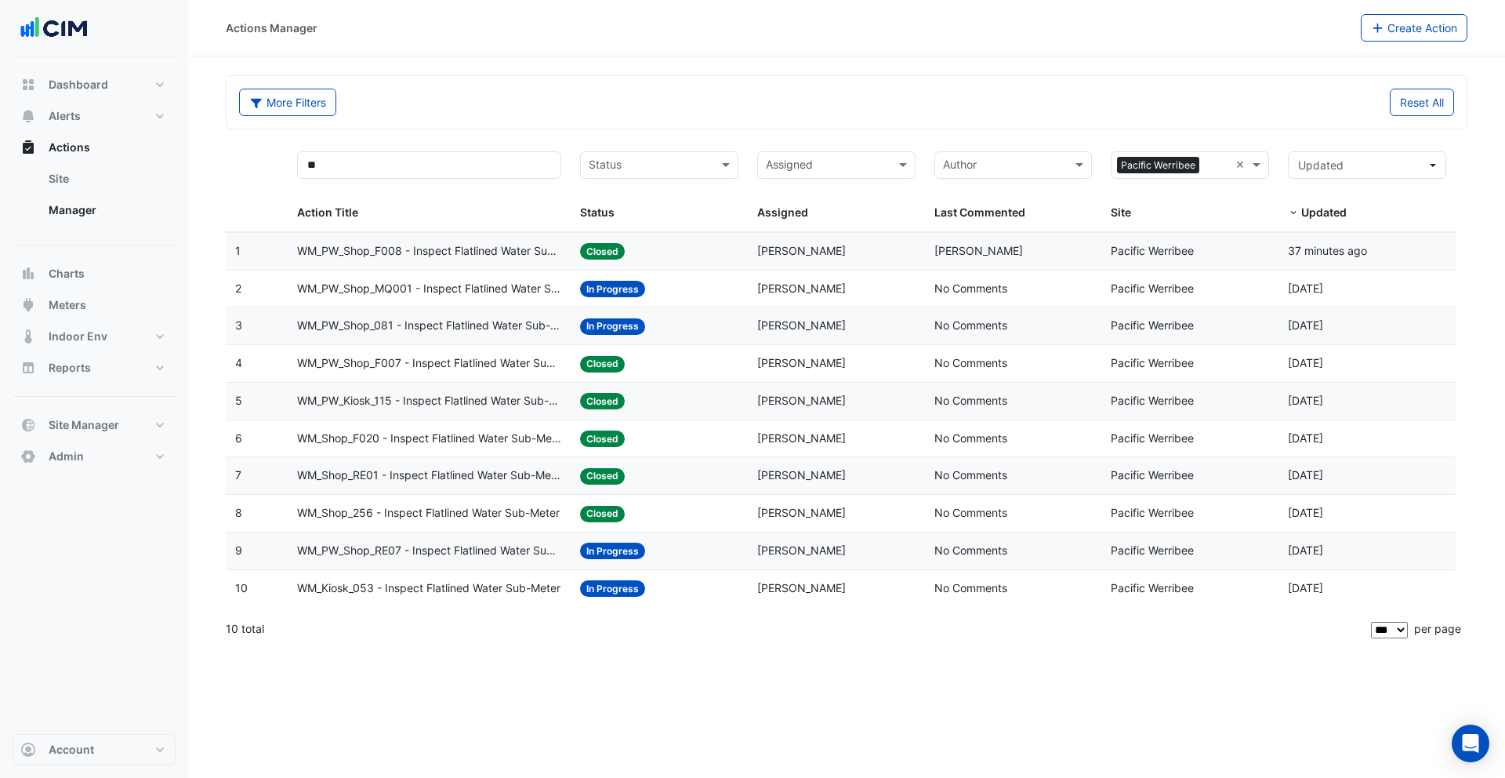
click at [390, 560] on datatable-body-cell "Action Title: WM_PW_Shop_RE07 - Inspect Flatlined Water Sub-Meter" at bounding box center [429, 550] width 283 height 37
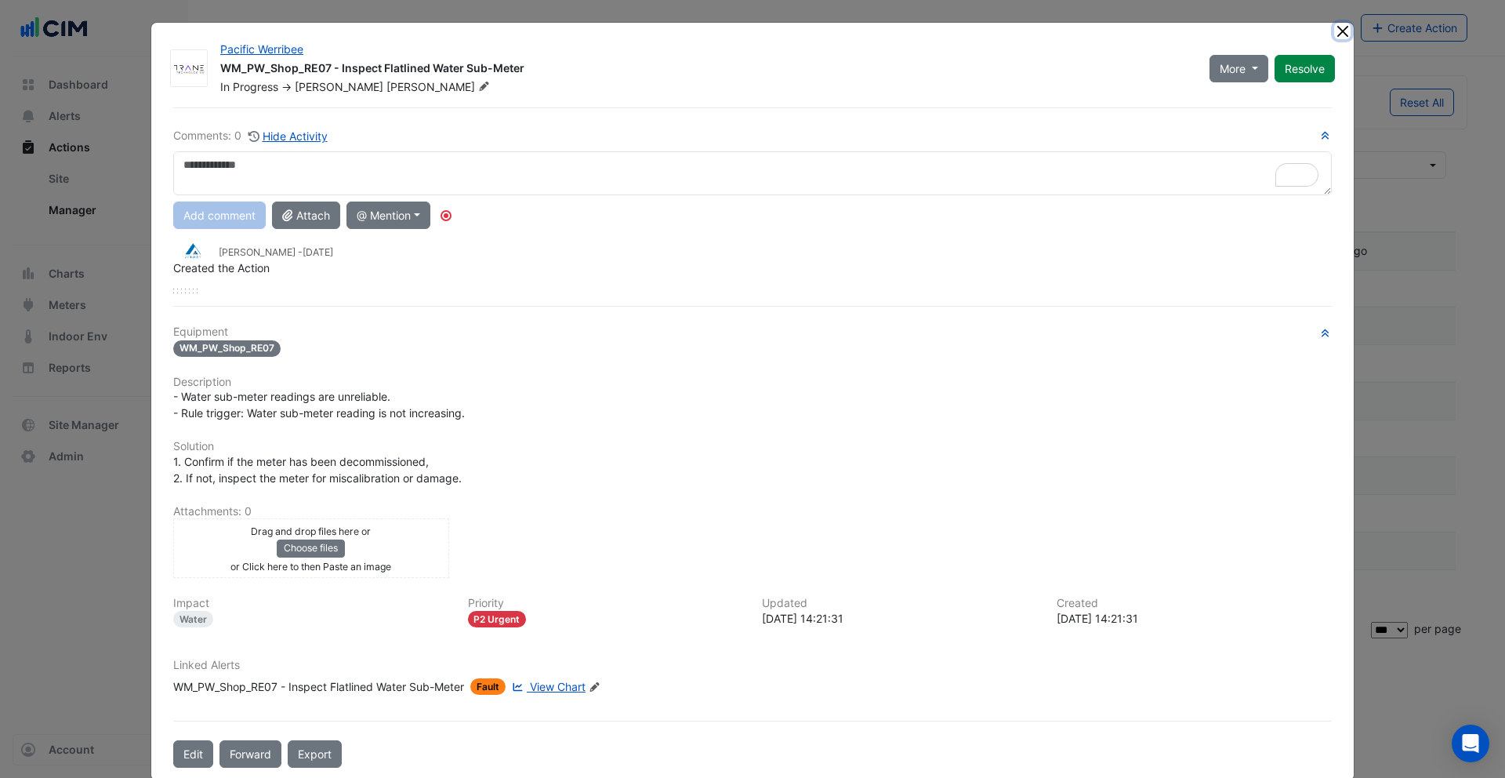
click at [1337, 31] on button "Close" at bounding box center [1342, 31] width 16 height 16
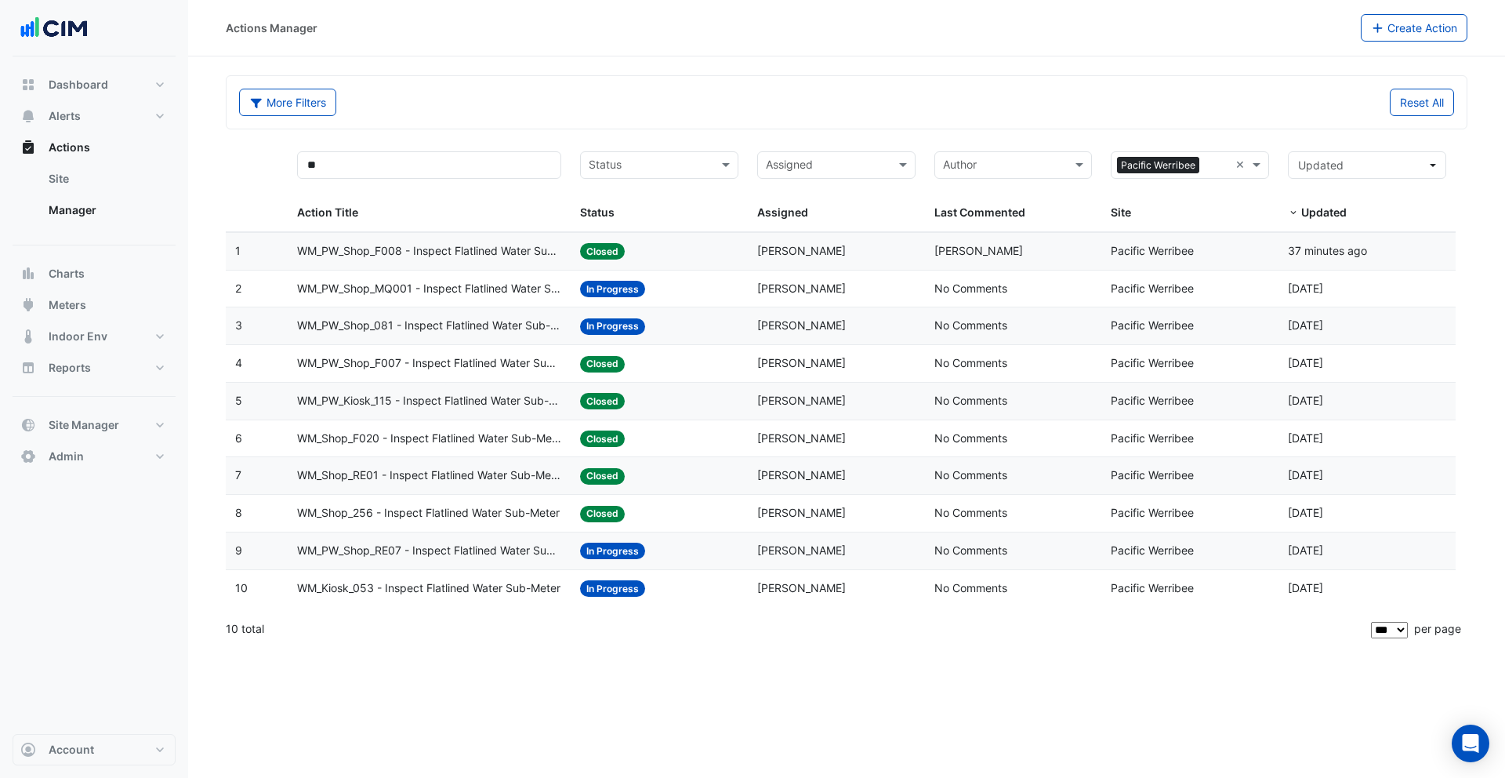
click at [447, 582] on span "WM_Kiosk_053 - Inspect Flatlined Water Sub-Meter" at bounding box center [428, 588] width 263 height 18
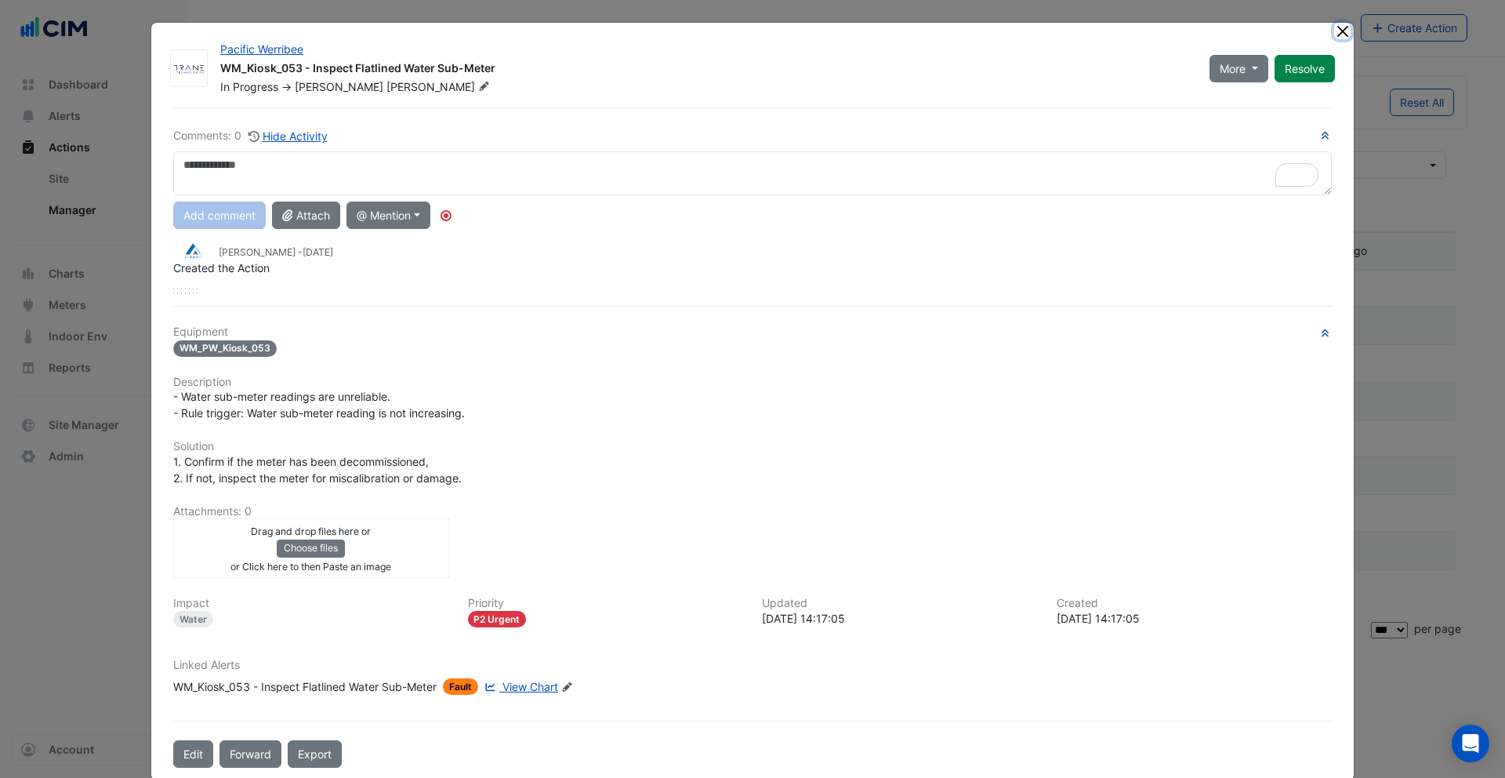
click at [1334, 31] on button "Close" at bounding box center [1342, 31] width 16 height 16
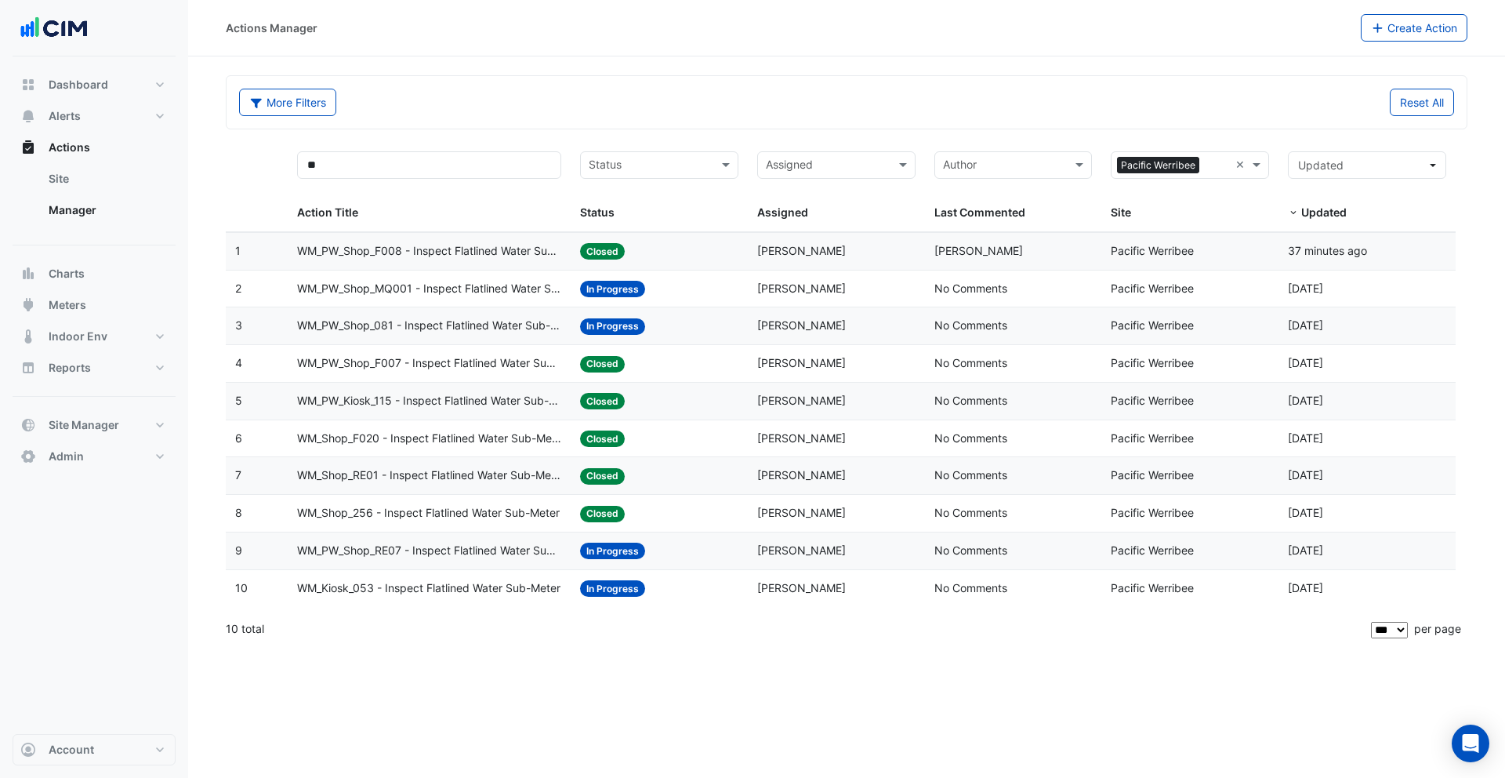
click at [408, 473] on span "WM_Shop_RE01 - Inspect Flatlined Water Sub-Meter" at bounding box center [429, 475] width 264 height 18
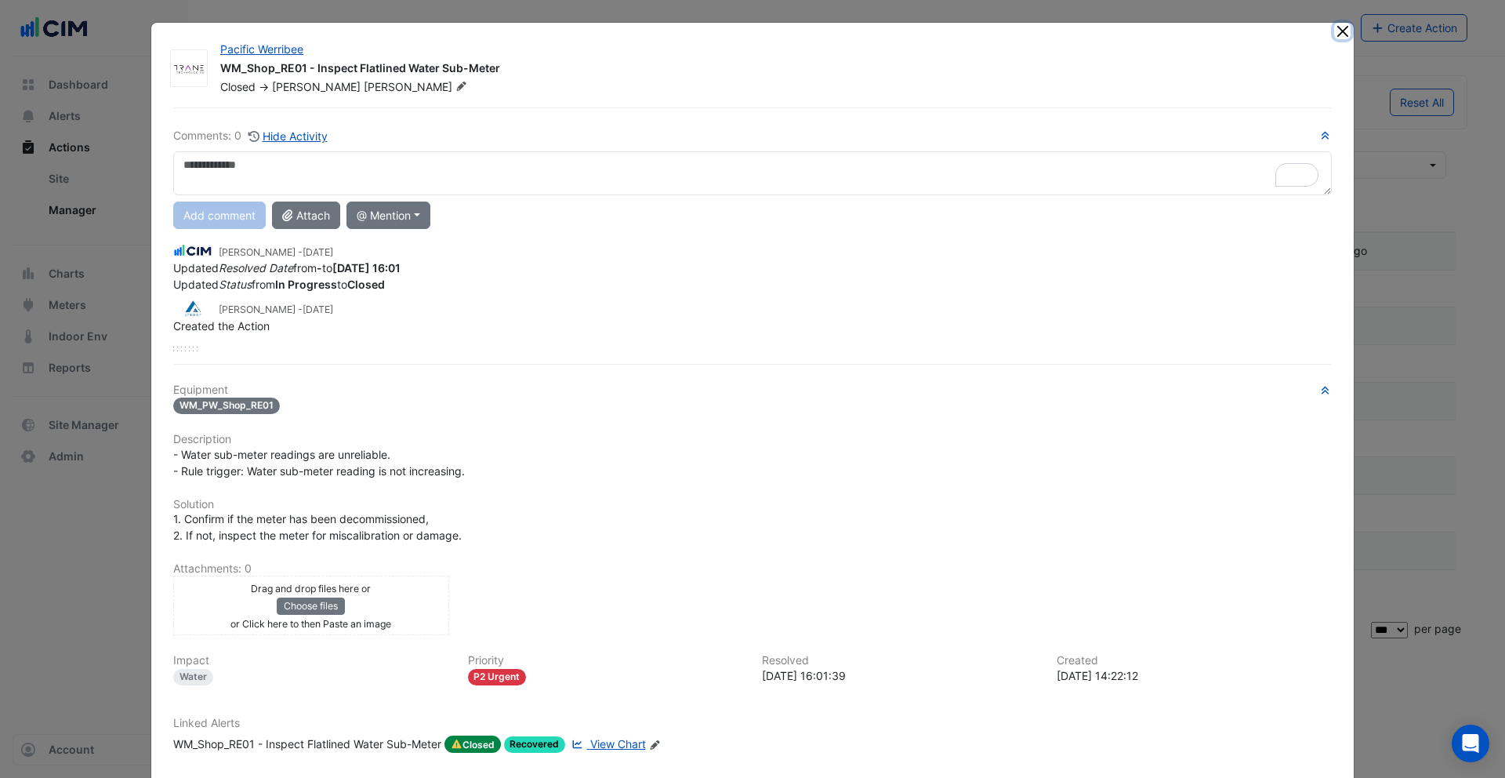
click at [1334, 31] on button "Close" at bounding box center [1342, 31] width 16 height 16
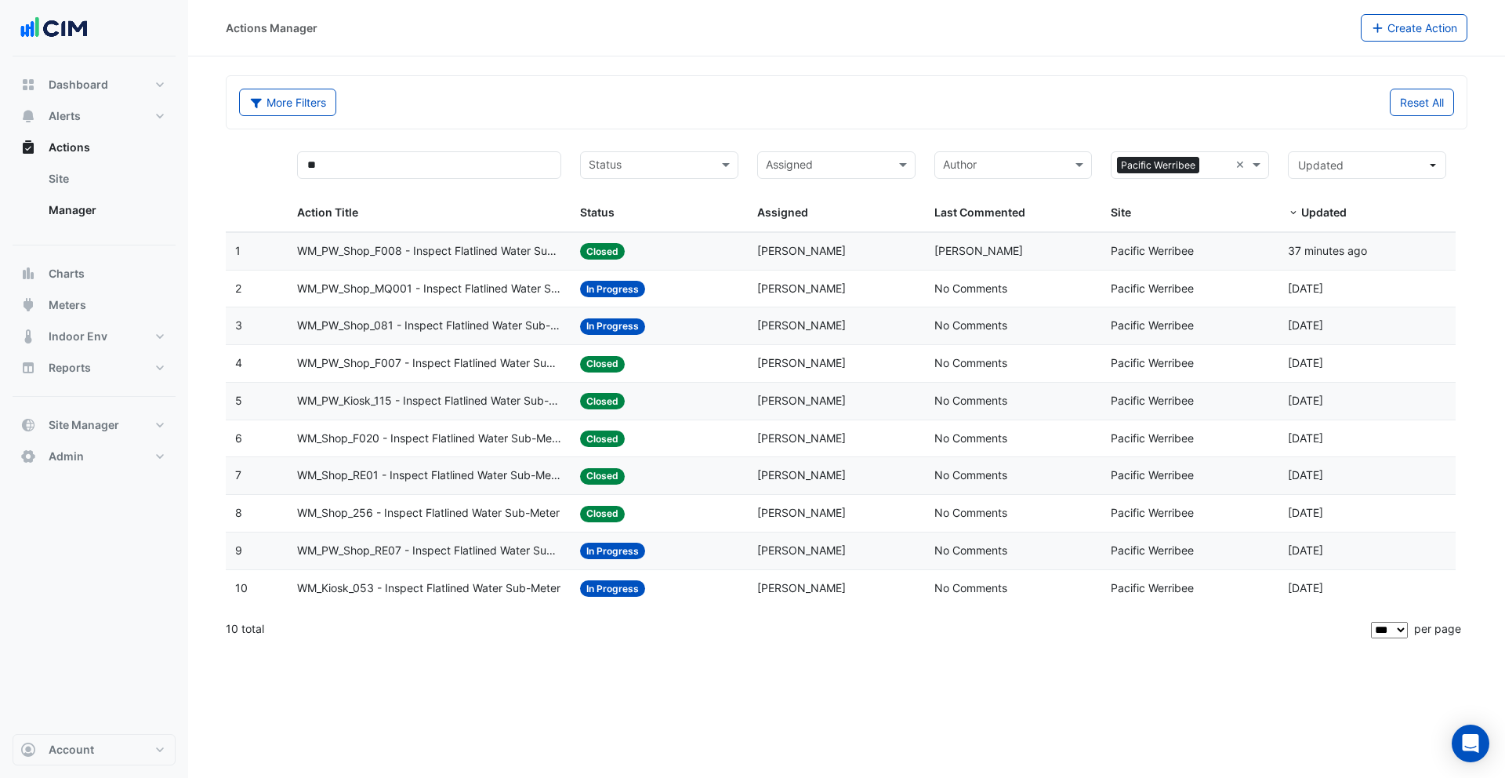
click at [515, 358] on span "WM_PW_Shop_F007 - Inspect Flatlined Water Sub-Meter" at bounding box center [429, 363] width 264 height 18
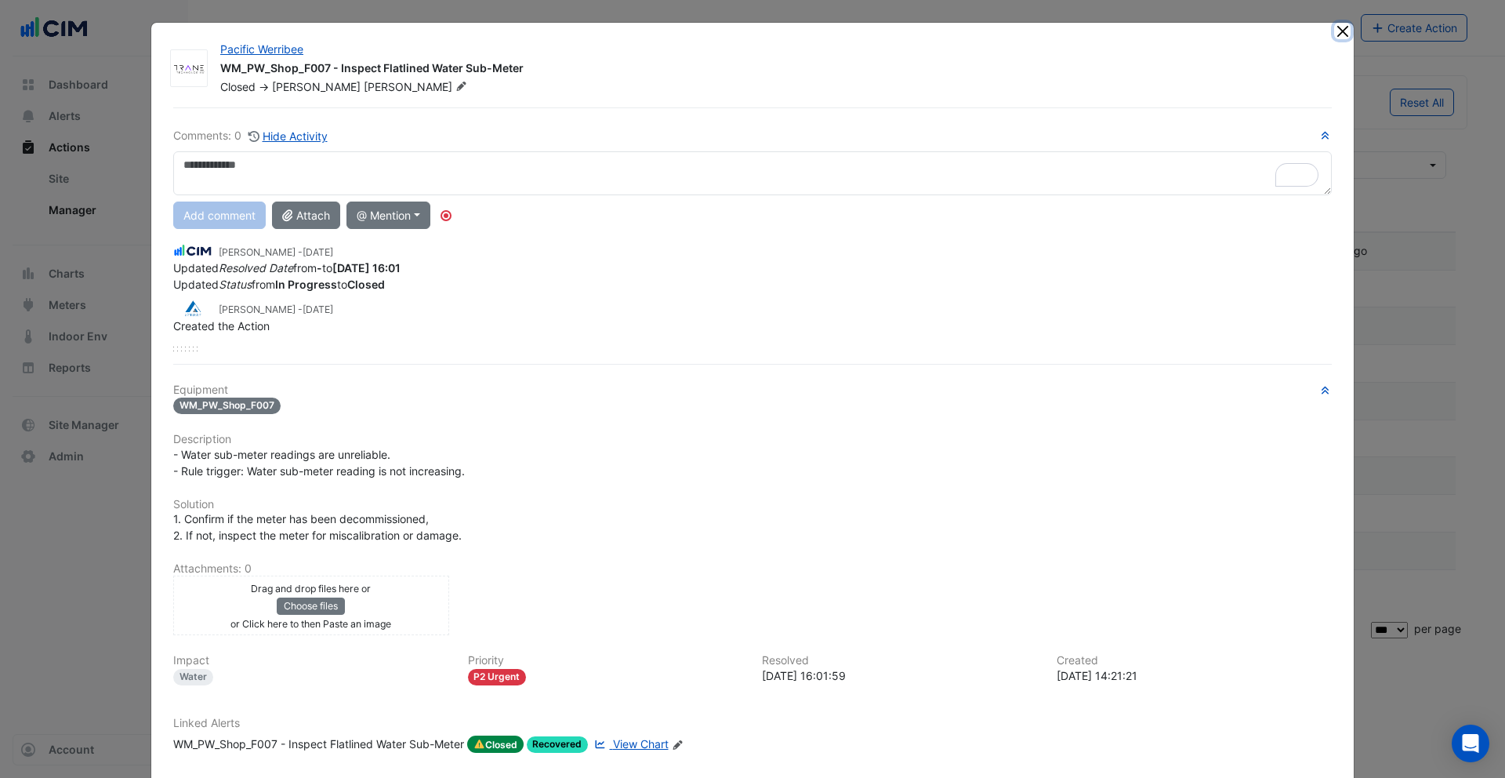
click at [1340, 29] on button "Close" at bounding box center [1342, 31] width 16 height 16
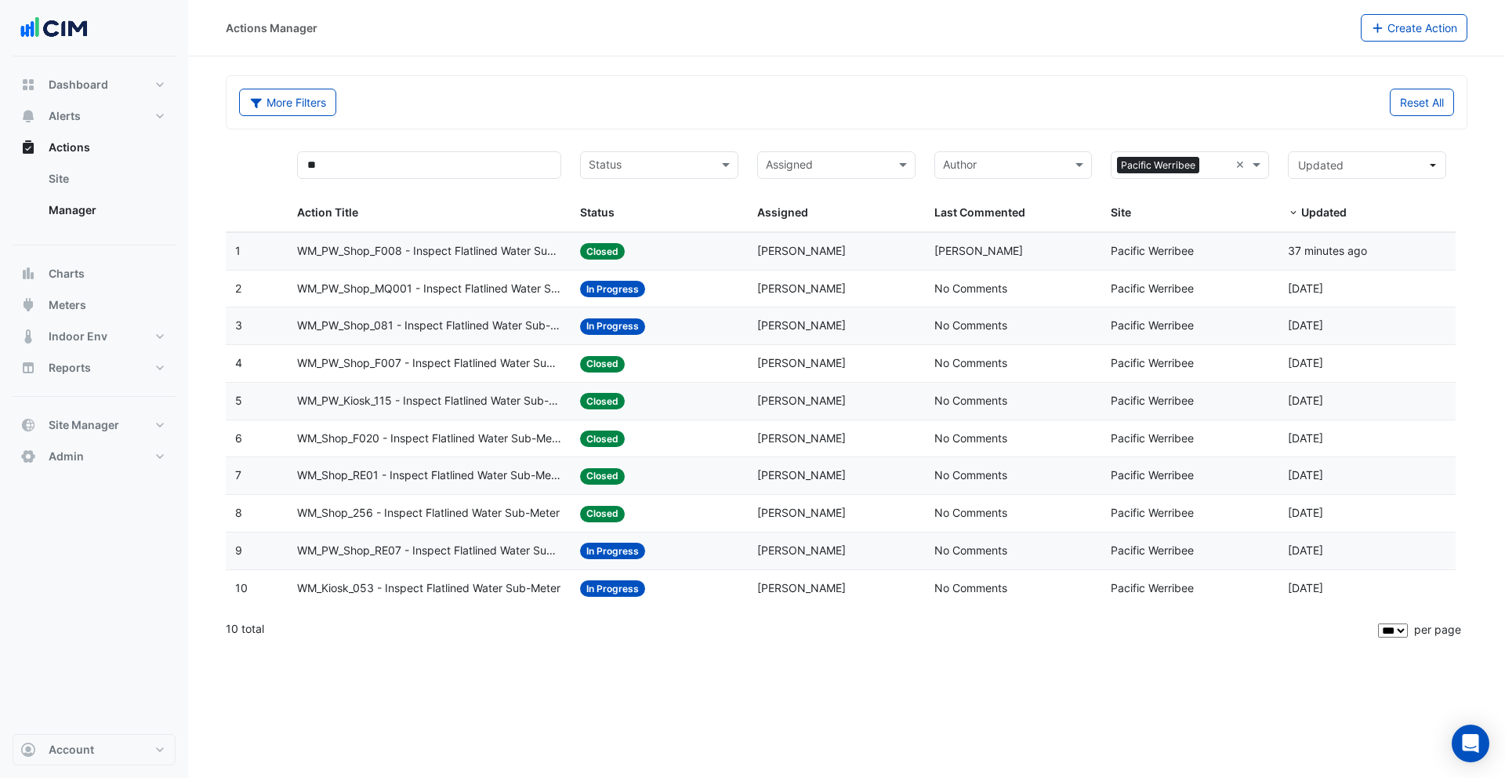
select select "***"
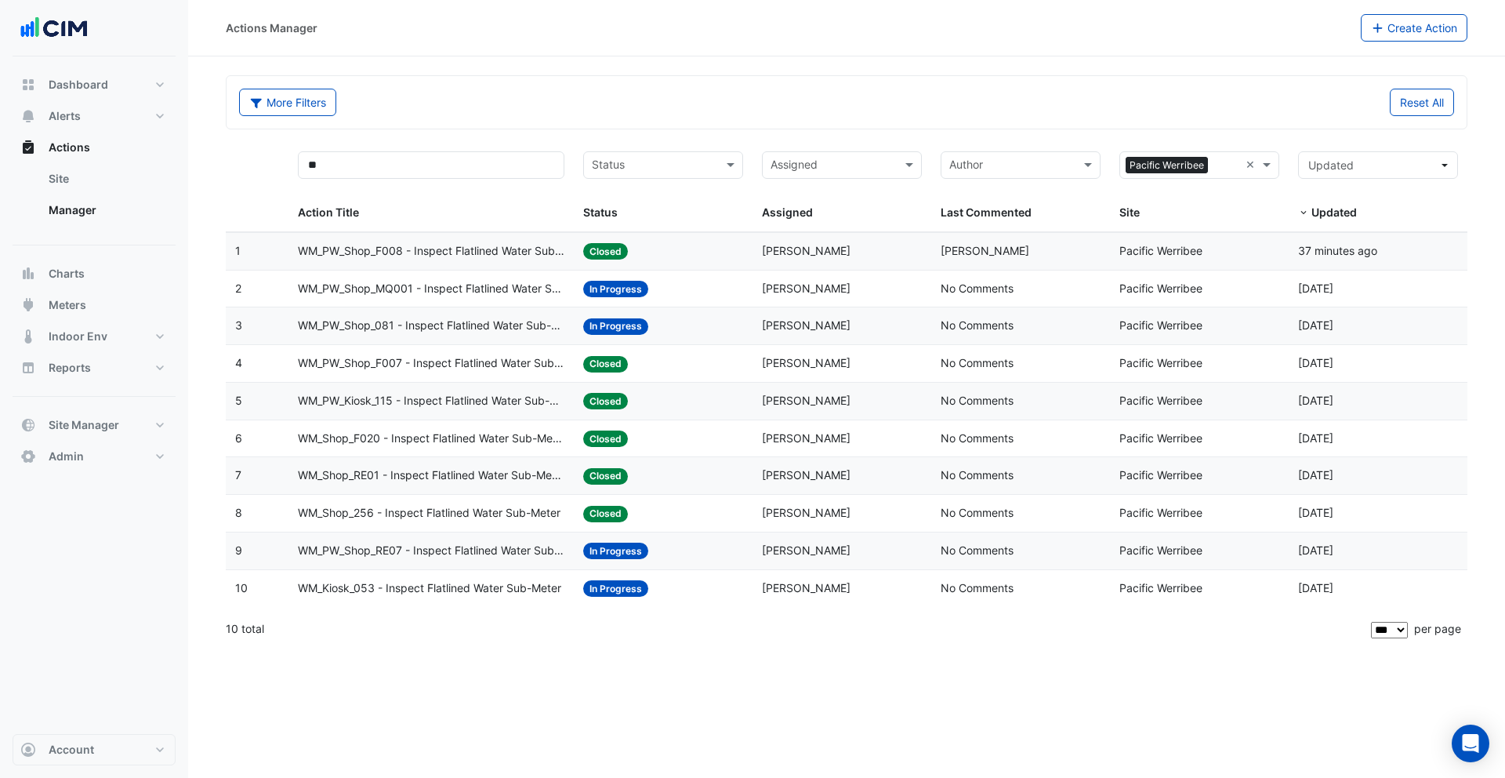
click at [349, 360] on span "WM_PW_Shop_F007 - Inspect Flatlined Water Sub-Meter" at bounding box center [431, 363] width 267 height 18
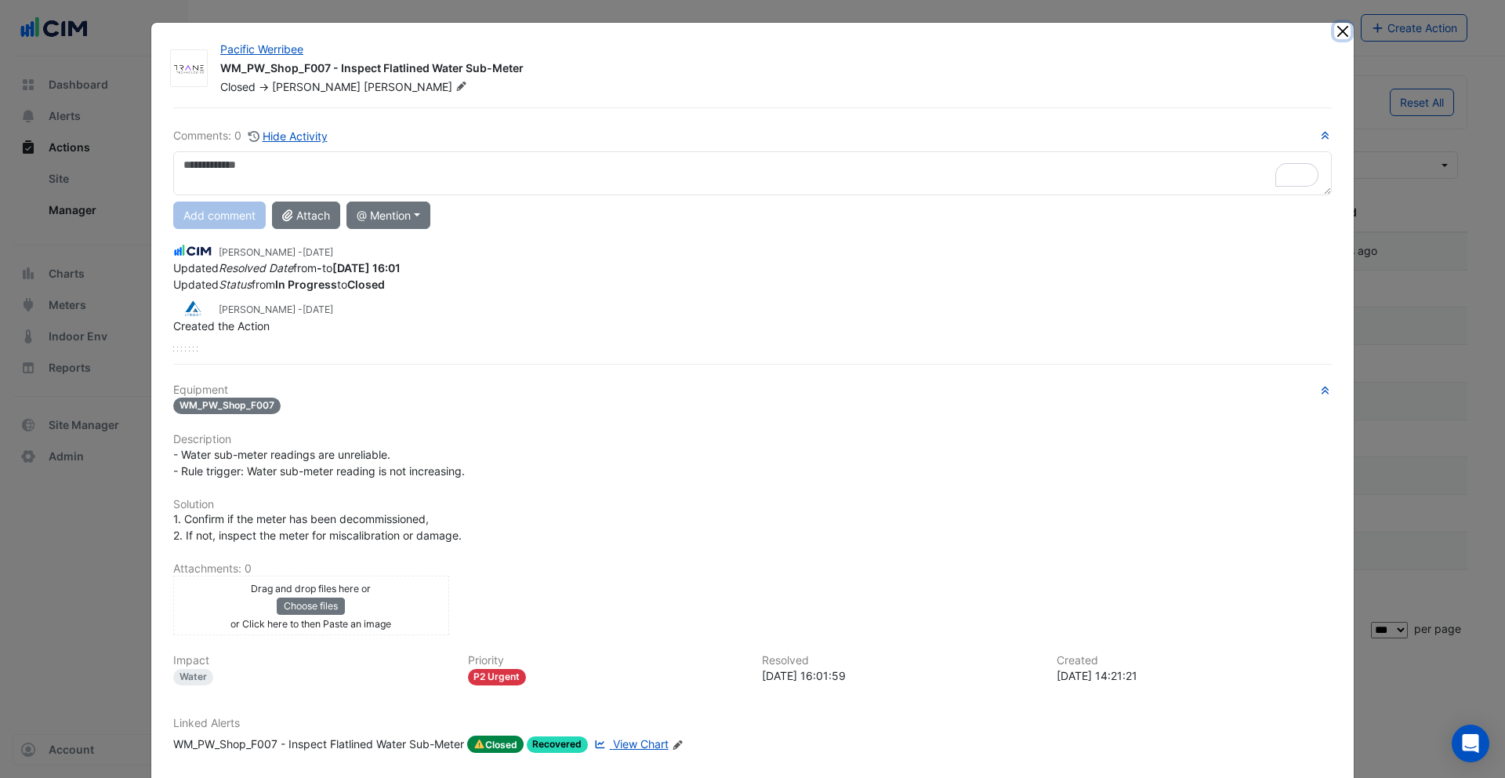
click at [1337, 27] on button "Close" at bounding box center [1342, 31] width 16 height 16
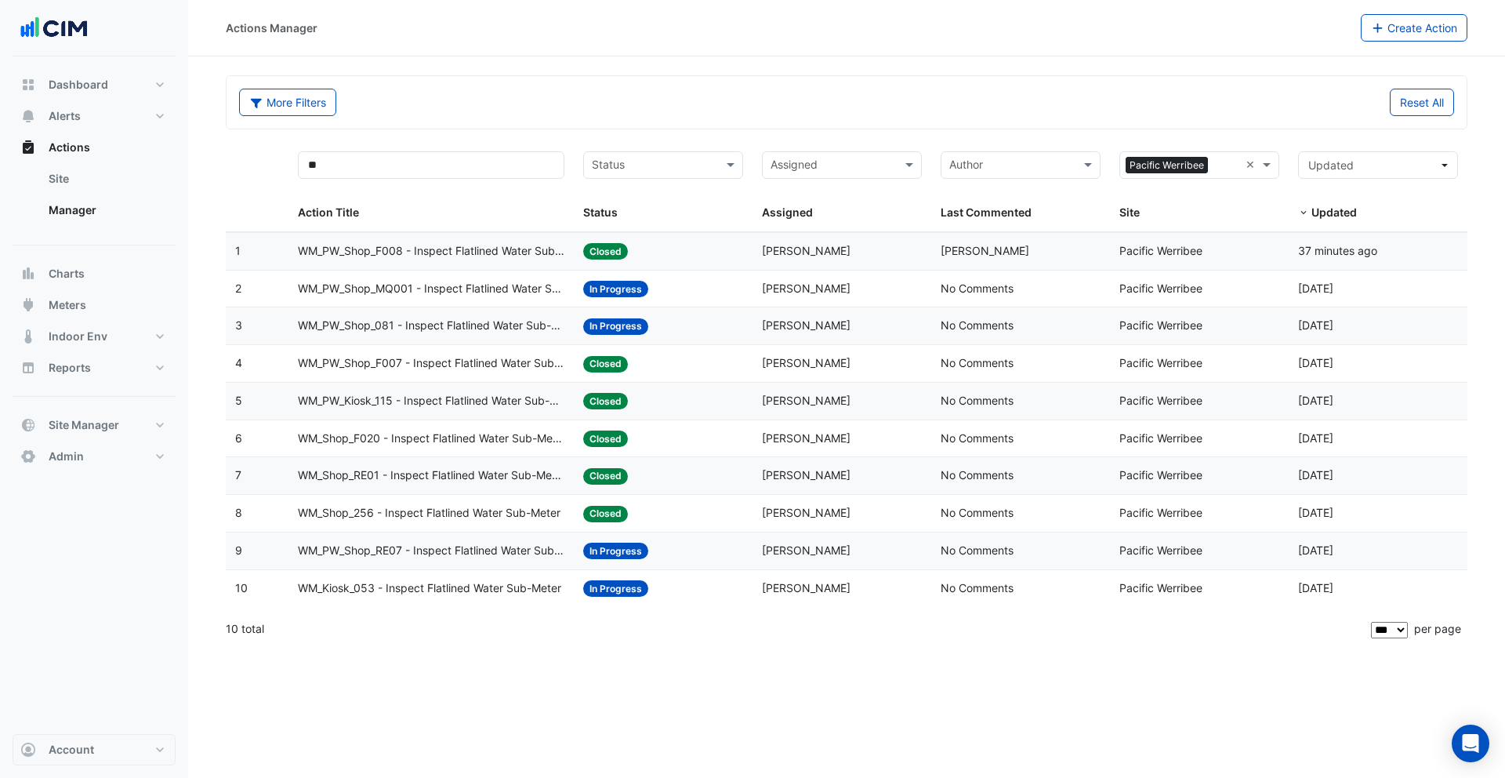
click at [406, 394] on span "WM_PW_Kiosk_115 - Inspect Flatlined Water Sub-Meter" at bounding box center [431, 401] width 267 height 18
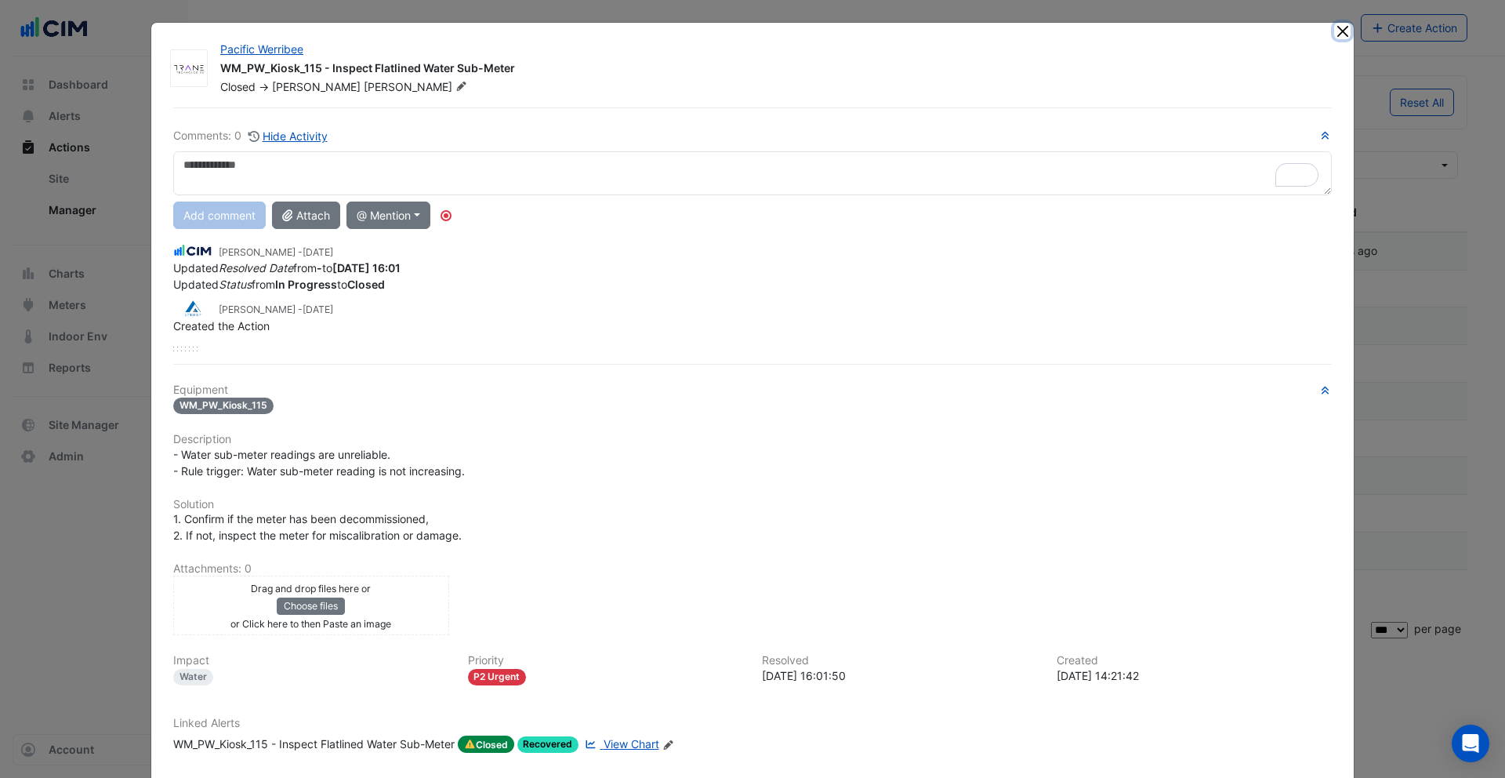
click at [1338, 32] on button "Close" at bounding box center [1342, 31] width 16 height 16
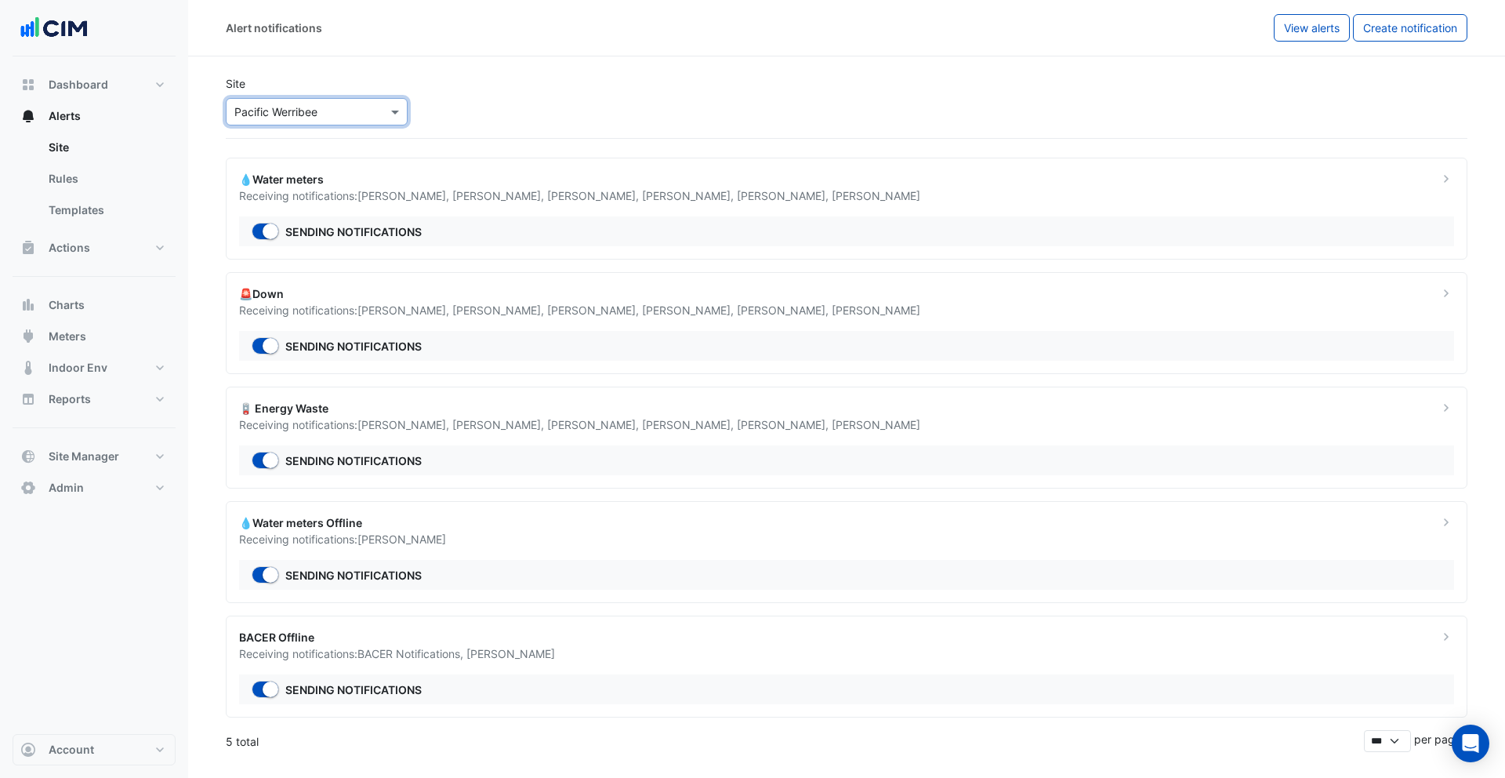
select select "******"
click at [408, 200] on span "[PERSON_NAME] ," at bounding box center [404, 195] width 95 height 13
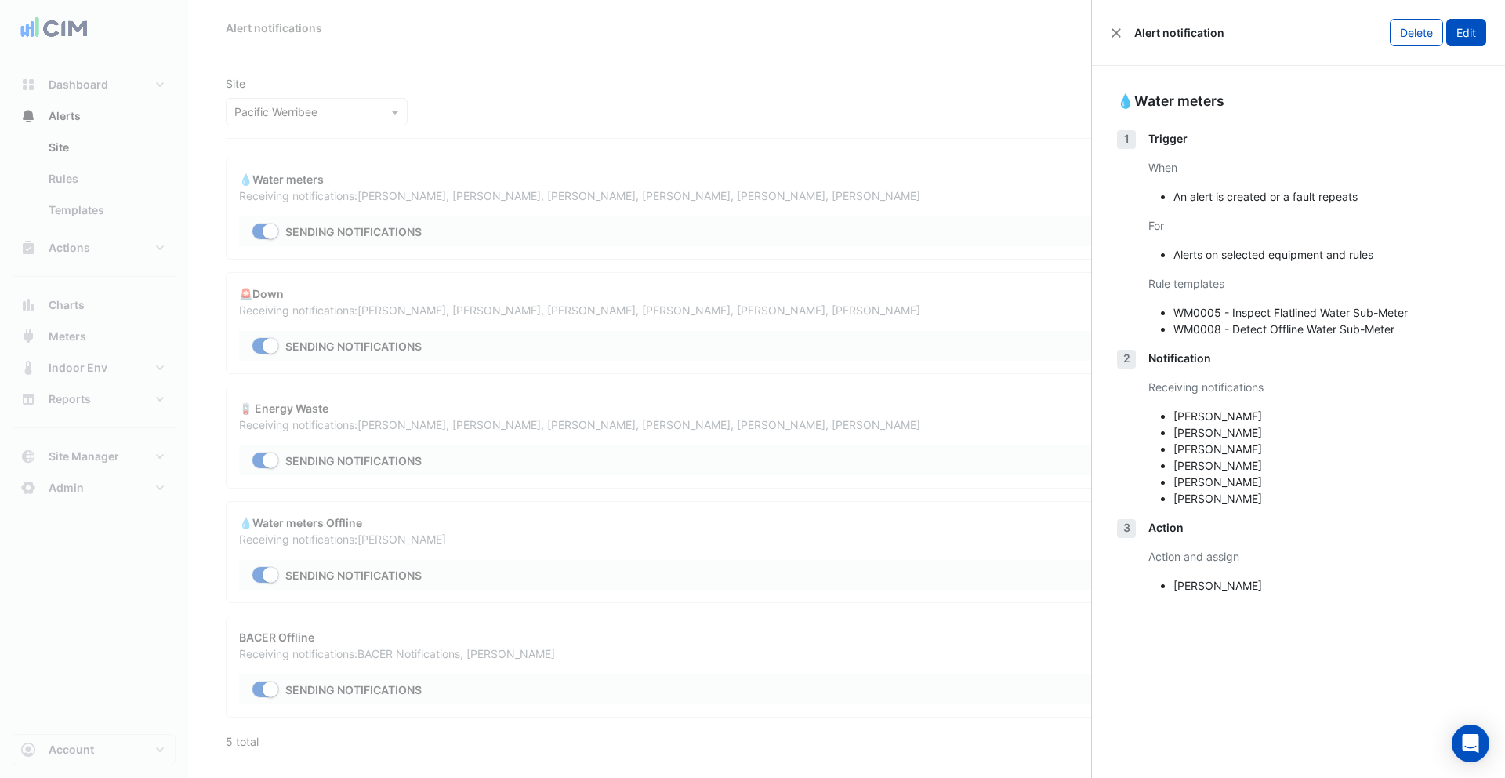
click at [1475, 43] on button "Edit" at bounding box center [1466, 32] width 40 height 27
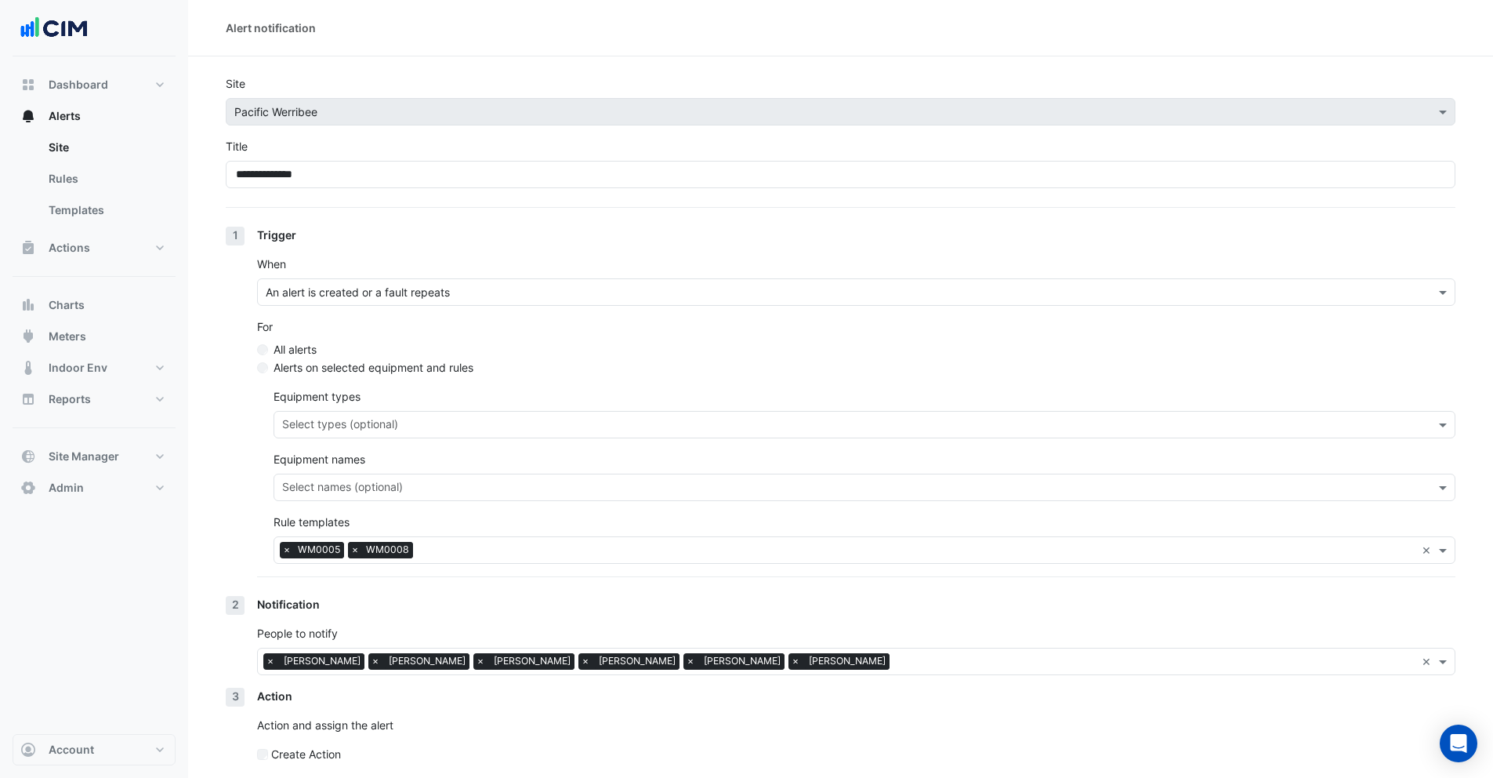
click at [357, 550] on span "×" at bounding box center [355, 550] width 14 height 16
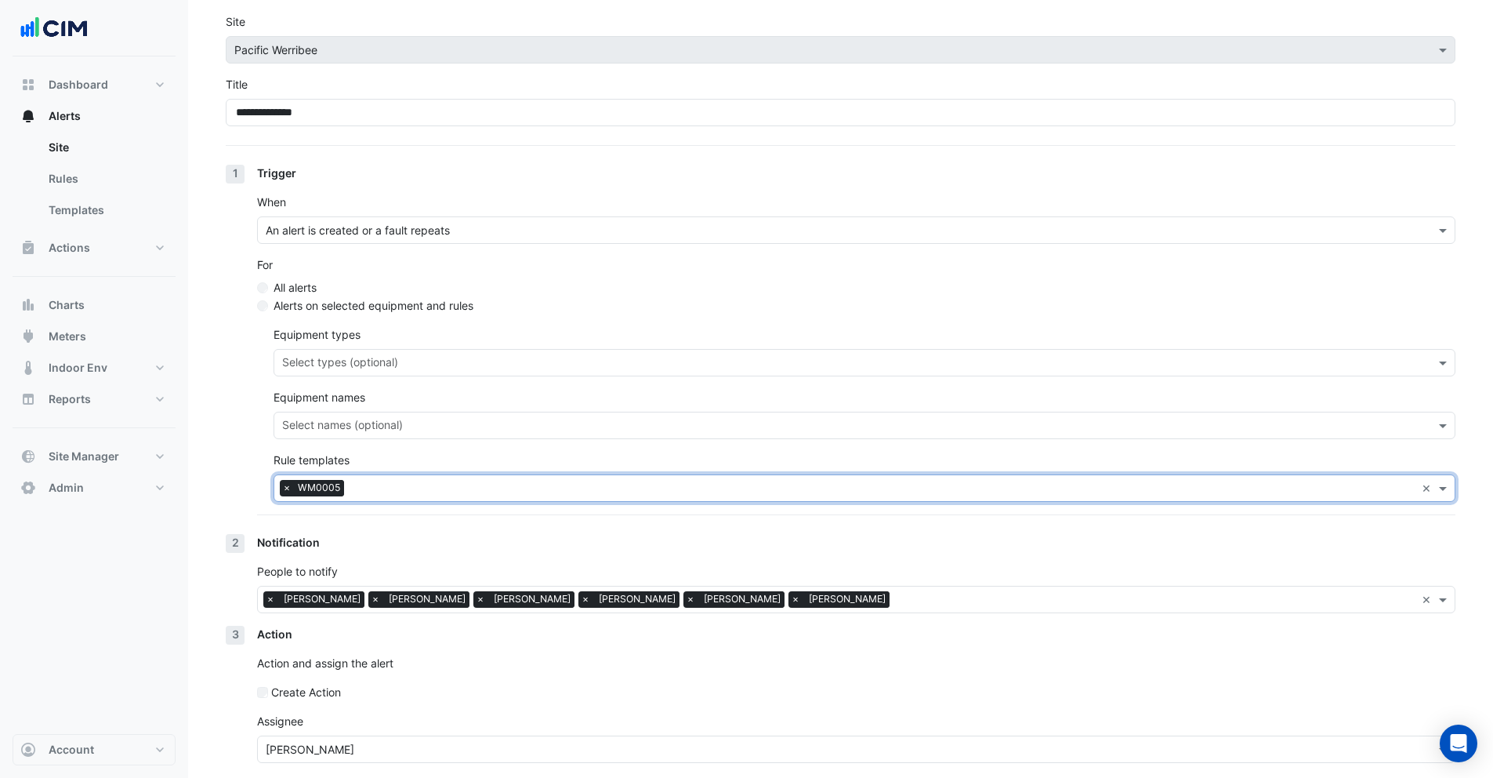
scroll to position [125, 0]
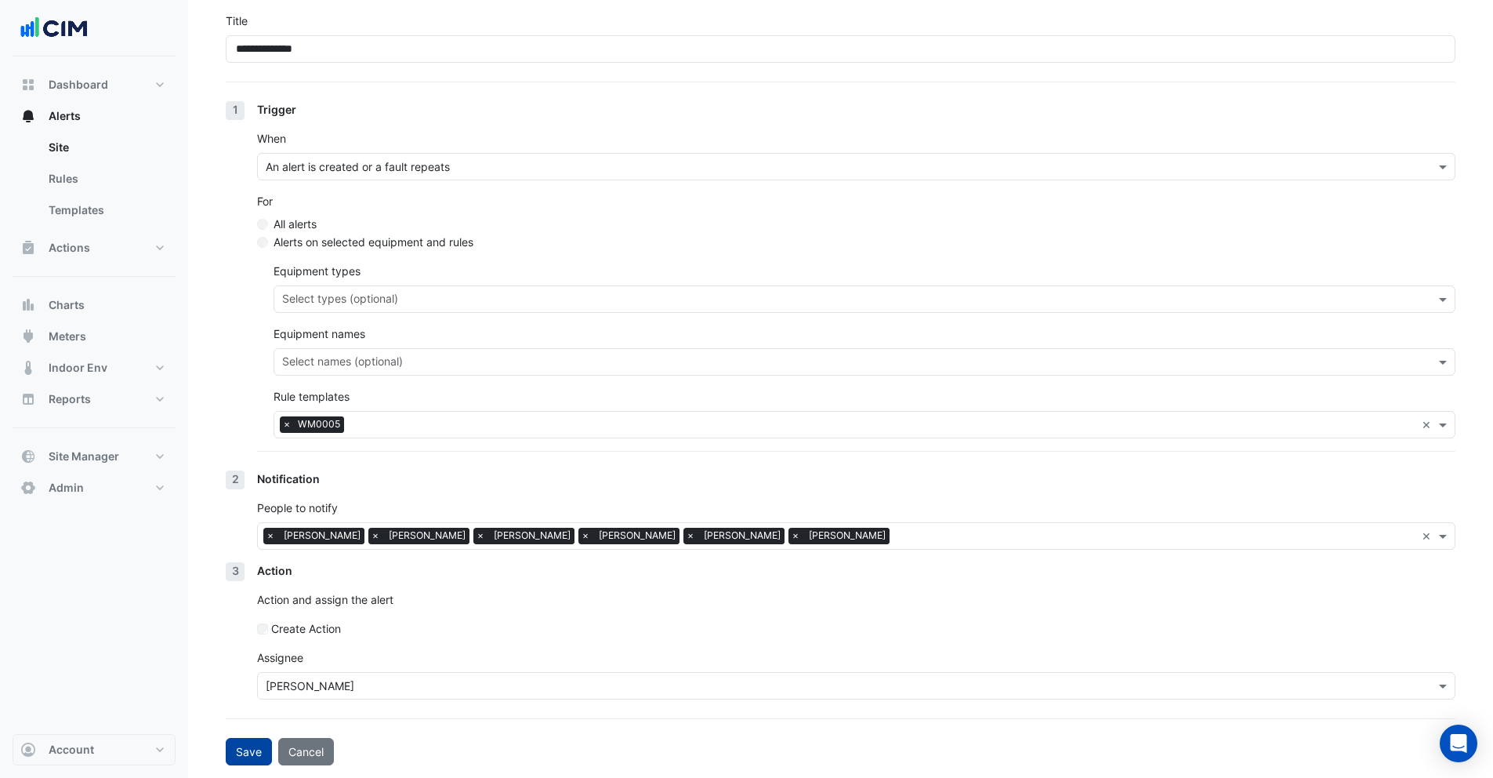
click at [247, 753] on button "Save" at bounding box center [249, 751] width 46 height 27
select select "******"
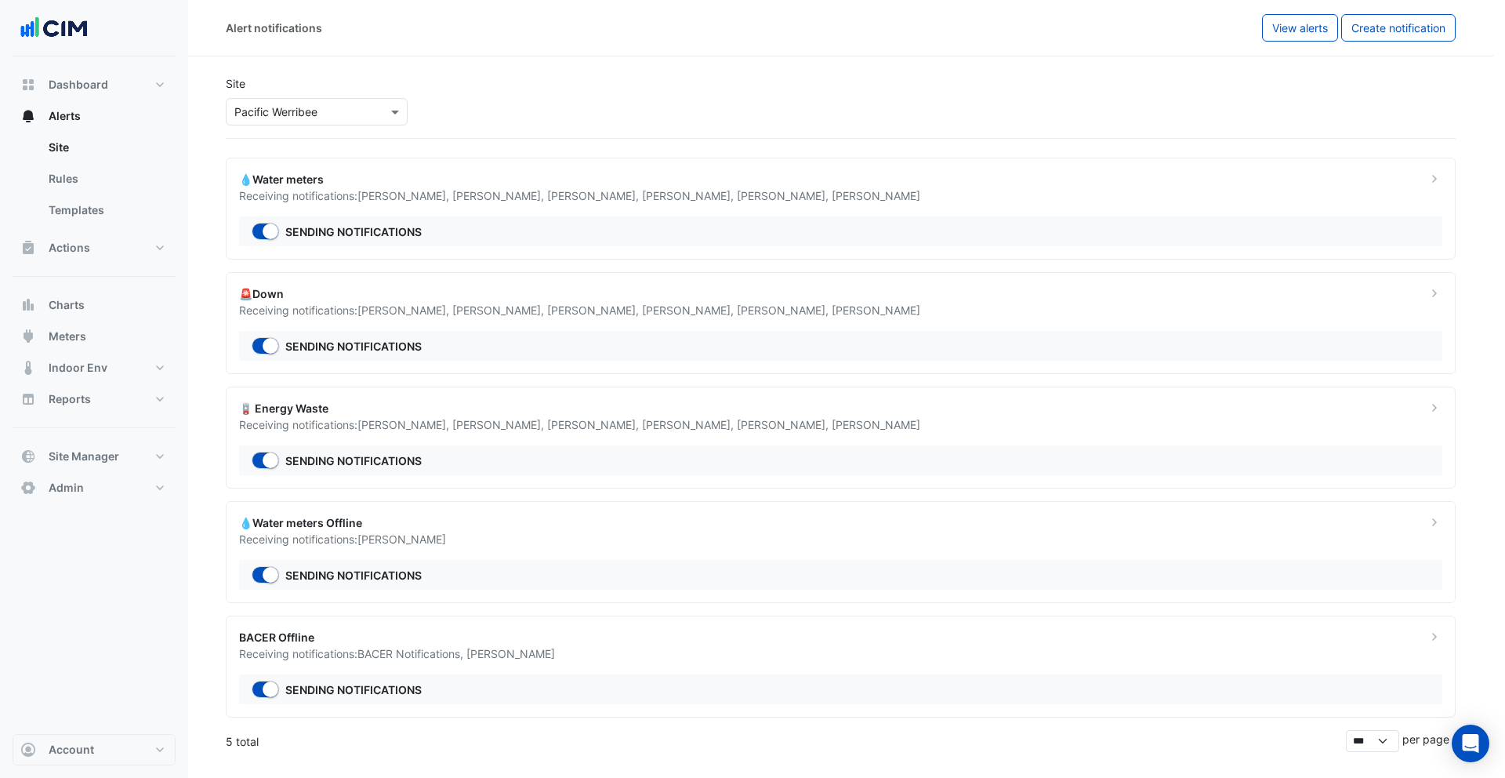
click at [303, 198] on ngb-offcanvas-backdrop at bounding box center [752, 389] width 1505 height 778
click at [262, 122] on div "× Pacific Werribee" at bounding box center [317, 111] width 182 height 27
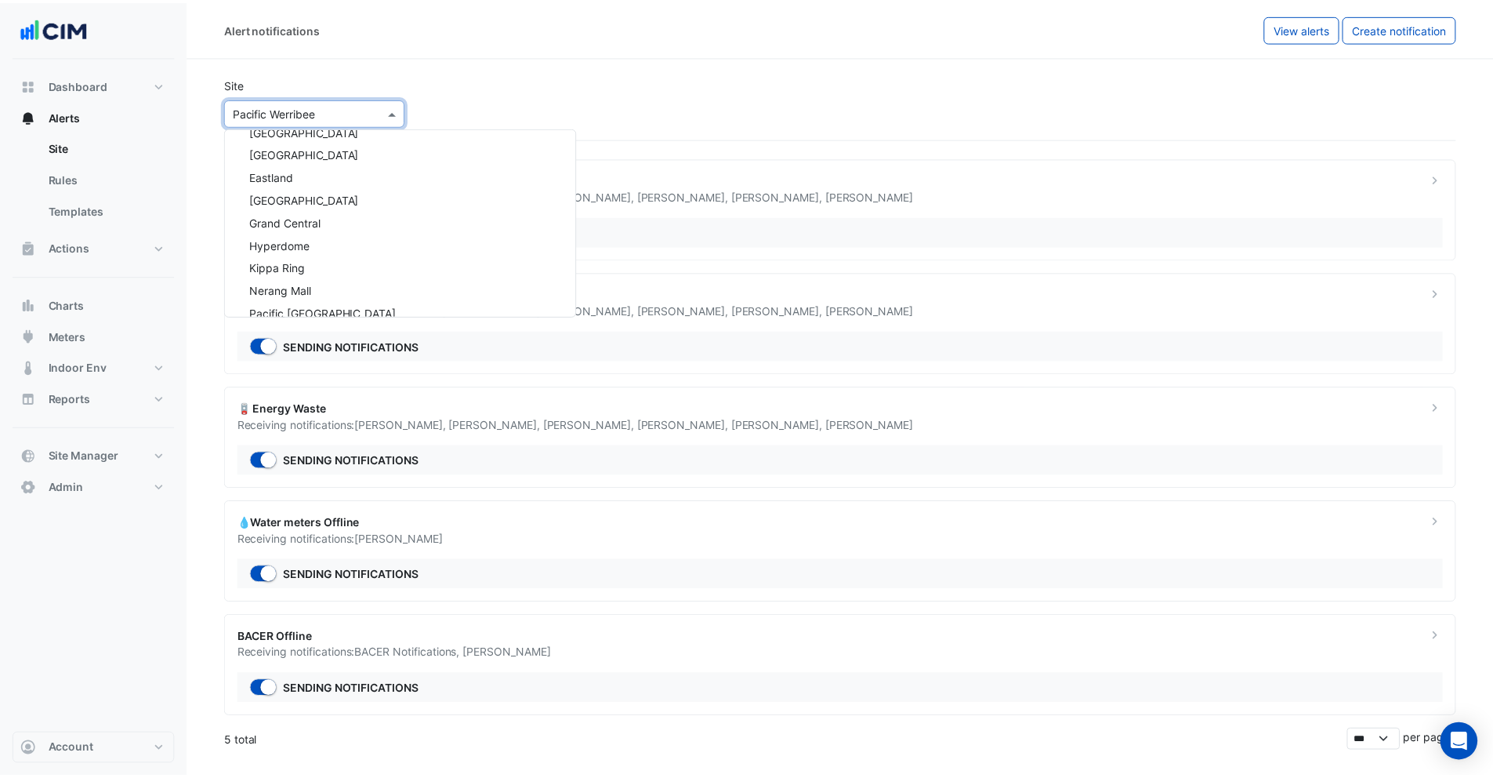
scroll to position [21387, 0]
click at [299, 199] on span "Forest Lake" at bounding box center [307, 197] width 110 height 13
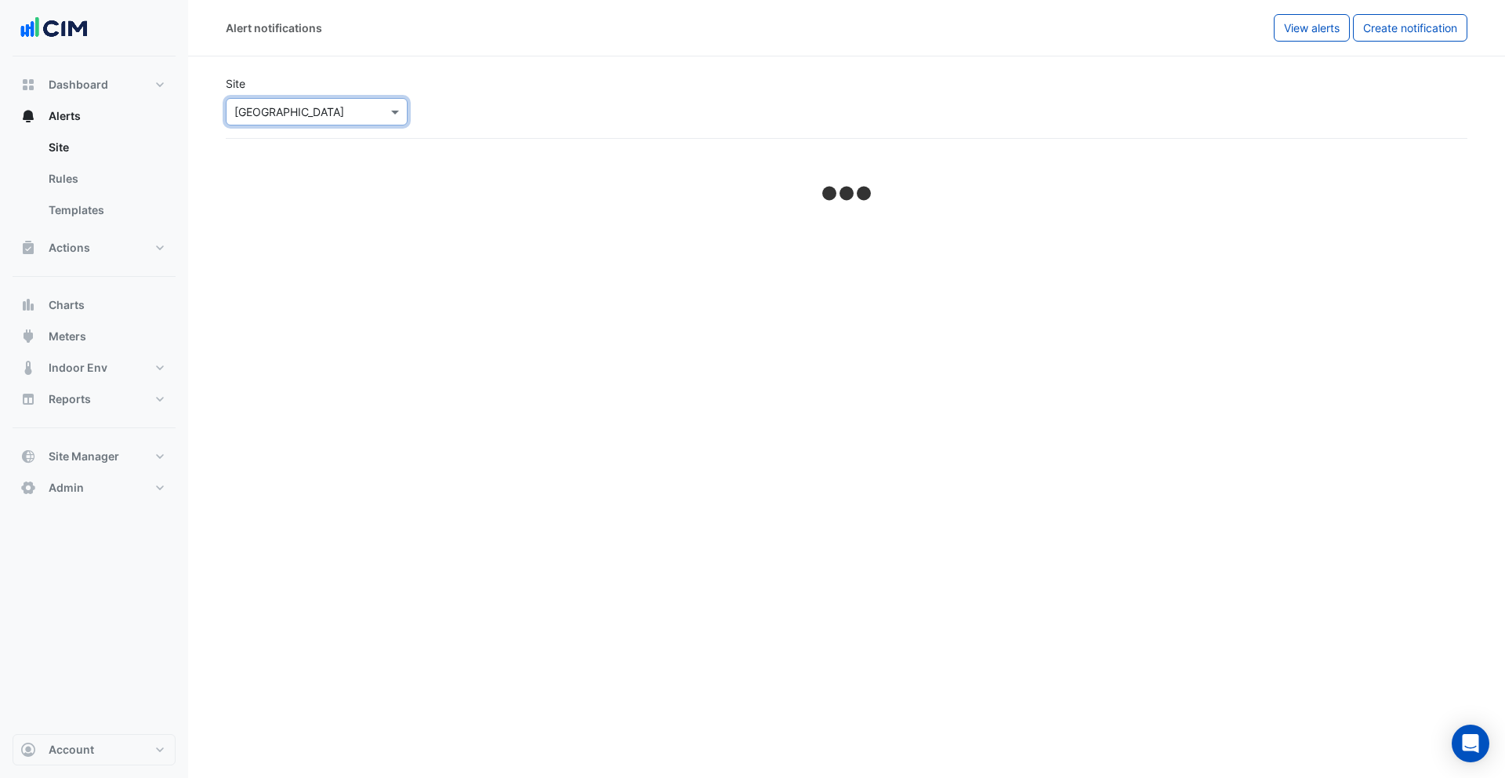
select select "******"
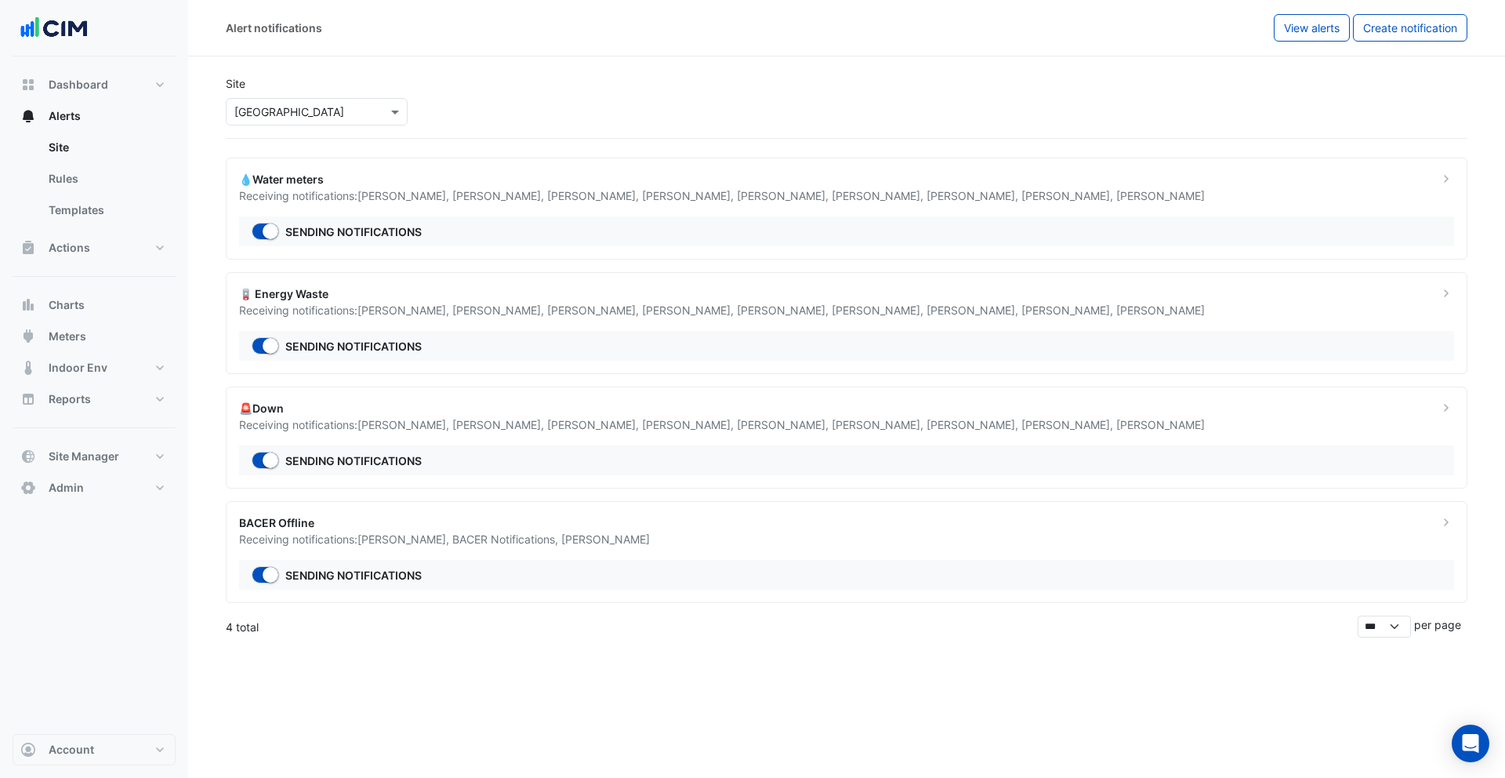
click at [575, 214] on div "💧Water meters Receiving notifications: James Rheinberger , Stephen Obst , Sean …" at bounding box center [847, 209] width 1242 height 102
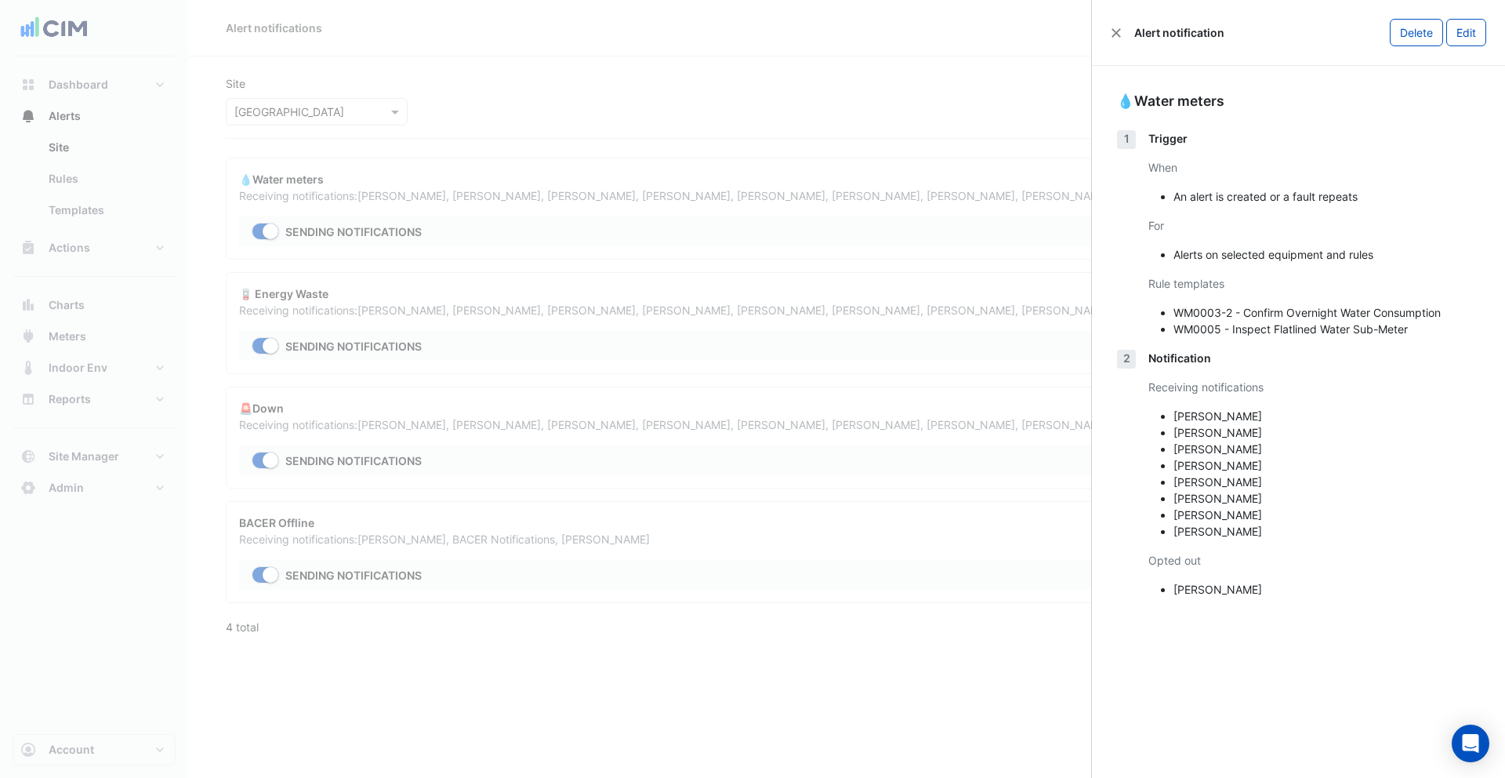
click at [1489, 29] on div "Alert notification Delete Edit" at bounding box center [1298, 33] width 413 height 66
click at [1472, 27] on button "Edit" at bounding box center [1466, 32] width 40 height 27
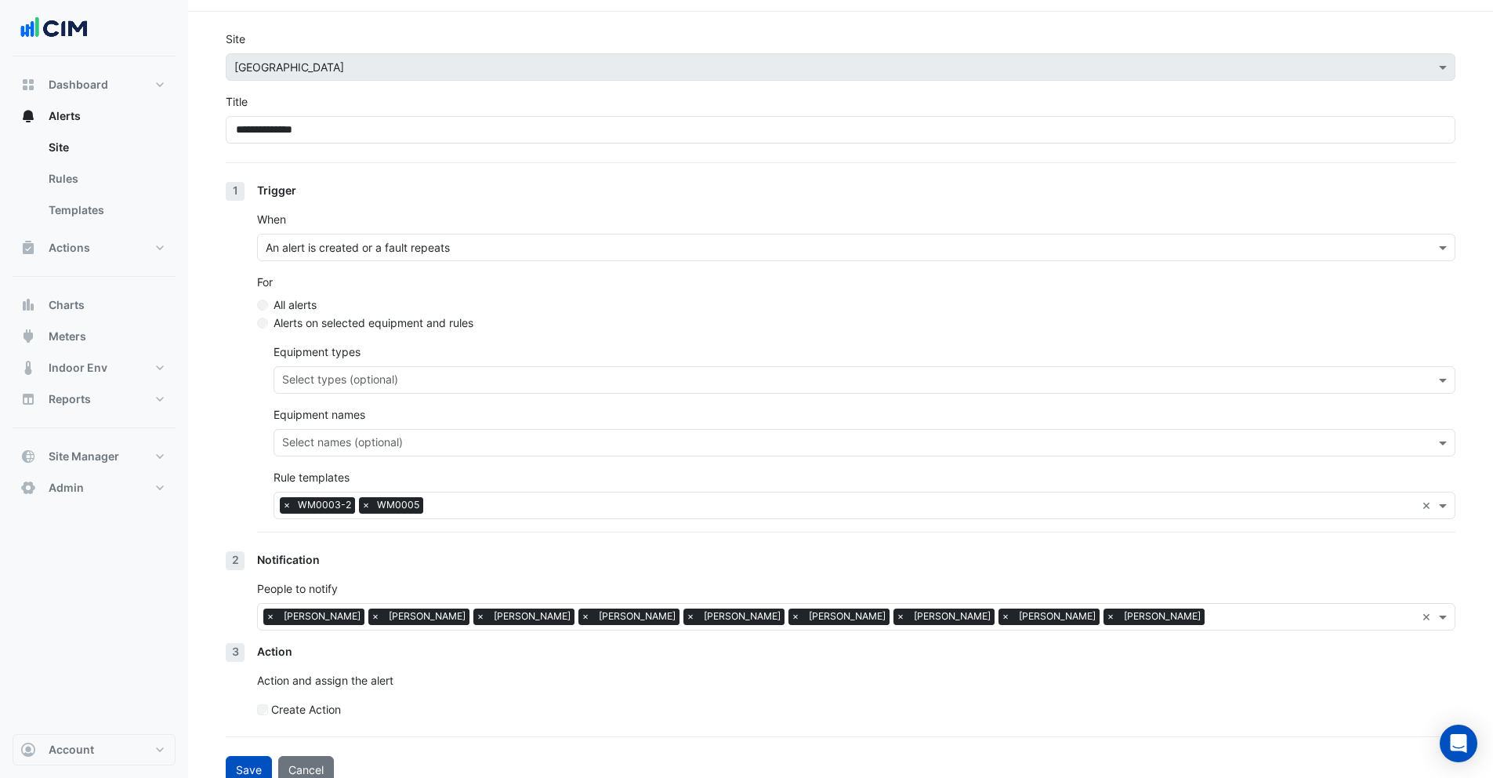
scroll to position [63, 0]
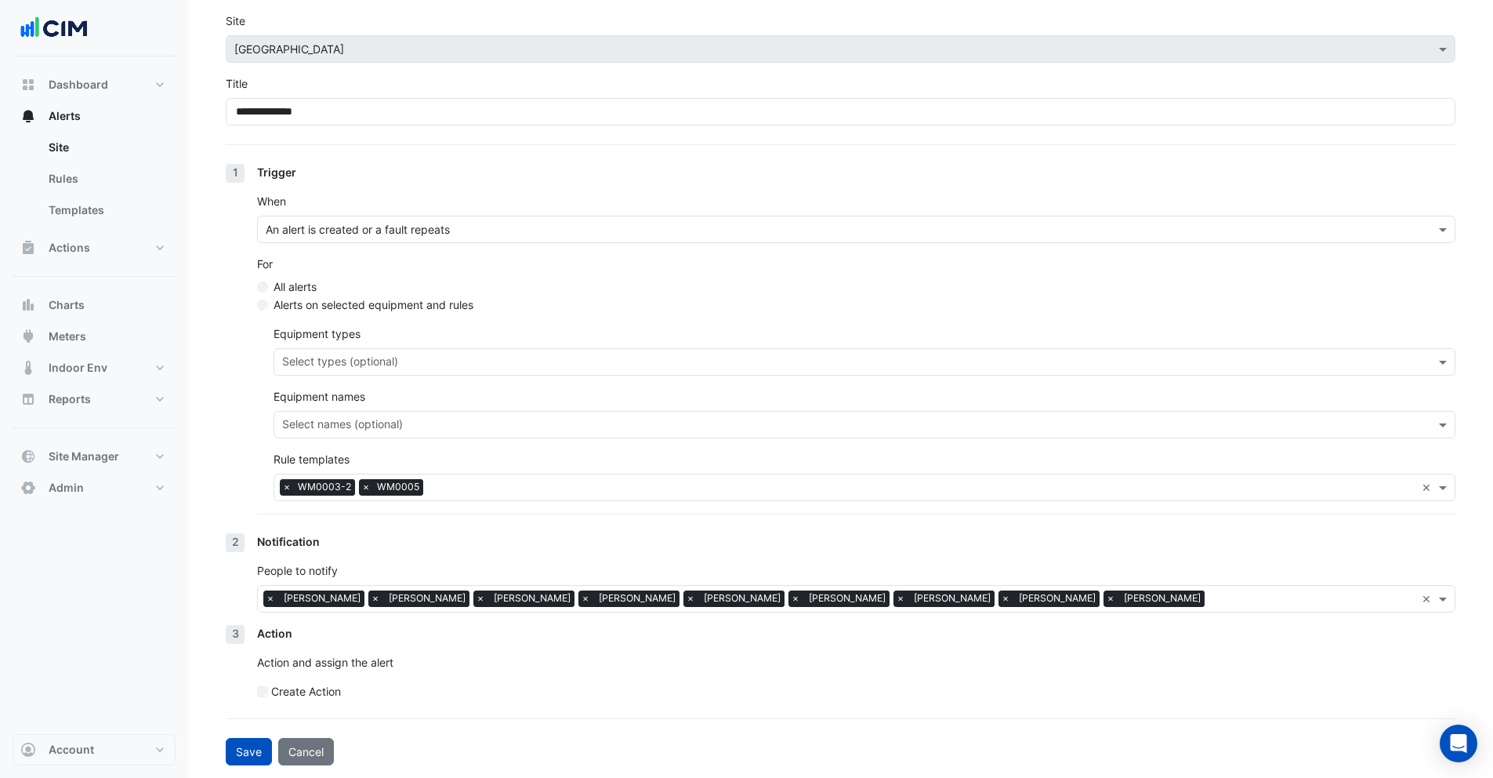
click at [275, 699] on label "Create Action" at bounding box center [306, 691] width 70 height 16
click at [318, 733] on div "Assignee Unassigned" at bounding box center [856, 737] width 1199 height 50
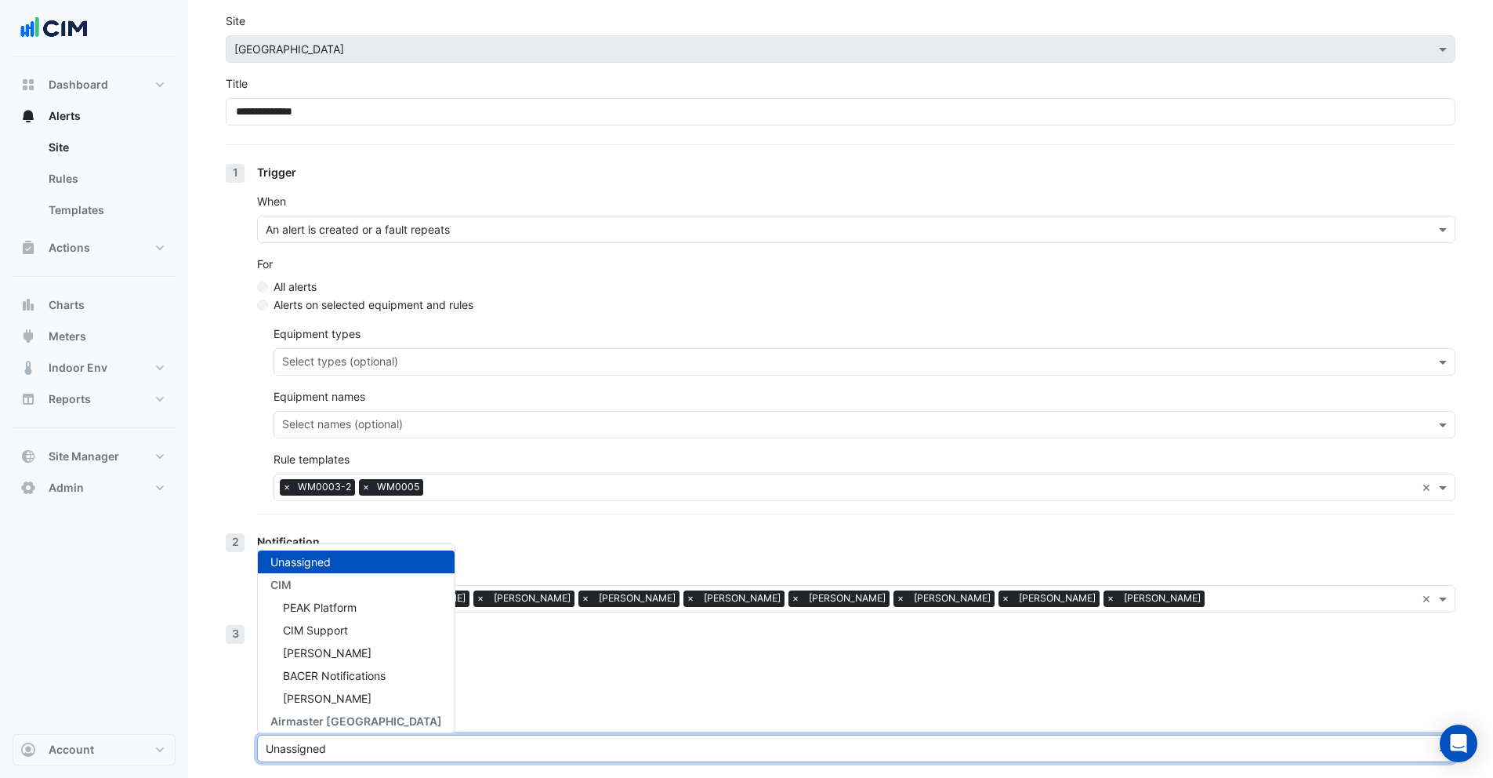
click at [316, 748] on input "text" at bounding box center [841, 749] width 1150 height 16
type input "***"
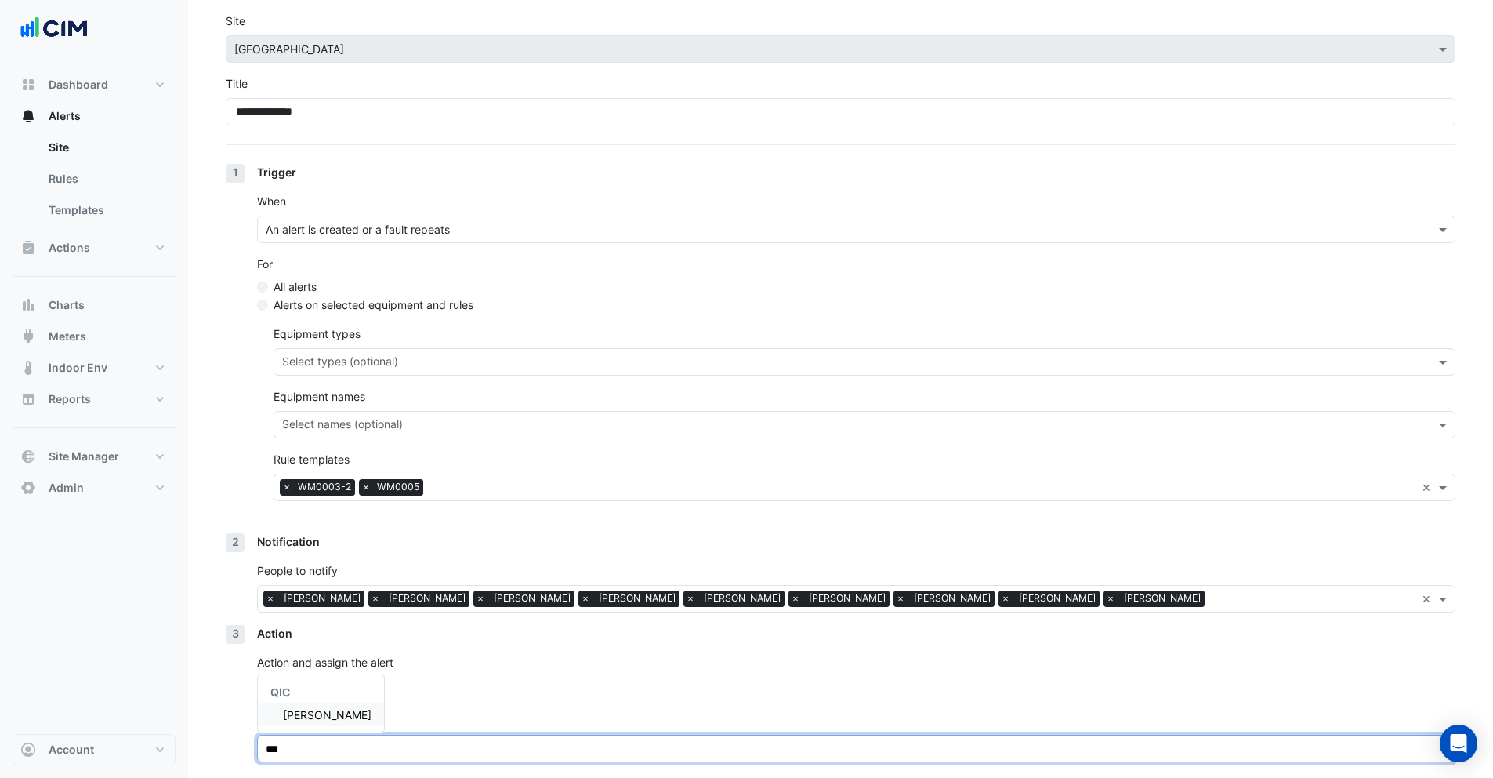
click at [285, 710] on span "Eddie Muir" at bounding box center [327, 714] width 89 height 13
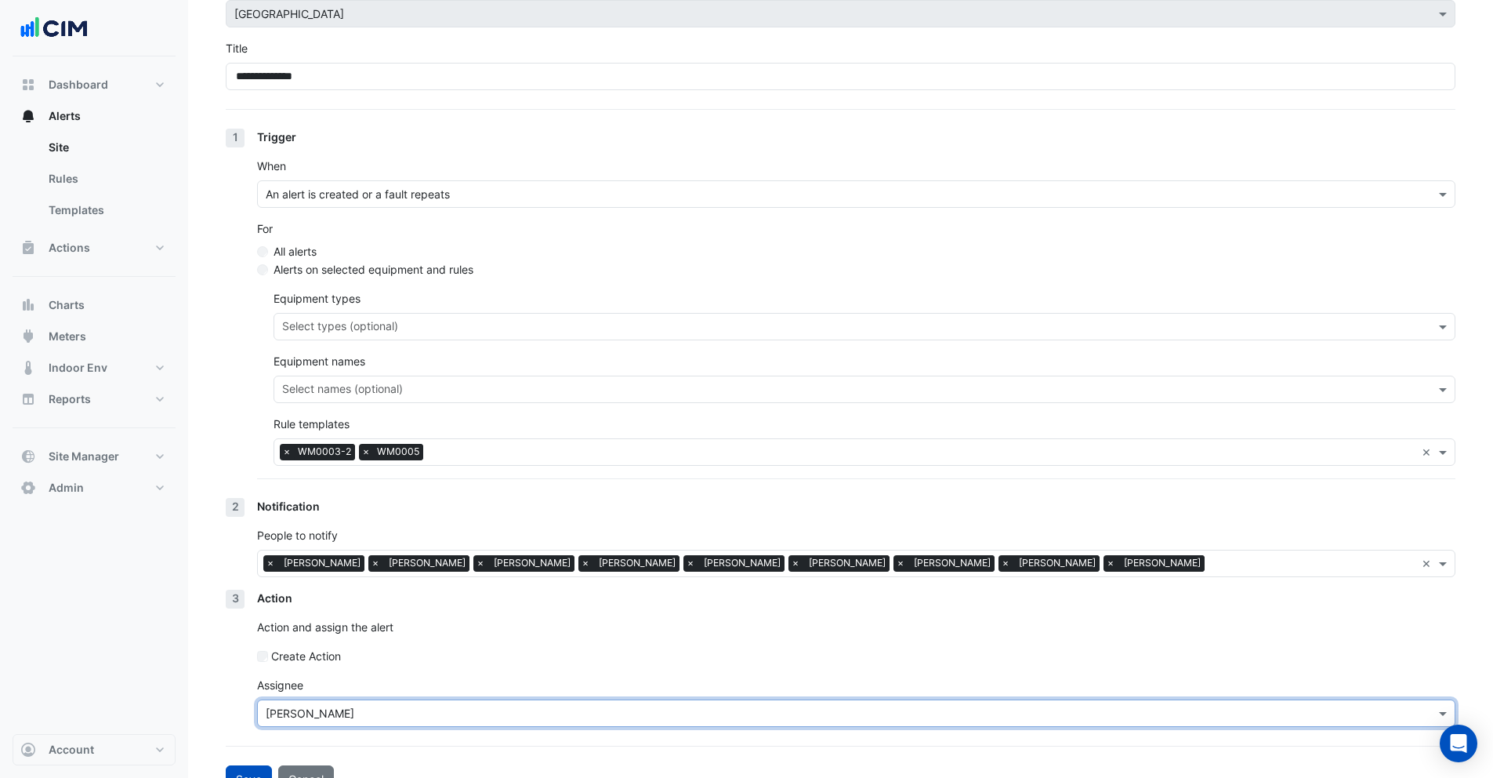
scroll to position [125, 0]
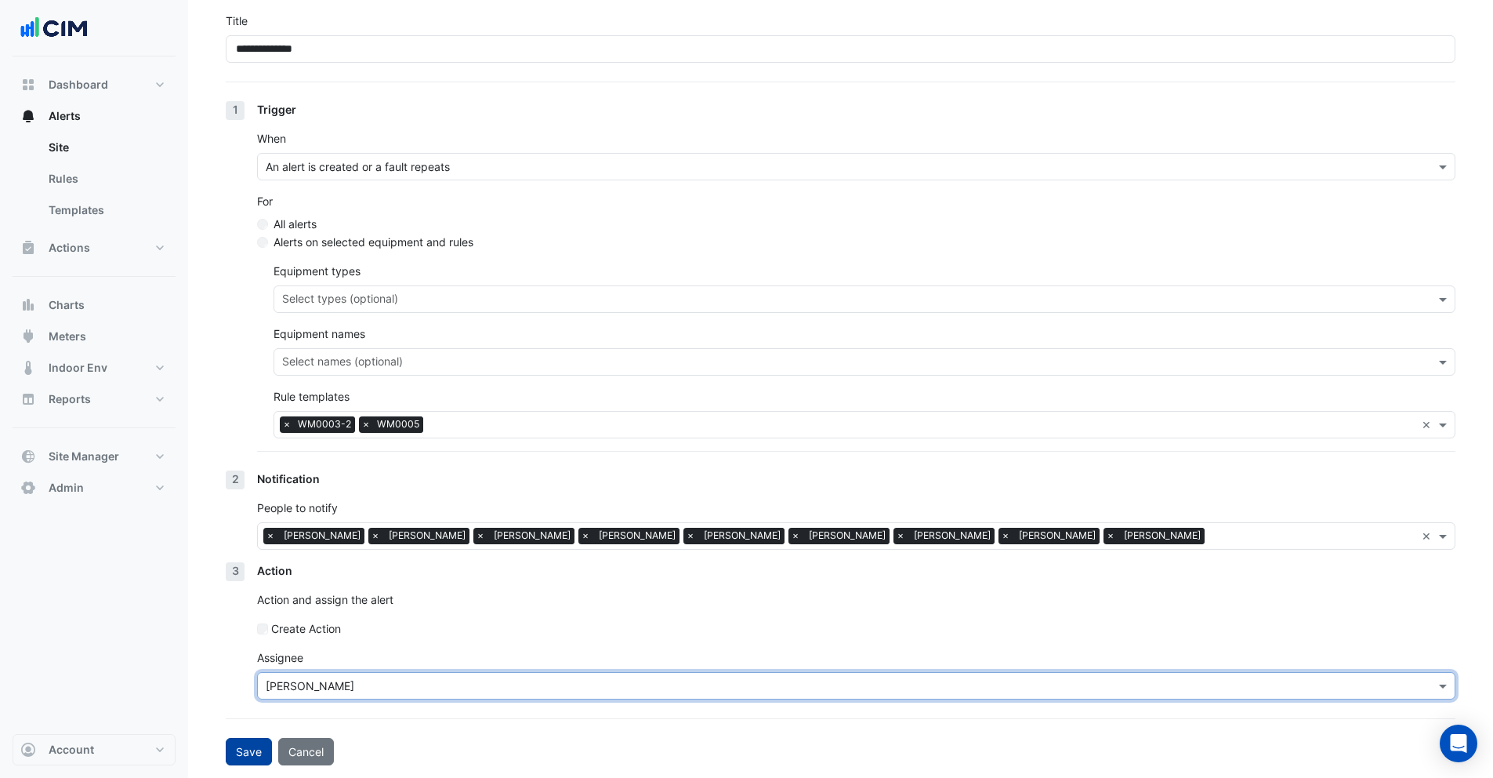
click at [258, 748] on button "Save" at bounding box center [249, 751] width 46 height 27
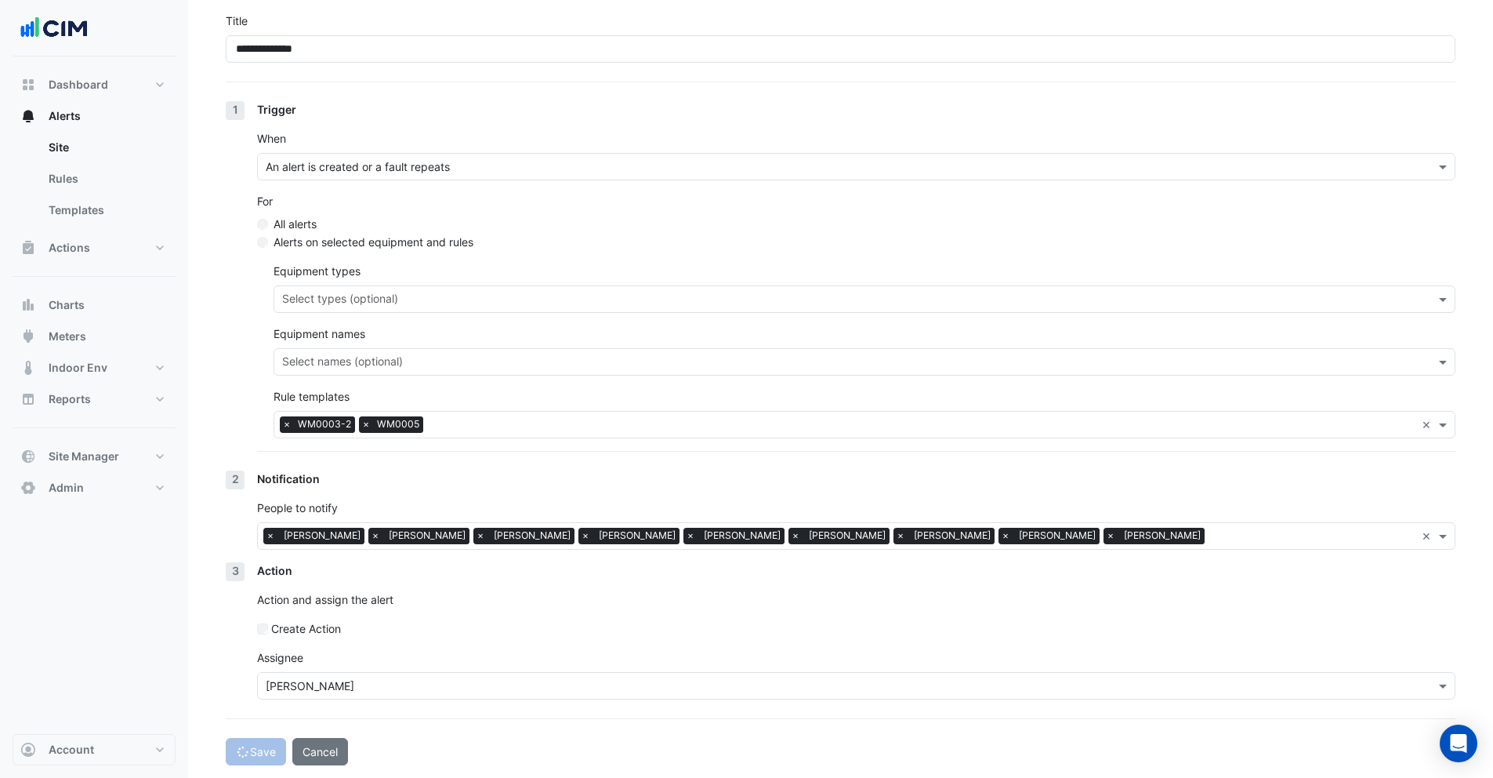
select select "******"
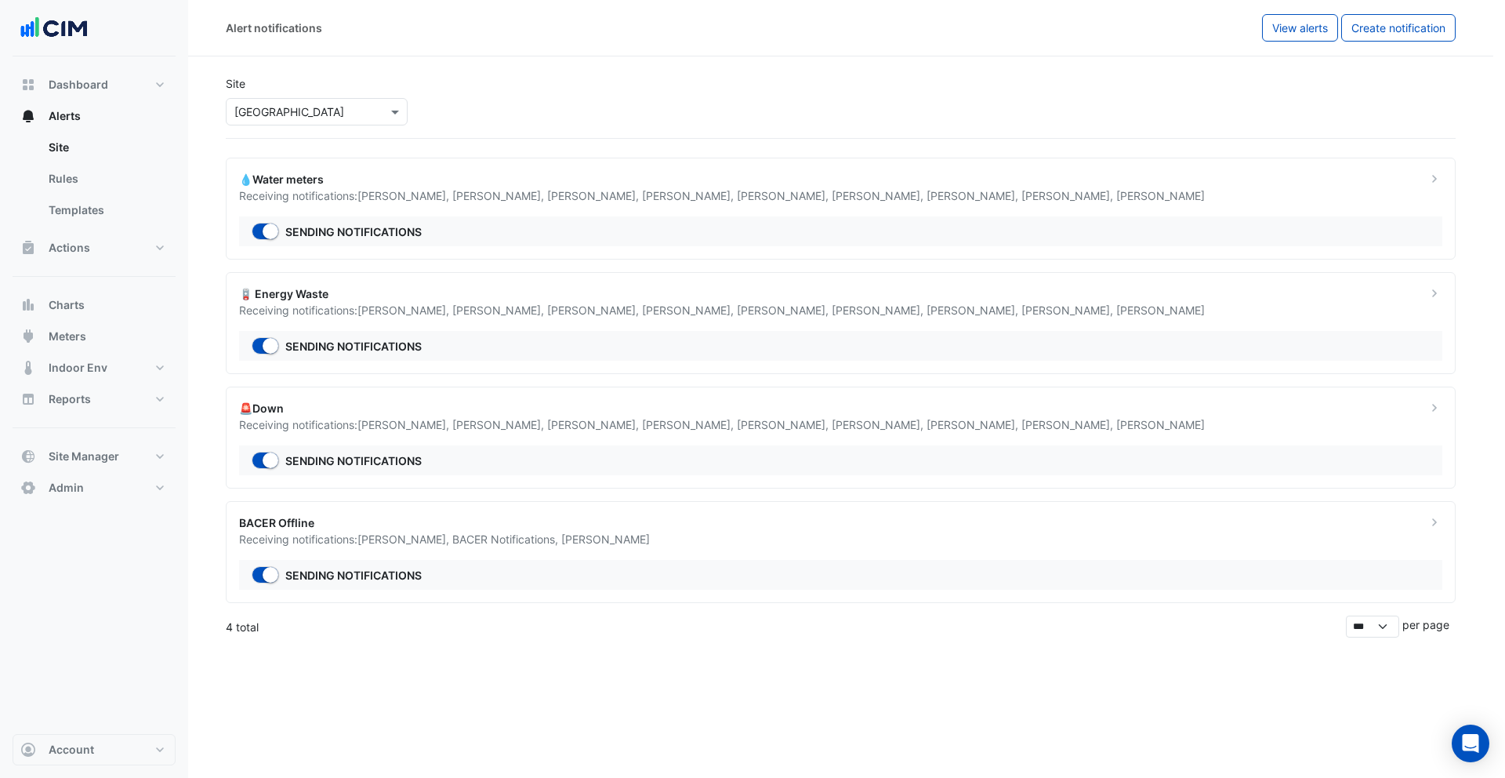
click at [332, 190] on ngb-offcanvas-backdrop at bounding box center [752, 389] width 1505 height 778
click at [313, 114] on input "text" at bounding box center [300, 112] width 133 height 16
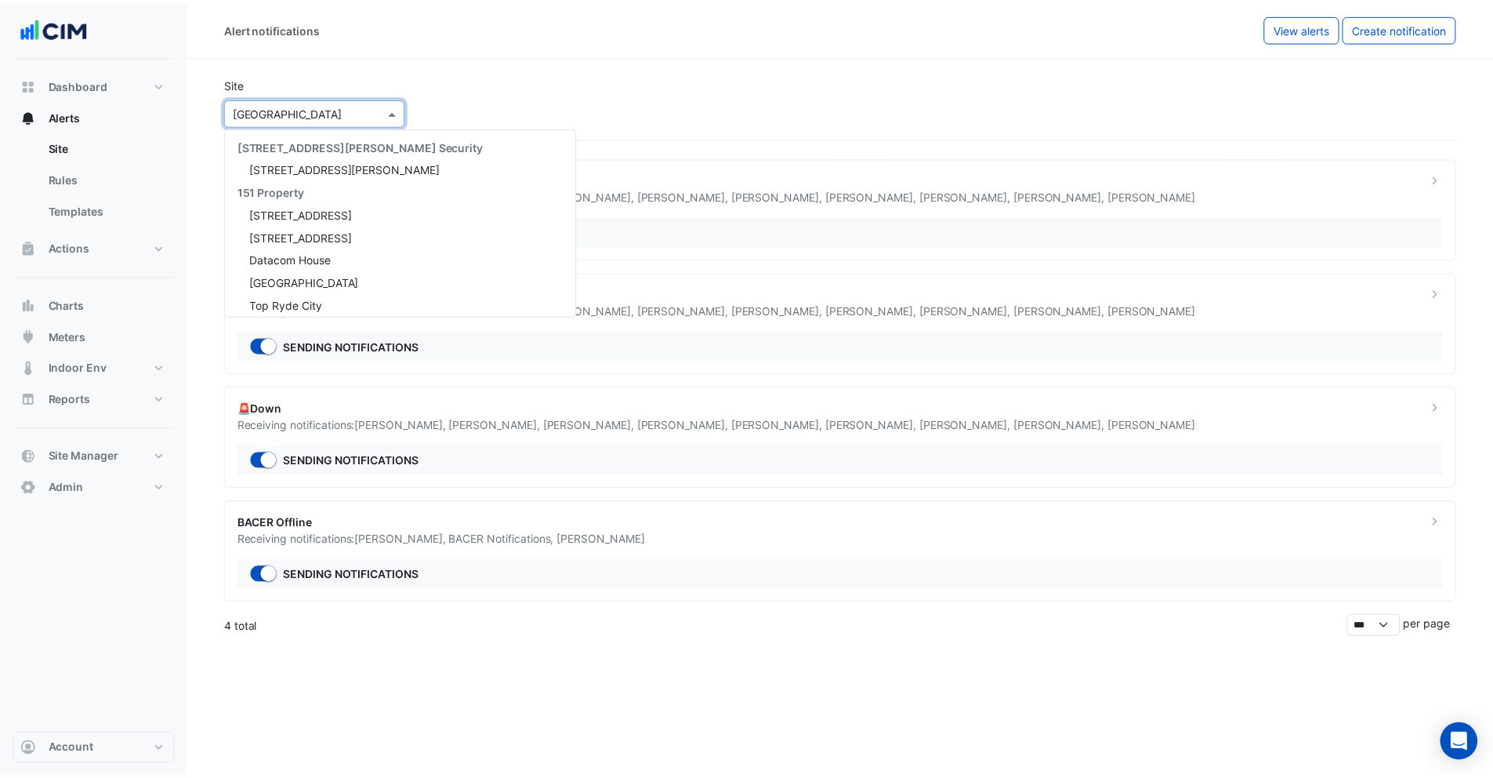
scroll to position [21446, 0]
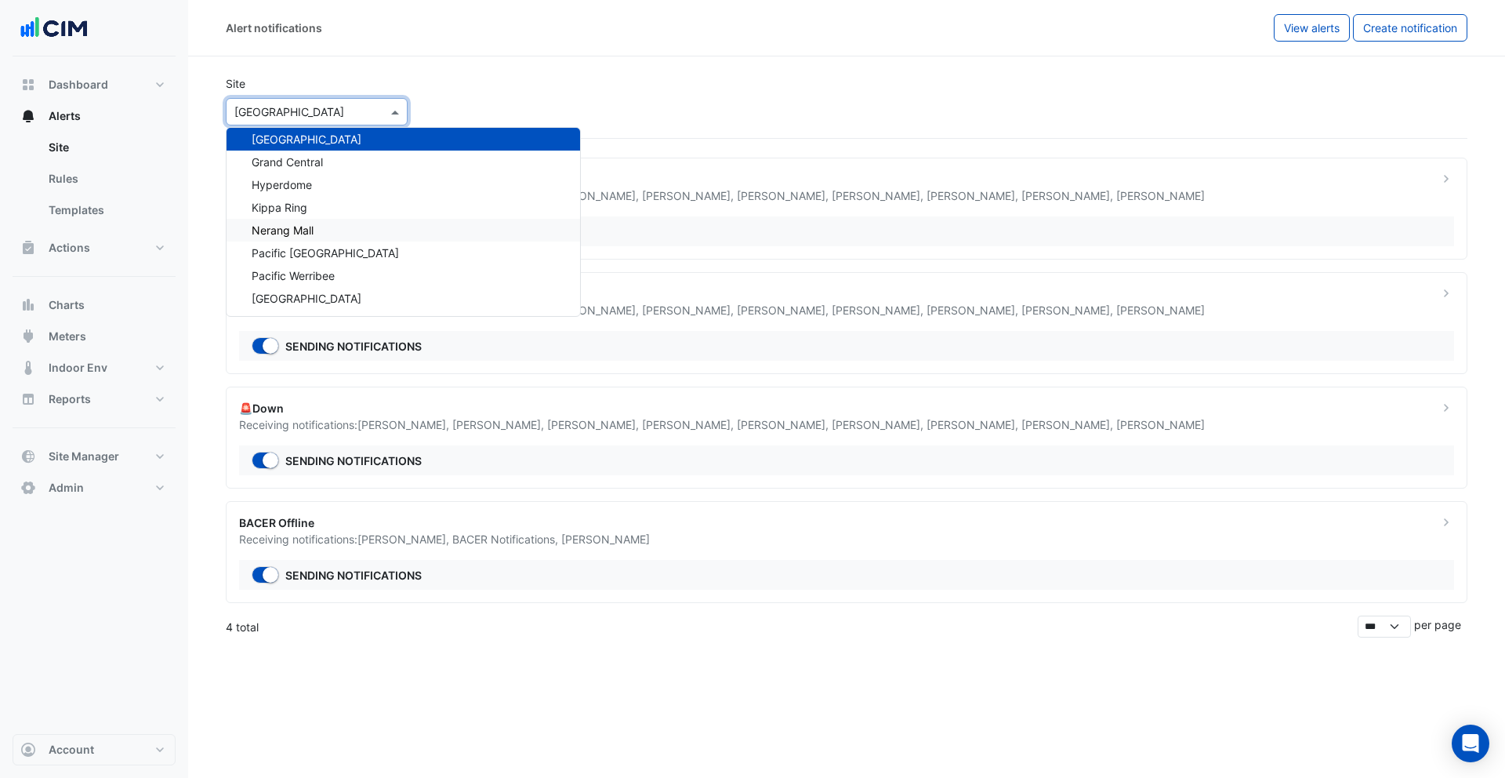
click at [288, 231] on span "Nerang Mall" at bounding box center [283, 229] width 62 height 13
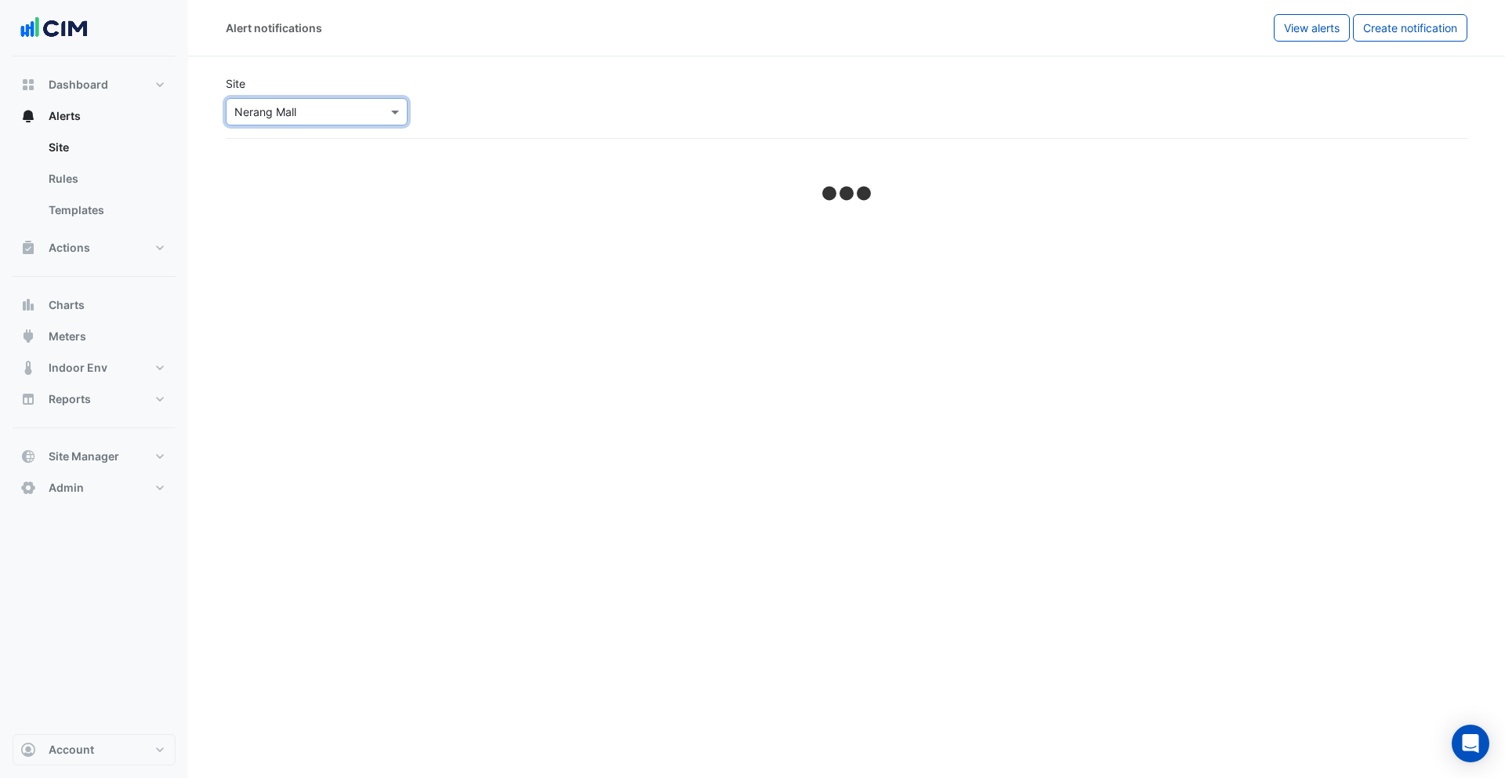
select select "******"
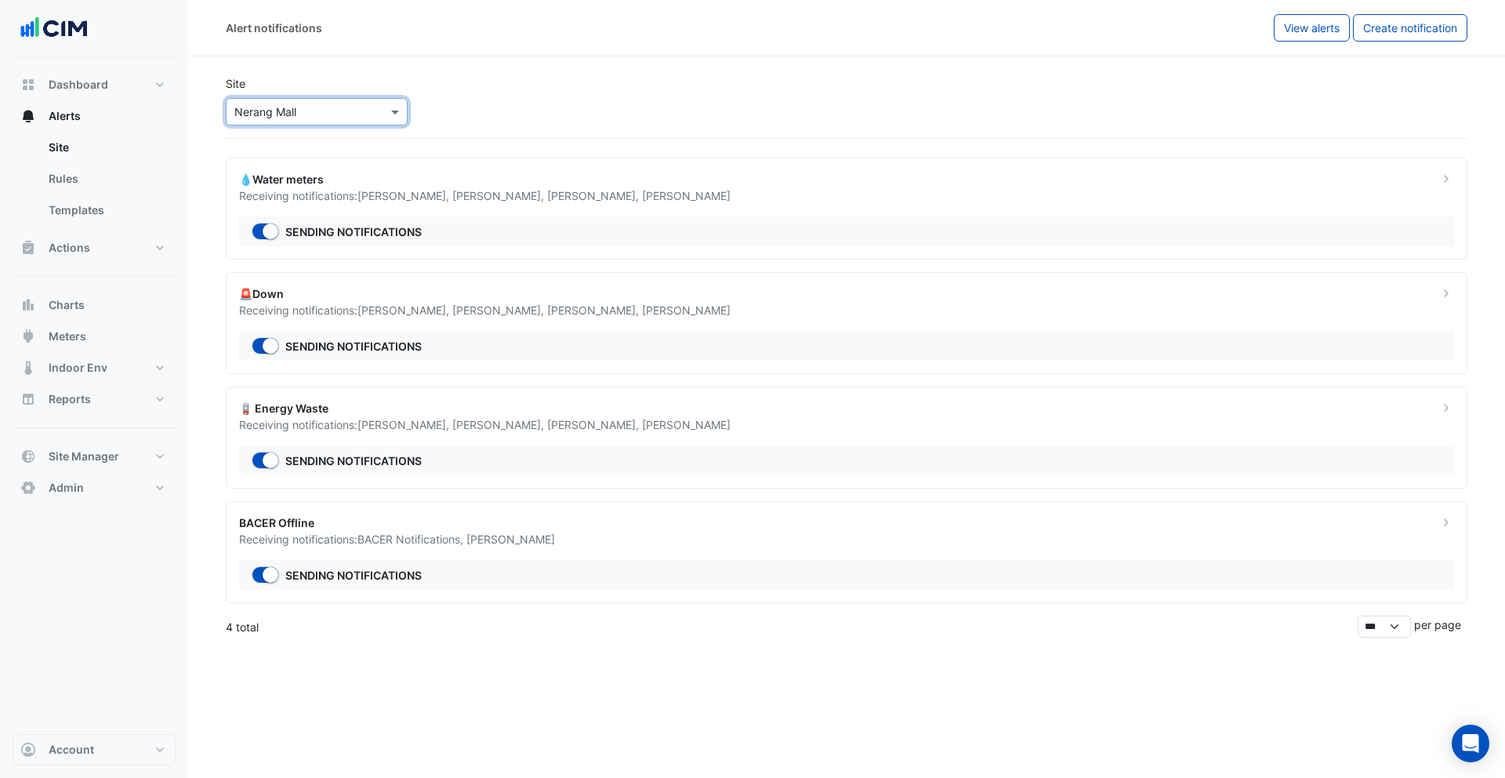
click at [501, 149] on section "Site × Nerang Mall 💧Water meters Receiving notifications: Greg Broad , Eddie Mu…" at bounding box center [846, 346] width 1317 height 581
click at [489, 187] on div "Receiving notifications: Greg Broad , Eddie Muir , Bryce Solly , Alister Cawtho…" at bounding box center [829, 195] width 1181 height 16
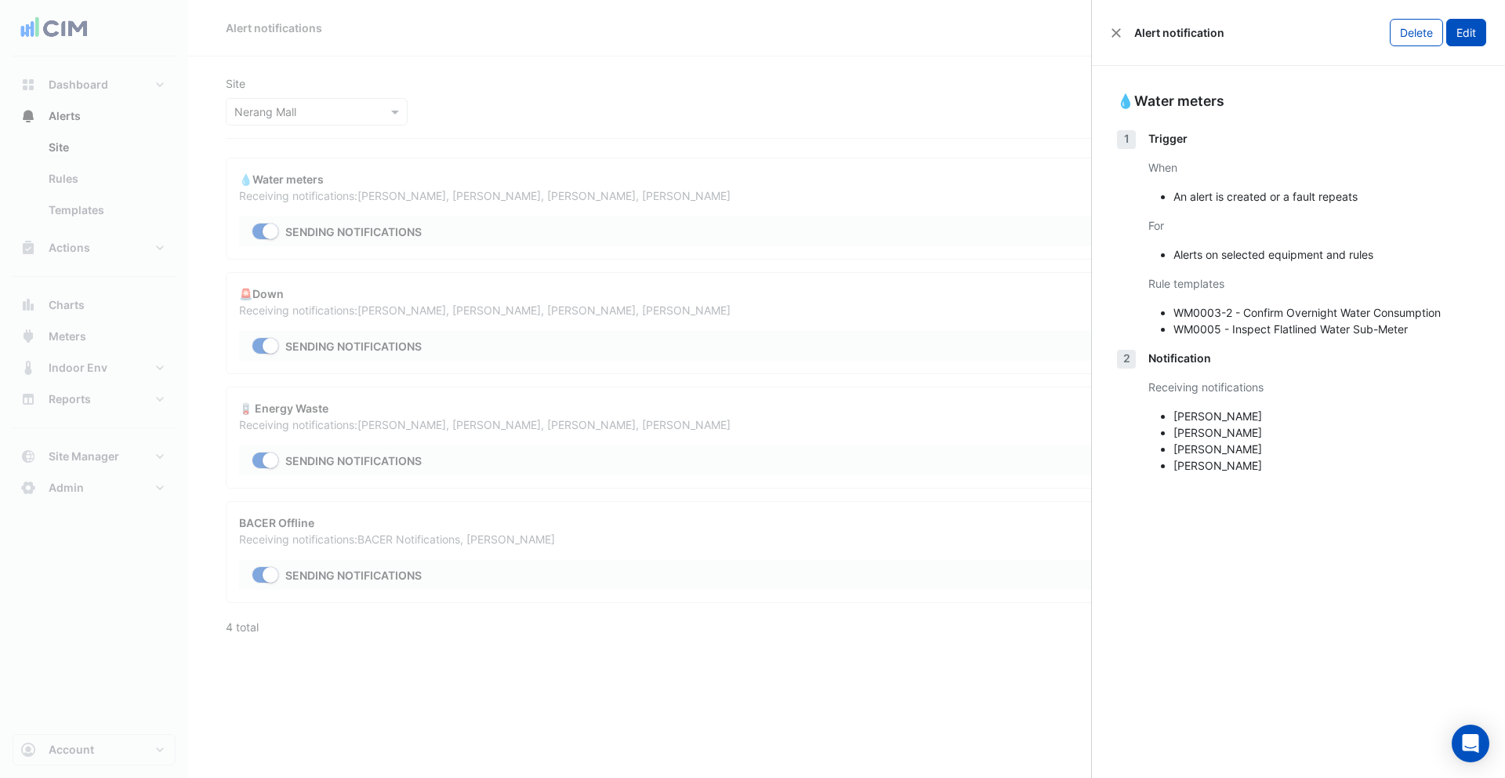
click at [1459, 34] on button "Edit" at bounding box center [1466, 32] width 40 height 27
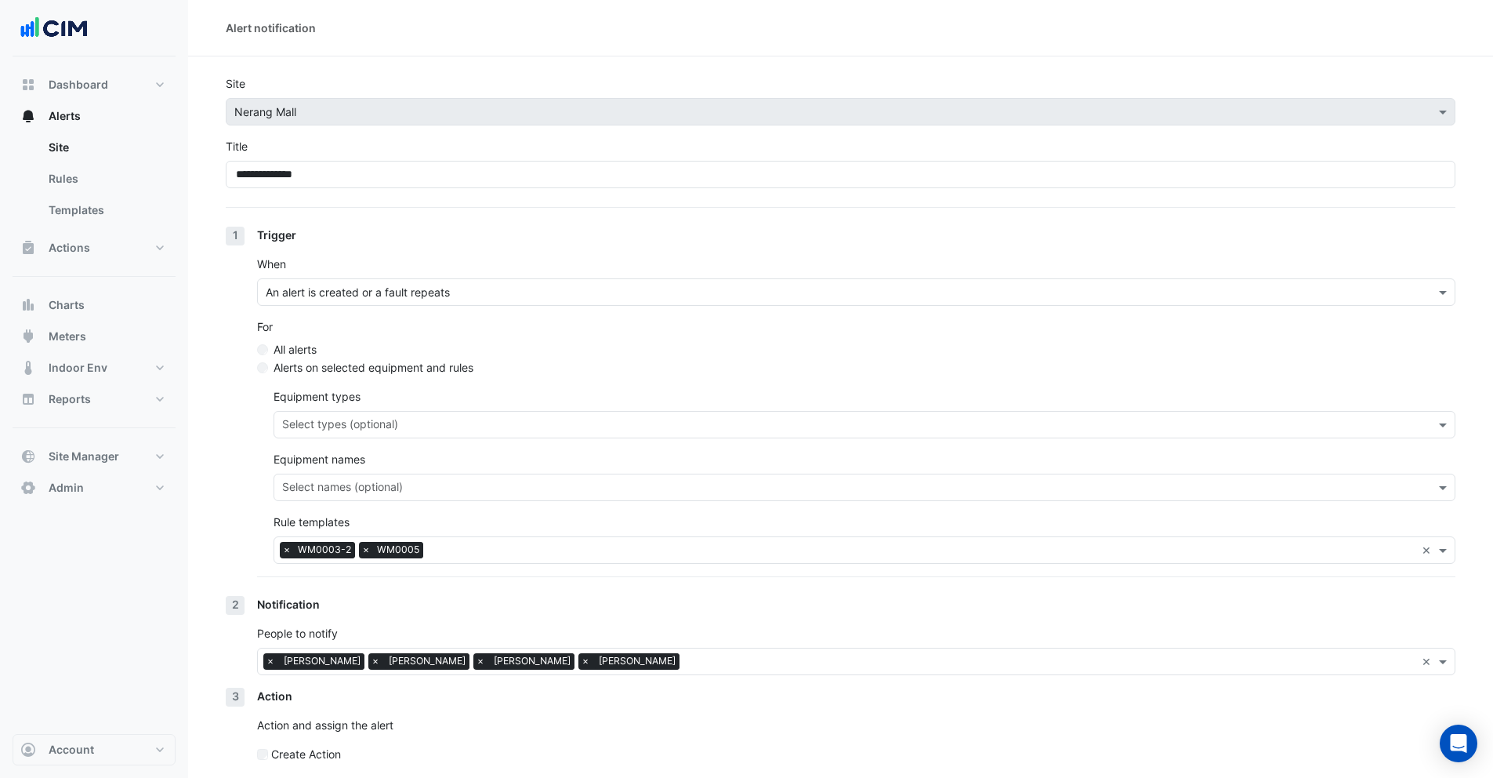
click at [286, 755] on label "Create Action" at bounding box center [306, 754] width 70 height 16
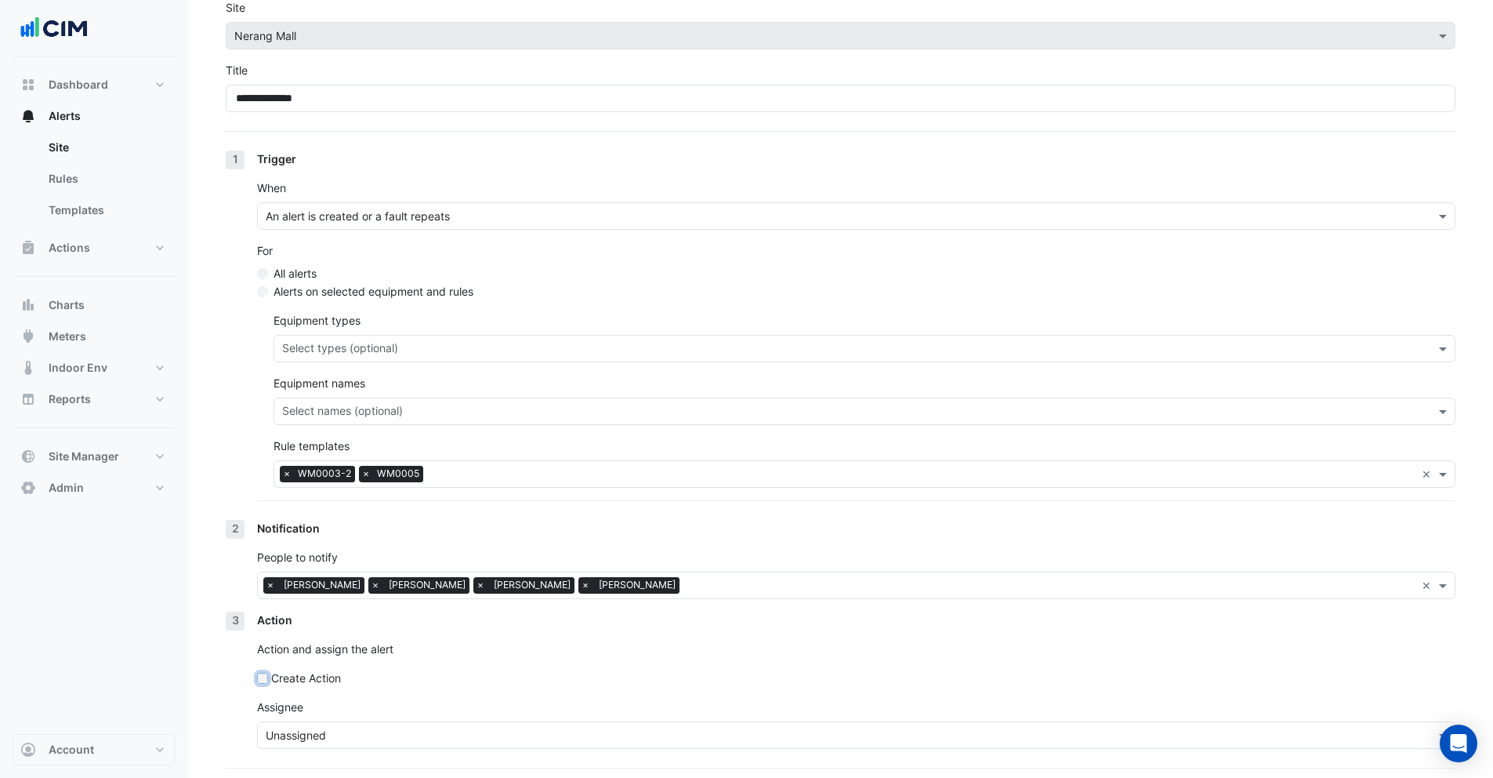
scroll to position [125, 0]
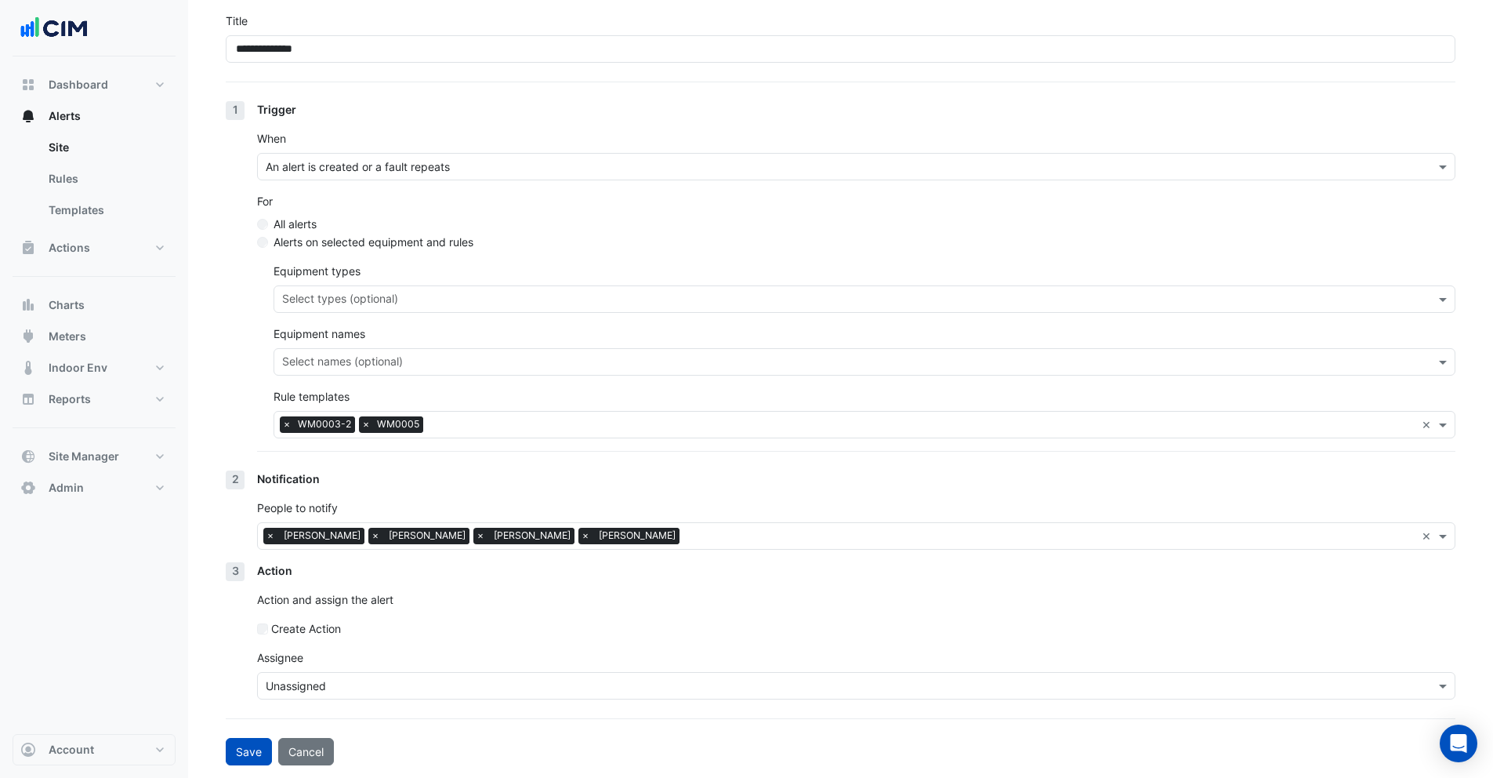
click at [352, 678] on input "text" at bounding box center [841, 686] width 1150 height 16
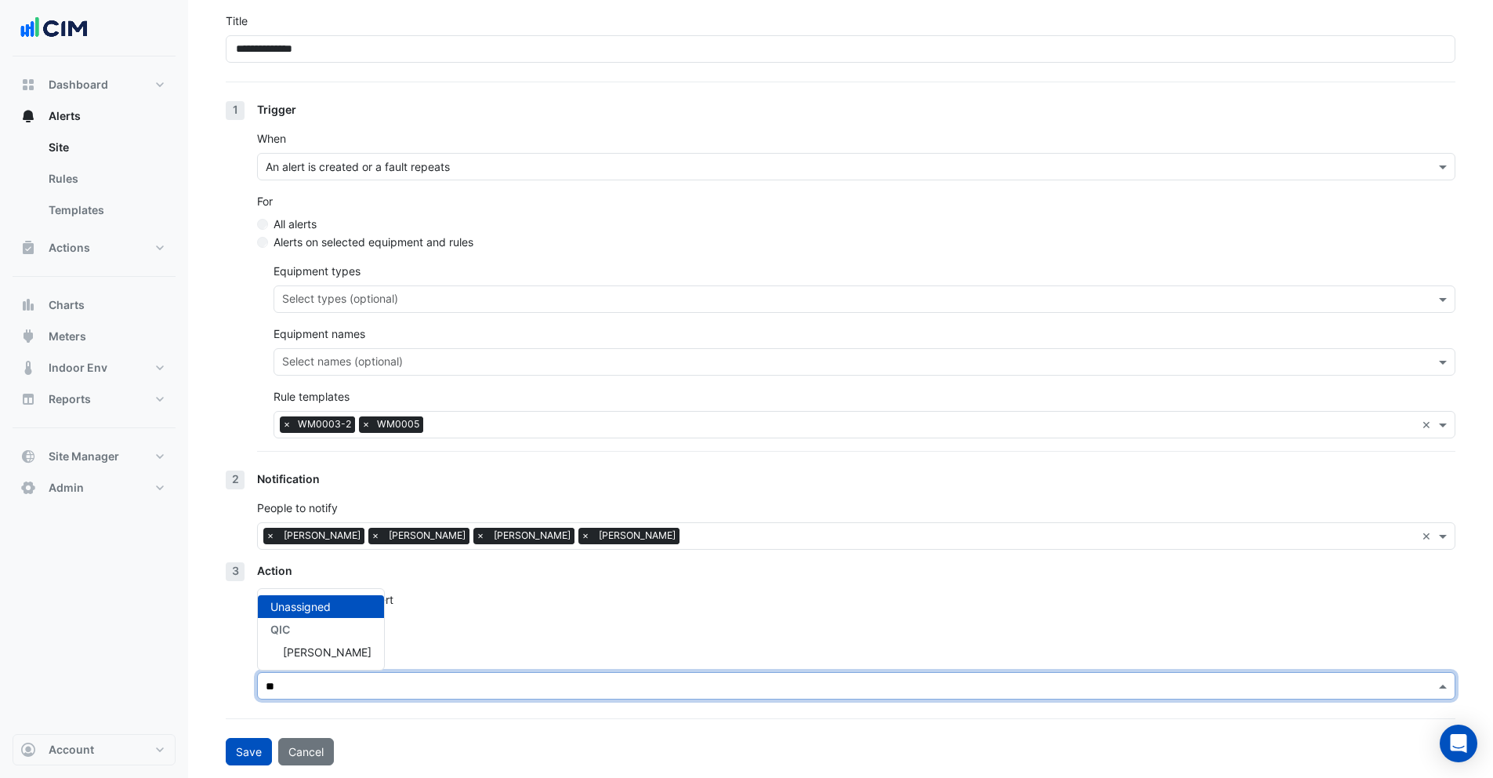
type input "***"
click at [318, 651] on span "Eddie Muir" at bounding box center [327, 651] width 89 height 13
click at [234, 759] on button "Save" at bounding box center [249, 751] width 46 height 27
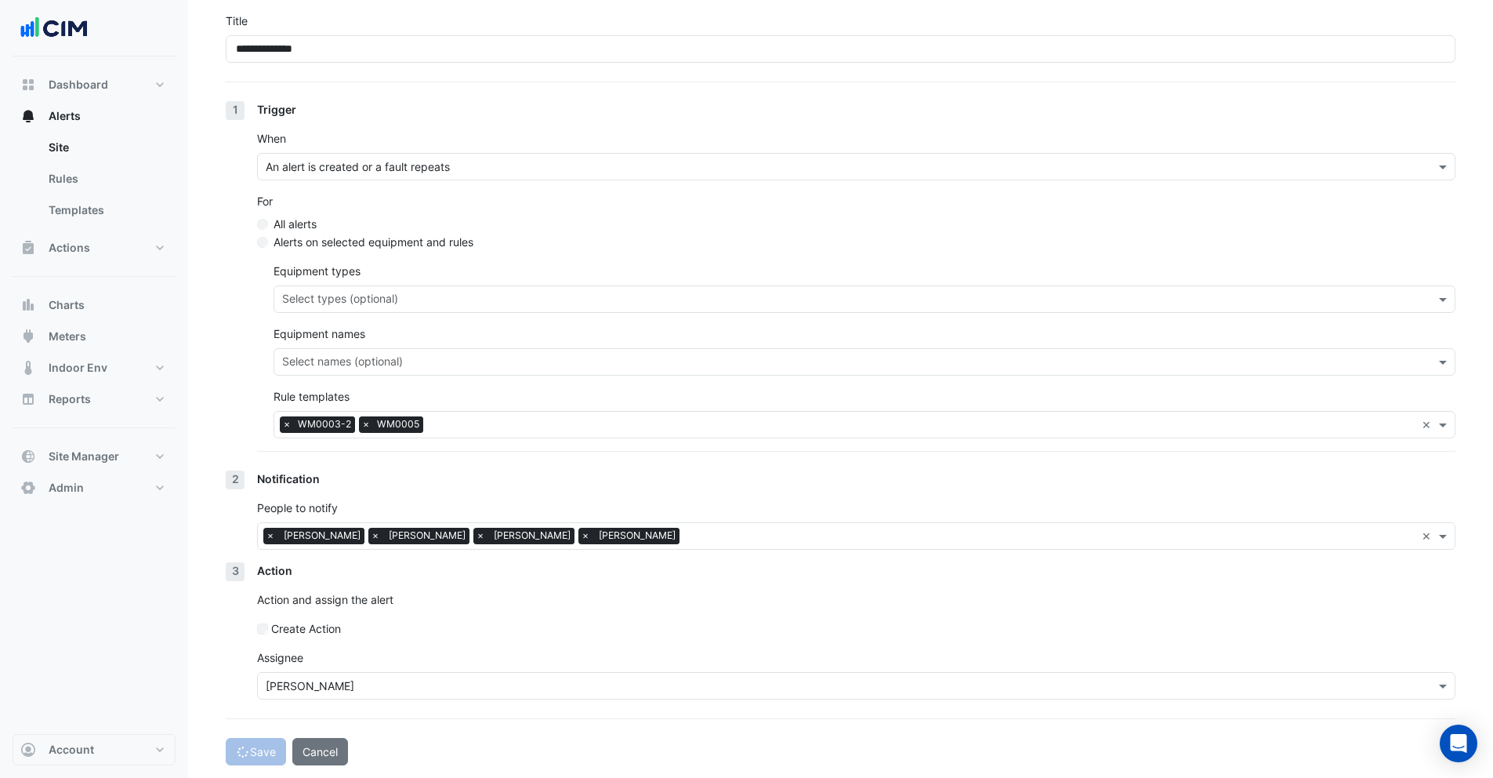
select select "******"
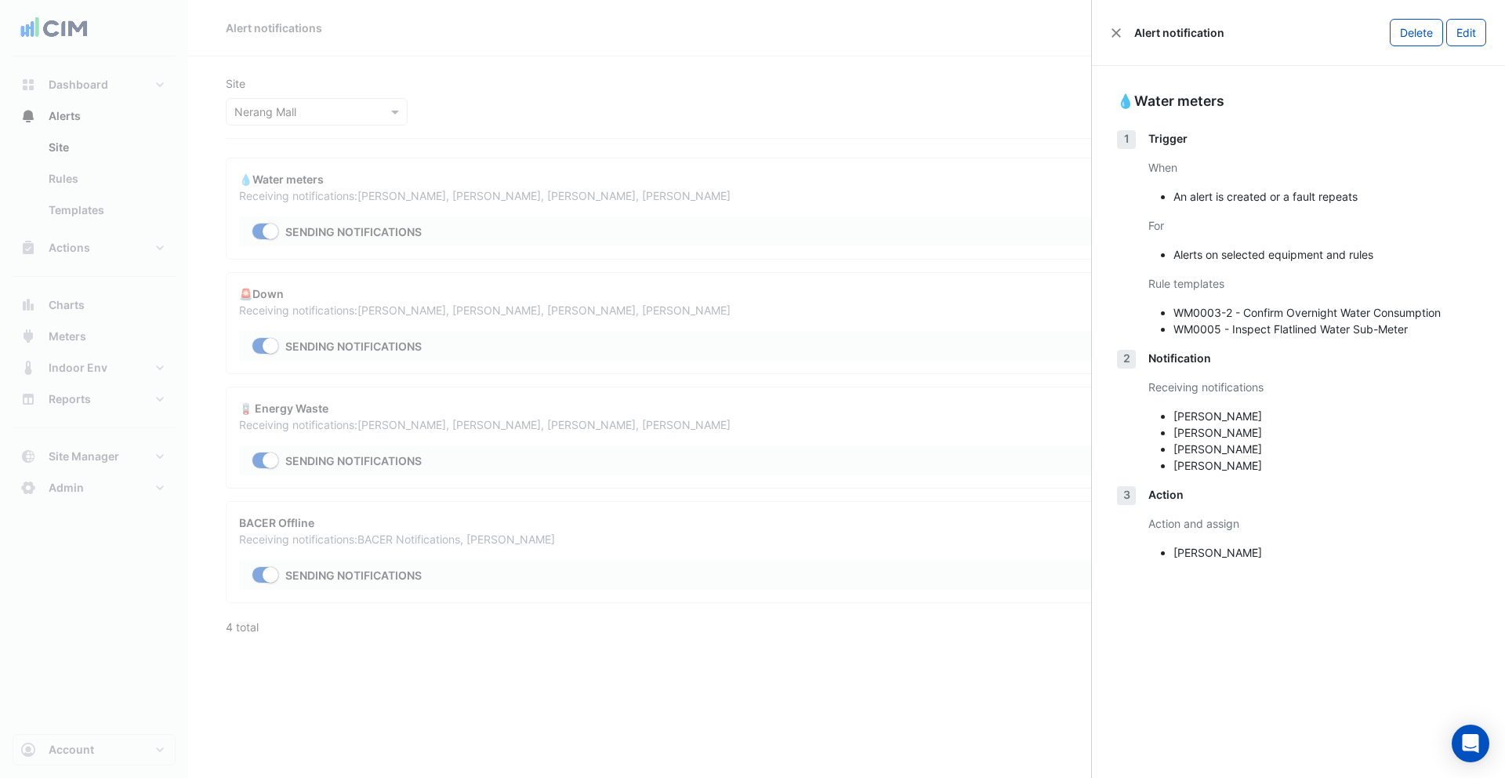
click at [597, 109] on ngb-offcanvas-backdrop at bounding box center [752, 389] width 1505 height 778
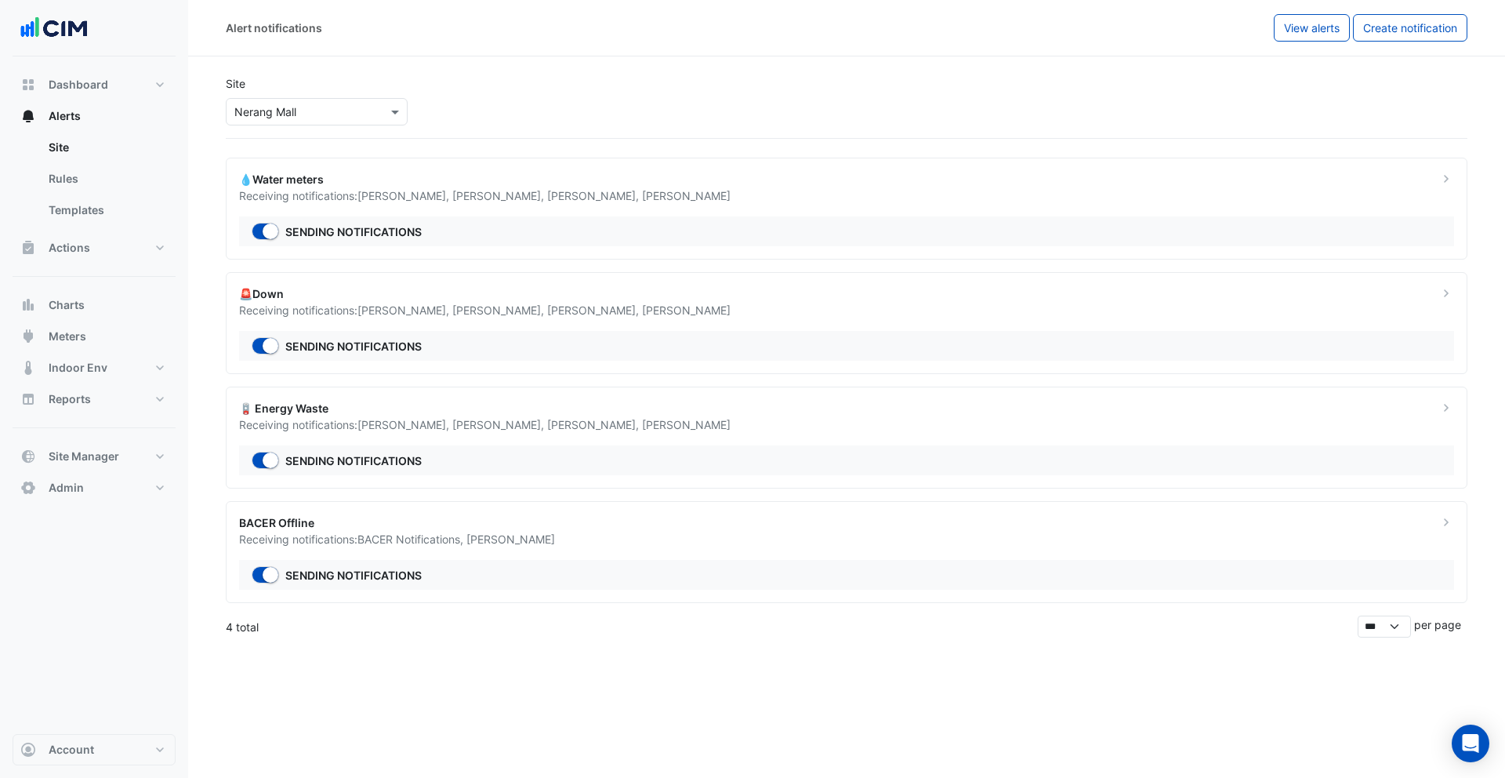
click at [375, 105] on div at bounding box center [317, 112] width 180 height 18
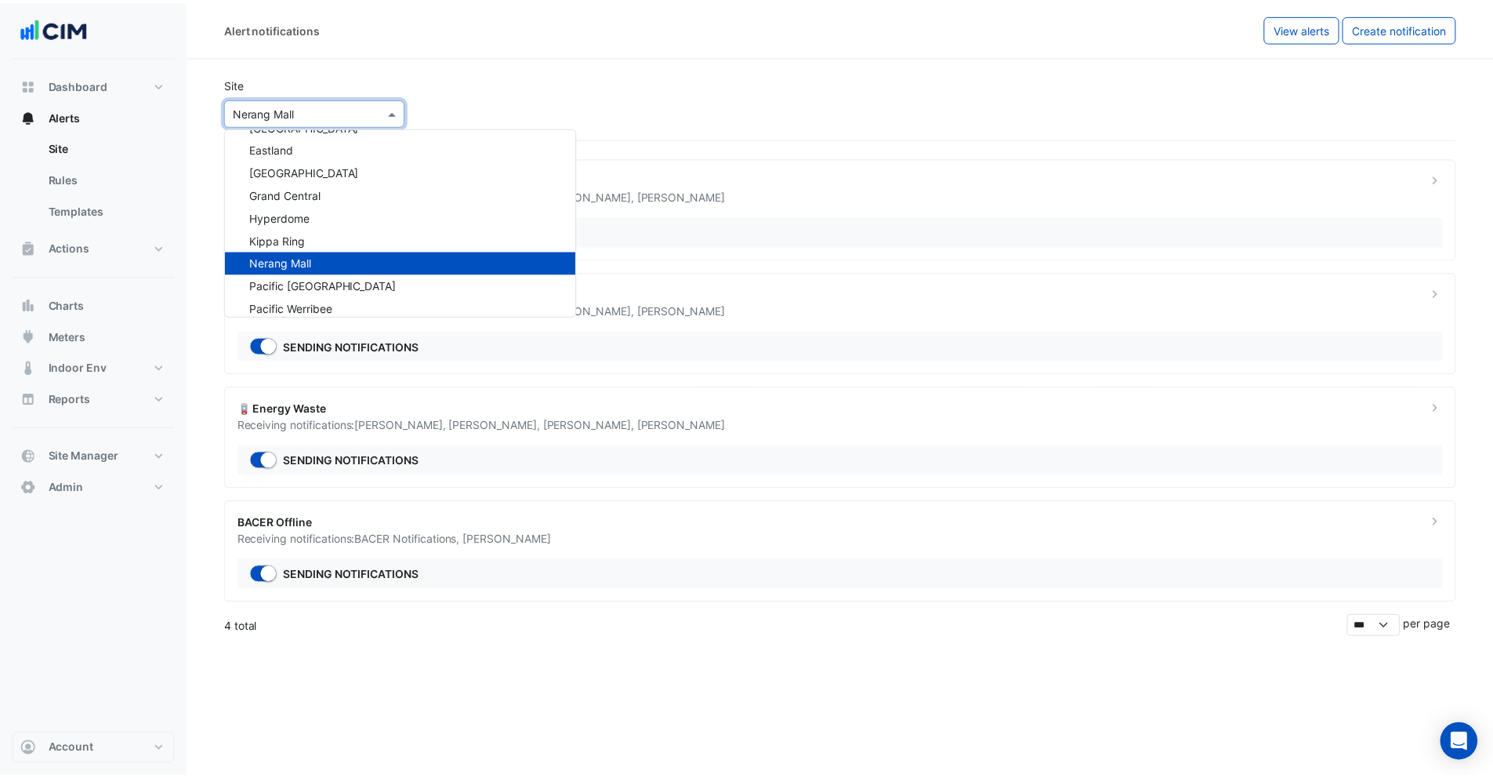
scroll to position [21410, 0]
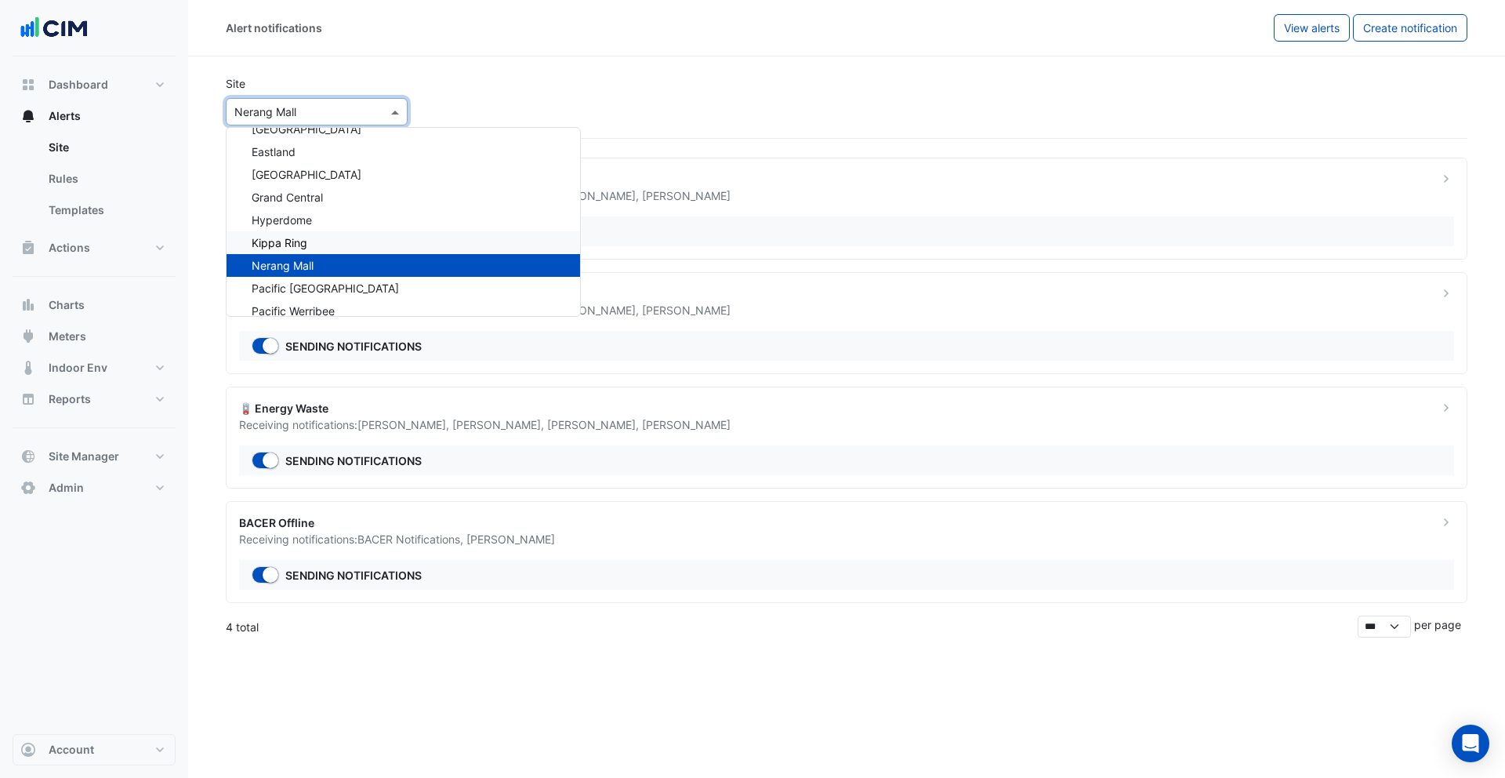
click at [319, 235] on div "Kippa Ring" at bounding box center [404, 242] width 354 height 23
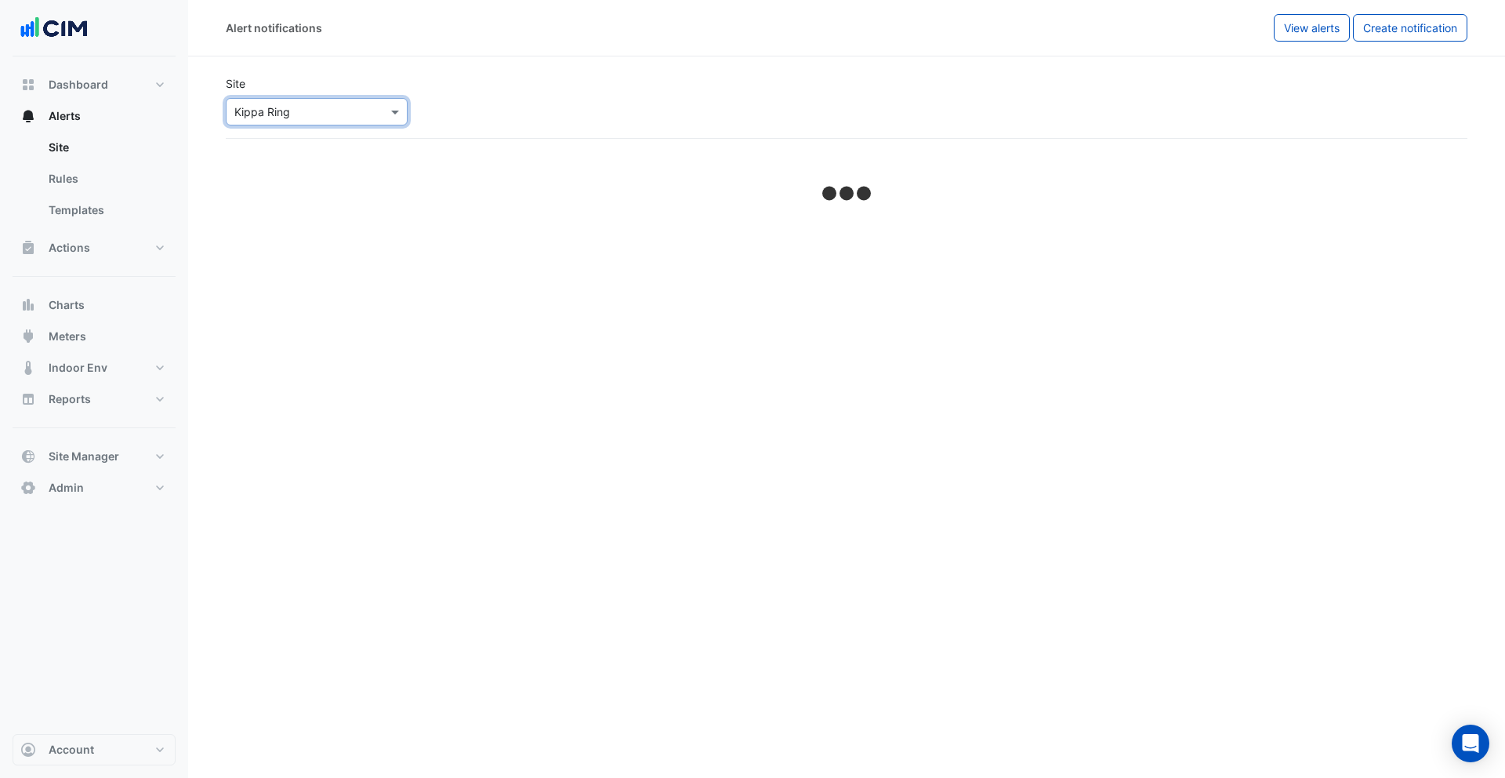
select select "******"
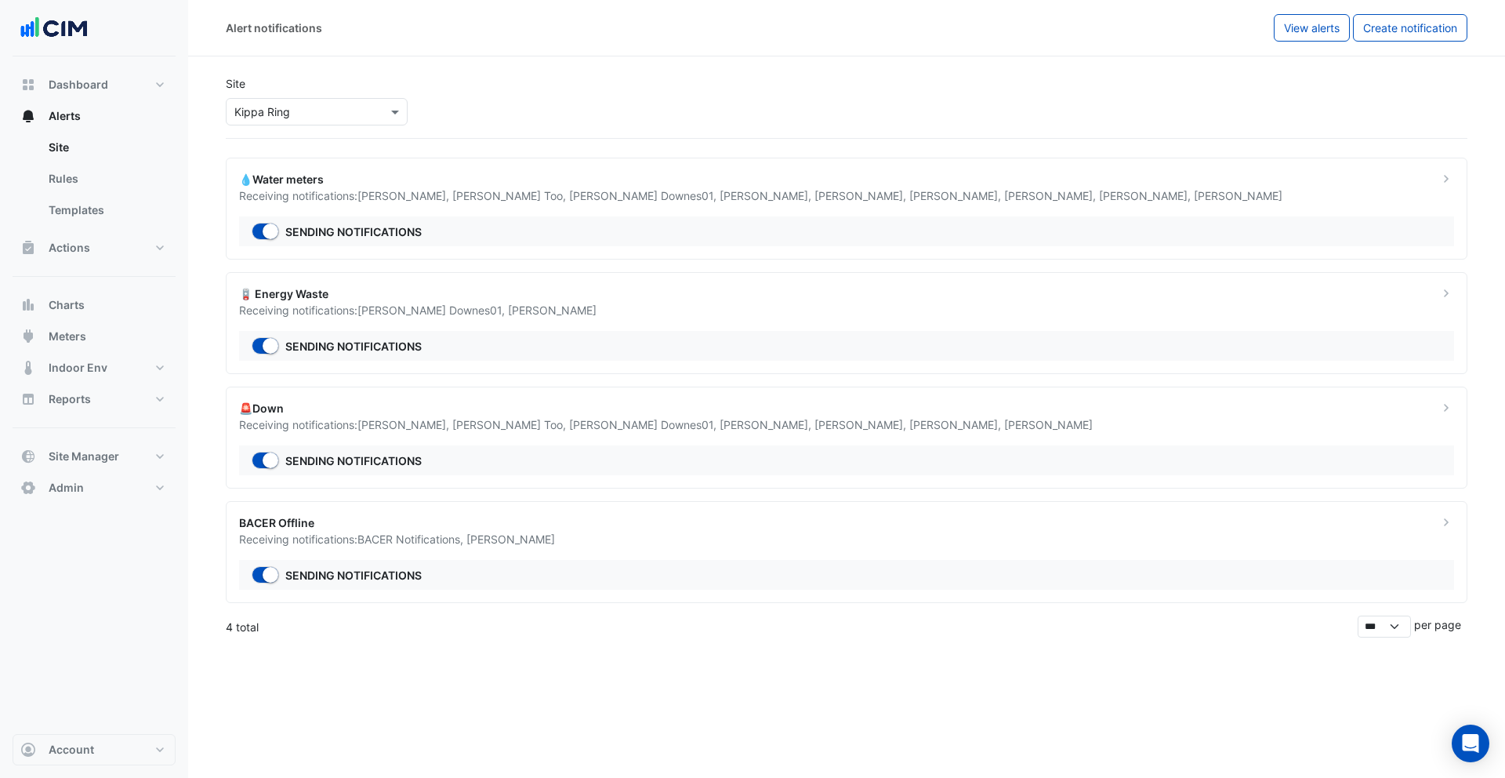
click at [535, 187] on div "Receiving notifications: James Rheinberger , Donald Too , Bruce Downes01 , Sean…" at bounding box center [829, 195] width 1181 height 16
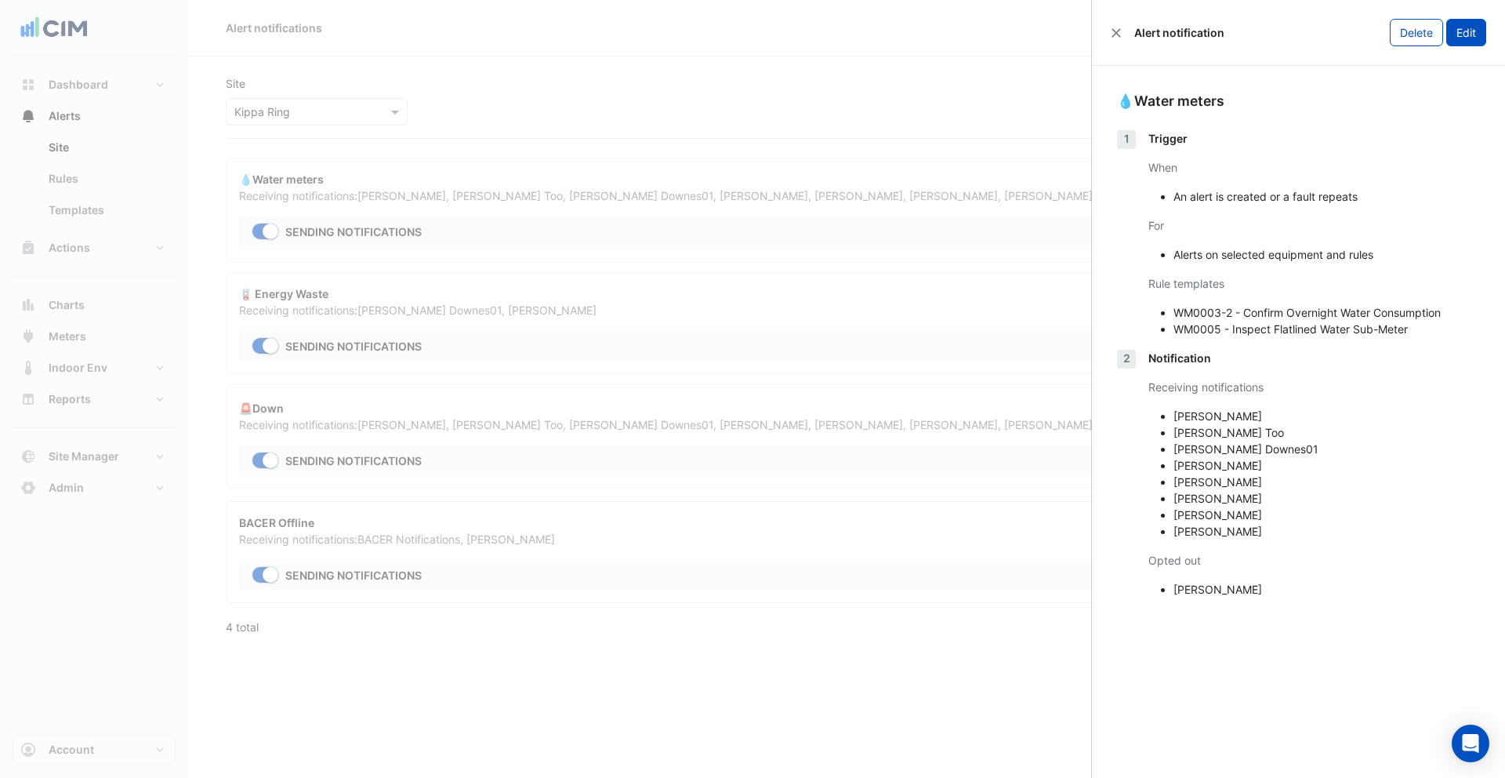
click at [1464, 41] on button "Edit" at bounding box center [1466, 32] width 40 height 27
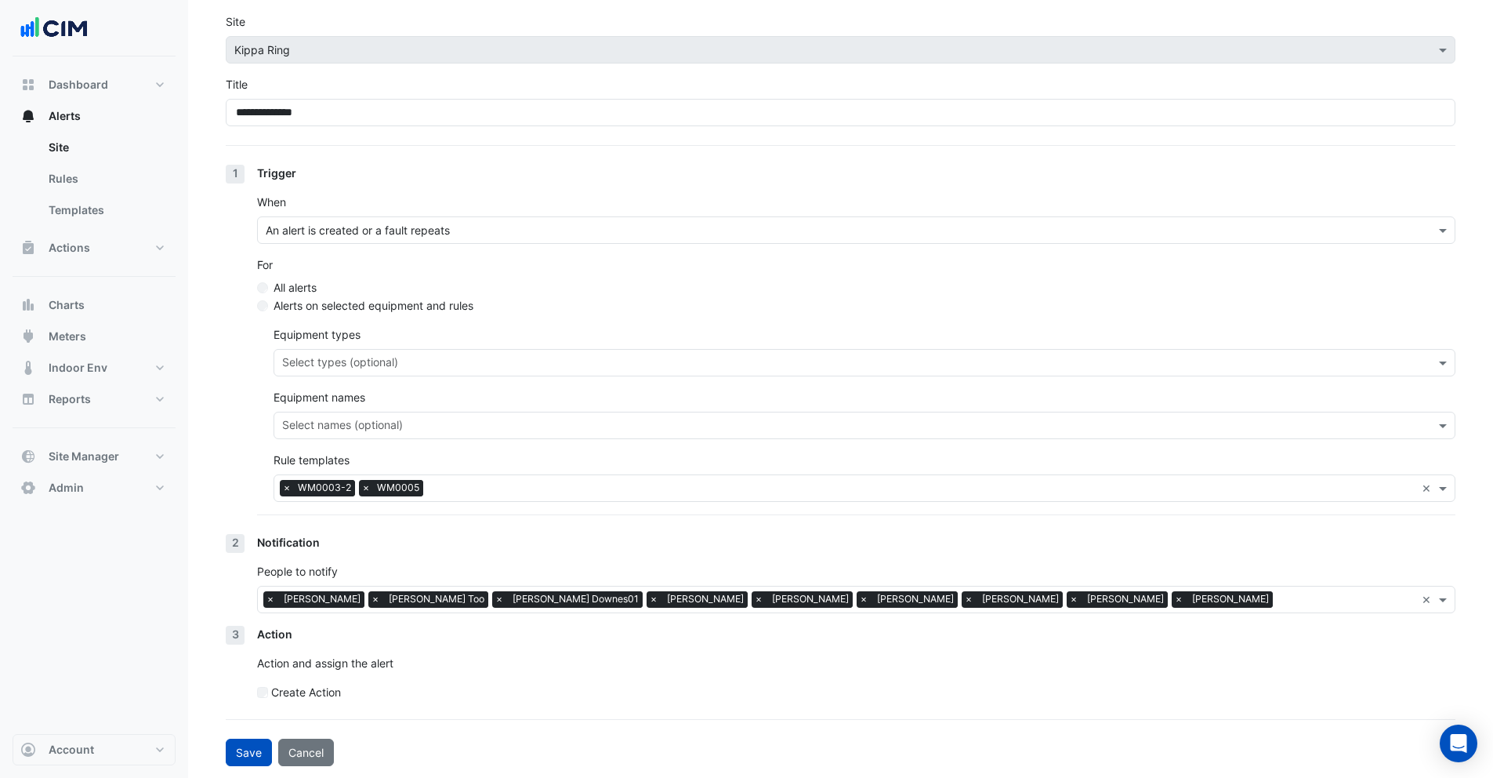
scroll to position [63, 0]
click at [299, 694] on label "Create Action" at bounding box center [306, 691] width 70 height 16
click at [337, 715] on div "Assignee Unassigned" at bounding box center [856, 737] width 1199 height 50
click at [336, 736] on div "Unassigned" at bounding box center [856, 748] width 1199 height 27
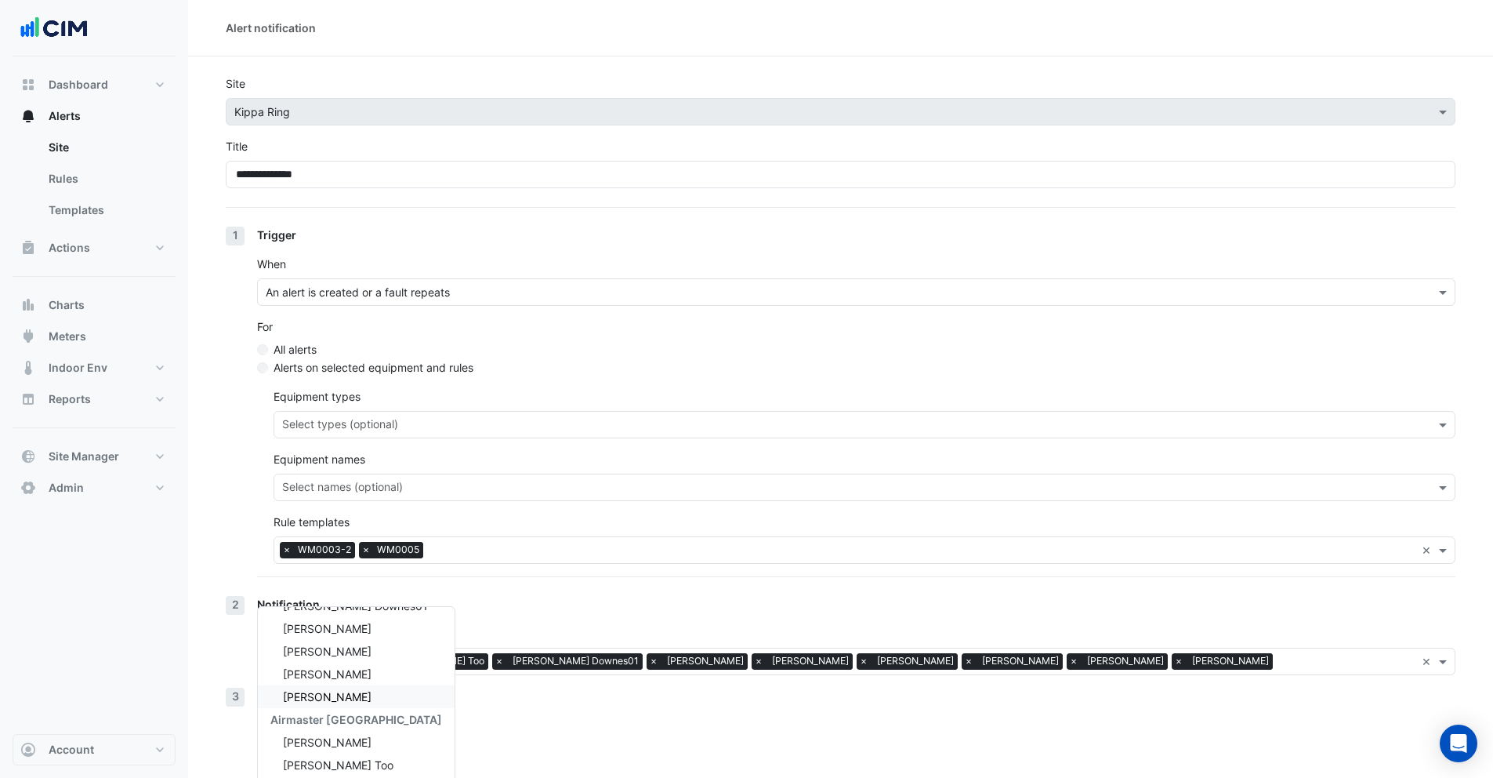
scroll to position [200, 0]
click at [322, 626] on span "Brett Boshard" at bounding box center [327, 628] width 89 height 13
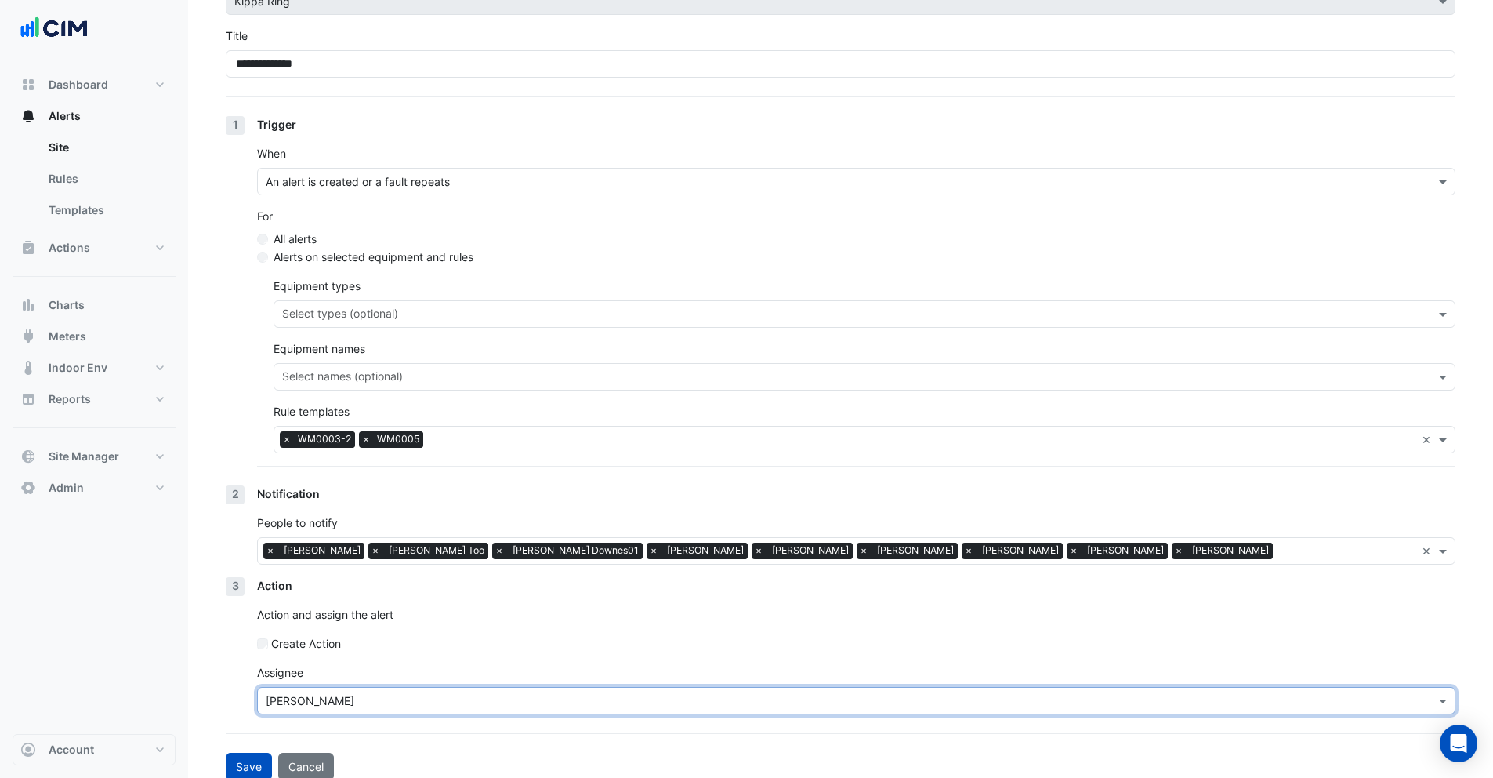
scroll to position [125, 0]
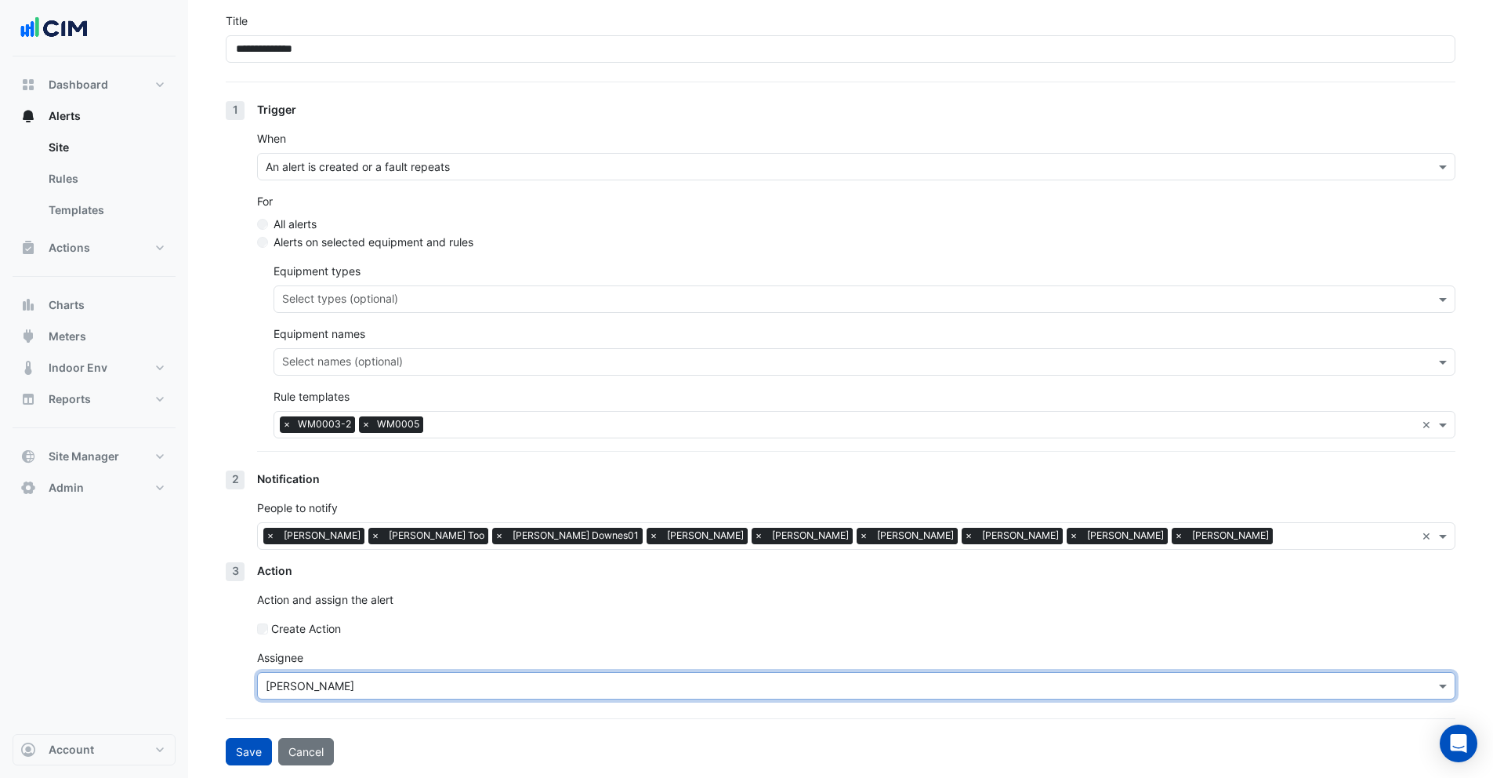
click at [365, 693] on div "Brett Boshard" at bounding box center [847, 685] width 1178 height 16
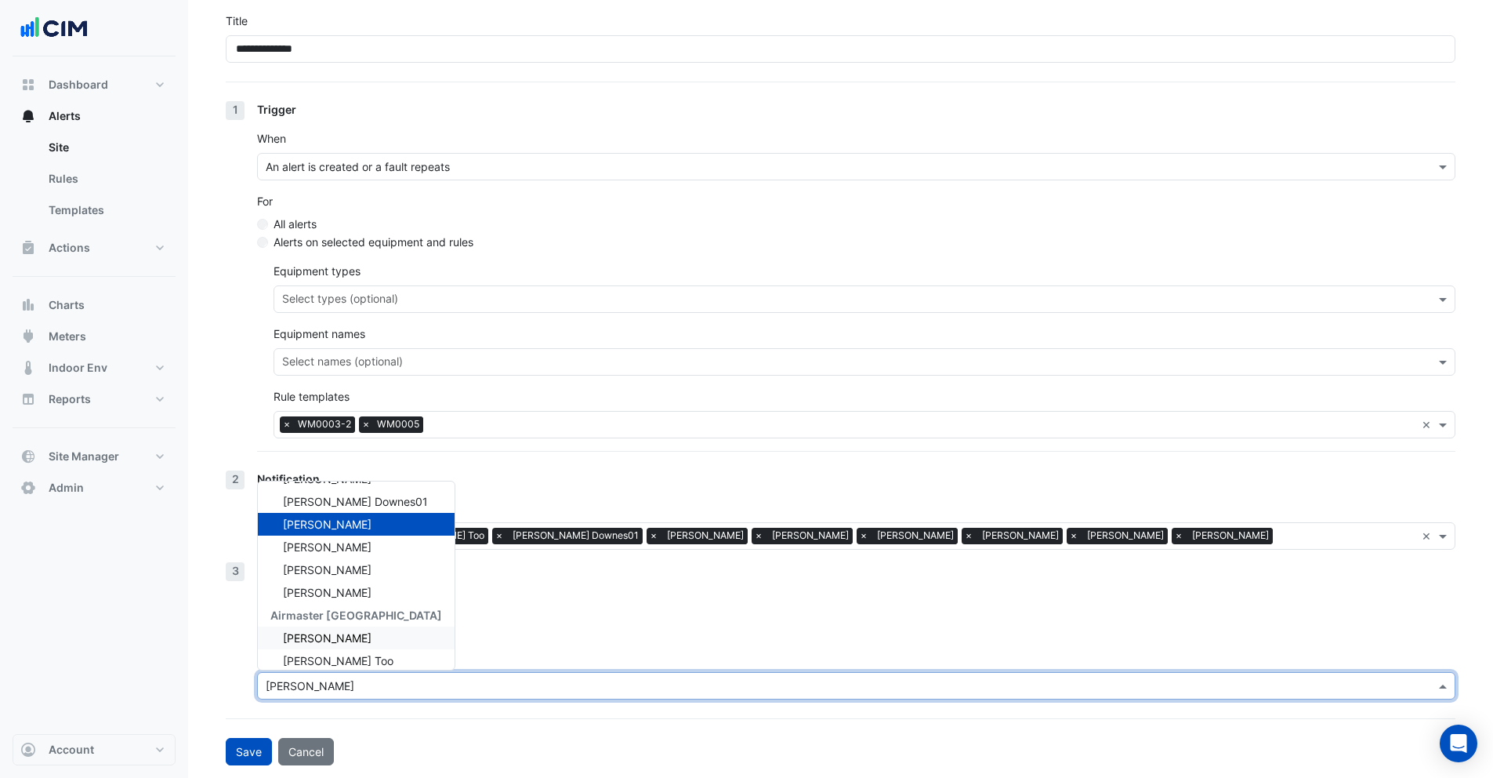
scroll to position [177, 0]
click at [336, 497] on span "Bruce Downes01" at bounding box center [355, 503] width 145 height 13
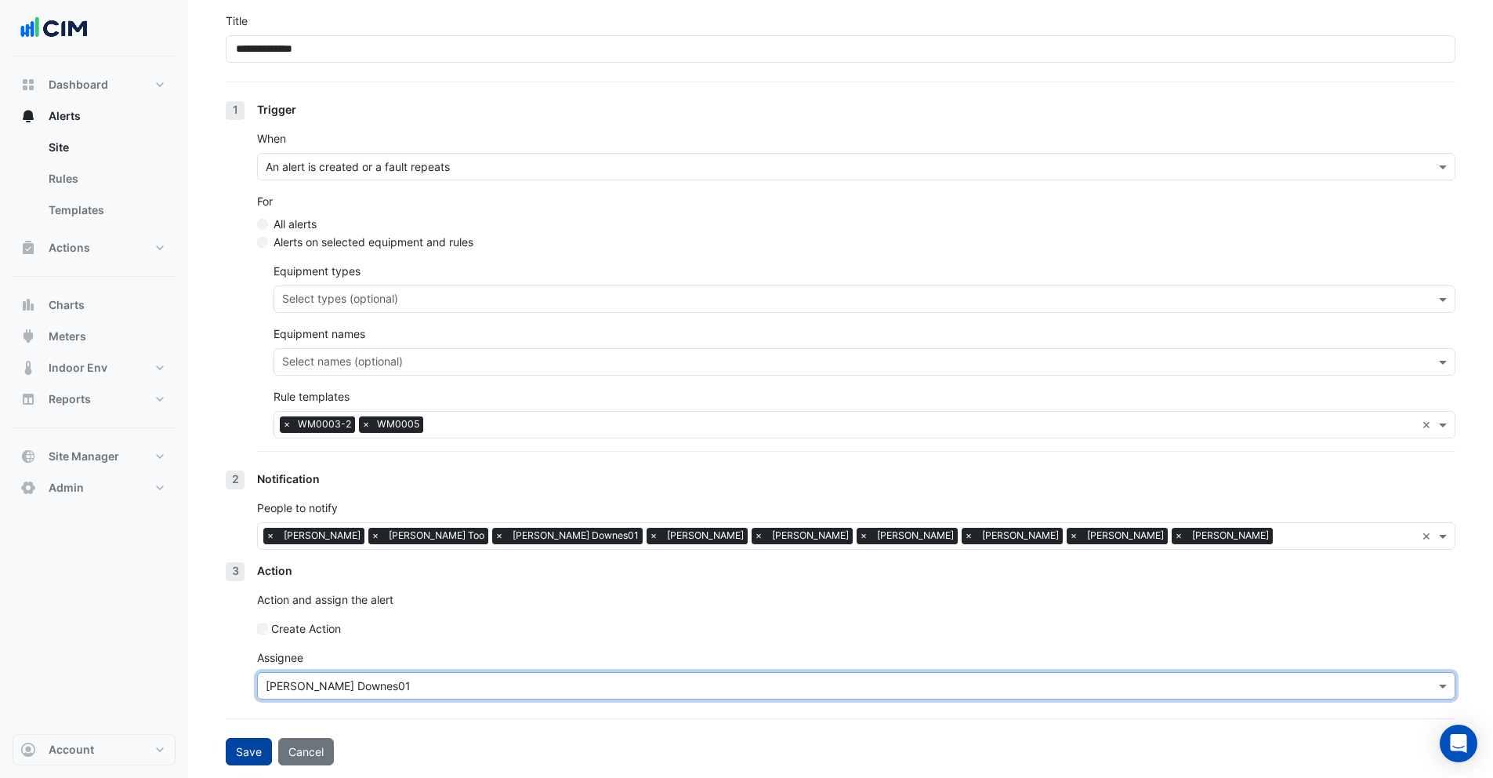
click at [252, 748] on button "Save" at bounding box center [249, 751] width 46 height 27
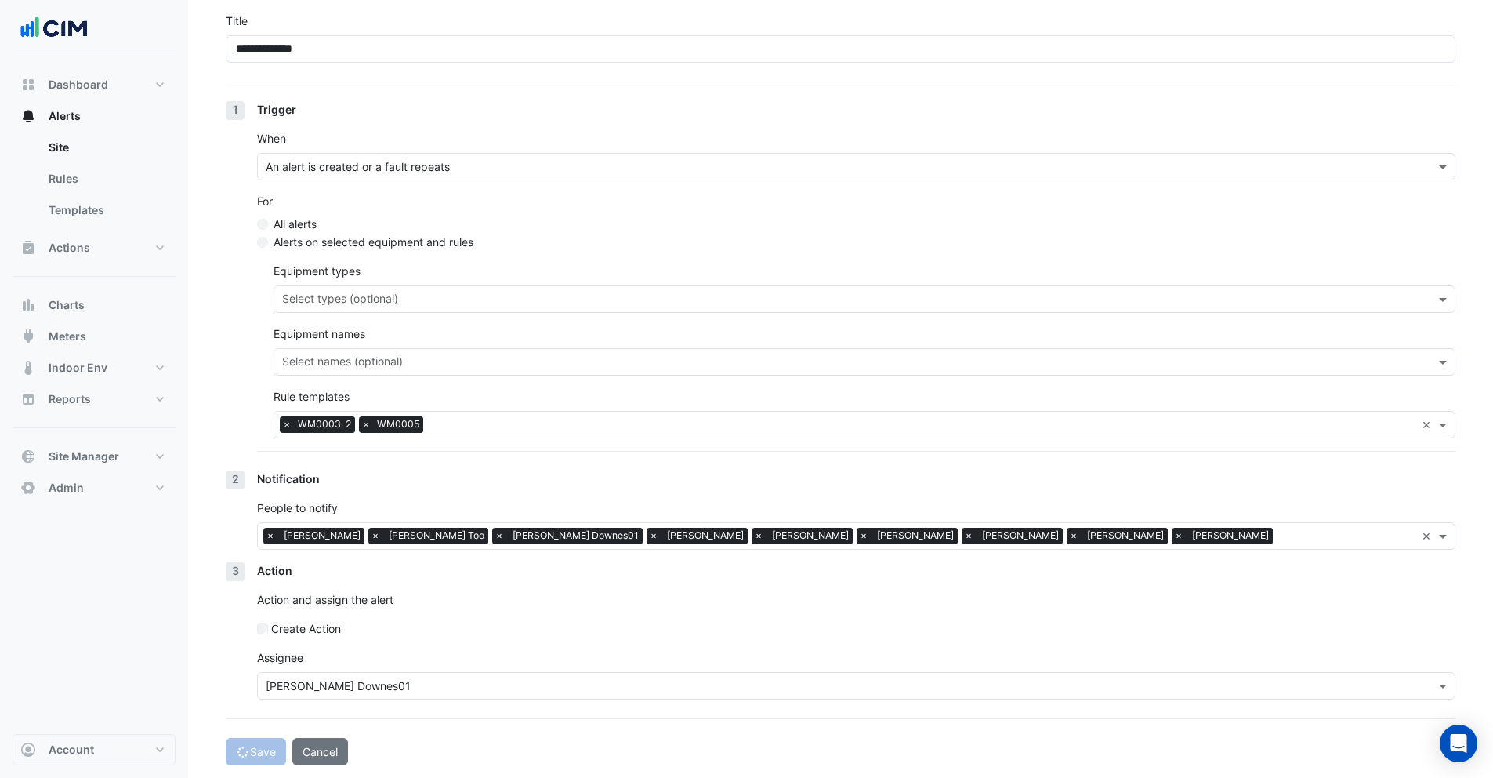
select select "******"
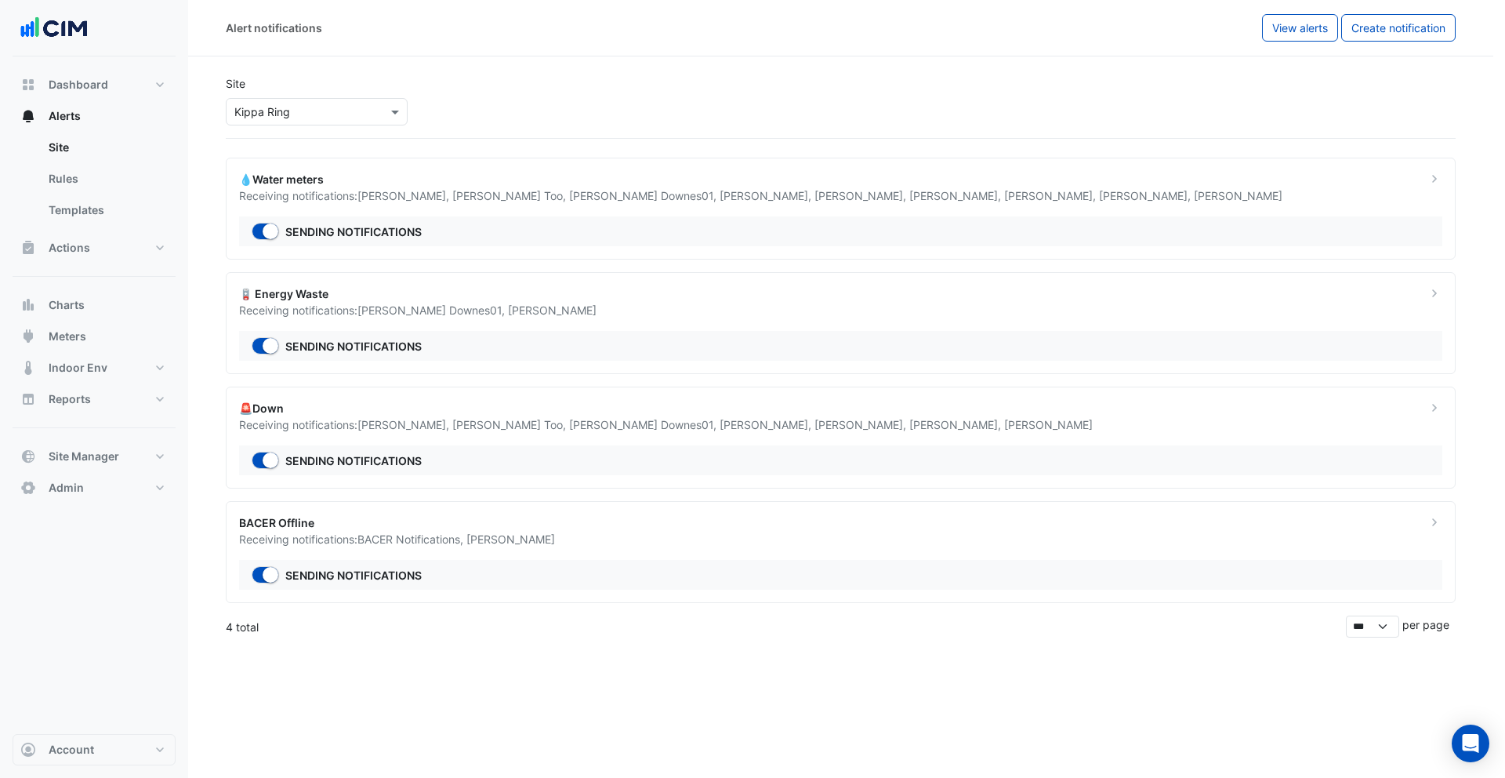
click at [510, 682] on ngb-offcanvas-backdrop at bounding box center [752, 389] width 1505 height 778
click at [581, 191] on span "Bruce Downes01 ," at bounding box center [644, 195] width 151 height 13
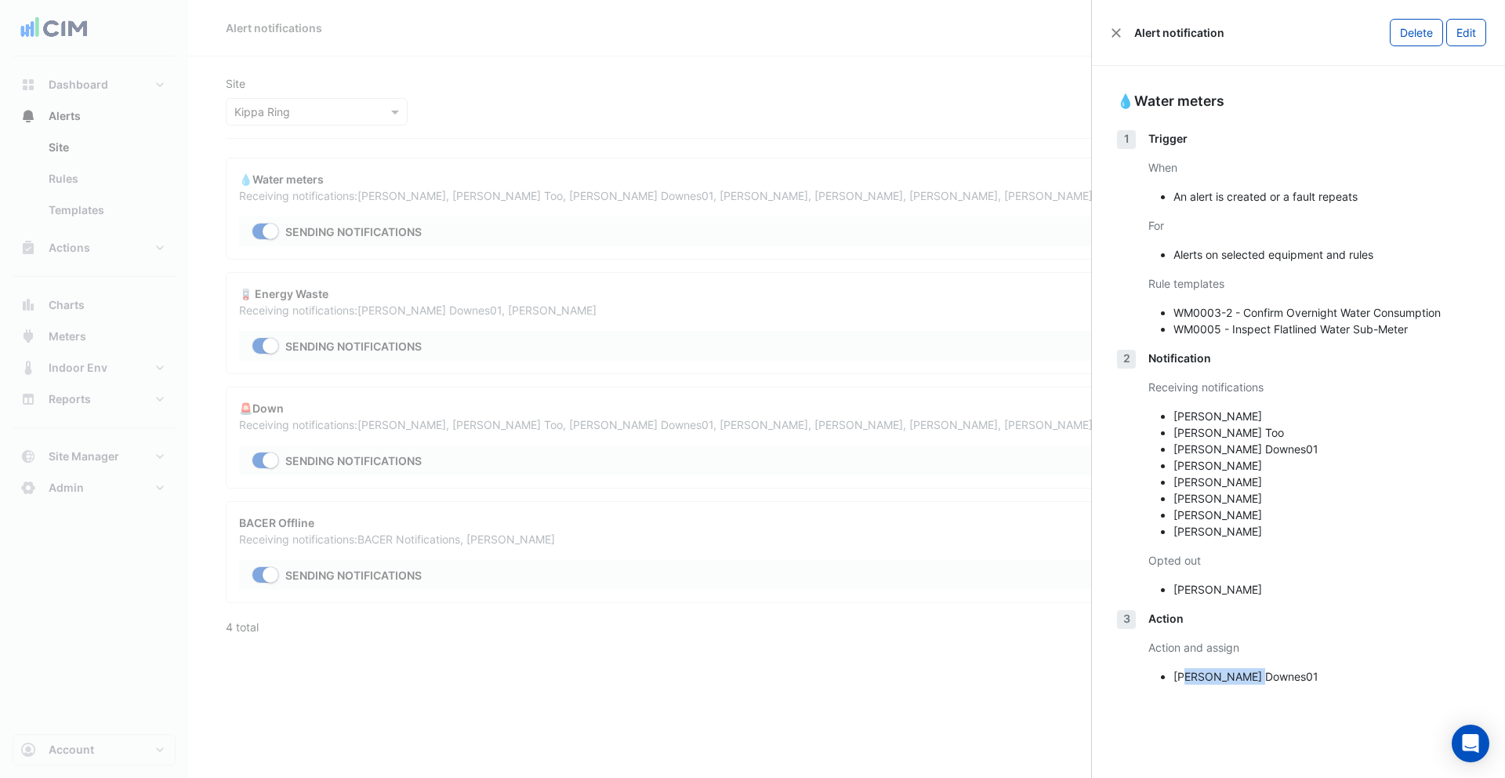
drag, startPoint x: 1185, startPoint y: 678, endPoint x: 1277, endPoint y: 684, distance: 92.7
click at [1277, 684] on li "Bruce Downes01" at bounding box center [1327, 676] width 307 height 16
click at [1283, 688] on div "Action Action and assign Bruce Downes01" at bounding box center [1315, 653] width 332 height 87
click at [1118, 30] on button "Close" at bounding box center [1116, 32] width 11 height 11
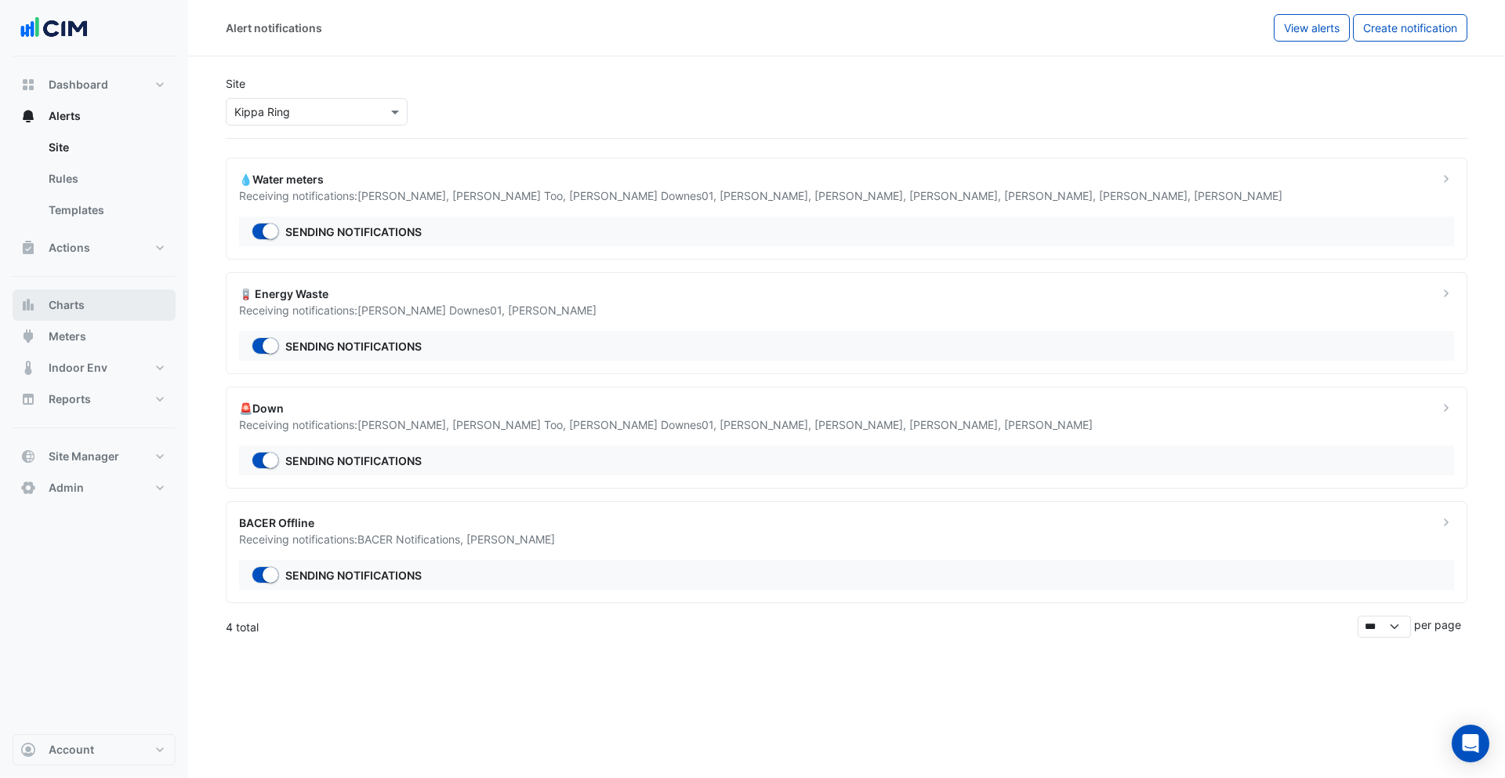
click at [67, 303] on span "Charts" at bounding box center [67, 305] width 36 height 16
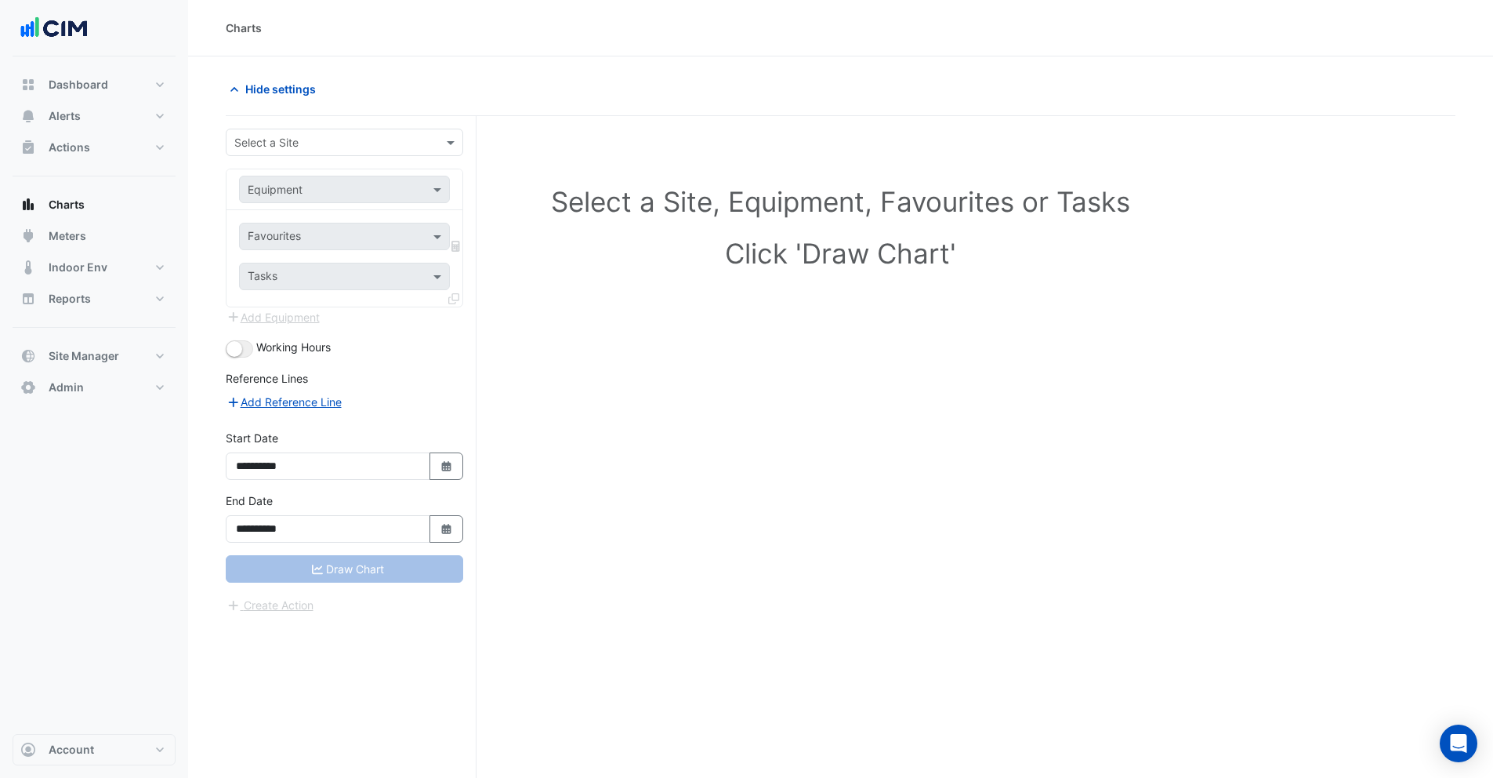
click at [336, 126] on div "**********" at bounding box center [351, 476] width 251 height 721
click at [318, 139] on input "text" at bounding box center [328, 143] width 189 height 16
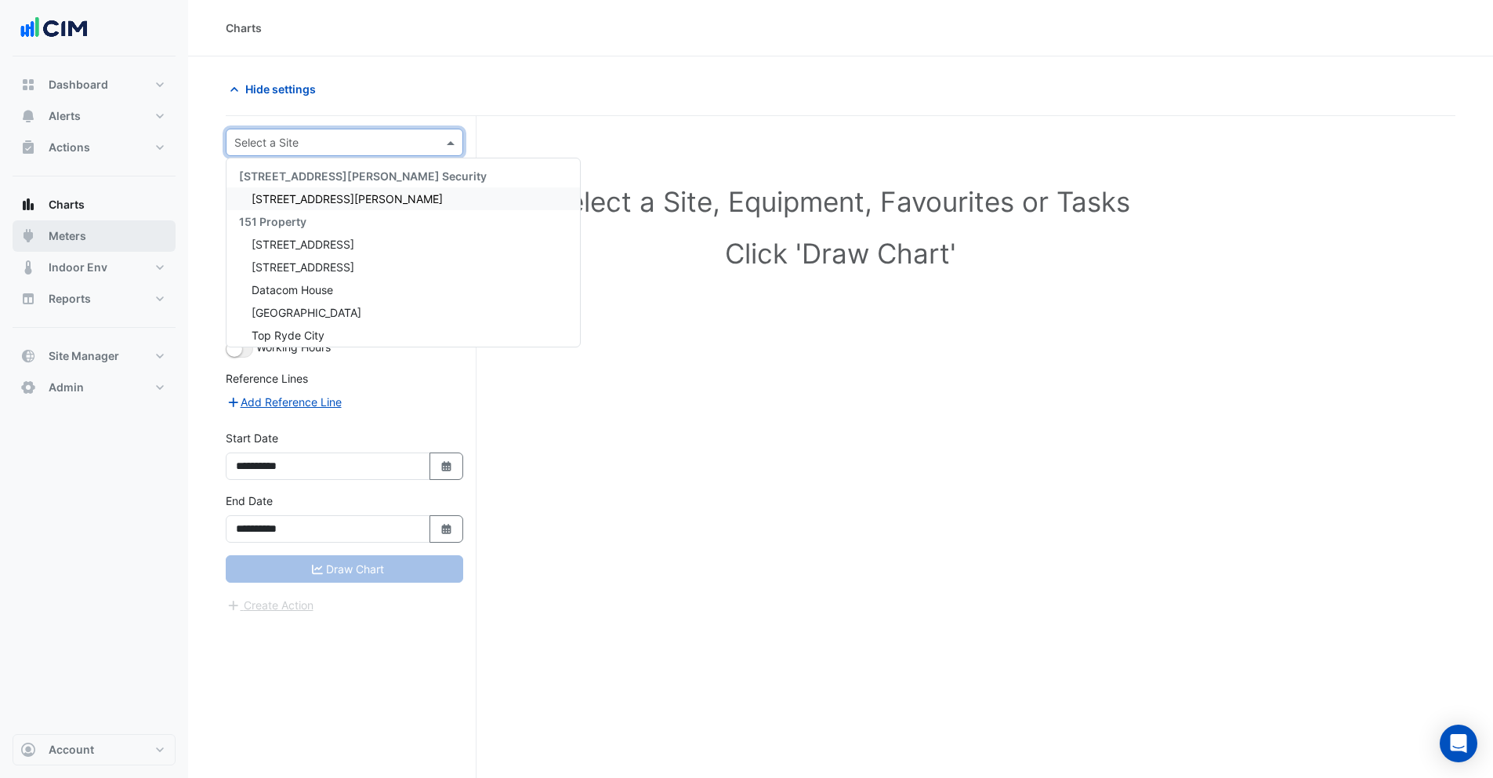
click at [79, 235] on span "Meters" at bounding box center [68, 236] width 38 height 16
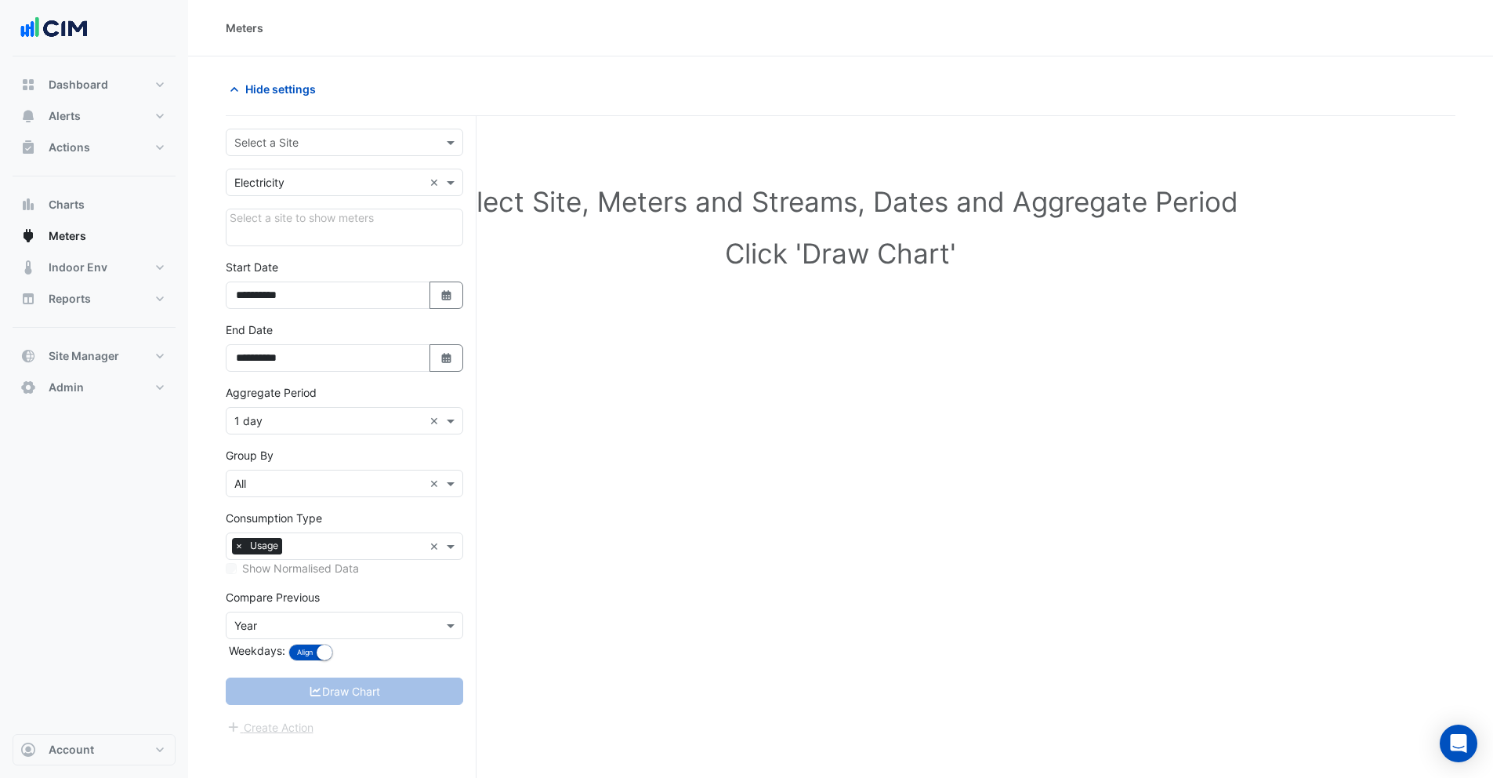
click at [310, 138] on input "text" at bounding box center [328, 143] width 189 height 16
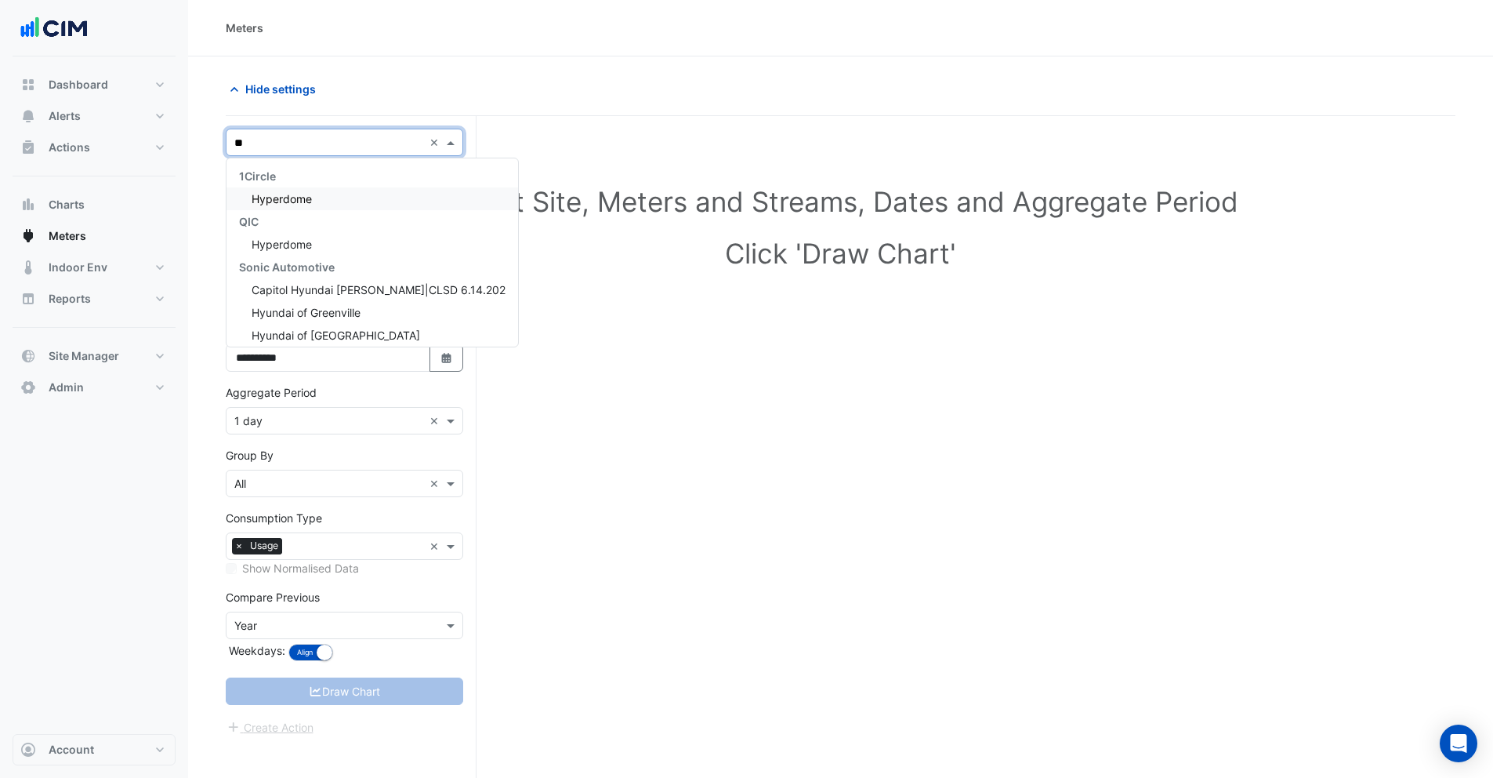
type input "***"
click at [314, 203] on div "Hyperdome" at bounding box center [345, 198] width 236 height 23
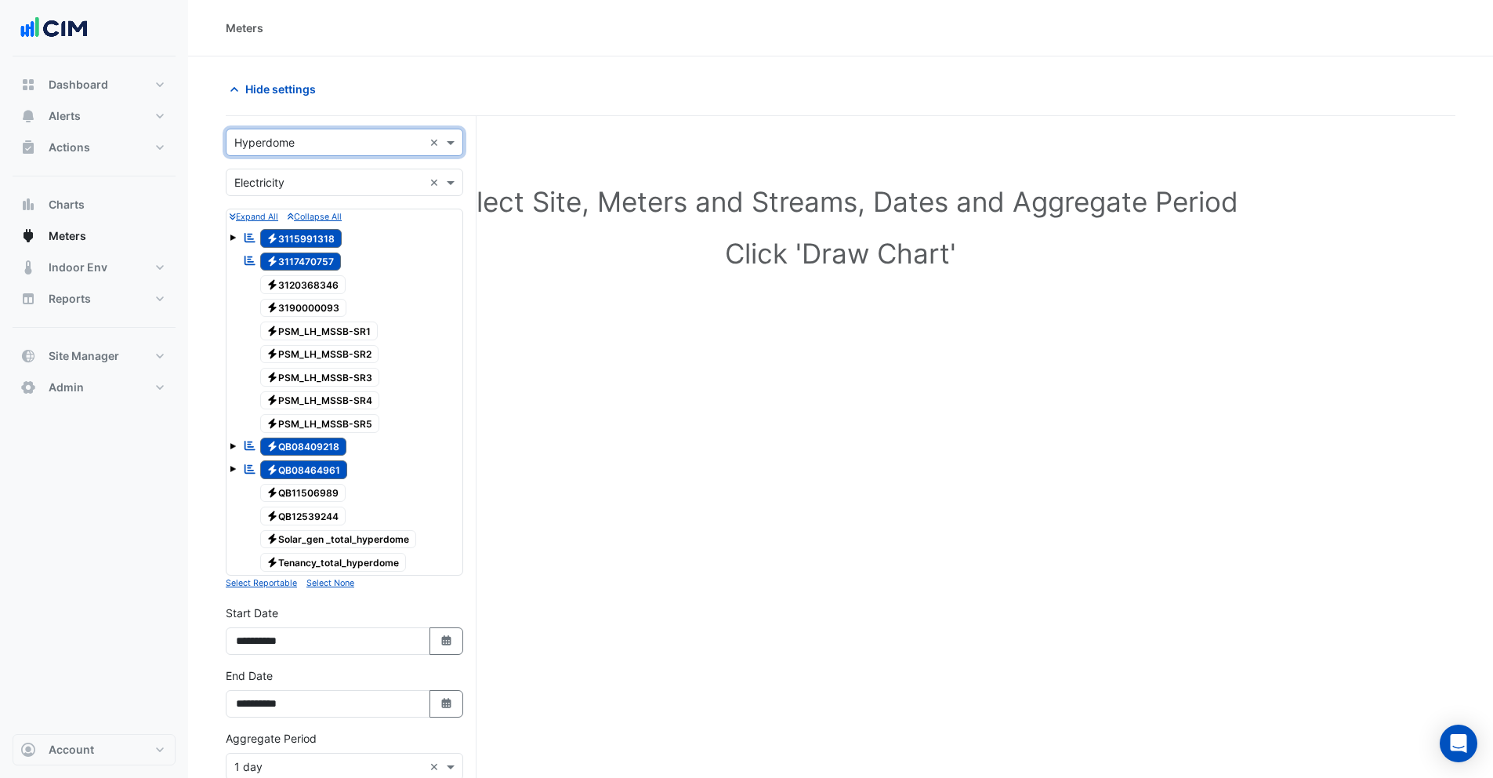
click at [284, 191] on div "× Electricity ×" at bounding box center [345, 182] width 238 height 27
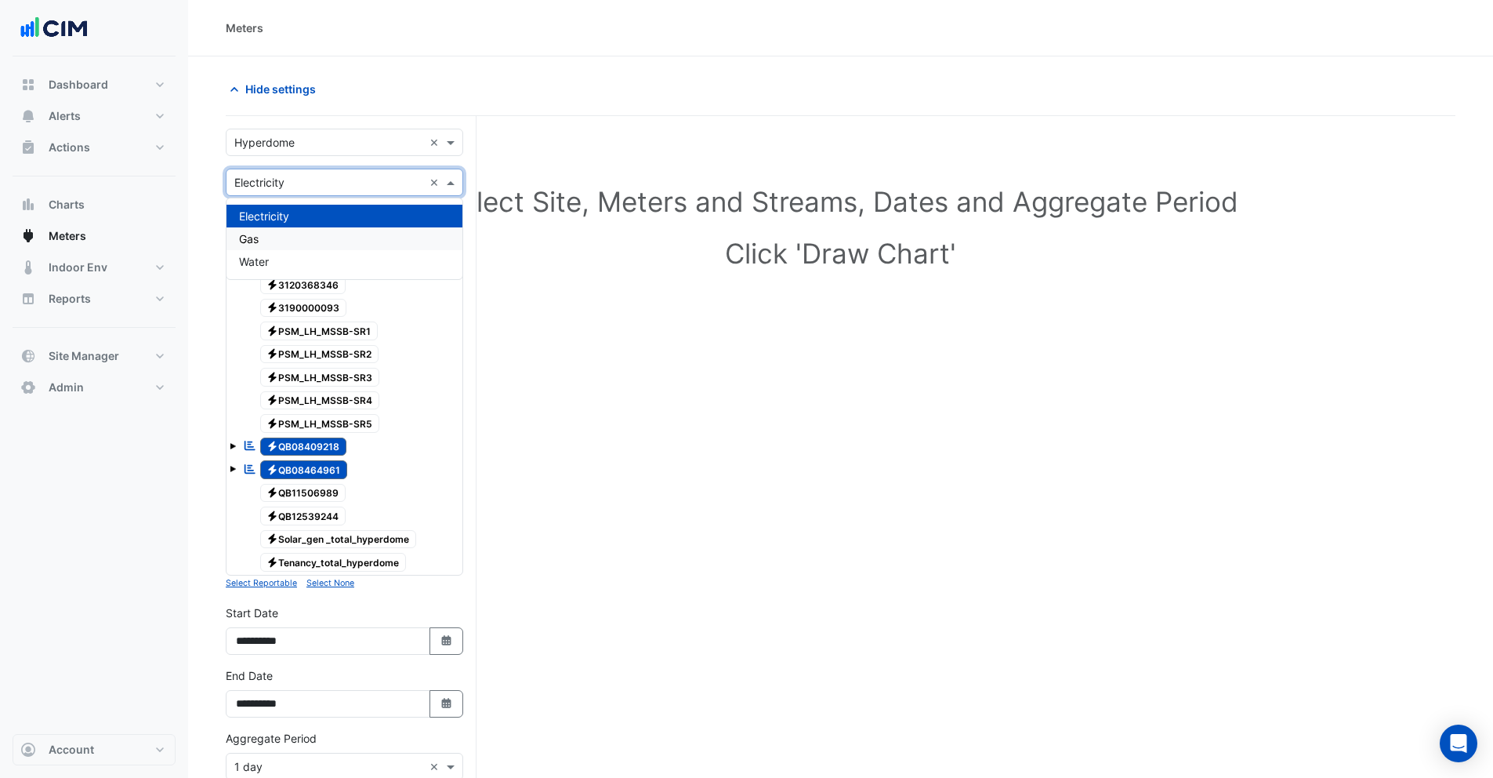
click at [641, 234] on div "Select Site, Meters and Streams, Dates and Aggregate Period Click 'Draw Chart'" at bounding box center [841, 230] width 1230 height 191
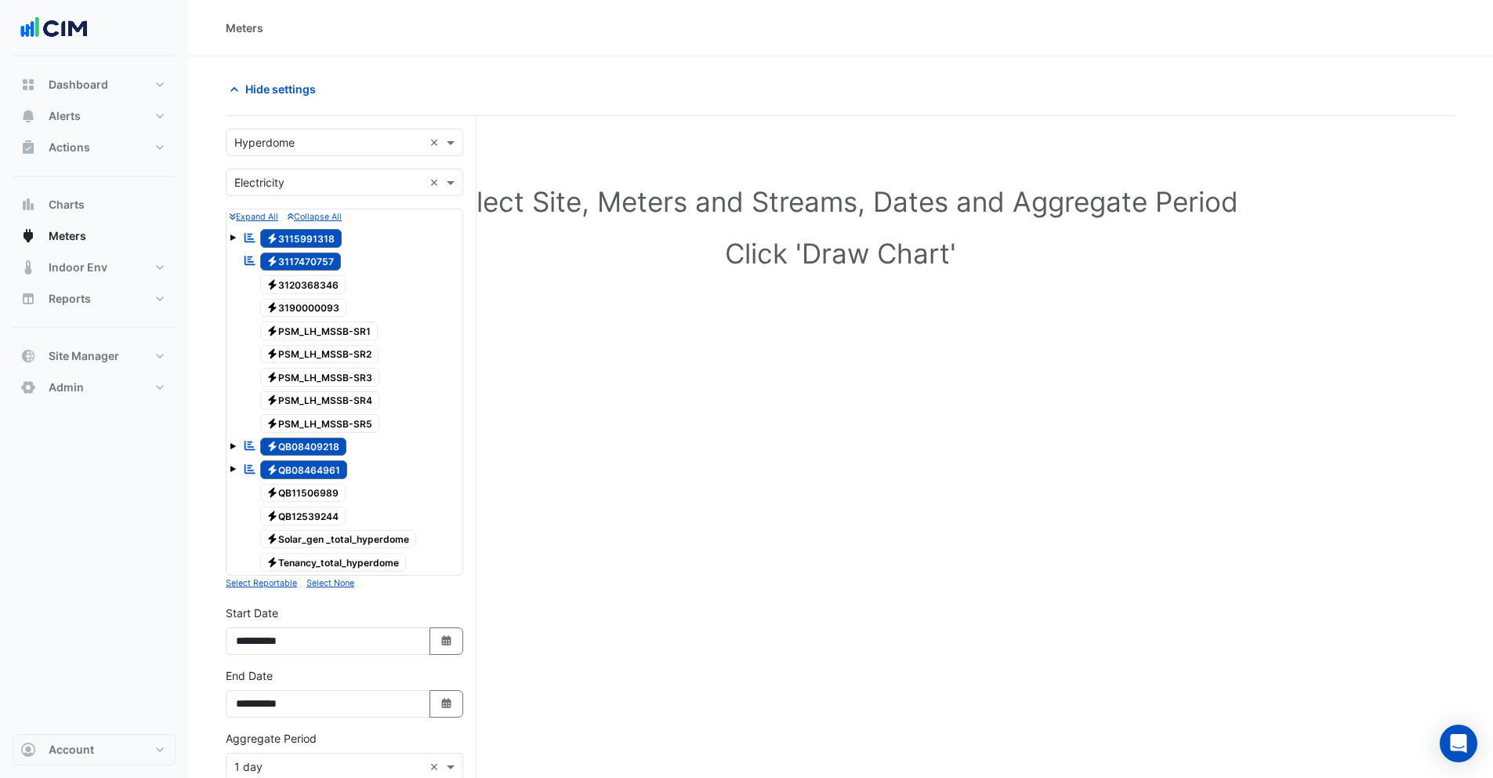
click at [280, 181] on input "text" at bounding box center [328, 183] width 189 height 16
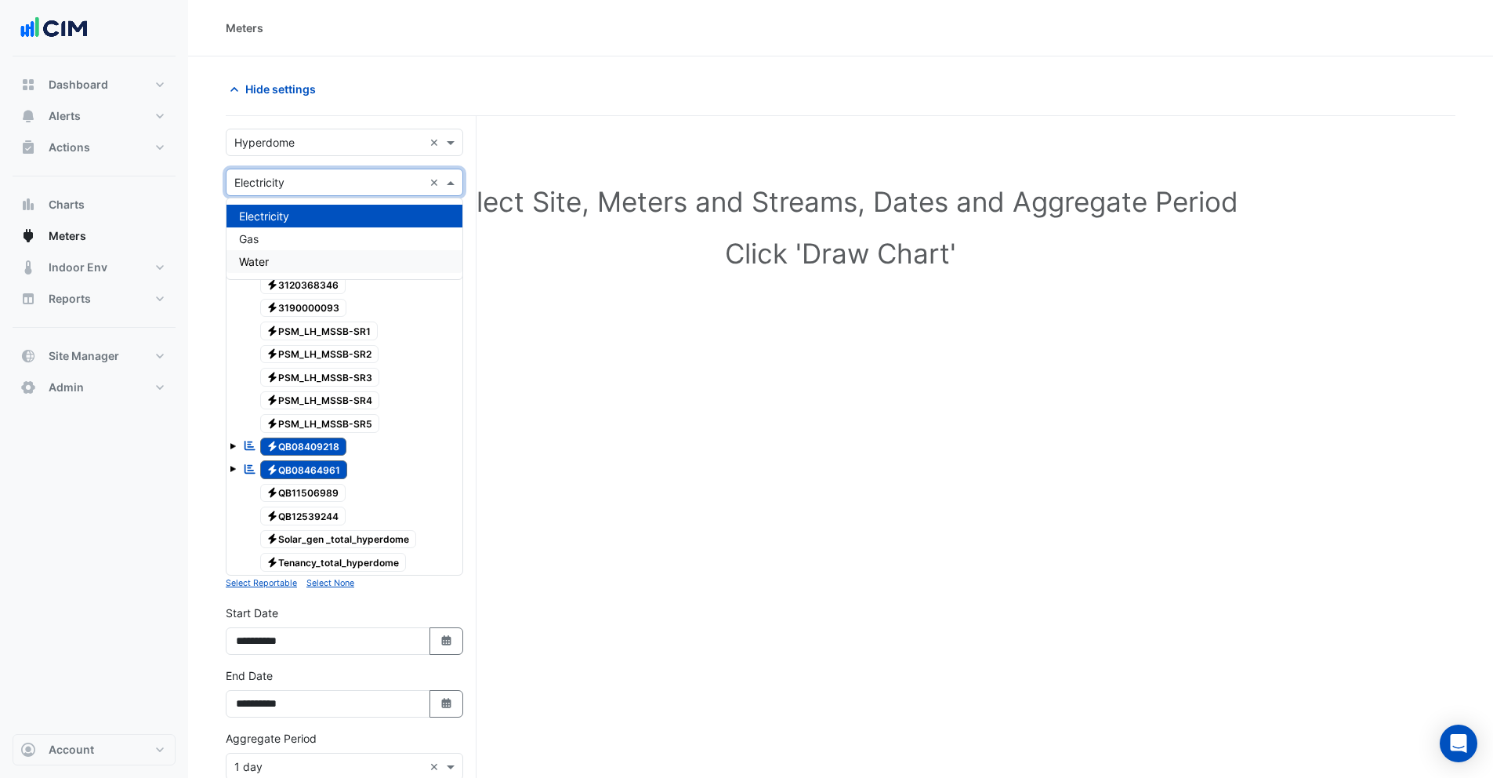
click at [268, 259] on span "Water" at bounding box center [254, 261] width 30 height 13
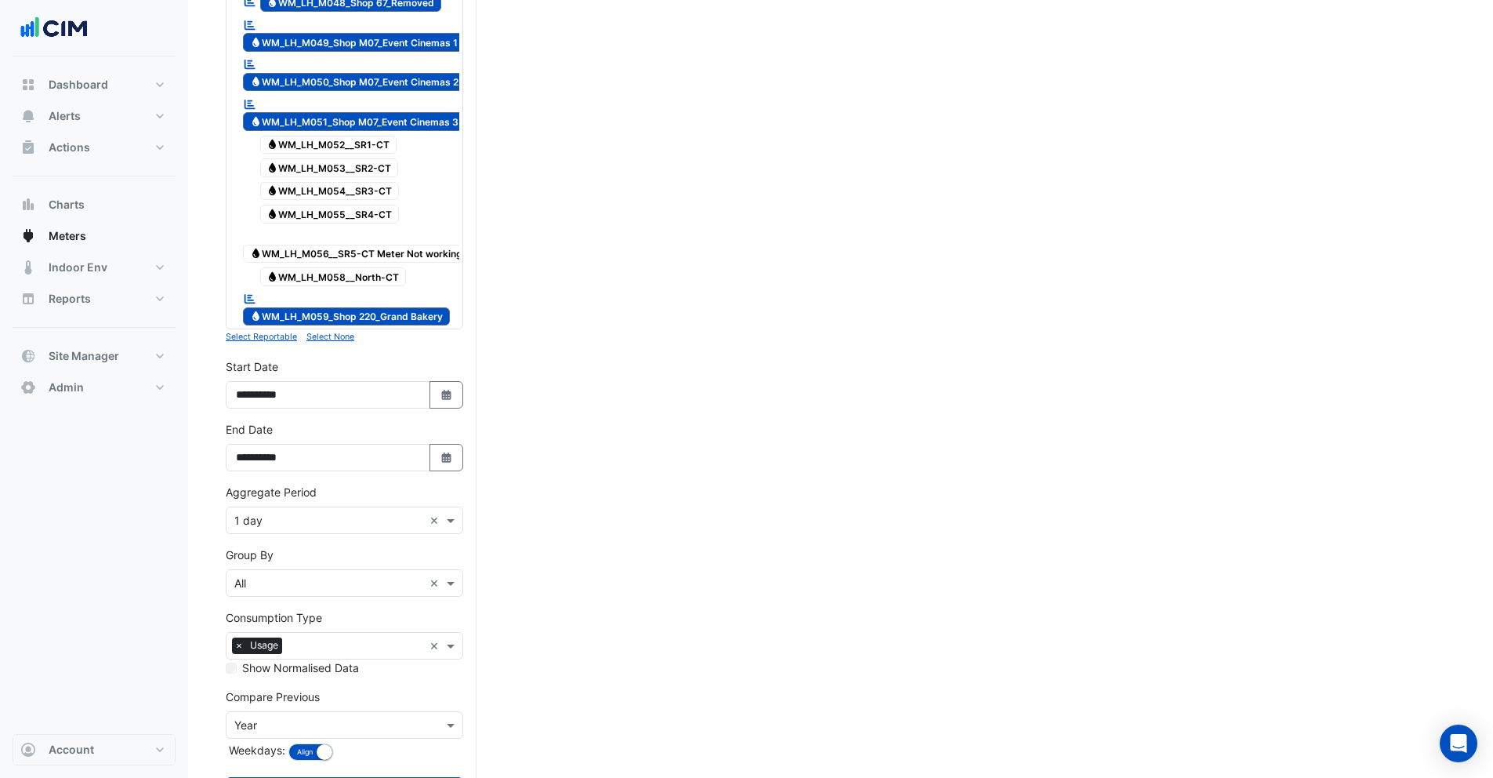
scroll to position [1981, 0]
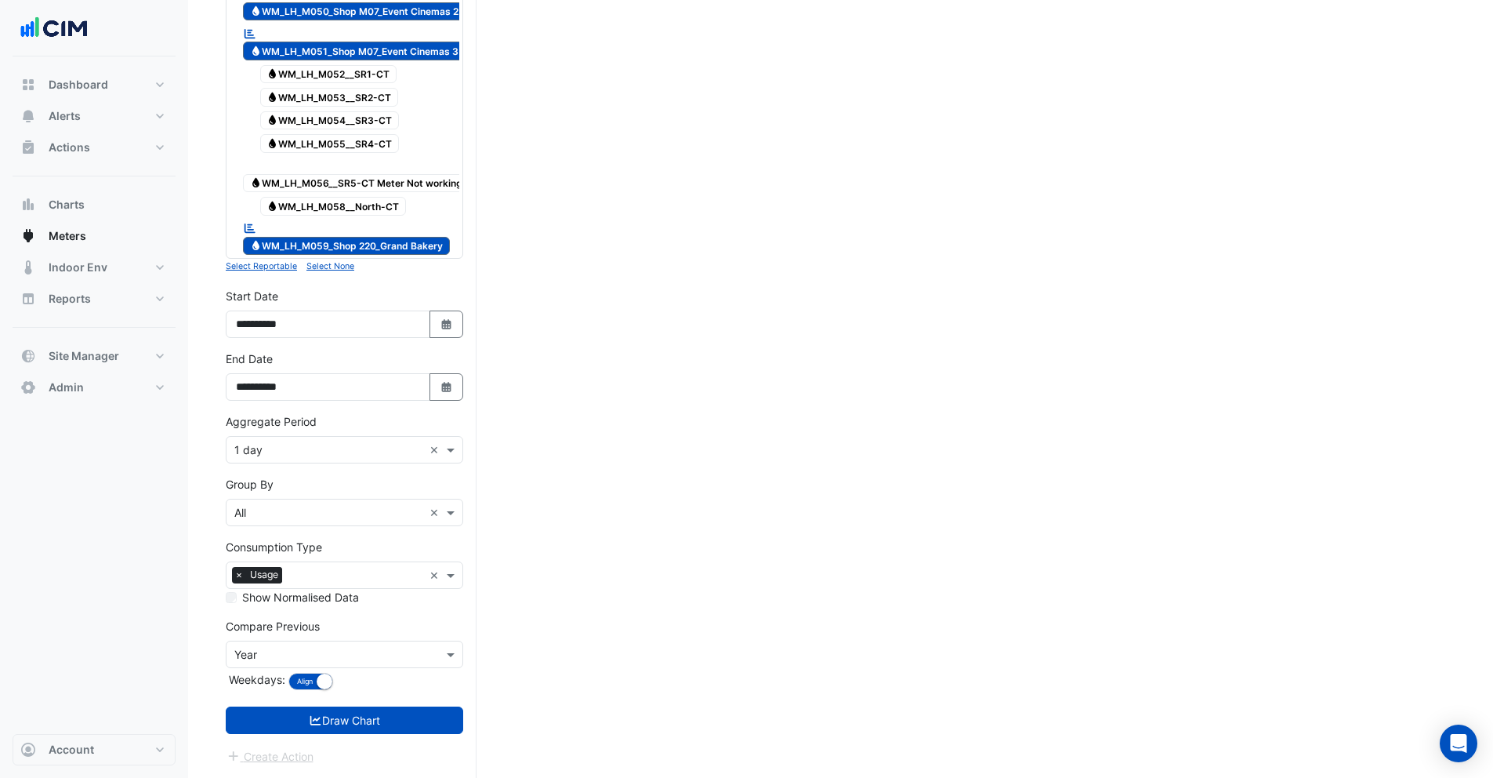
click at [339, 263] on small "Select None" at bounding box center [331, 266] width 48 height 10
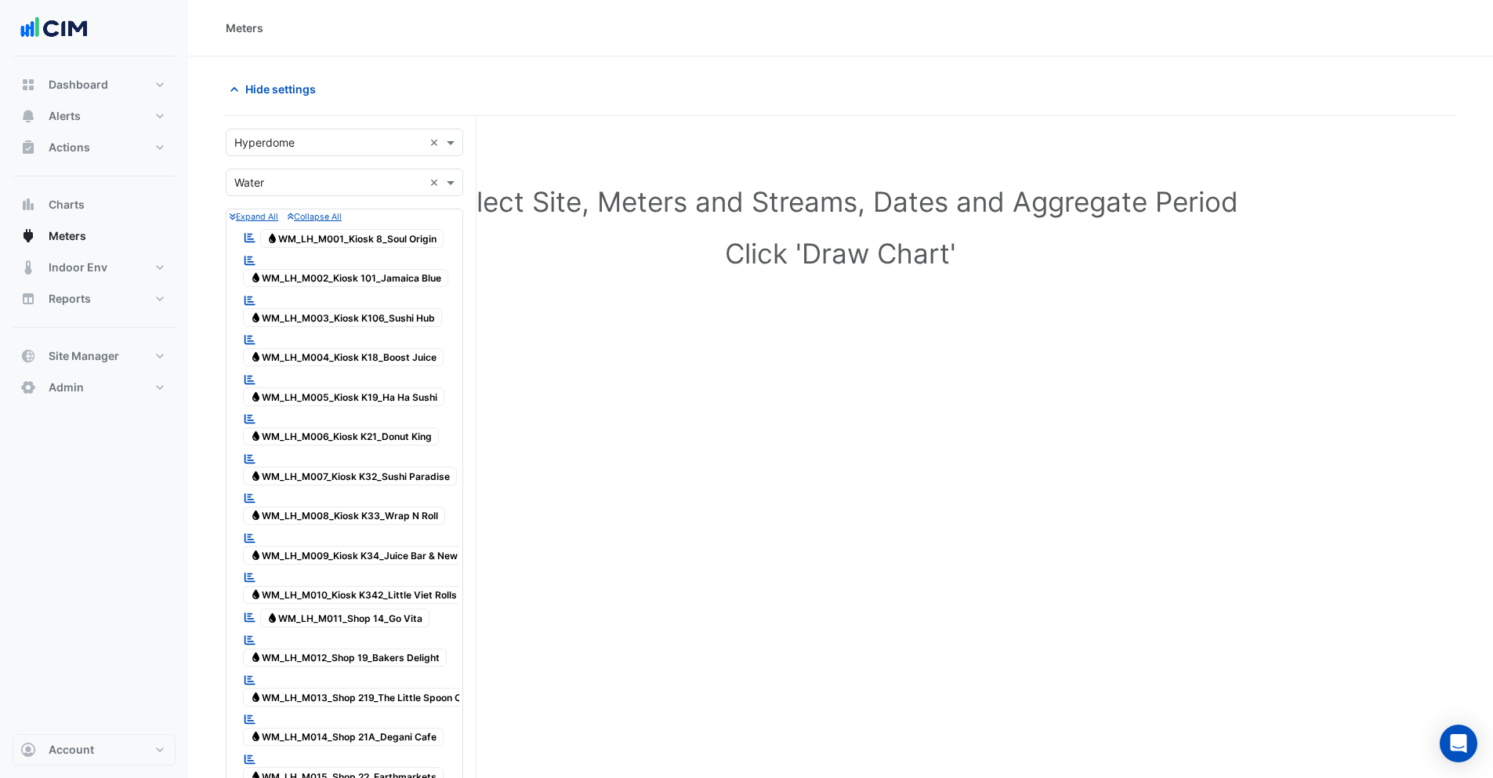
scroll to position [466, 0]
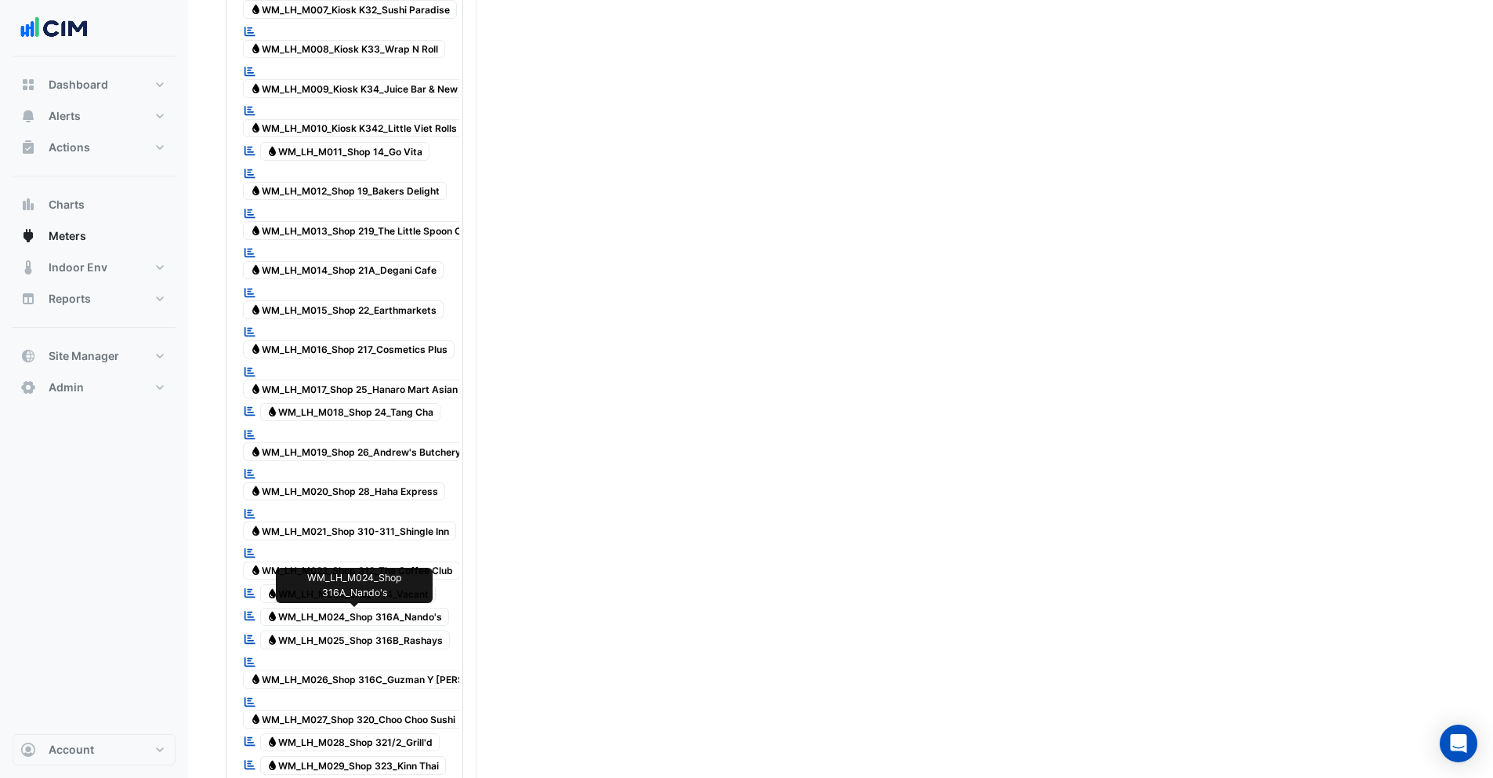
click at [319, 616] on span "Water WM_LH_M024_Shop 316A_Nando's" at bounding box center [355, 617] width 190 height 19
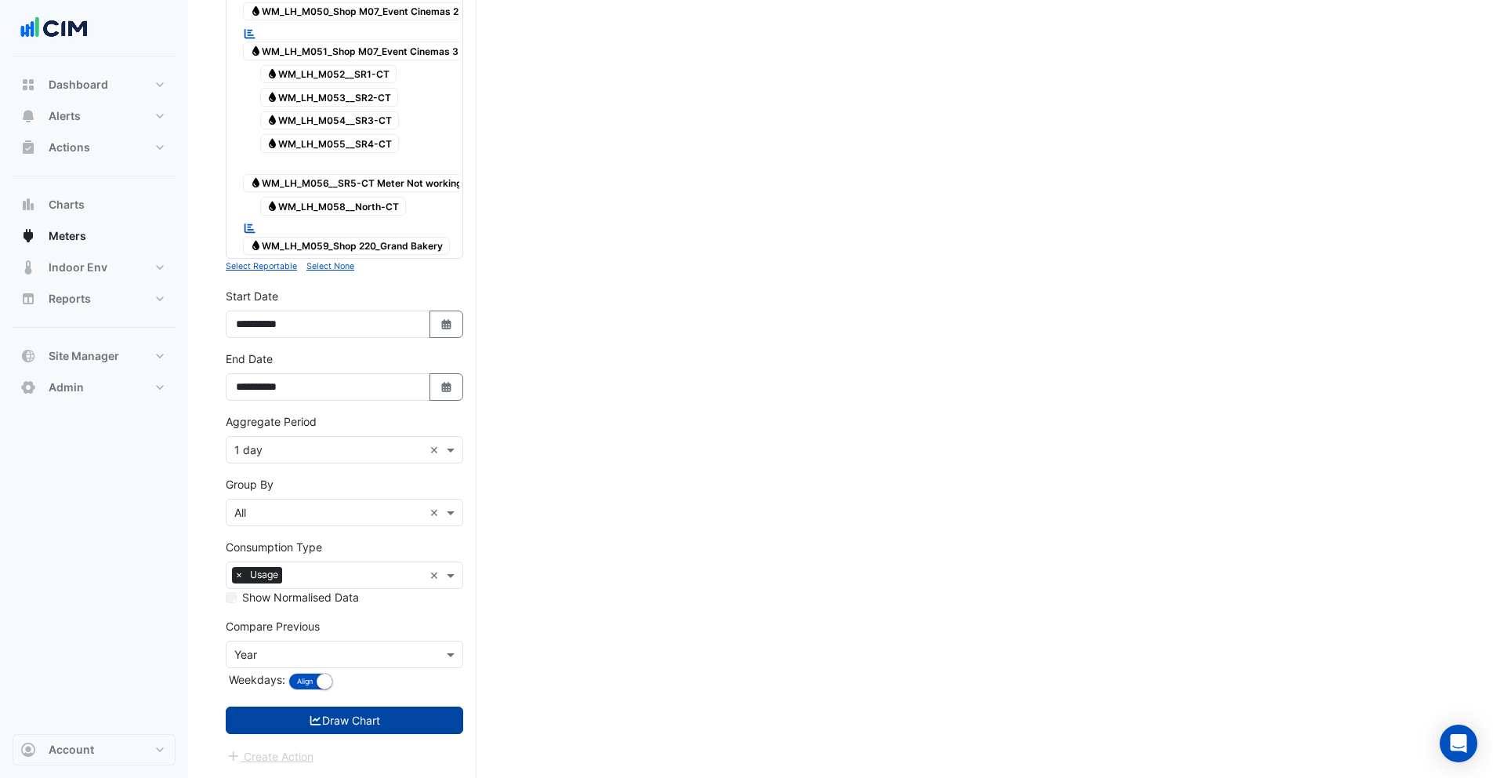
click at [357, 731] on button "Draw Chart" at bounding box center [345, 719] width 238 height 27
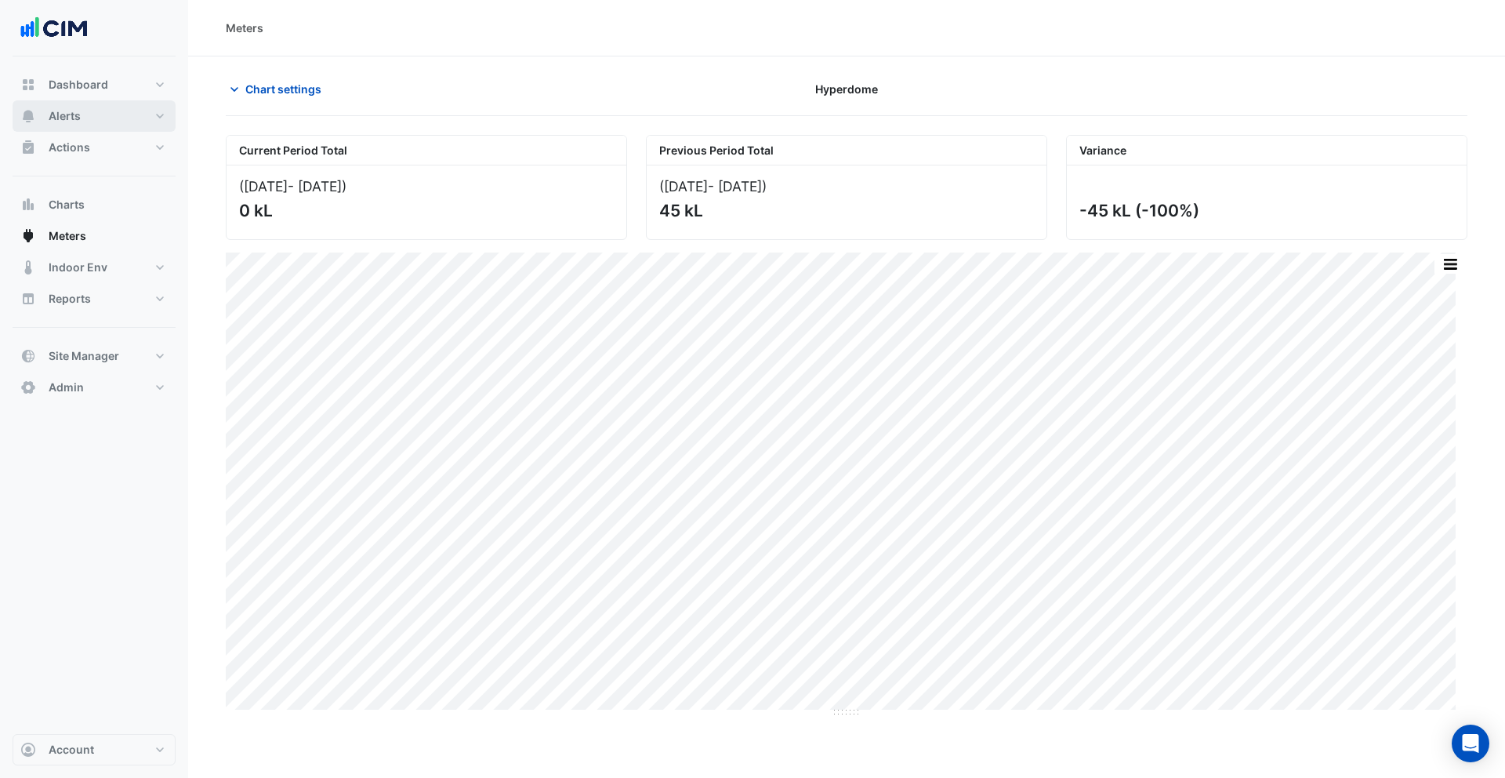
click at [79, 102] on button "Alerts" at bounding box center [94, 115] width 163 height 31
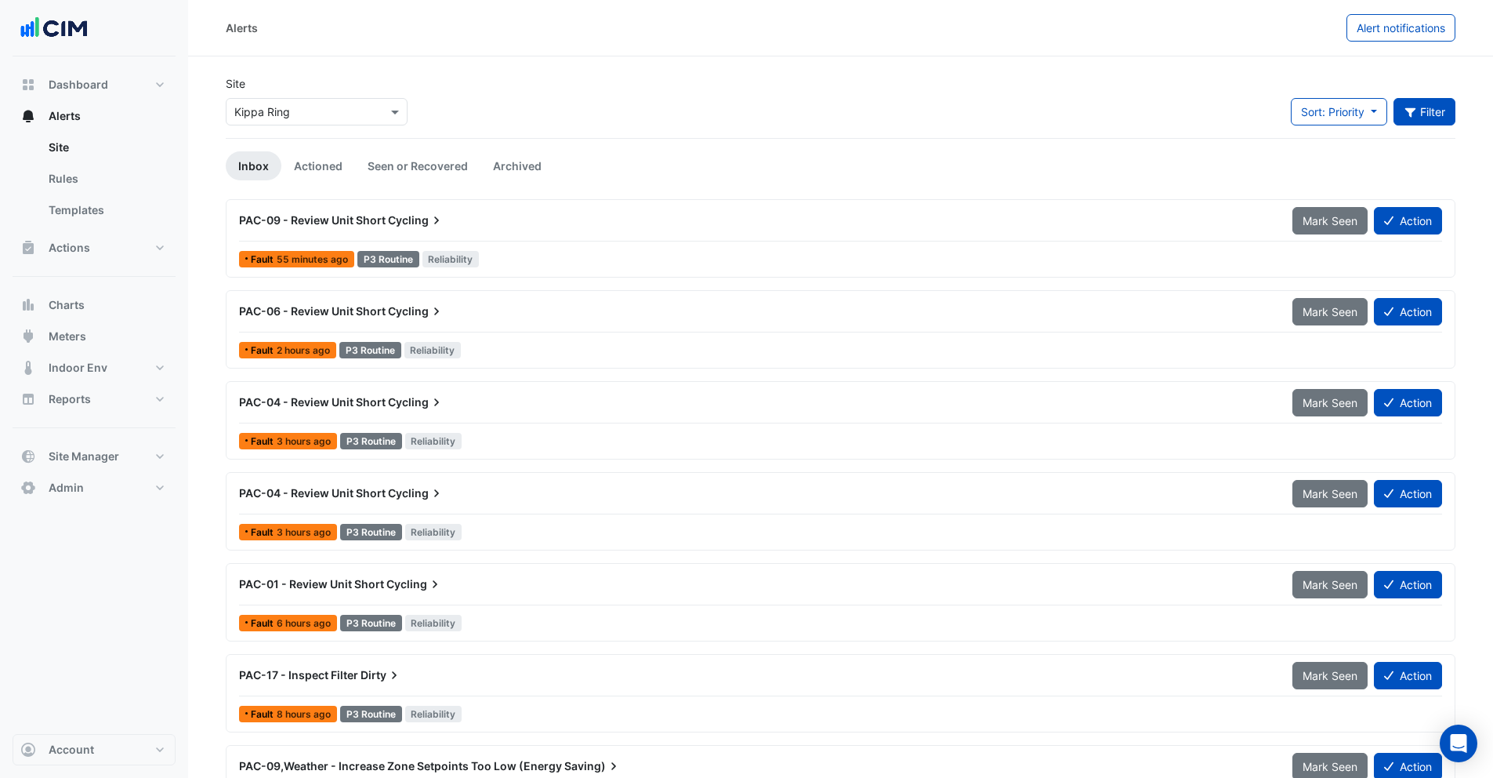
click at [1448, 111] on button "Filter" at bounding box center [1425, 111] width 63 height 27
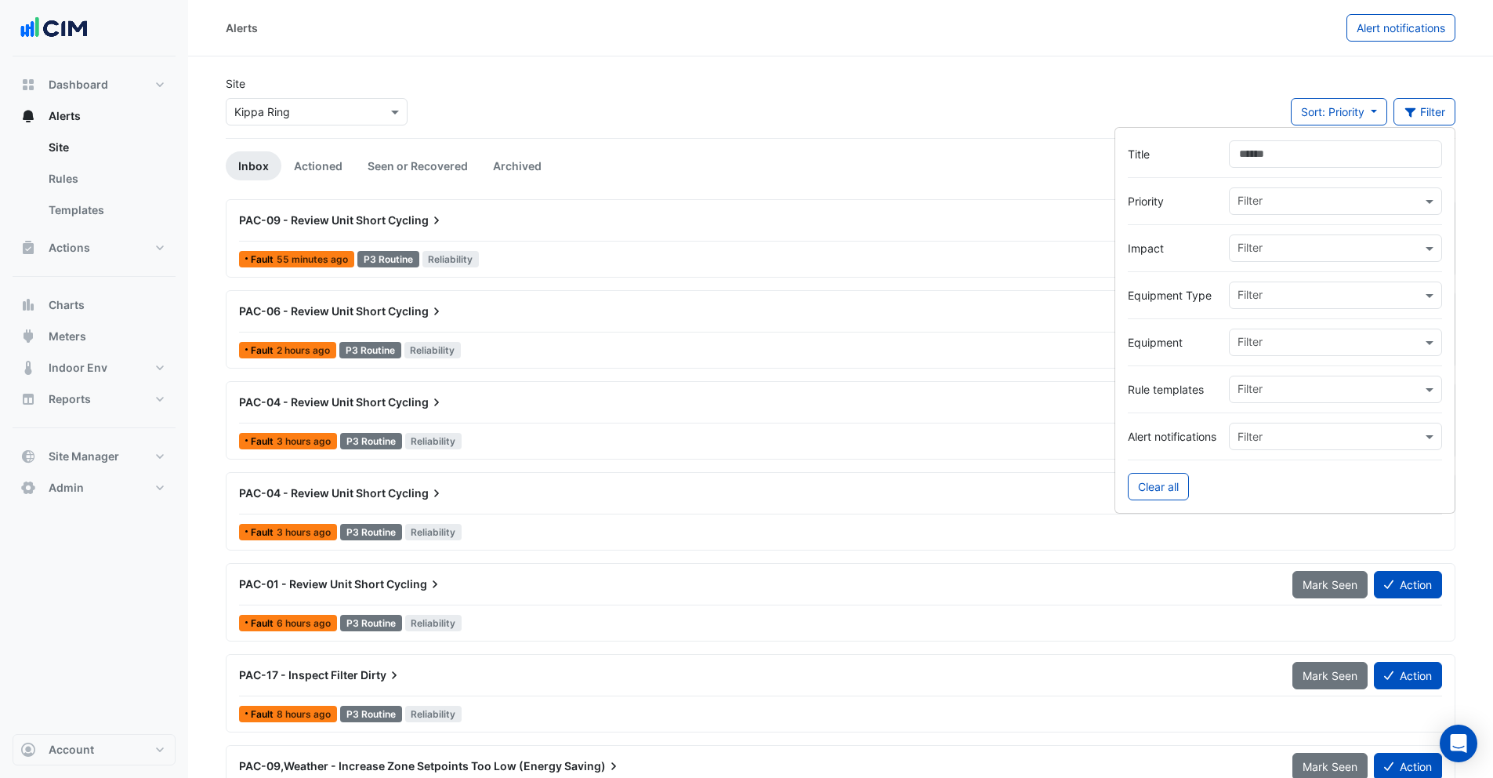
click at [1361, 301] on input "text" at bounding box center [1330, 297] width 184 height 16
type input "***"
click at [1287, 356] on span "Water Meters" at bounding box center [1277, 351] width 68 height 13
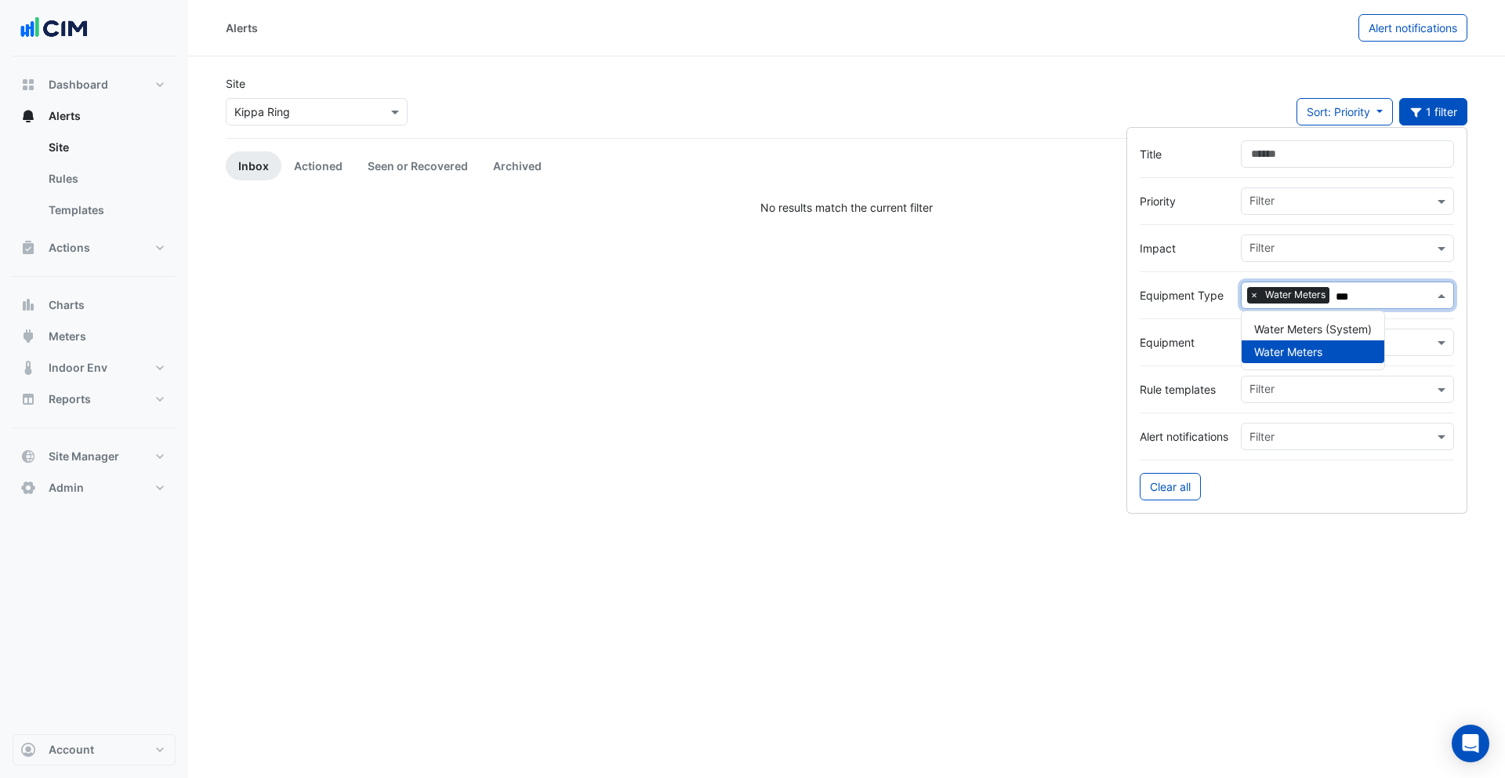
click at [281, 120] on div "× Kippa Ring" at bounding box center [317, 111] width 182 height 27
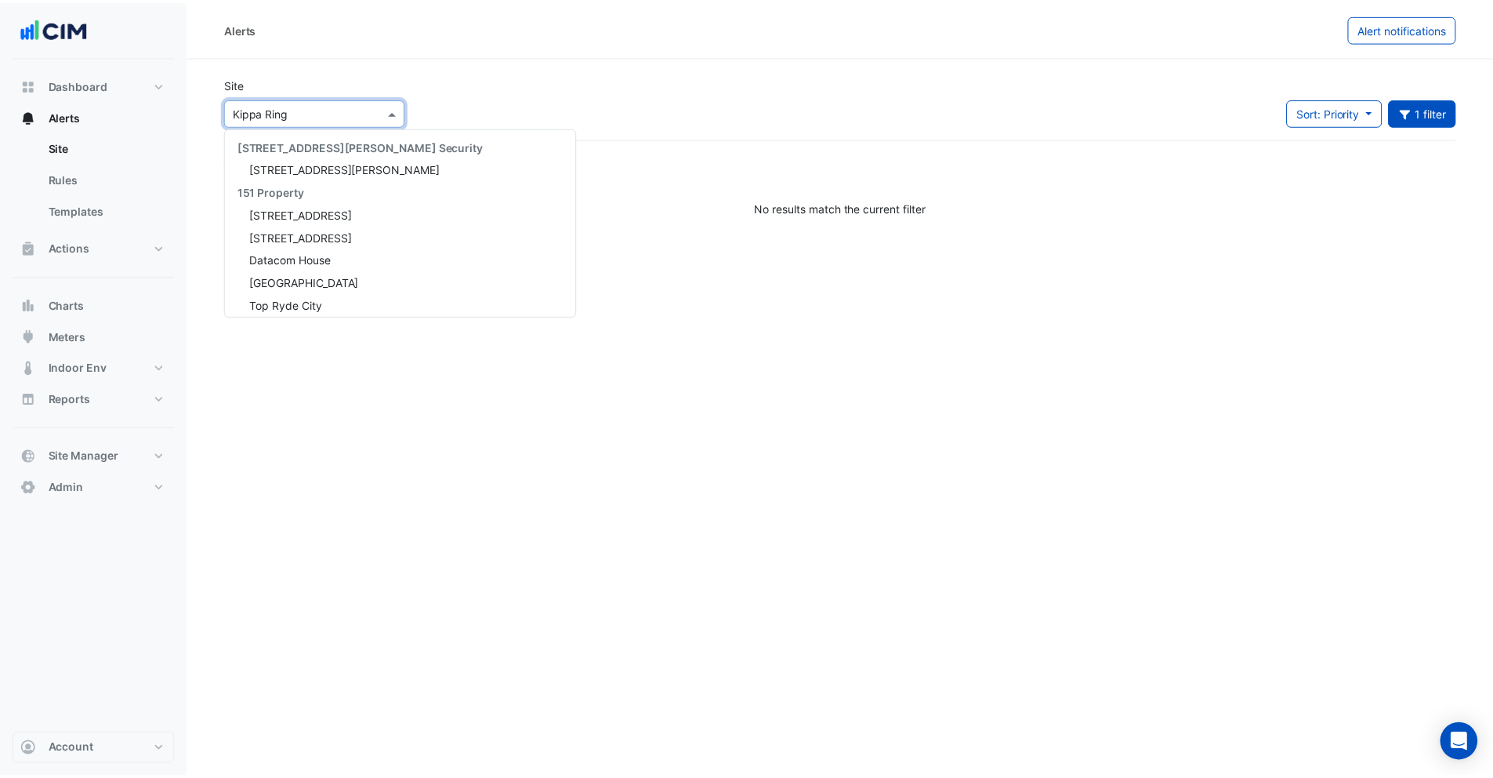
scroll to position [21514, 0]
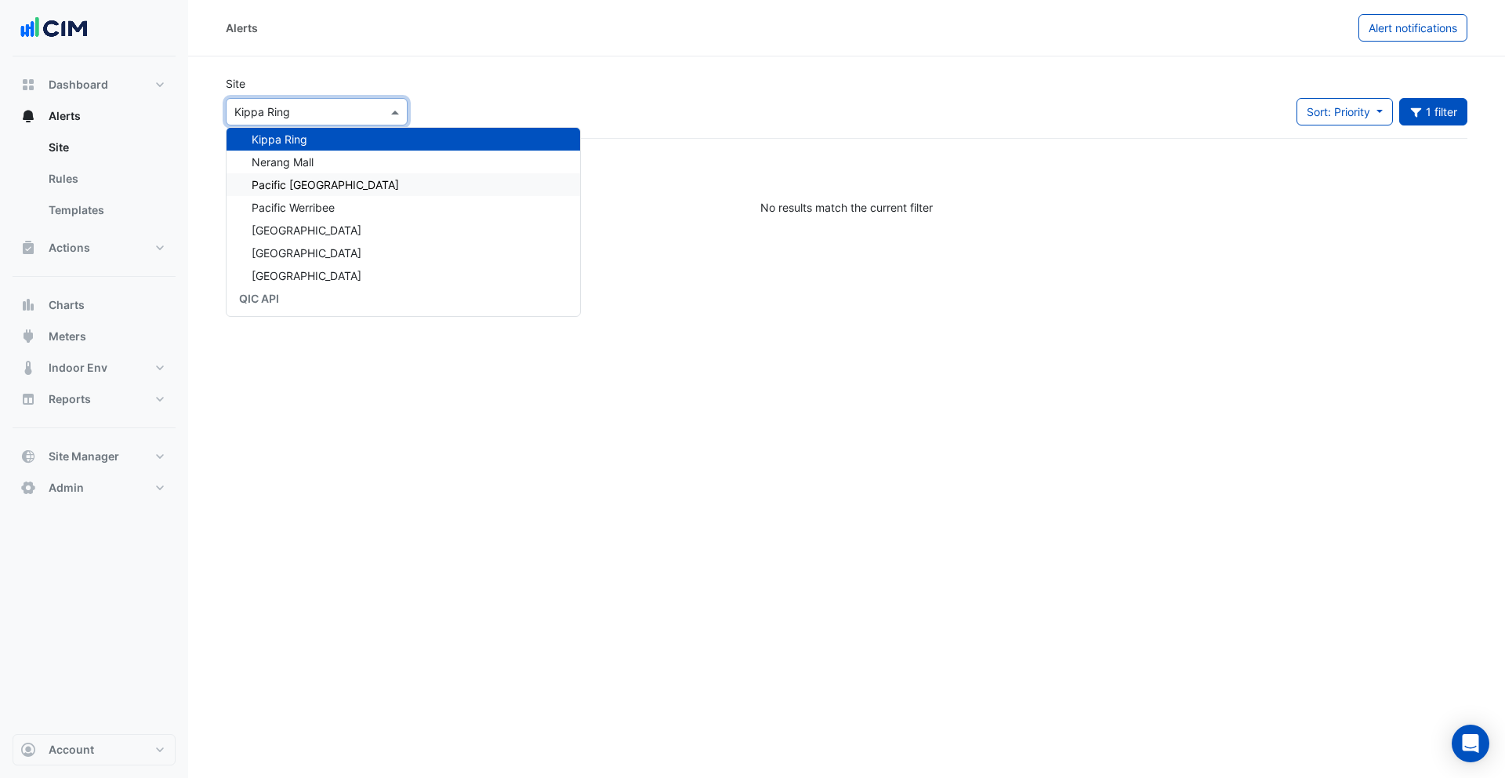
click at [301, 187] on span "Pacific Epping Plaza" at bounding box center [325, 184] width 147 height 13
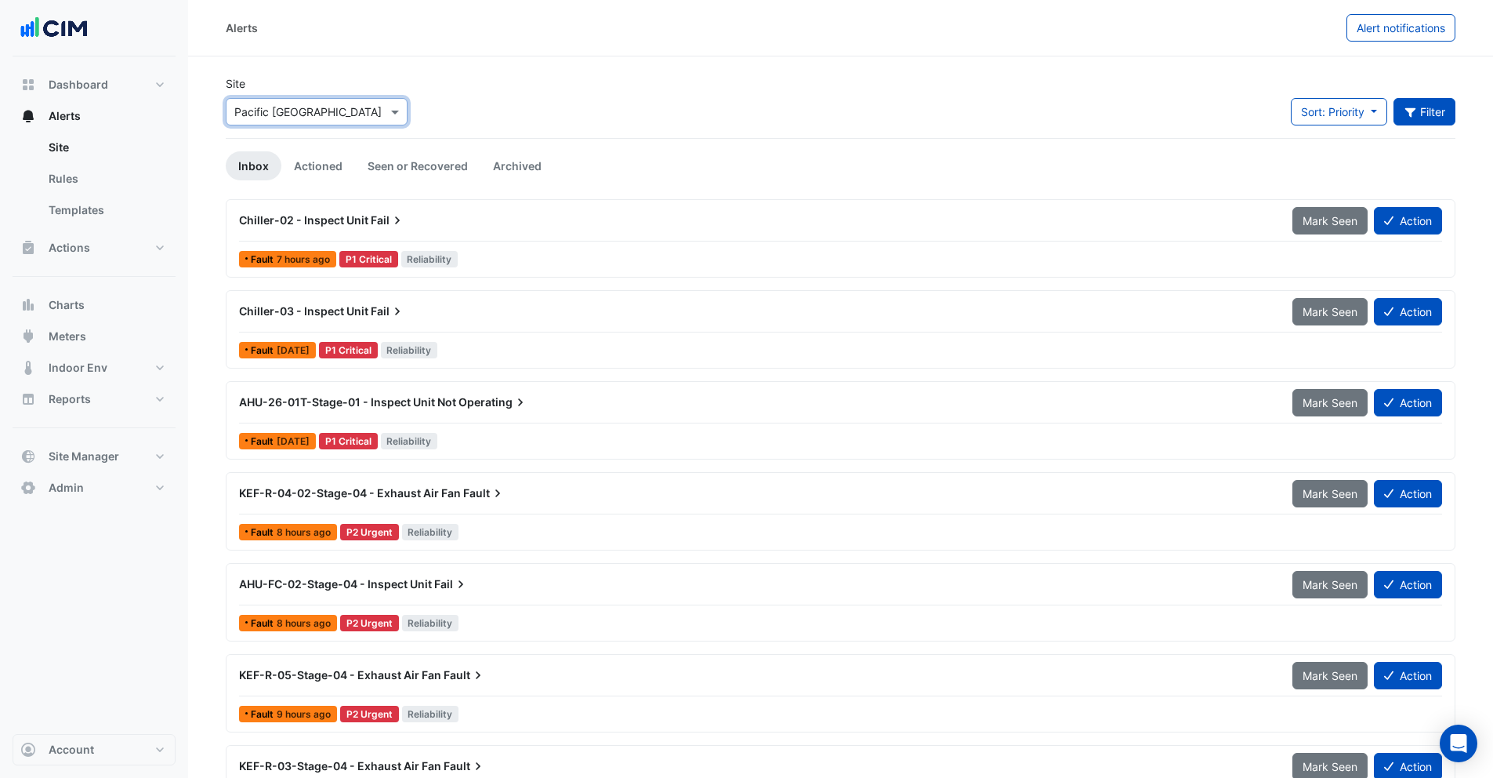
click at [1435, 111] on button "Filter" at bounding box center [1425, 111] width 63 height 27
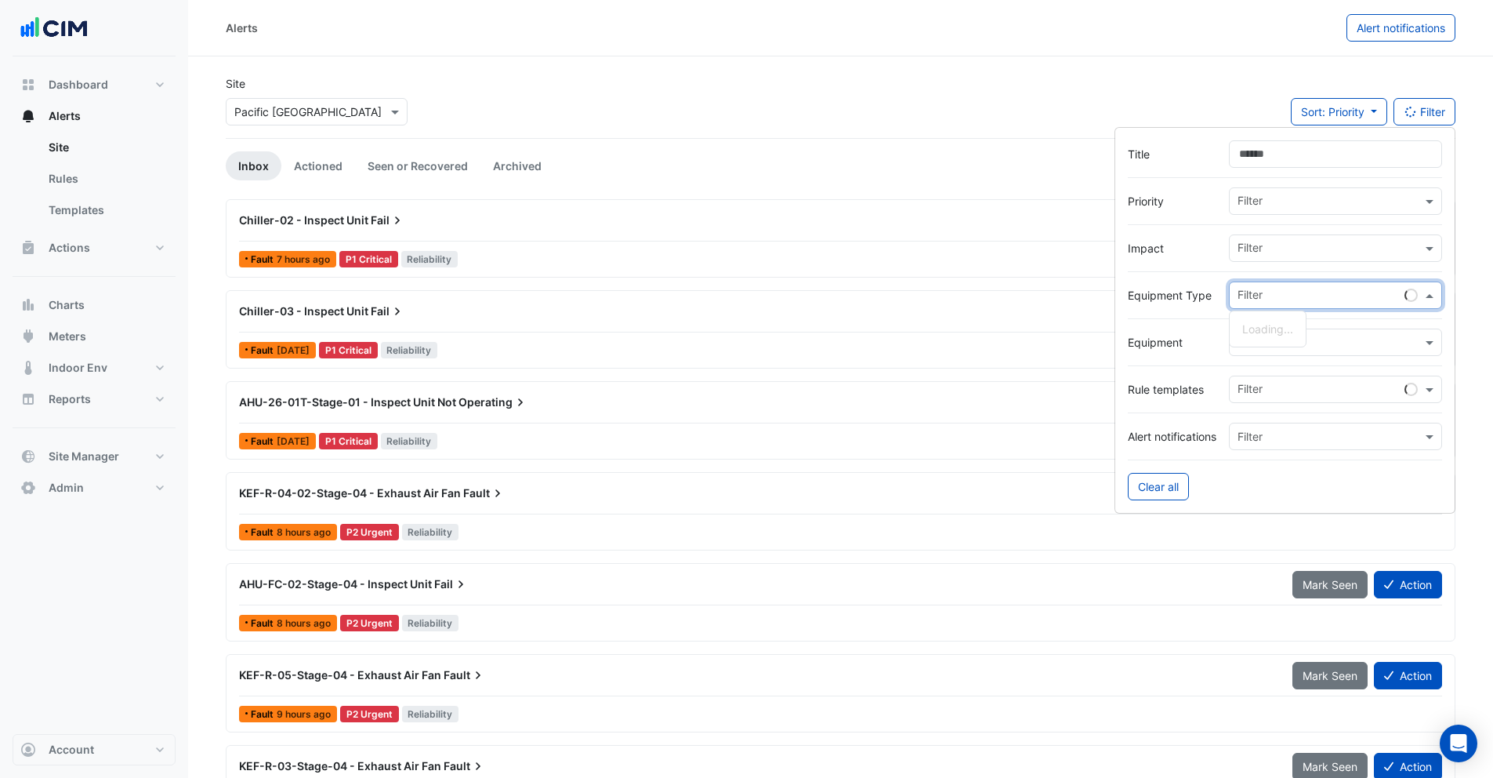
click at [1259, 290] on input "text" at bounding box center [1321, 297] width 167 height 16
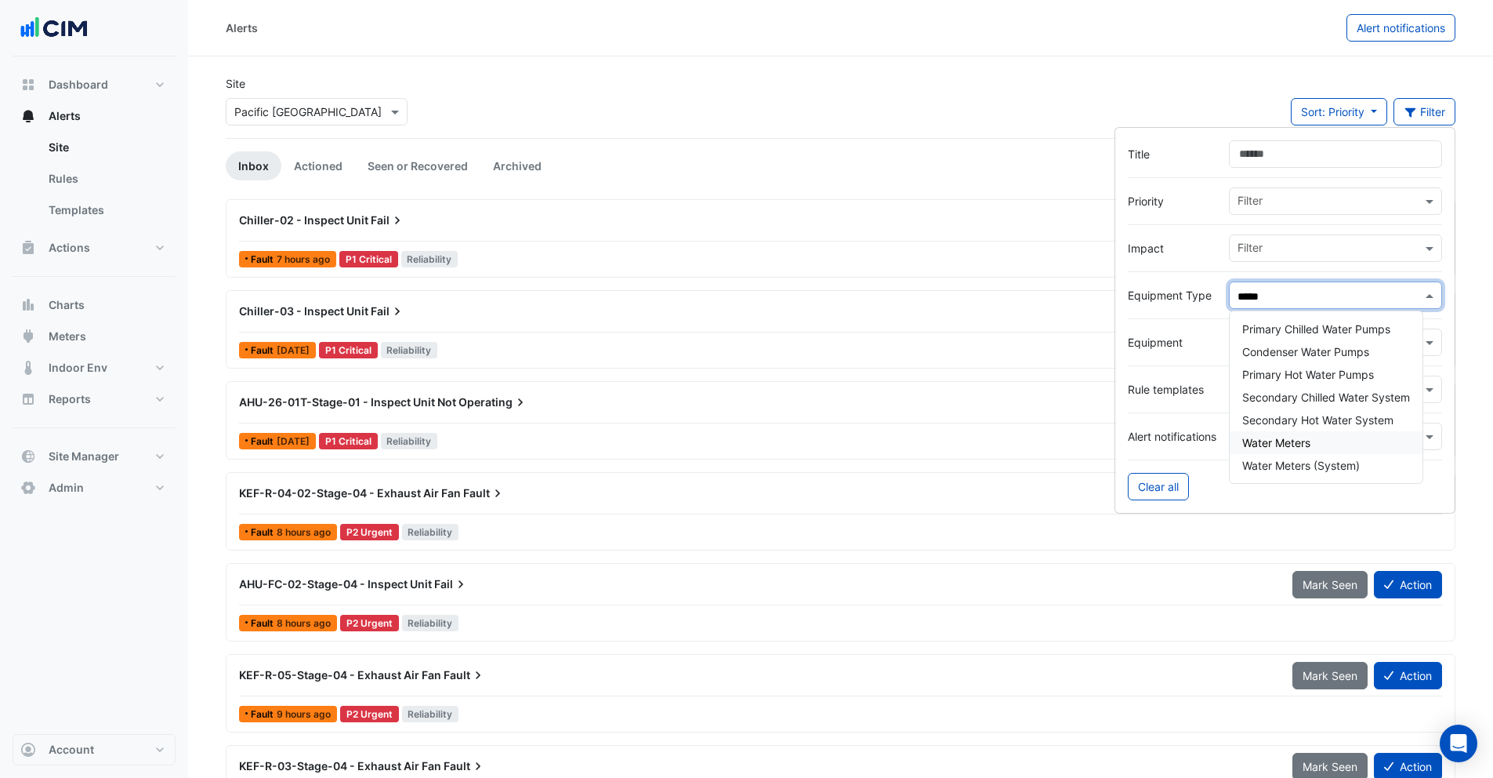
click at [1279, 452] on div "Water Meters" at bounding box center [1326, 442] width 193 height 23
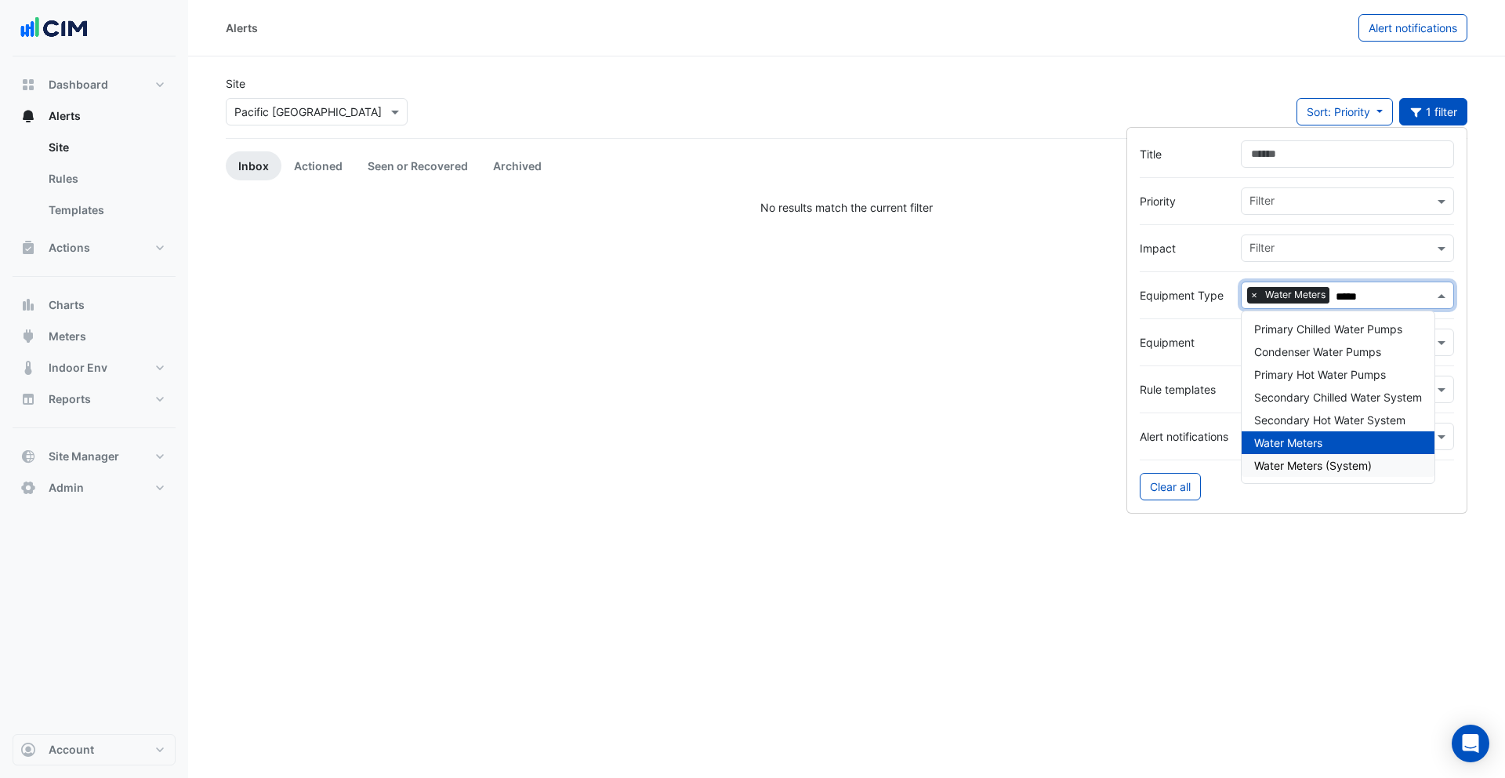
type input "*****"
click at [1054, 495] on div "Alerts Alert notifications Site × Pacific Epping Plaza Sort: Priority Priority …" at bounding box center [846, 389] width 1317 height 778
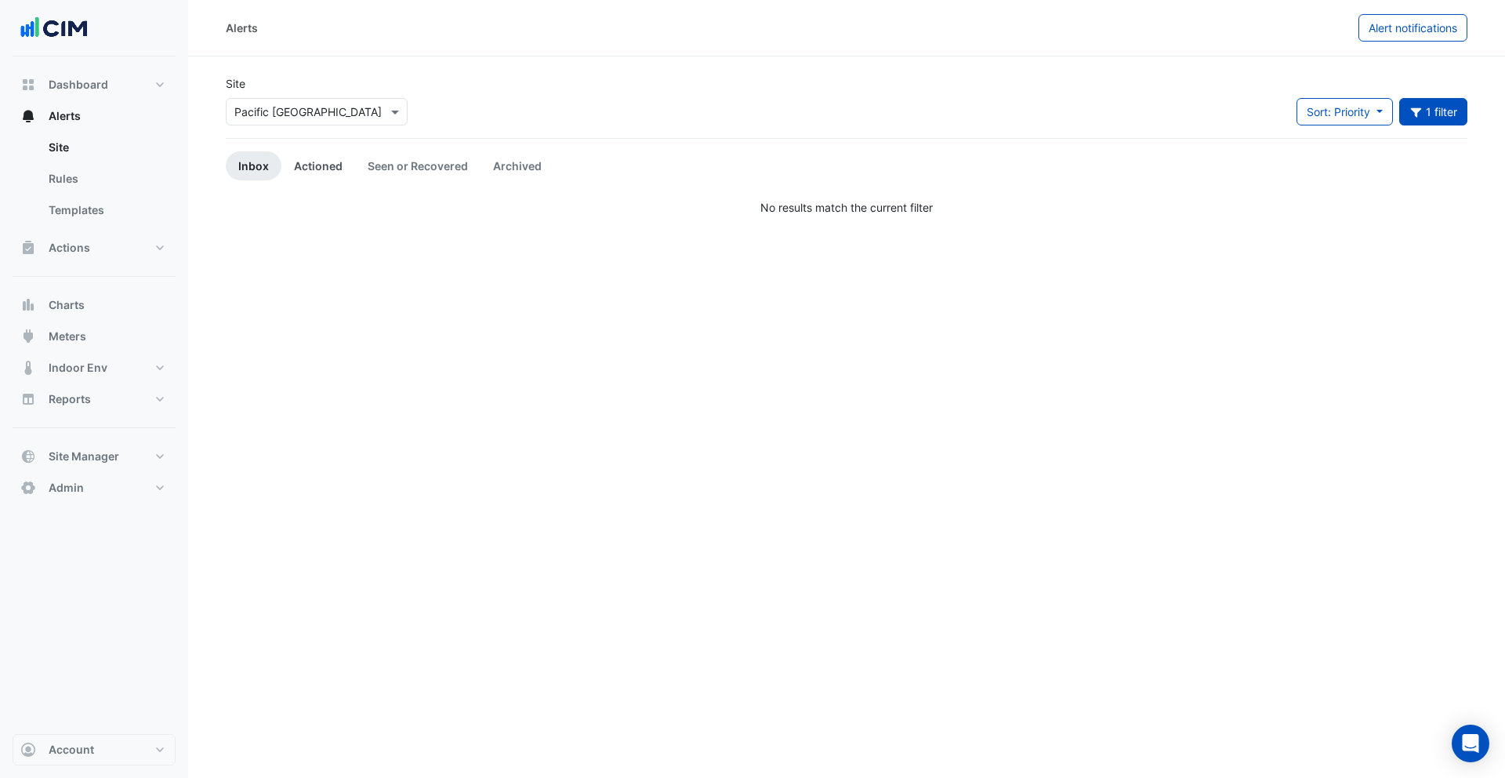
click at [325, 158] on link "Actioned" at bounding box center [318, 165] width 74 height 29
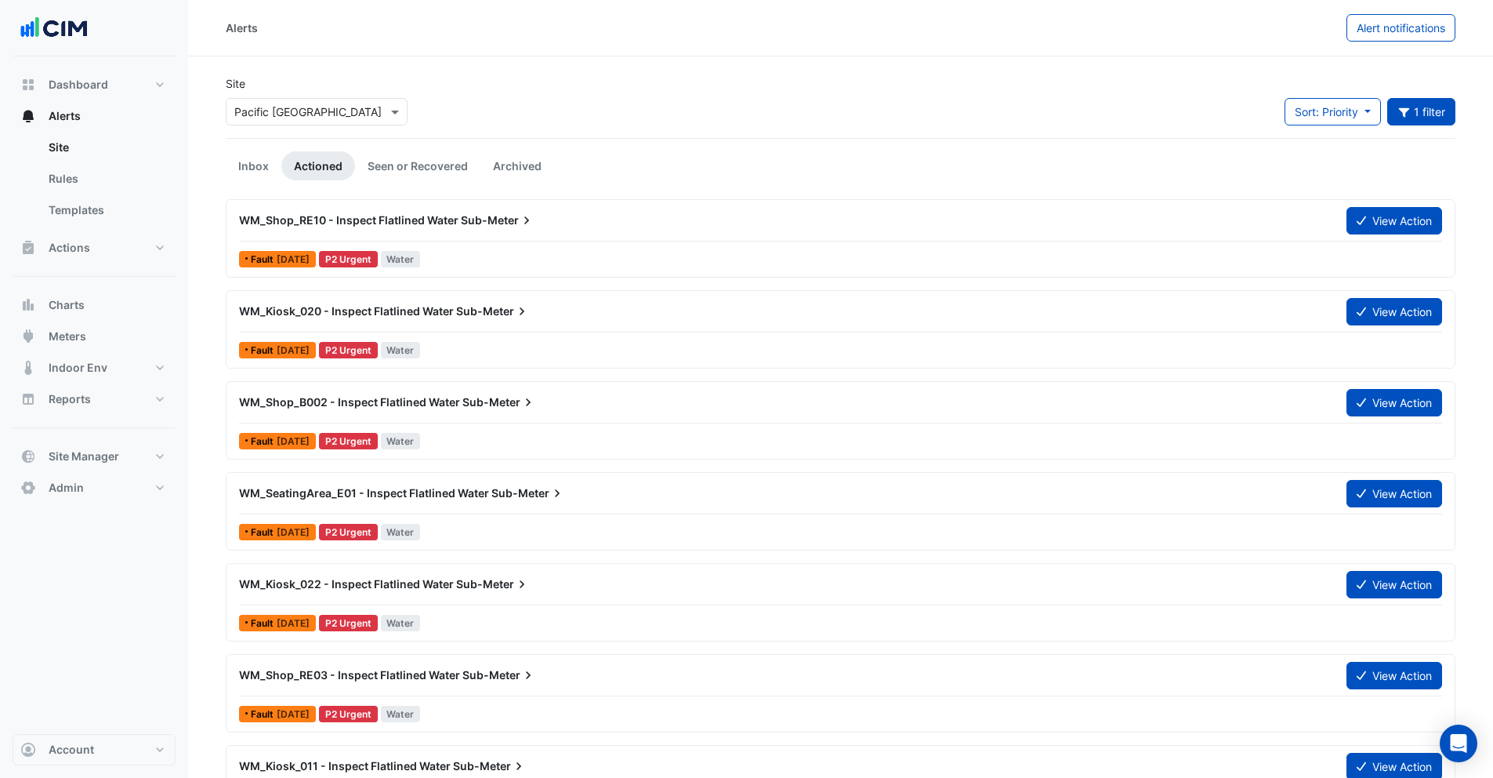
click at [517, 231] on div "WM_Shop_RE10 - Inspect Flatlined Water Sub-Meter" at bounding box center [784, 220] width 1108 height 28
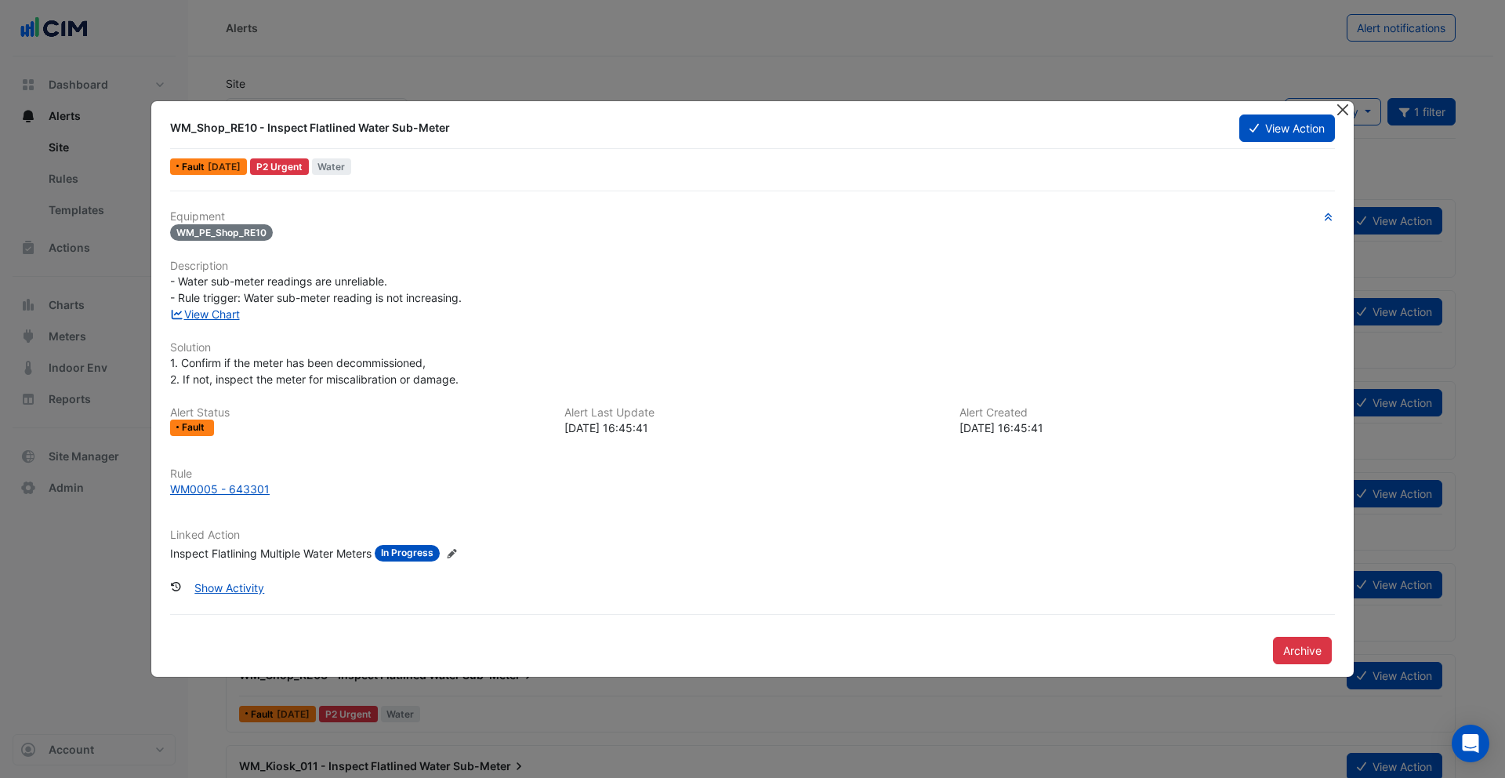
click at [1343, 110] on button "Close" at bounding box center [1342, 109] width 16 height 16
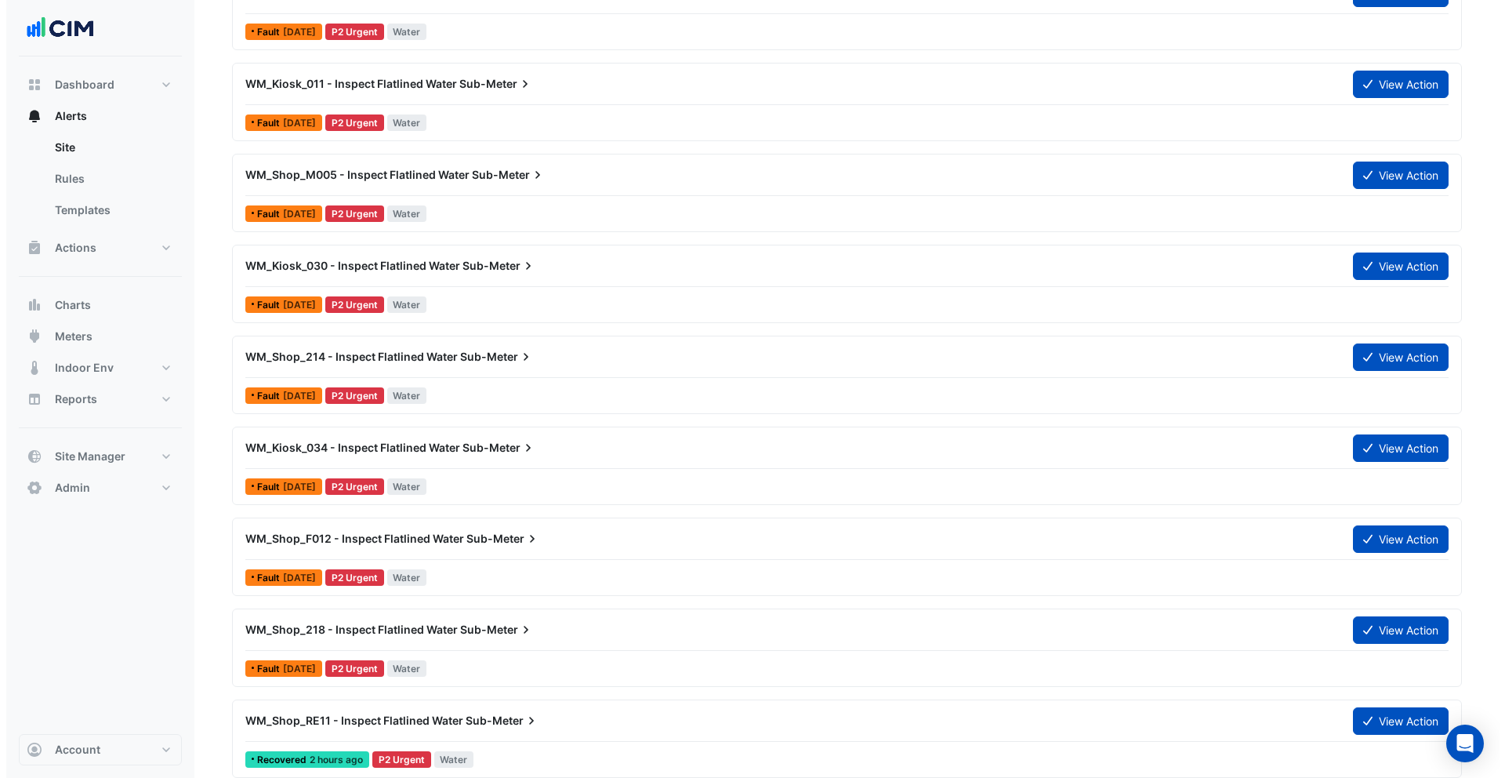
scroll to position [683, 0]
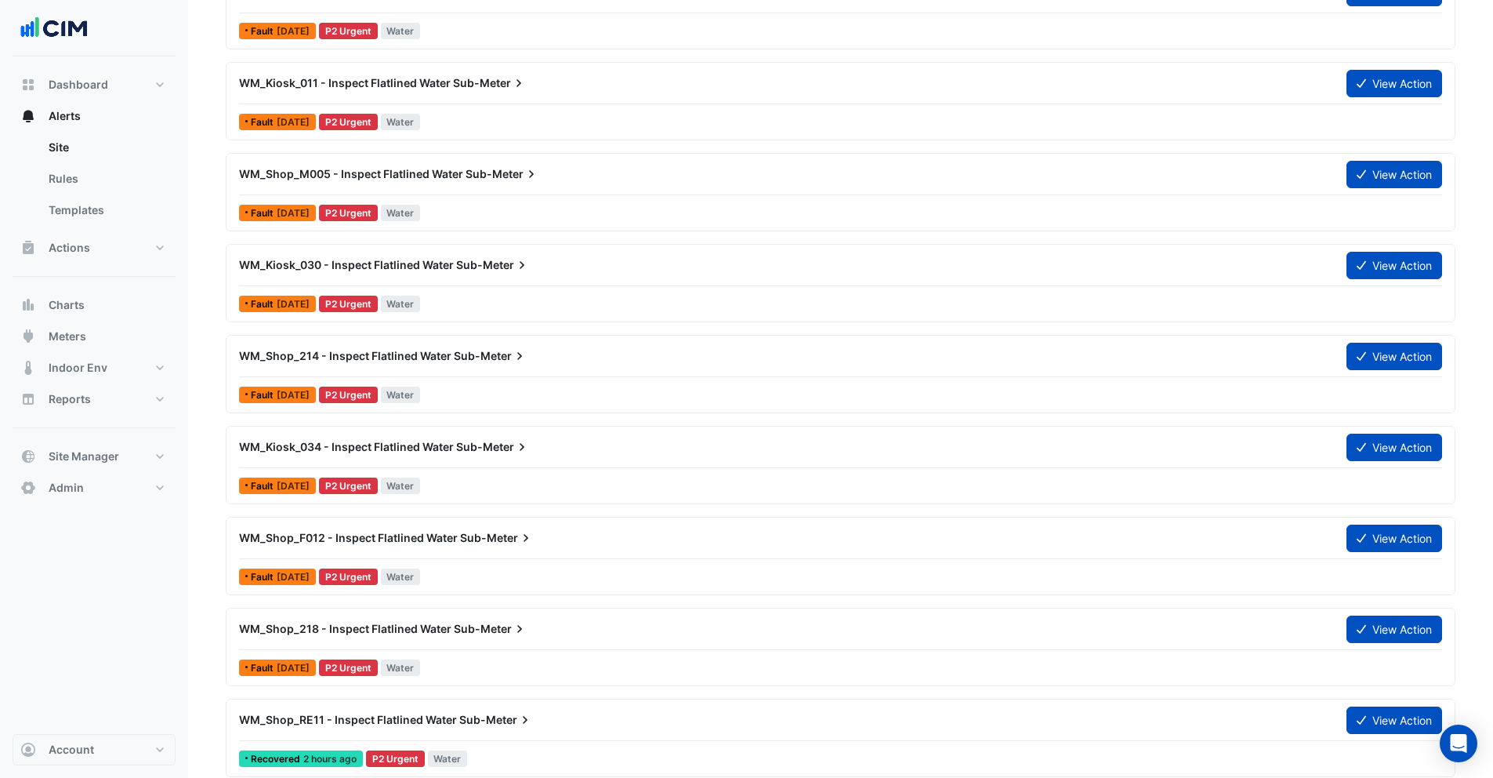
click at [492, 623] on span "Sub-Meter" at bounding box center [491, 629] width 74 height 16
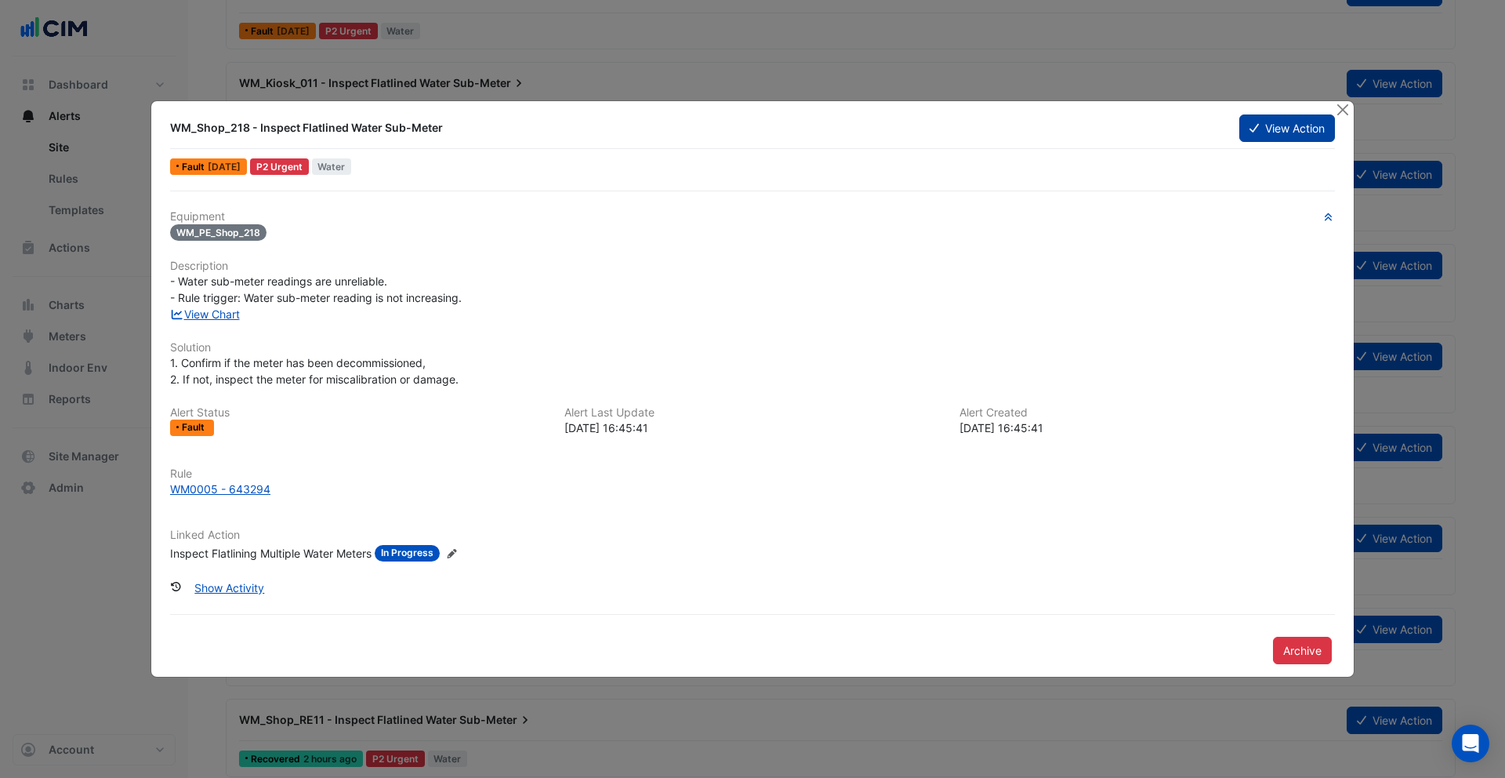
click at [1277, 130] on button "View Action" at bounding box center [1287, 127] width 96 height 27
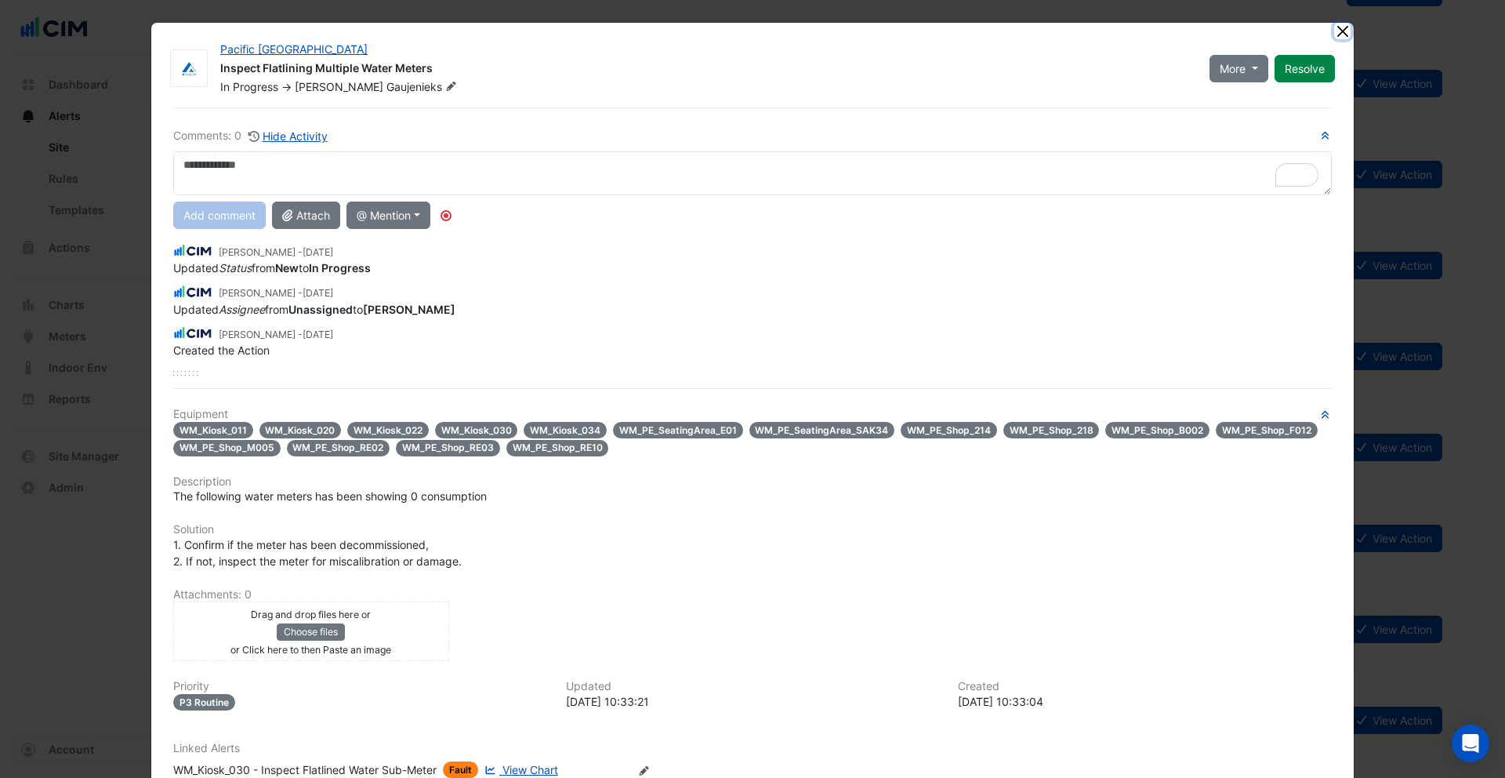
click at [1334, 24] on button "Close" at bounding box center [1342, 31] width 16 height 16
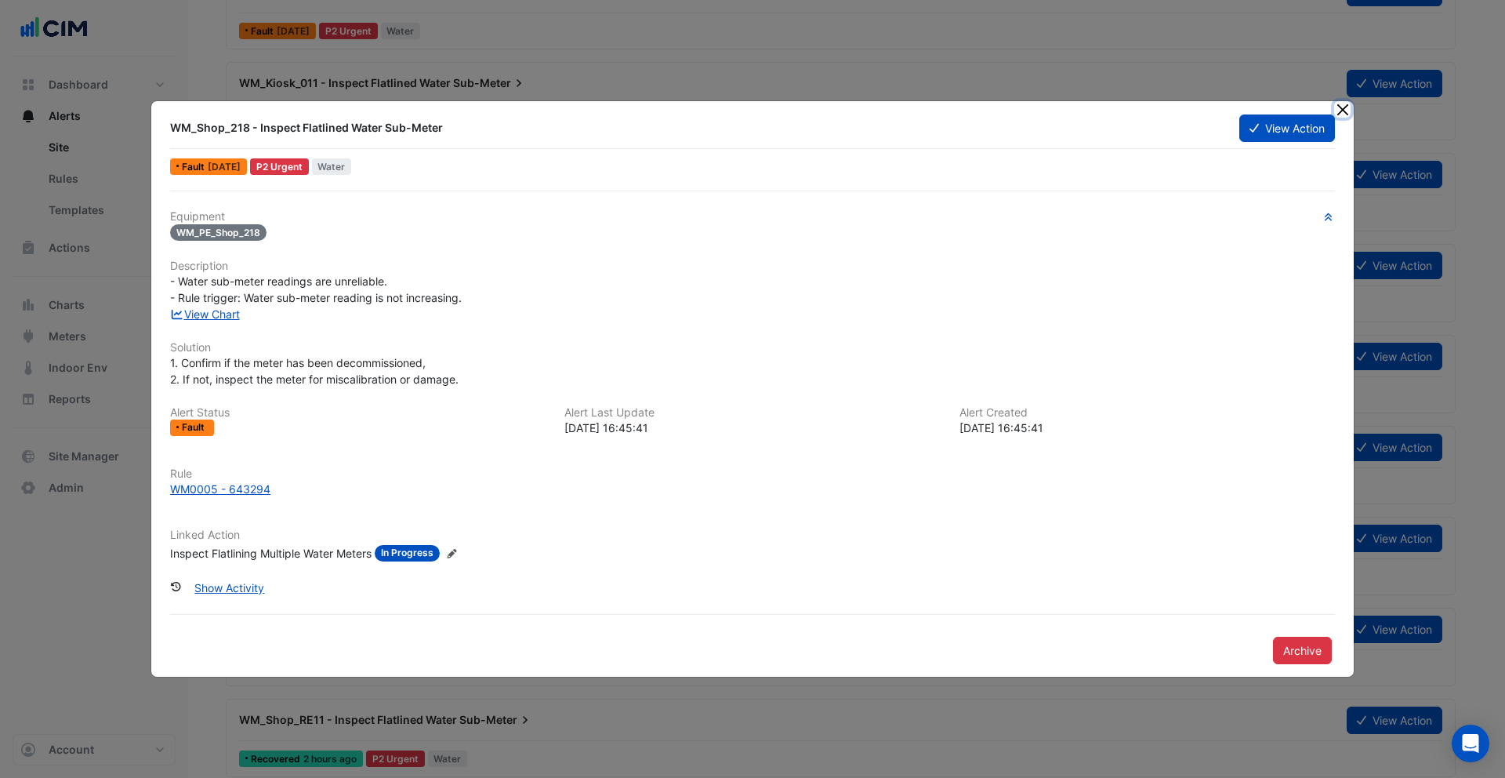
click at [1347, 103] on button "Close" at bounding box center [1342, 109] width 16 height 16
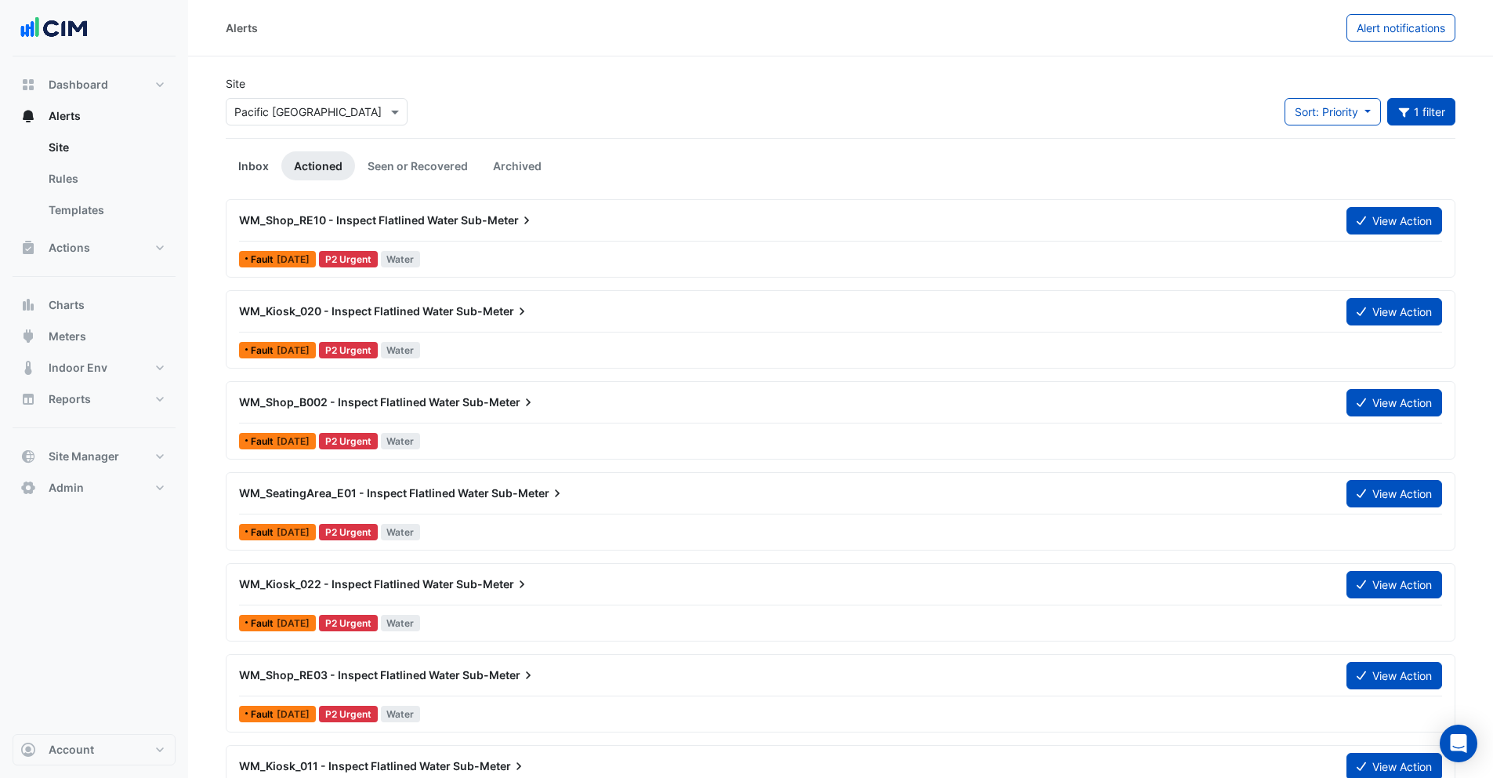
click at [261, 165] on link "Inbox" at bounding box center [254, 165] width 56 height 29
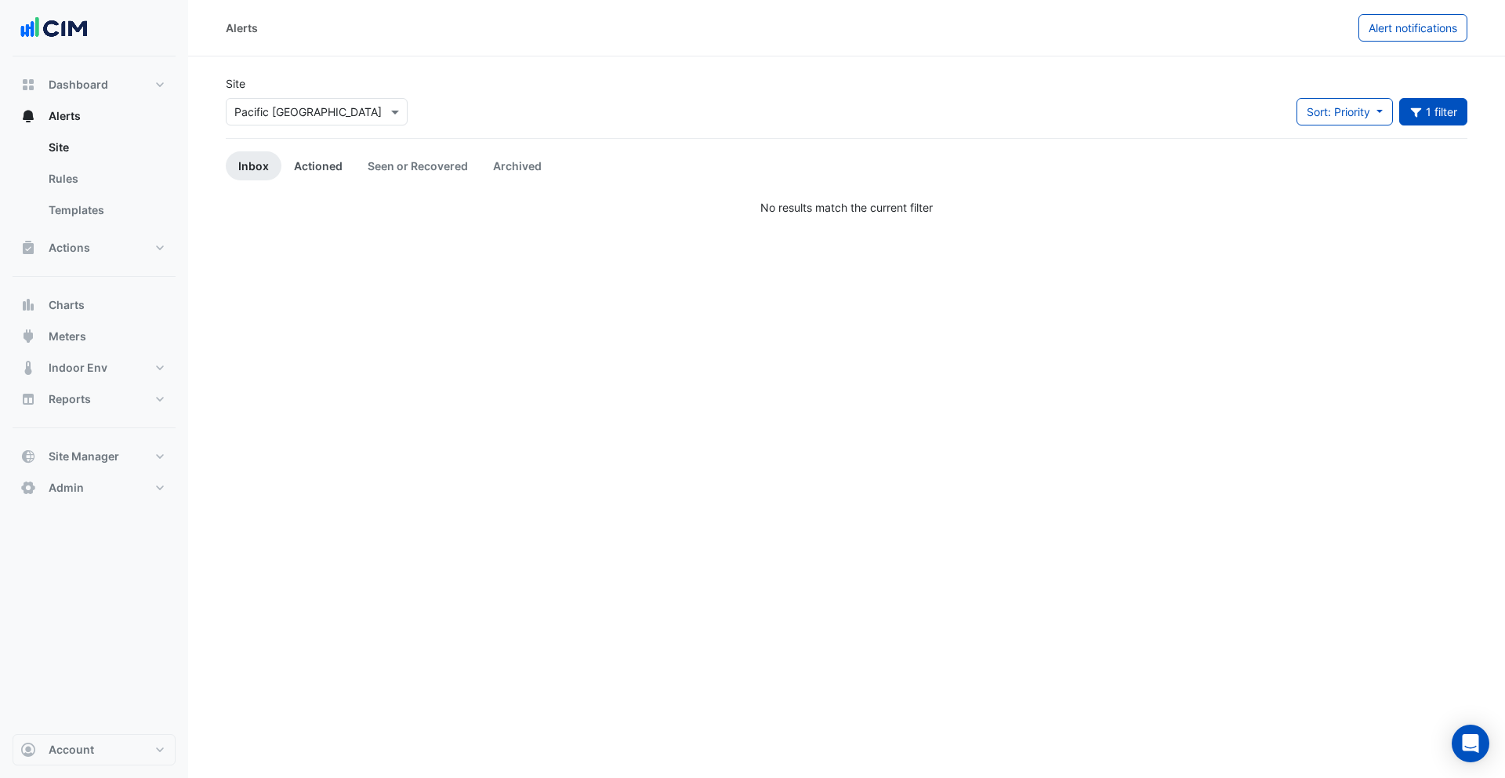
click at [349, 169] on link "Actioned" at bounding box center [318, 165] width 74 height 29
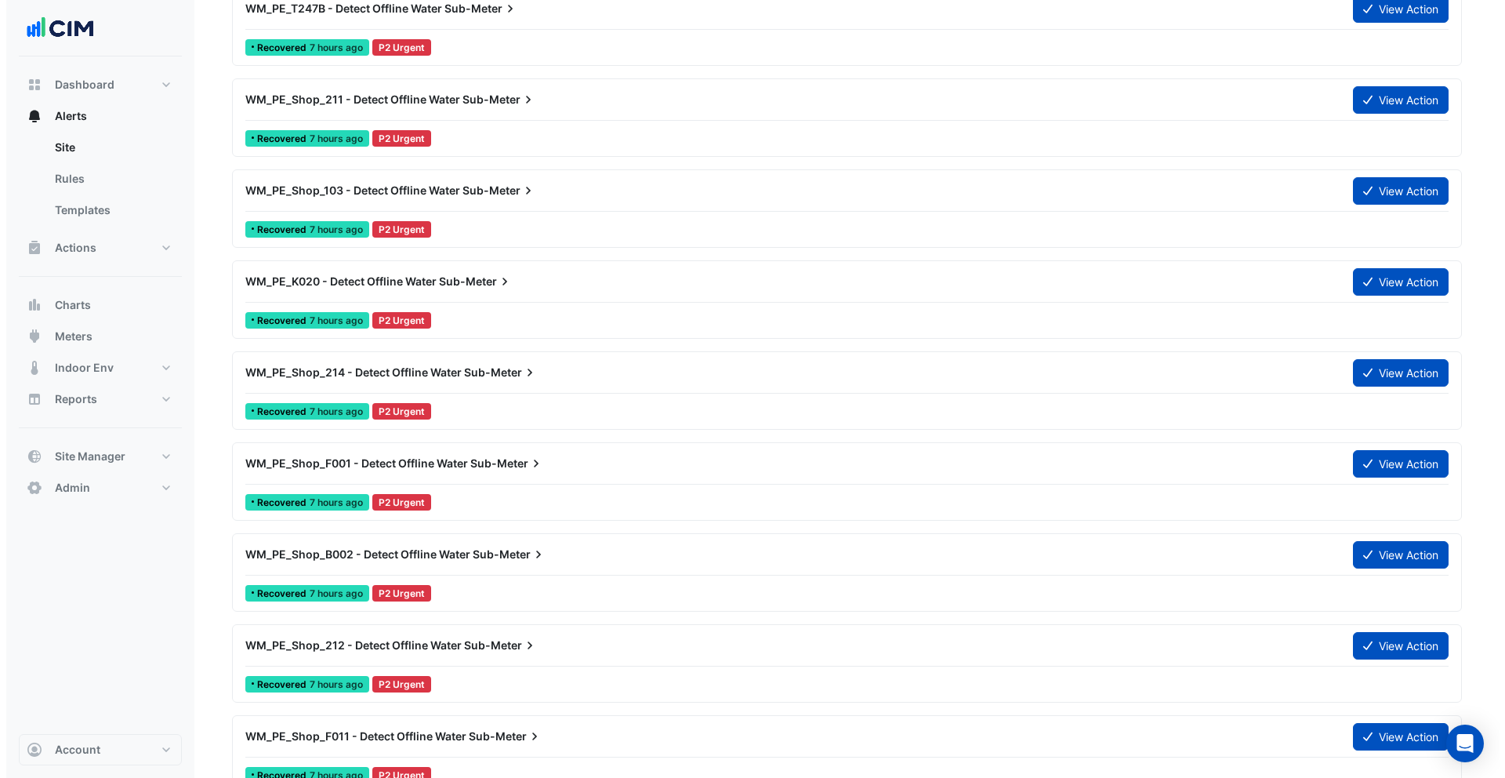
scroll to position [3075, 0]
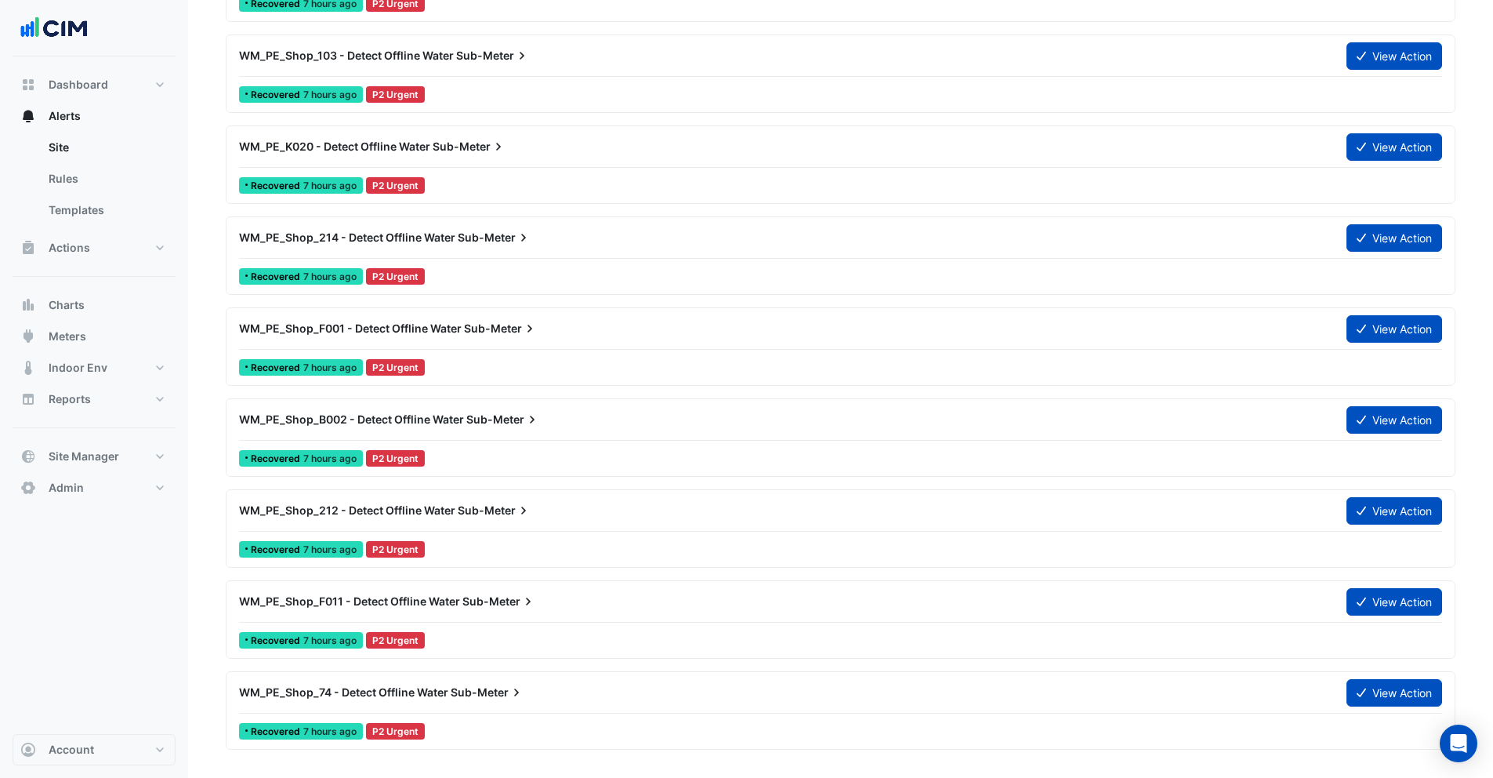
click at [564, 349] on div at bounding box center [840, 349] width 1203 height 1
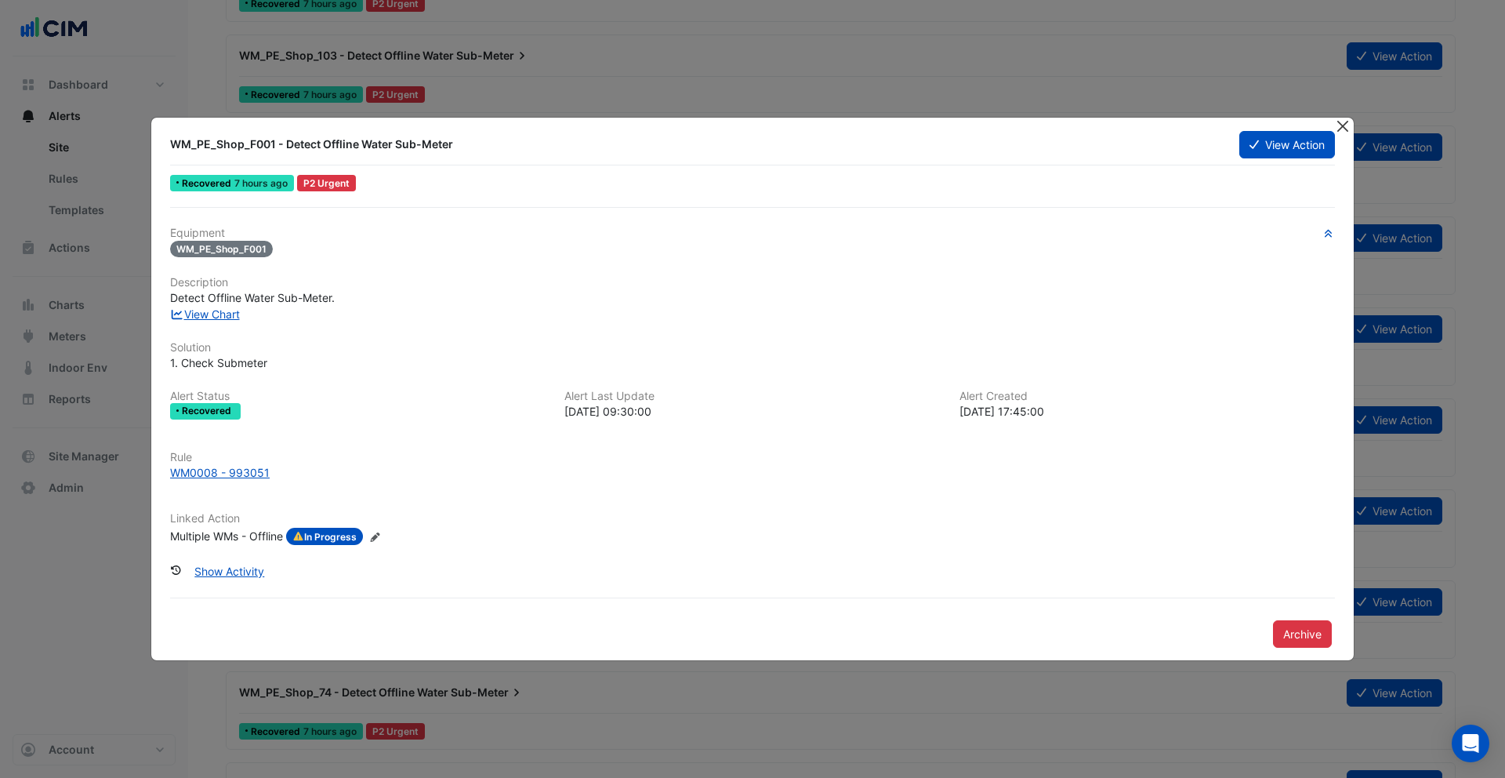
click at [1336, 125] on button "Close" at bounding box center [1342, 126] width 16 height 16
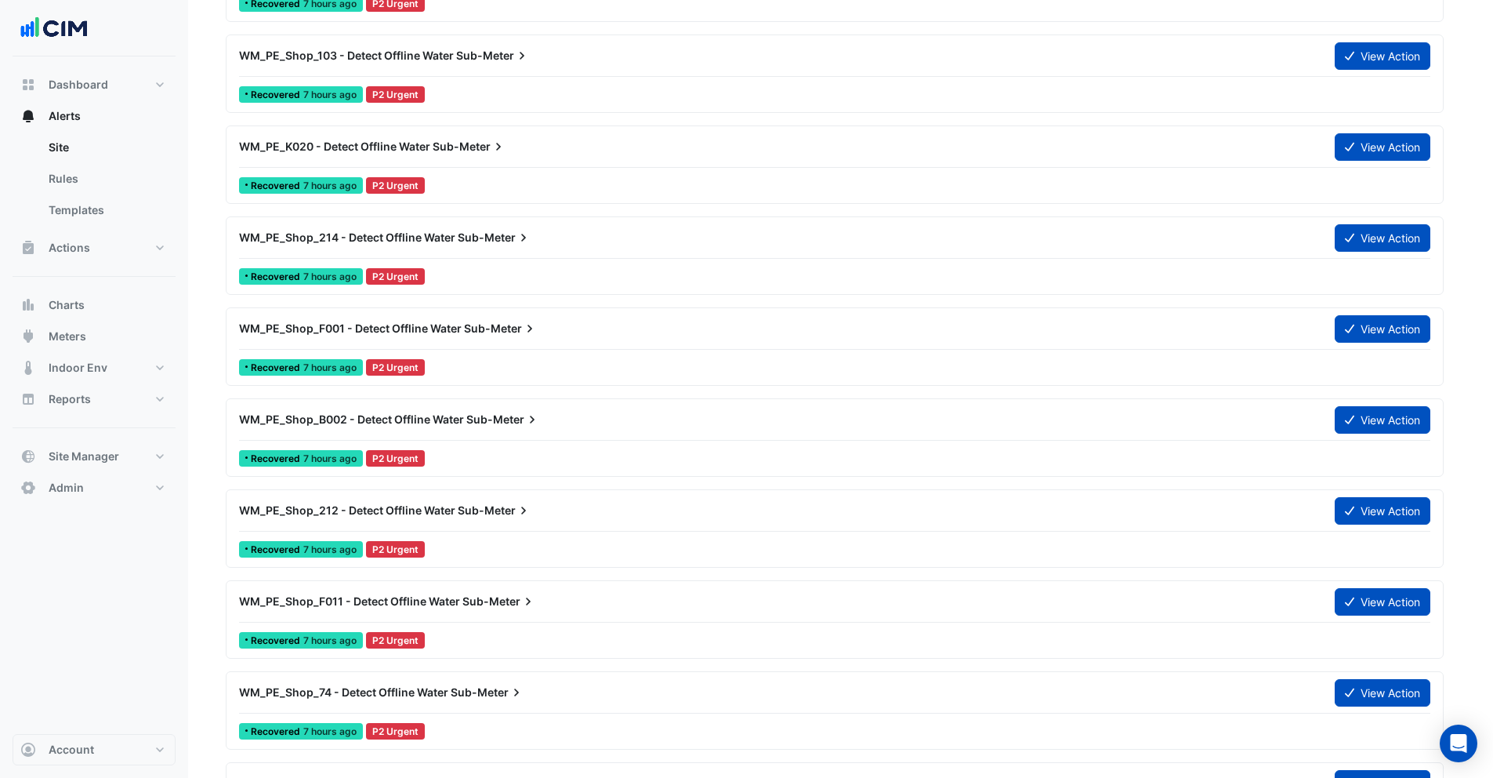
click at [1402, 138] on button "View Action" at bounding box center [1383, 146] width 96 height 27
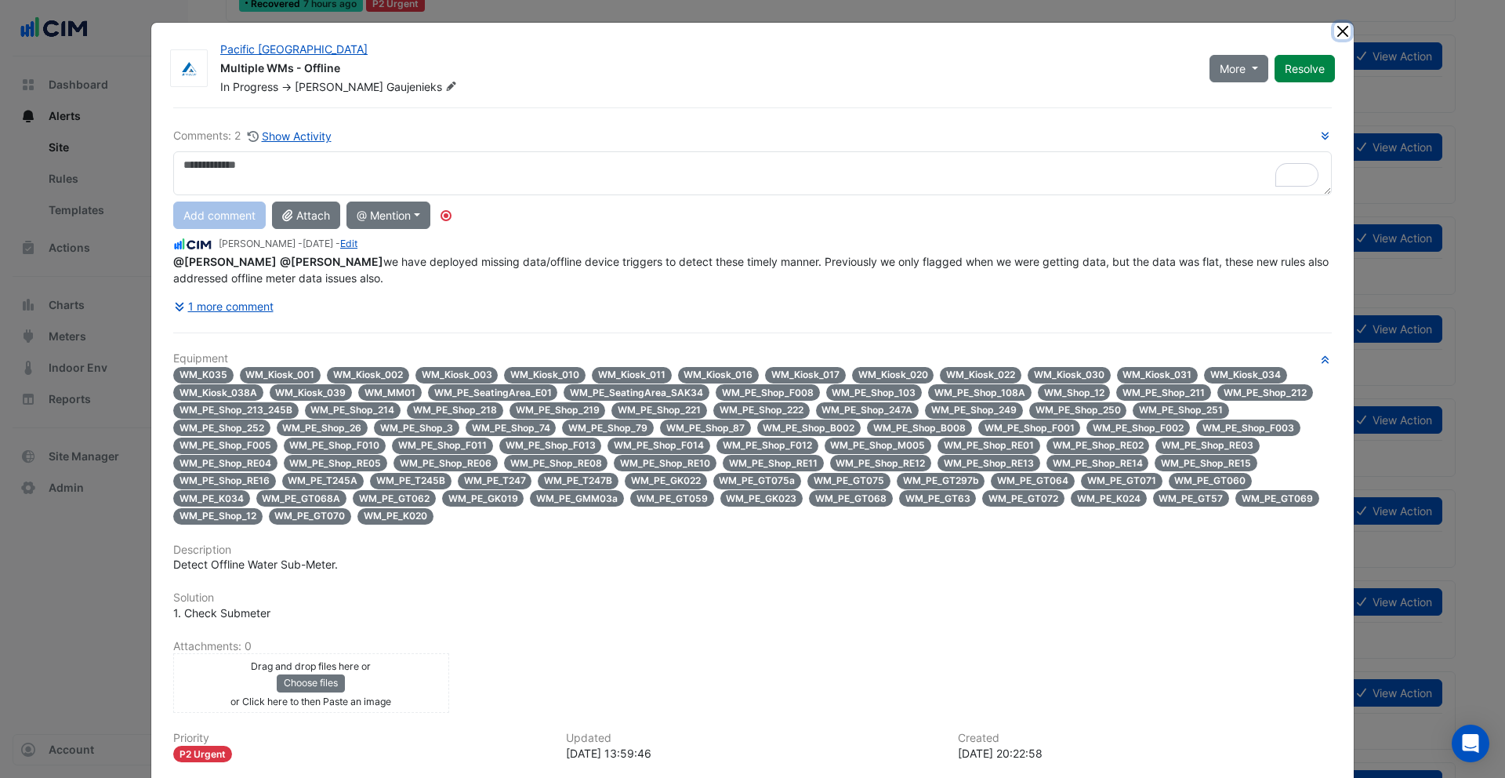
click at [1339, 31] on button "Close" at bounding box center [1342, 31] width 16 height 16
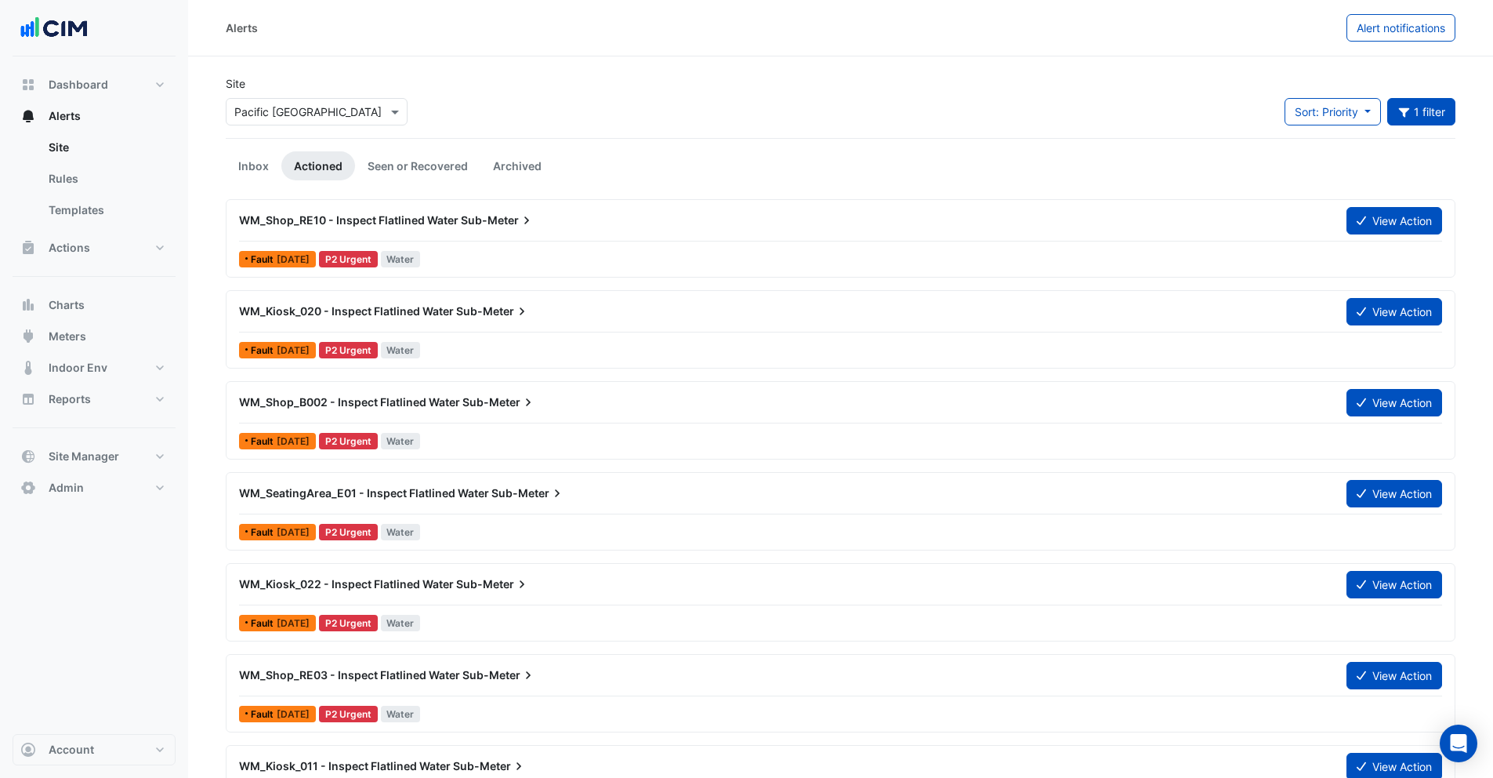
click at [328, 116] on input "text" at bounding box center [300, 112] width 133 height 16
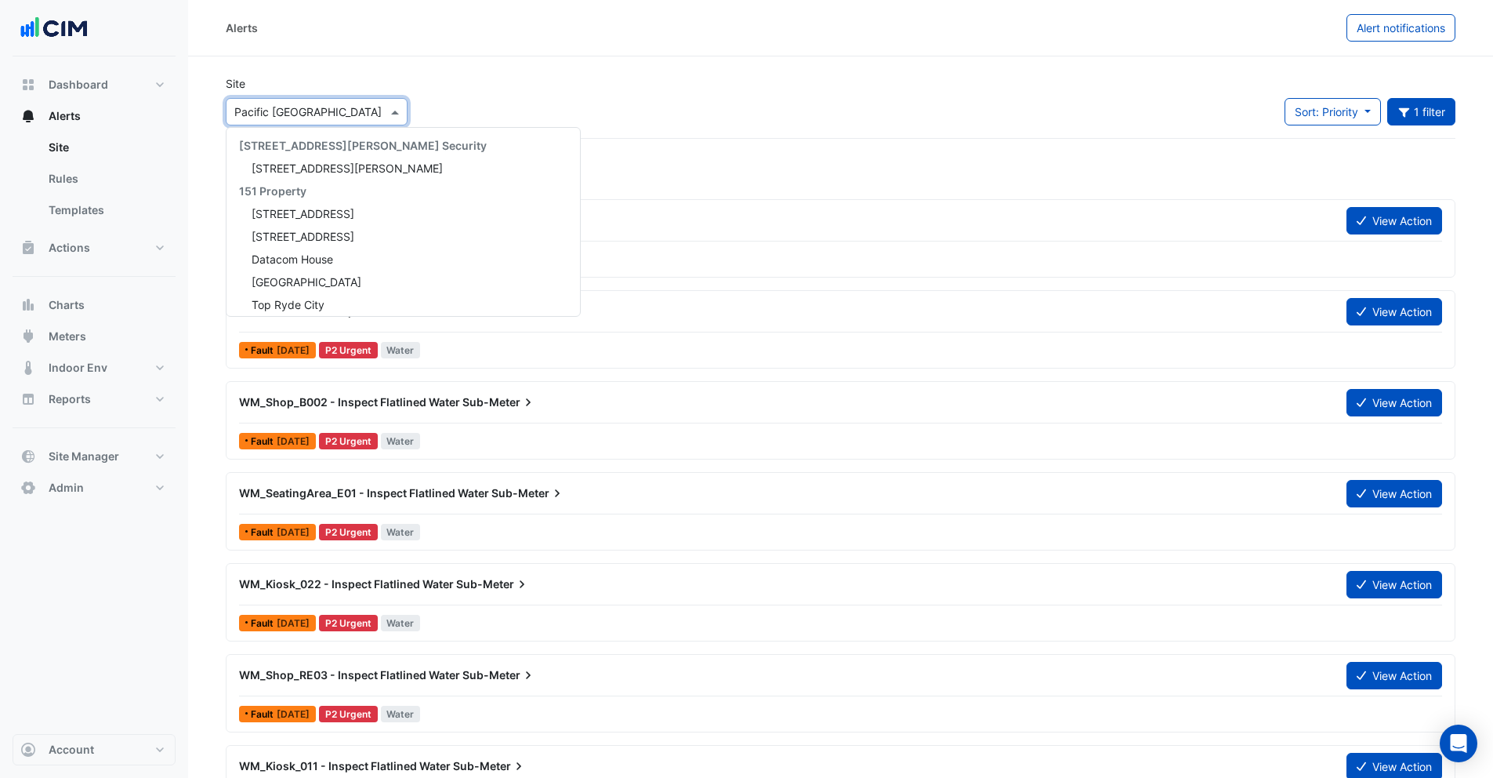
scroll to position [21559, 0]
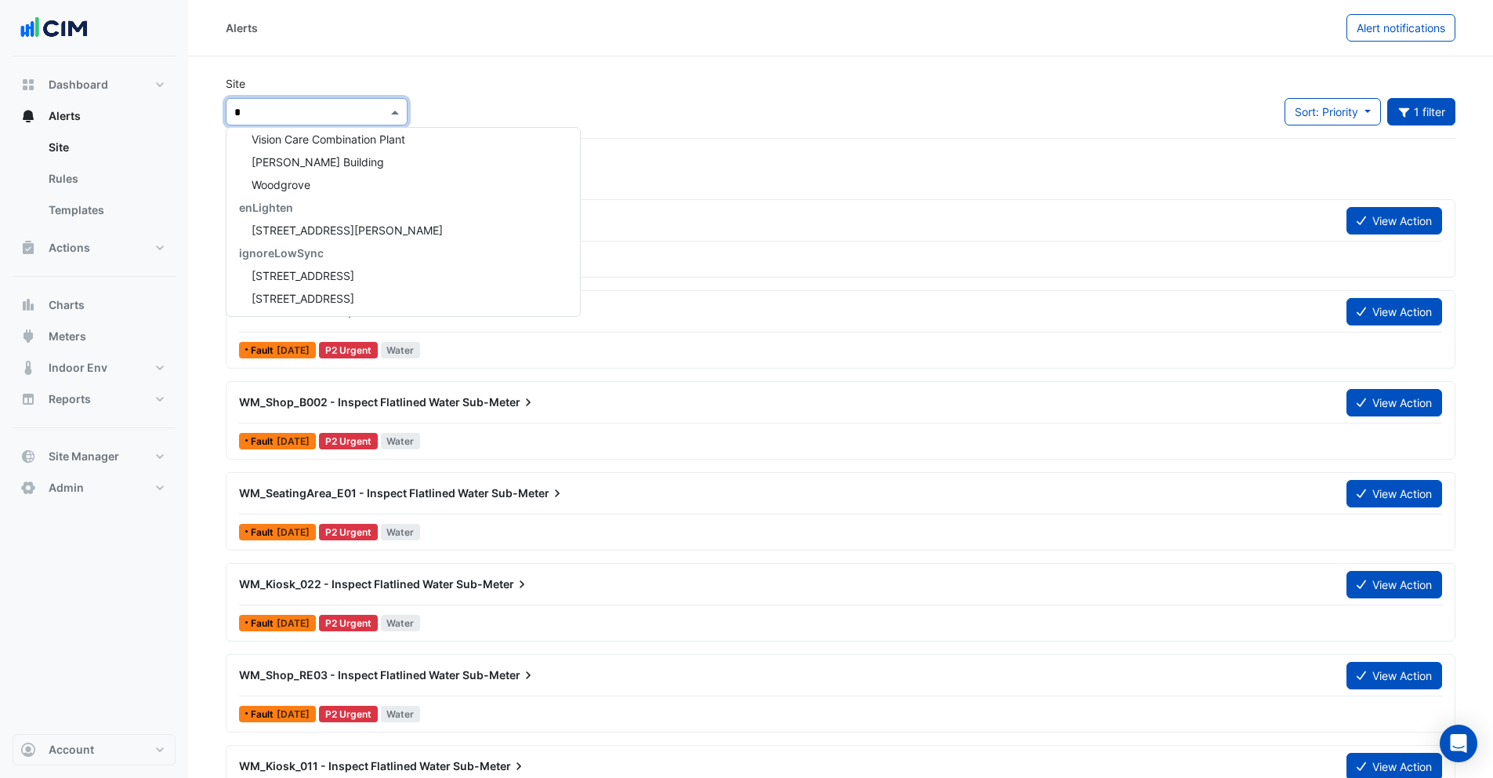
type input "**"
click at [301, 136] on span "Hyperdome" at bounding box center [282, 138] width 60 height 13
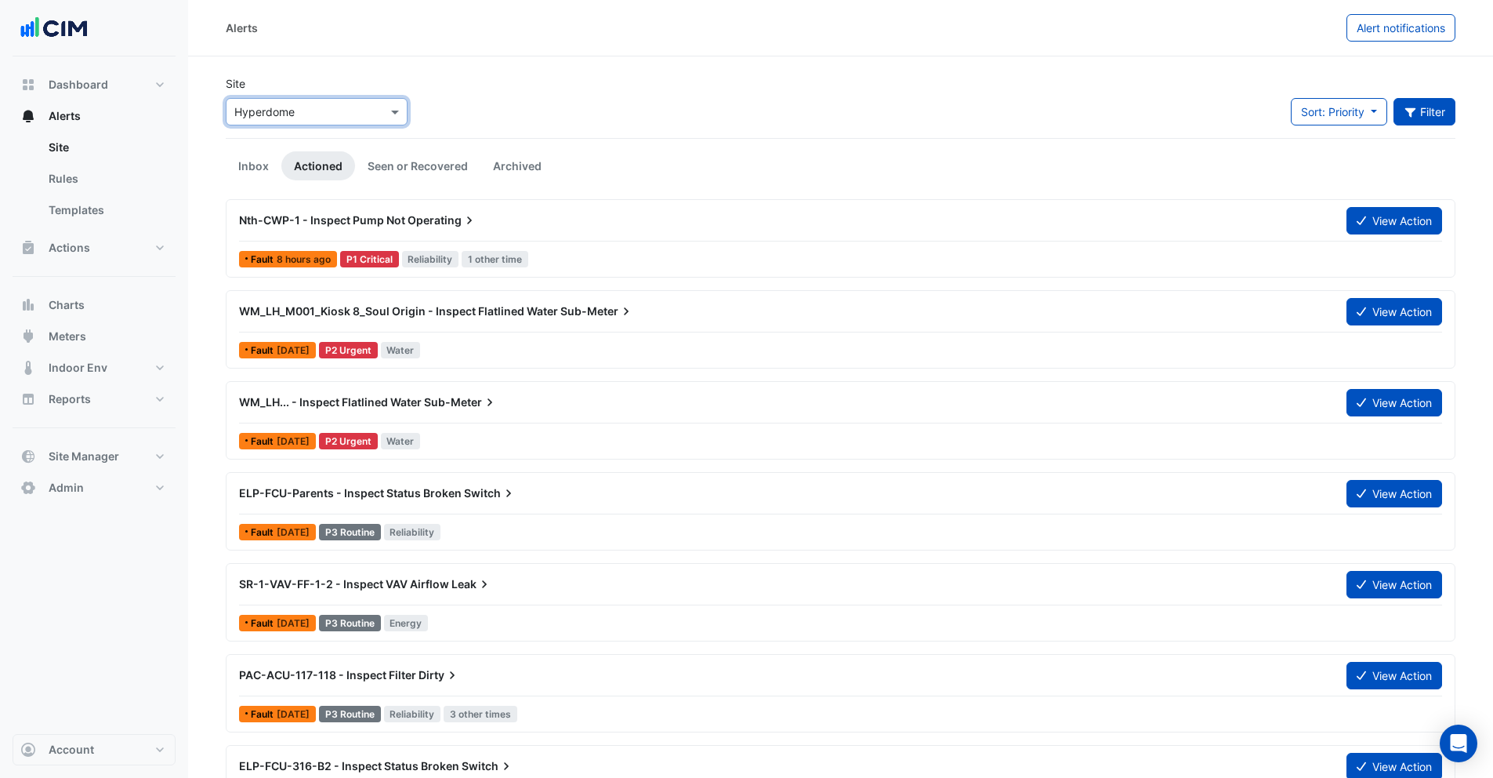
click at [1452, 113] on button "Filter" at bounding box center [1425, 111] width 63 height 27
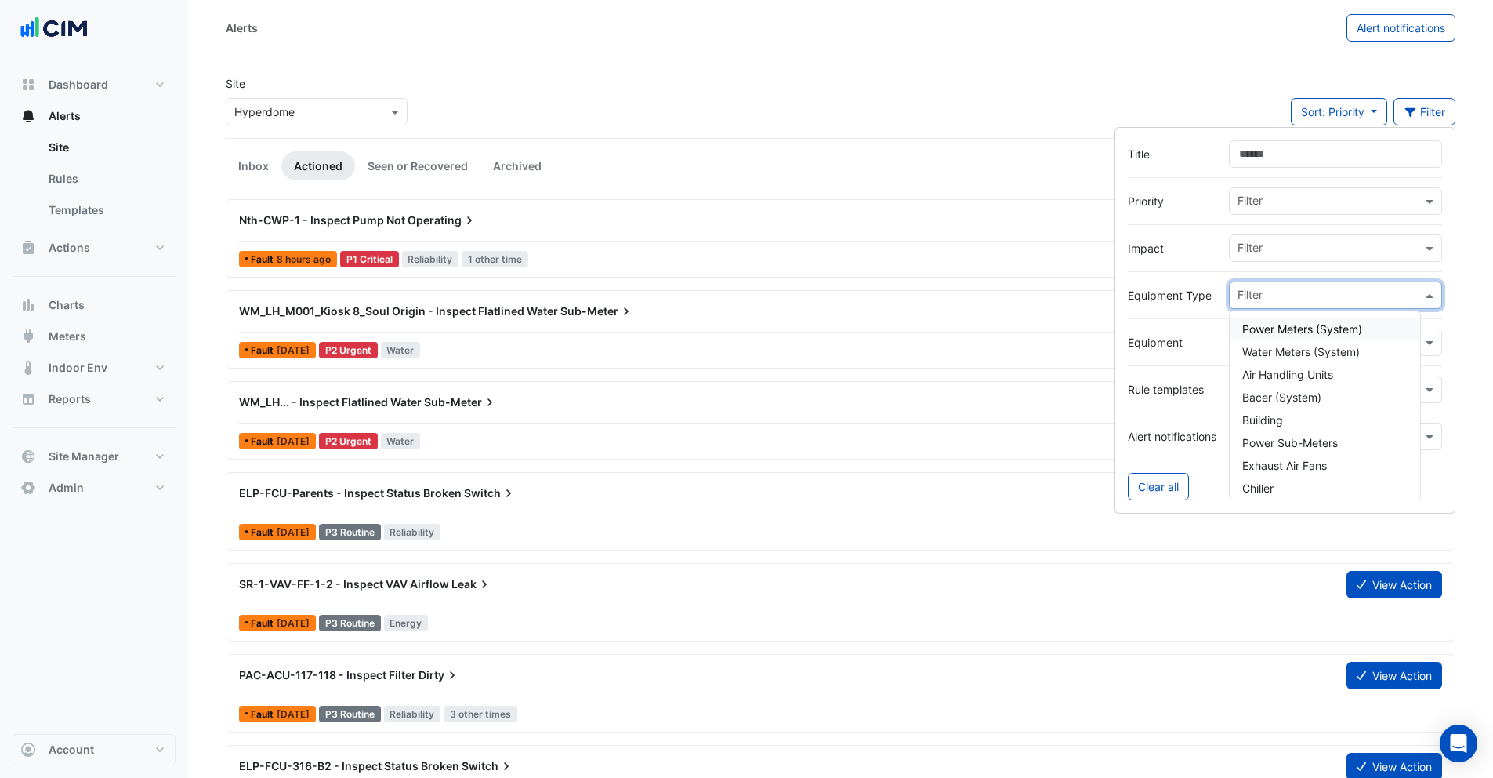
click at [1261, 298] on input "text" at bounding box center [1330, 297] width 184 height 16
click at [1279, 398] on span "Water Meters" at bounding box center [1277, 396] width 68 height 13
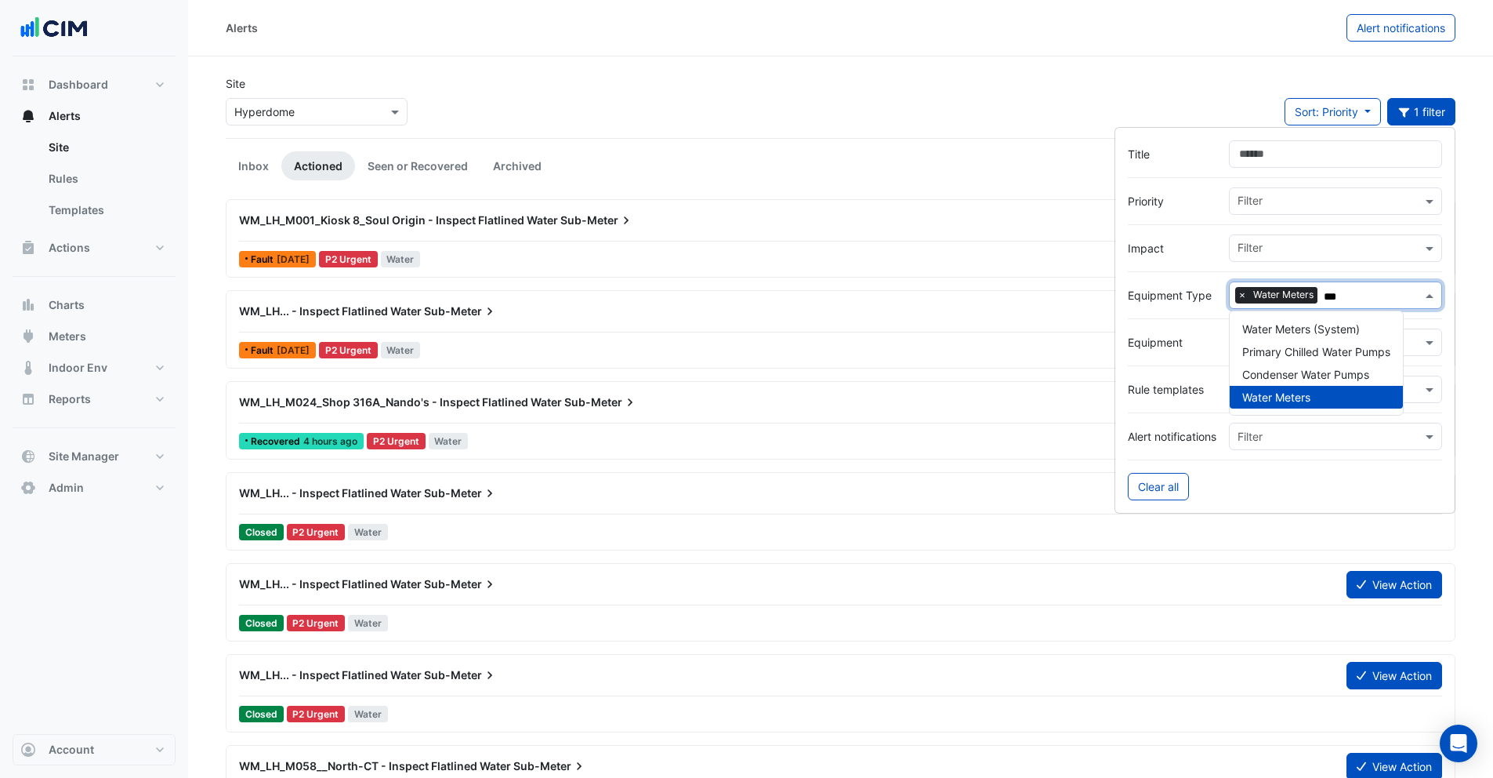
type input "***"
click at [806, 86] on div "Site × Hyperdome Sort: Priority Priority Updated 1 filter" at bounding box center [840, 106] width 1249 height 63
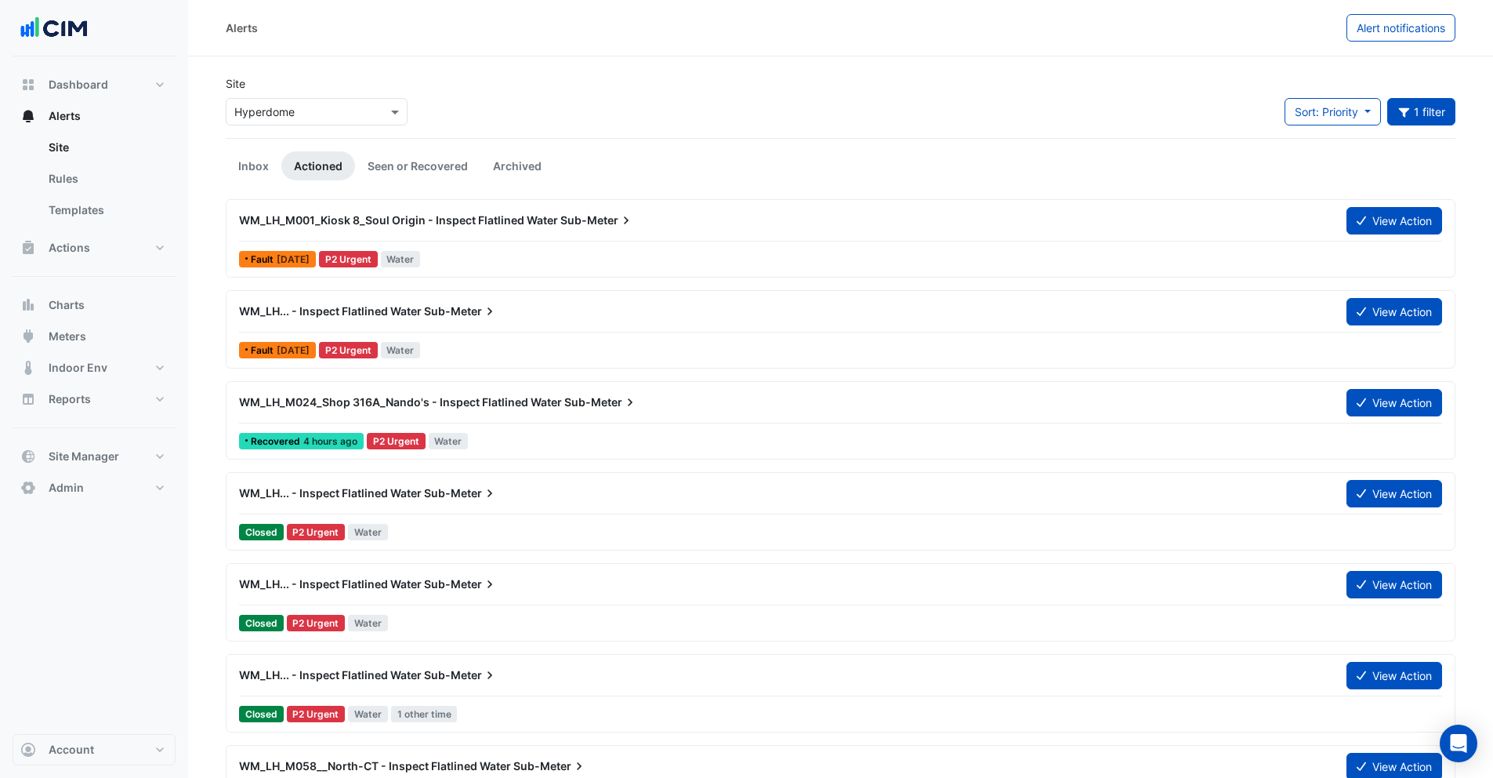
click at [765, 125] on div "Site × Hyperdome Sort: Priority Priority Updated 1 filter Title Priority Filter…" at bounding box center [840, 106] width 1249 height 63
click at [256, 158] on link "Inbox" at bounding box center [254, 165] width 56 height 29
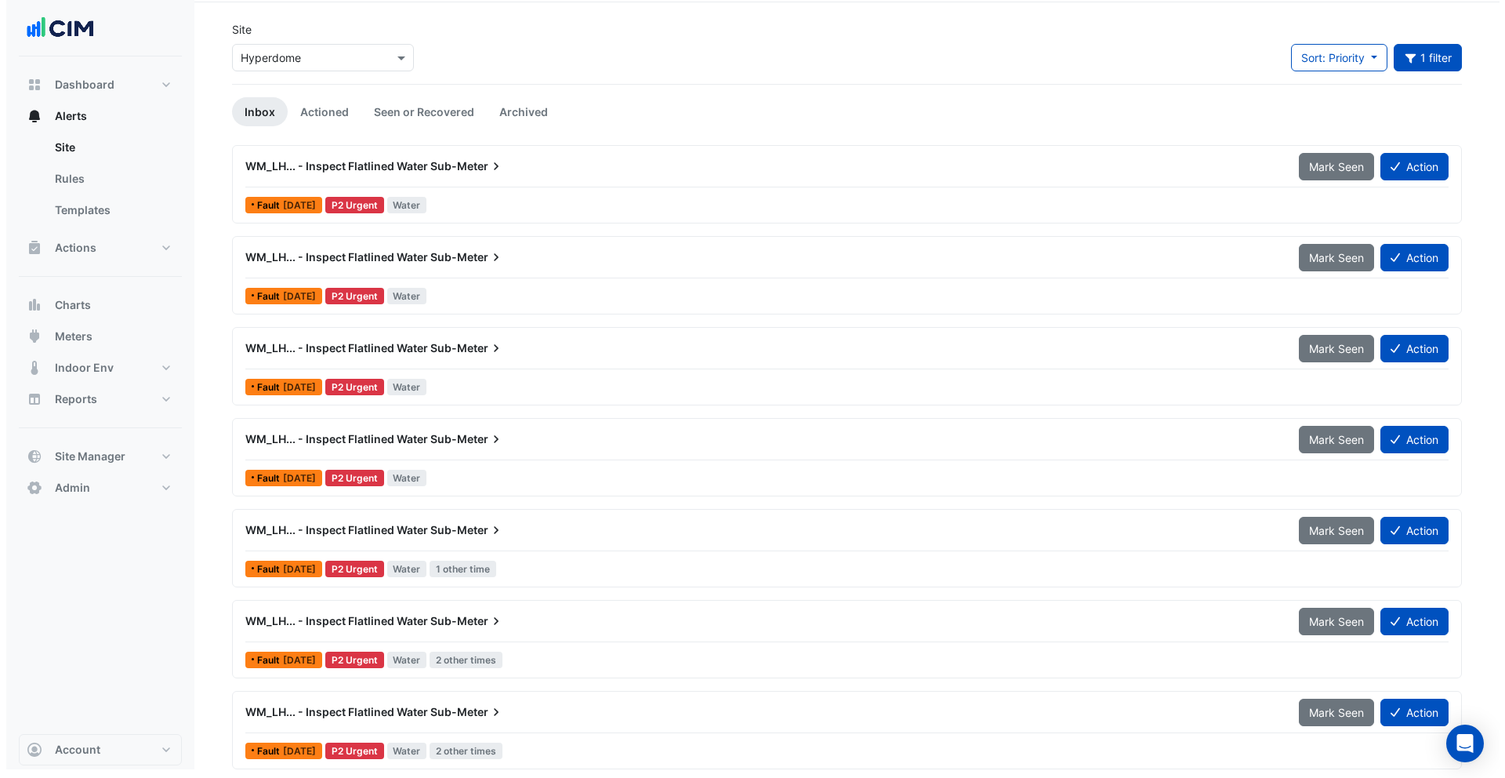
scroll to position [58, 0]
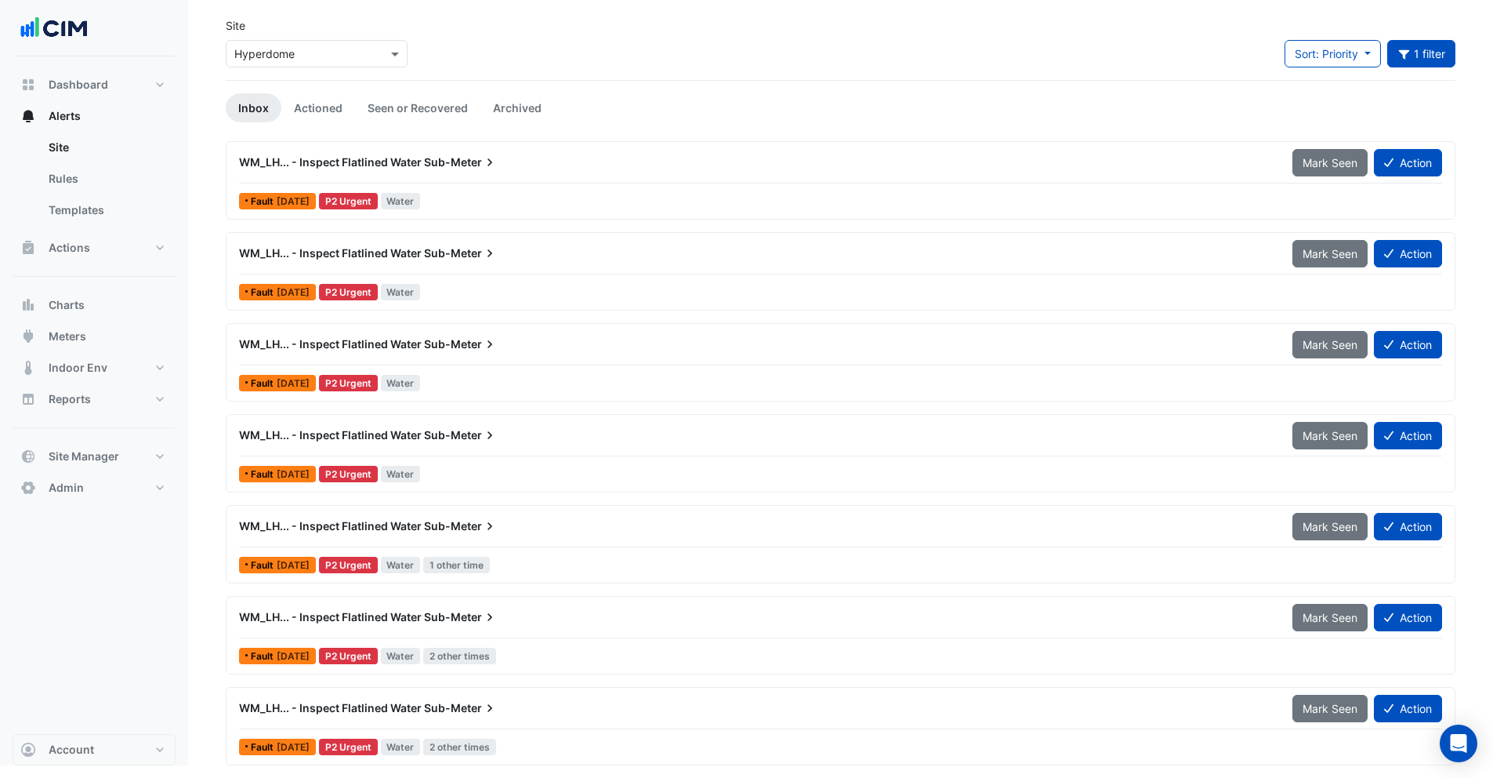
click at [521, 169] on div "WM_LH... - Inspect Flatlined Water Sub-Meter" at bounding box center [756, 162] width 1035 height 16
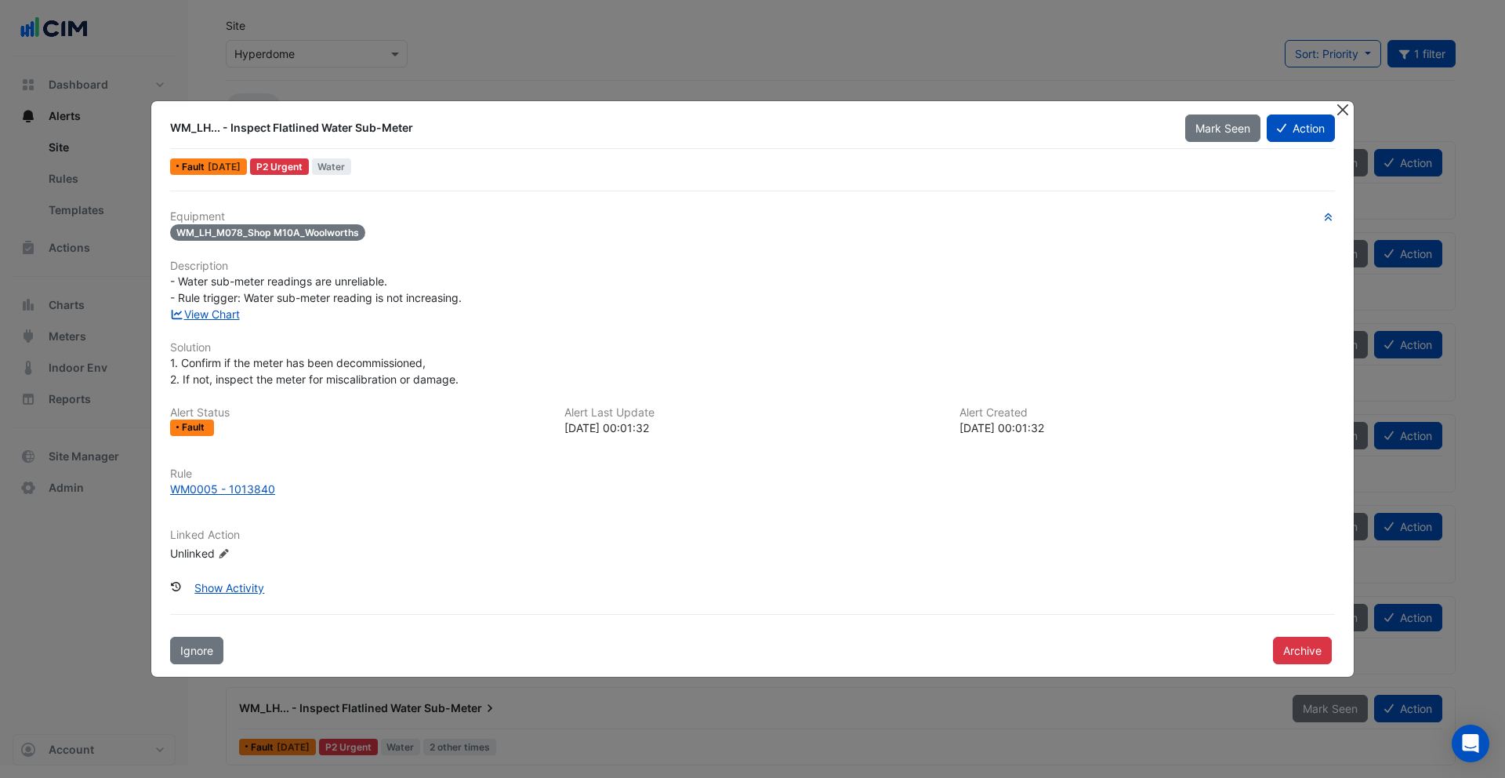
click at [1346, 108] on button "Close" at bounding box center [1342, 109] width 16 height 16
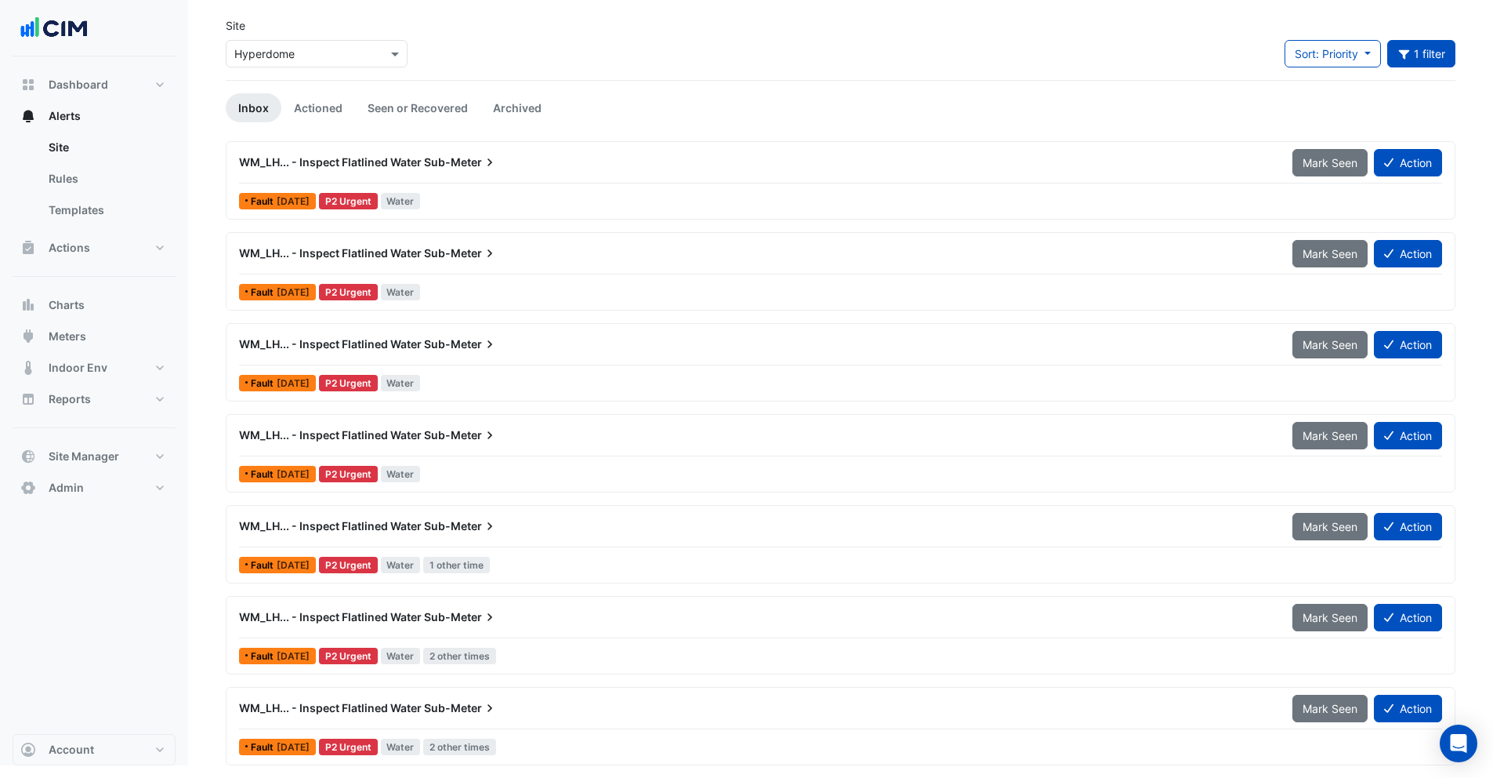
click at [434, 264] on div "WM_LH... - Inspect Flatlined Water Sub-Meter" at bounding box center [757, 253] width 1054 height 28
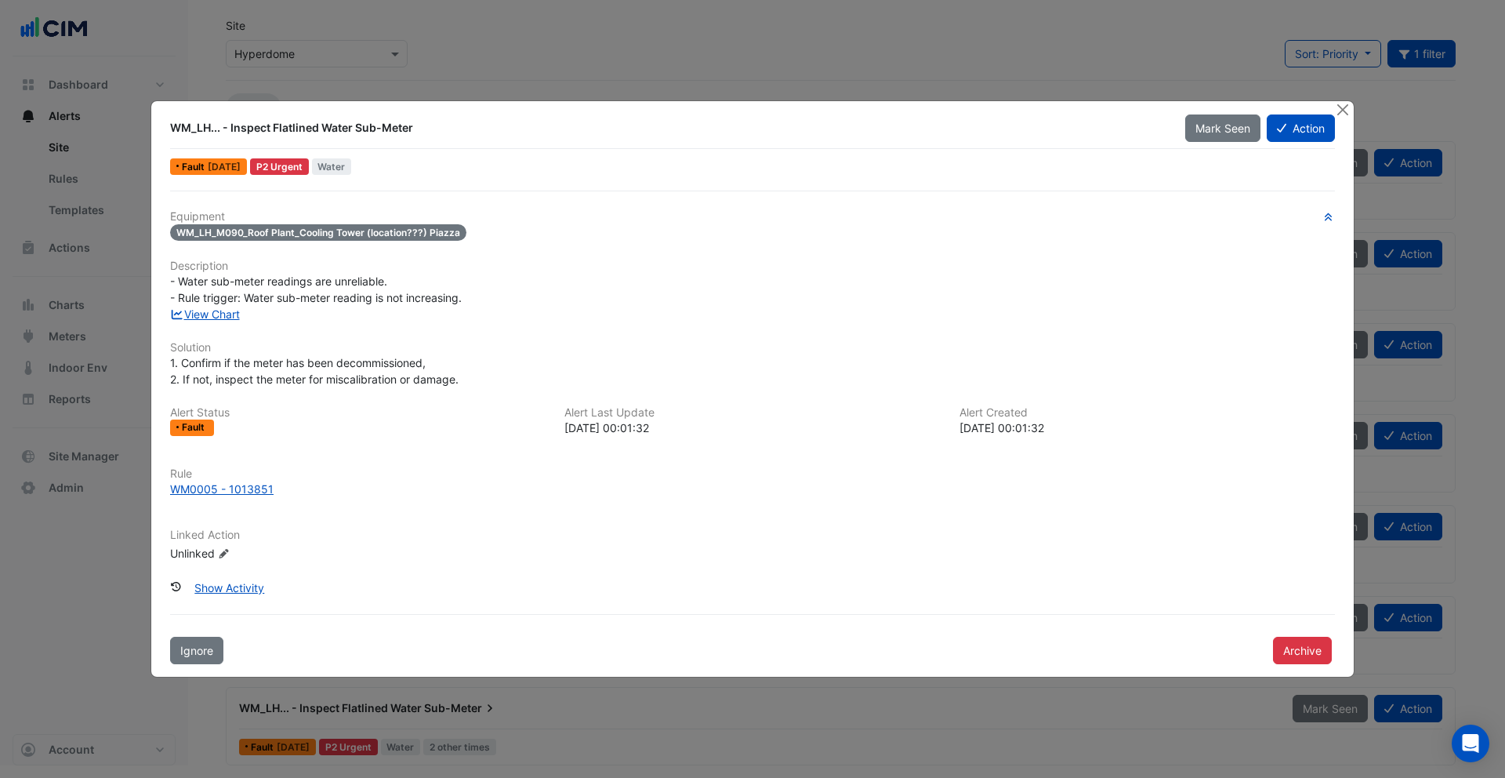
drag, startPoint x: 441, startPoint y: 236, endPoint x: 487, endPoint y: 236, distance: 46.3
click at [487, 236] on div "WM_LH_M090_Roof Plant_Cooling Tower (location???) Piazza" at bounding box center [752, 232] width 1165 height 18
click at [381, 249] on div "Equipment WM_LH_M090_Roof Plant_Cooling Tower (location???) Piazza Description …" at bounding box center [752, 392] width 1165 height 364
click at [1341, 107] on button "Close" at bounding box center [1342, 109] width 16 height 16
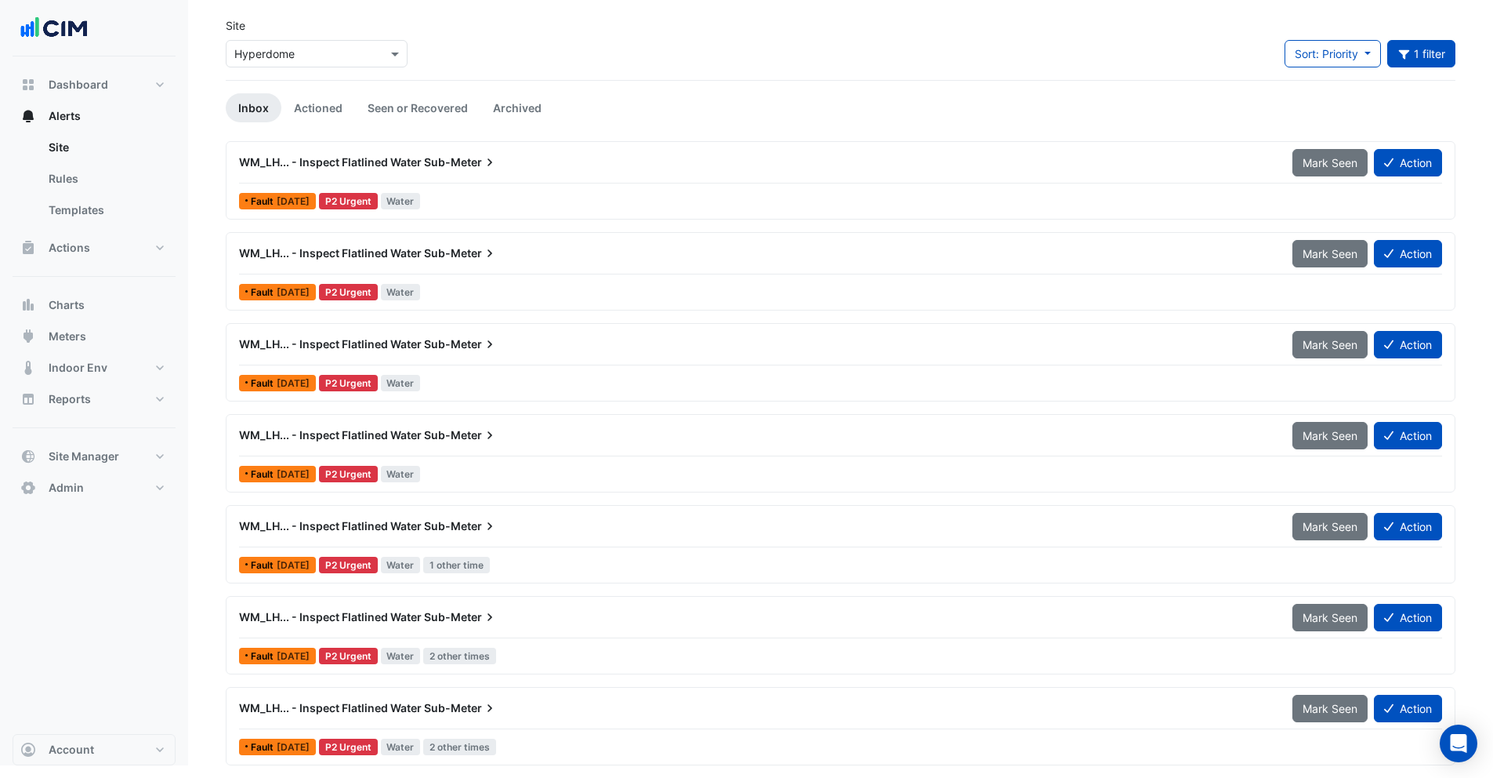
click at [446, 347] on span "Sub-Meter" at bounding box center [461, 344] width 74 height 16
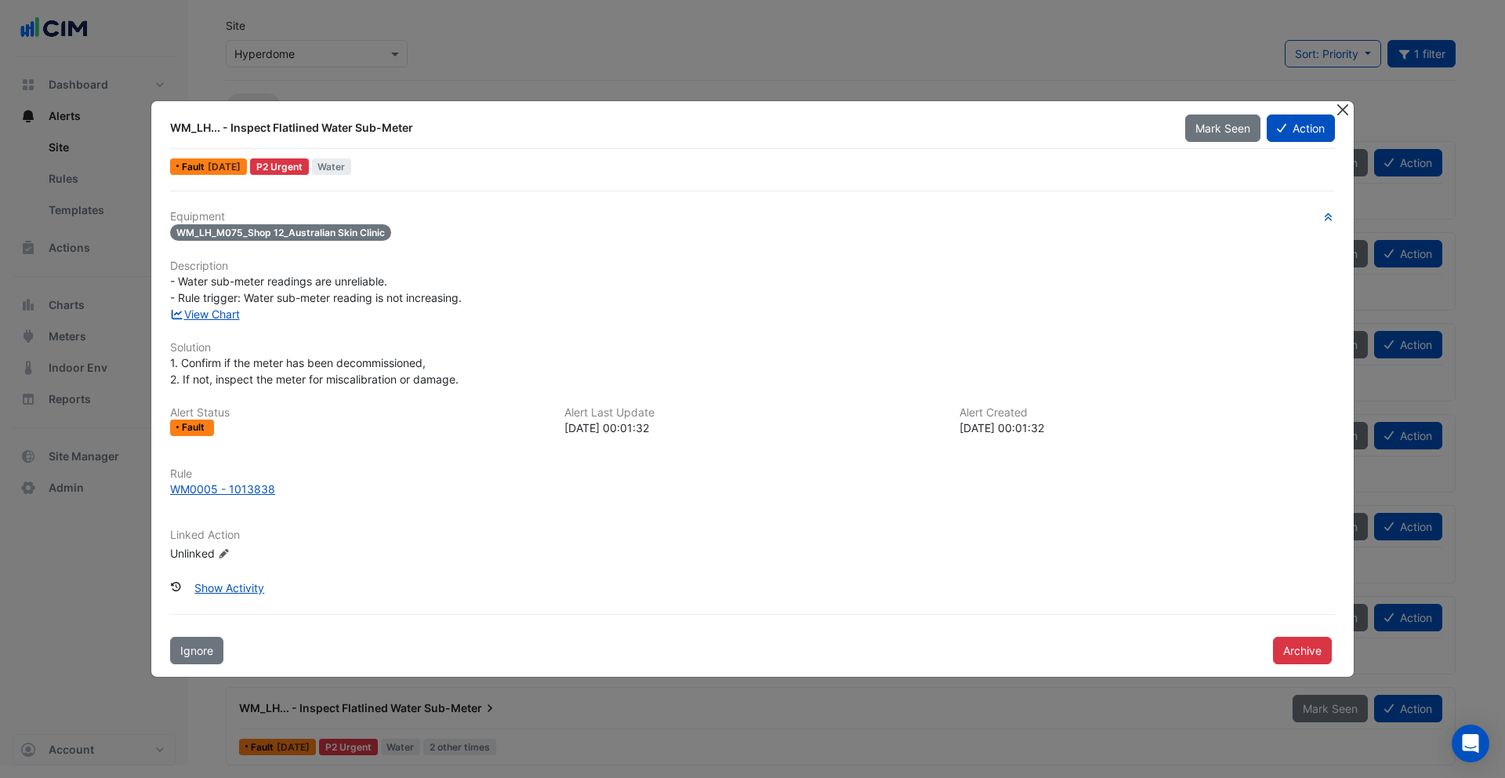
click at [1341, 108] on button "Close" at bounding box center [1342, 109] width 16 height 16
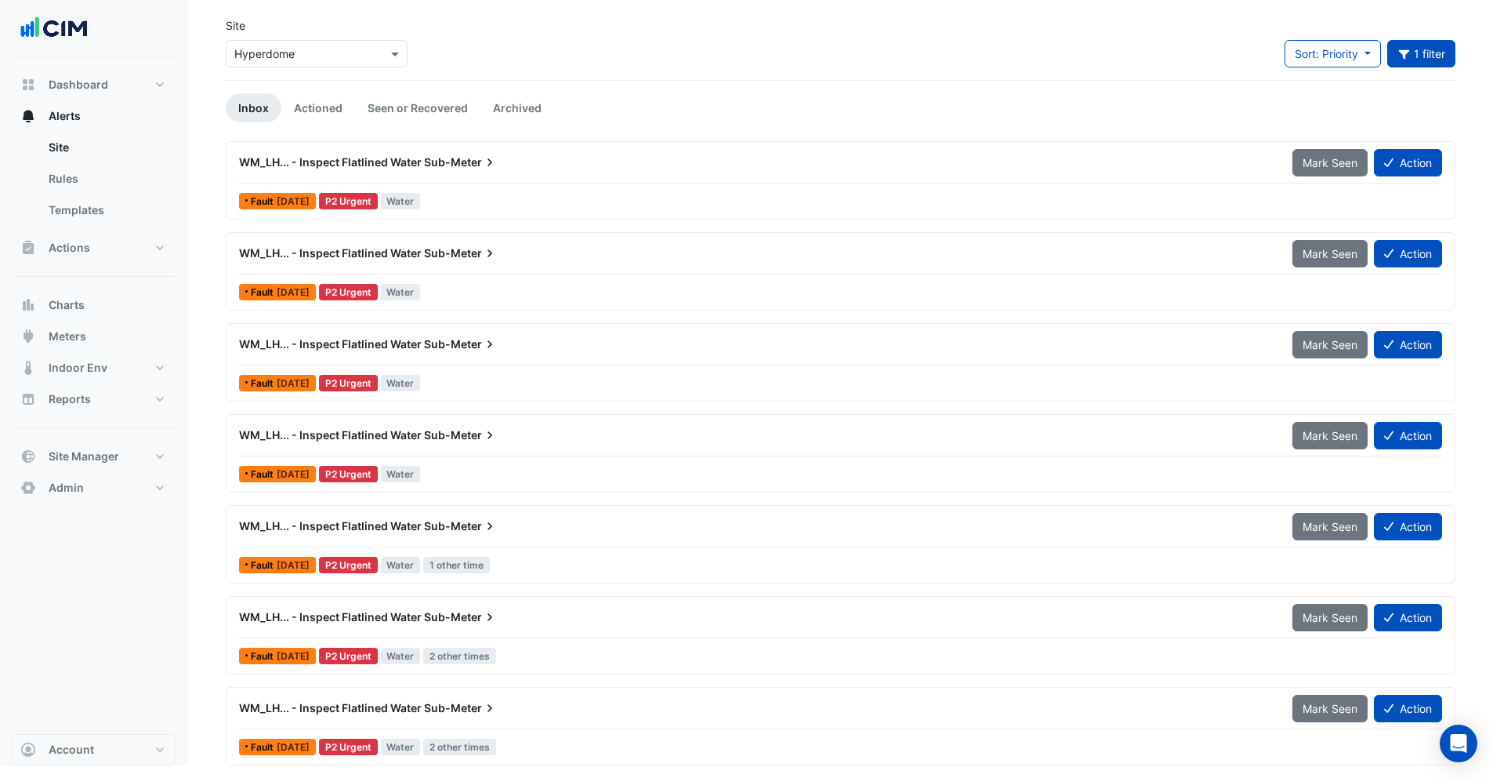
click at [394, 442] on div "WM_LH... - Inspect Flatlined Water Sub-Meter" at bounding box center [756, 435] width 1035 height 16
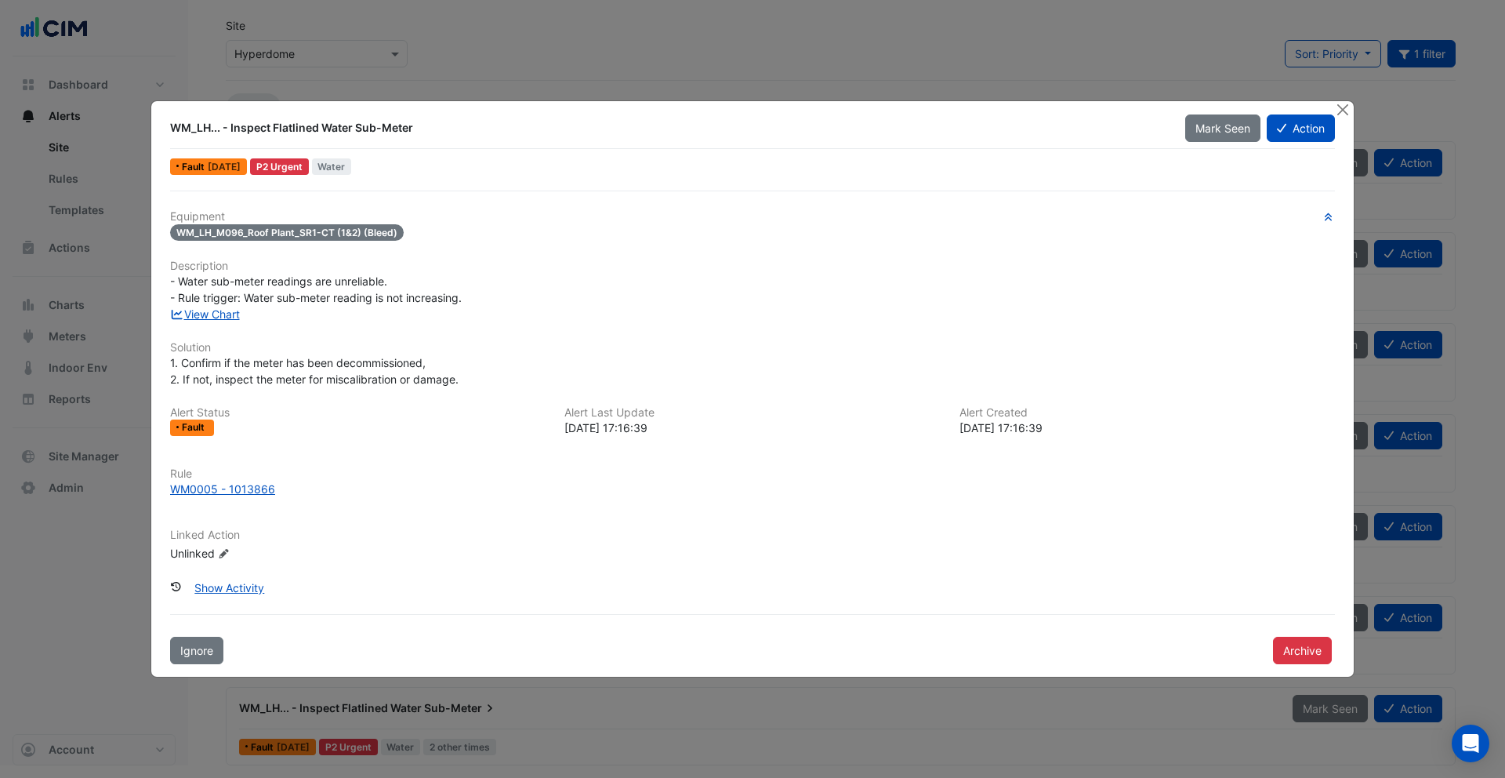
click at [1351, 115] on div at bounding box center [1344, 110] width 20 height 18
click at [1345, 107] on button "Close" at bounding box center [1342, 109] width 16 height 16
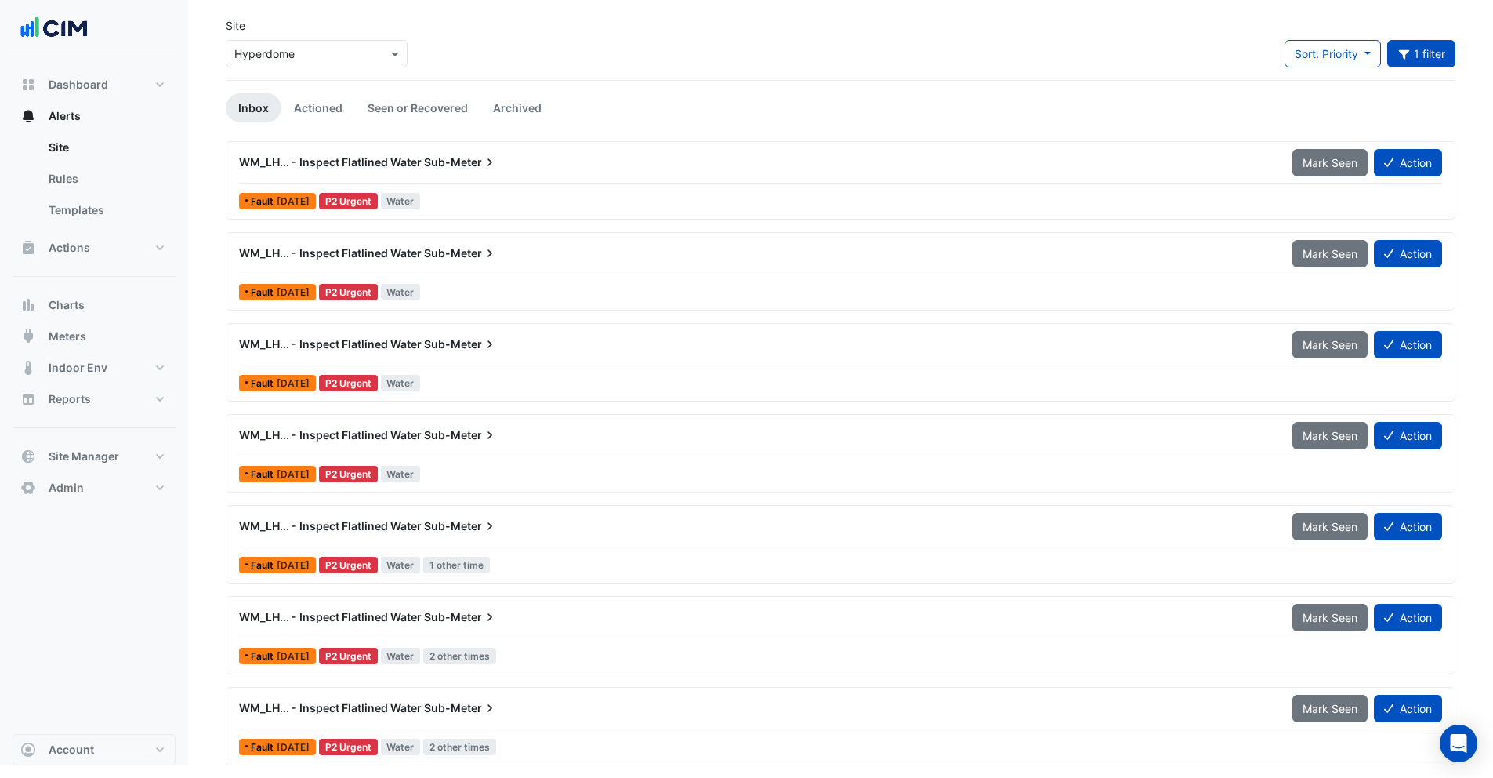
click at [482, 616] on icon at bounding box center [490, 617] width 16 height 16
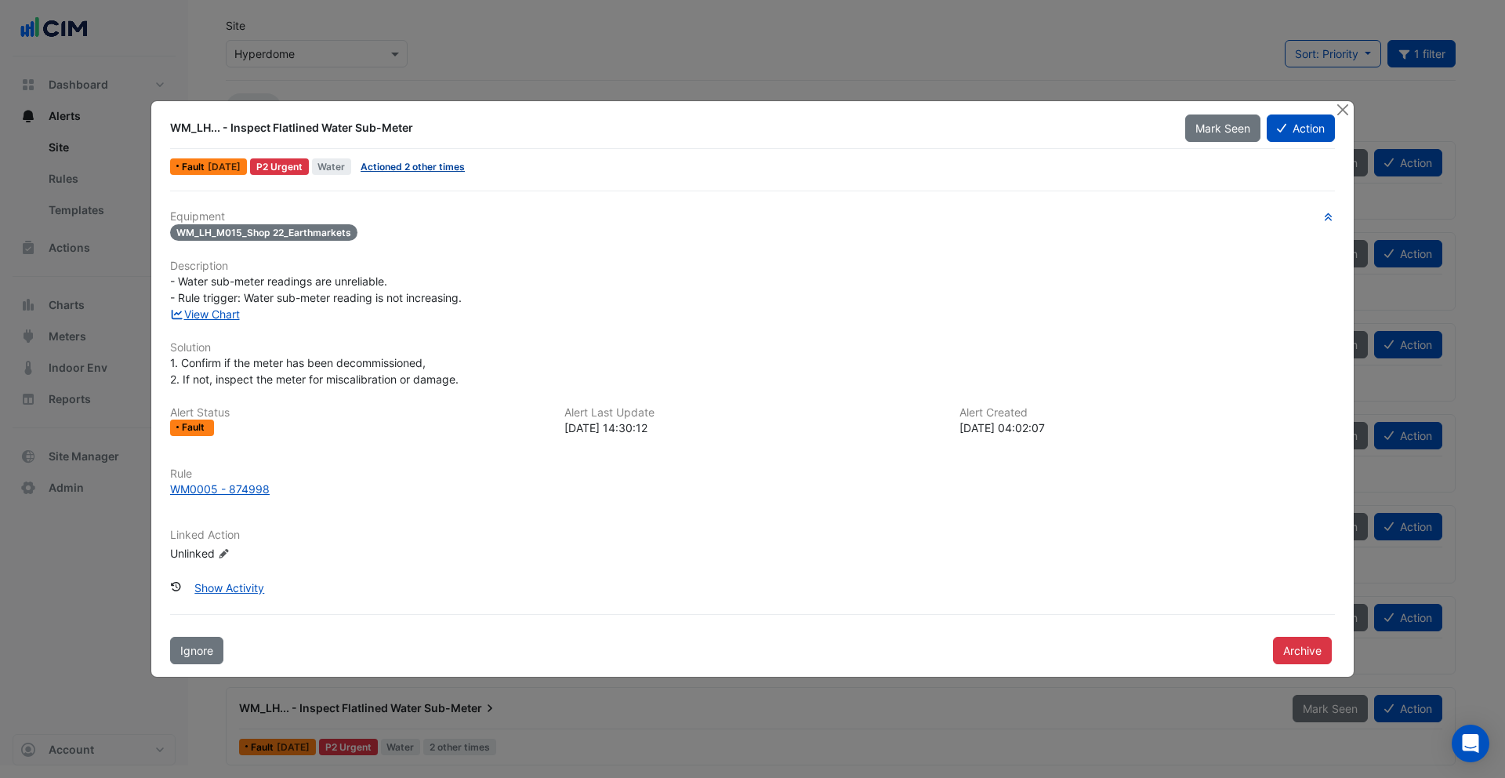
click at [415, 164] on link "Actioned 2 other times" at bounding box center [413, 167] width 104 height 12
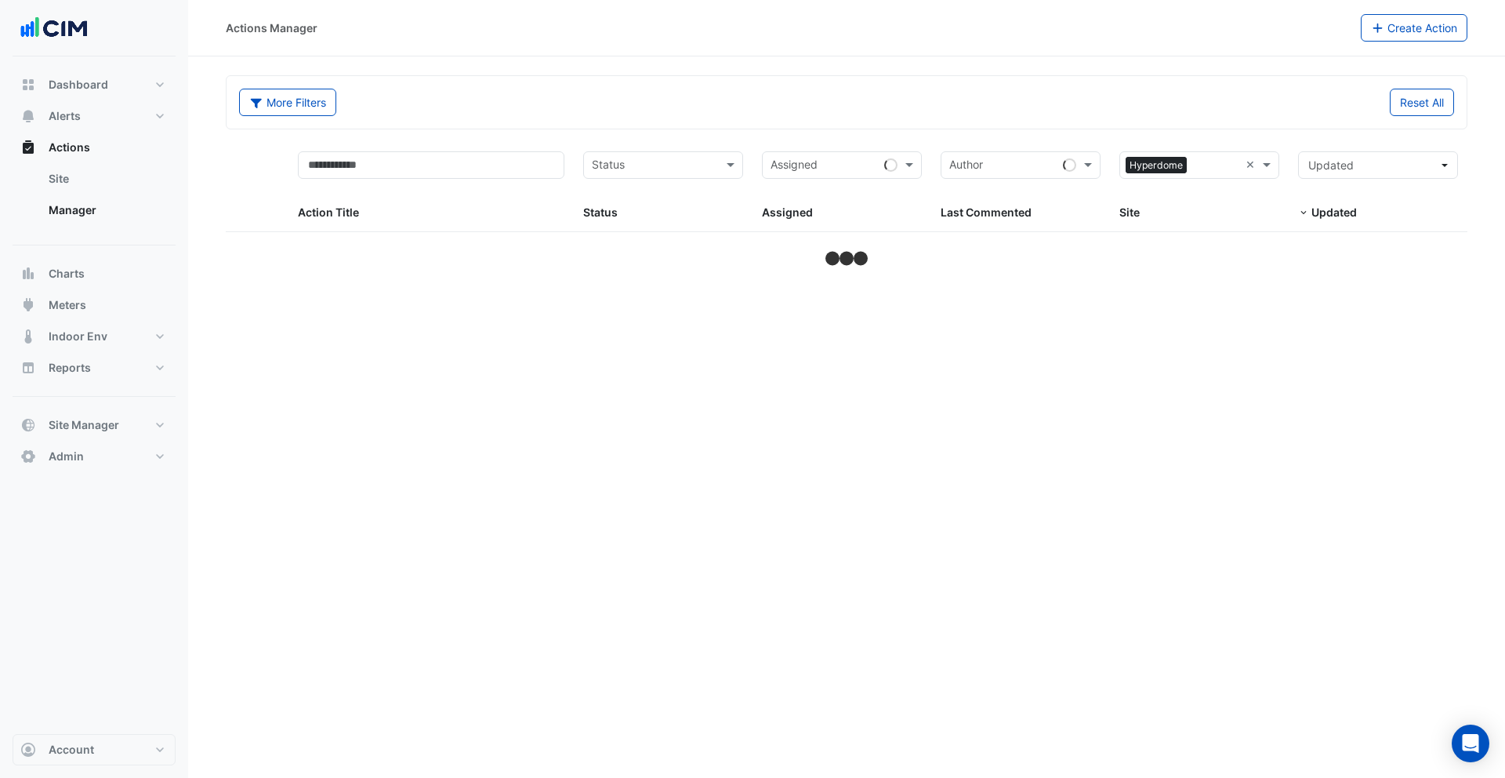
select select "***"
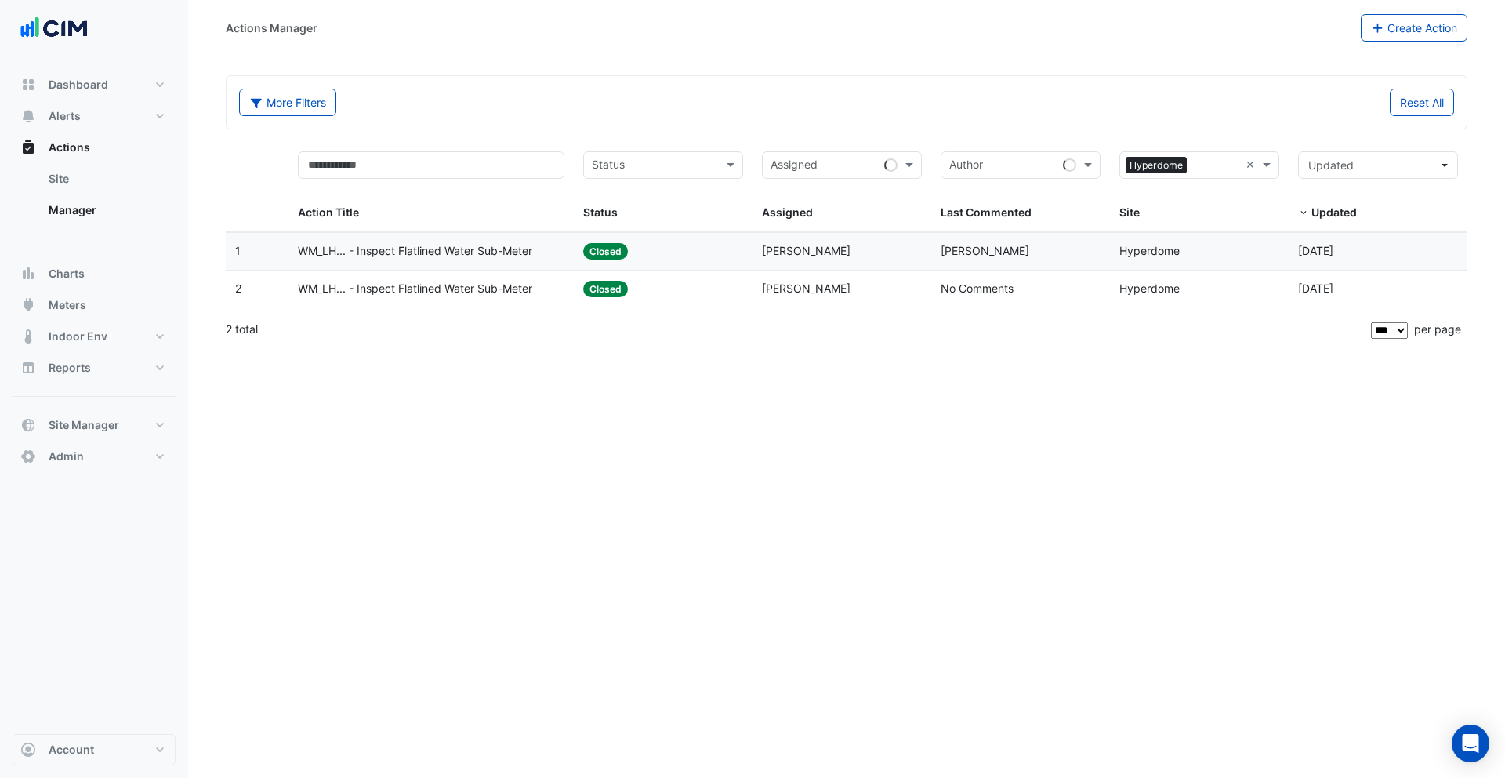
click at [401, 258] on span "WM_LH... - Inspect Flatlined Water Sub-Meter" at bounding box center [415, 251] width 234 height 18
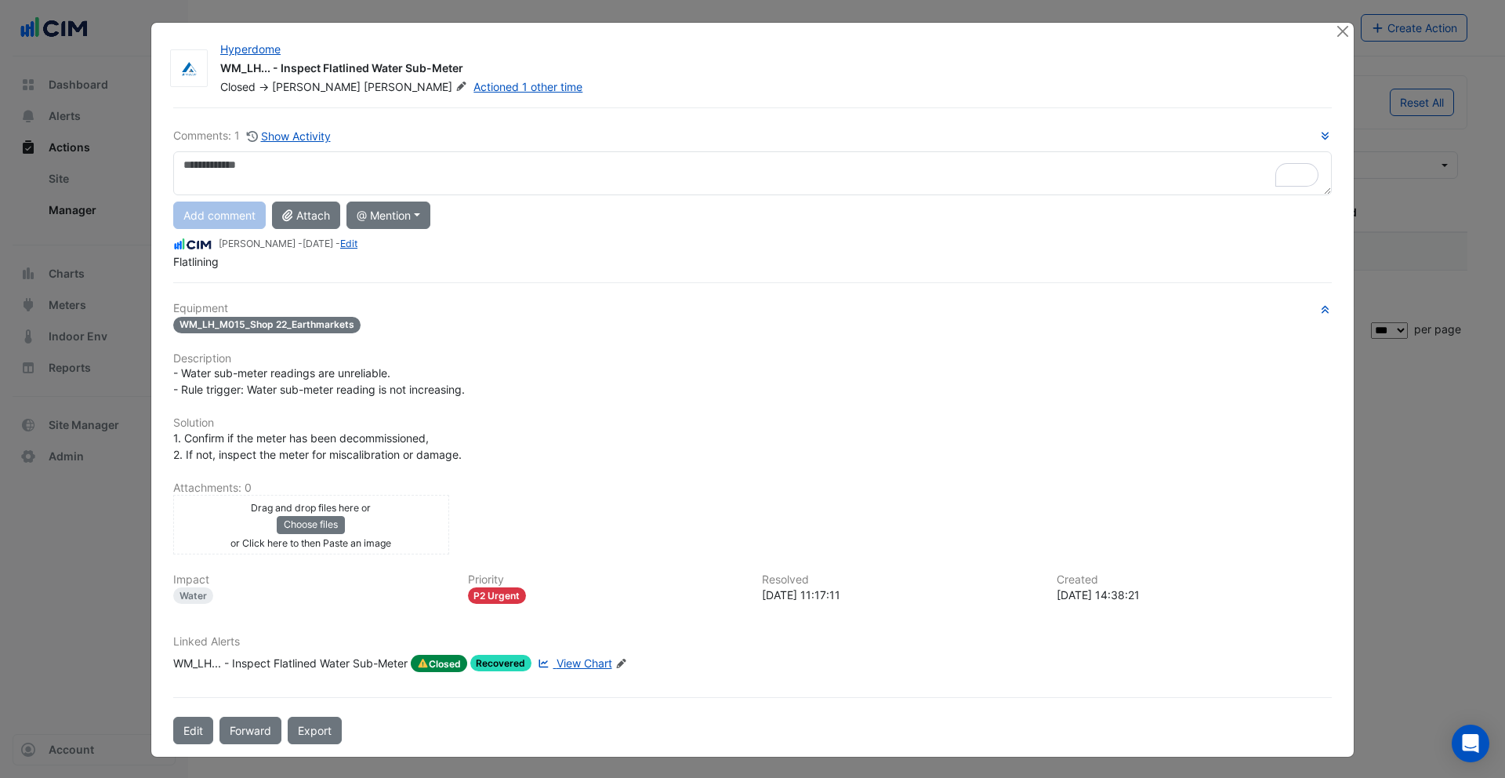
click at [1346, 39] on div at bounding box center [1344, 32] width 20 height 18
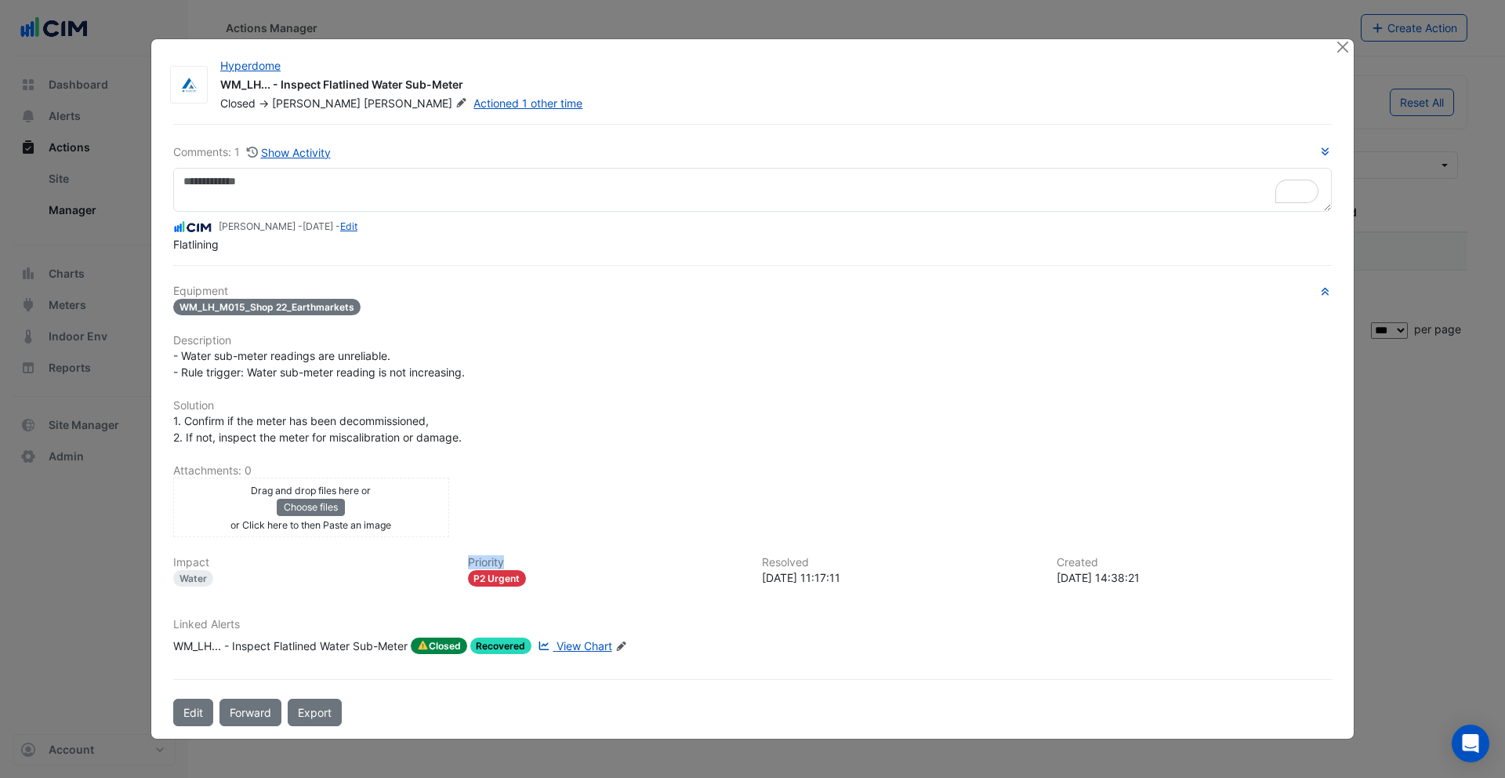
drag, startPoint x: 509, startPoint y: 567, endPoint x: 517, endPoint y: 570, distance: 8.4
click at [517, 570] on div "Priority P2 Urgent" at bounding box center [606, 571] width 295 height 31
click at [1340, 44] on button "Close" at bounding box center [1342, 47] width 16 height 16
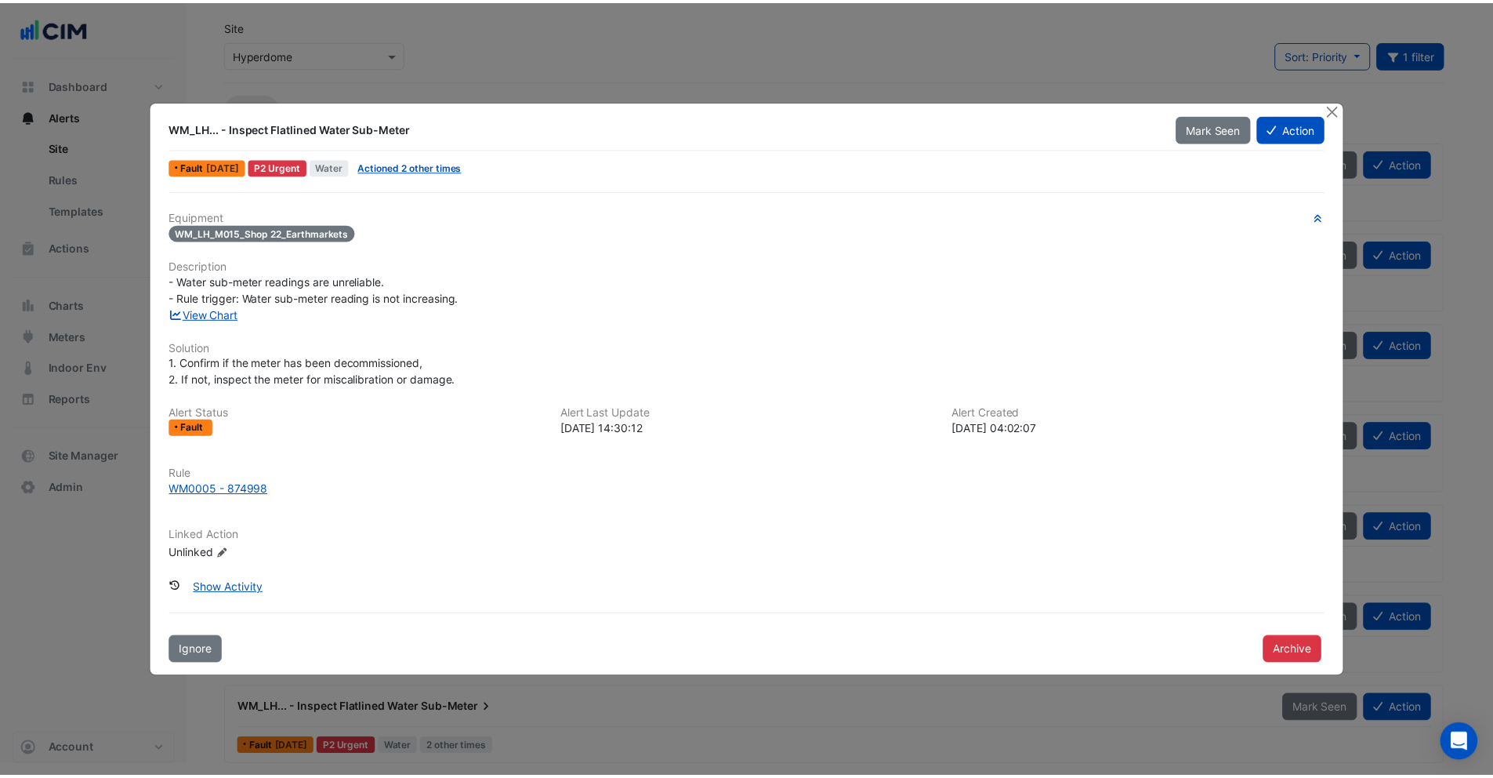
scroll to position [58, 0]
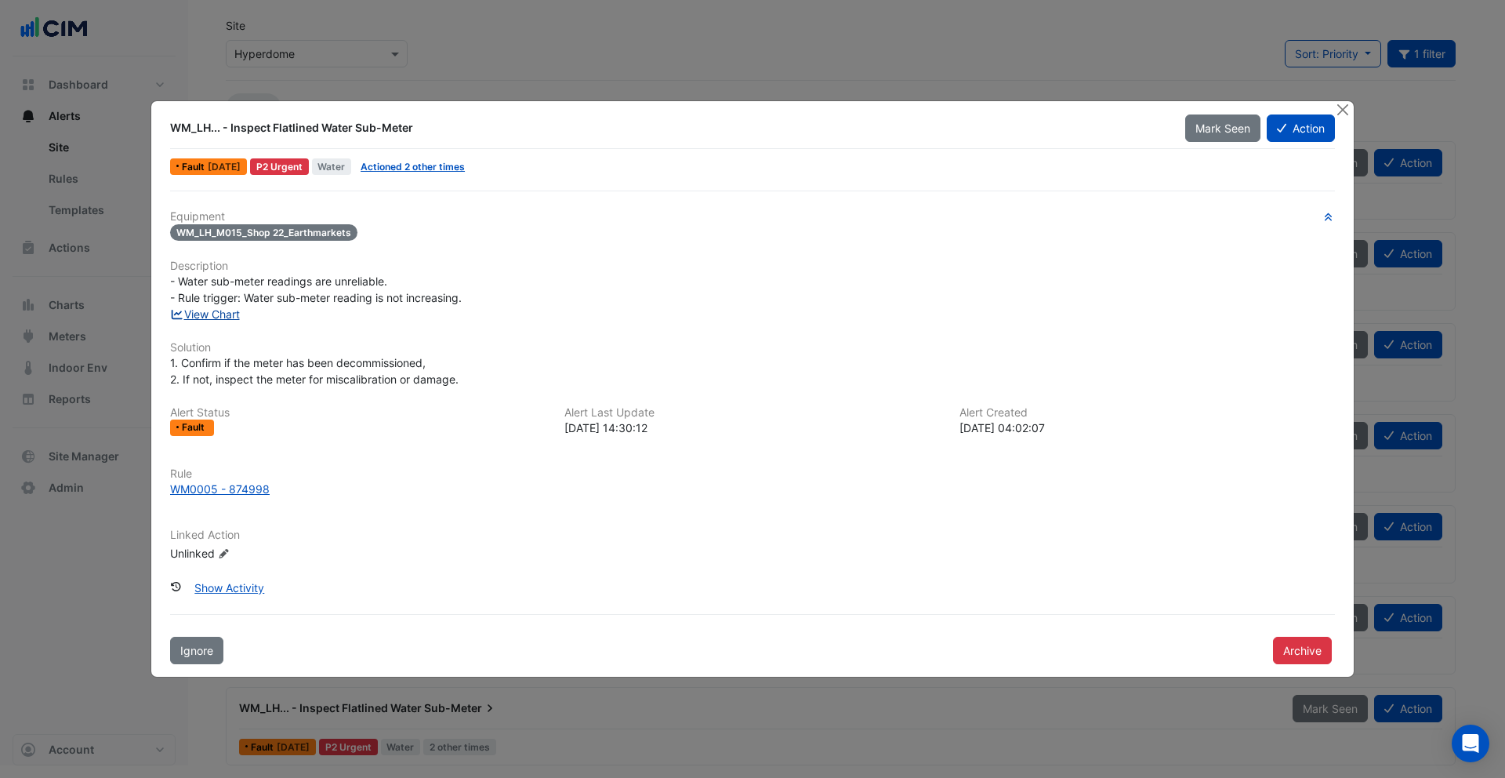
click at [206, 311] on link "View Chart" at bounding box center [205, 313] width 70 height 13
click at [1343, 107] on button "Close" at bounding box center [1342, 109] width 16 height 16
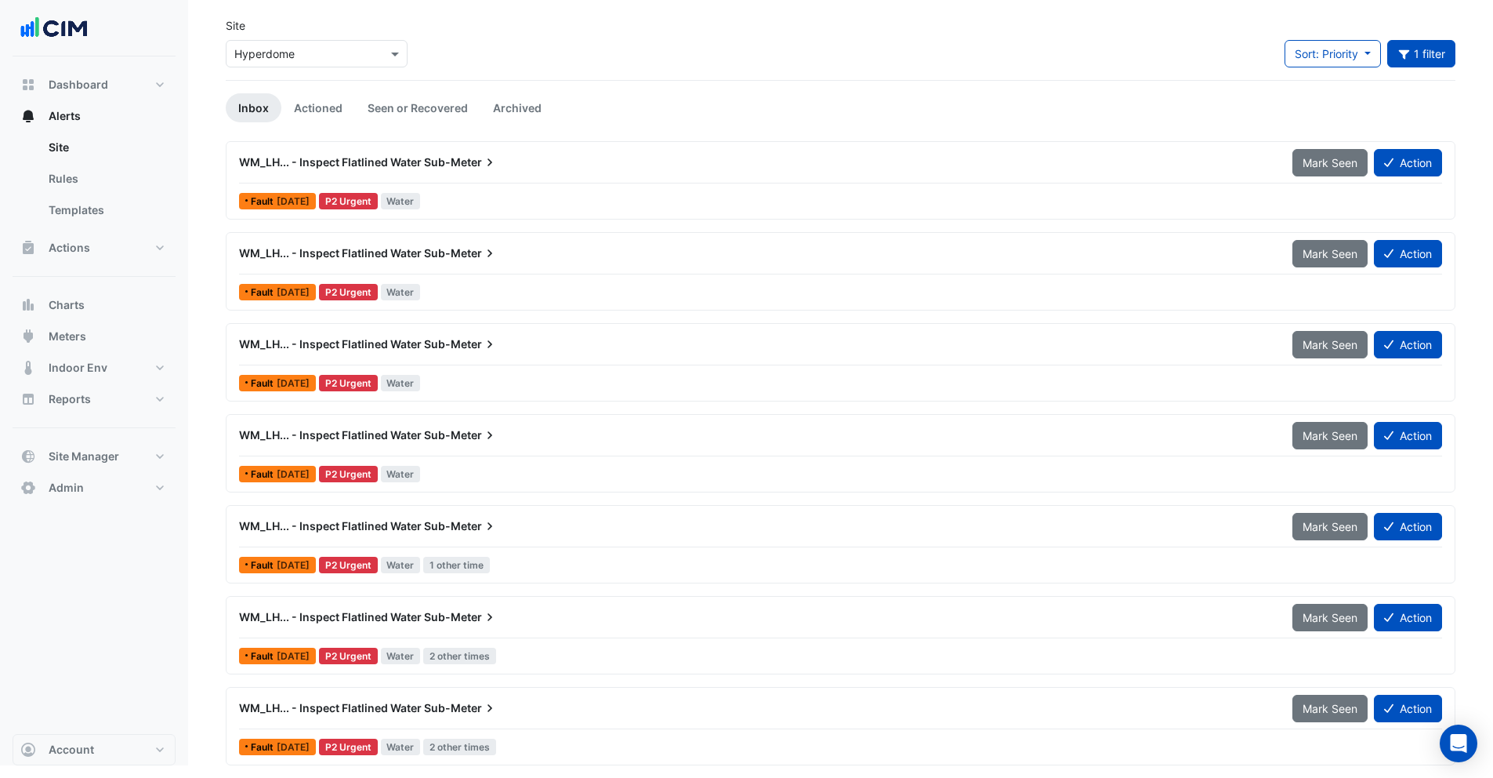
click at [368, 716] on div "WM_LH... - Inspect Flatlined Water Sub-Meter" at bounding box center [757, 708] width 1054 height 28
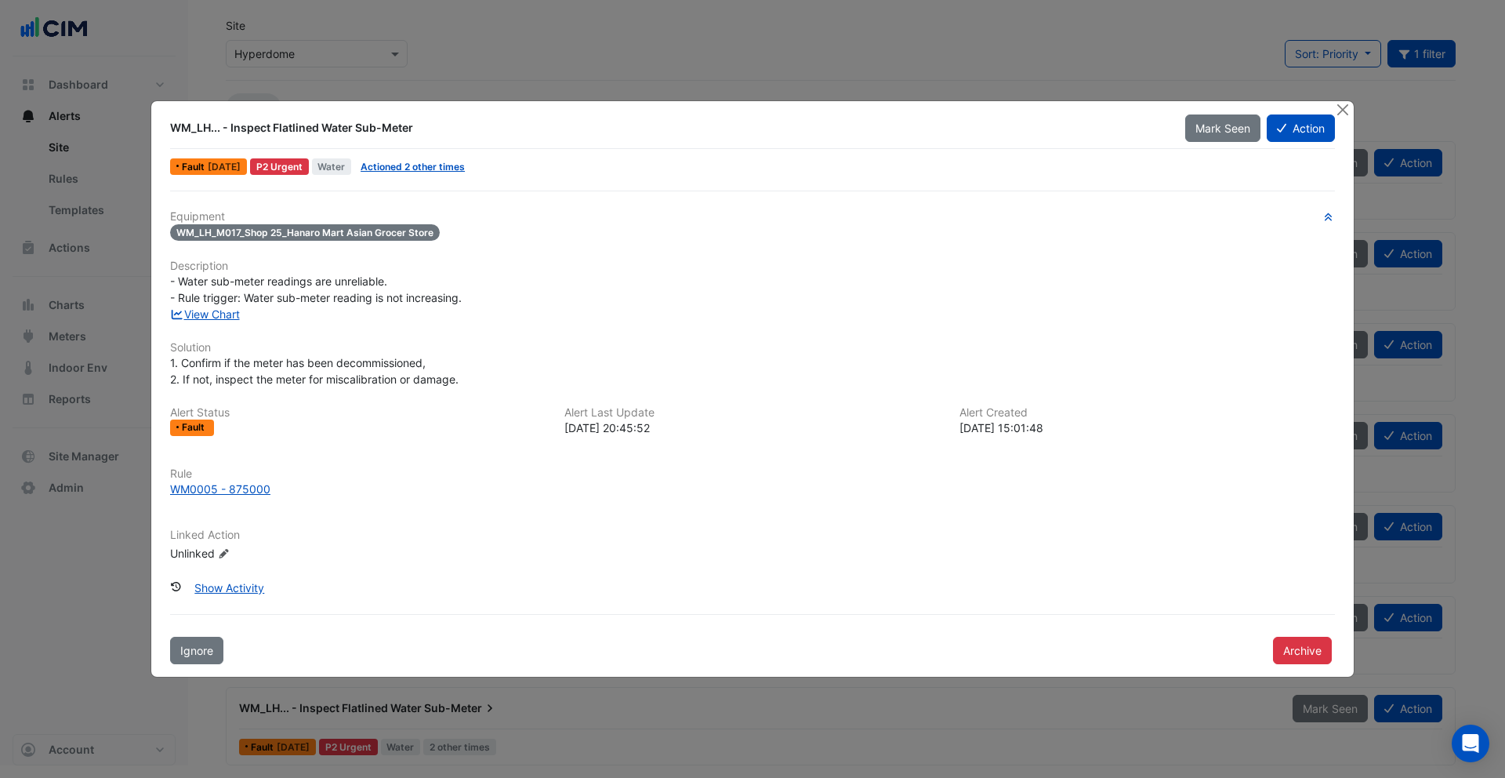
click at [408, 172] on span "Actioned 2 other times" at bounding box center [412, 166] width 117 height 16
click at [408, 169] on link "Actioned 2 other times" at bounding box center [413, 167] width 104 height 12
click at [1348, 105] on button "Close" at bounding box center [1342, 109] width 16 height 16
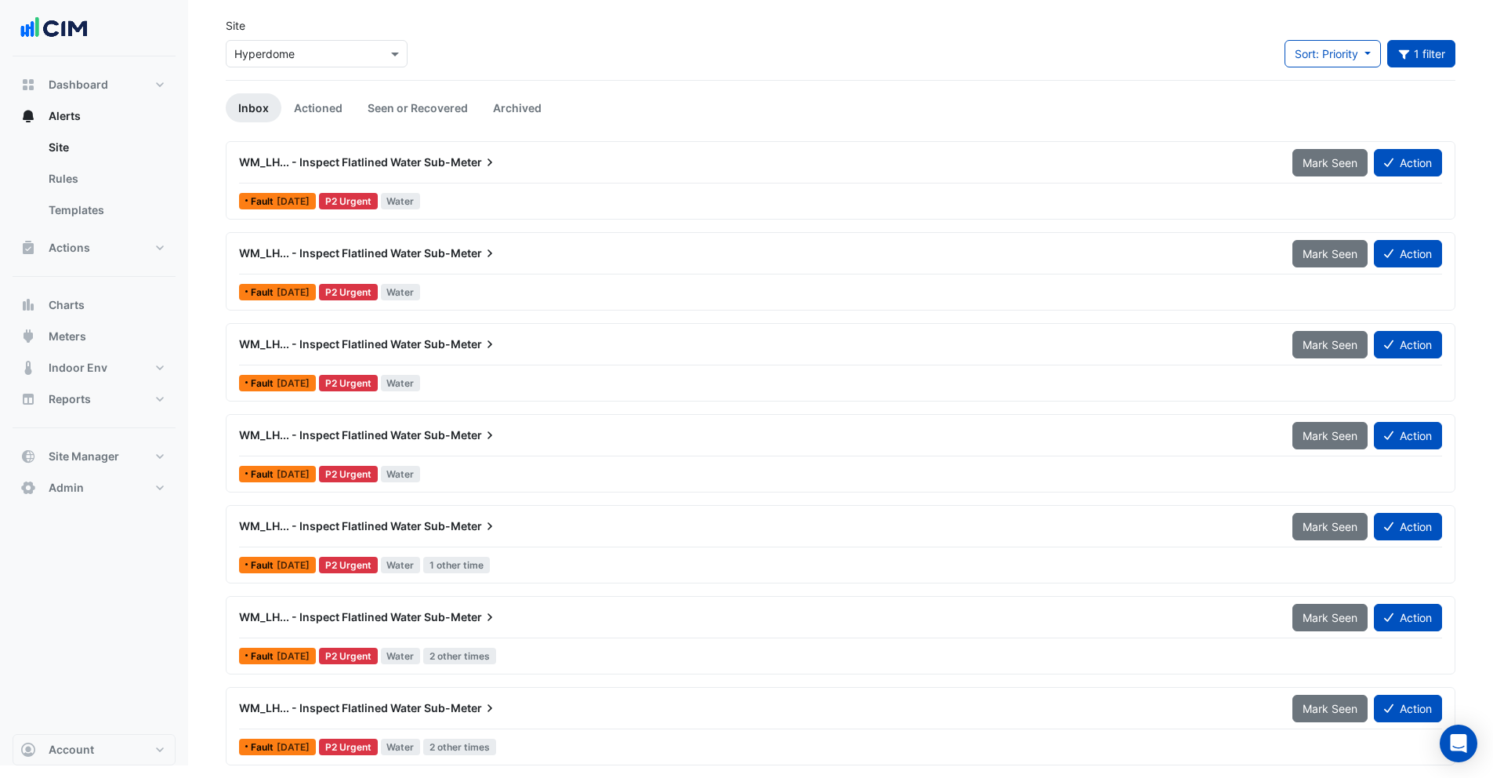
click at [291, 60] on input "text" at bounding box center [300, 54] width 133 height 16
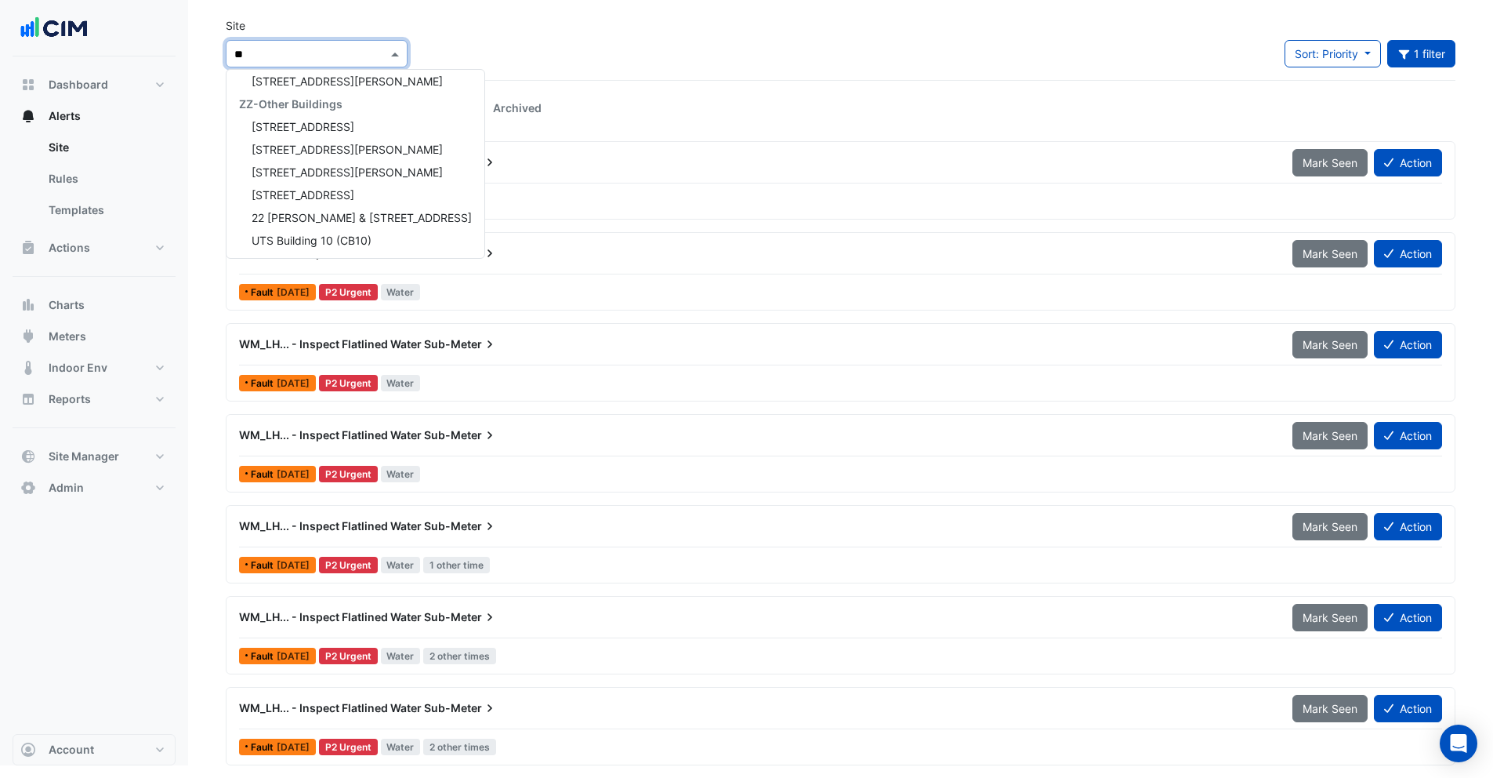
type input "***"
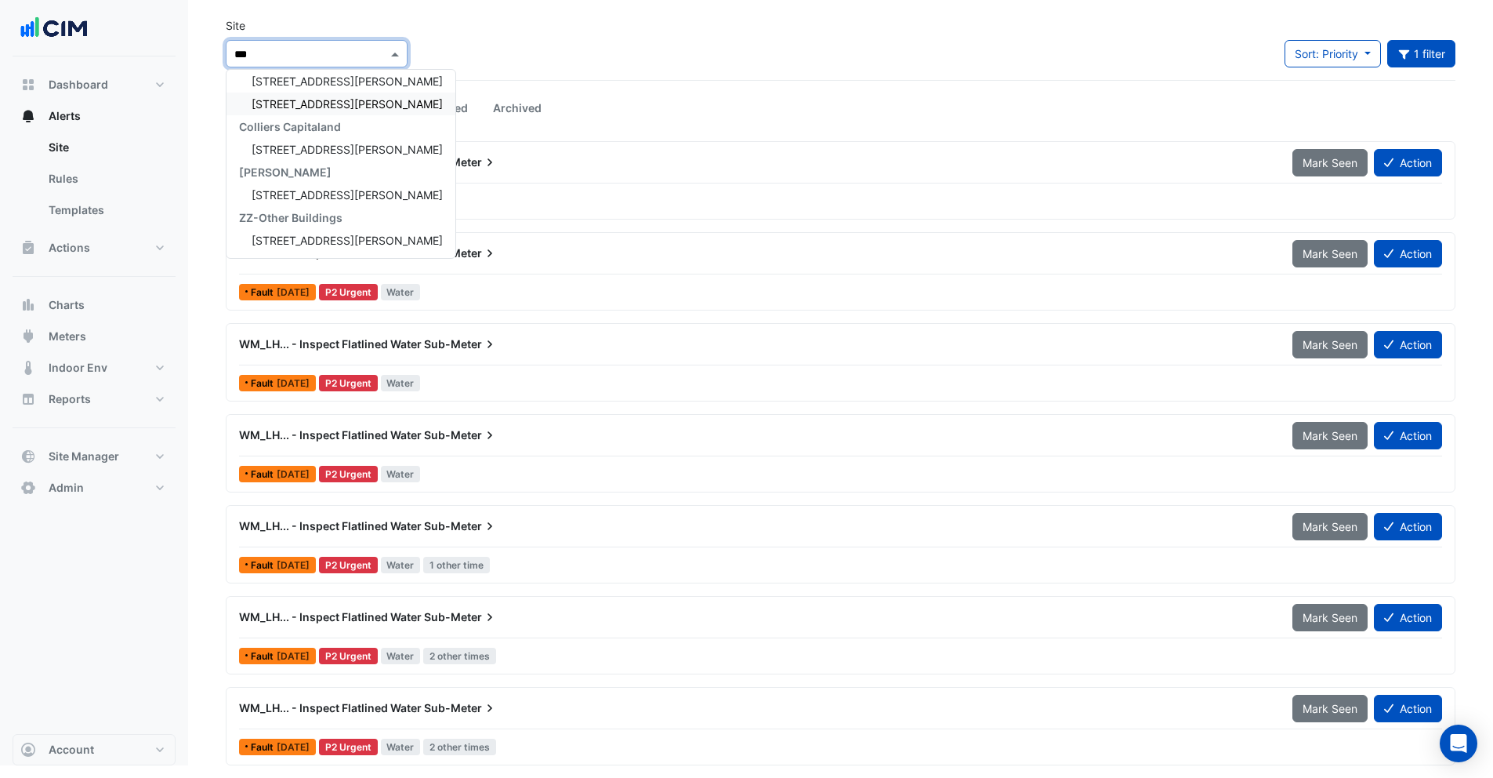
click at [293, 96] on div "[STREET_ADDRESS][PERSON_NAME]" at bounding box center [341, 104] width 229 height 23
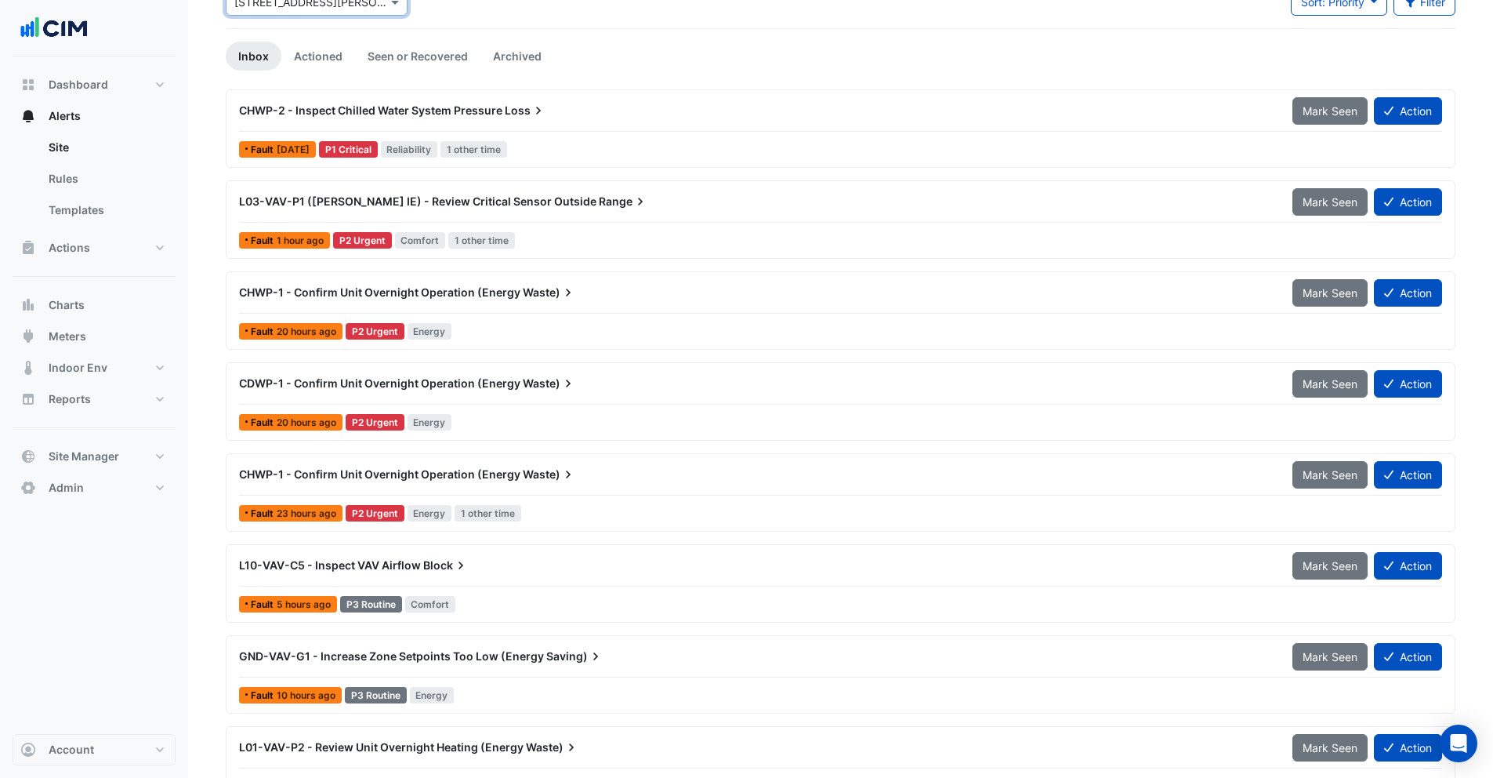
scroll to position [128, 0]
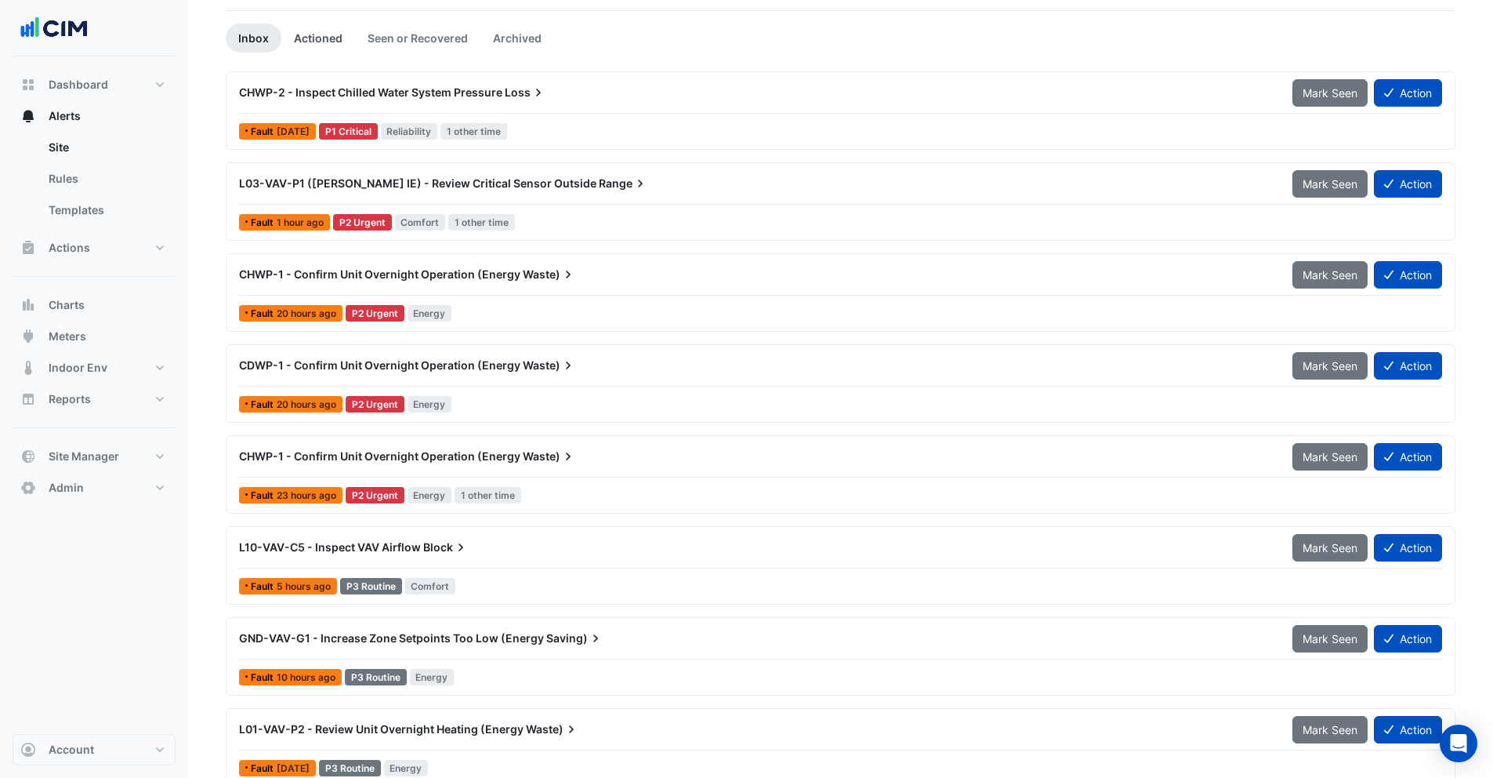
click at [321, 43] on link "Actioned" at bounding box center [318, 38] width 74 height 29
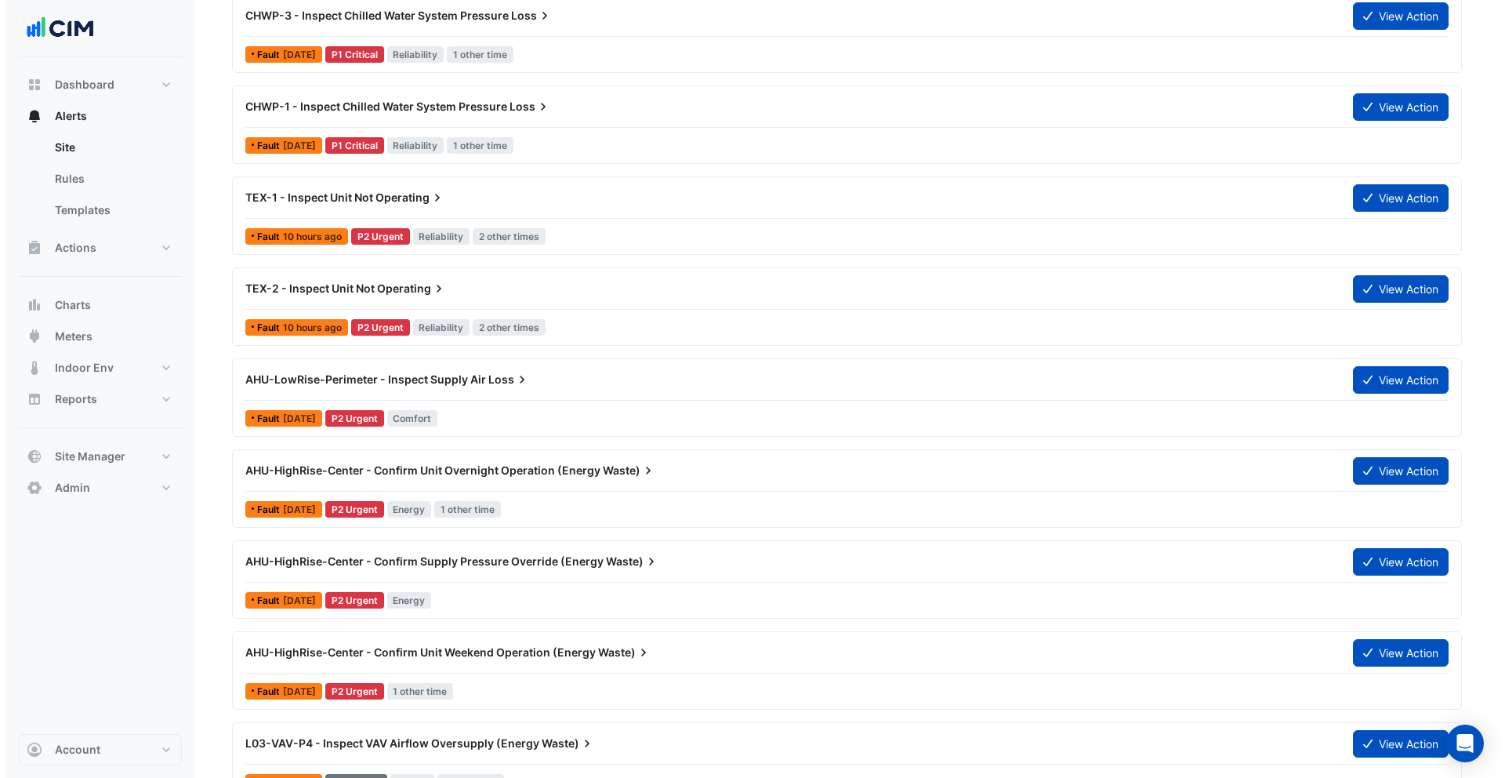
scroll to position [205, 0]
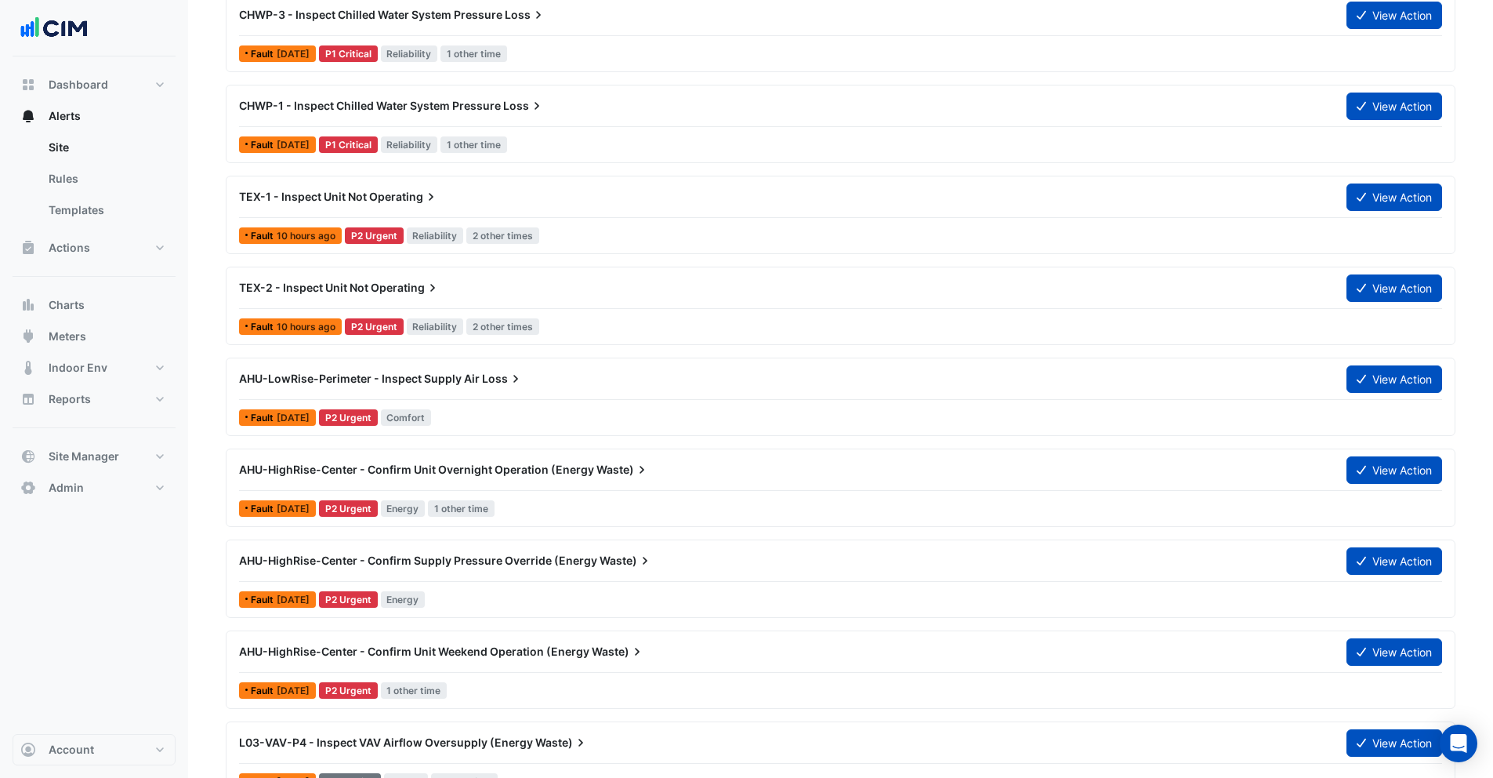
click at [492, 458] on div "AHU-HighRise-Center - Confirm Unit Overnight Operation (Energy Waste)" at bounding box center [784, 469] width 1108 height 28
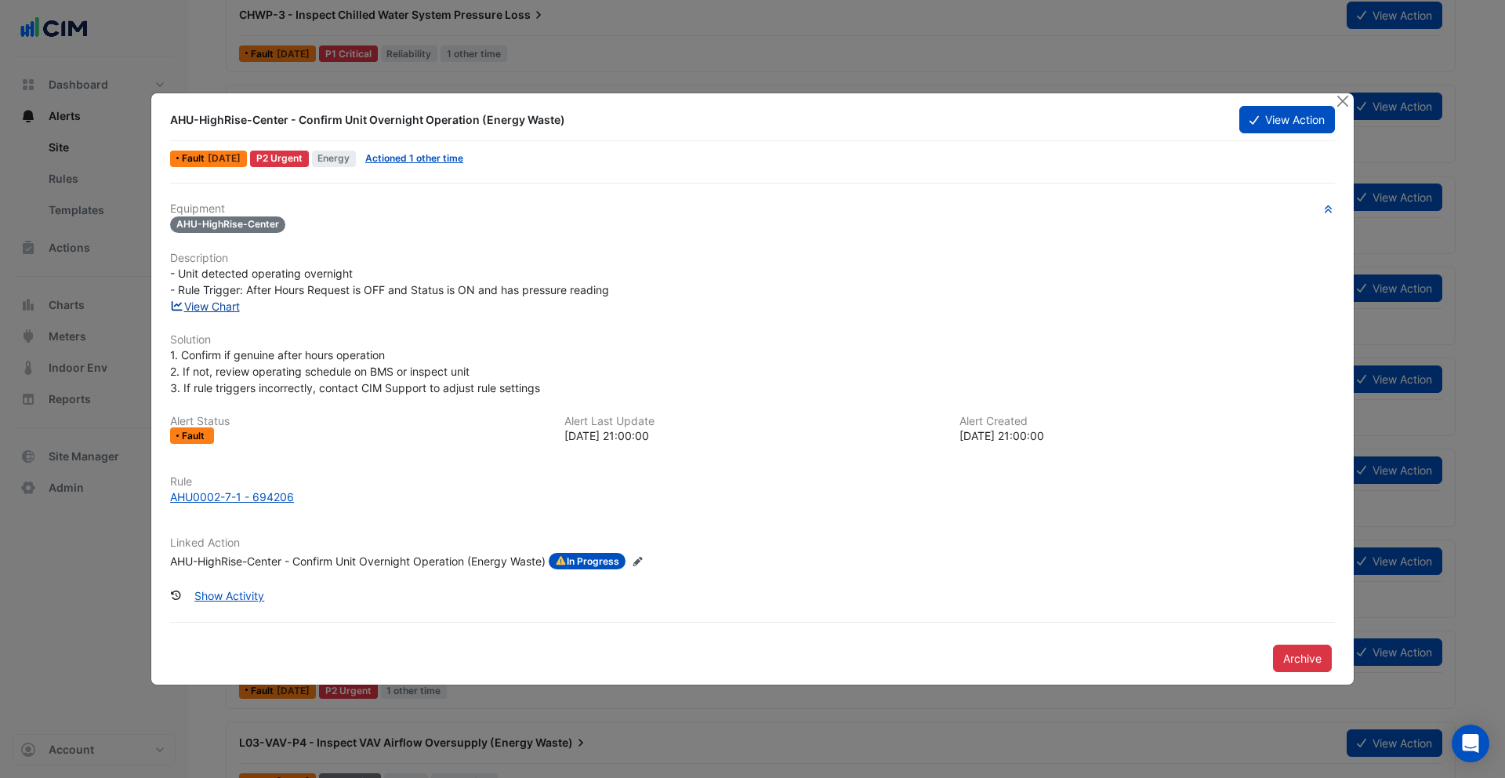
click at [226, 308] on link "View Chart" at bounding box center [205, 305] width 70 height 13
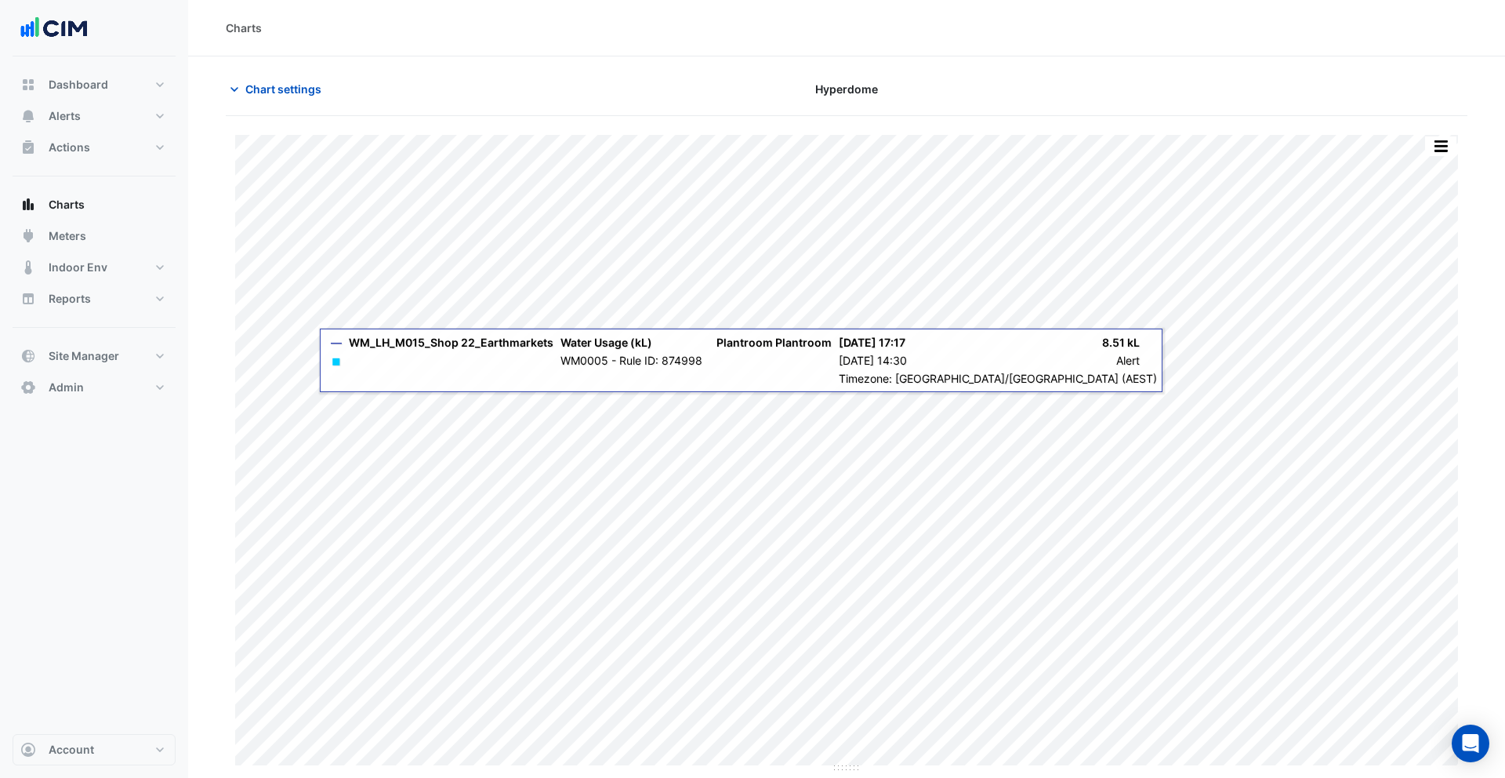
type input "**********"
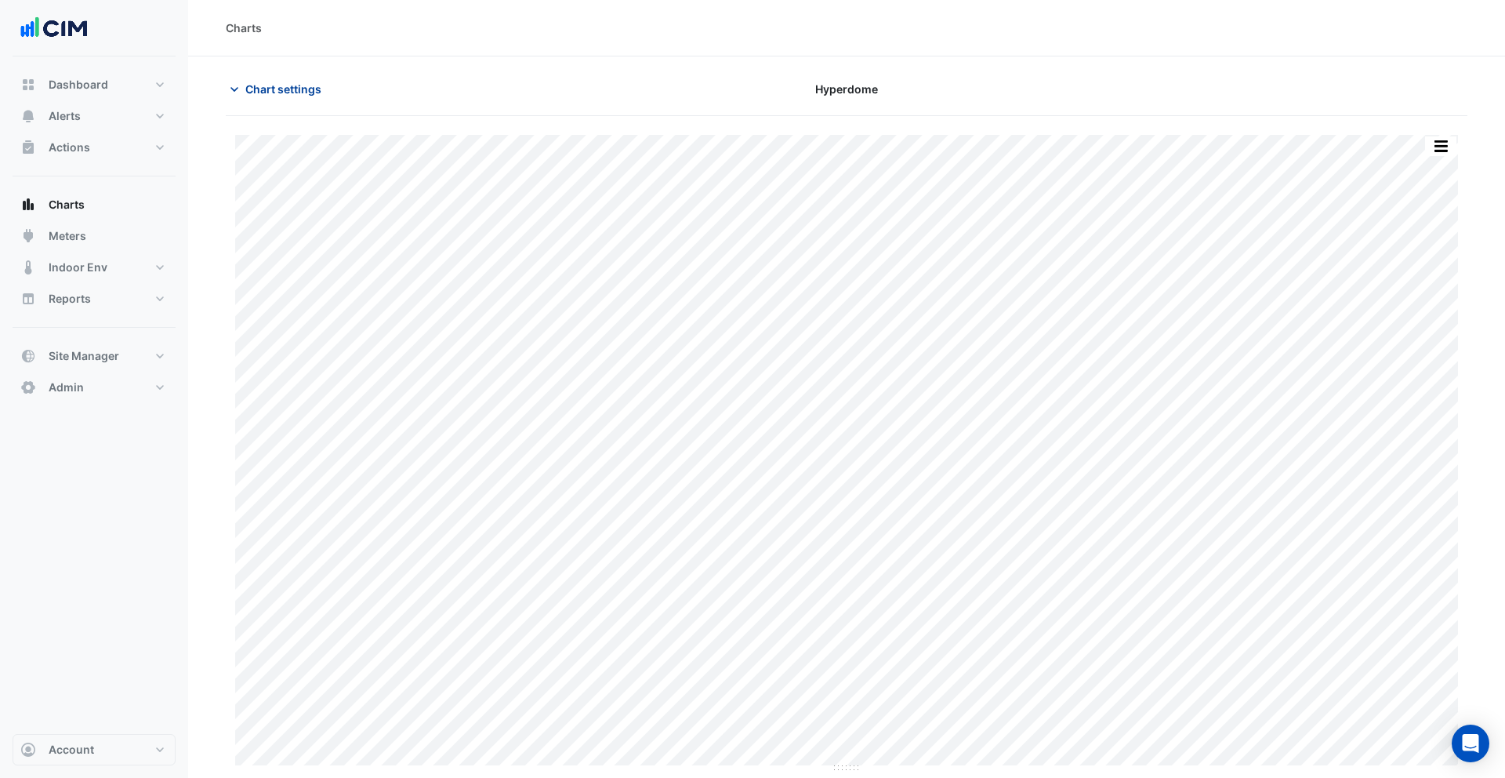
click at [256, 93] on span "Chart settings" at bounding box center [283, 89] width 76 height 16
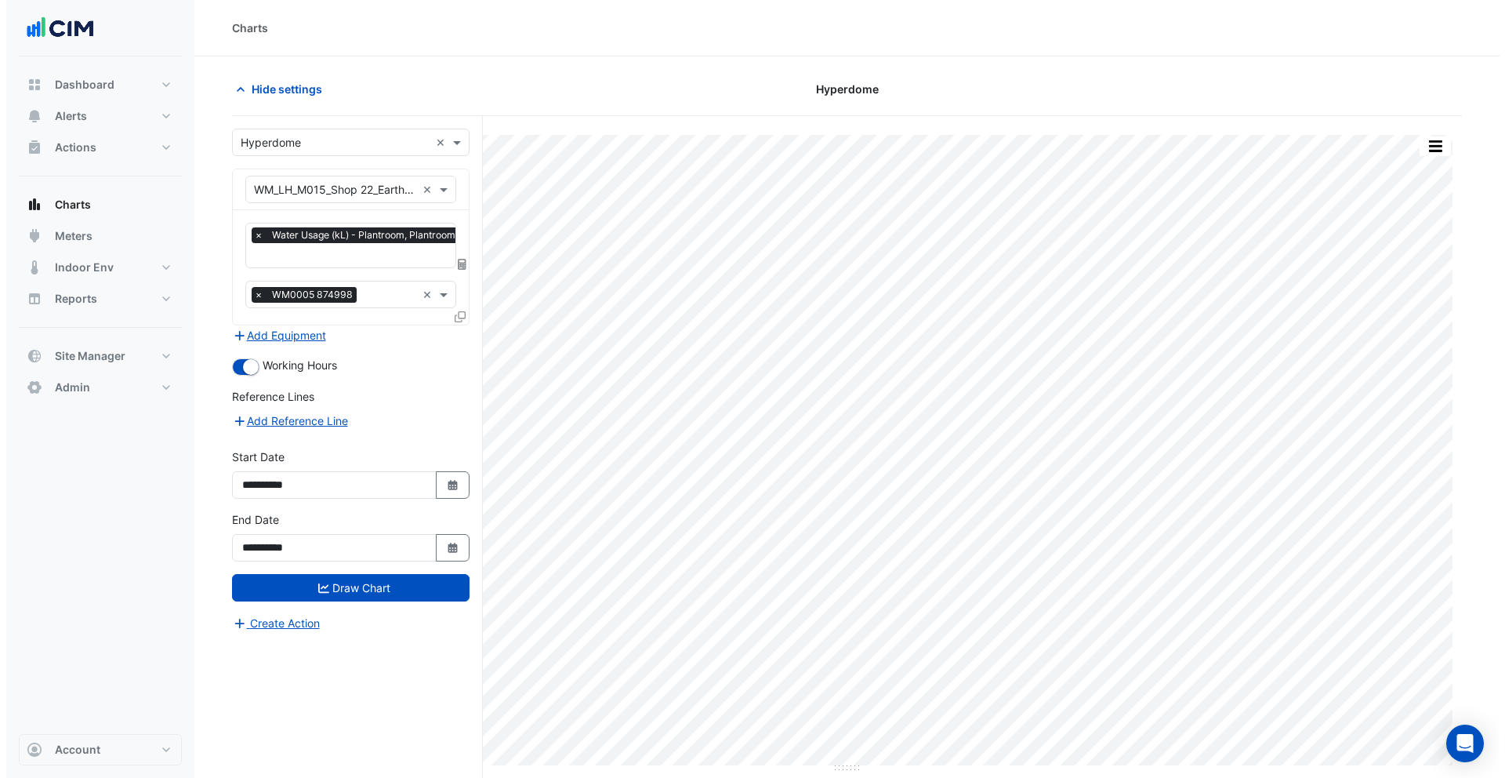
scroll to position [0, 8]
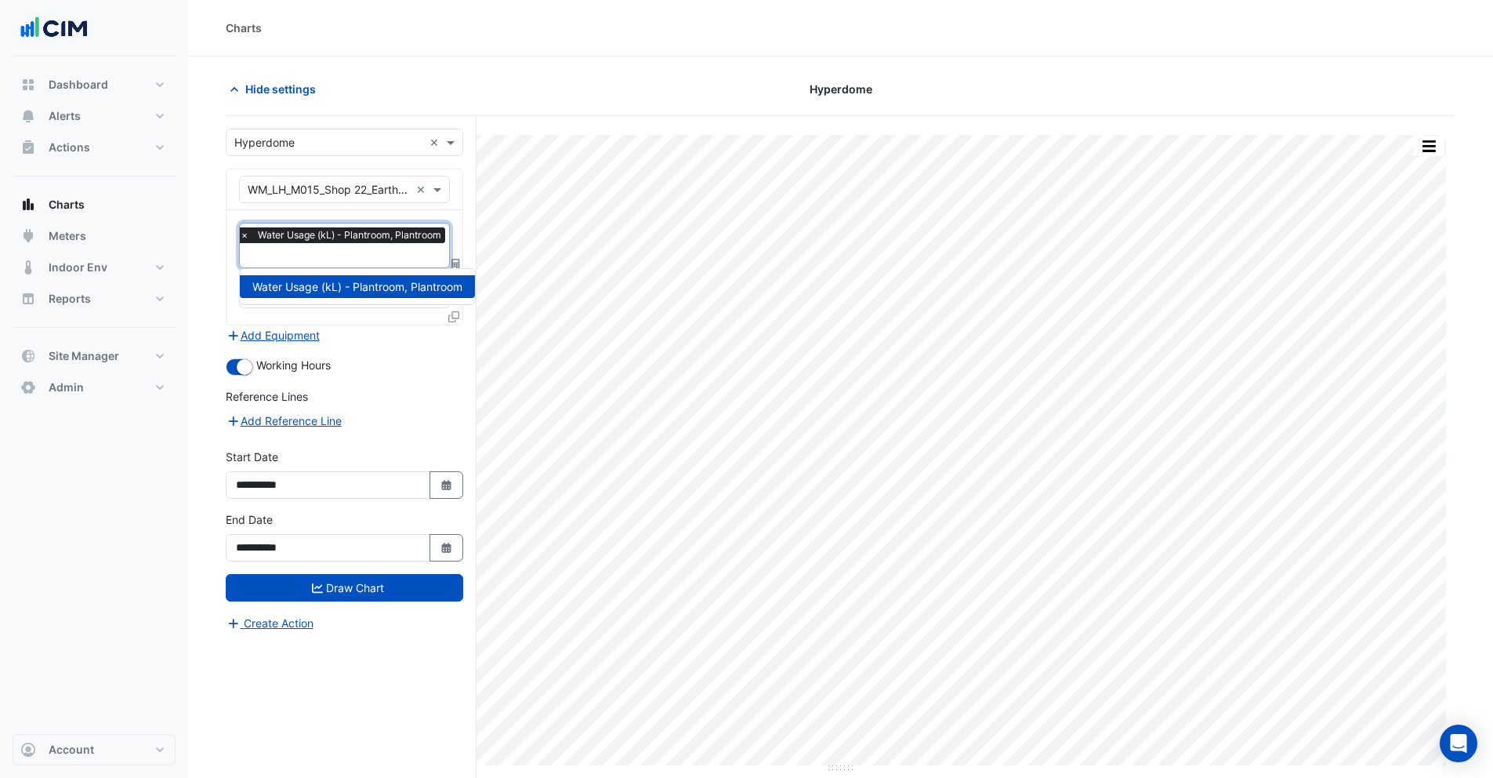
click at [361, 253] on input "text" at bounding box center [344, 257] width 209 height 16
click at [371, 413] on div "Add Reference Line" at bounding box center [345, 420] width 238 height 19
click at [235, 88] on icon "button" at bounding box center [235, 90] width 16 height 16
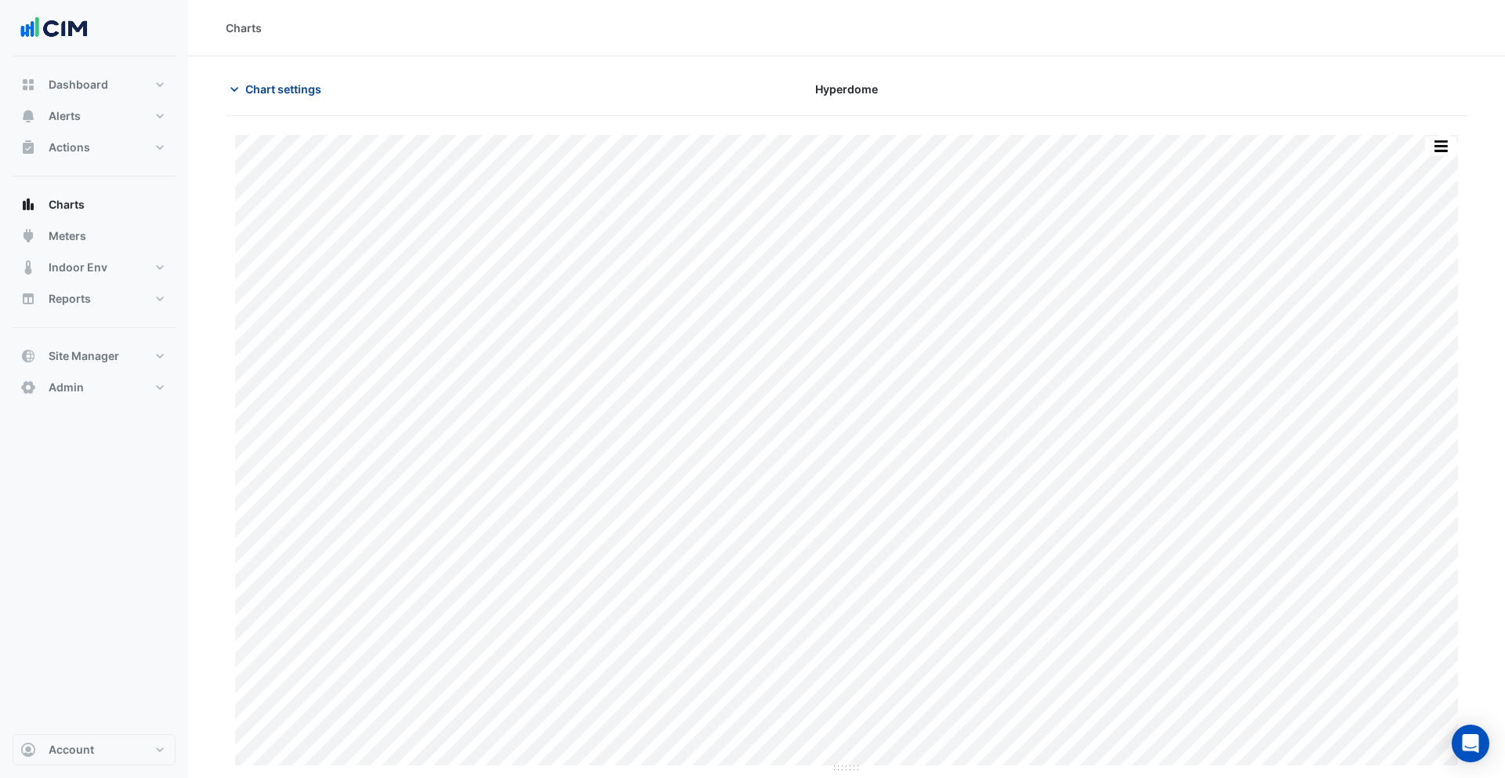
click at [238, 85] on icon "button" at bounding box center [235, 90] width 16 height 16
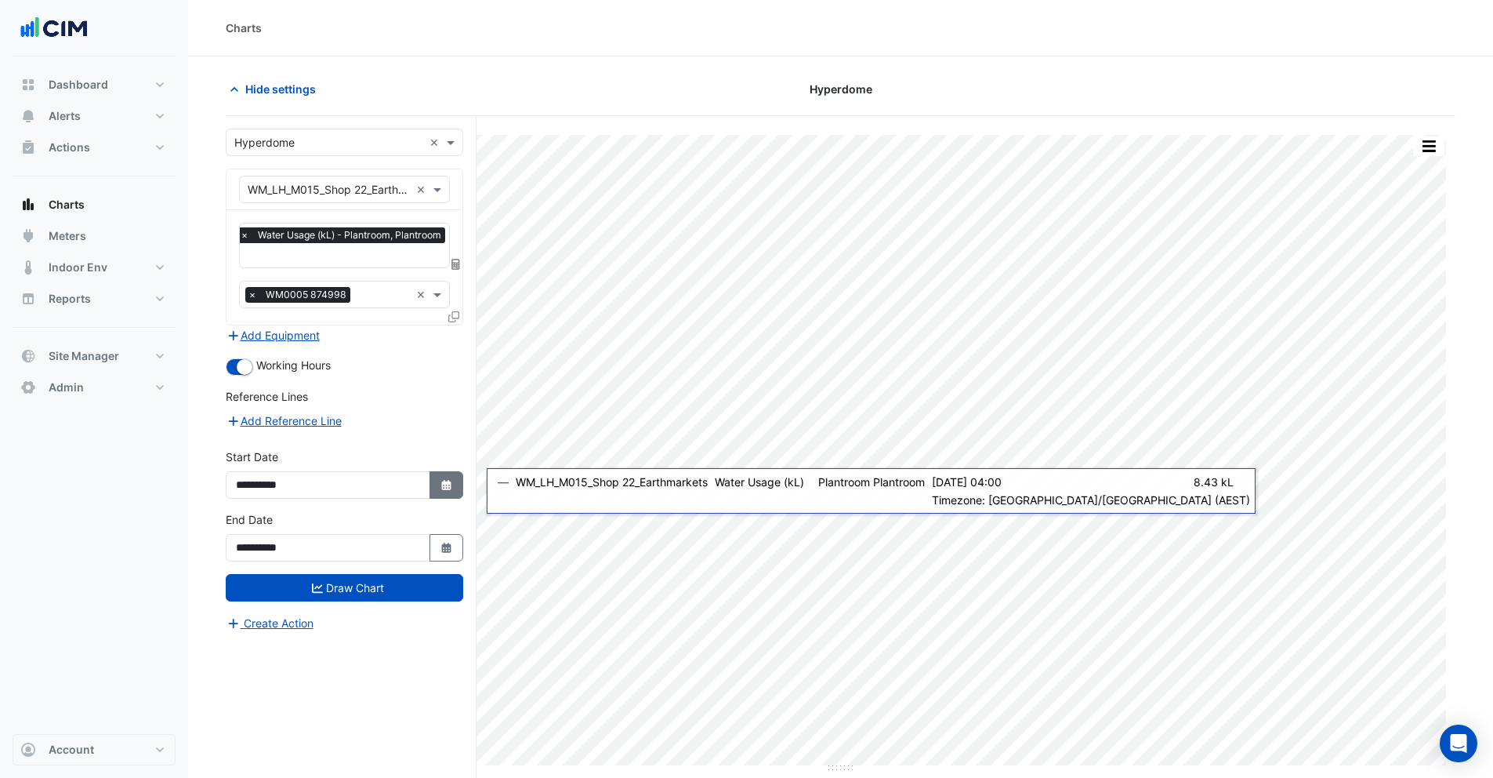
click at [449, 486] on icon "Select Date" at bounding box center [447, 485] width 14 height 11
select select "*"
select select "****"
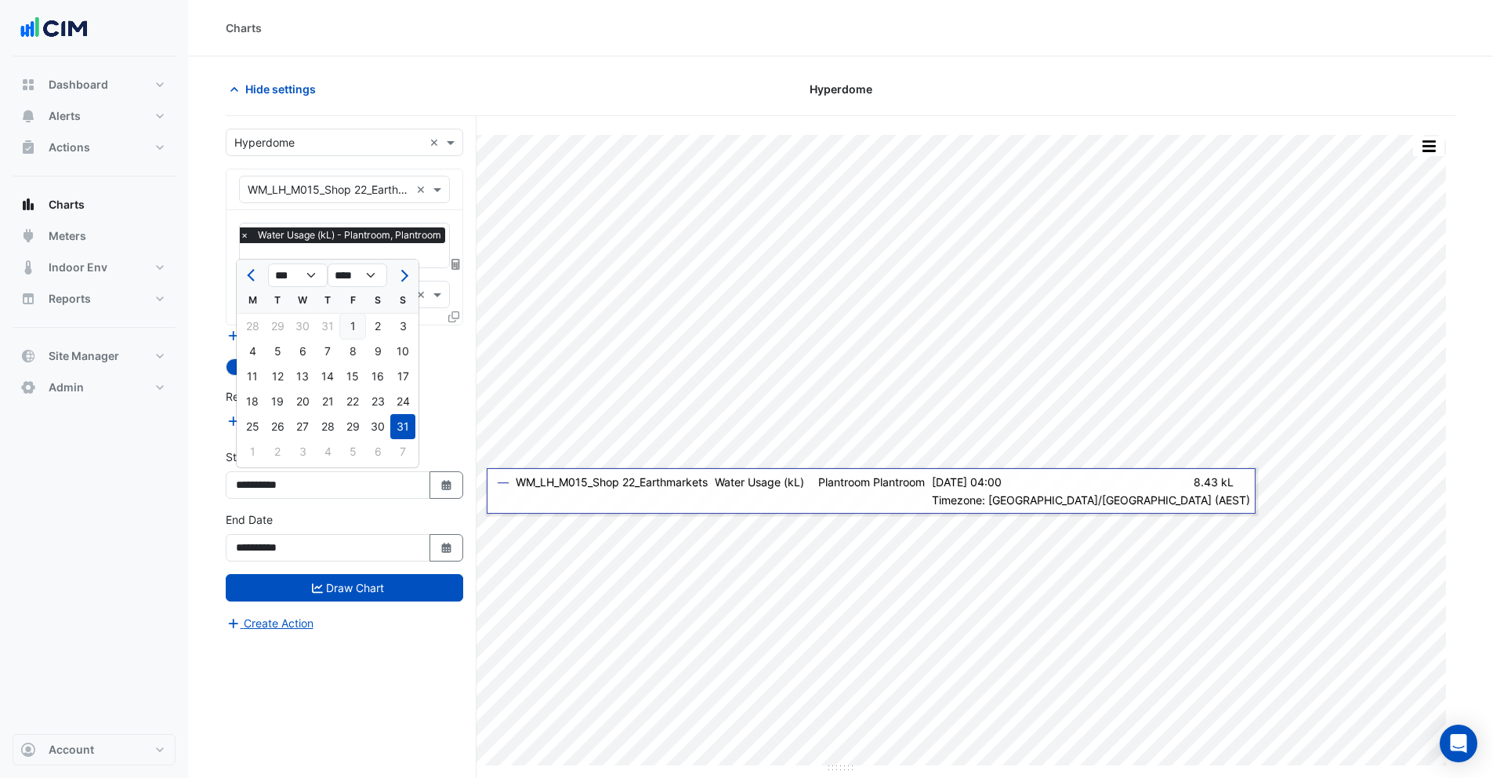
click at [350, 328] on div "1" at bounding box center [352, 326] width 25 height 25
type input "**********"
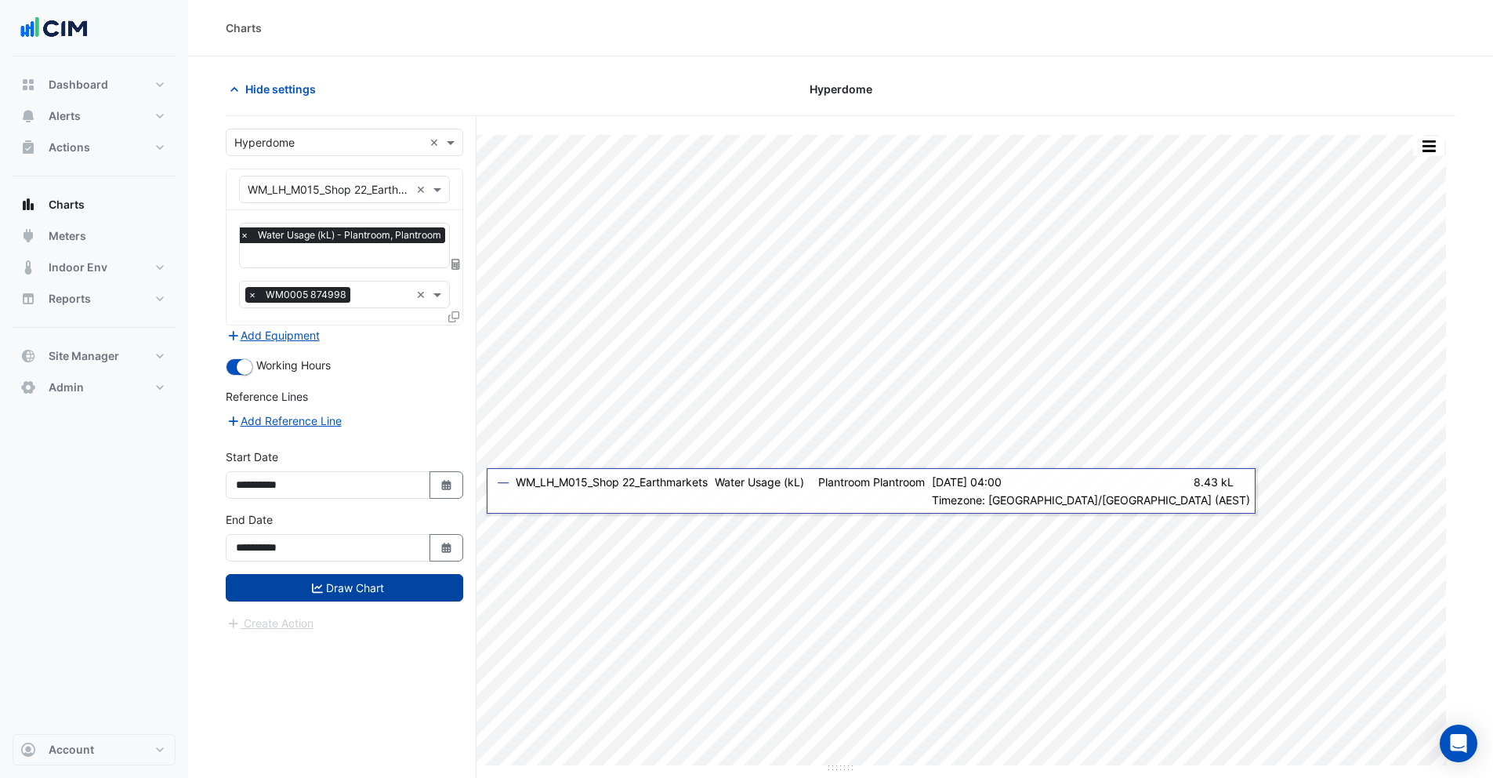
click at [315, 587] on icon "submit" at bounding box center [317, 587] width 11 height 11
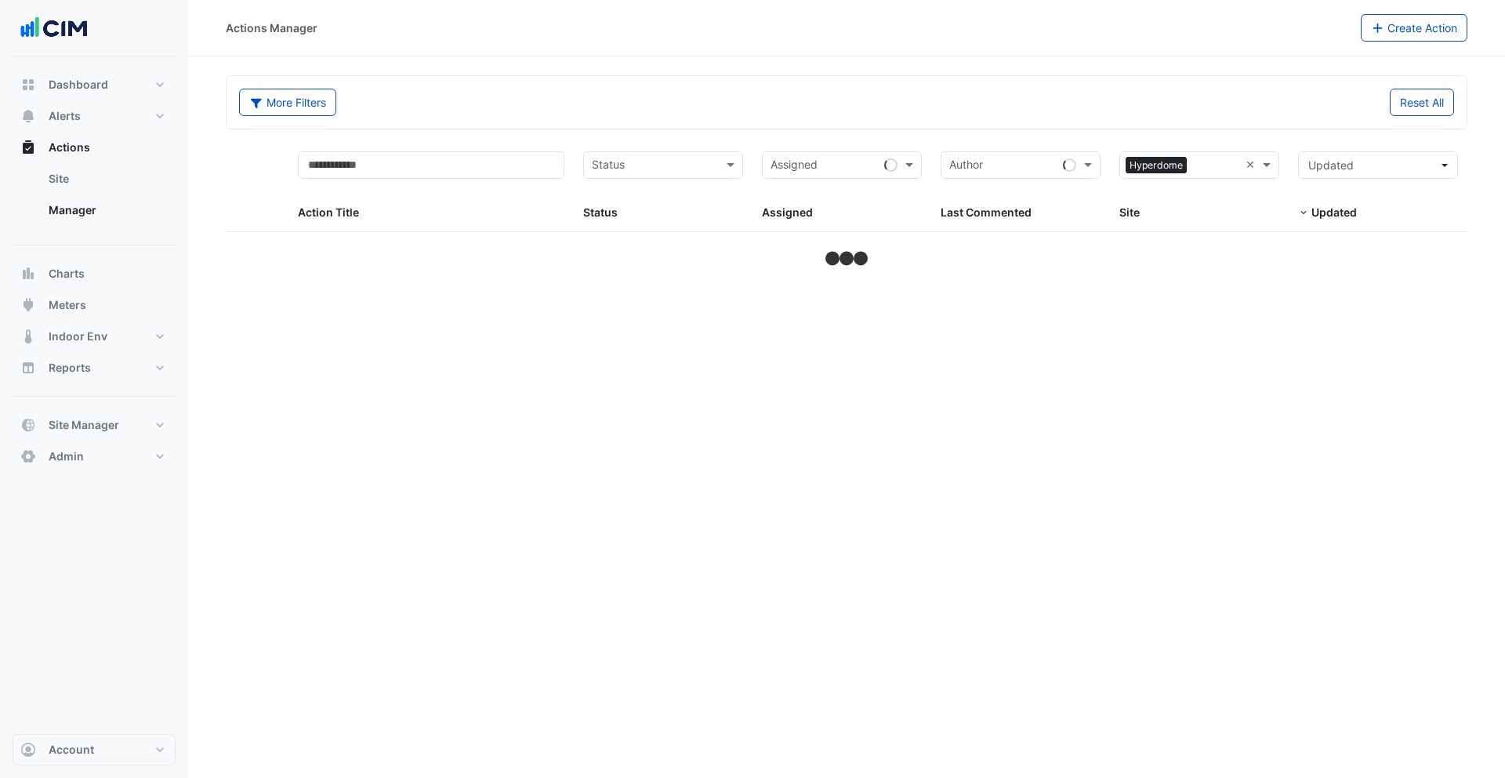
select select "***"
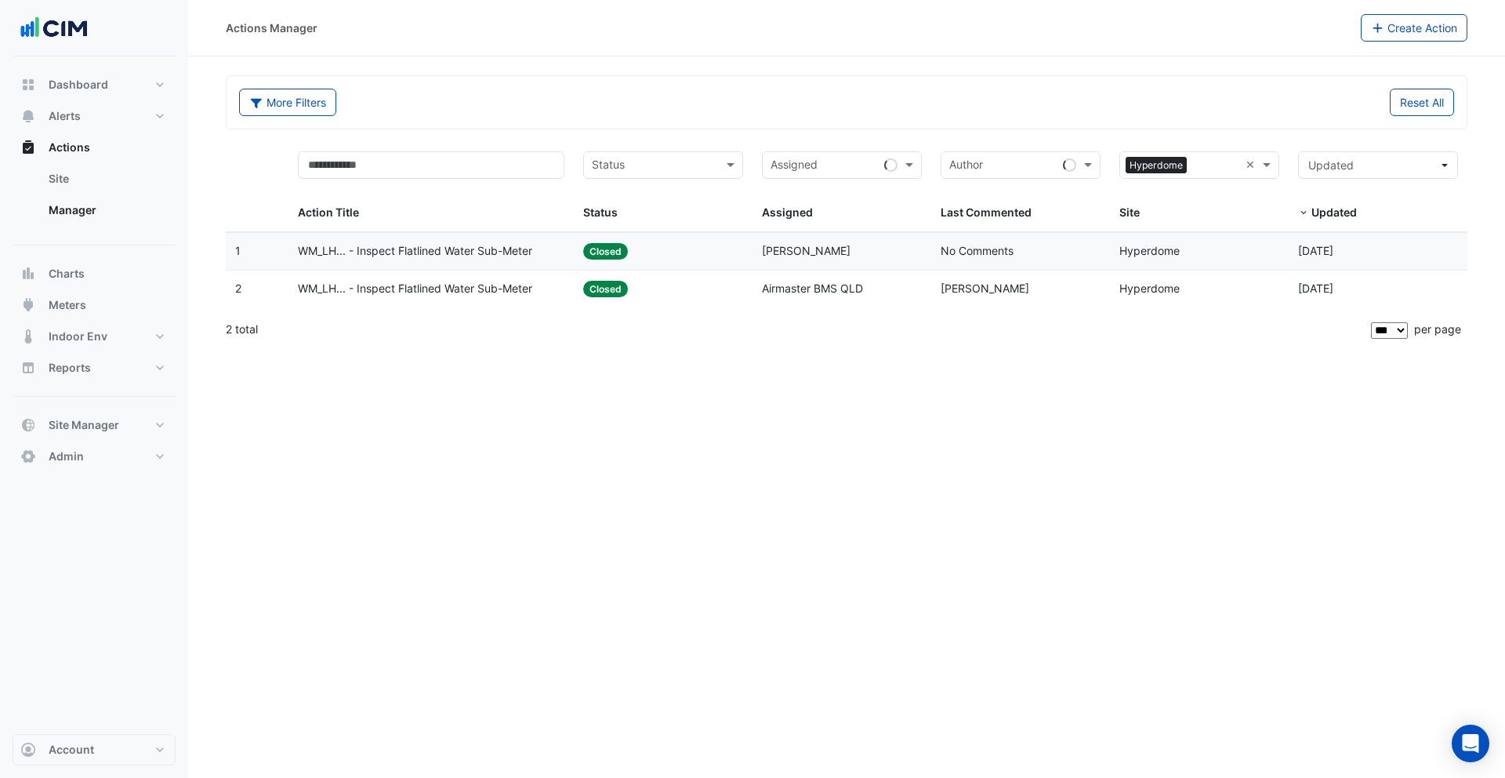
click at [474, 250] on span "WM_LH... - Inspect Flatlined Water Sub-Meter" at bounding box center [415, 251] width 234 height 18
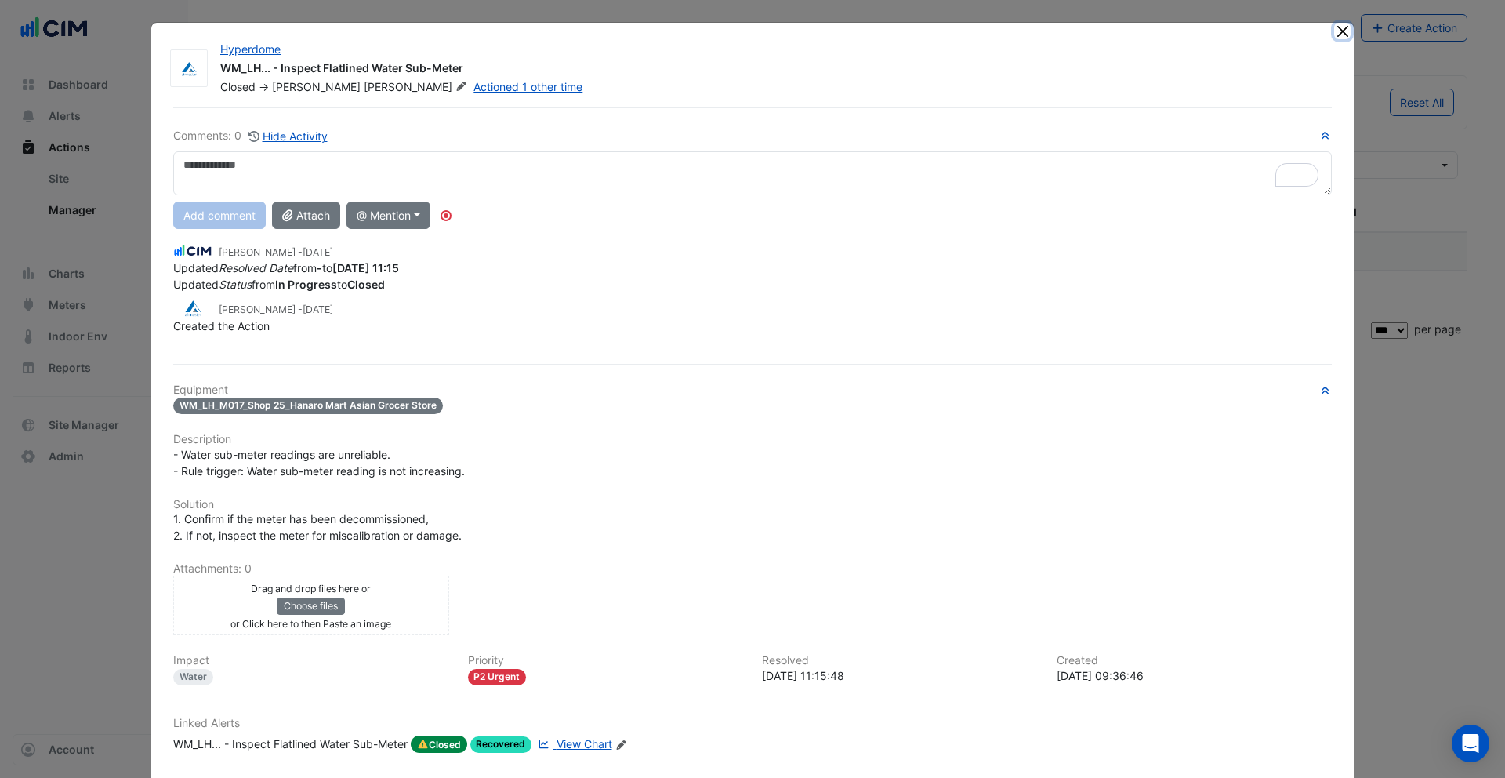
click at [1340, 28] on button "Close" at bounding box center [1342, 31] width 16 height 16
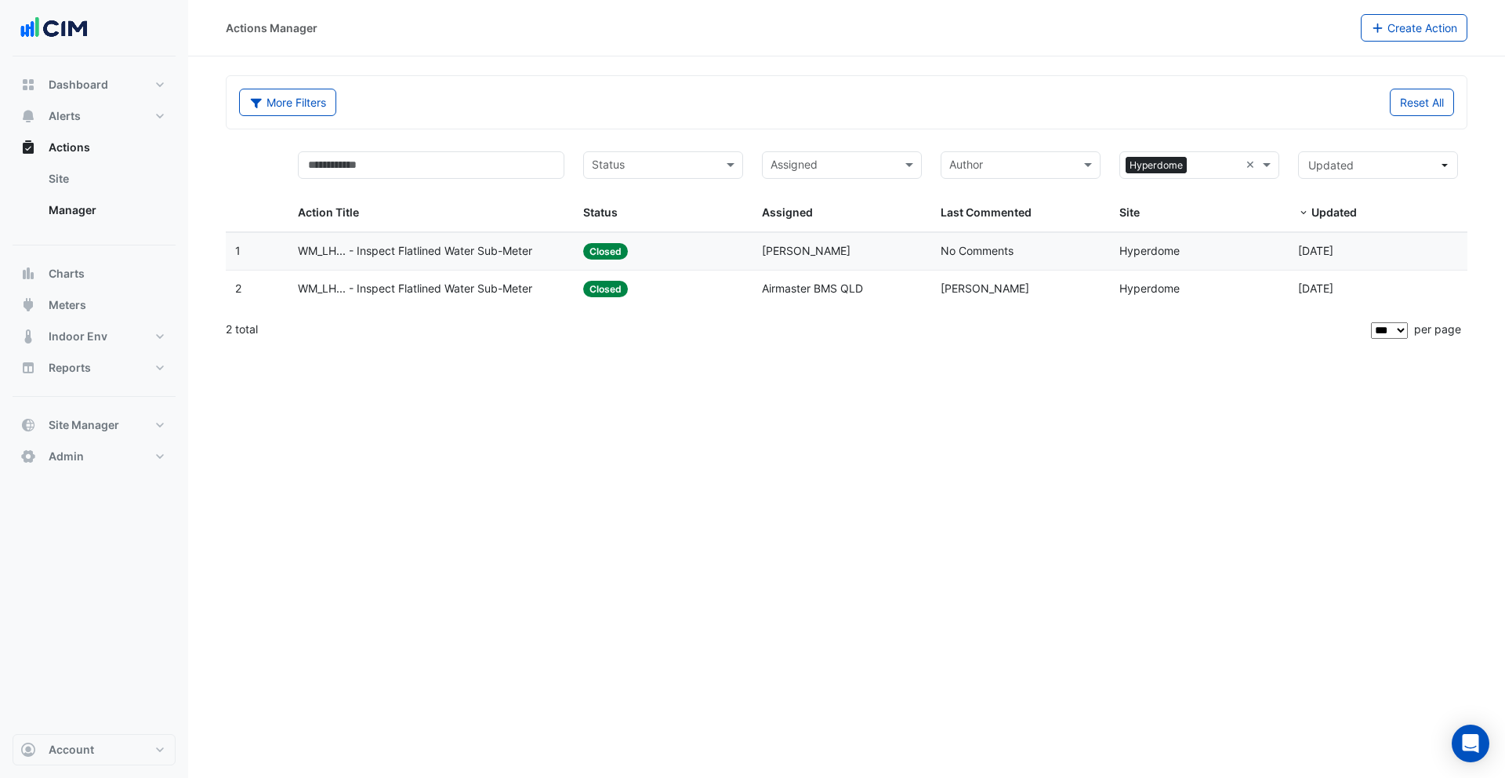
click at [471, 290] on span "WM_LH... - Inspect Flatlined Water Sub-Meter" at bounding box center [415, 289] width 234 height 18
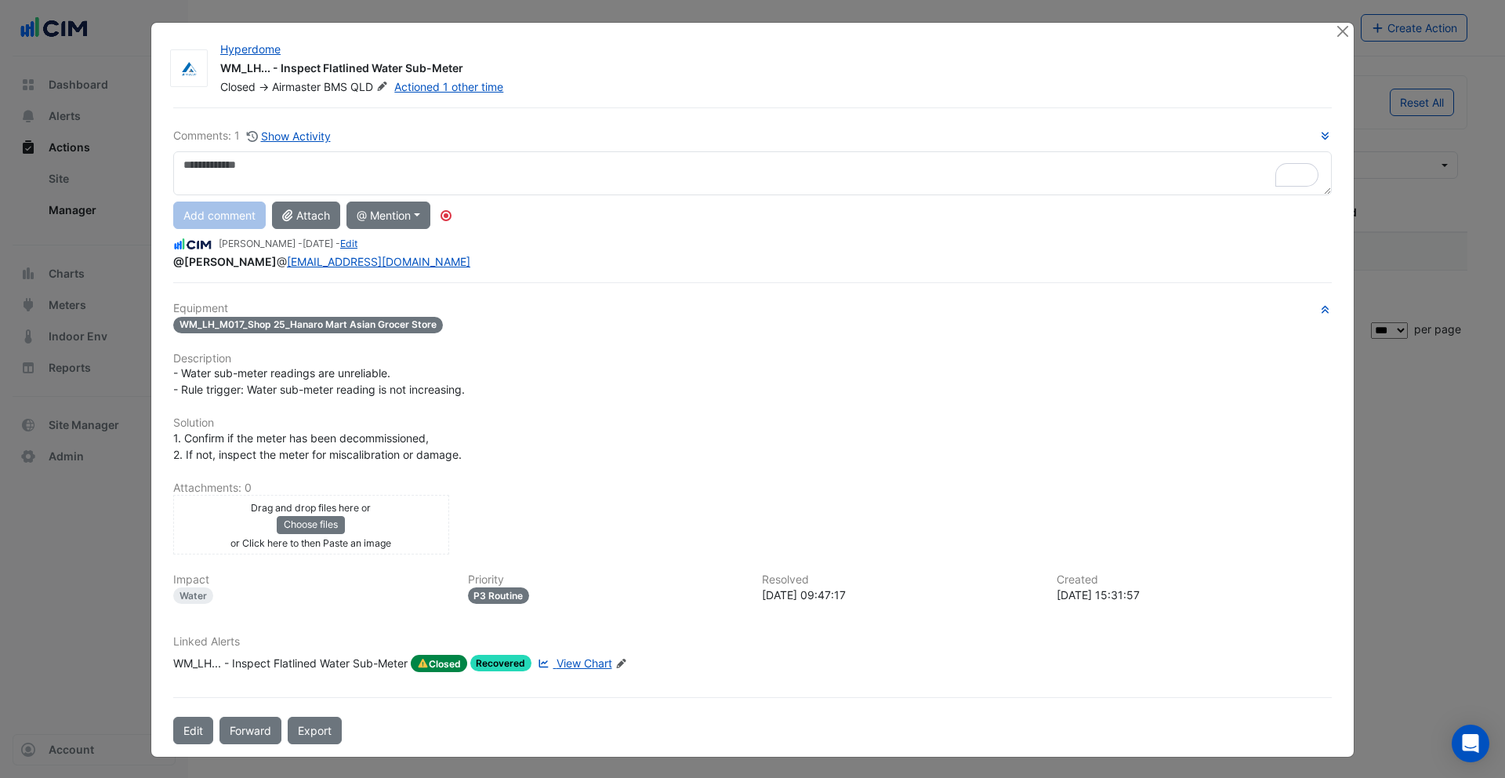
click at [589, 666] on span "View Chart" at bounding box center [585, 662] width 56 height 13
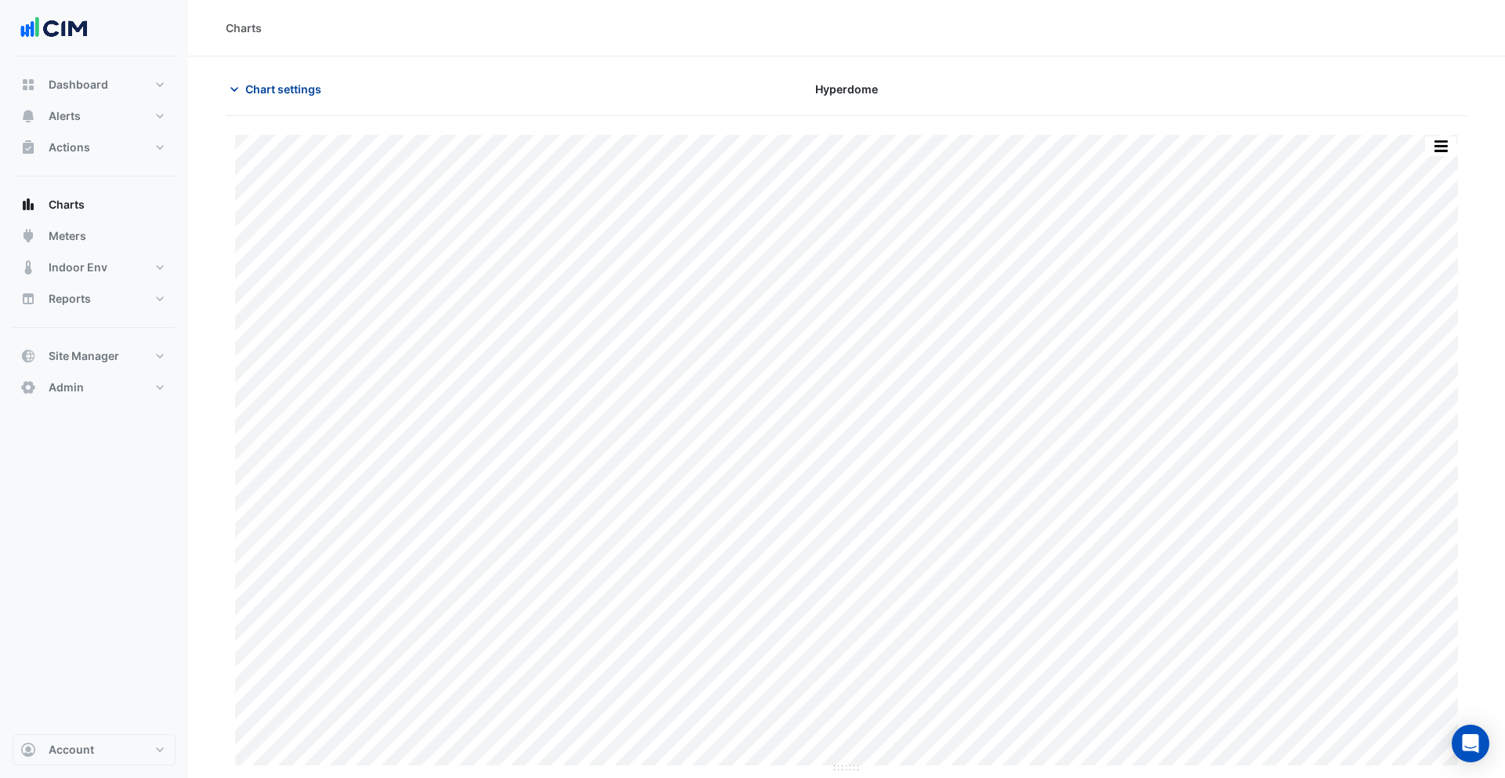
click at [298, 86] on span "Chart settings" at bounding box center [283, 89] width 76 height 16
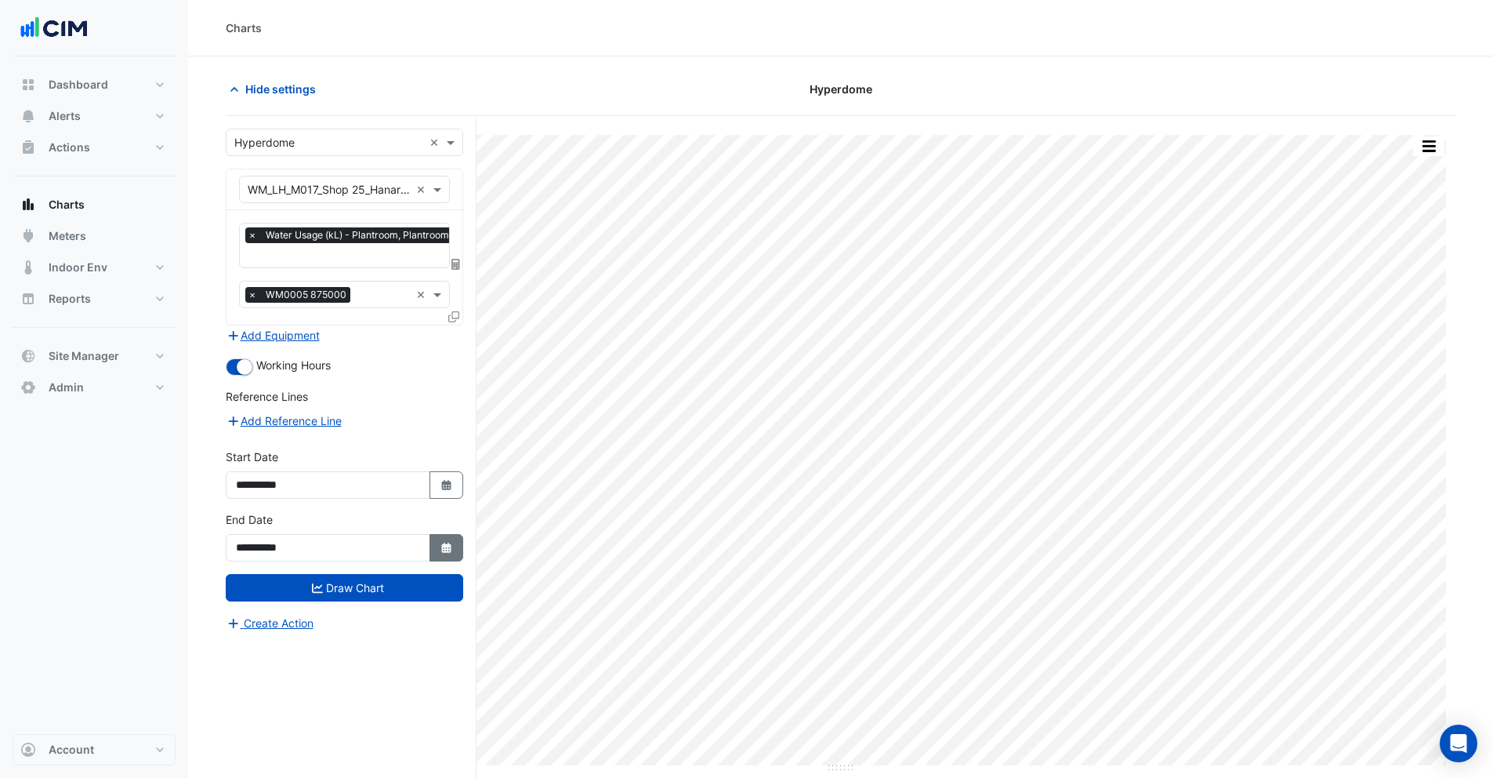
click at [444, 551] on icon "Select Date" at bounding box center [447, 548] width 14 height 11
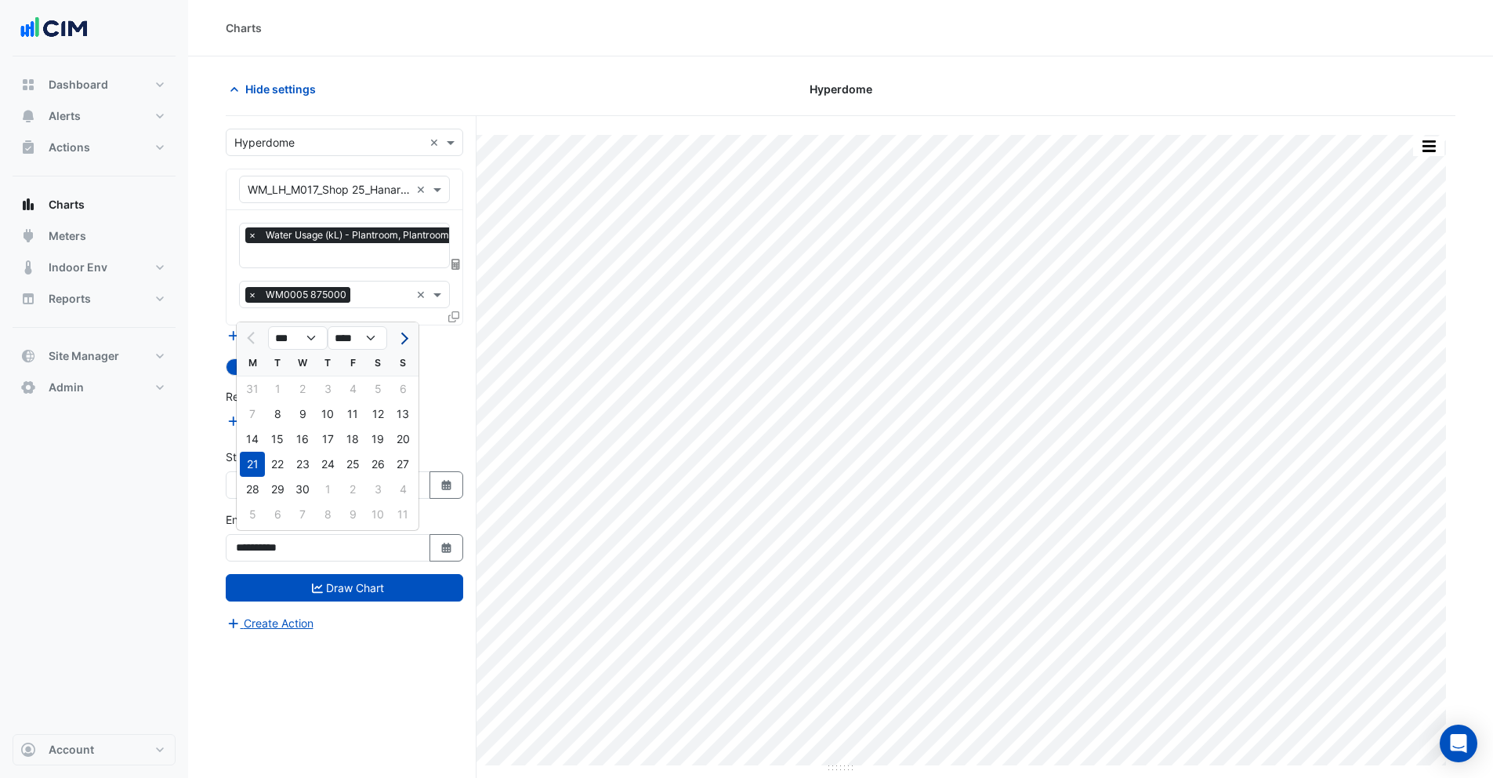
click at [409, 338] on button "Next month" at bounding box center [403, 337] width 19 height 25
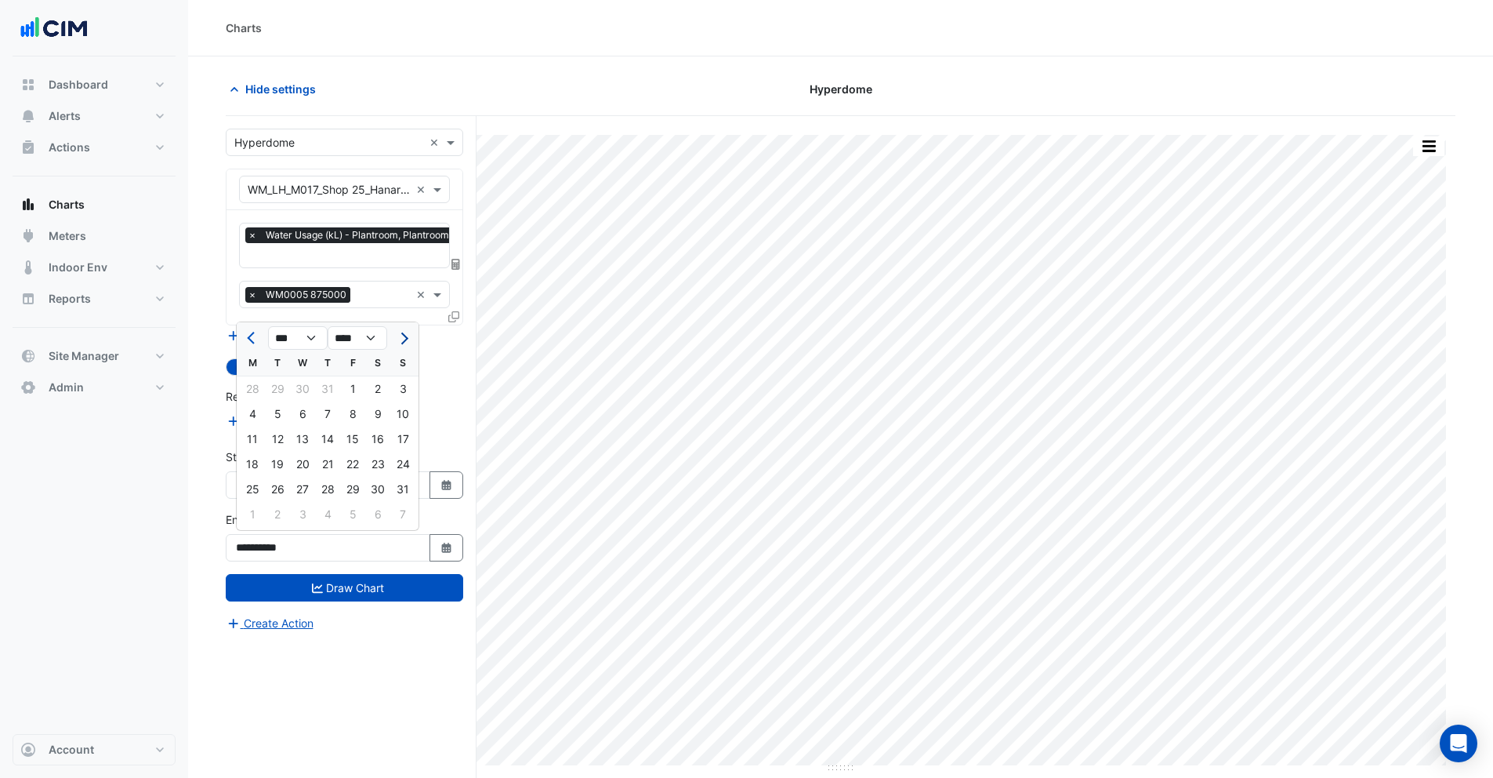
click at [409, 338] on button "Next month" at bounding box center [403, 337] width 19 height 25
select select "**"
click at [359, 488] on div "31" at bounding box center [352, 489] width 25 height 25
type input "**********"
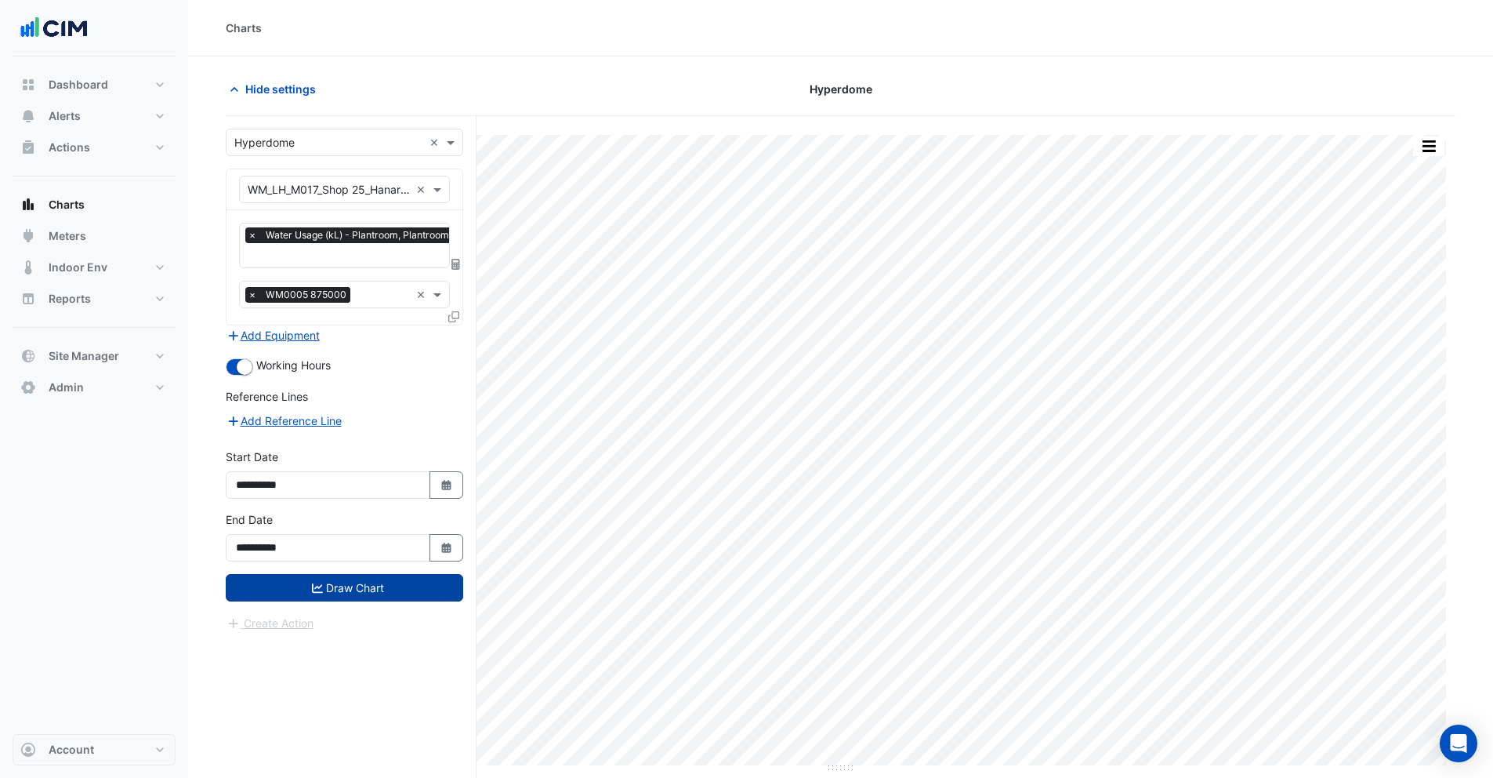
click at [378, 574] on button "Draw Chart" at bounding box center [345, 587] width 238 height 27
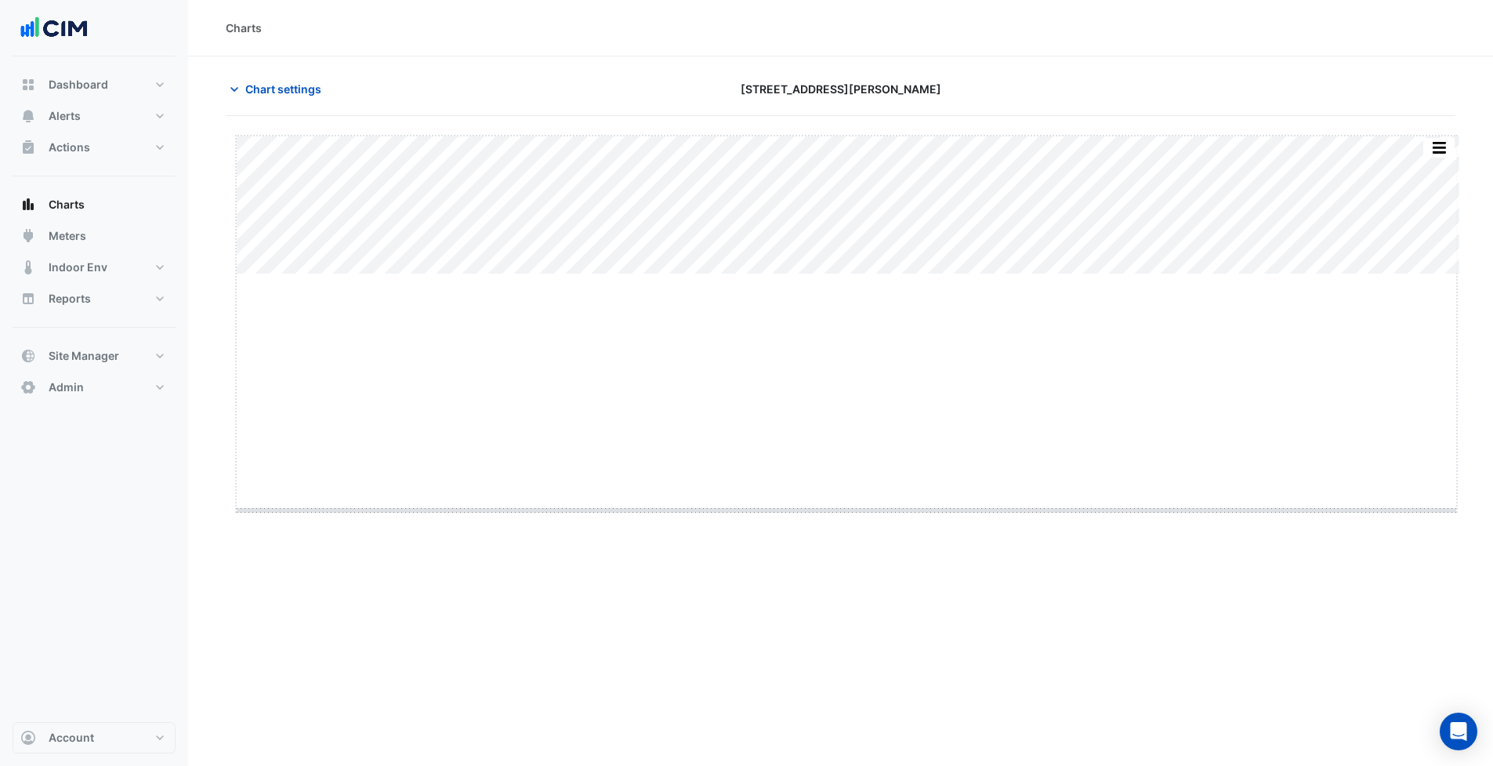
drag, startPoint x: 847, startPoint y: 272, endPoint x: 865, endPoint y: 517, distance: 245.3
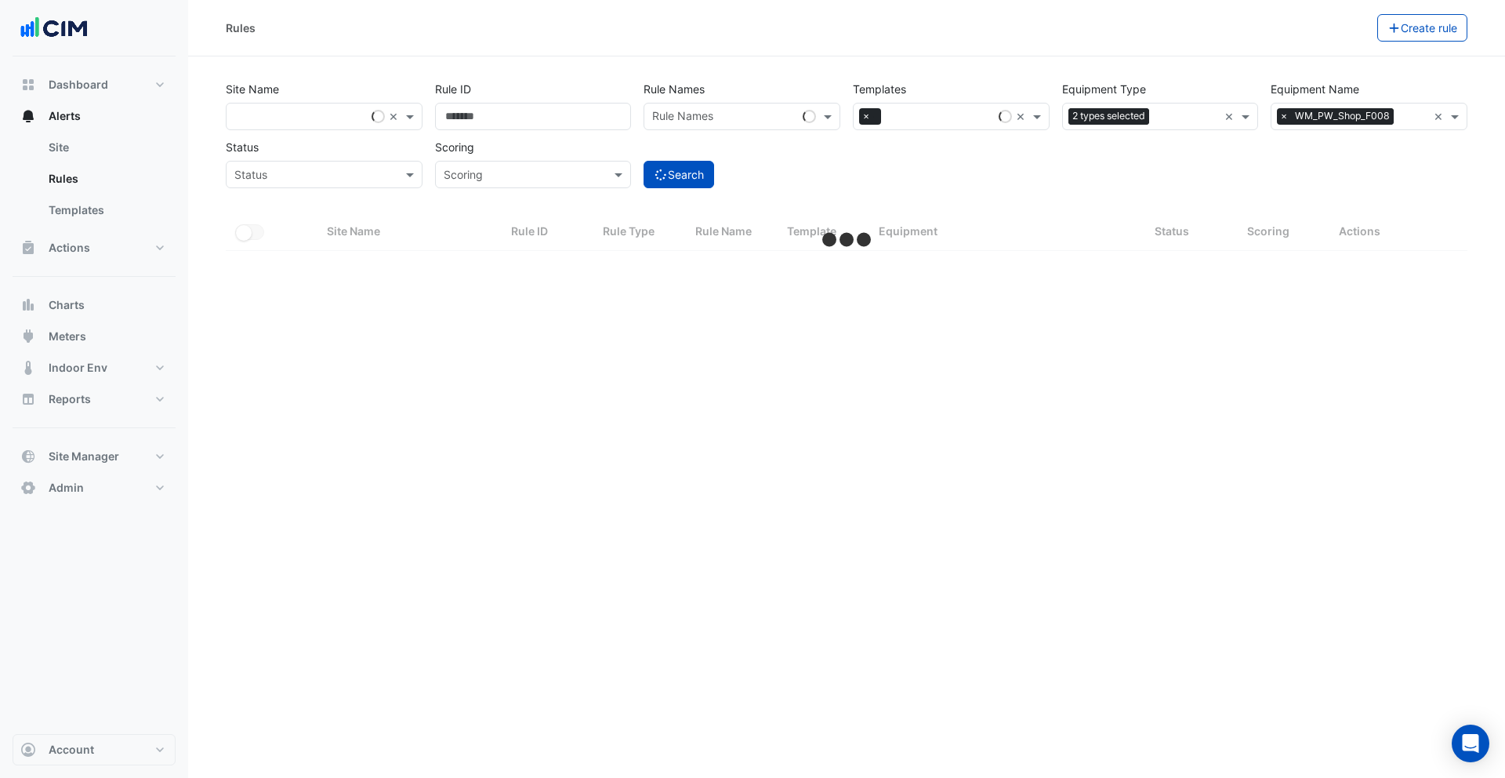
select select "***"
